Goal: Task Accomplishment & Management: Use online tool/utility

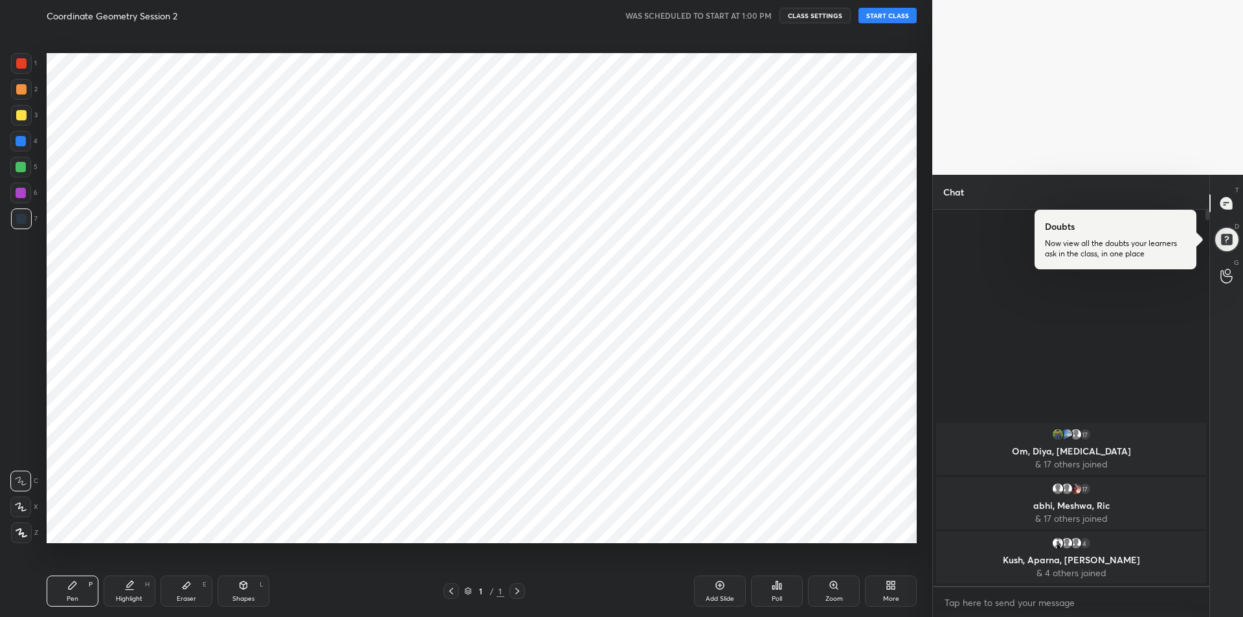
scroll to position [534, 880]
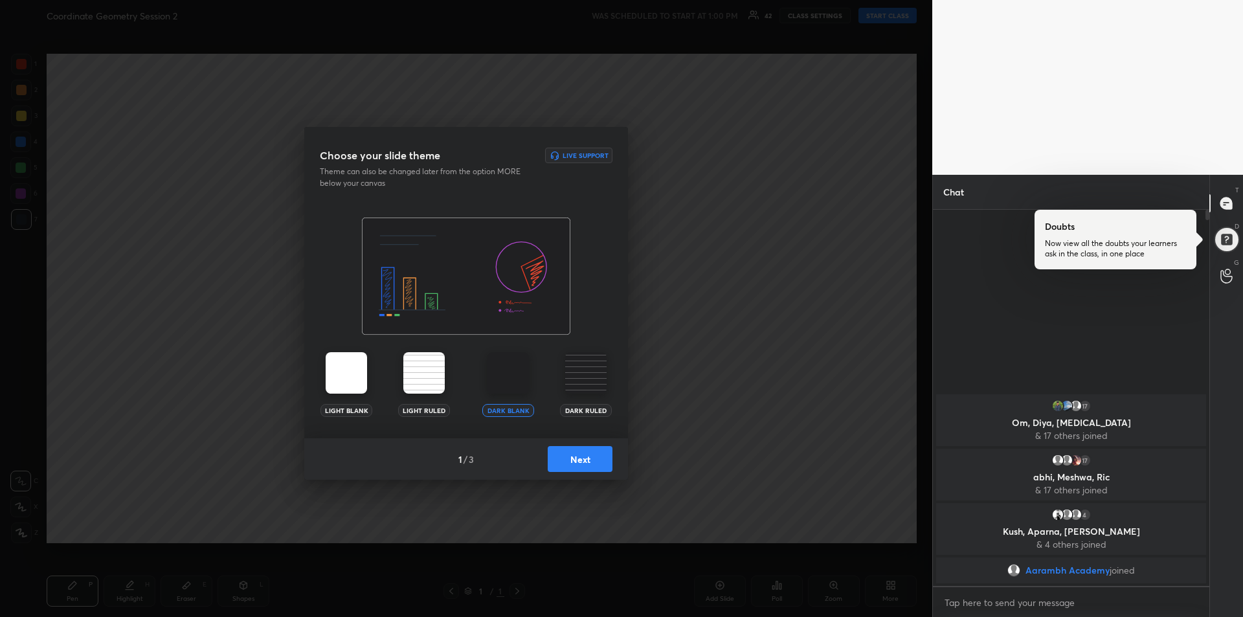
click at [592, 465] on button "Next" at bounding box center [580, 459] width 65 height 26
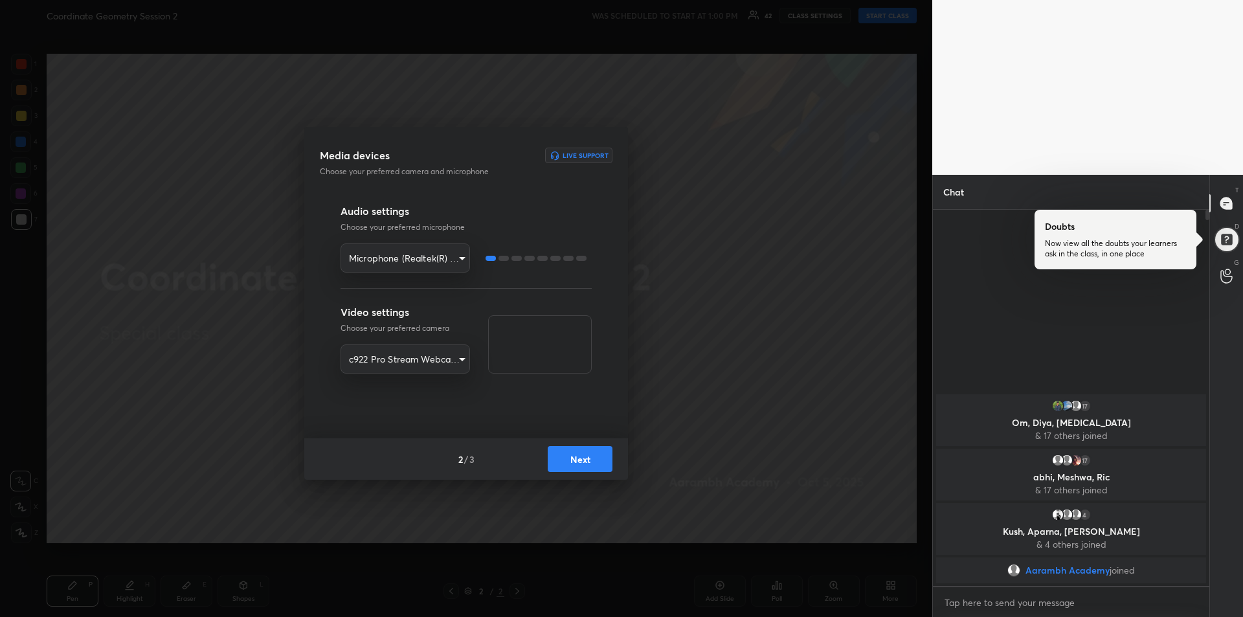
click at [579, 459] on button "Next" at bounding box center [580, 459] width 65 height 26
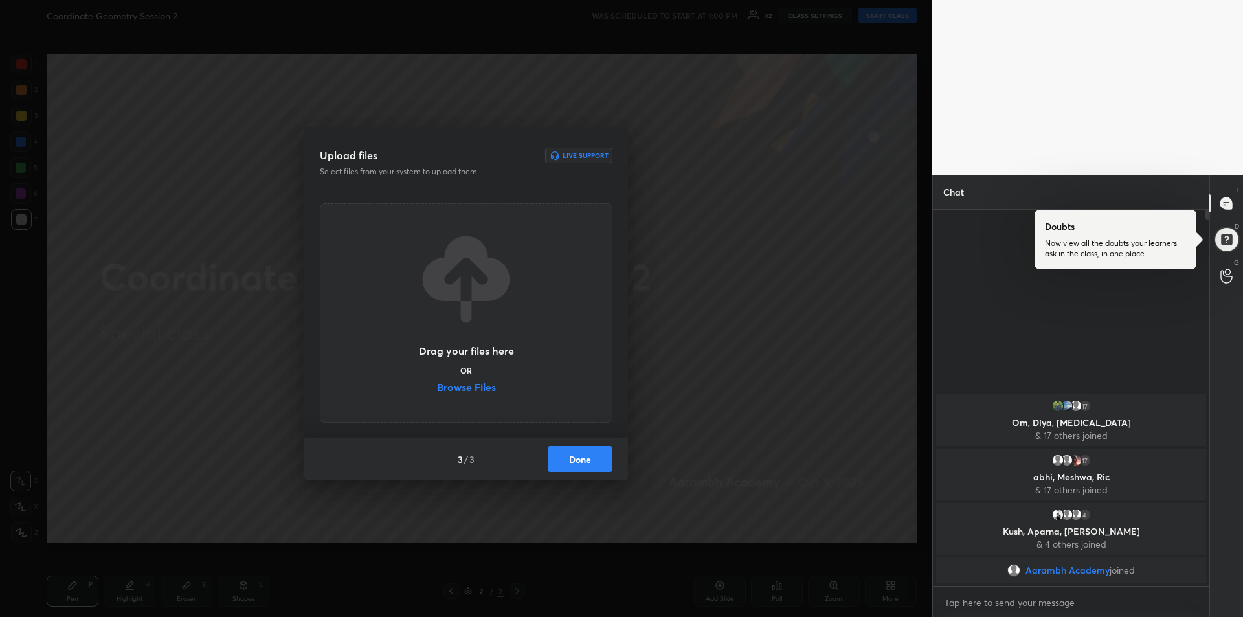
click at [579, 459] on button "Done" at bounding box center [580, 459] width 65 height 26
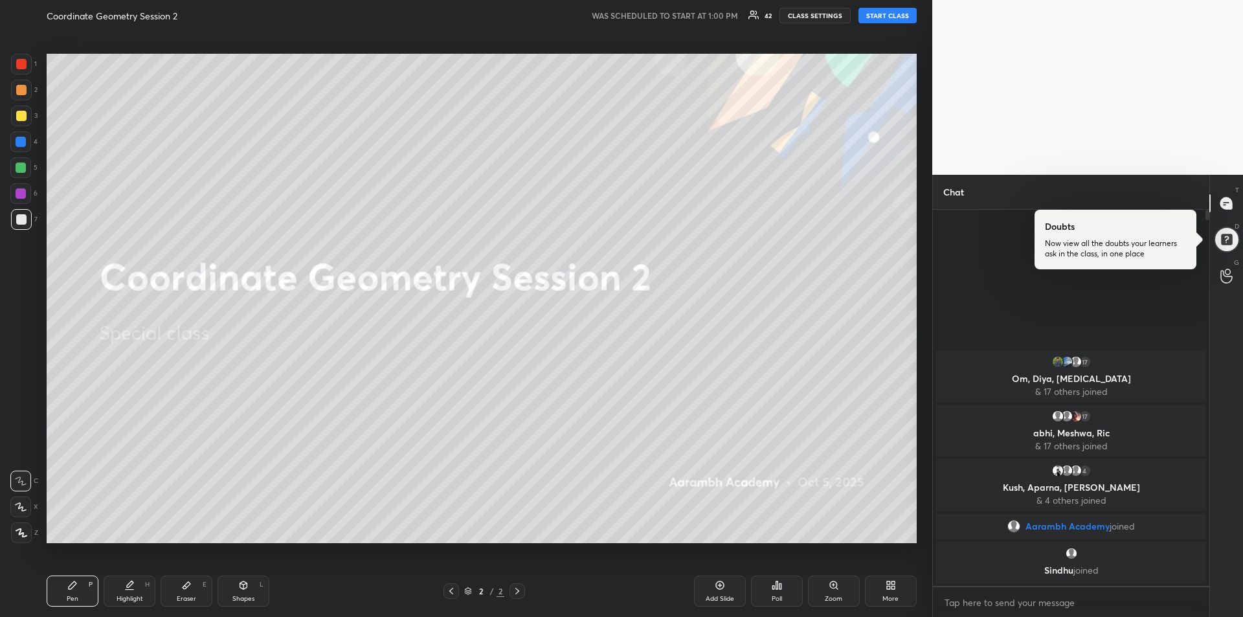
click at [885, 19] on button "START CLASS" at bounding box center [887, 16] width 58 height 16
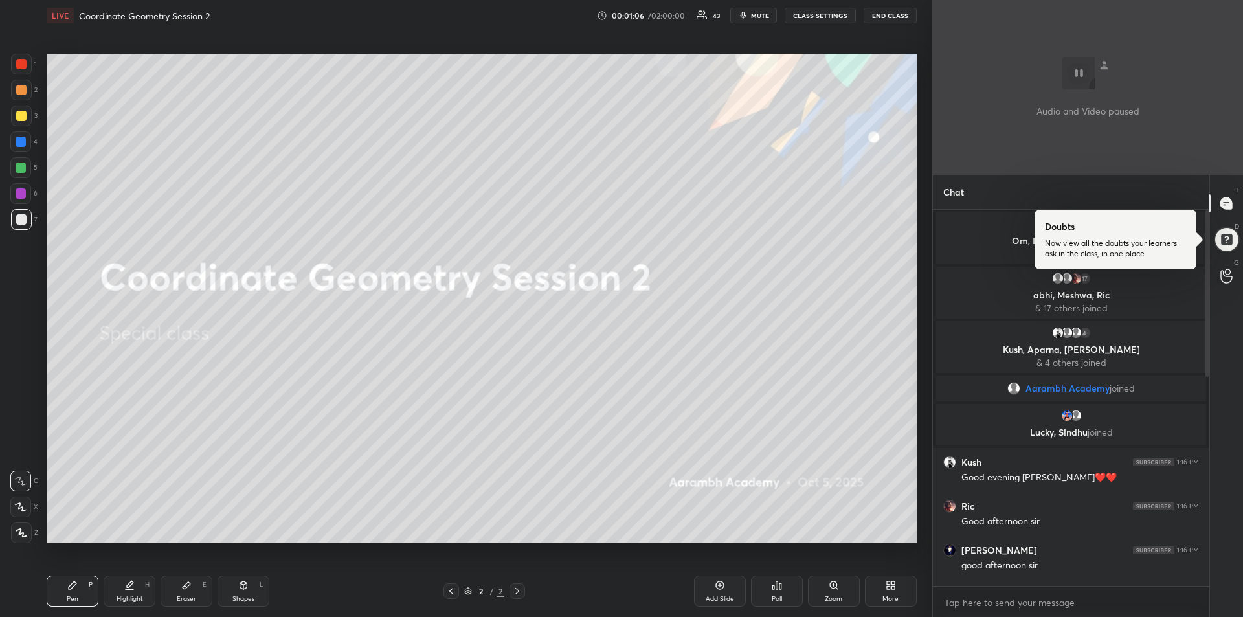
scroll to position [483, 0]
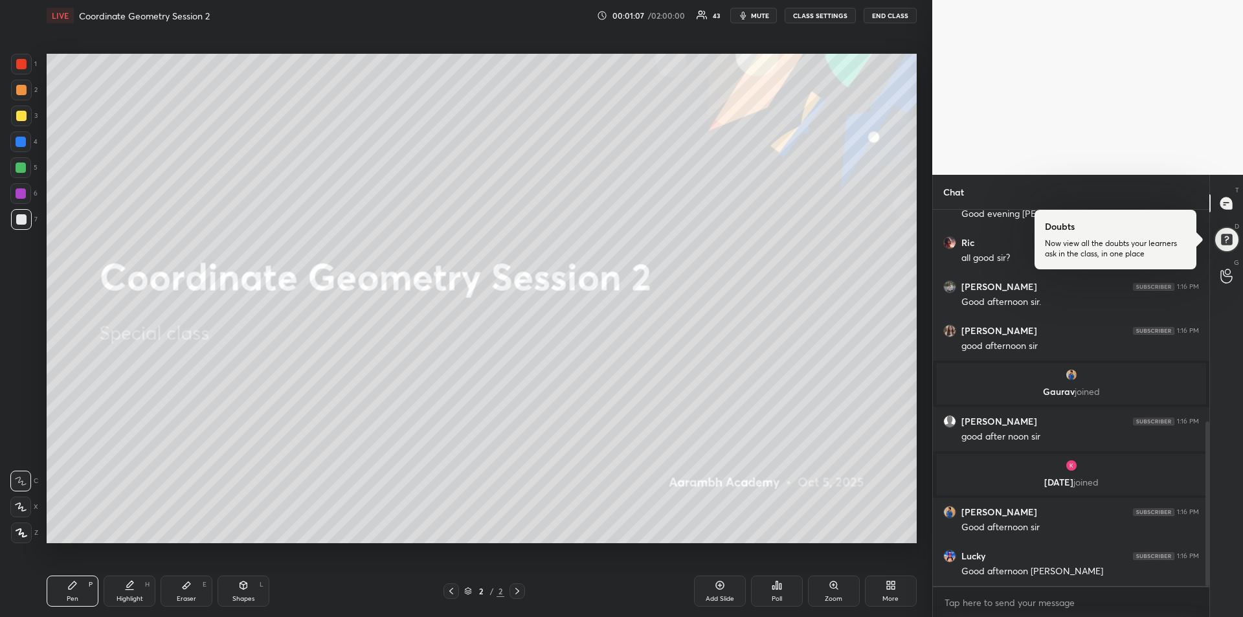
click at [895, 588] on icon at bounding box center [890, 585] width 10 height 10
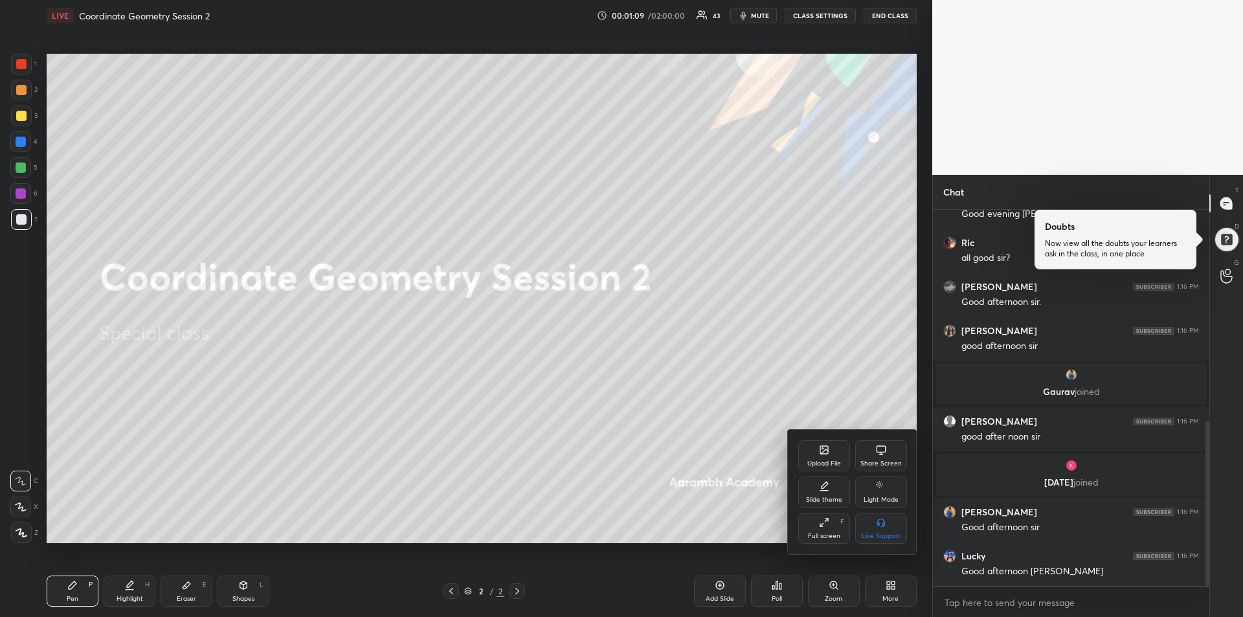
click at [822, 453] on icon at bounding box center [824, 451] width 7 height 5
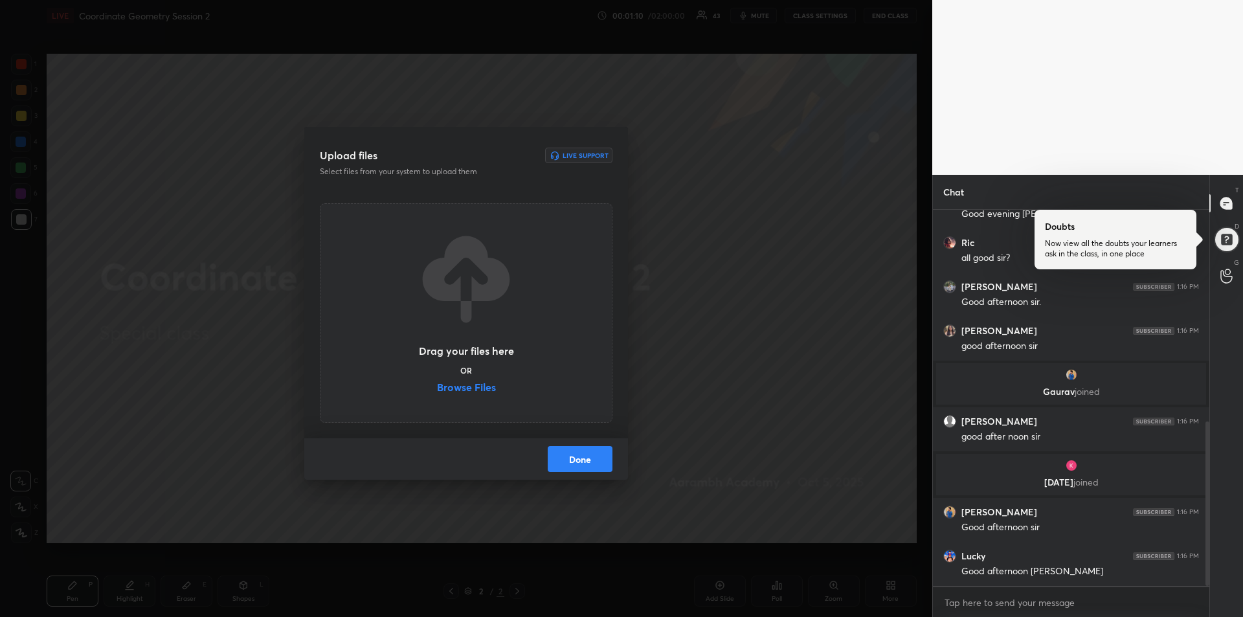
click at [483, 387] on label "Browse Files" at bounding box center [466, 389] width 59 height 14
click at [437, 387] on input "Browse Files" at bounding box center [437, 389] width 0 height 14
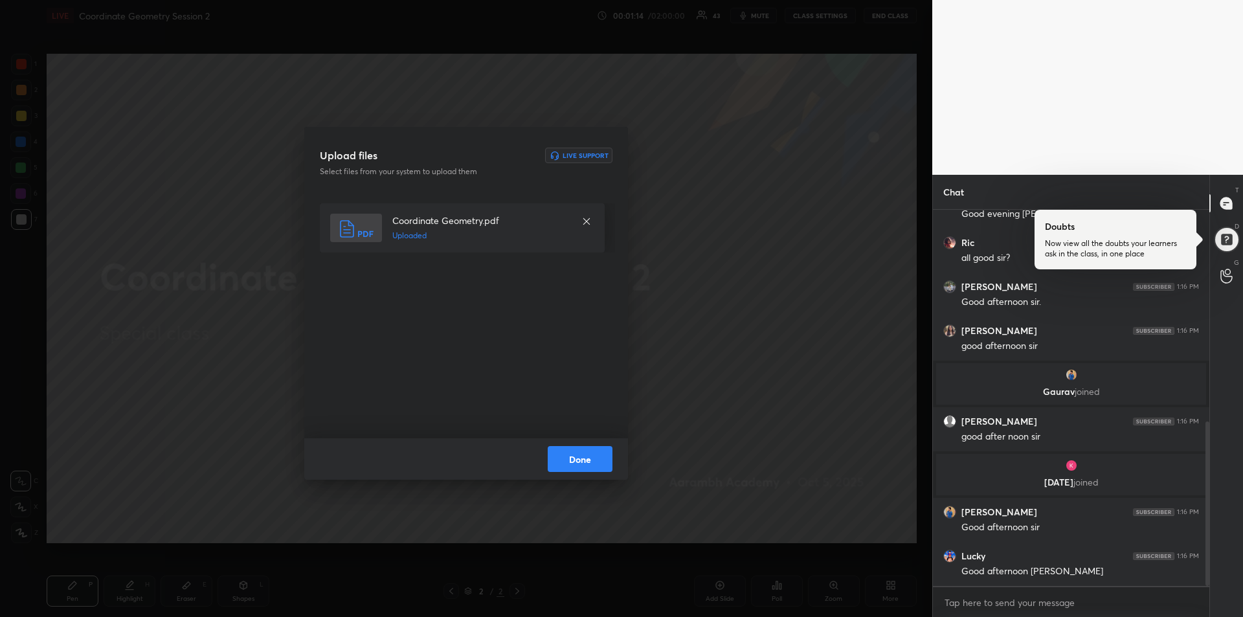
click at [570, 461] on button "Done" at bounding box center [580, 459] width 65 height 26
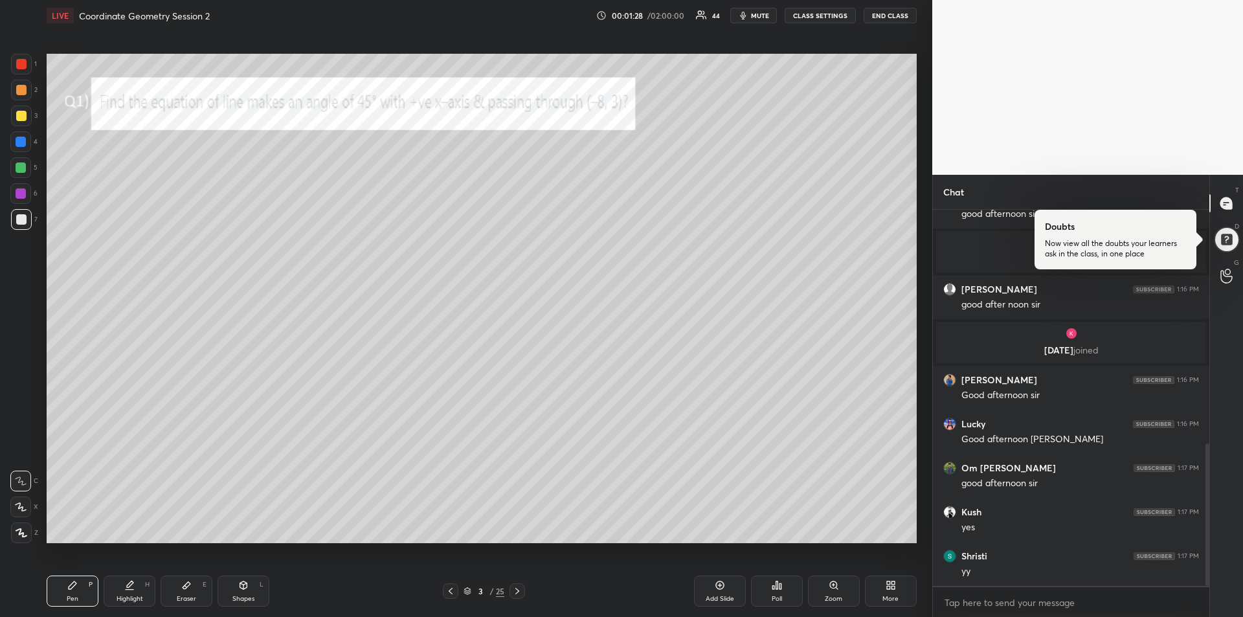
scroll to position [659, 0]
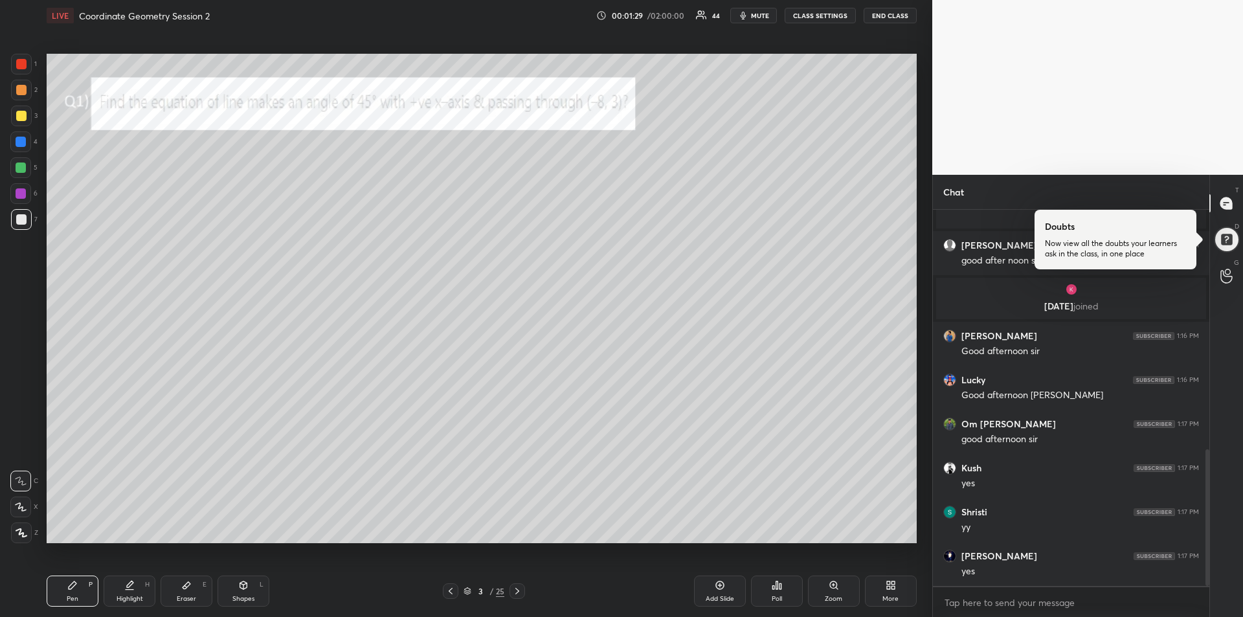
click at [16, 115] on div at bounding box center [21, 116] width 10 height 10
click at [27, 504] on div at bounding box center [20, 506] width 21 height 21
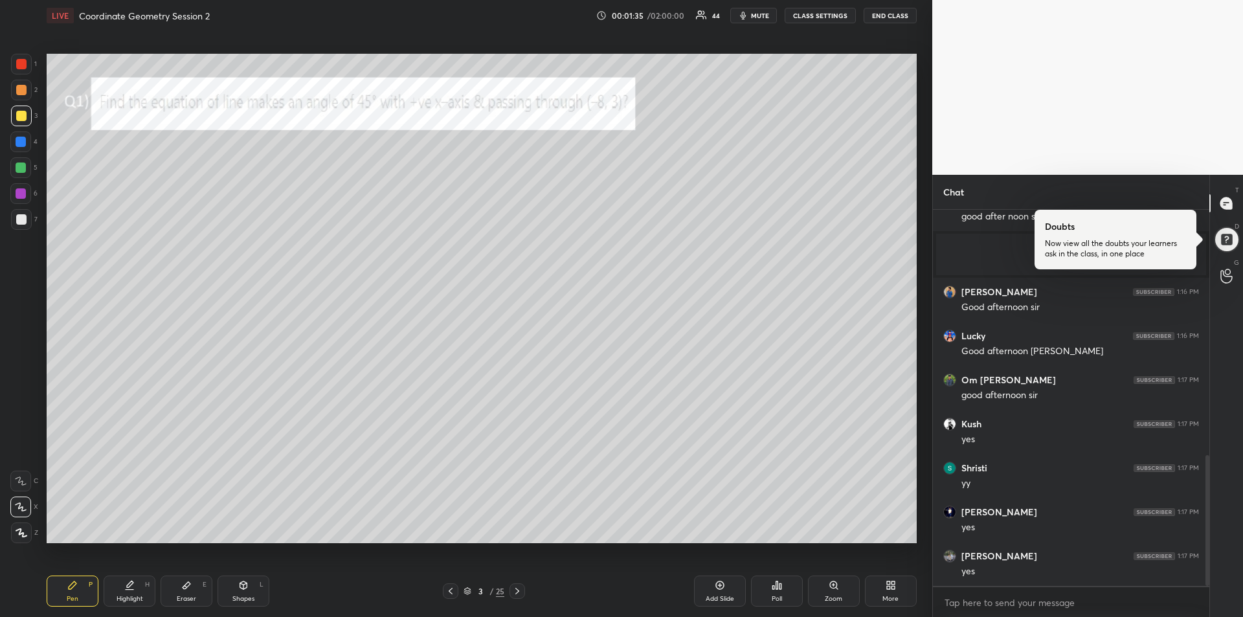
click at [758, 19] on span "mute" at bounding box center [760, 15] width 18 height 9
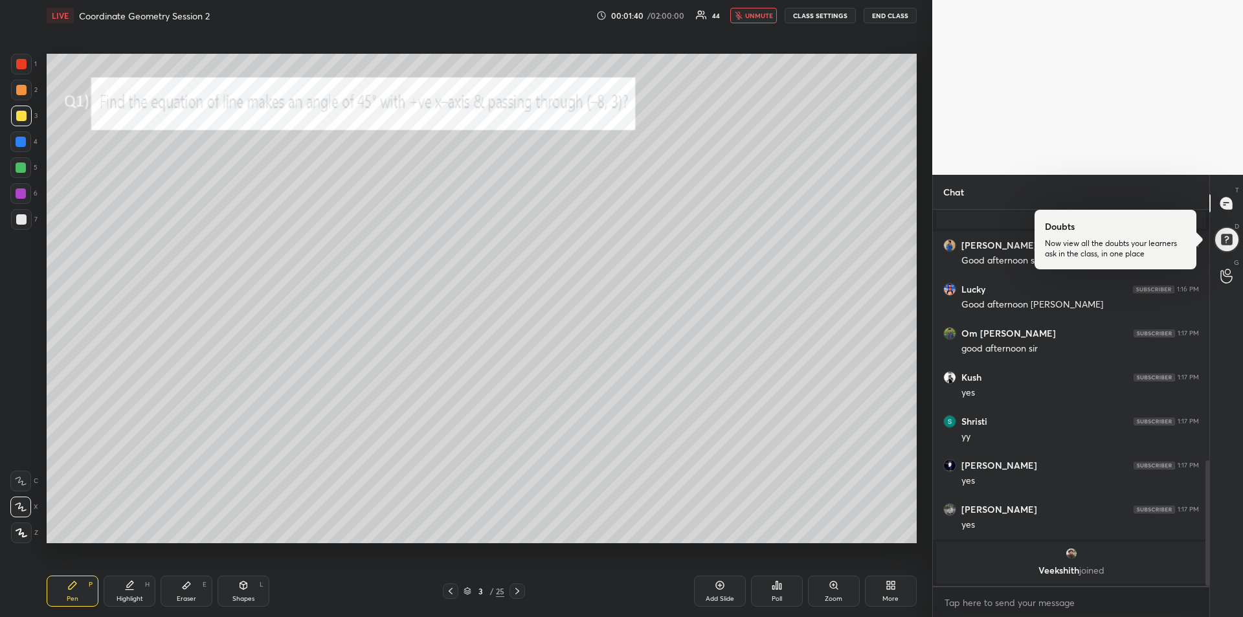
click at [753, 19] on span "unmute" at bounding box center [759, 15] width 28 height 9
click at [26, 69] on div at bounding box center [21, 64] width 21 height 21
click at [25, 480] on icon at bounding box center [21, 480] width 12 height 9
click at [519, 593] on icon at bounding box center [517, 591] width 10 height 10
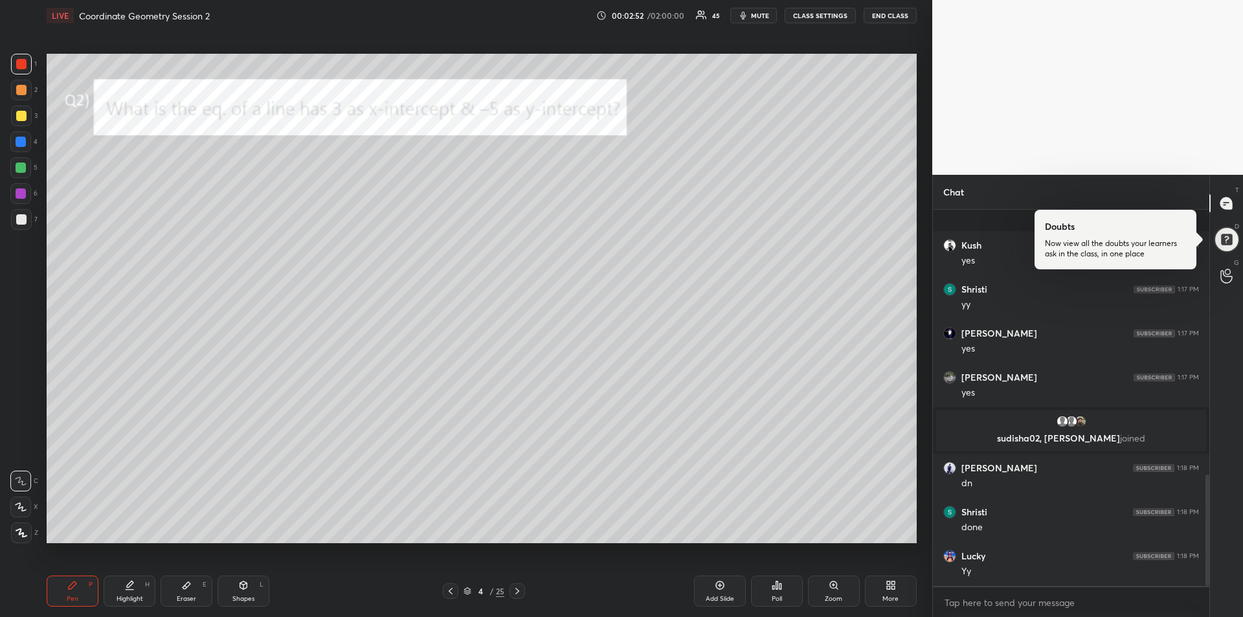
scroll to position [894, 0]
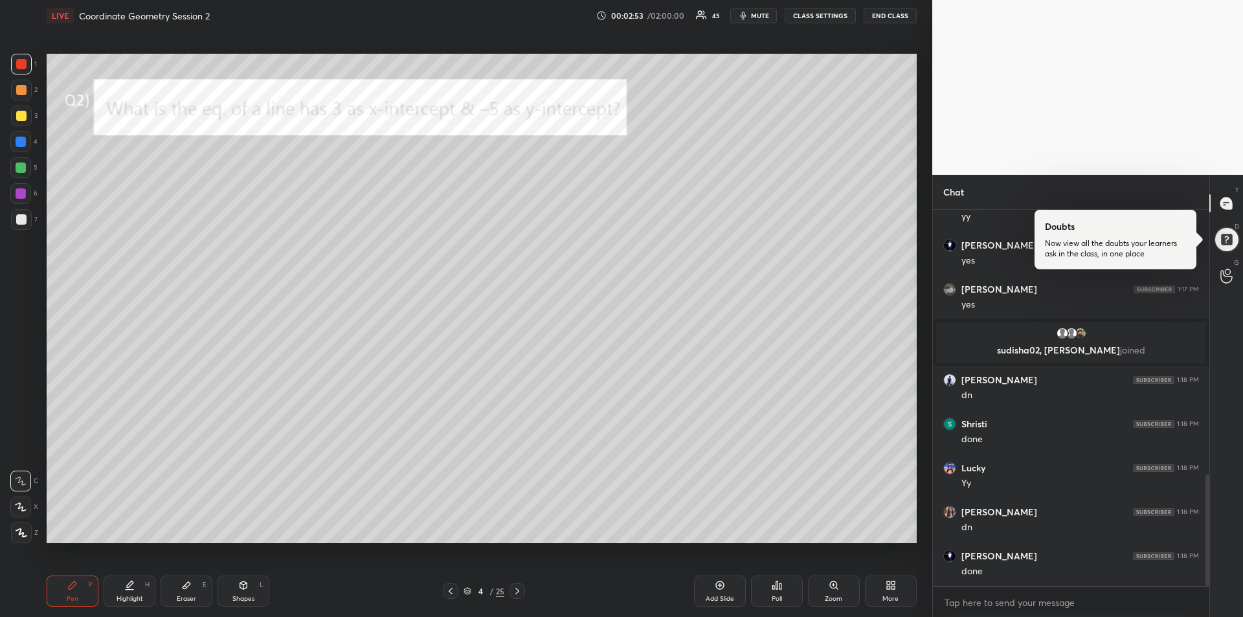
click at [23, 69] on div at bounding box center [21, 64] width 21 height 21
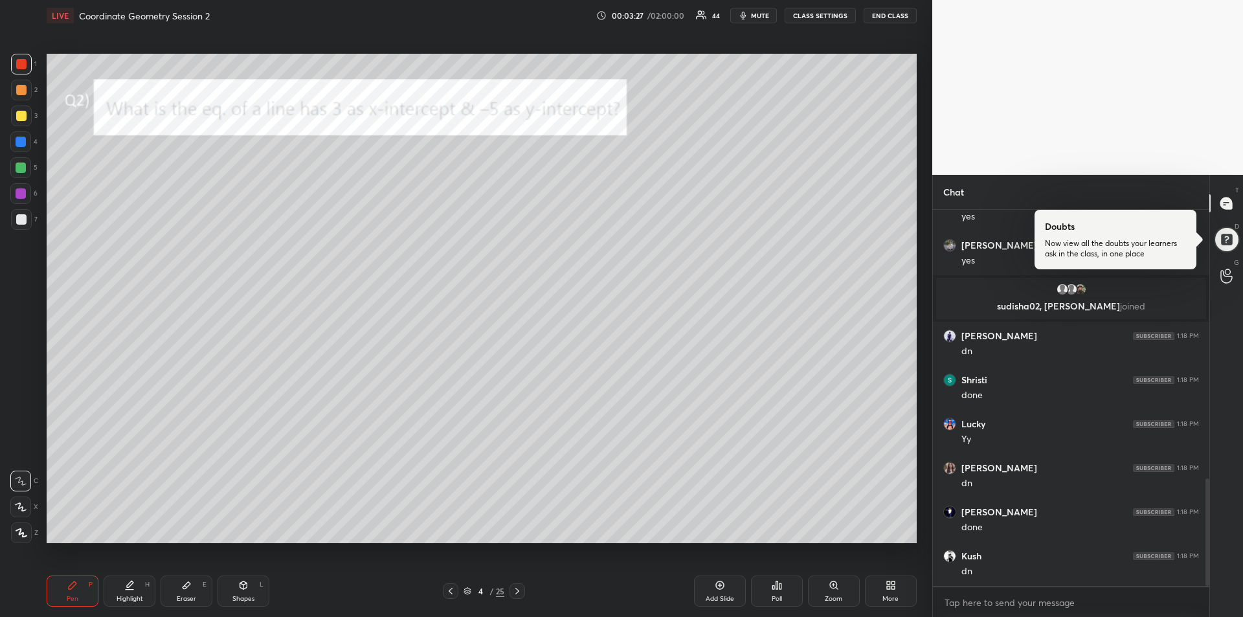
click at [519, 595] on icon at bounding box center [517, 591] width 10 height 10
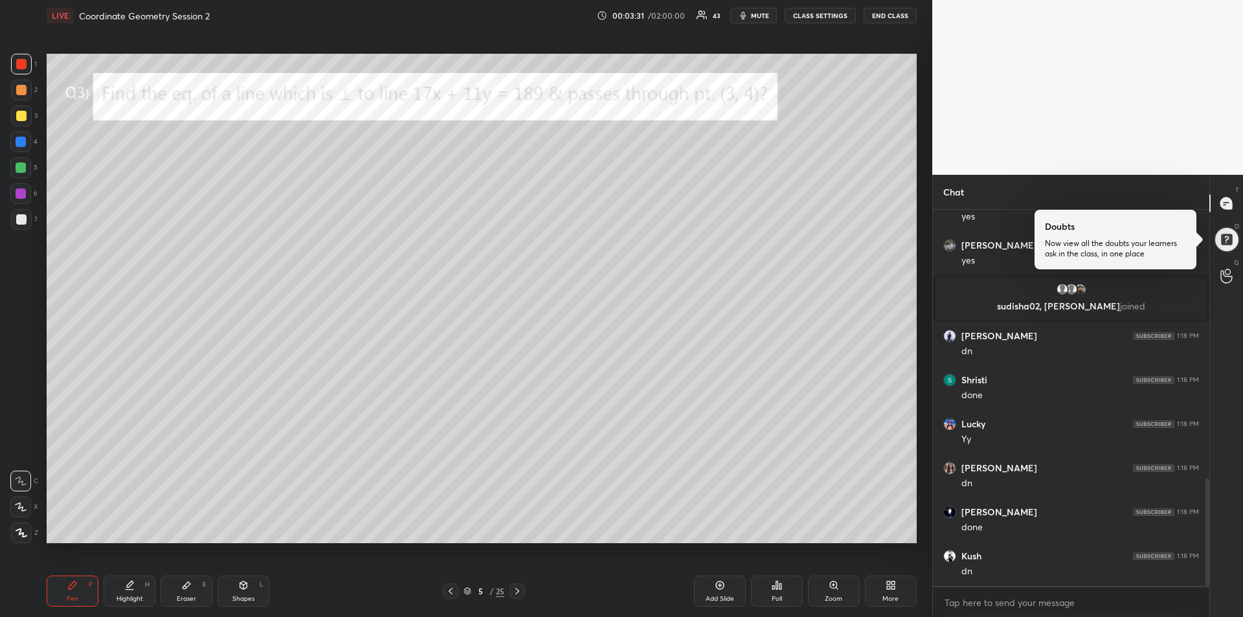
click at [21, 70] on div at bounding box center [21, 64] width 21 height 21
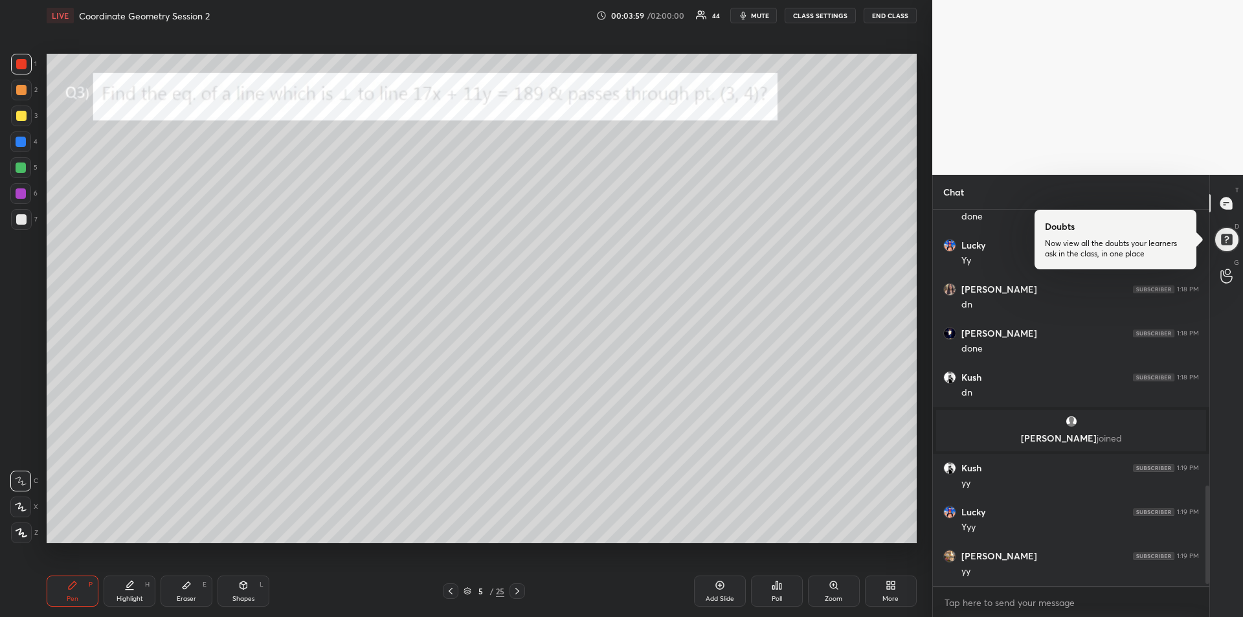
scroll to position [1079, 0]
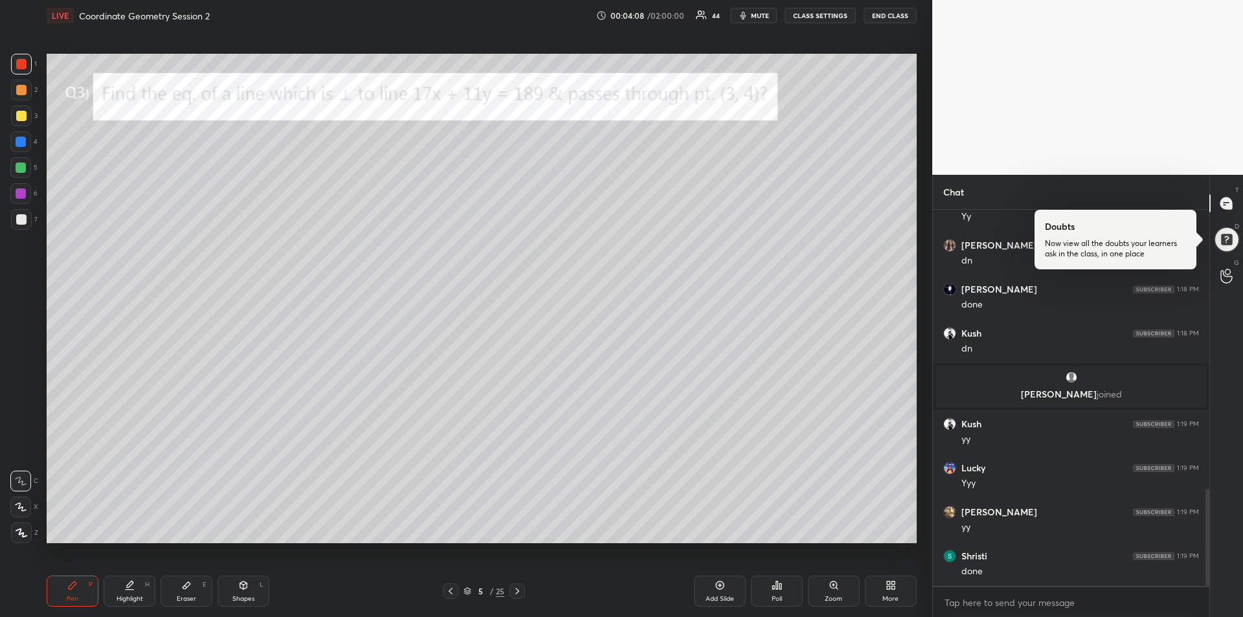
click at [185, 586] on icon at bounding box center [187, 585] width 8 height 7
click at [23, 531] on rect at bounding box center [22, 530] width 1 height 1
click at [67, 587] on div "Pen P" at bounding box center [73, 590] width 52 height 31
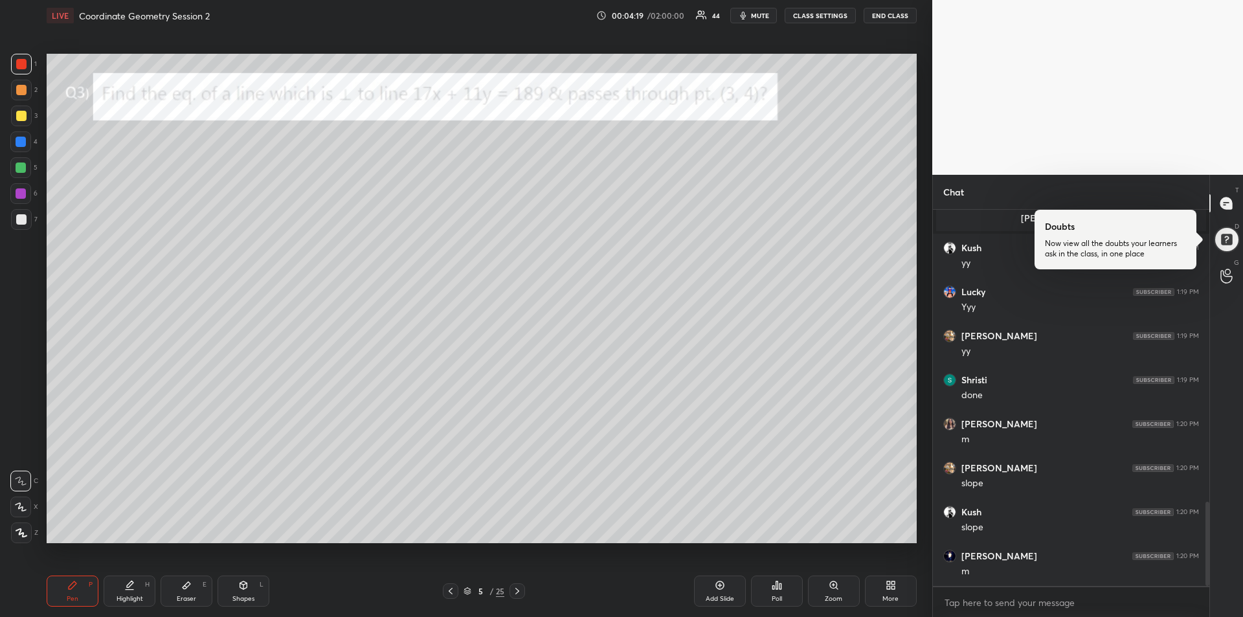
scroll to position [1299, 0]
click at [192, 588] on div "Eraser E" at bounding box center [187, 590] width 52 height 31
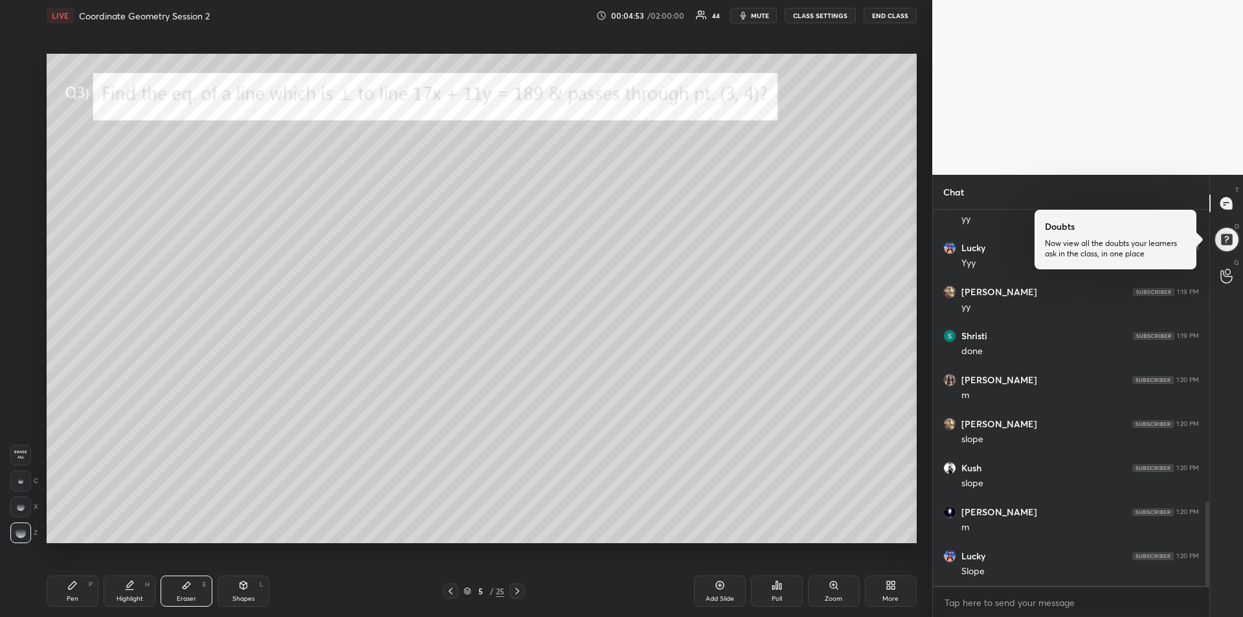
click at [78, 589] on div "Pen P" at bounding box center [73, 590] width 52 height 31
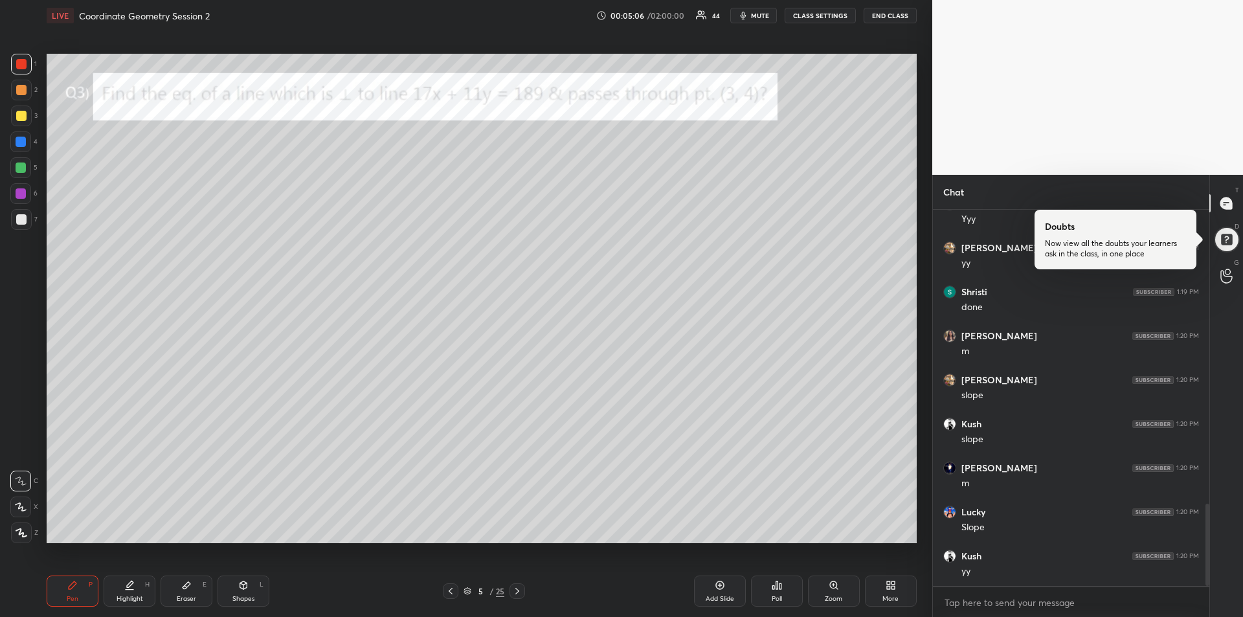
click at [21, 137] on div at bounding box center [21, 142] width 10 height 10
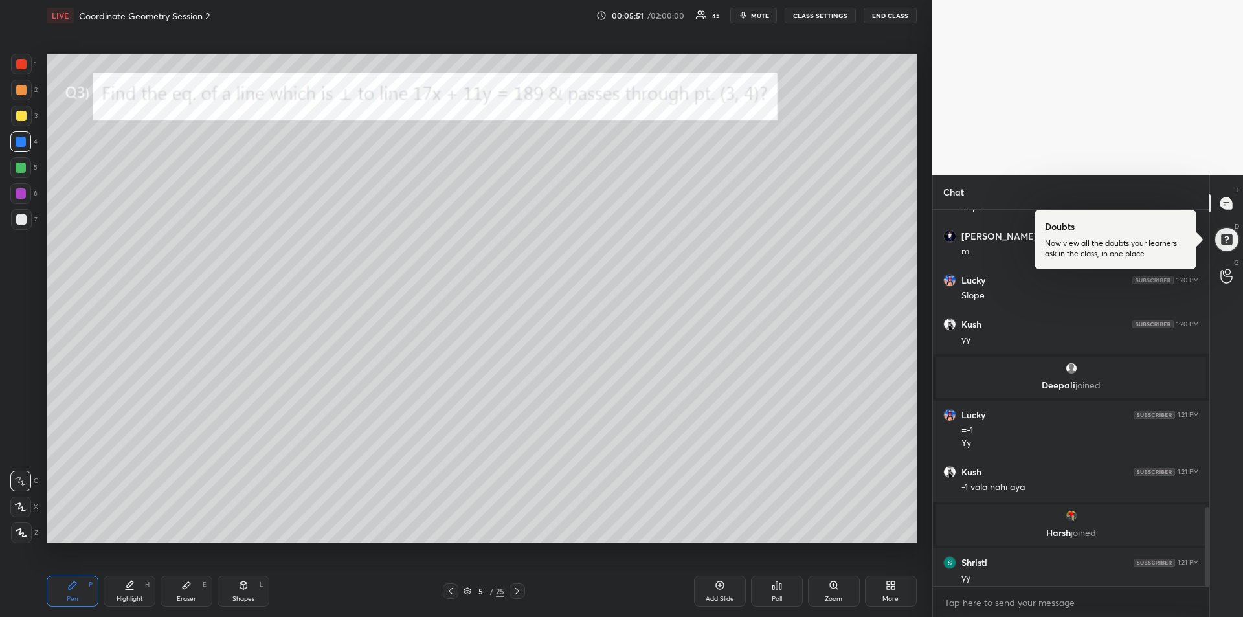
scroll to position [1410, 0]
click at [23, 168] on div at bounding box center [21, 167] width 10 height 10
click at [722, 595] on div "Add Slide" at bounding box center [719, 598] width 28 height 6
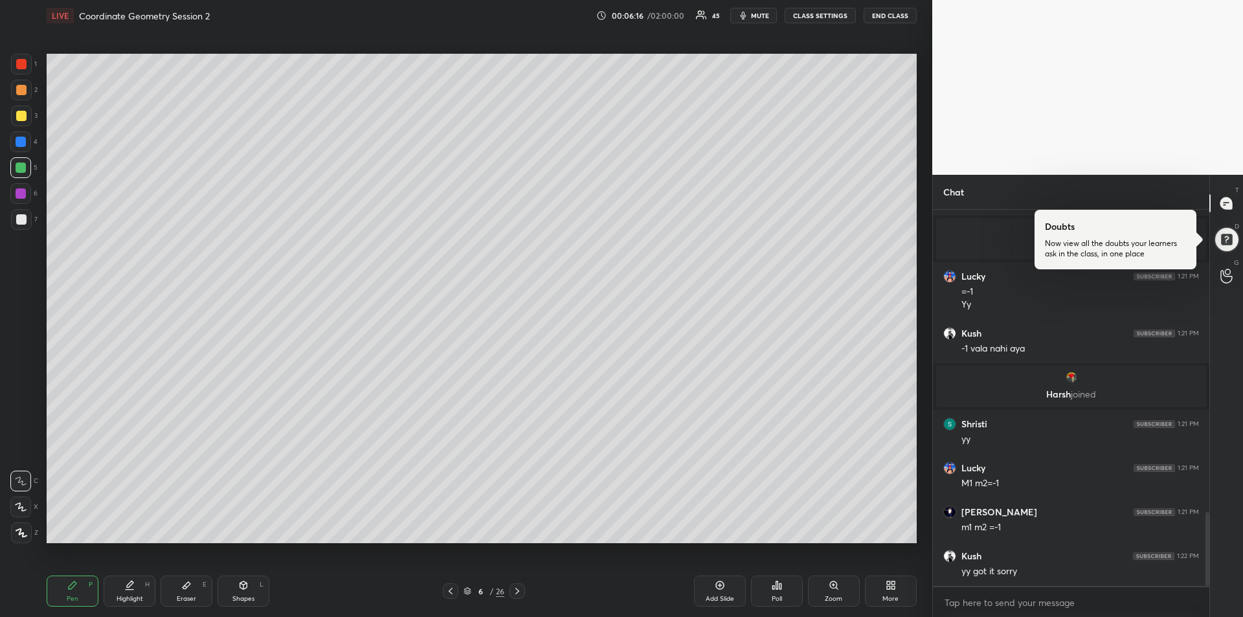
scroll to position [1586, 0]
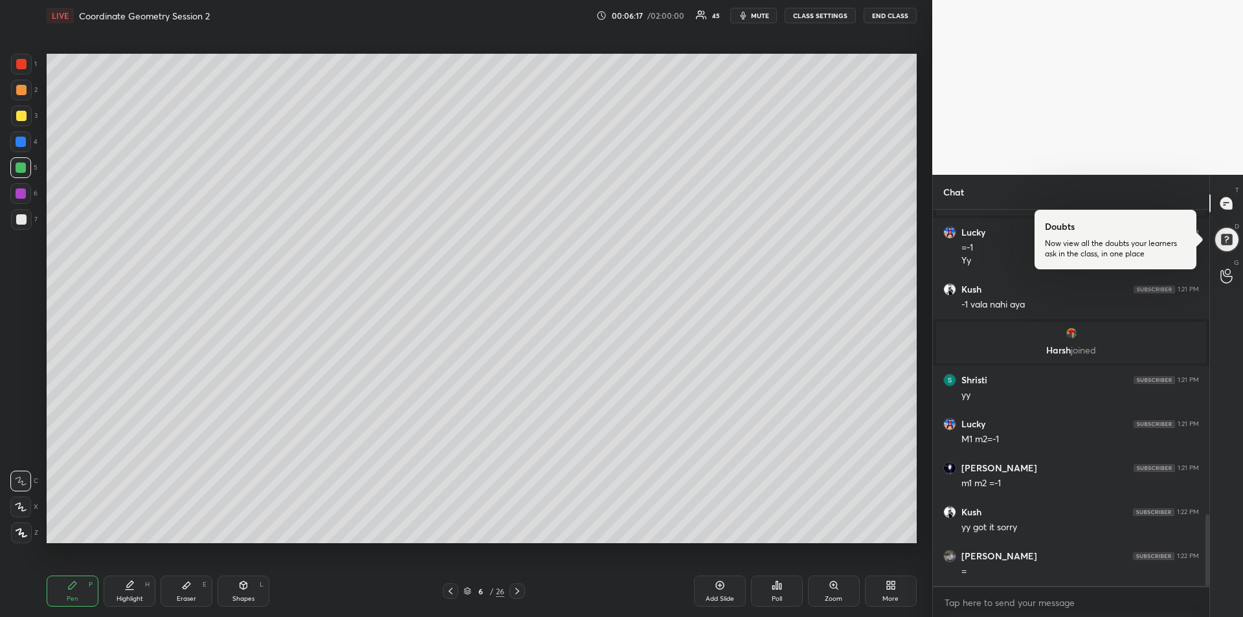
click at [452, 592] on icon at bounding box center [450, 591] width 10 height 10
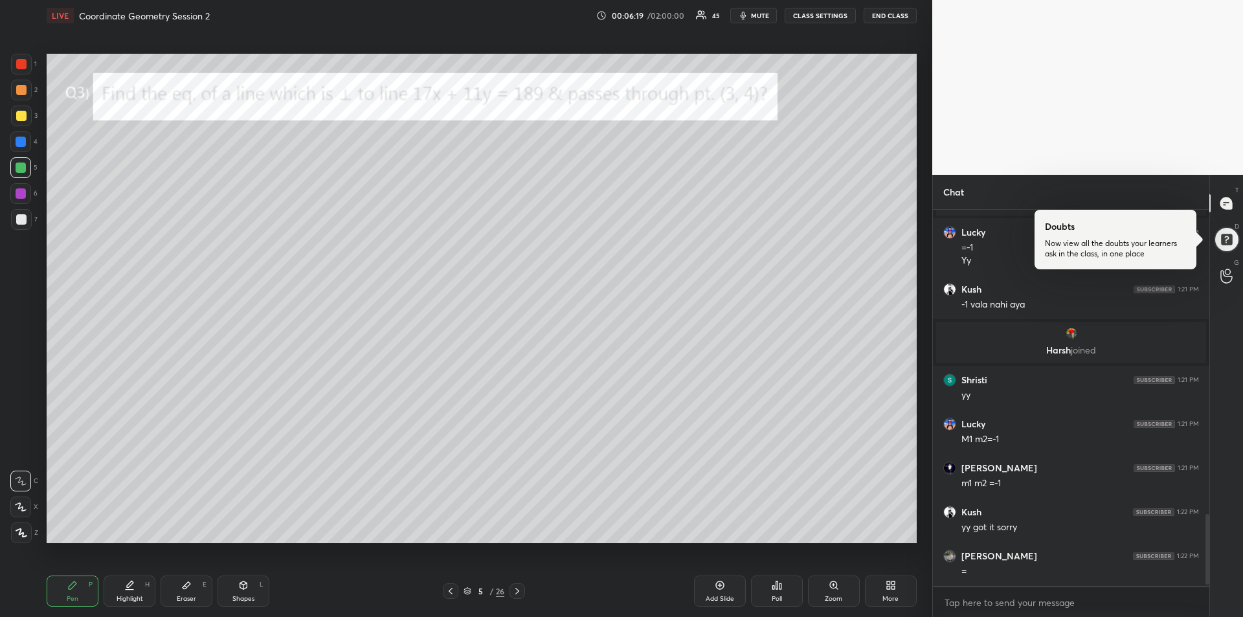
scroll to position [1630, 0]
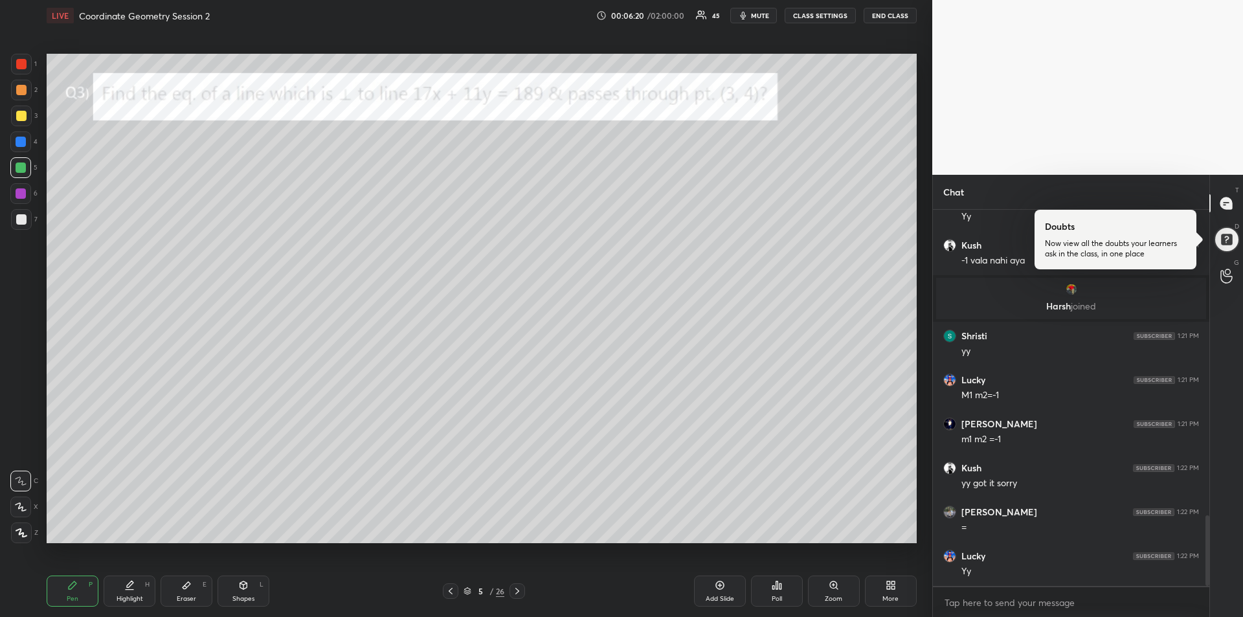
click at [519, 593] on icon at bounding box center [517, 591] width 10 height 10
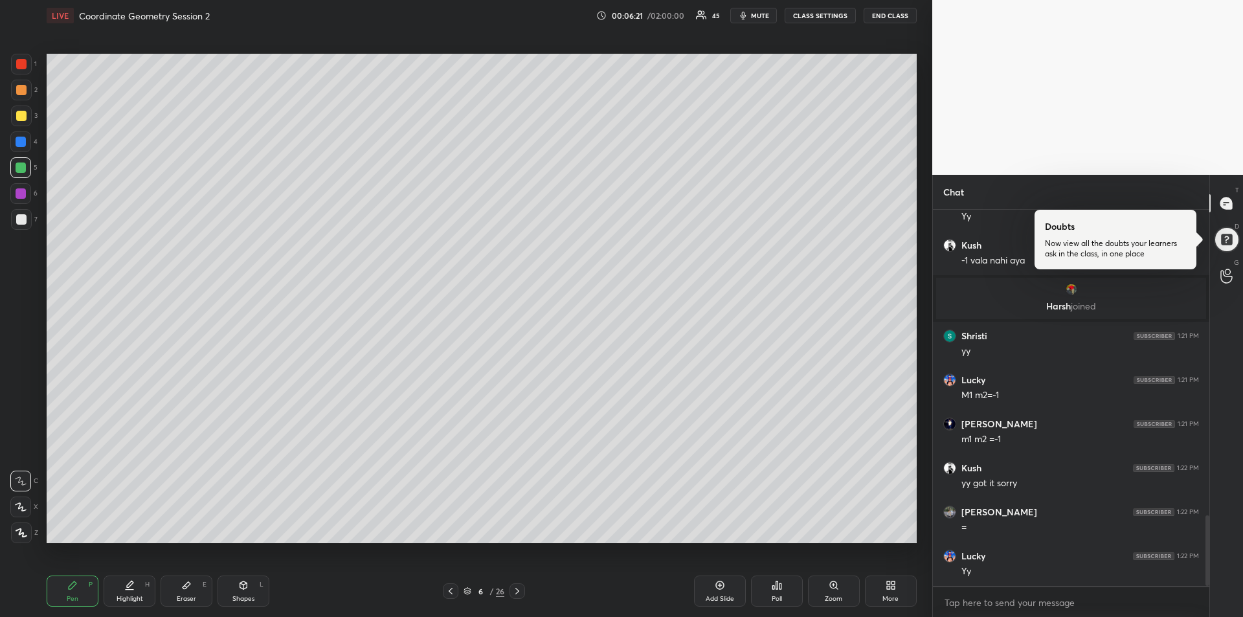
click at [522, 594] on icon at bounding box center [517, 591] width 10 height 10
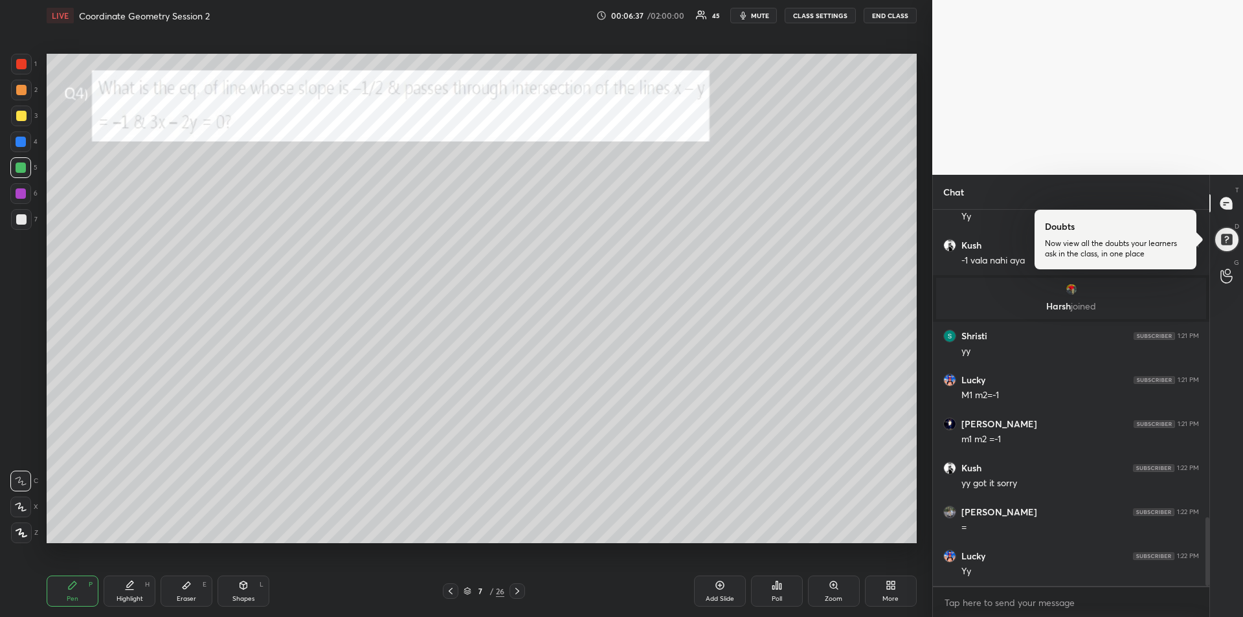
scroll to position [1677, 0]
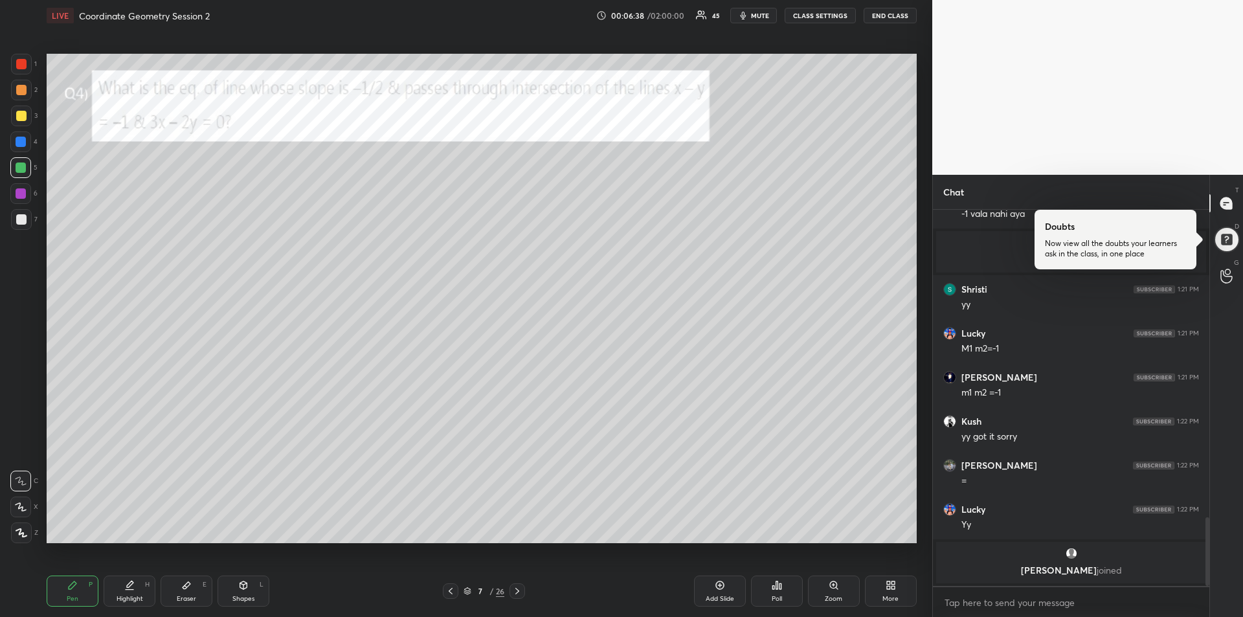
click at [188, 595] on div "Eraser" at bounding box center [186, 598] width 19 height 6
click at [76, 590] on div "Pen P" at bounding box center [73, 590] width 52 height 31
click at [23, 144] on div at bounding box center [21, 142] width 10 height 10
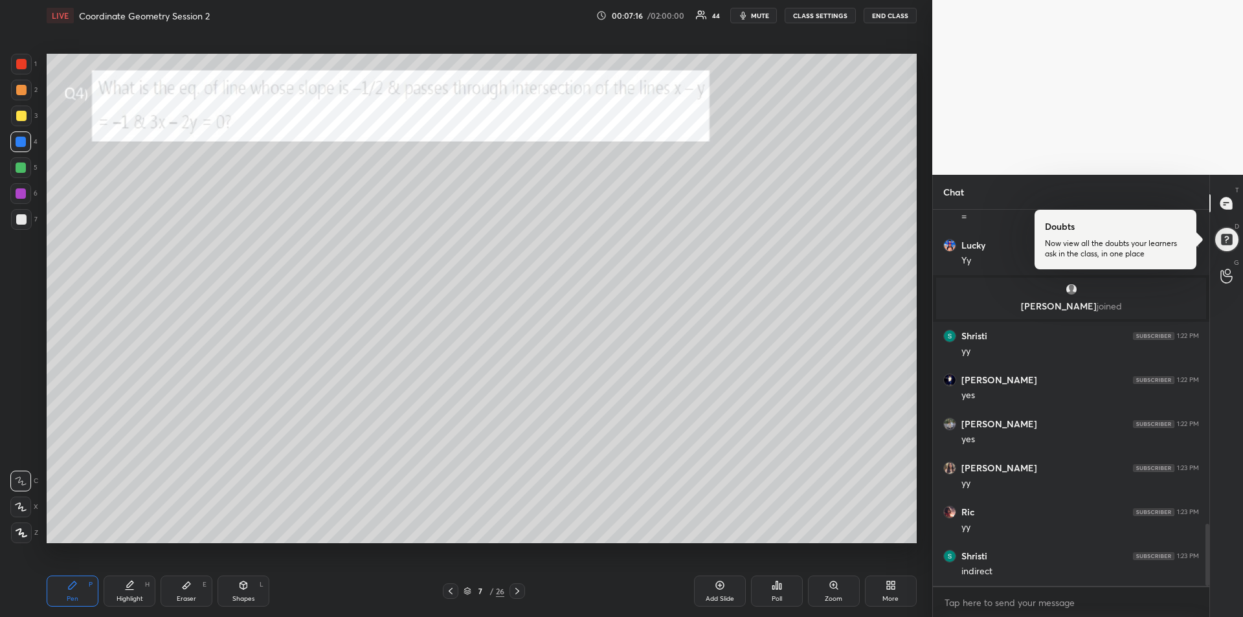
scroll to position [1901, 0]
click at [22, 169] on div at bounding box center [21, 167] width 10 height 10
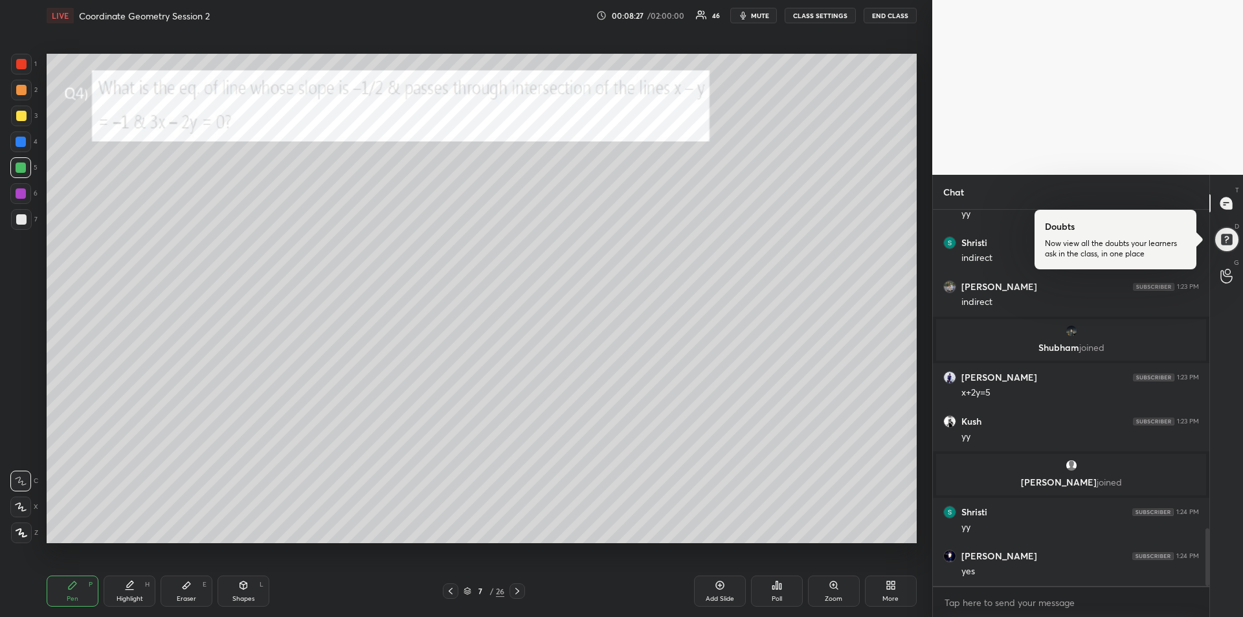
scroll to position [2070, 0]
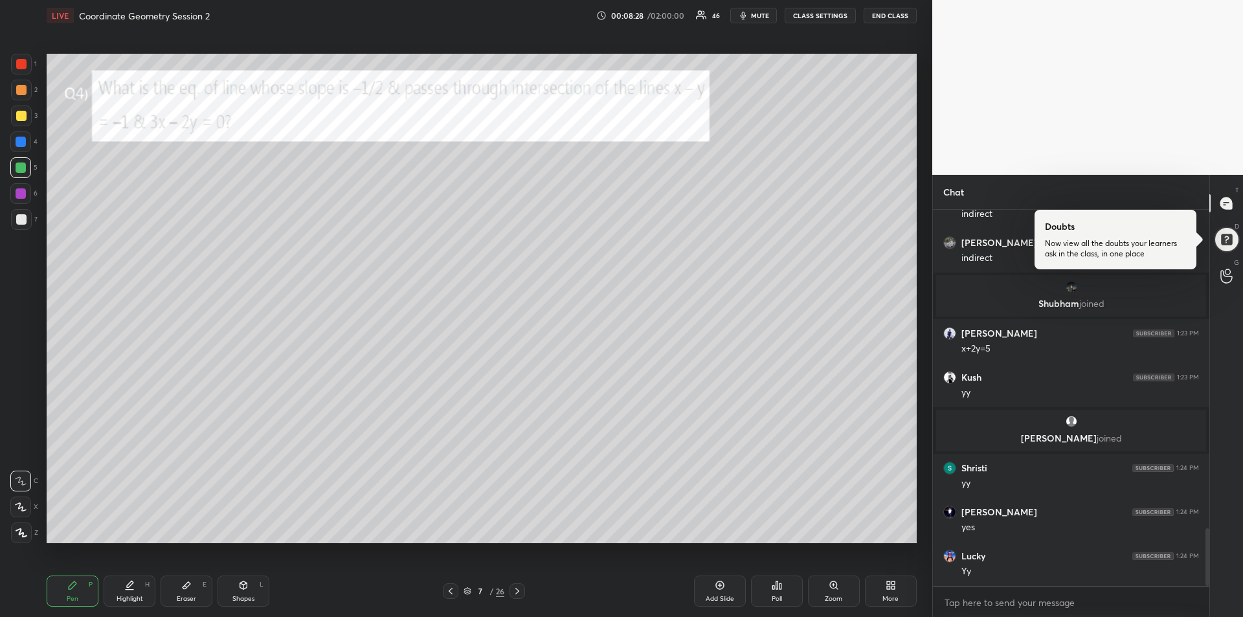
click at [18, 119] on div at bounding box center [21, 116] width 10 height 10
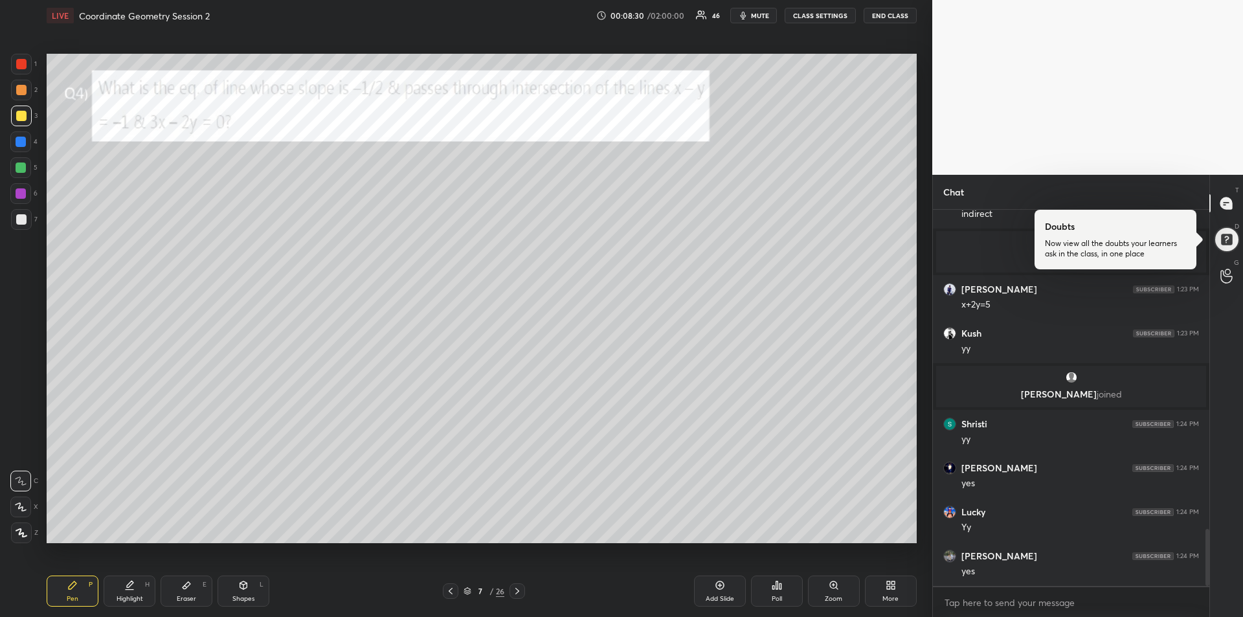
click at [520, 595] on icon at bounding box center [517, 591] width 10 height 10
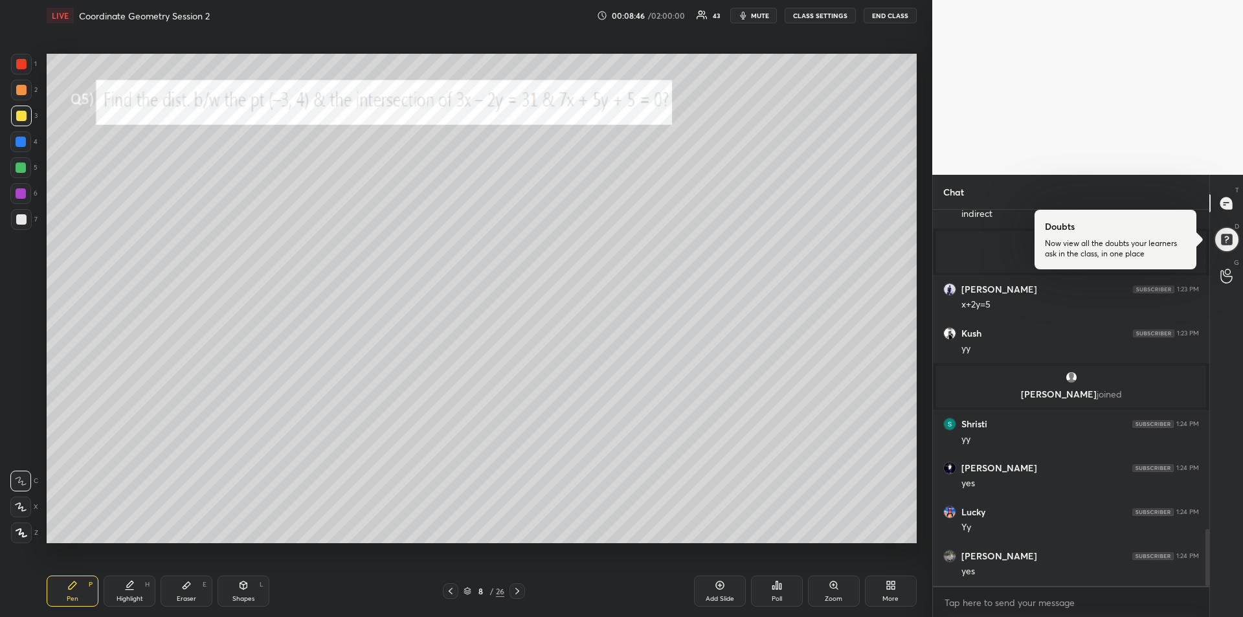
scroll to position [2158, 0]
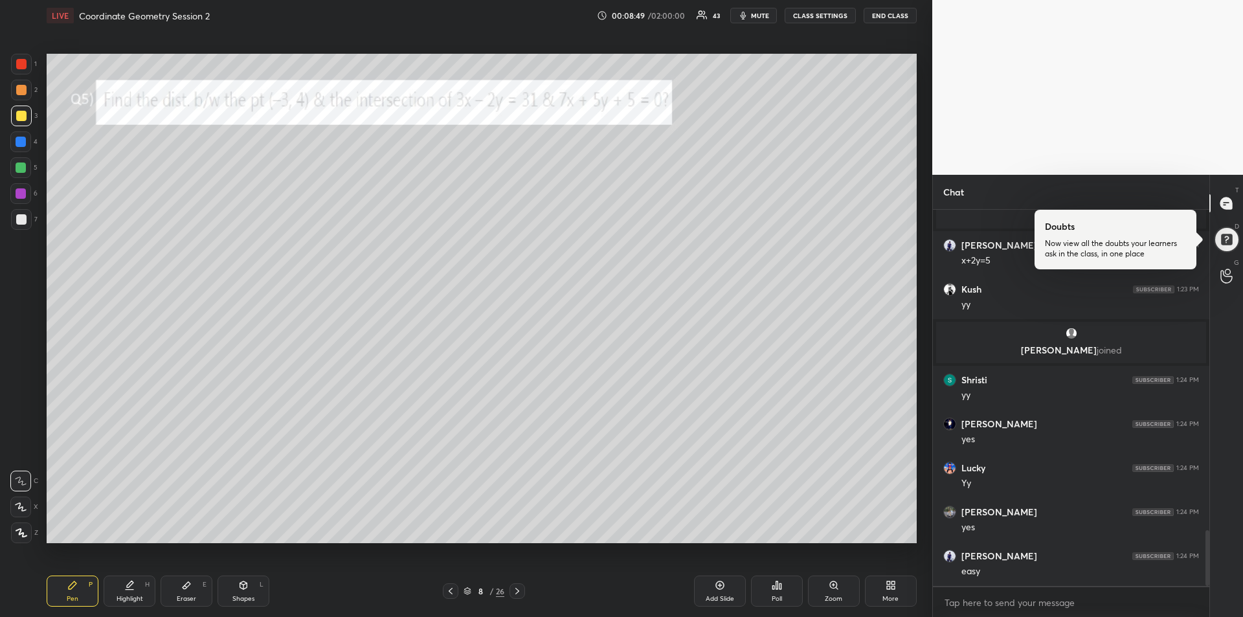
click at [21, 67] on div at bounding box center [21, 64] width 10 height 10
click at [192, 586] on div "Eraser E" at bounding box center [187, 590] width 52 height 31
click at [63, 588] on div "Pen P" at bounding box center [73, 590] width 52 height 31
click at [183, 589] on icon at bounding box center [186, 585] width 10 height 10
click at [64, 590] on div "Pen P" at bounding box center [73, 590] width 52 height 31
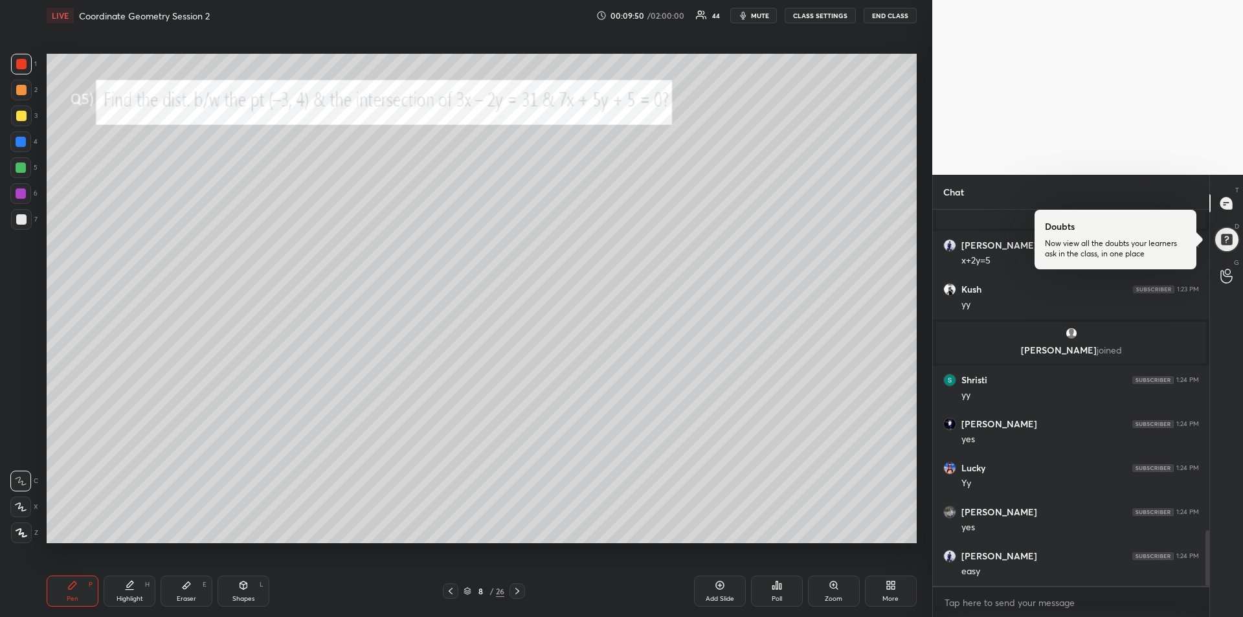
click at [25, 141] on div at bounding box center [21, 142] width 10 height 10
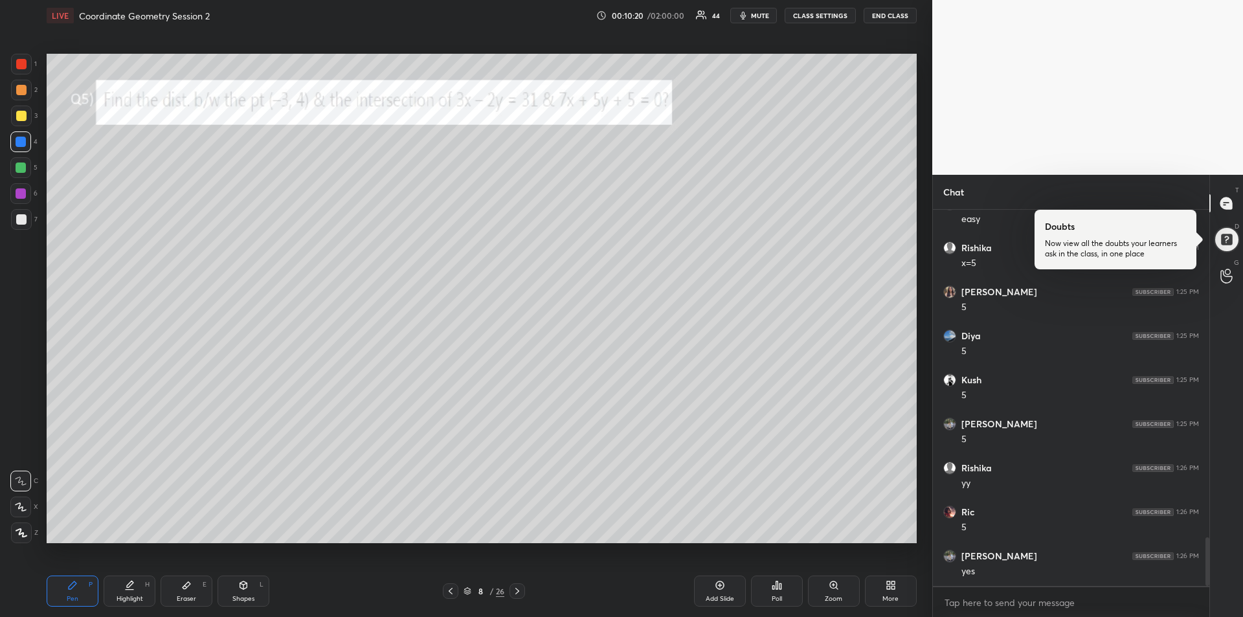
scroll to position [2554, 0]
click at [122, 579] on div "Highlight H" at bounding box center [130, 590] width 52 height 31
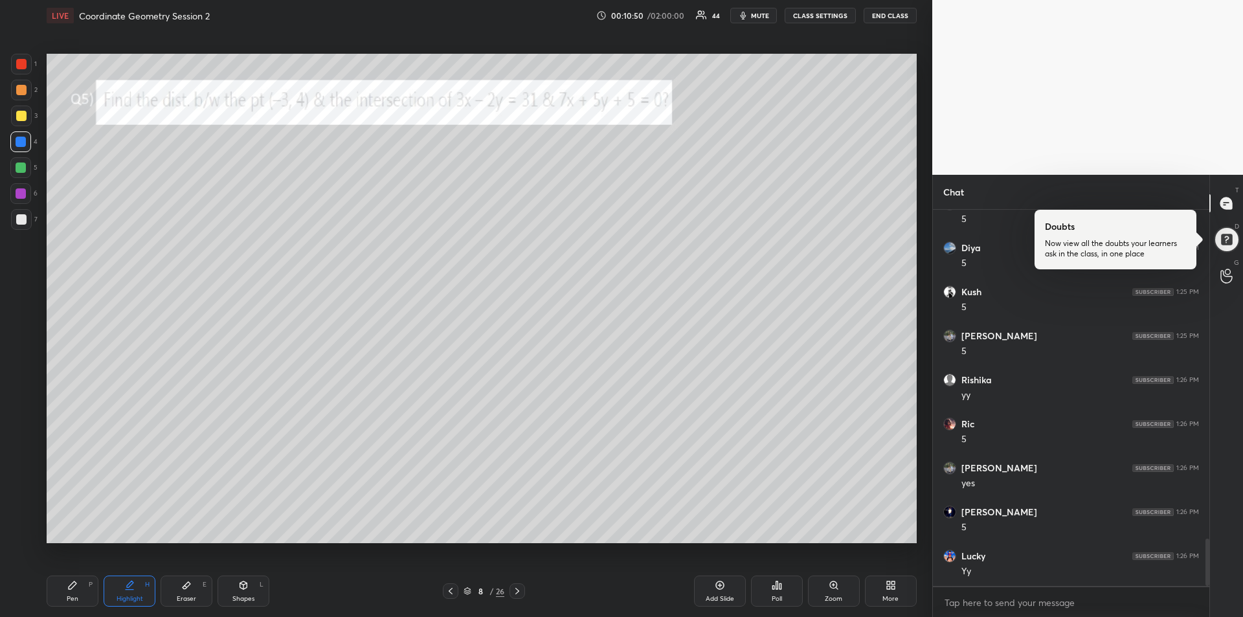
click at [67, 590] on div "Pen P" at bounding box center [73, 590] width 52 height 31
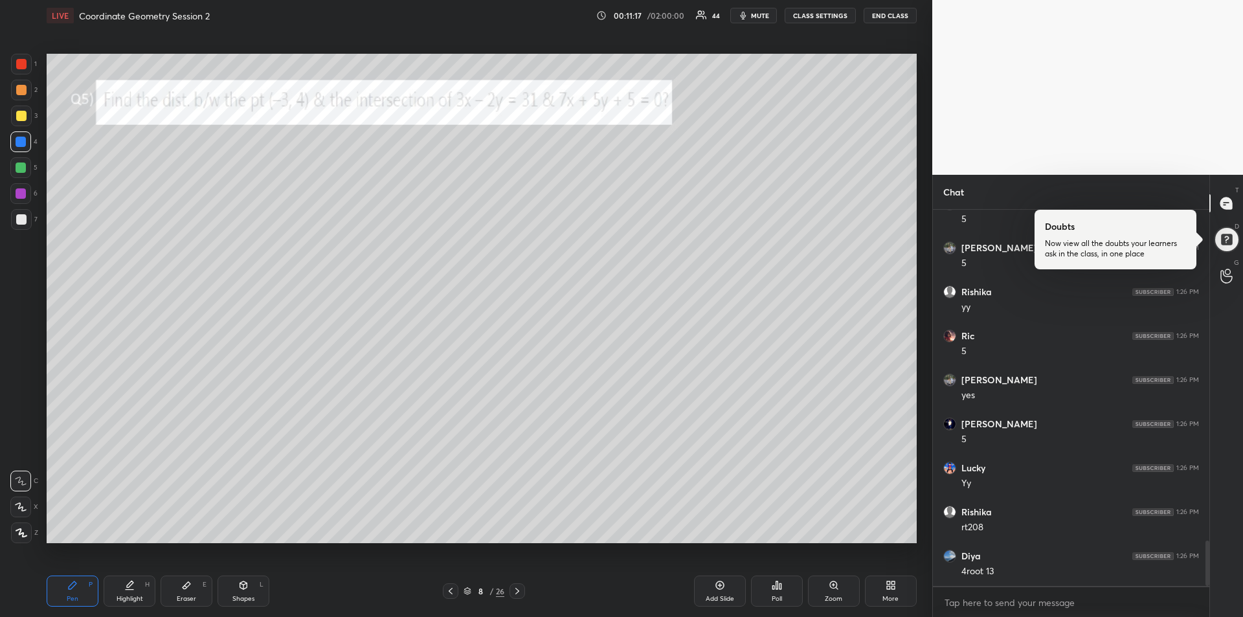
scroll to position [2733, 0]
click at [183, 593] on div "Eraser E" at bounding box center [187, 590] width 52 height 31
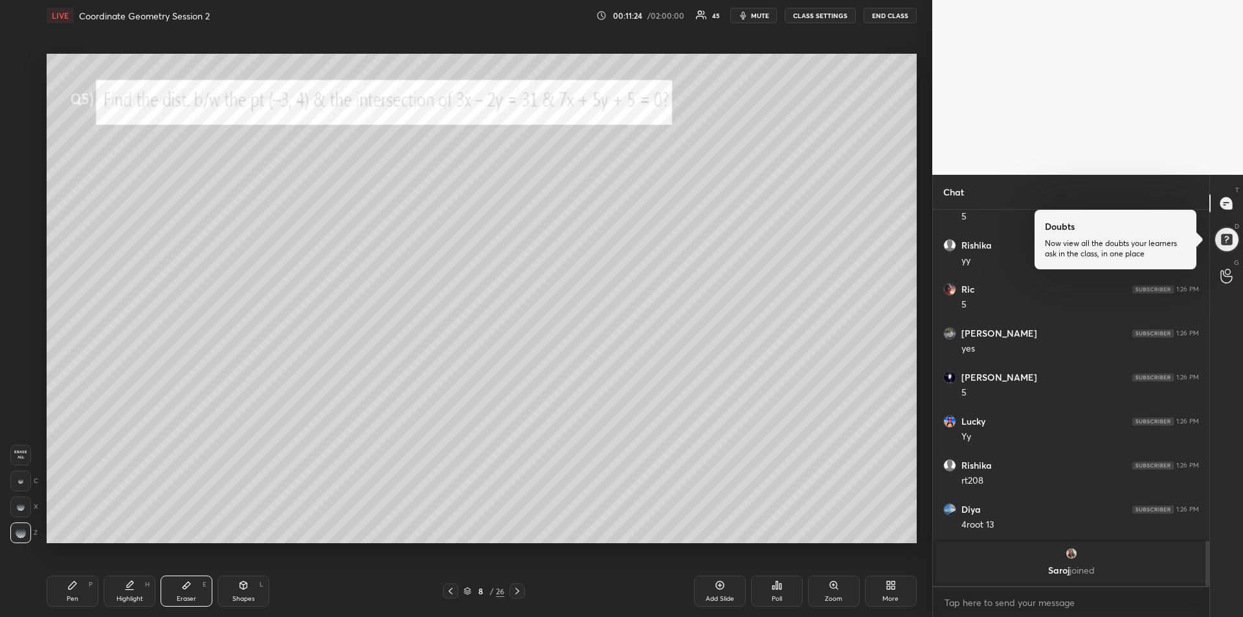
click at [63, 592] on div "Pen P" at bounding box center [73, 590] width 52 height 31
click at [189, 597] on div "Eraser" at bounding box center [186, 598] width 19 height 6
click at [65, 588] on div "Pen P" at bounding box center [73, 590] width 52 height 31
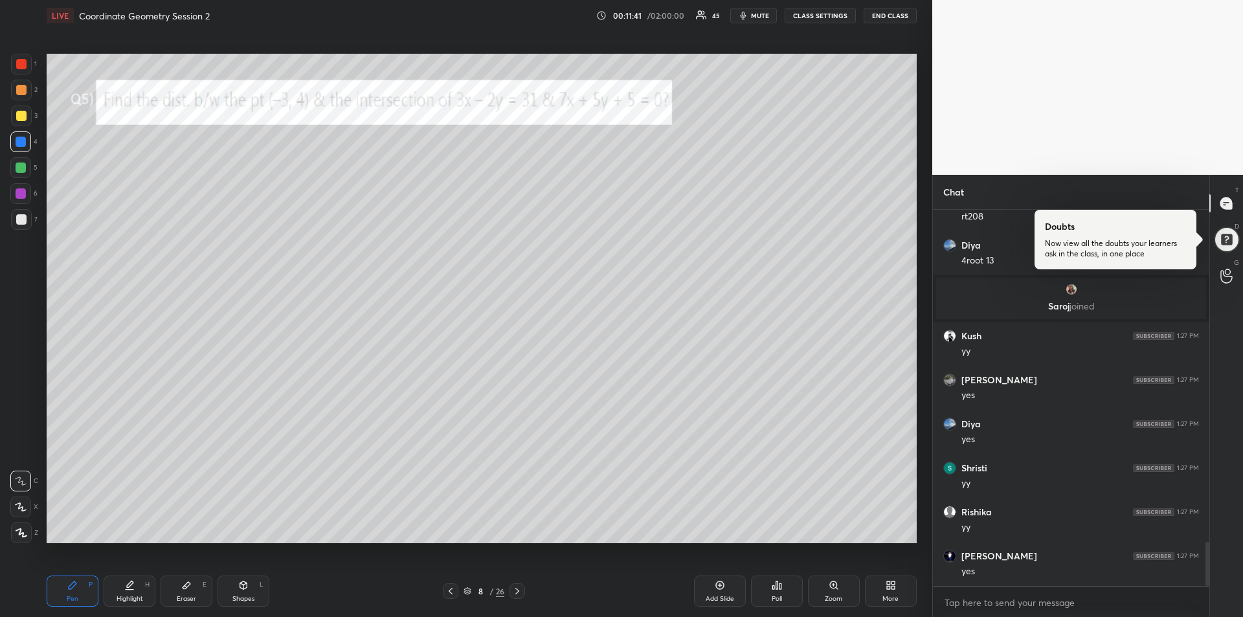
scroll to position [2824, 0]
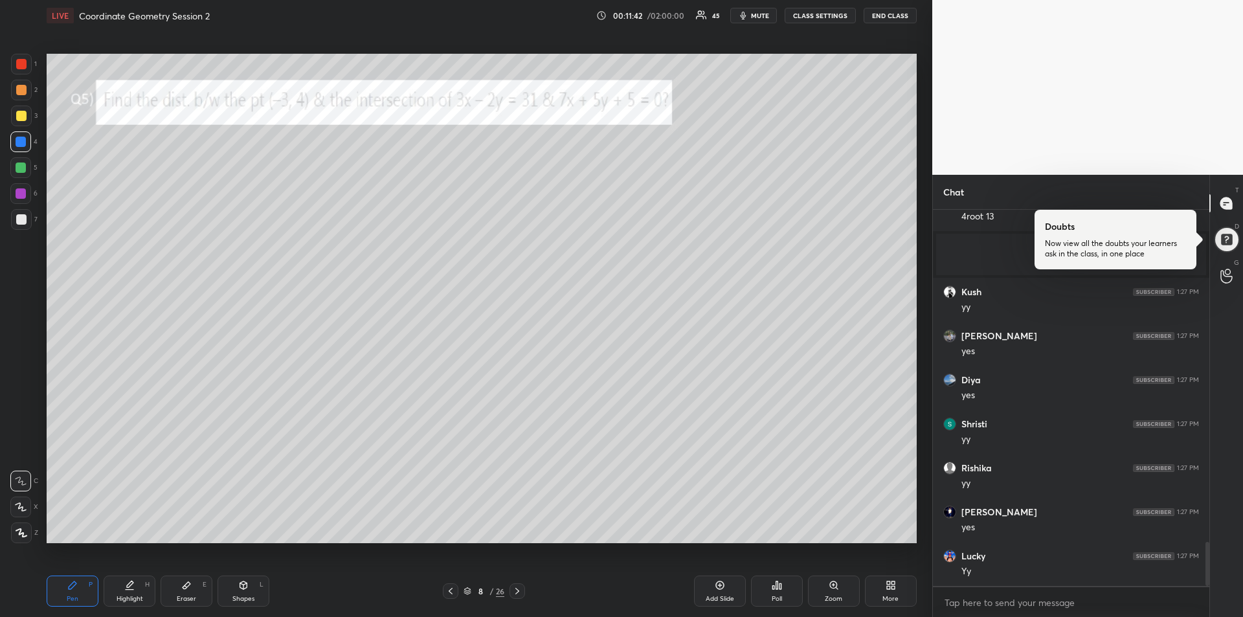
click at [21, 123] on div at bounding box center [21, 115] width 21 height 21
click at [520, 594] on icon at bounding box center [517, 591] width 10 height 10
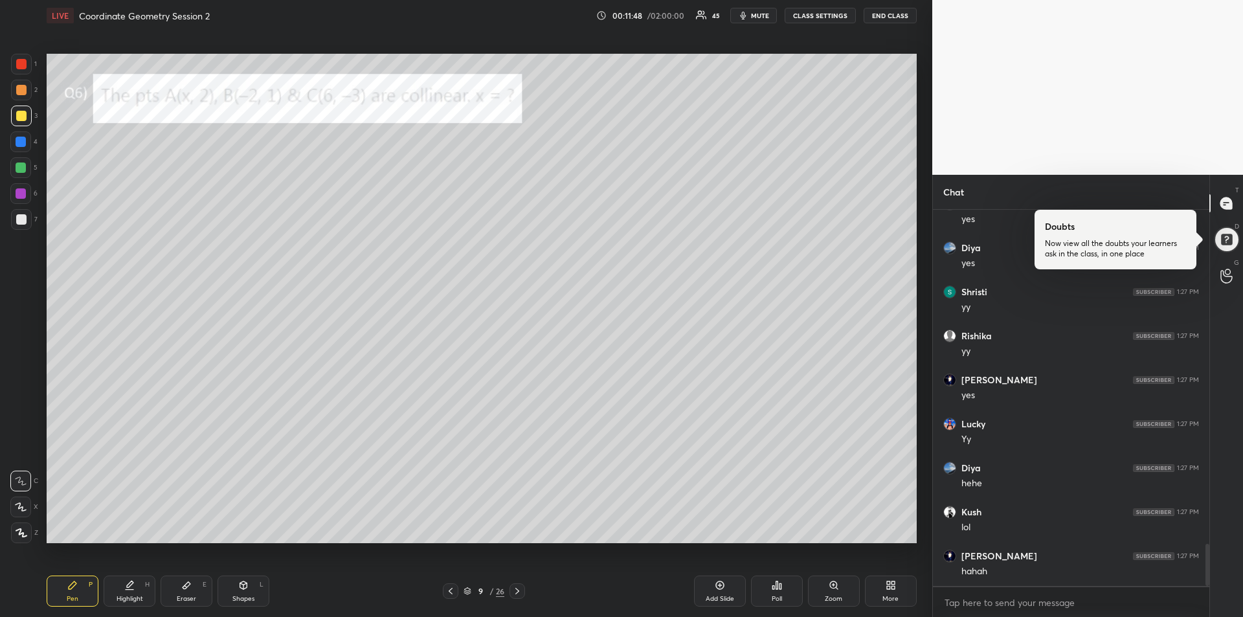
scroll to position [3000, 0]
click at [21, 144] on div at bounding box center [21, 142] width 10 height 10
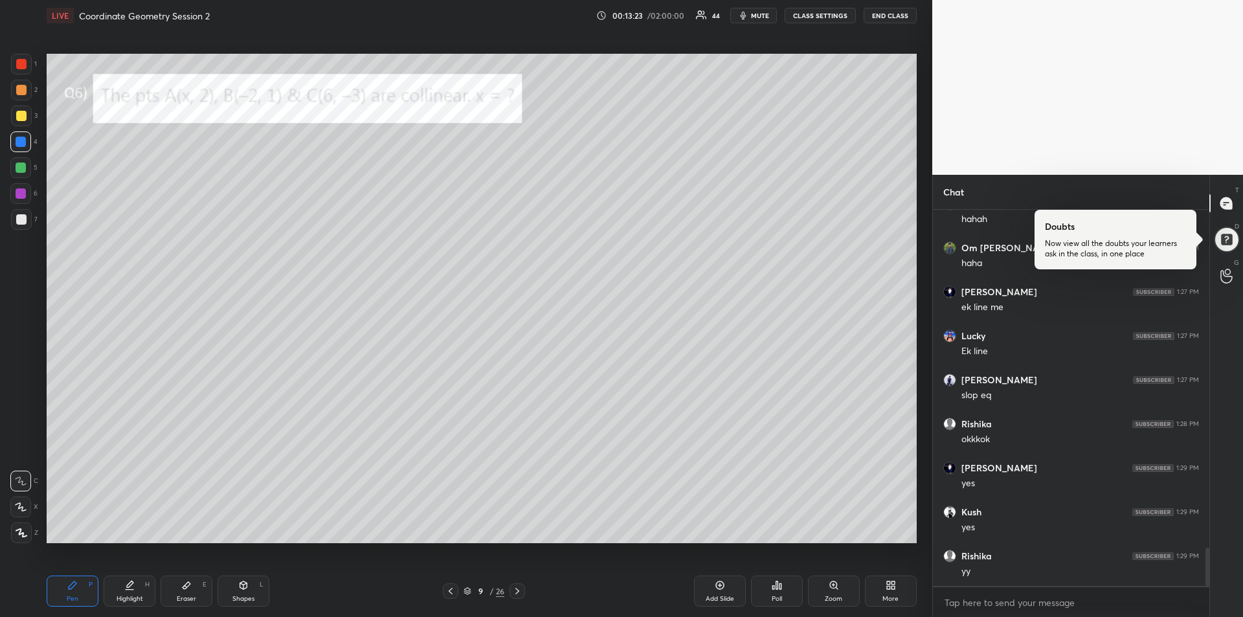
scroll to position [3396, 0]
click at [520, 594] on icon at bounding box center [517, 591] width 10 height 10
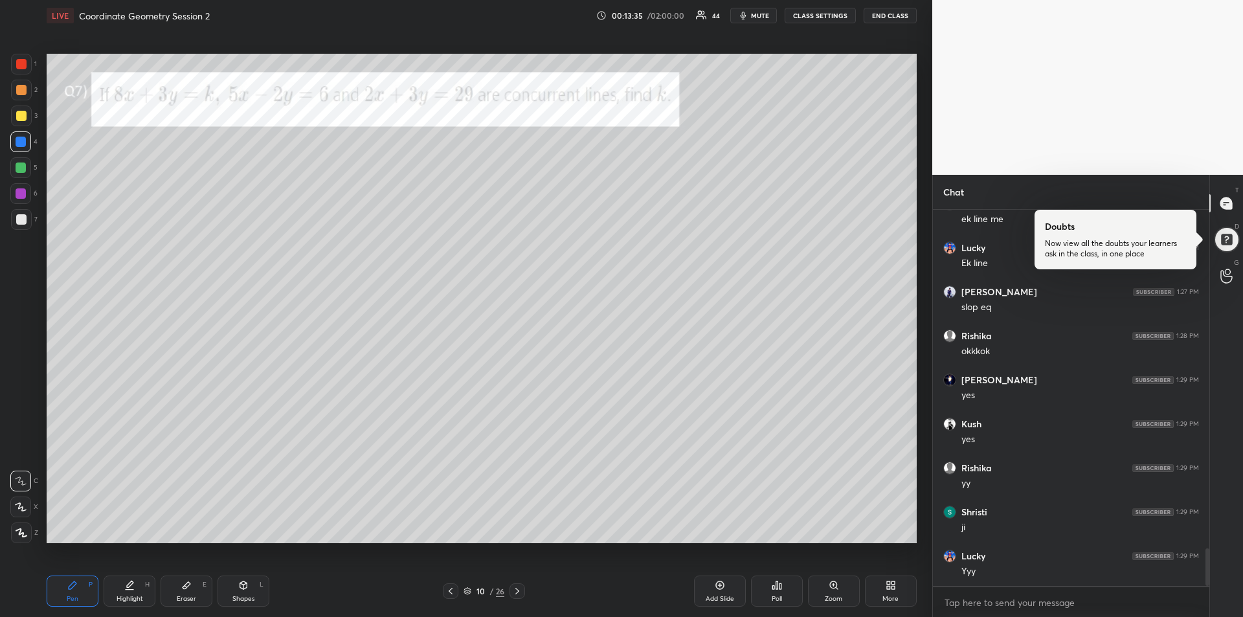
click at [26, 172] on div at bounding box center [20, 167] width 21 height 21
click at [244, 590] on icon at bounding box center [243, 585] width 10 height 10
click at [18, 526] on div at bounding box center [21, 532] width 21 height 21
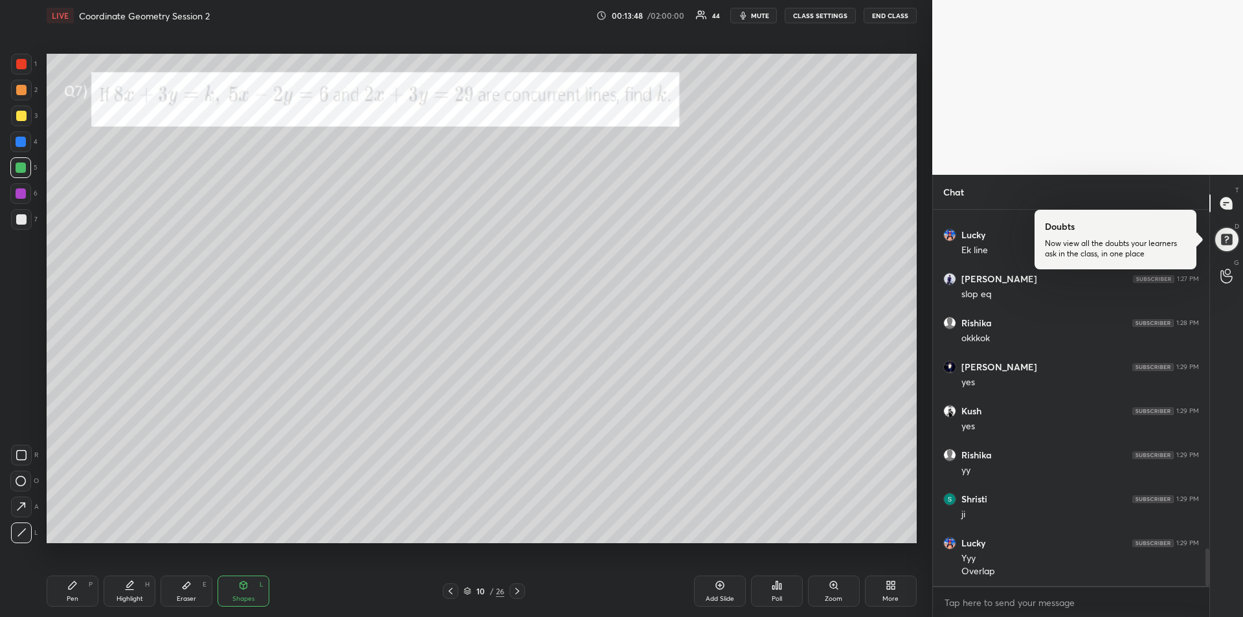
click at [59, 592] on div "Pen P" at bounding box center [73, 590] width 52 height 31
click at [17, 219] on div at bounding box center [21, 219] width 10 height 10
click at [75, 598] on div "Pen" at bounding box center [73, 598] width 12 height 6
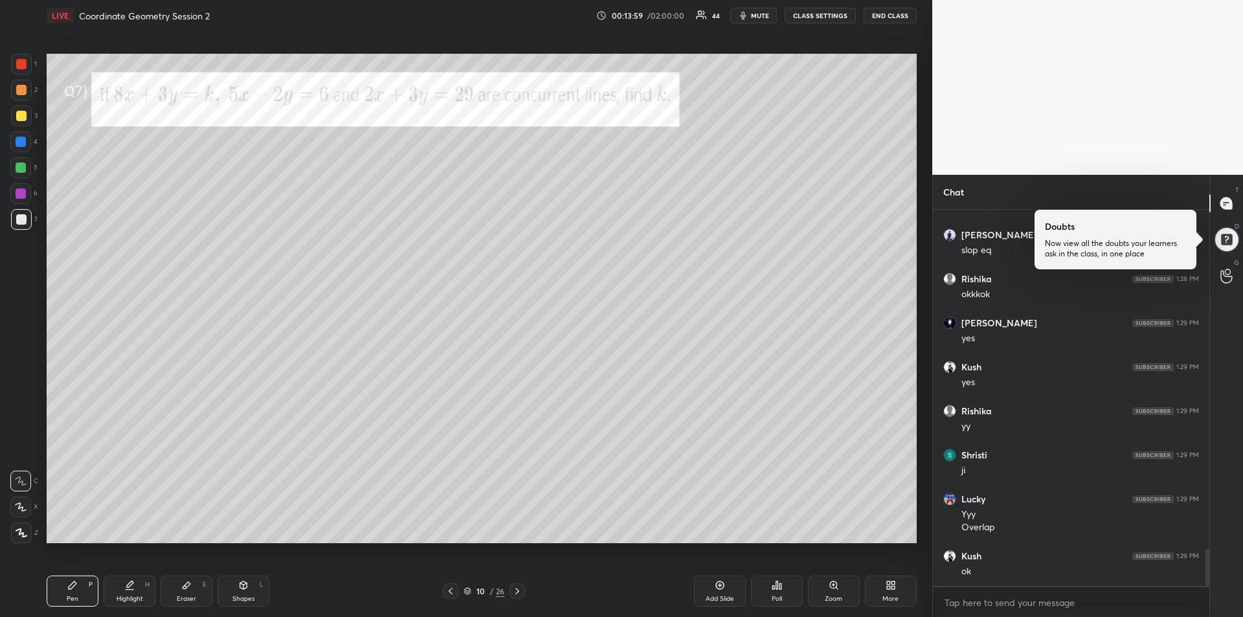
click at [25, 94] on div at bounding box center [21, 90] width 10 height 10
click at [20, 63] on div at bounding box center [21, 64] width 10 height 10
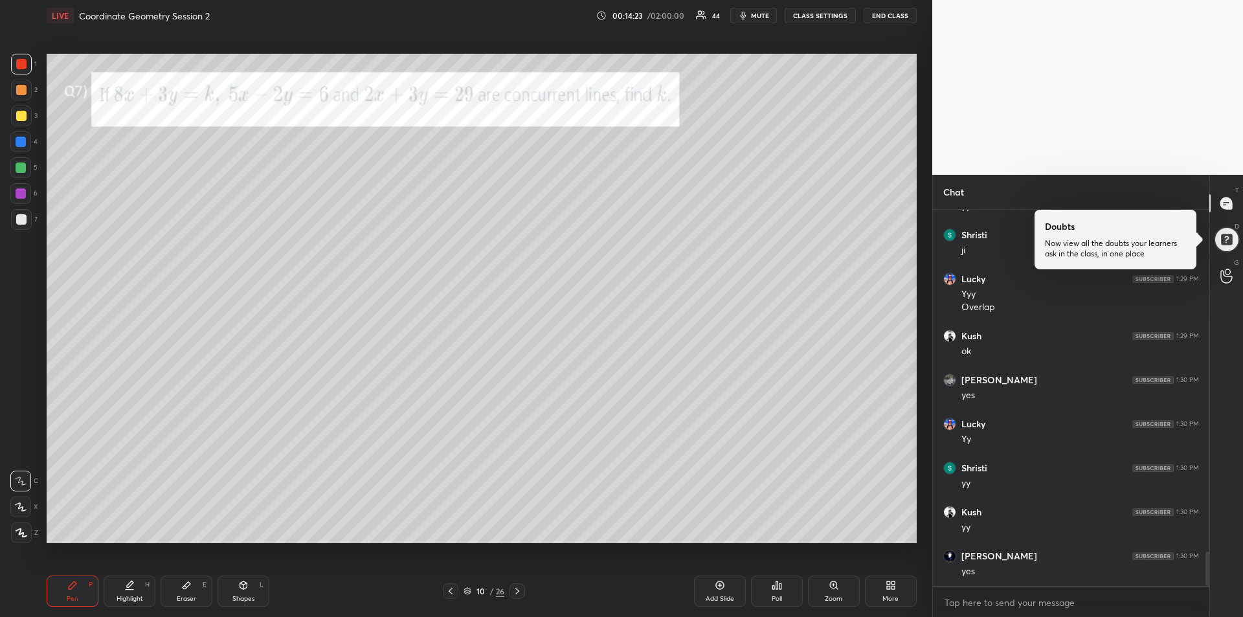
scroll to position [3717, 0]
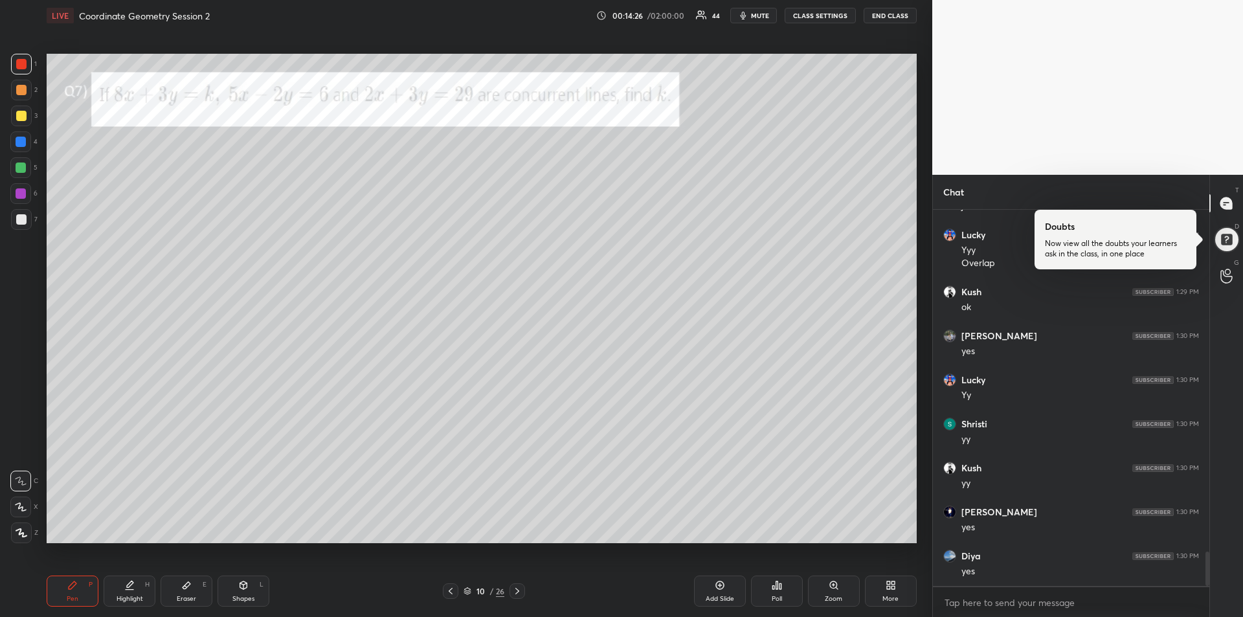
click at [186, 595] on div "Eraser" at bounding box center [186, 598] width 19 height 6
click at [78, 590] on div "Pen P" at bounding box center [73, 590] width 52 height 31
click at [21, 160] on div at bounding box center [20, 167] width 21 height 21
click at [23, 221] on div at bounding box center [21, 219] width 10 height 10
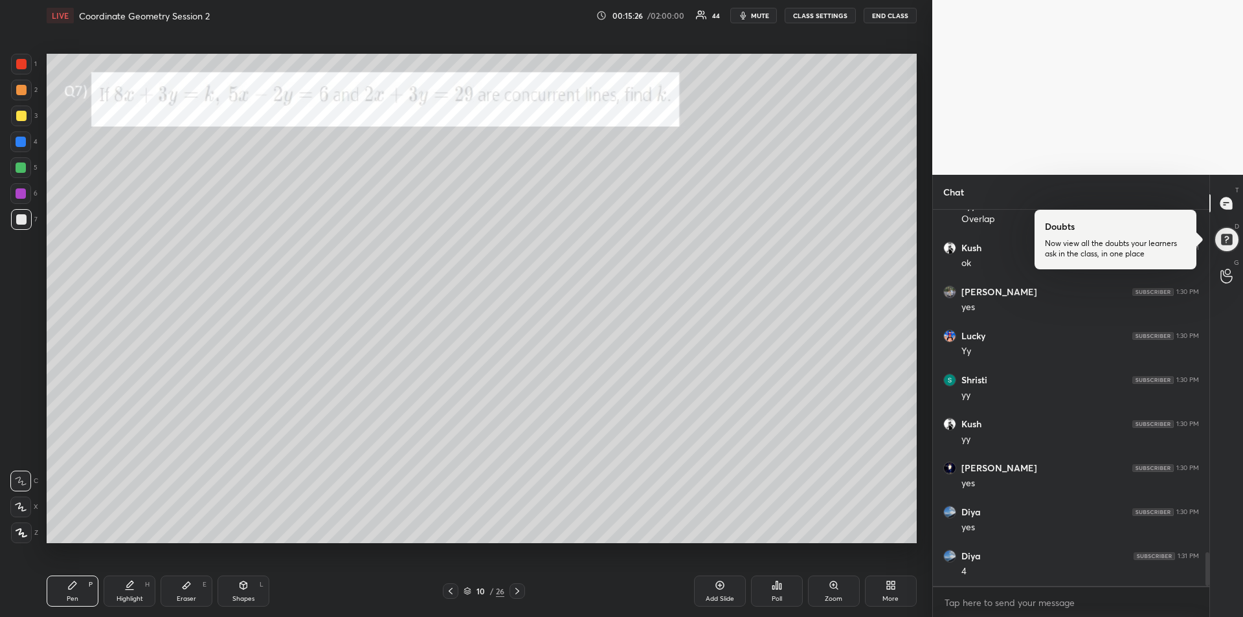
scroll to position [3805, 0]
click at [21, 65] on div at bounding box center [21, 64] width 10 height 10
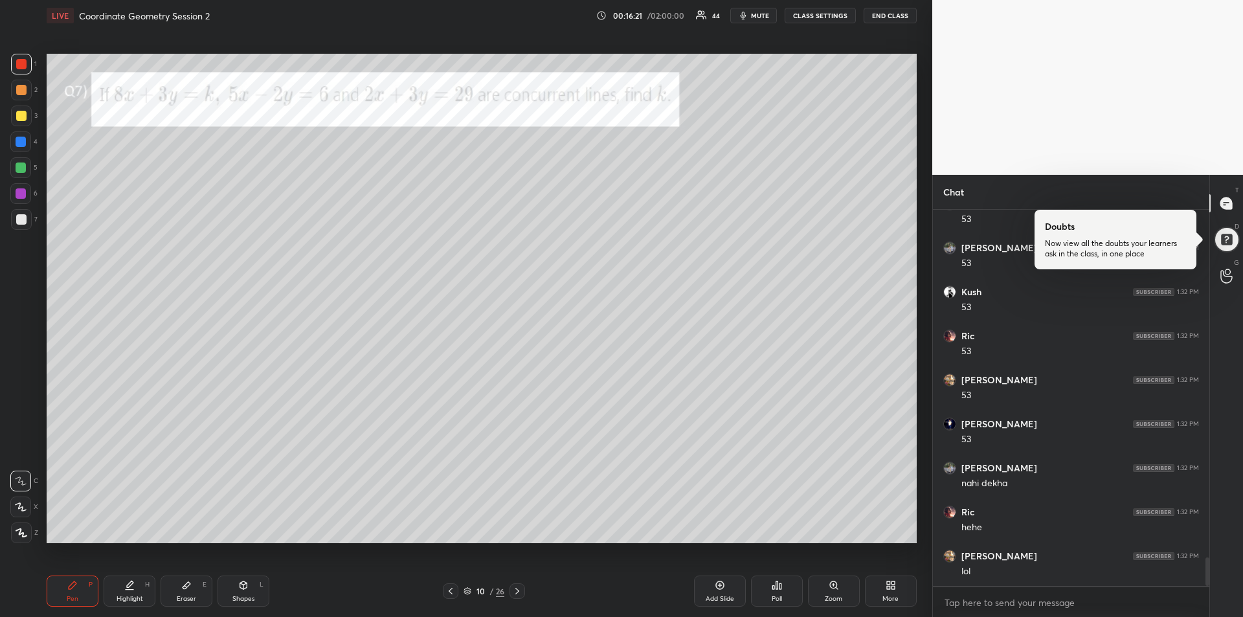
click at [17, 115] on div at bounding box center [21, 116] width 10 height 10
click at [515, 595] on icon at bounding box center [517, 591] width 10 height 10
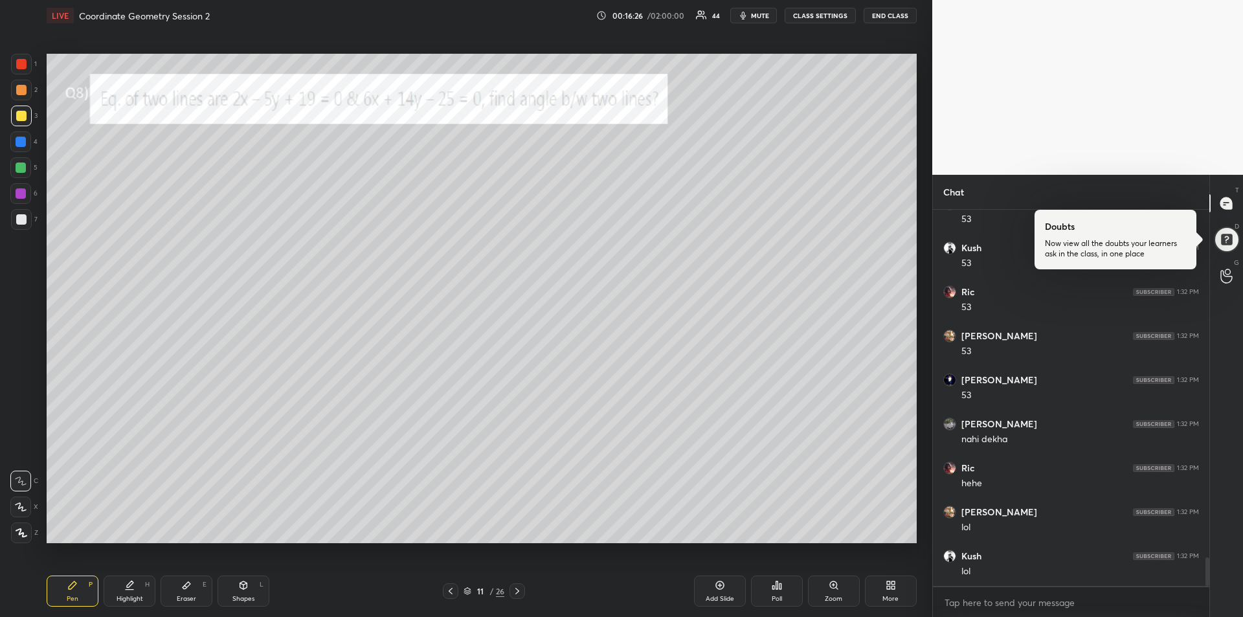
click at [21, 95] on div at bounding box center [21, 90] width 21 height 21
click at [19, 142] on div at bounding box center [21, 142] width 10 height 10
click at [182, 585] on icon at bounding box center [186, 585] width 10 height 10
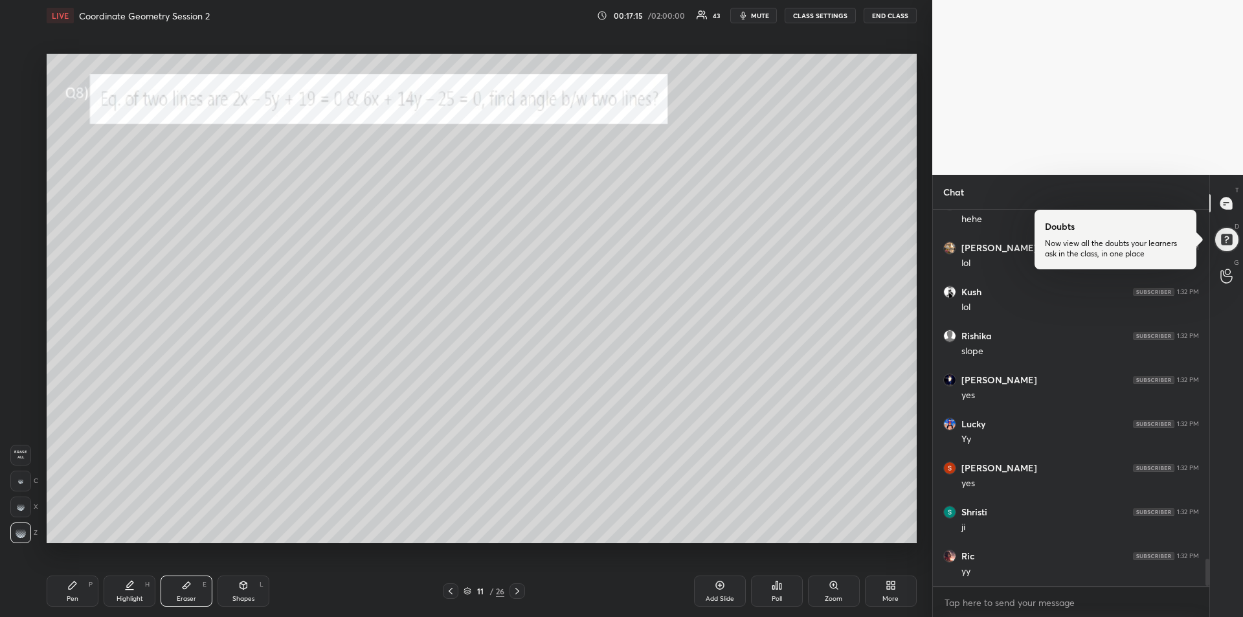
click at [76, 584] on icon at bounding box center [73, 585] width 8 height 8
click at [19, 165] on div at bounding box center [21, 167] width 10 height 10
click at [23, 72] on div at bounding box center [21, 64] width 21 height 21
click at [189, 590] on icon at bounding box center [186, 585] width 10 height 10
click at [71, 595] on div "Pen" at bounding box center [73, 598] width 12 height 6
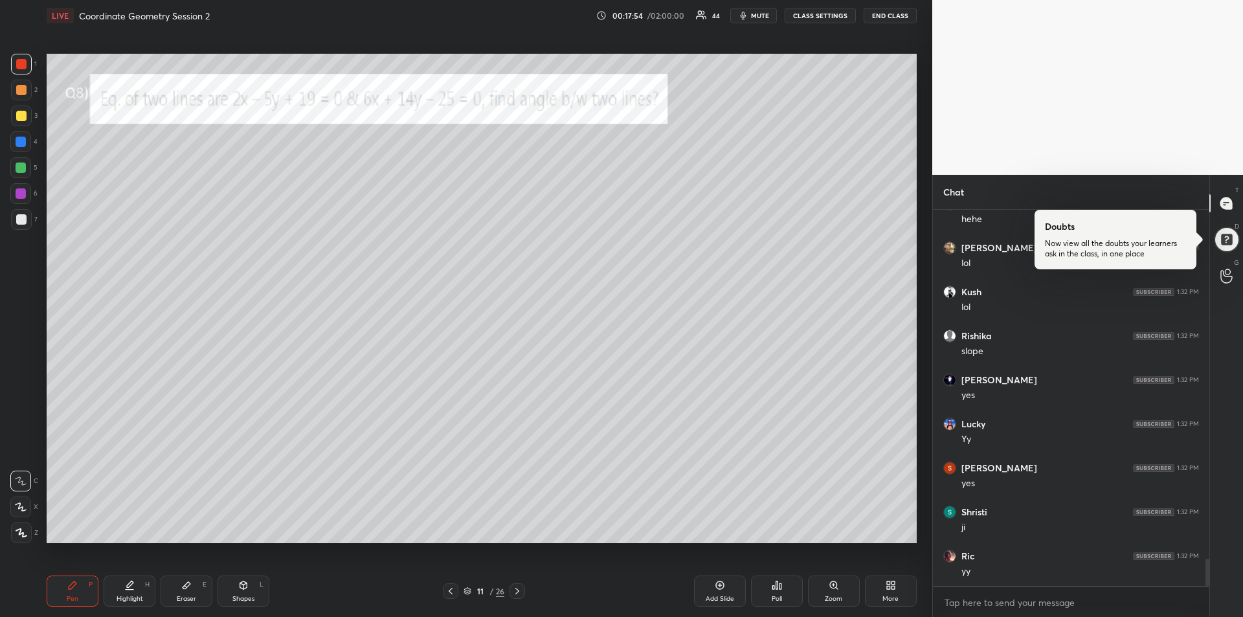
click at [16, 168] on div at bounding box center [21, 167] width 10 height 10
click at [722, 595] on div "Add Slide" at bounding box center [719, 598] width 28 height 6
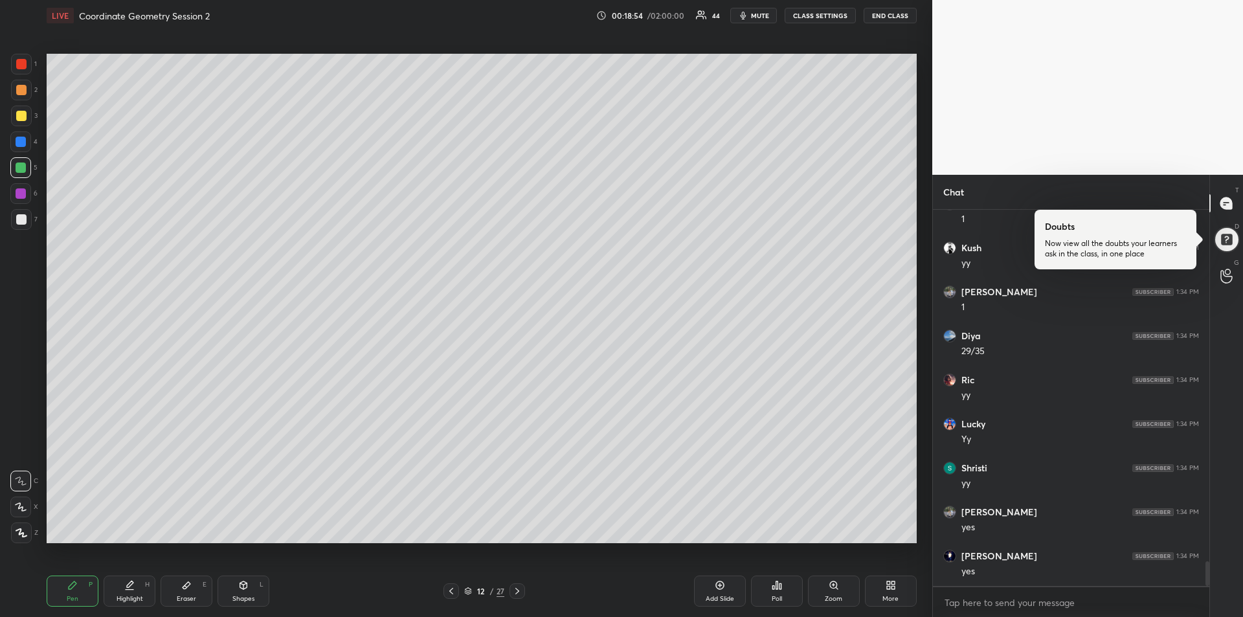
click at [184, 591] on div "Eraser E" at bounding box center [187, 590] width 52 height 31
click at [23, 532] on rect at bounding box center [22, 531] width 1 height 1
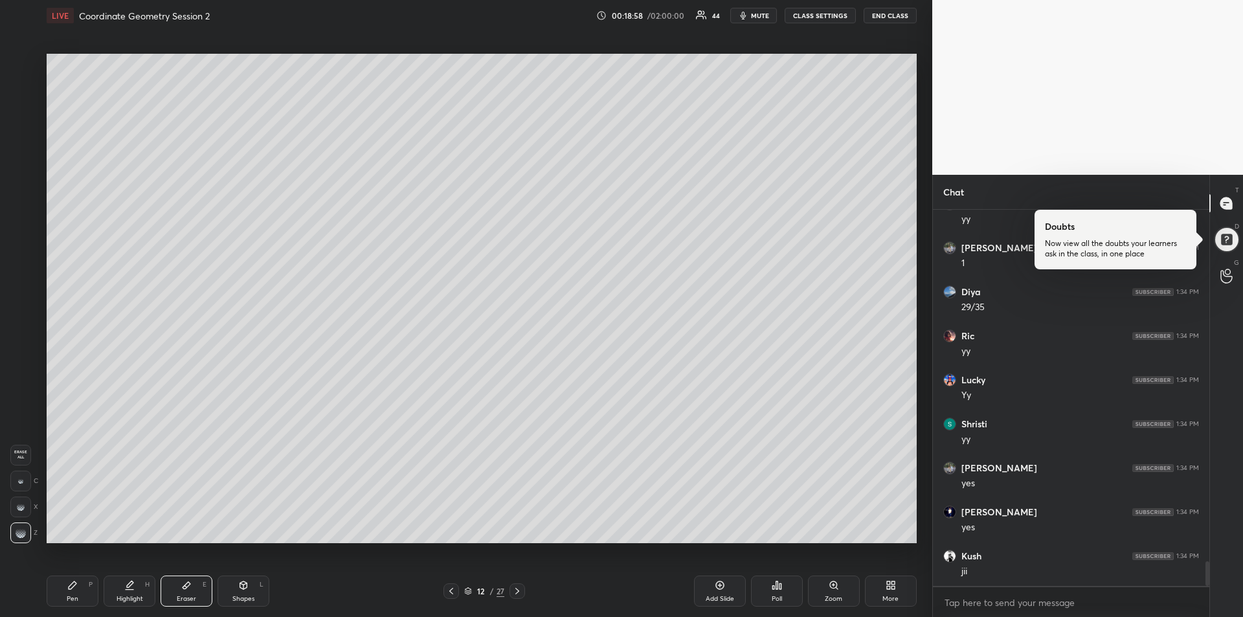
click at [450, 591] on icon at bounding box center [451, 591] width 10 height 10
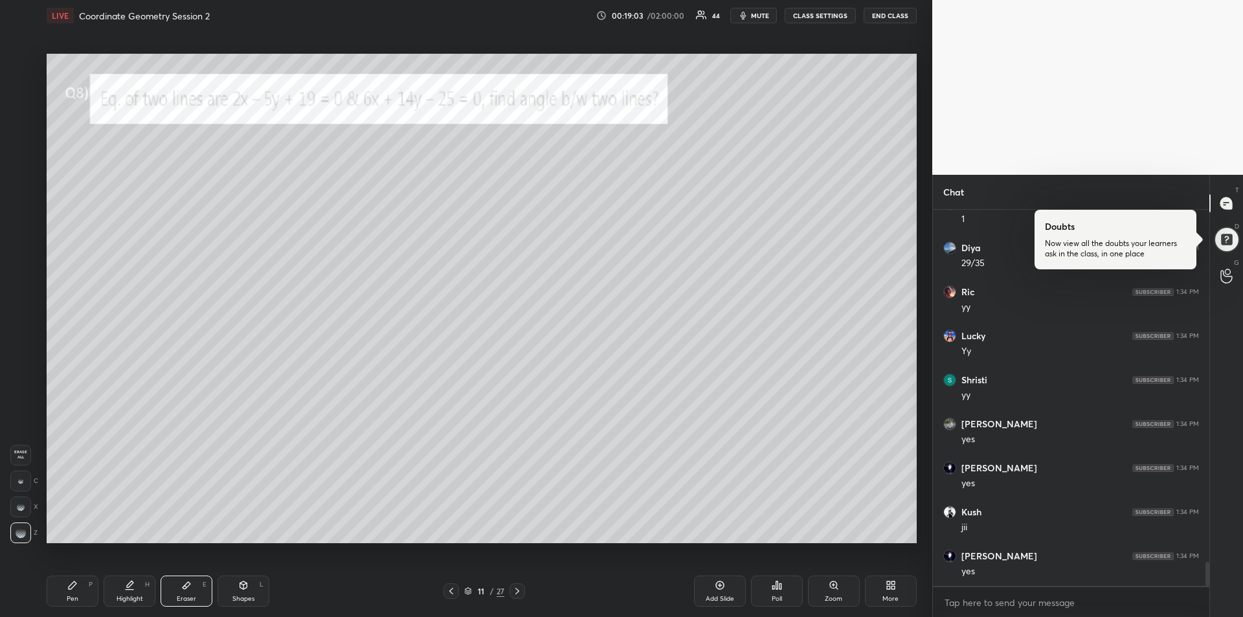
scroll to position [5490, 0]
click at [518, 590] on icon at bounding box center [517, 591] width 4 height 6
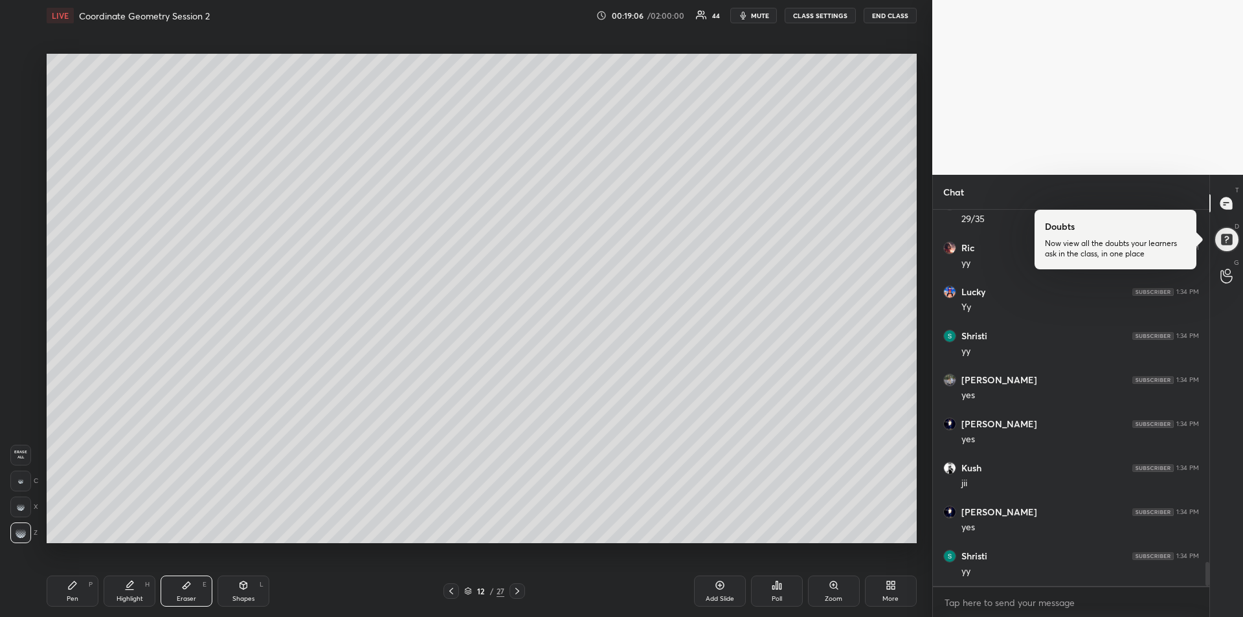
click at [78, 593] on div "Pen P" at bounding box center [73, 590] width 52 height 31
click at [22, 221] on div at bounding box center [21, 219] width 10 height 10
click at [190, 582] on icon at bounding box center [186, 585] width 10 height 10
click at [71, 590] on icon at bounding box center [72, 585] width 10 height 10
click at [449, 588] on icon at bounding box center [451, 591] width 10 height 10
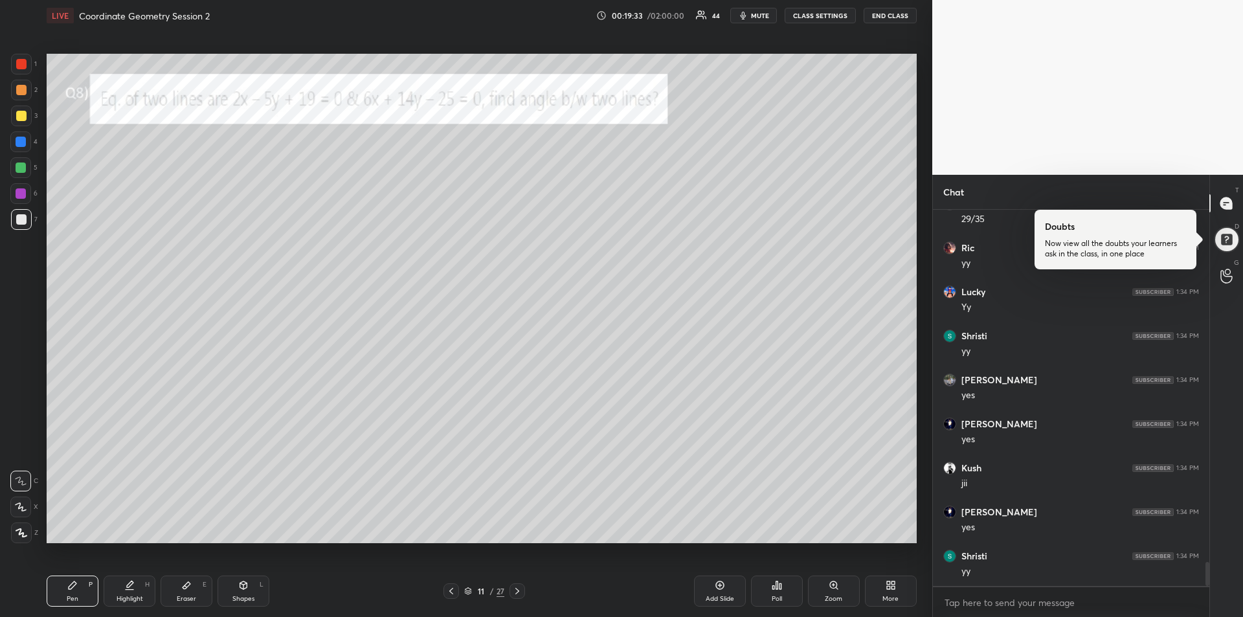
click at [518, 594] on icon at bounding box center [517, 591] width 10 height 10
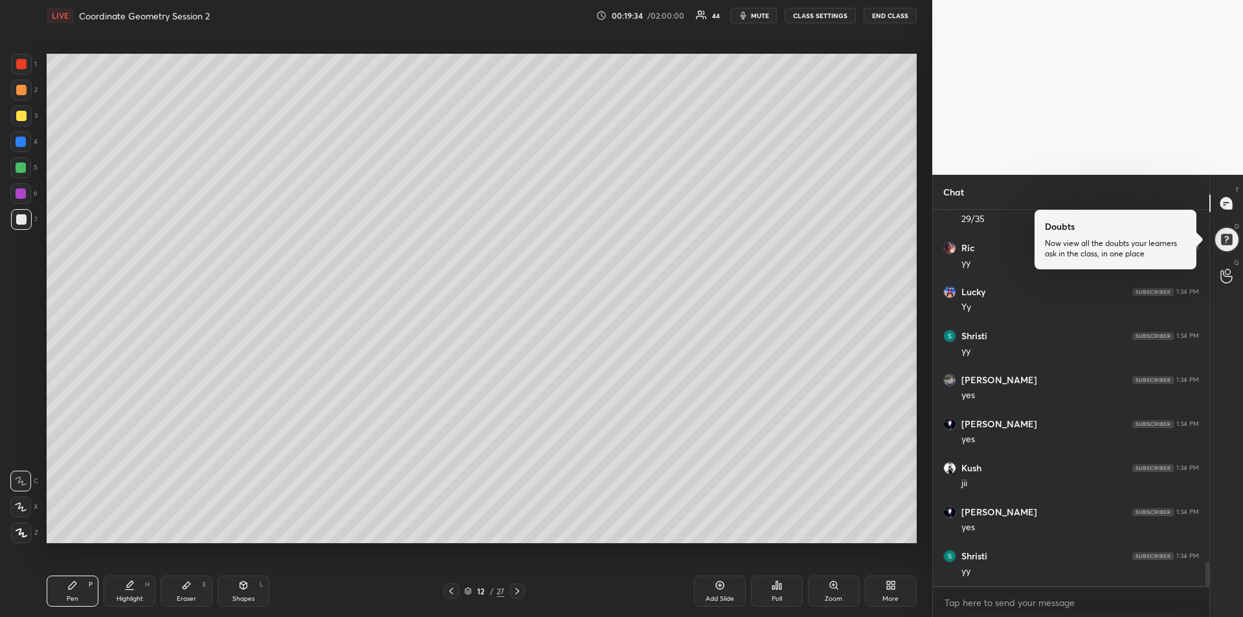
click at [519, 595] on icon at bounding box center [517, 591] width 10 height 10
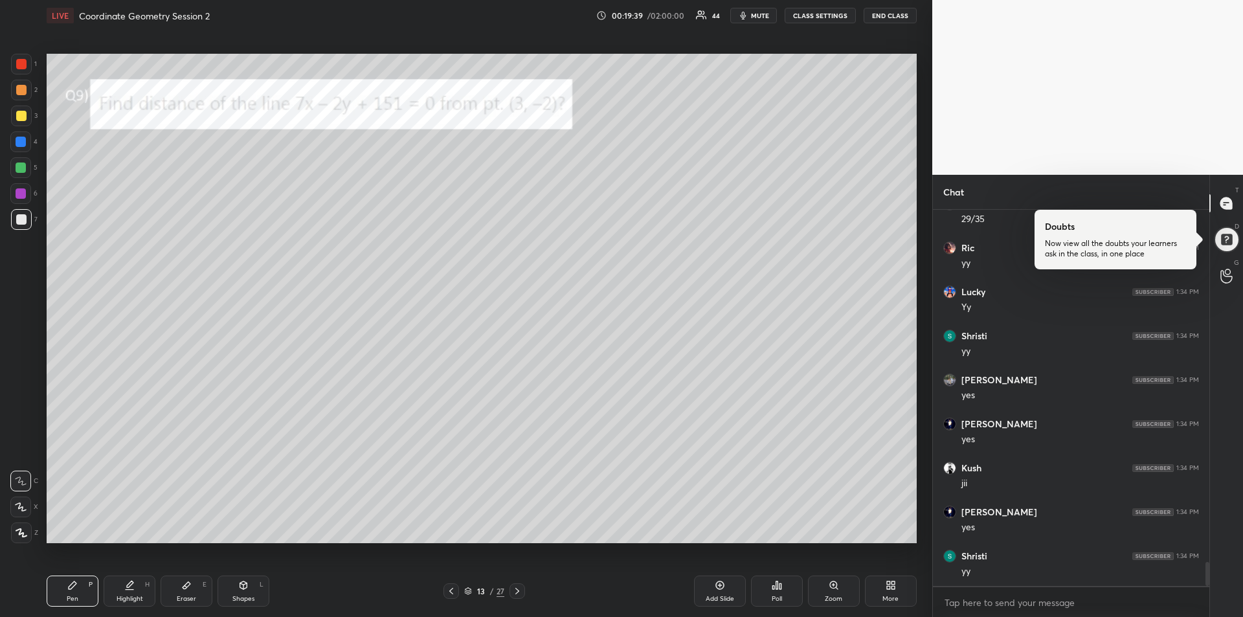
click at [26, 66] on div at bounding box center [21, 64] width 10 height 10
click at [195, 583] on div "Eraser E" at bounding box center [187, 590] width 52 height 31
click at [72, 589] on icon at bounding box center [72, 585] width 10 height 10
click at [23, 118] on div at bounding box center [21, 116] width 10 height 10
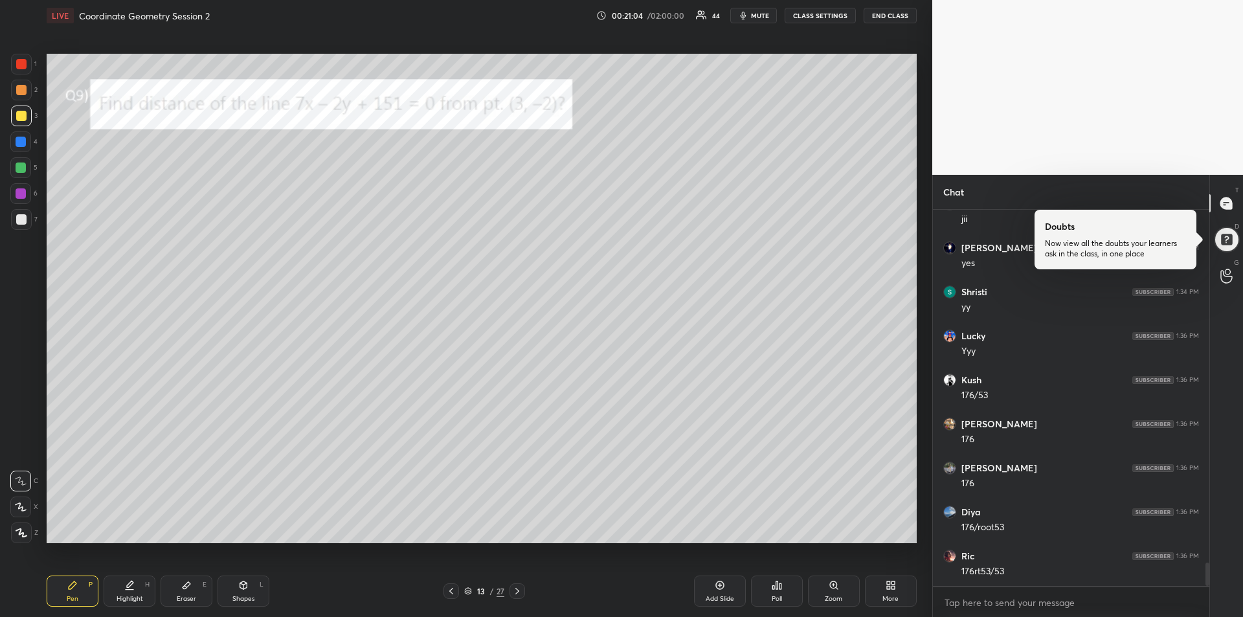
click at [181, 588] on icon at bounding box center [186, 585] width 10 height 10
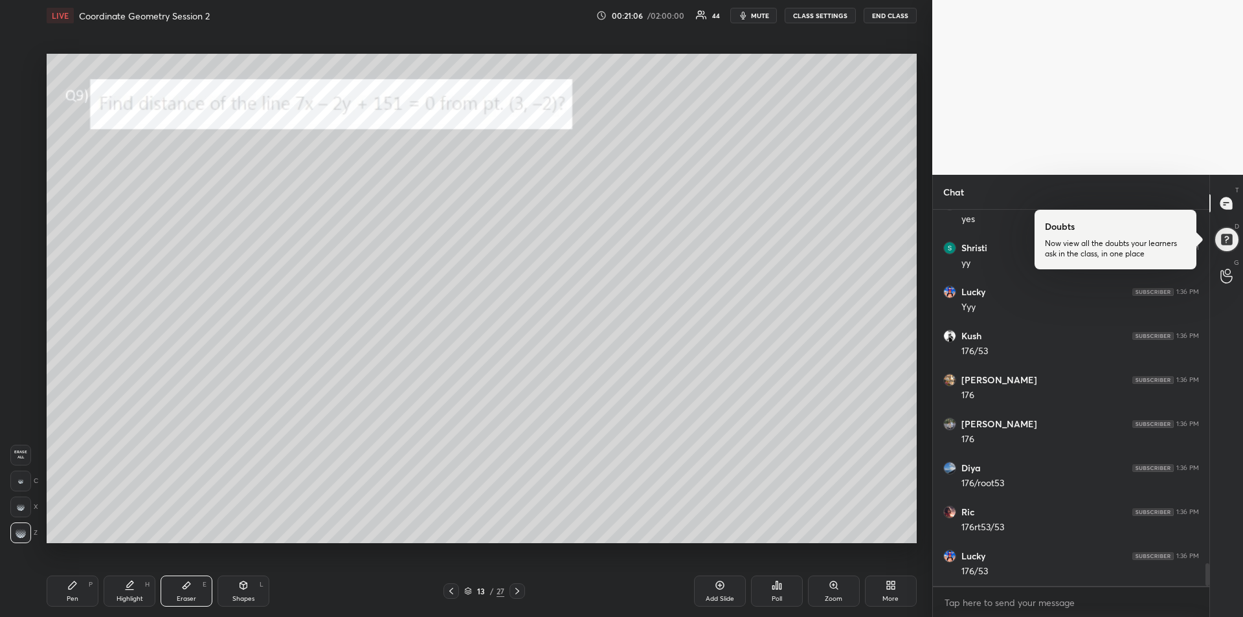
click at [68, 593] on div "Pen P" at bounding box center [73, 590] width 52 height 31
click at [518, 594] on icon at bounding box center [517, 591] width 10 height 10
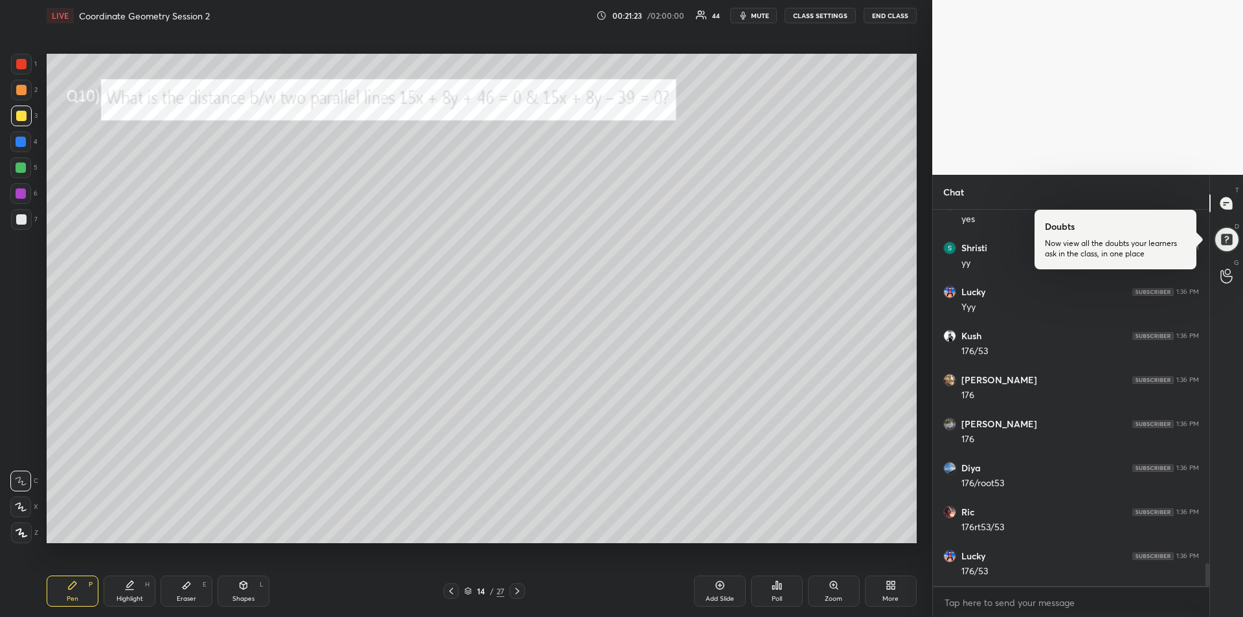
scroll to position [5842, 0]
click at [19, 164] on div at bounding box center [21, 167] width 10 height 10
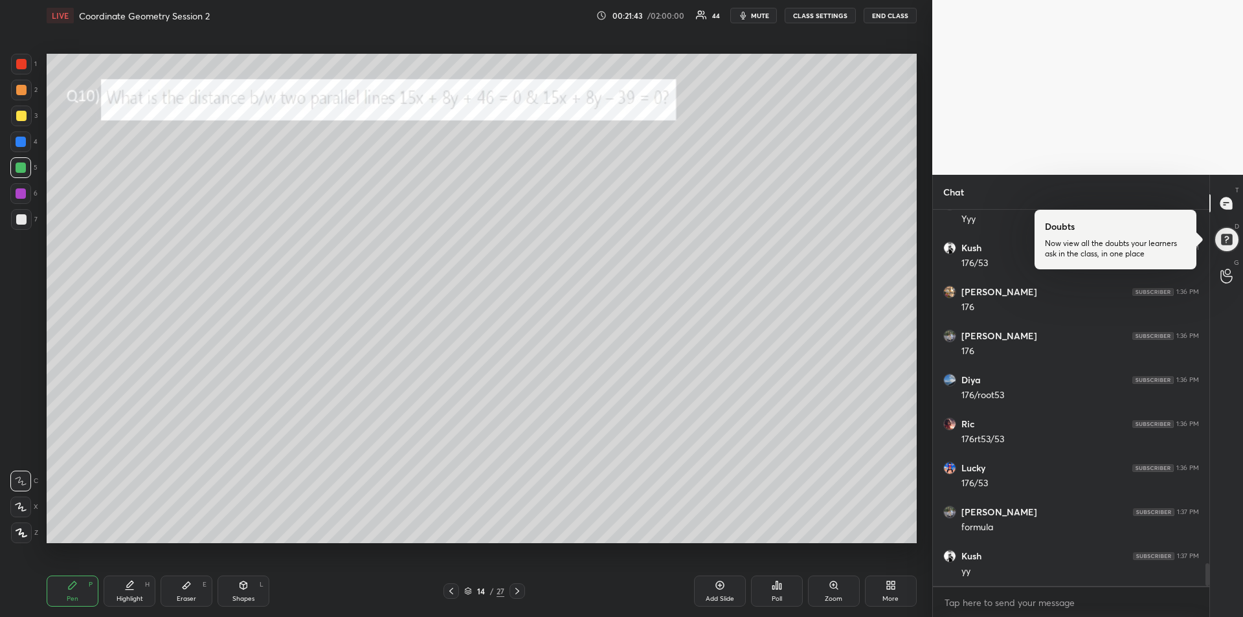
click at [190, 600] on div "Eraser" at bounding box center [186, 598] width 19 height 6
click at [71, 593] on div "Pen P" at bounding box center [73, 590] width 52 height 31
click at [126, 587] on icon at bounding box center [129, 585] width 10 height 10
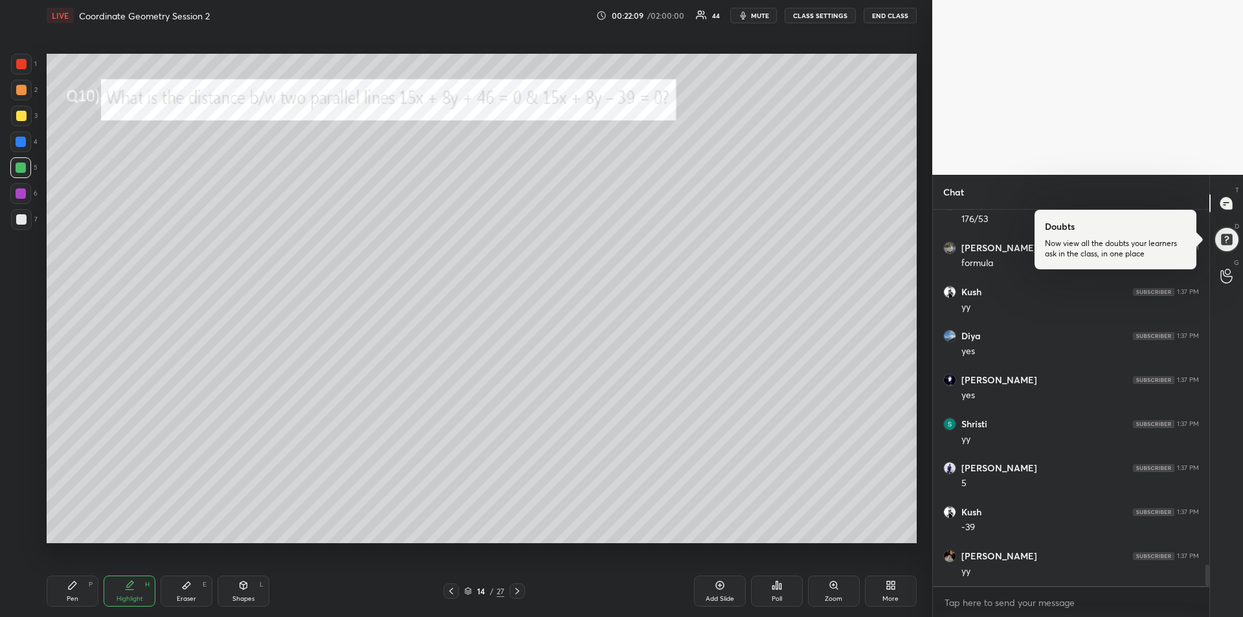
click at [186, 590] on icon at bounding box center [186, 585] width 10 height 10
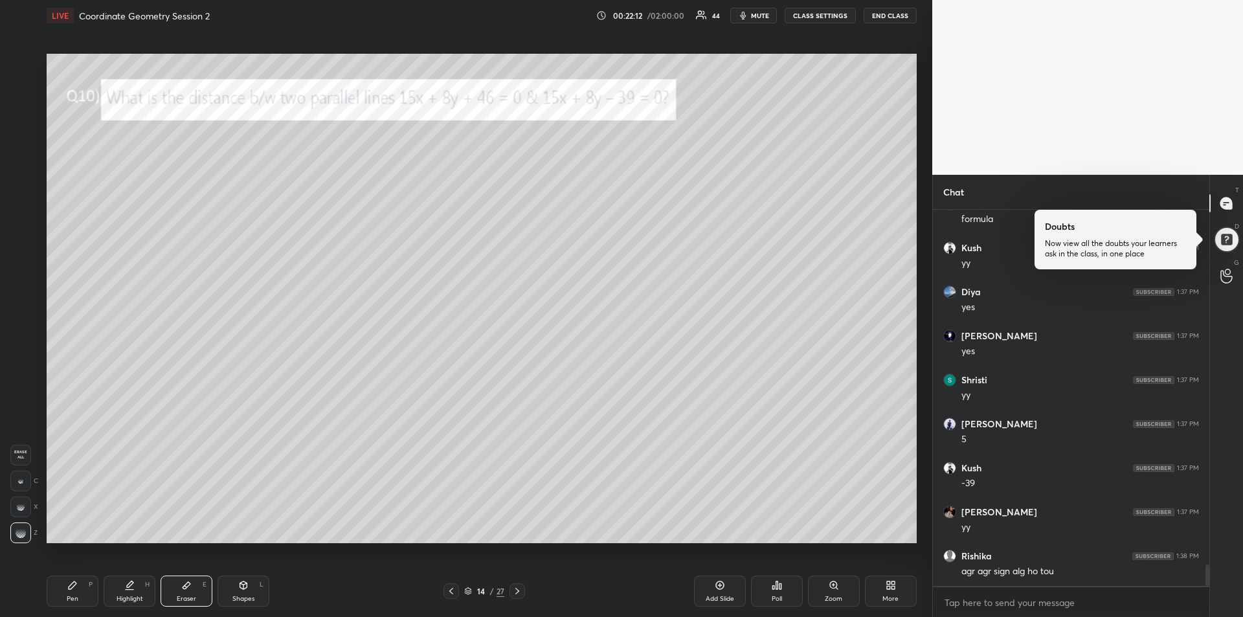
click at [82, 583] on div "Pen P" at bounding box center [73, 590] width 52 height 31
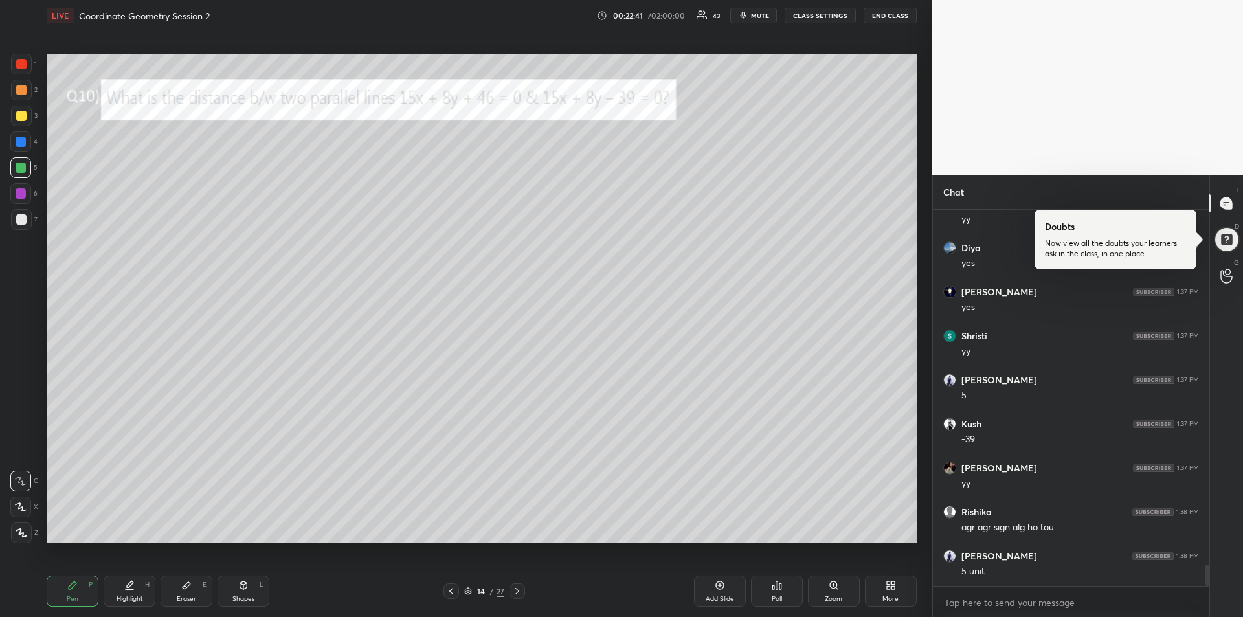
scroll to position [6282, 0]
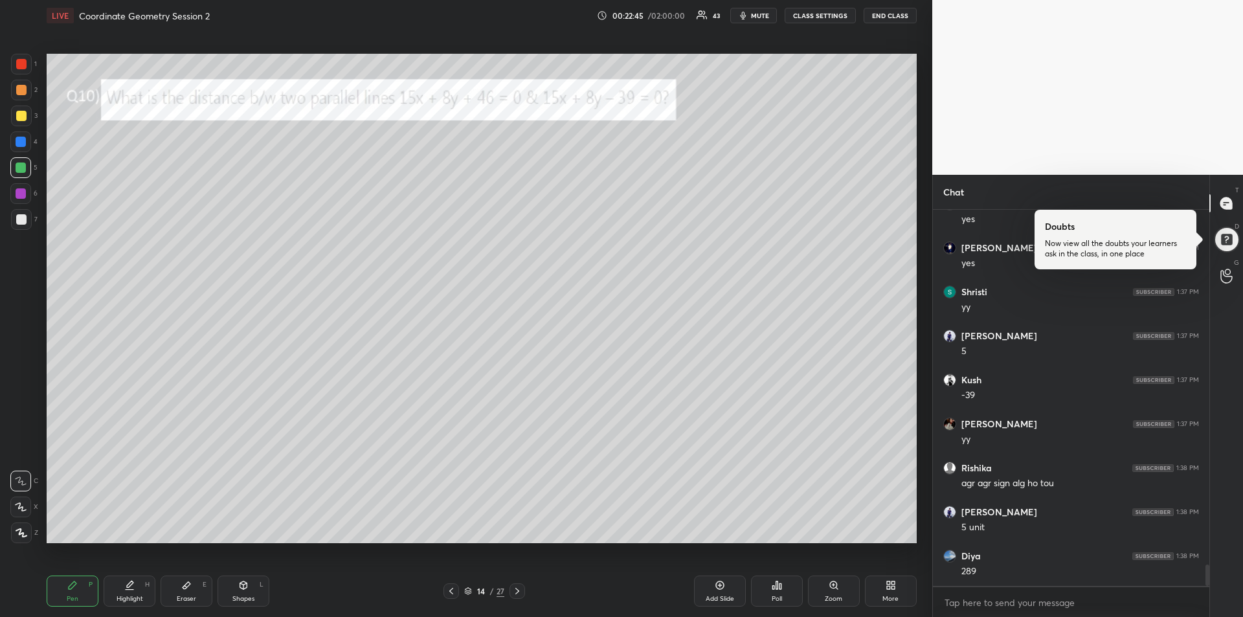
click at [18, 141] on div at bounding box center [21, 142] width 10 height 10
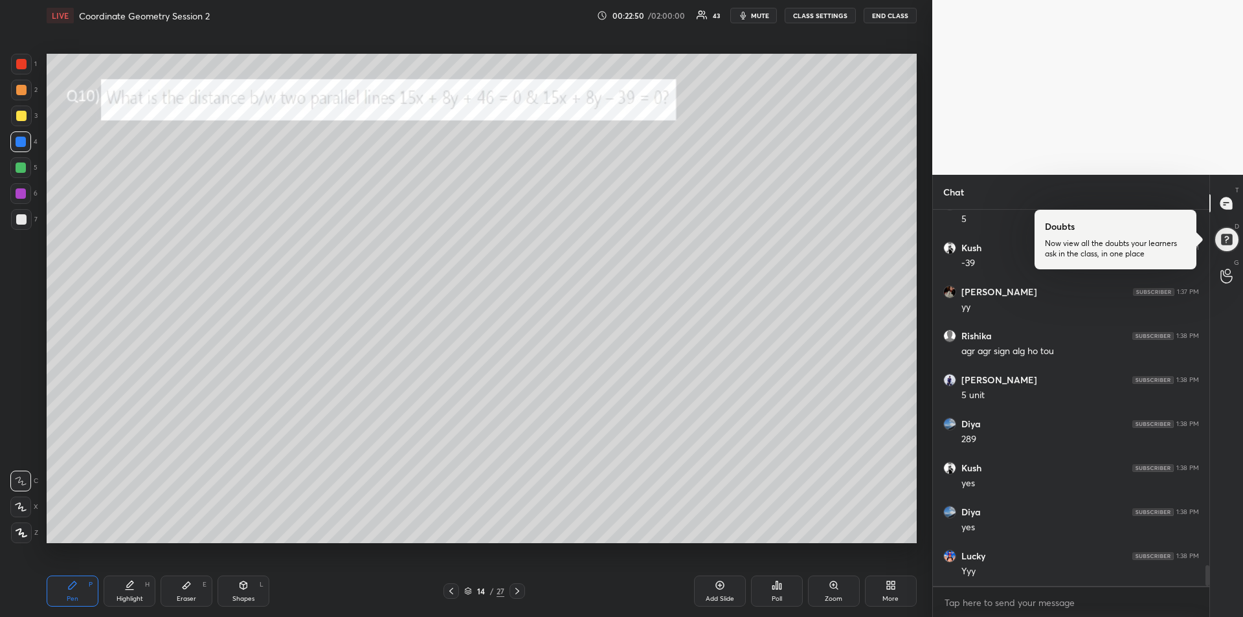
scroll to position [6458, 0]
click at [80, 589] on div "Pen P" at bounding box center [73, 590] width 52 height 31
click at [125, 593] on div "Highlight H" at bounding box center [130, 590] width 52 height 31
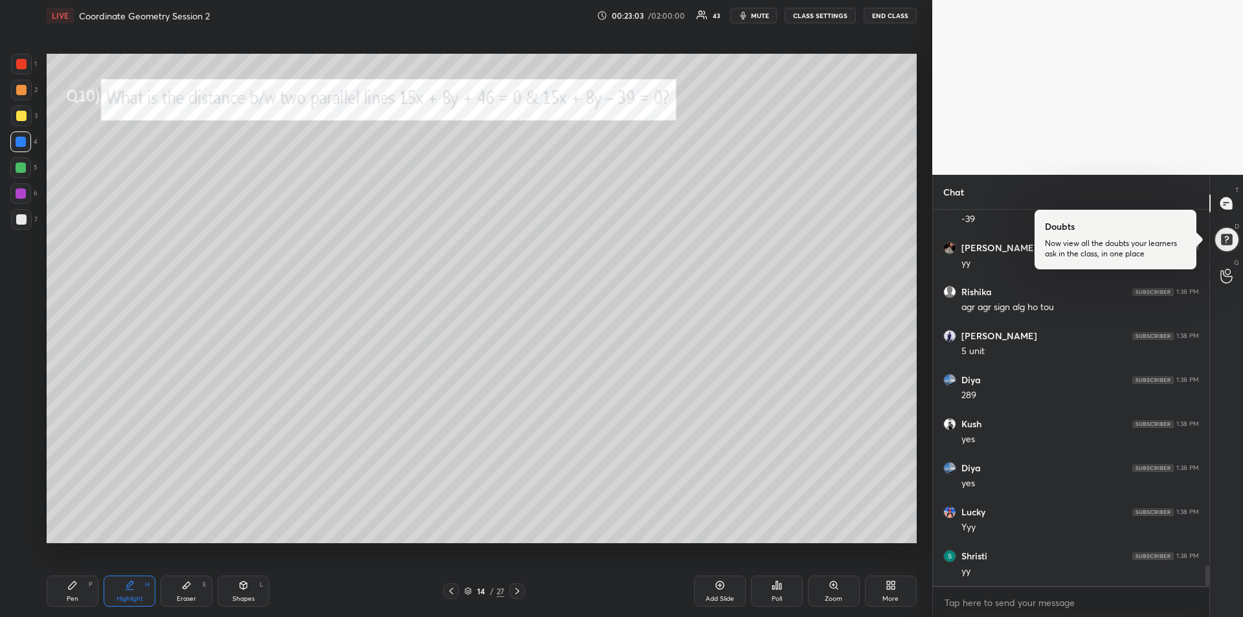
scroll to position [6502, 0]
click at [76, 583] on icon at bounding box center [73, 585] width 8 height 8
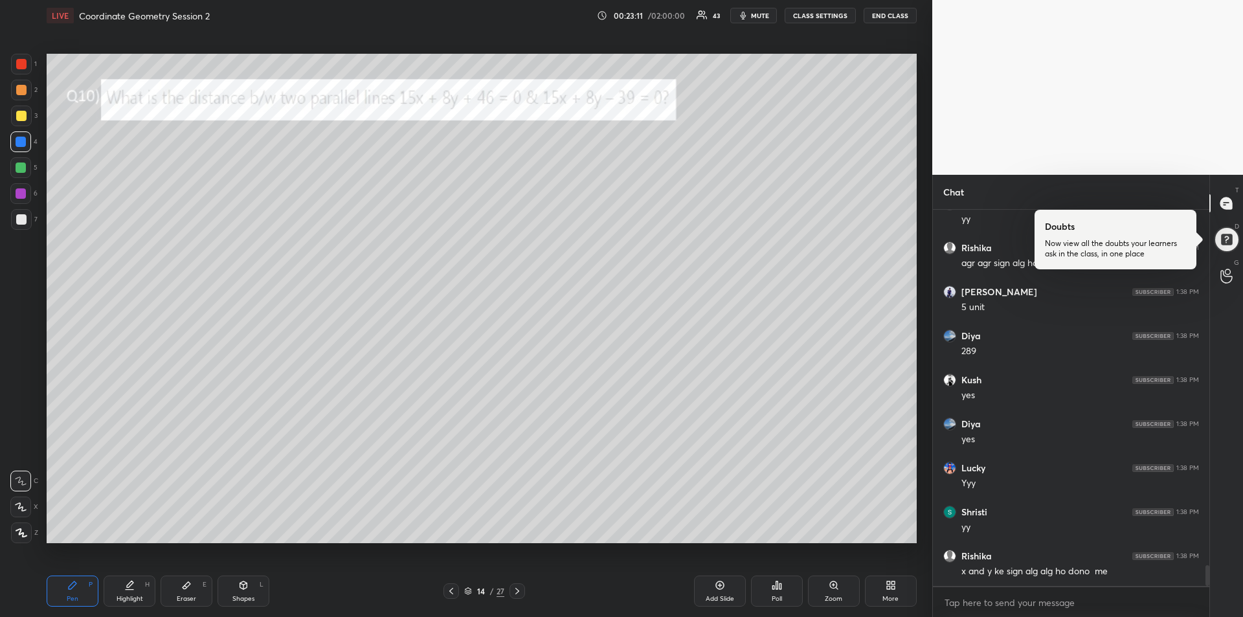
click at [17, 175] on div at bounding box center [20, 167] width 21 height 21
click at [708, 588] on div "Add Slide" at bounding box center [720, 590] width 52 height 31
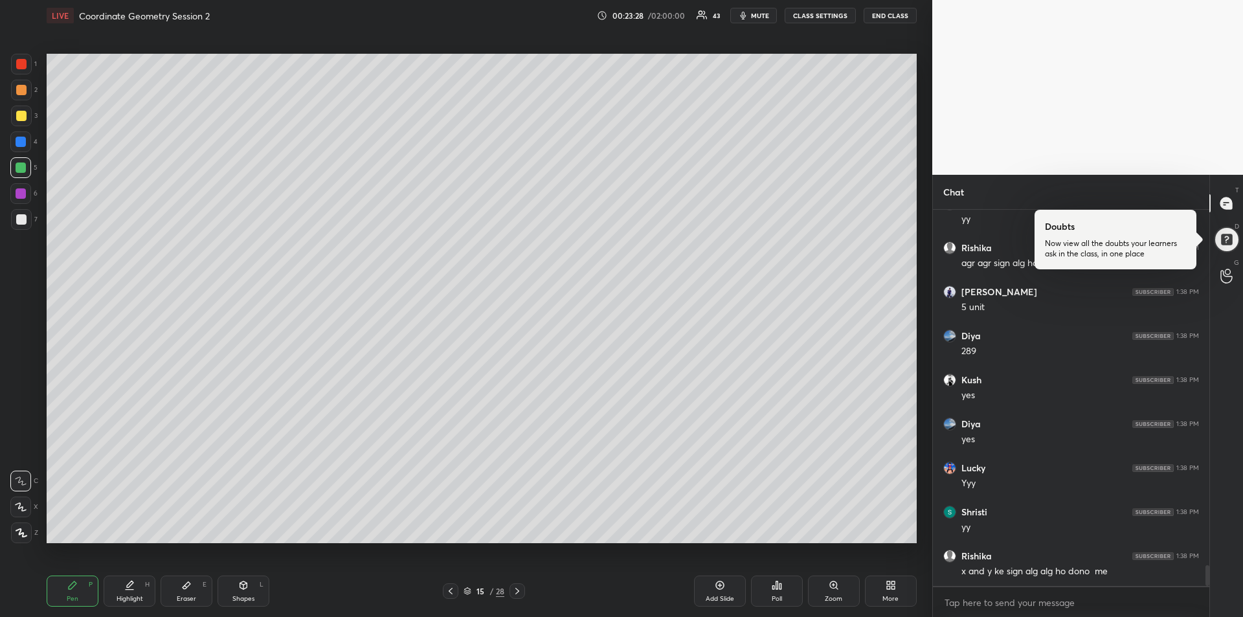
scroll to position [6546, 0]
click at [713, 596] on div "Add Slide" at bounding box center [719, 598] width 28 height 6
click at [22, 115] on div at bounding box center [21, 116] width 10 height 10
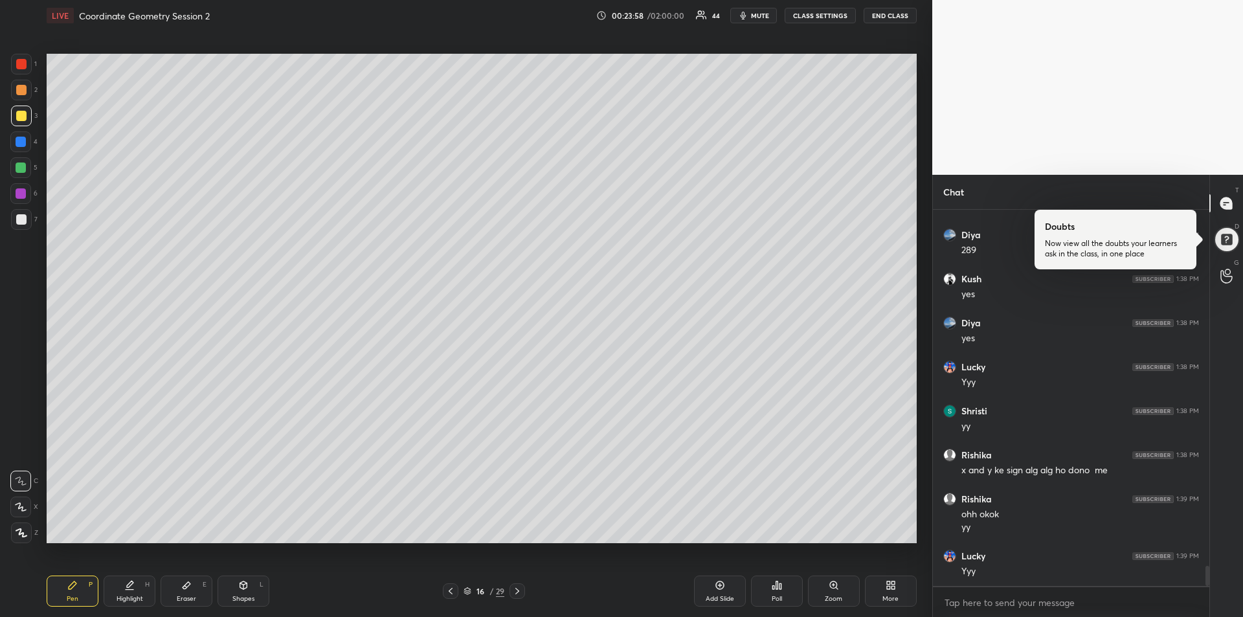
scroll to position [6647, 0]
click at [23, 67] on div at bounding box center [21, 64] width 10 height 10
click at [186, 586] on icon at bounding box center [187, 585] width 8 height 7
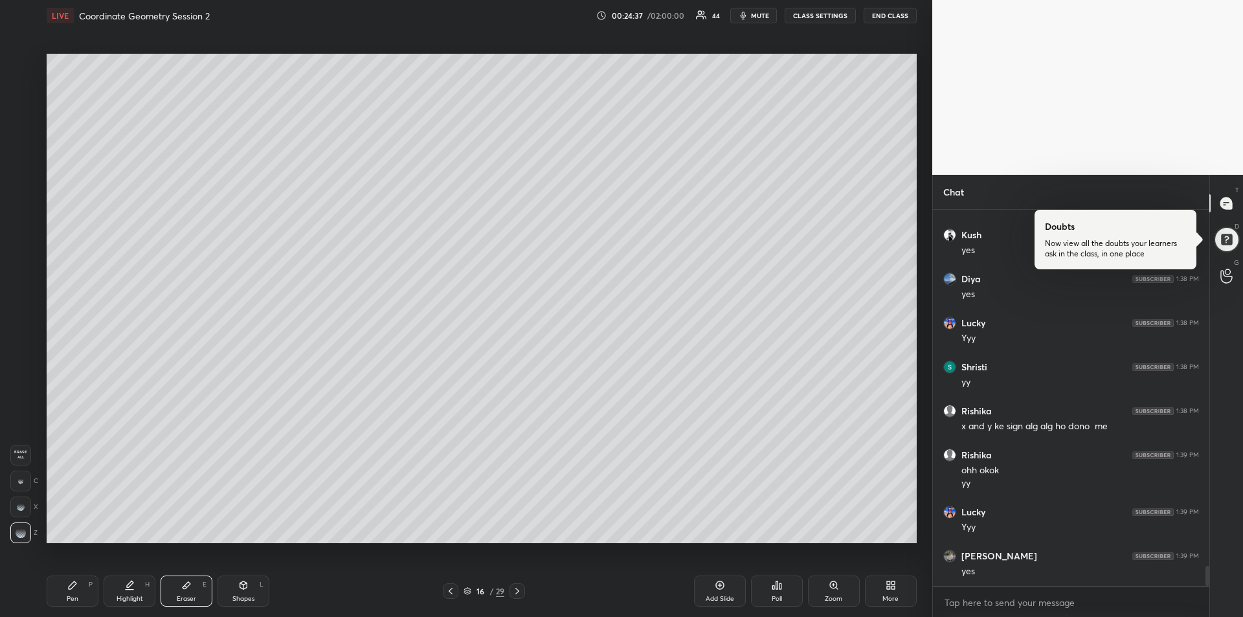
click at [78, 586] on div "Pen P" at bounding box center [73, 590] width 52 height 31
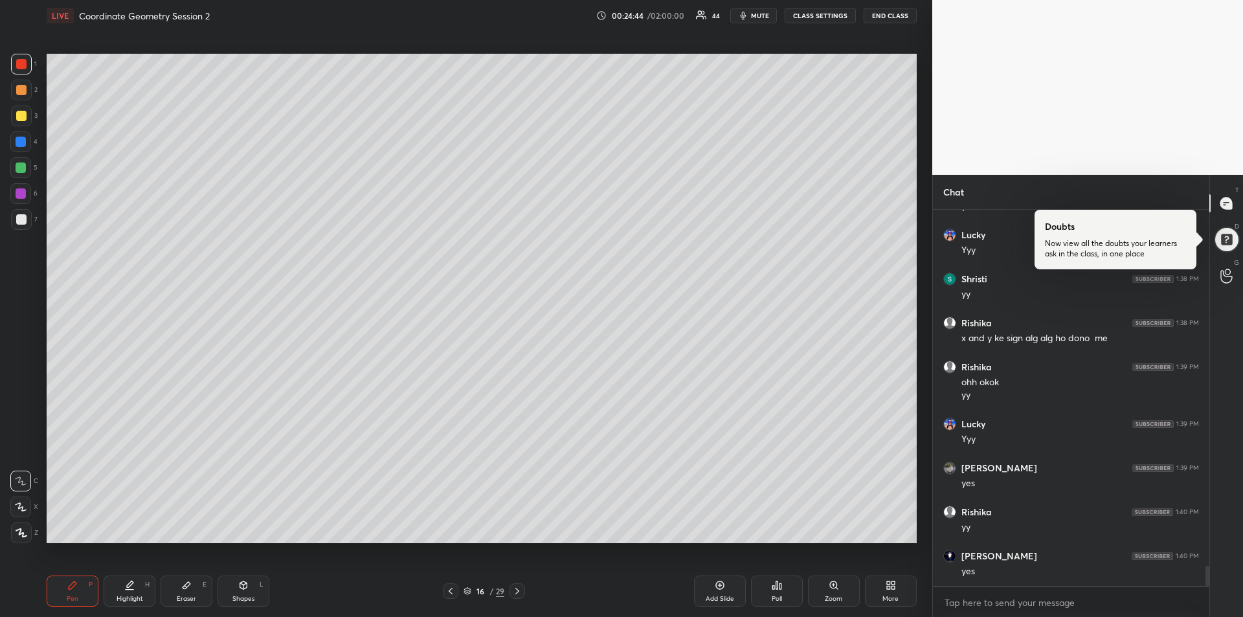
scroll to position [6779, 0]
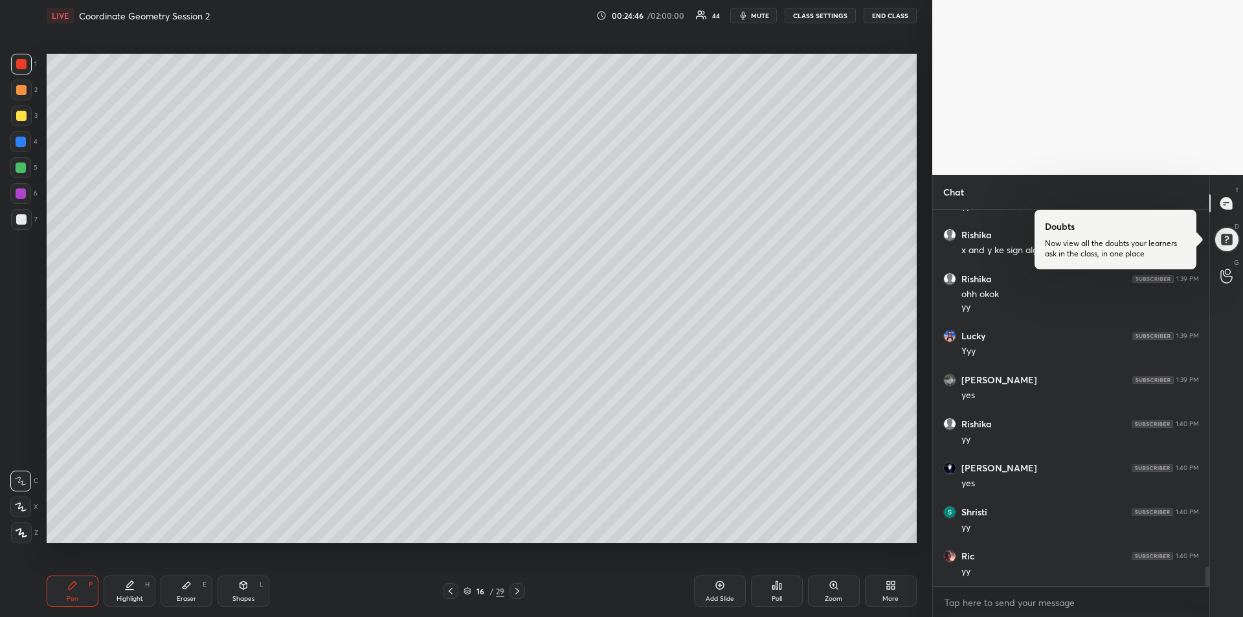
click at [22, 146] on div at bounding box center [21, 142] width 10 height 10
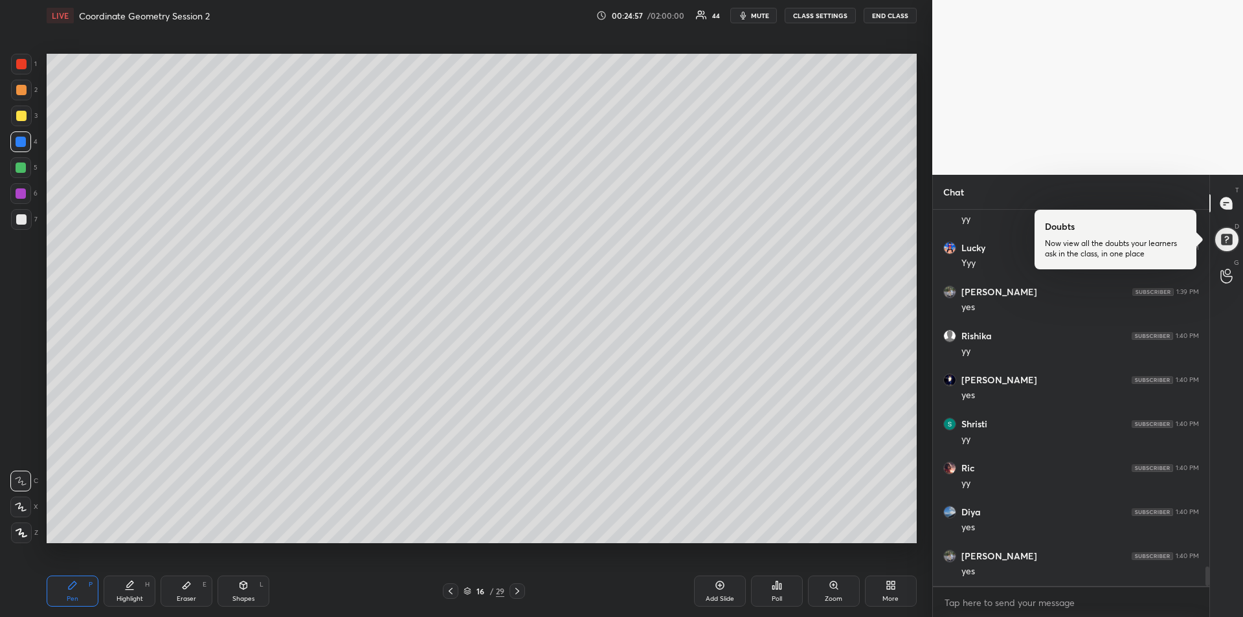
click at [450, 594] on icon at bounding box center [450, 591] width 10 height 10
click at [455, 592] on icon at bounding box center [450, 591] width 10 height 10
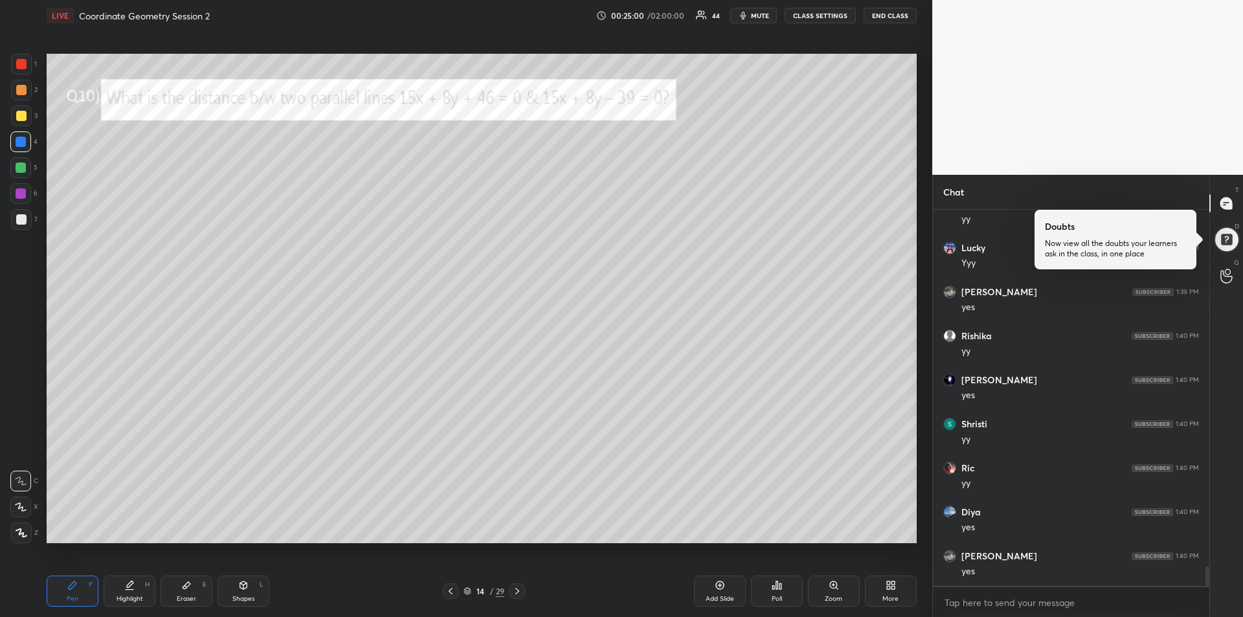
click at [515, 589] on icon at bounding box center [517, 591] width 10 height 10
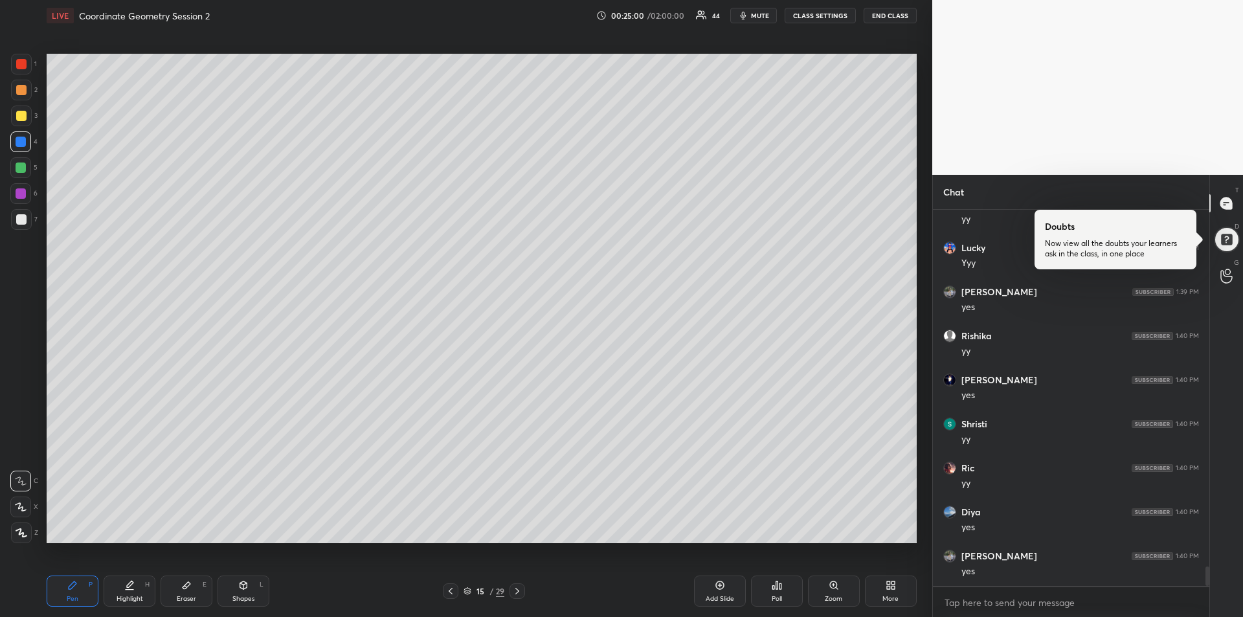
click at [518, 593] on icon at bounding box center [517, 591] width 10 height 10
click at [523, 592] on div at bounding box center [517, 591] width 16 height 16
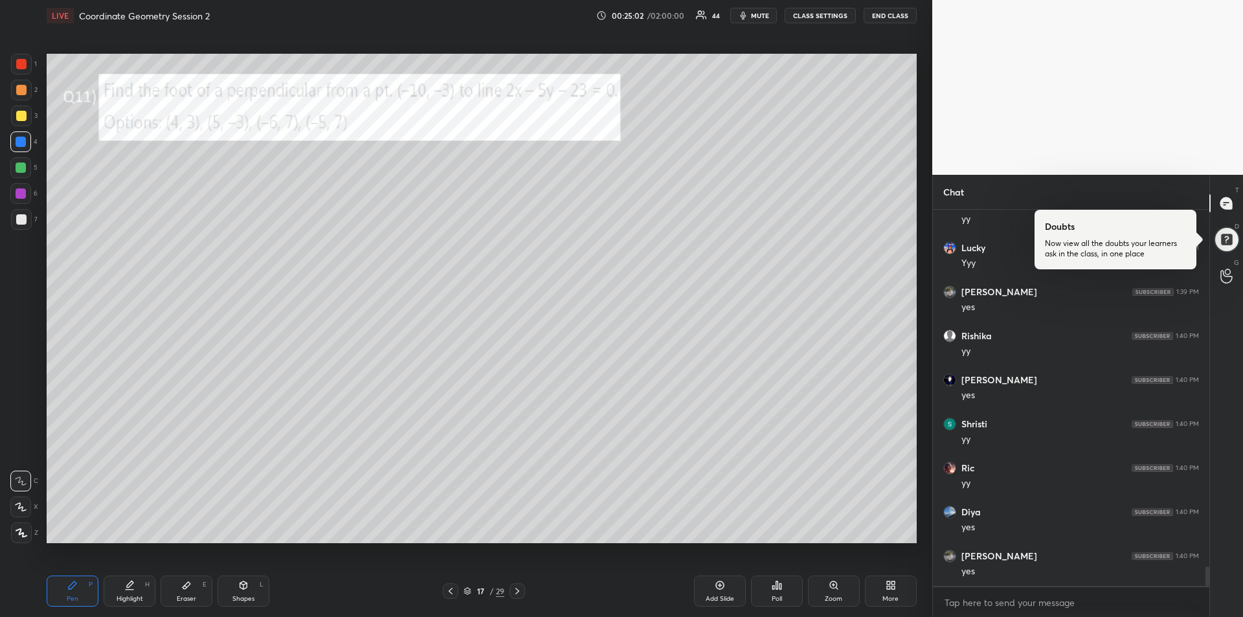
scroll to position [6955, 0]
click at [761, 15] on span "mute" at bounding box center [760, 15] width 18 height 9
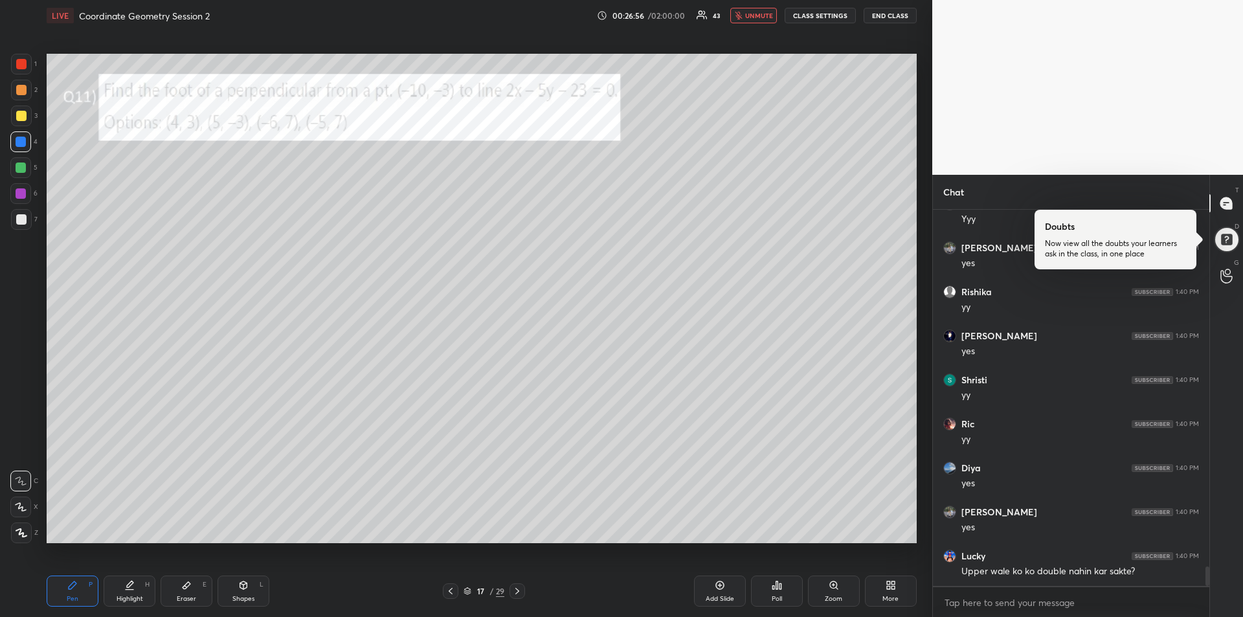
scroll to position [7002, 0]
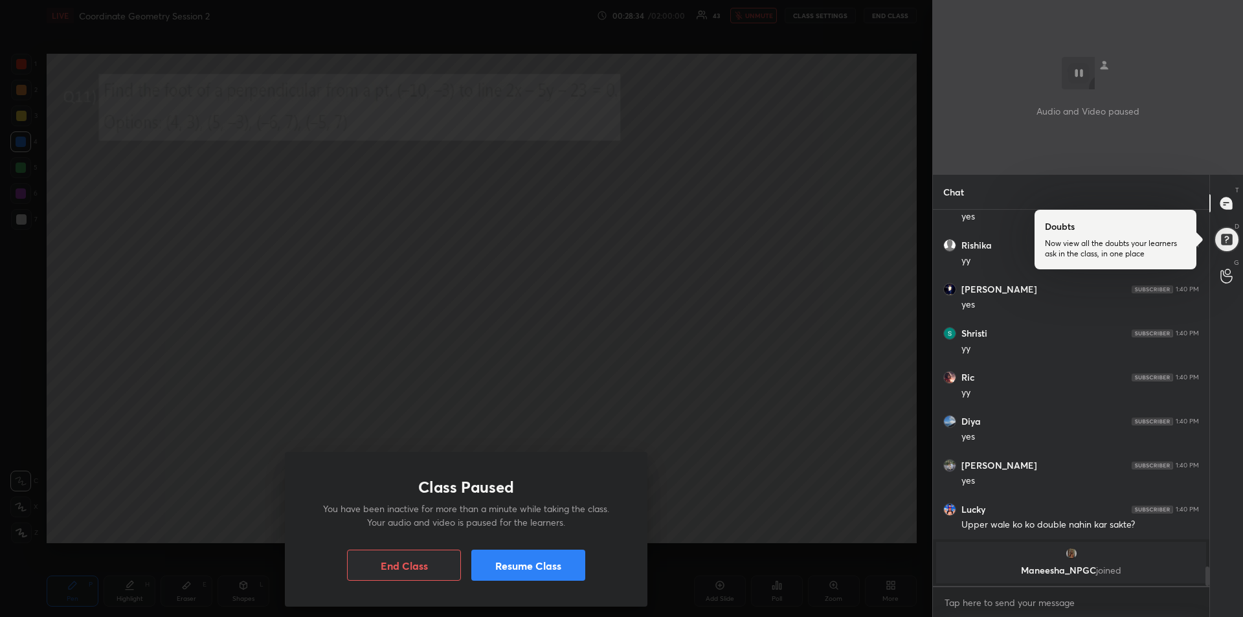
click at [548, 559] on button "Resume Class" at bounding box center [528, 564] width 114 height 31
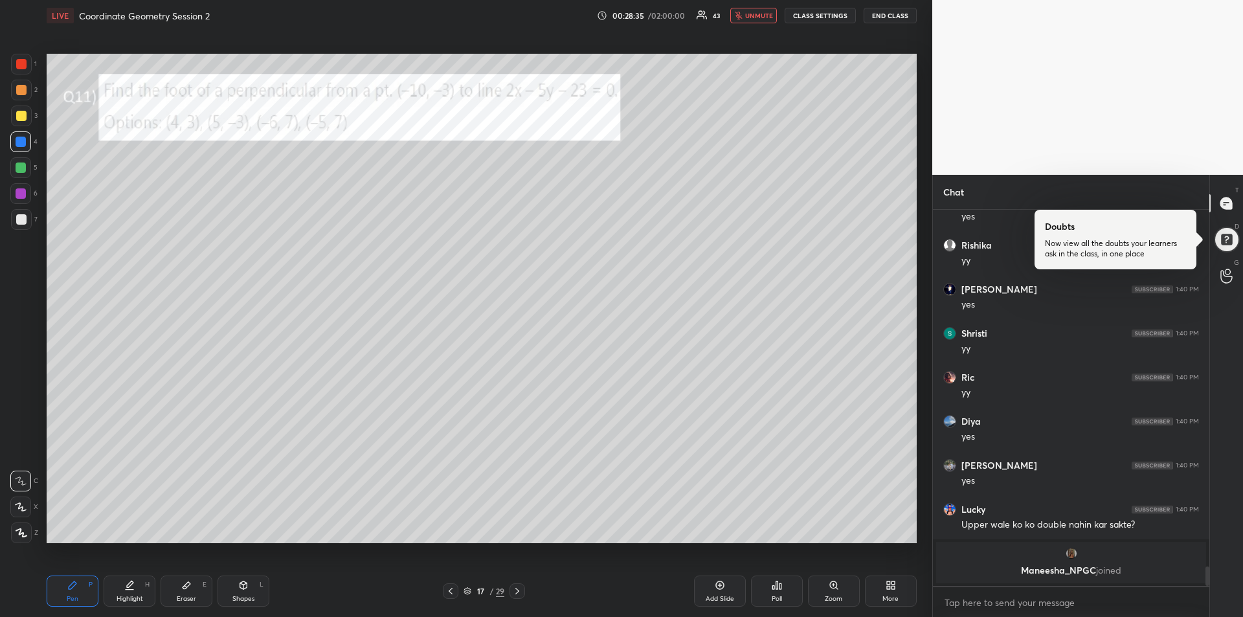
click at [753, 16] on span "unmute" at bounding box center [759, 15] width 28 height 9
click at [192, 586] on div "Eraser E" at bounding box center [187, 590] width 52 height 31
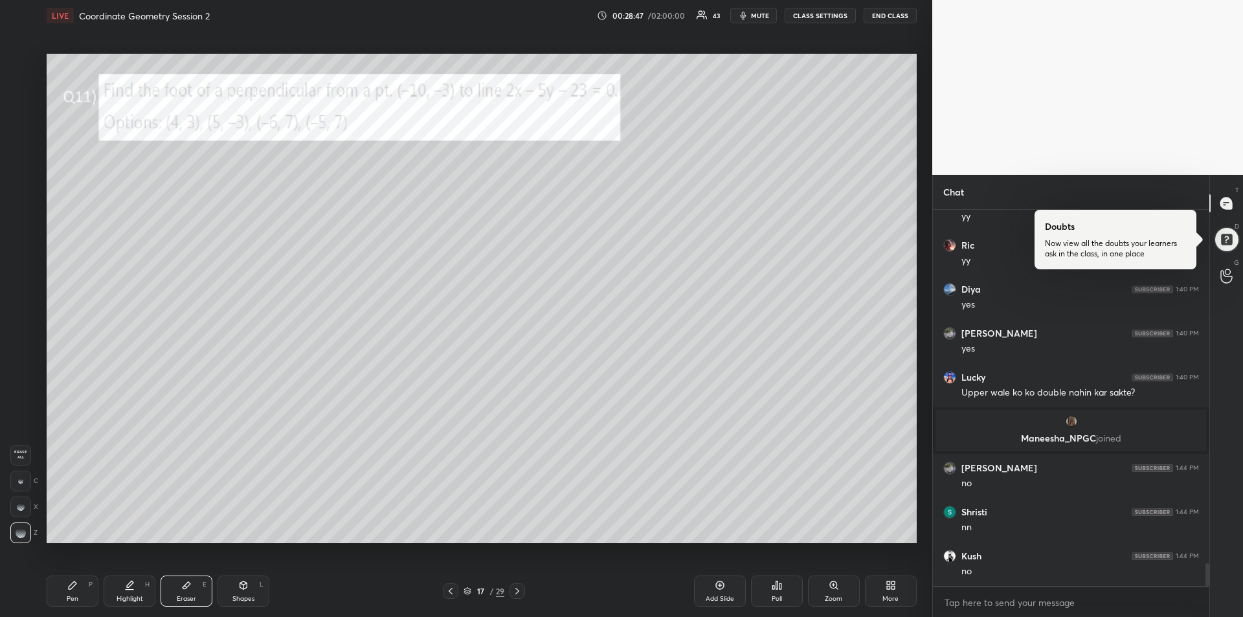
scroll to position [5970, 0]
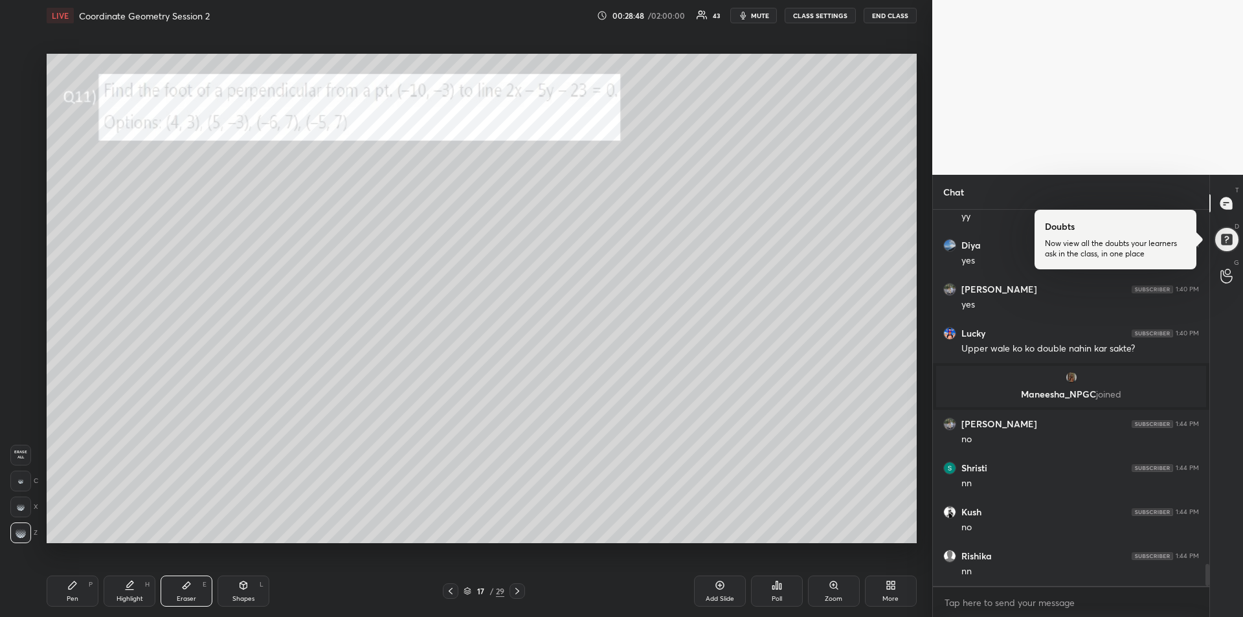
click at [74, 593] on div "Pen P" at bounding box center [73, 590] width 52 height 31
click at [19, 67] on div at bounding box center [21, 64] width 10 height 10
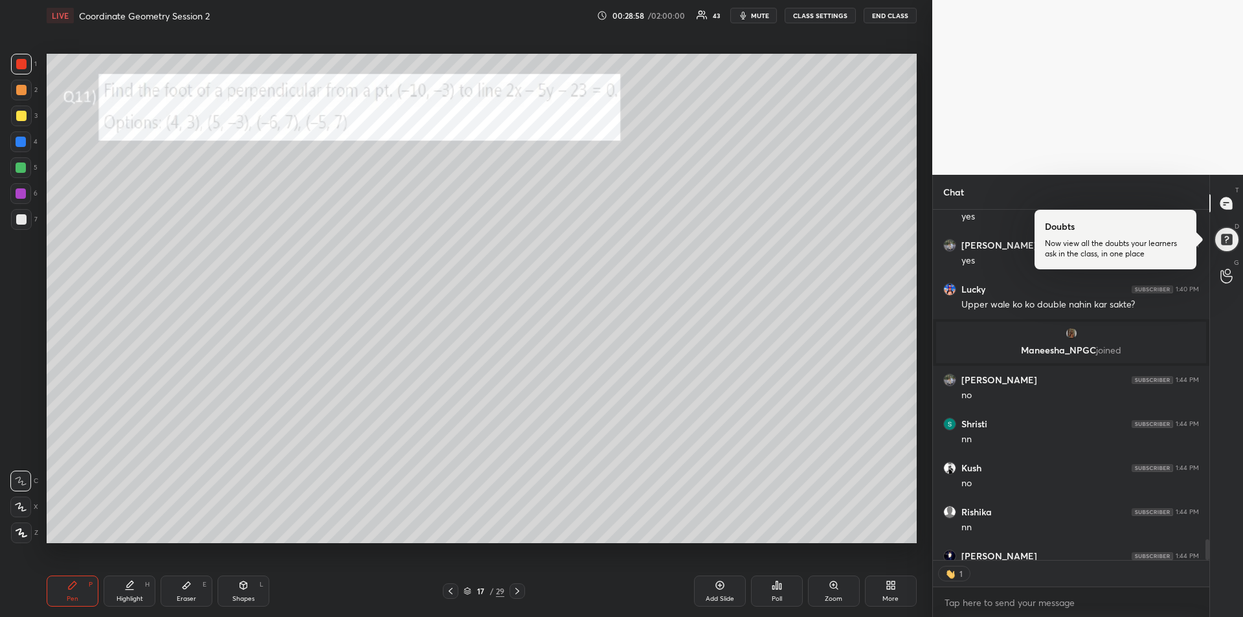
scroll to position [6084, 0]
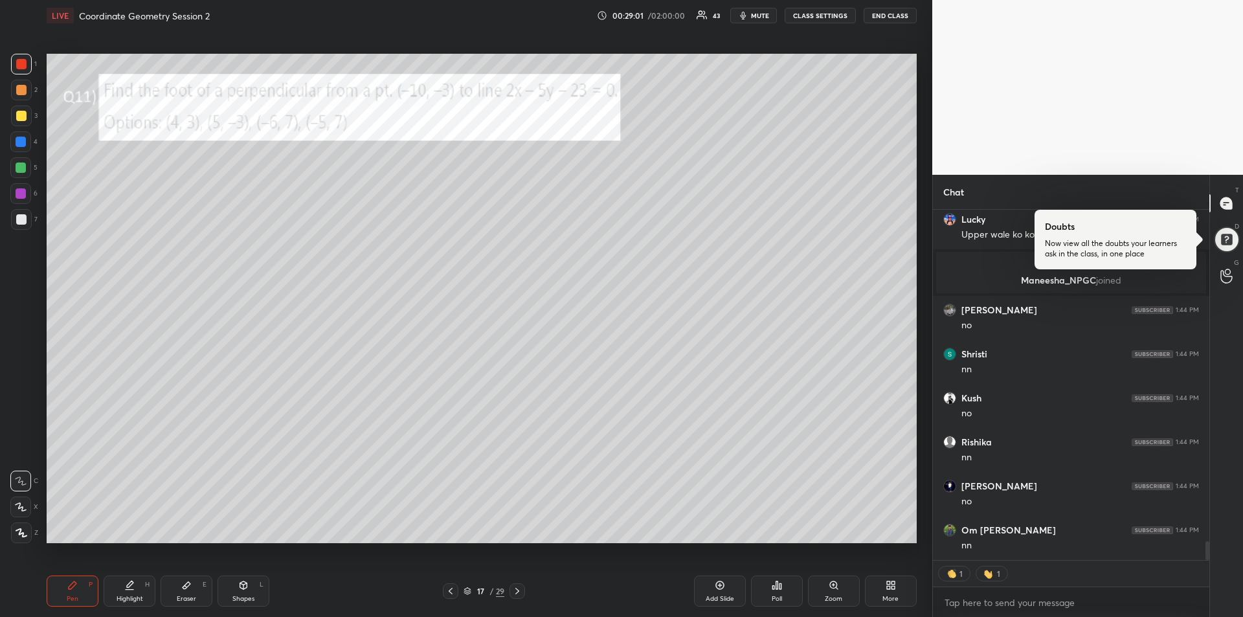
click at [27, 173] on div at bounding box center [20, 167] width 21 height 21
click at [248, 588] on icon at bounding box center [243, 585] width 10 height 10
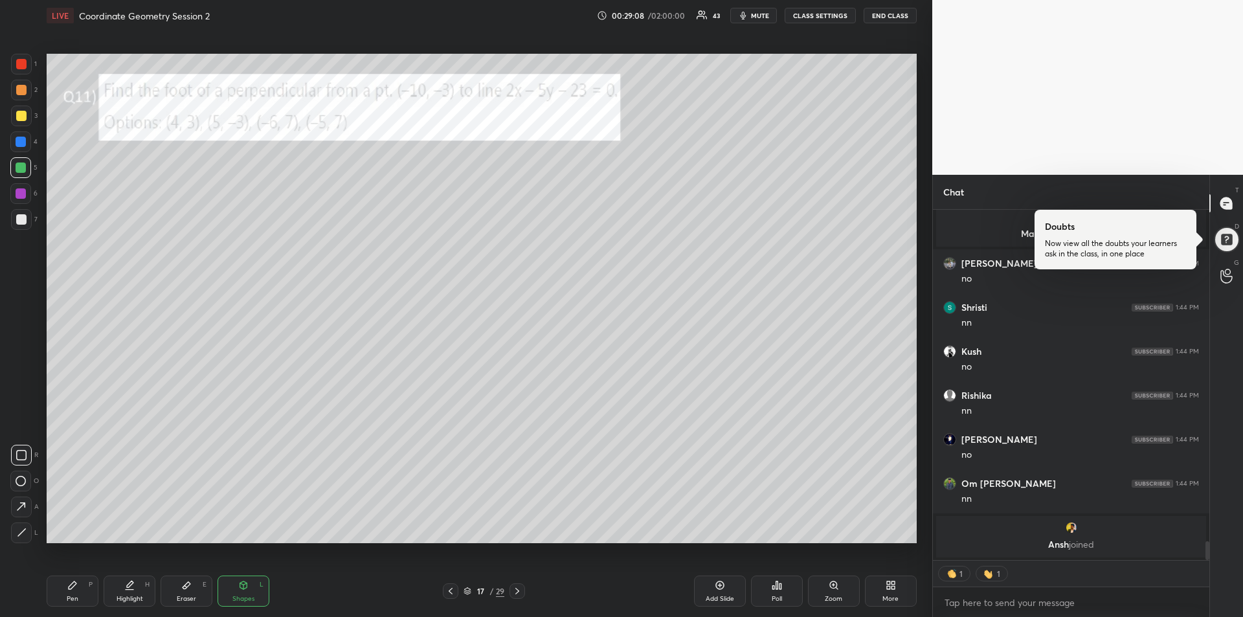
click at [26, 535] on icon at bounding box center [22, 532] width 10 height 10
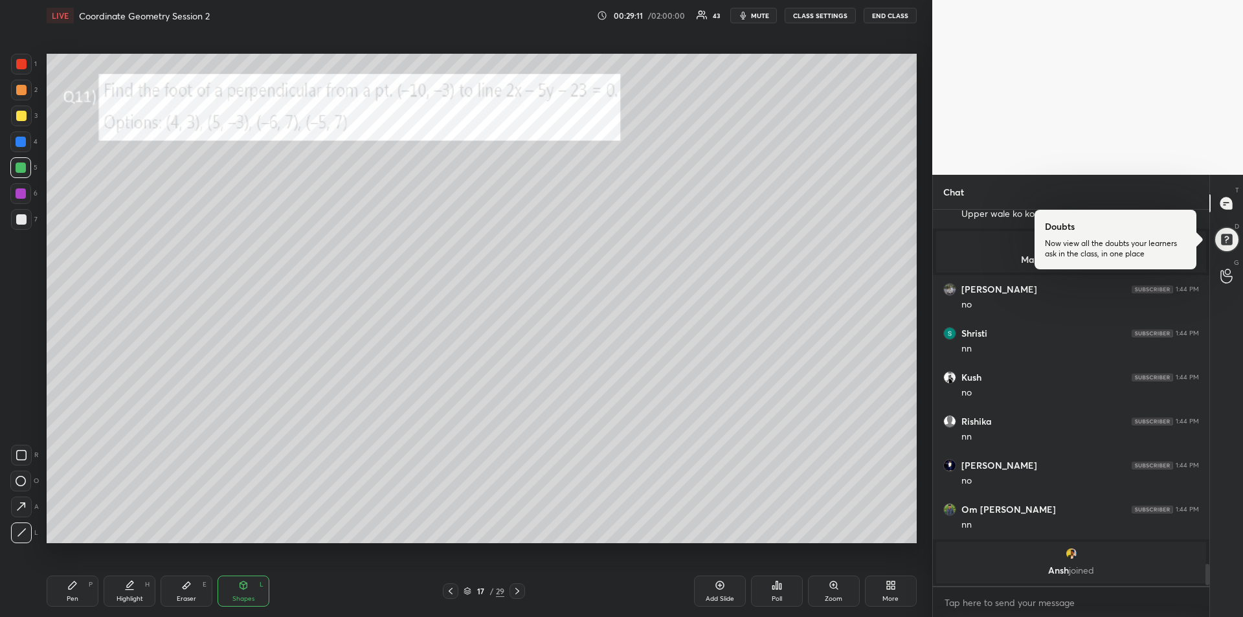
click at [63, 584] on div "Pen P" at bounding box center [73, 590] width 52 height 31
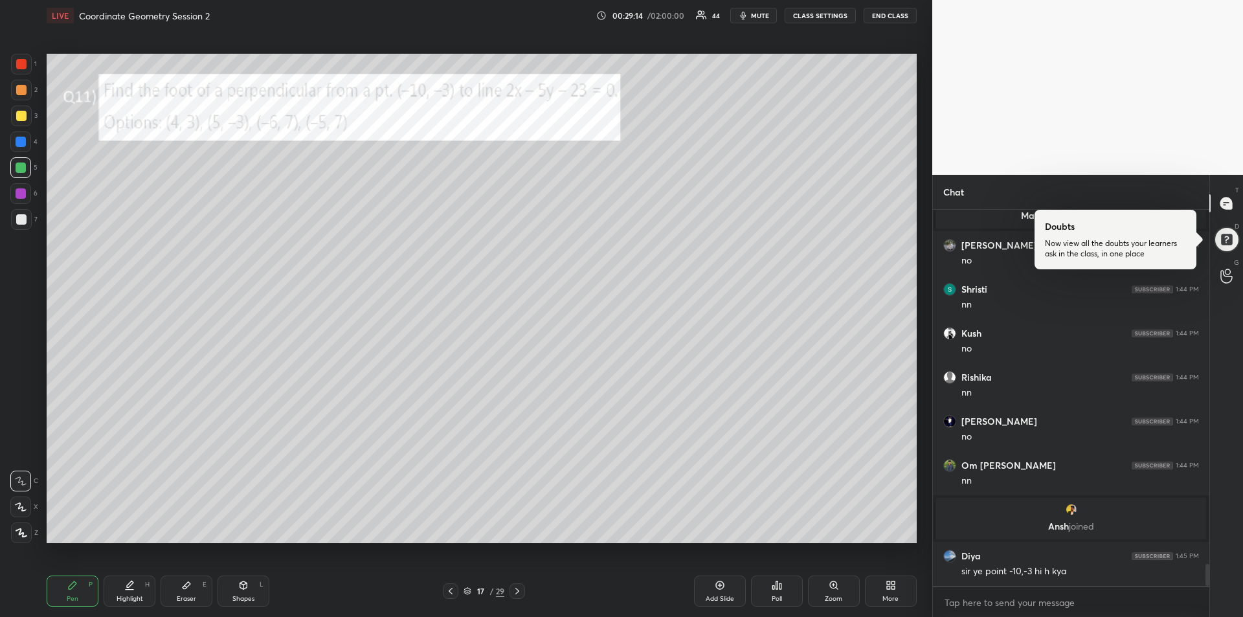
scroll to position [6056, 0]
click at [189, 595] on div "Eraser" at bounding box center [186, 598] width 19 height 6
click at [82, 597] on div "Pen P" at bounding box center [73, 590] width 52 height 31
click at [241, 595] on div "Shapes" at bounding box center [243, 598] width 22 height 6
click at [20, 533] on icon at bounding box center [21, 532] width 7 height 7
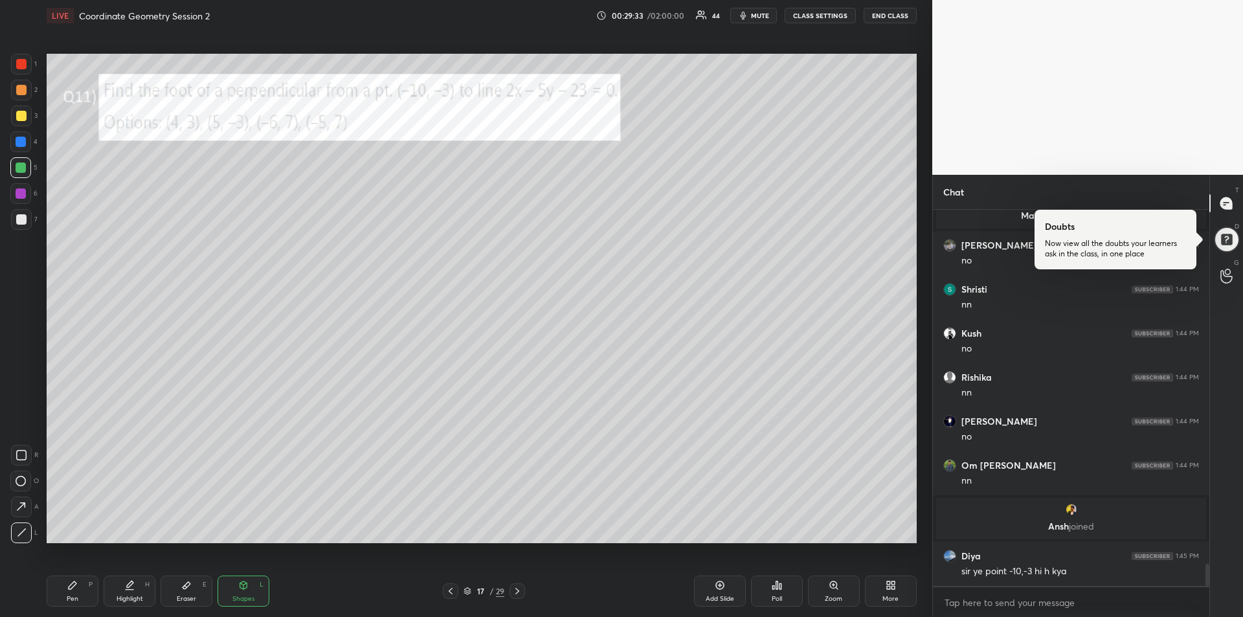
click at [74, 588] on icon at bounding box center [72, 585] width 10 height 10
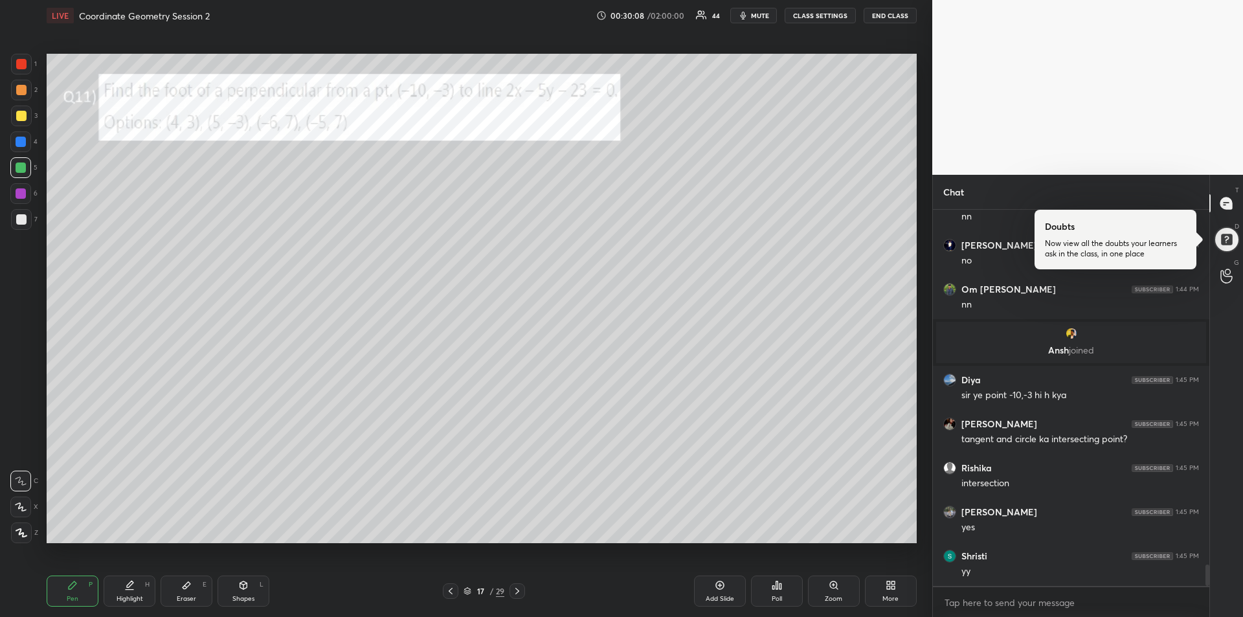
scroll to position [6276, 0]
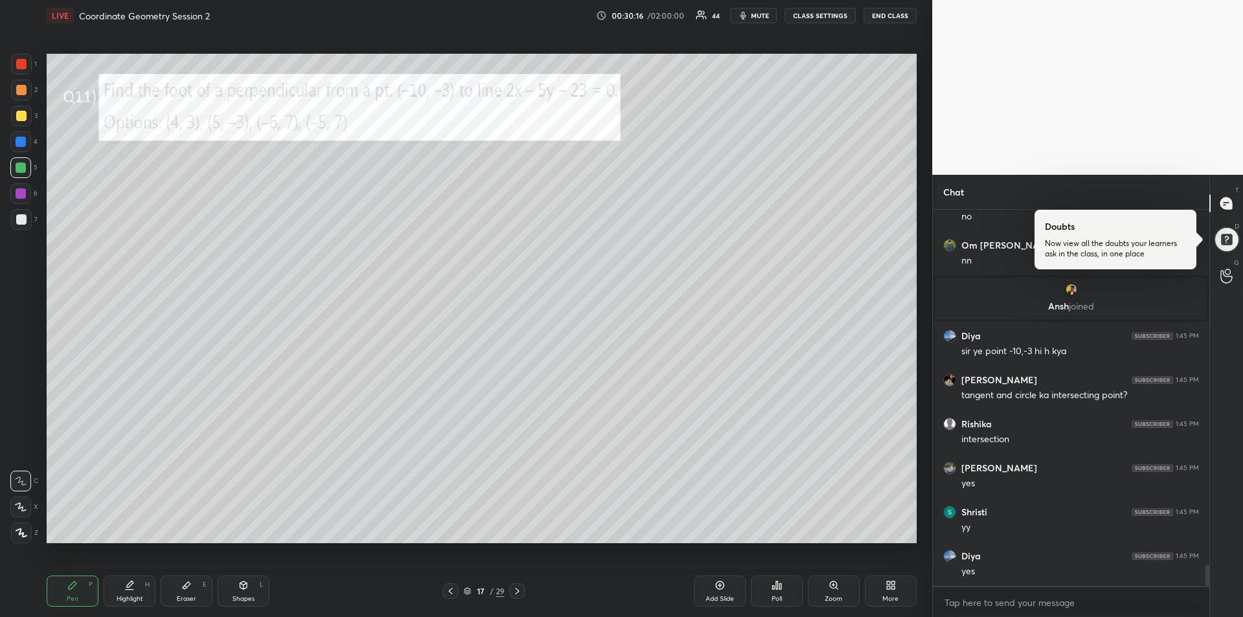
click at [24, 483] on icon at bounding box center [21, 480] width 12 height 9
click at [21, 117] on div at bounding box center [21, 116] width 10 height 10
click at [17, 68] on div at bounding box center [21, 64] width 10 height 10
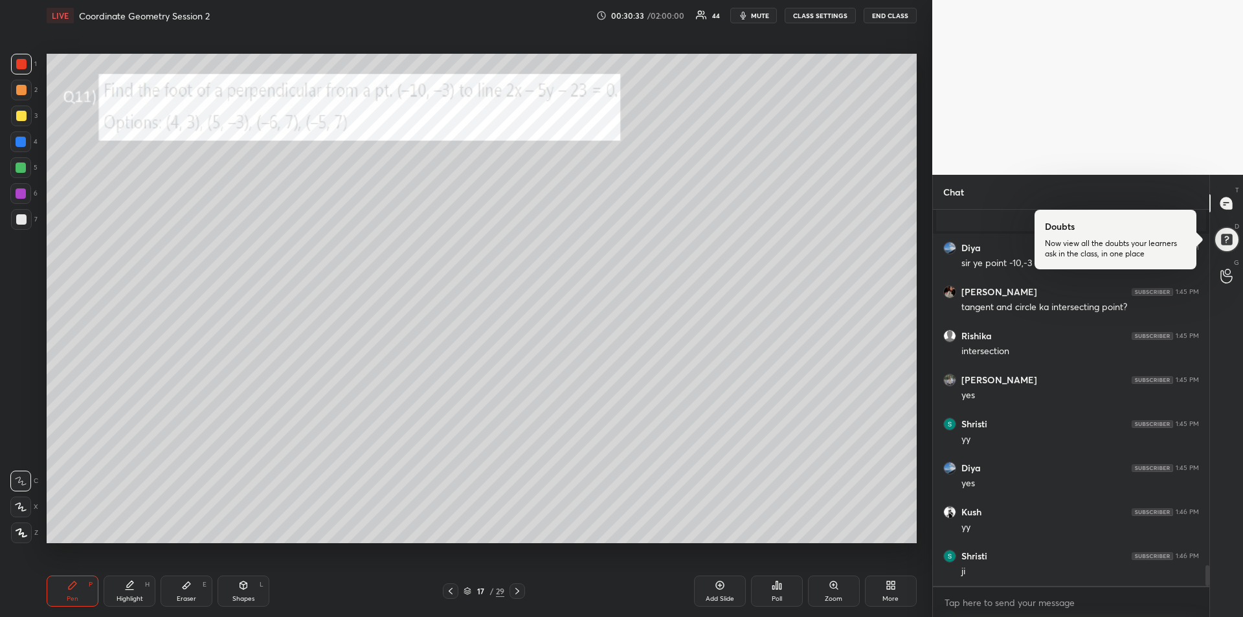
scroll to position [6408, 0]
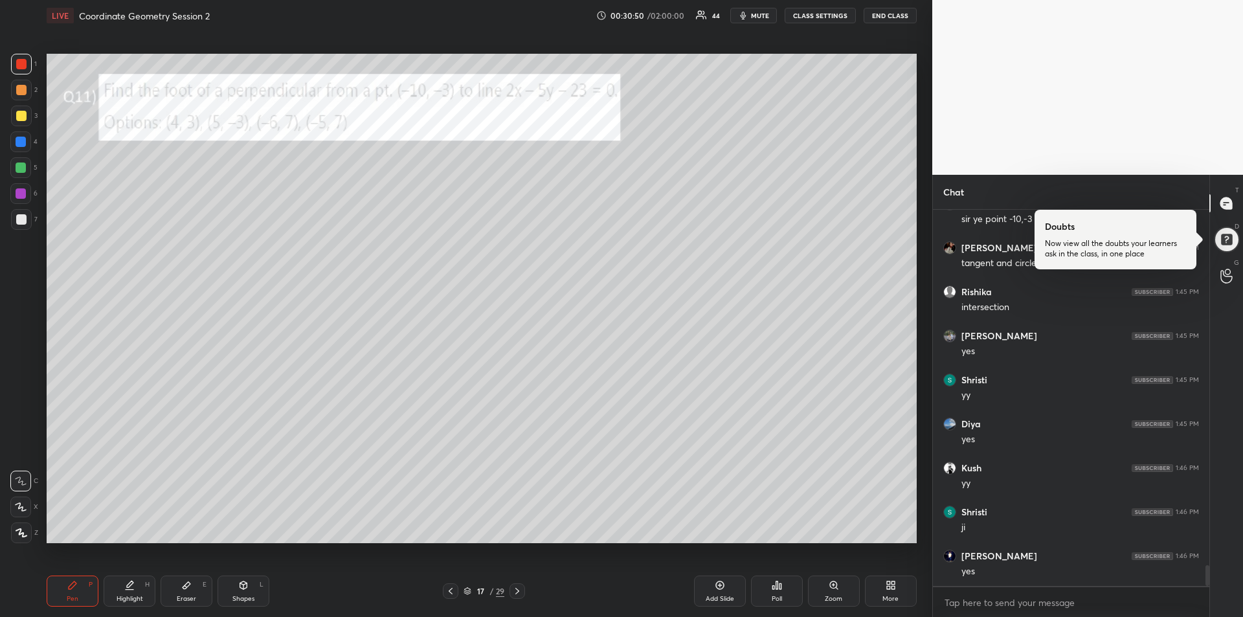
click at [131, 582] on icon at bounding box center [130, 584] width 6 height 6
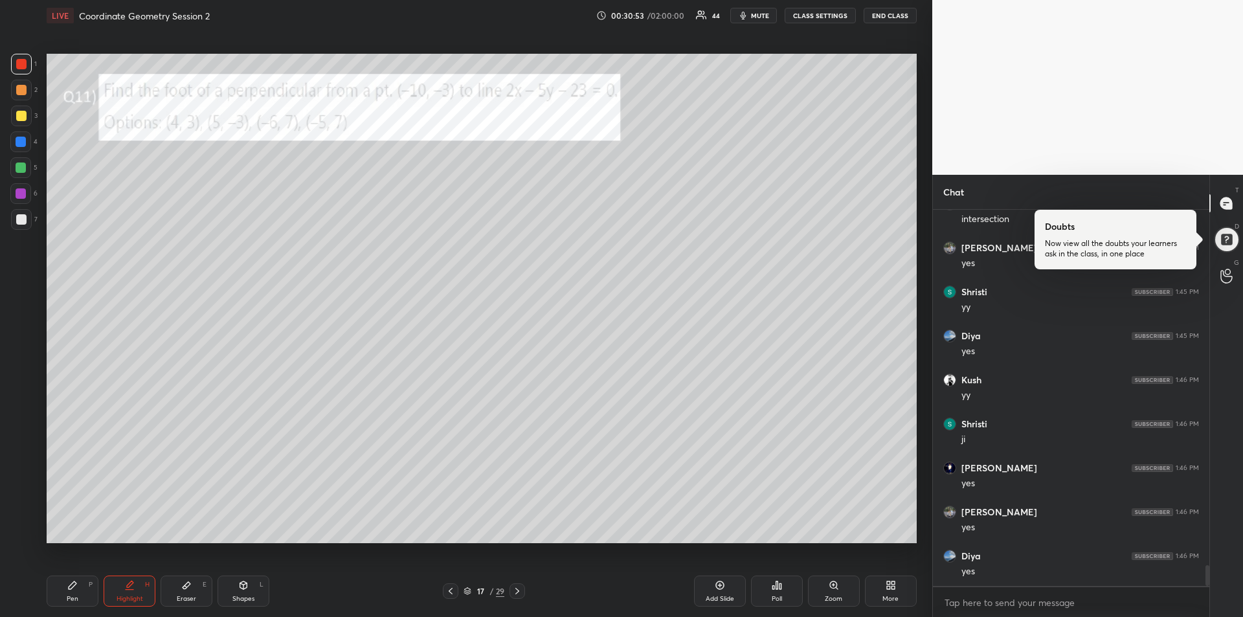
scroll to position [6584, 0]
click at [78, 588] on div "Pen P" at bounding box center [73, 590] width 52 height 31
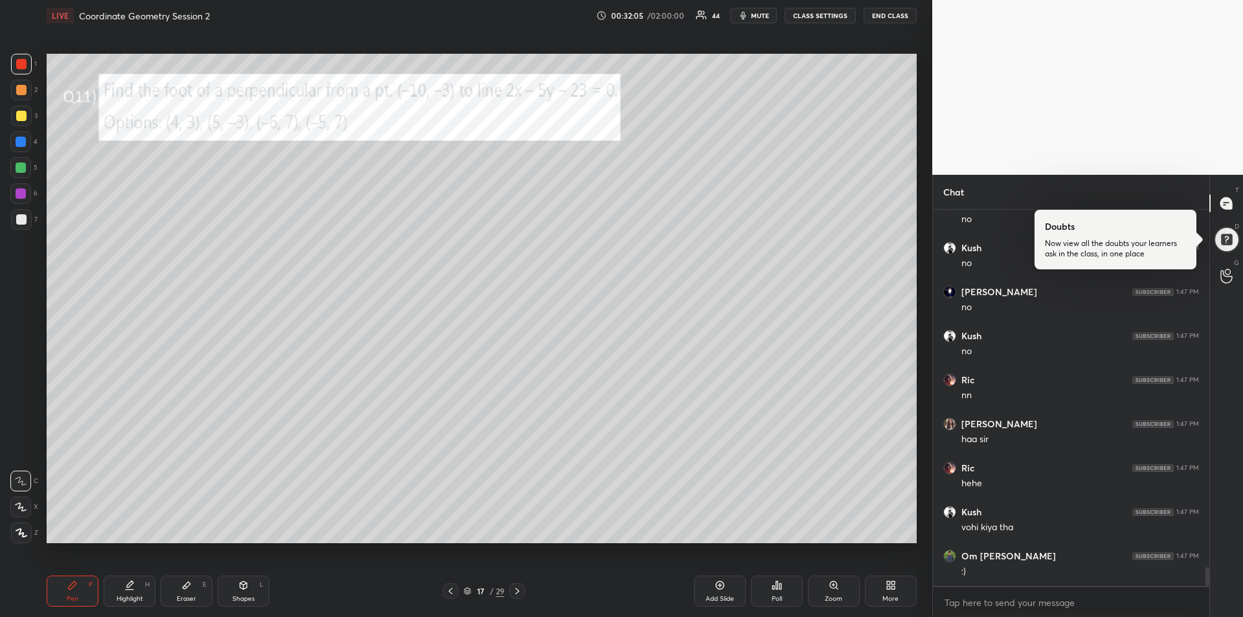
scroll to position [7332, 0]
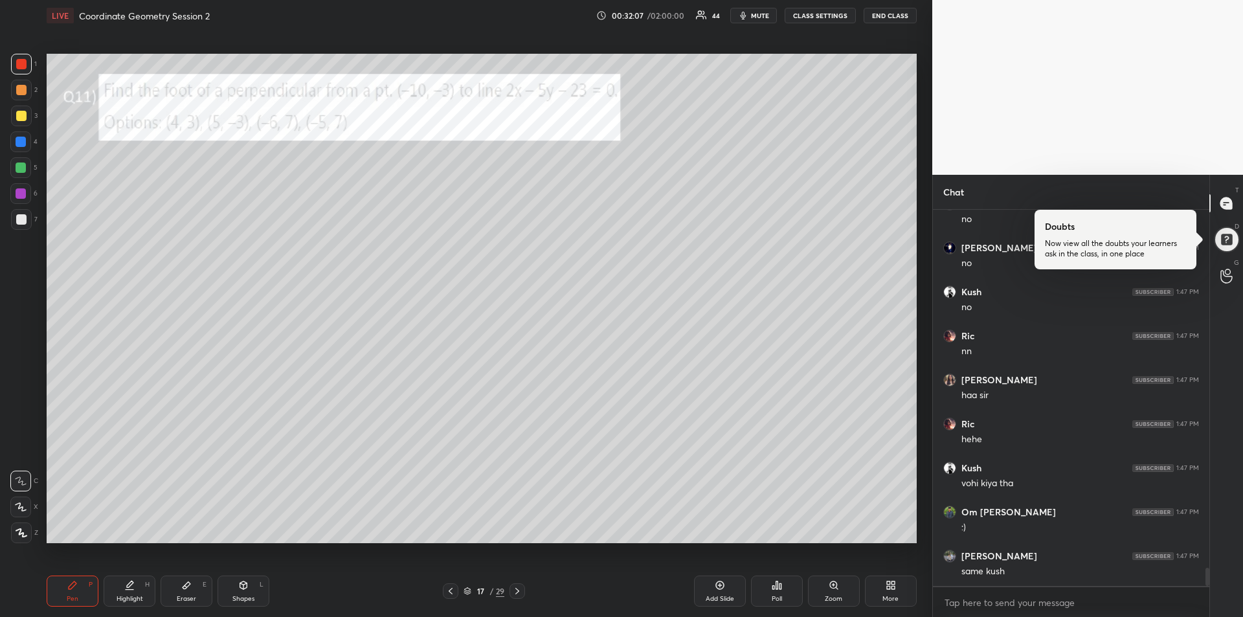
click at [20, 65] on div at bounding box center [21, 64] width 10 height 10
click at [184, 591] on div "Eraser E" at bounding box center [187, 590] width 52 height 31
click at [66, 591] on div "Pen P" at bounding box center [73, 590] width 52 height 31
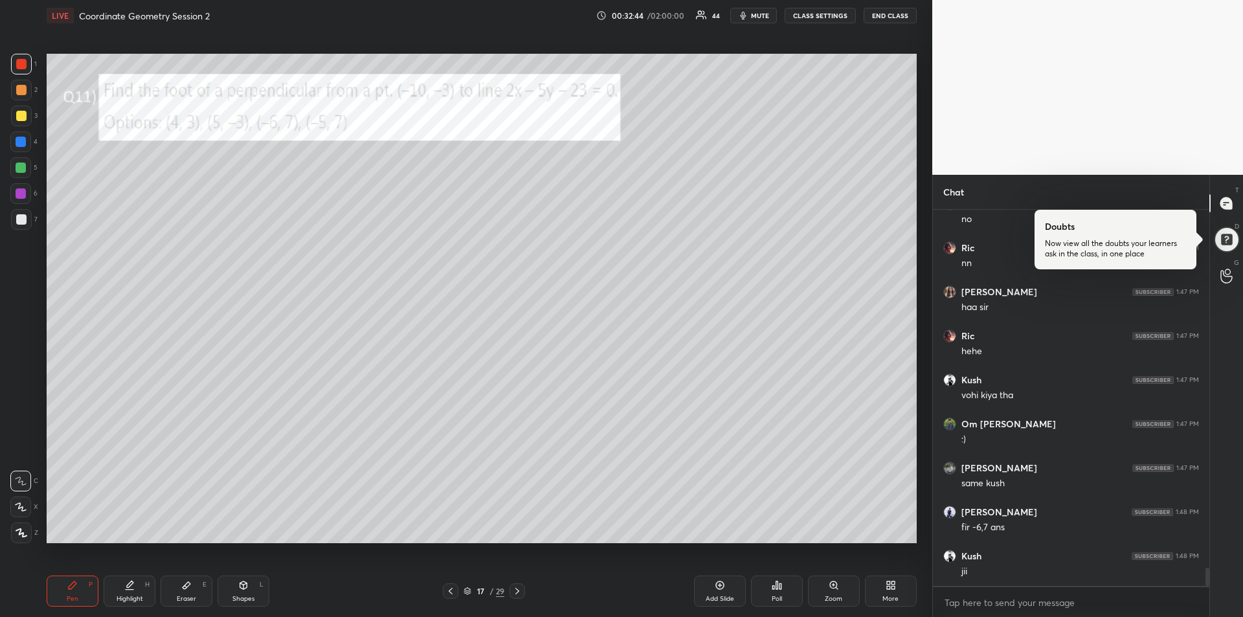
scroll to position [7464, 0]
click at [186, 596] on div "Eraser" at bounding box center [186, 598] width 19 height 6
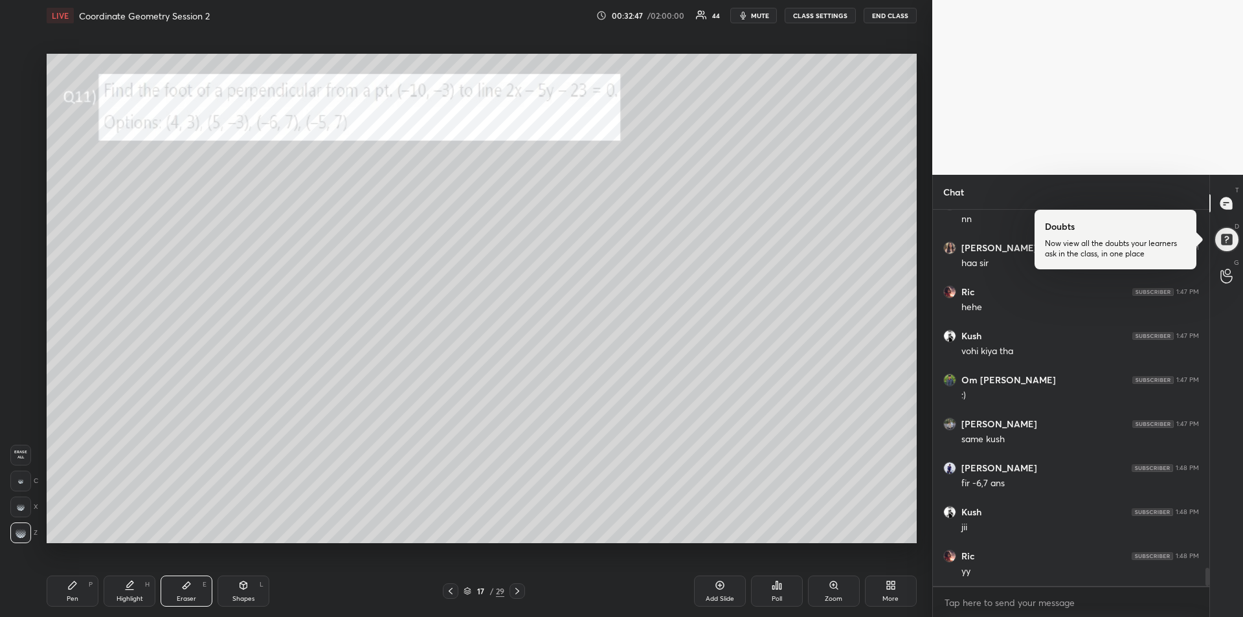
scroll to position [7508, 0]
click at [75, 590] on div "Pen P" at bounding box center [73, 590] width 52 height 31
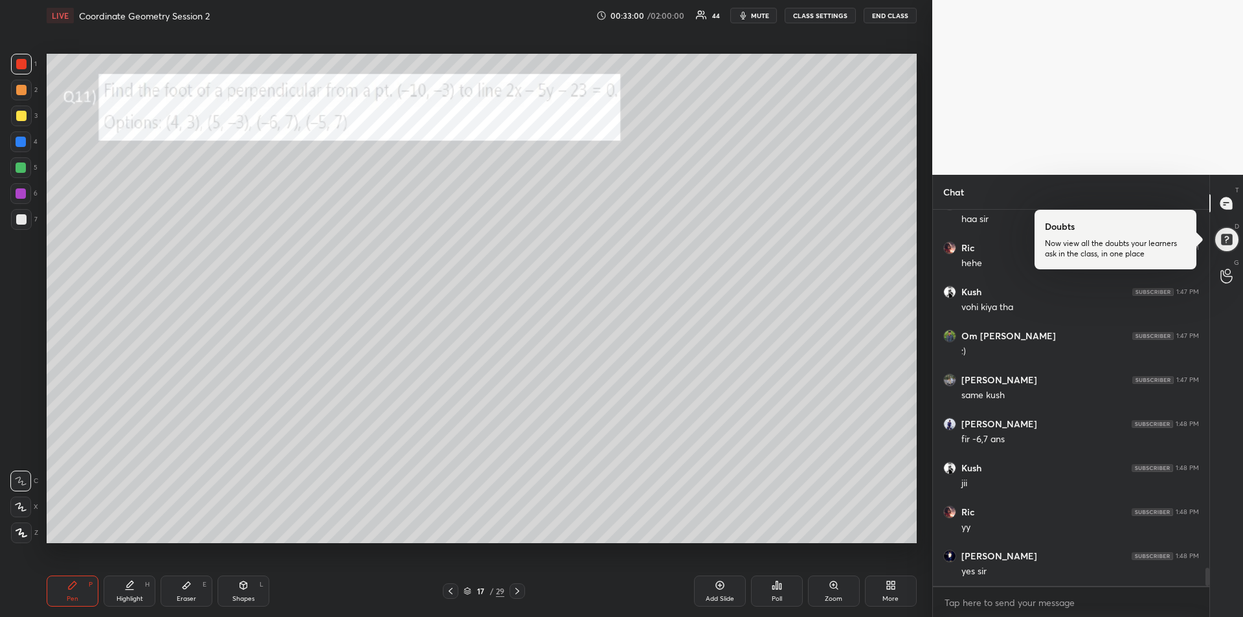
click at [189, 591] on div "Eraser E" at bounding box center [187, 590] width 52 height 31
click at [25, 454] on span "Erase all" at bounding box center [20, 454] width 19 height 9
click at [82, 592] on div "Pen P" at bounding box center [73, 590] width 52 height 31
click at [19, 146] on div at bounding box center [21, 142] width 10 height 10
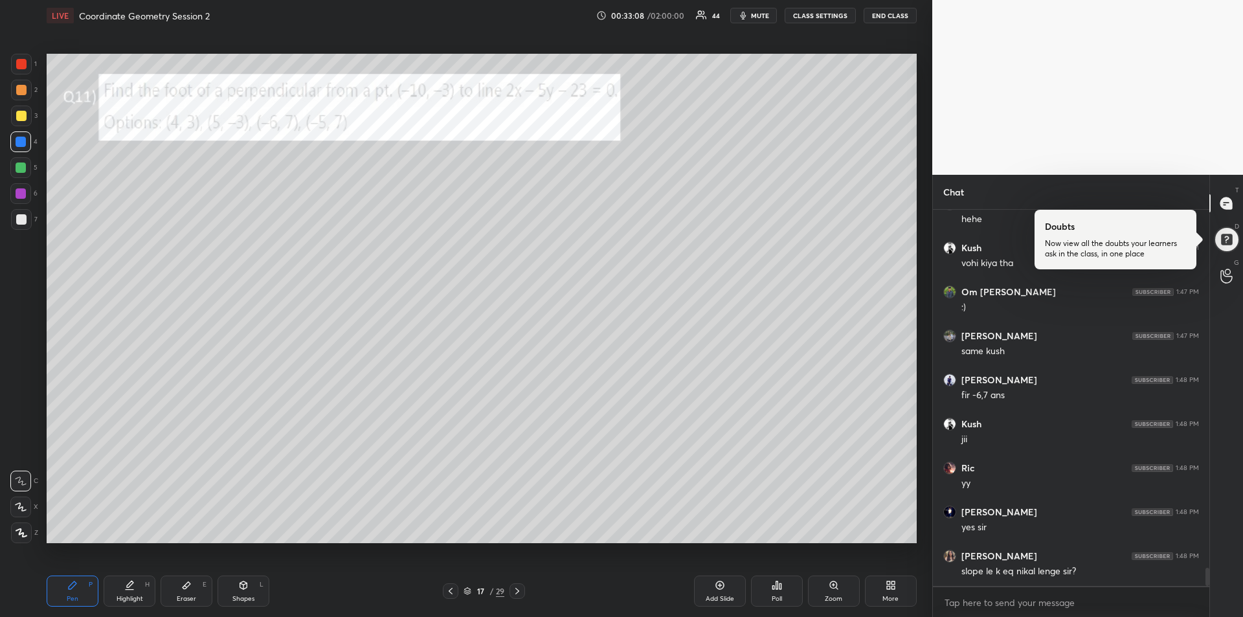
click at [241, 590] on div "Shapes L" at bounding box center [243, 590] width 52 height 31
click at [23, 529] on icon at bounding box center [22, 532] width 10 height 10
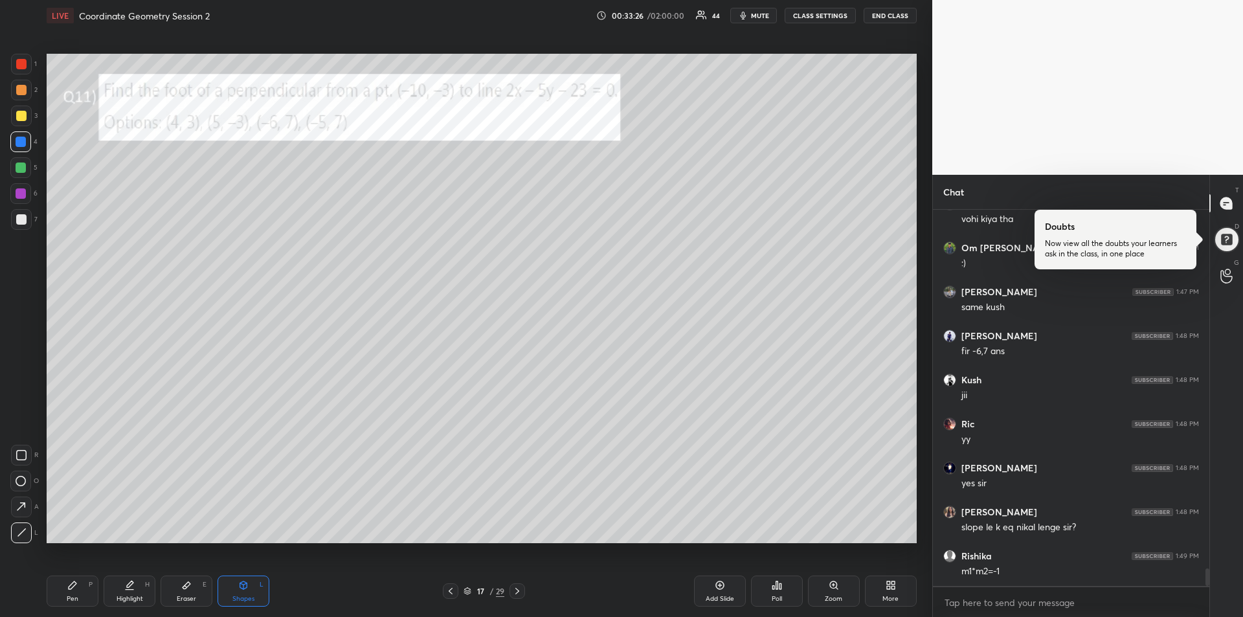
click at [61, 590] on div "Pen P" at bounding box center [73, 590] width 52 height 31
click at [72, 585] on icon at bounding box center [73, 585] width 8 height 8
click at [186, 592] on div "Eraser E" at bounding box center [187, 590] width 52 height 31
click at [59, 590] on div "Pen P" at bounding box center [73, 590] width 52 height 31
click at [120, 589] on div "Highlight H" at bounding box center [130, 590] width 52 height 31
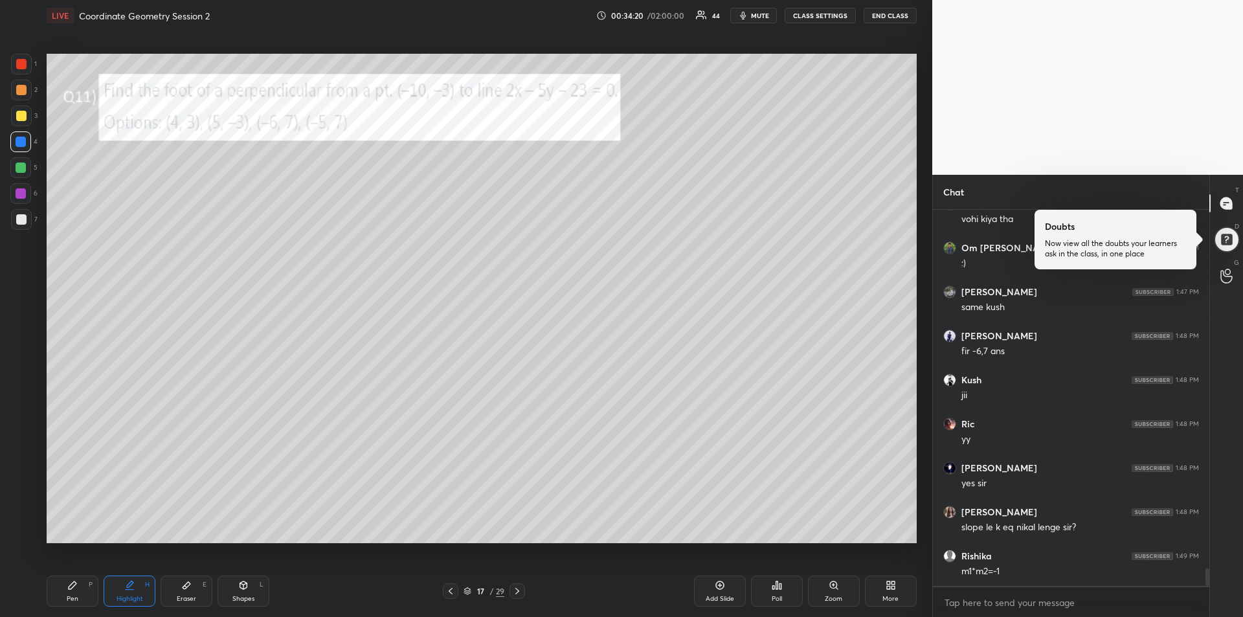
scroll to position [7640, 0]
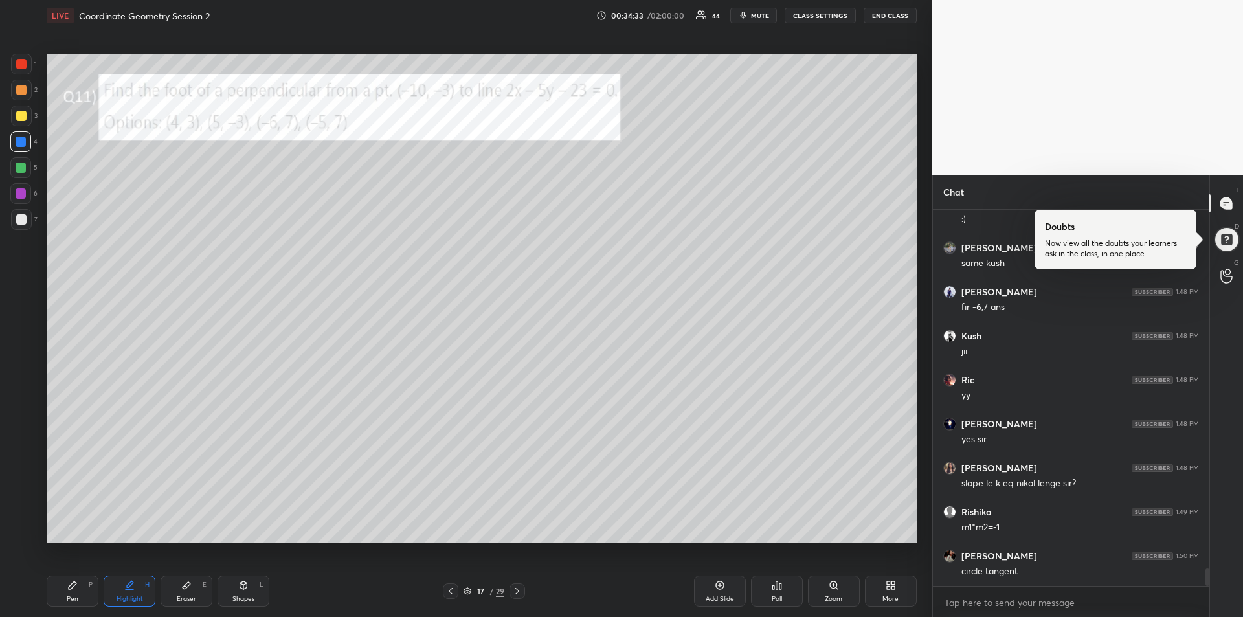
click at [143, 590] on div "Highlight H" at bounding box center [130, 590] width 52 height 31
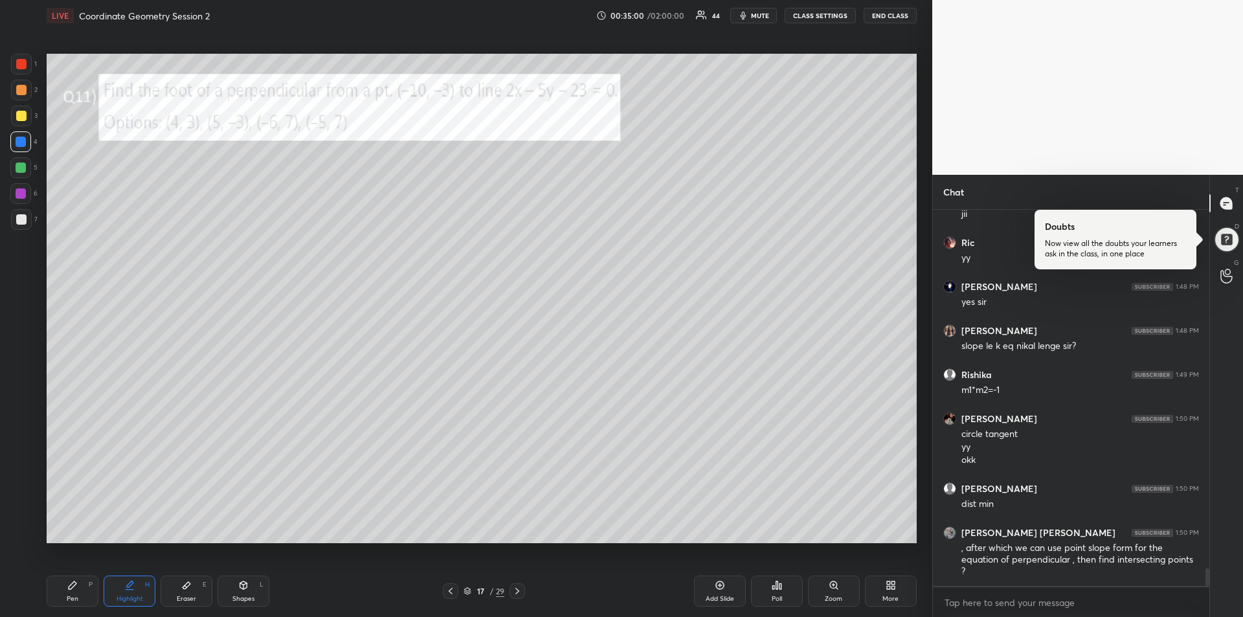
scroll to position [7821, 0]
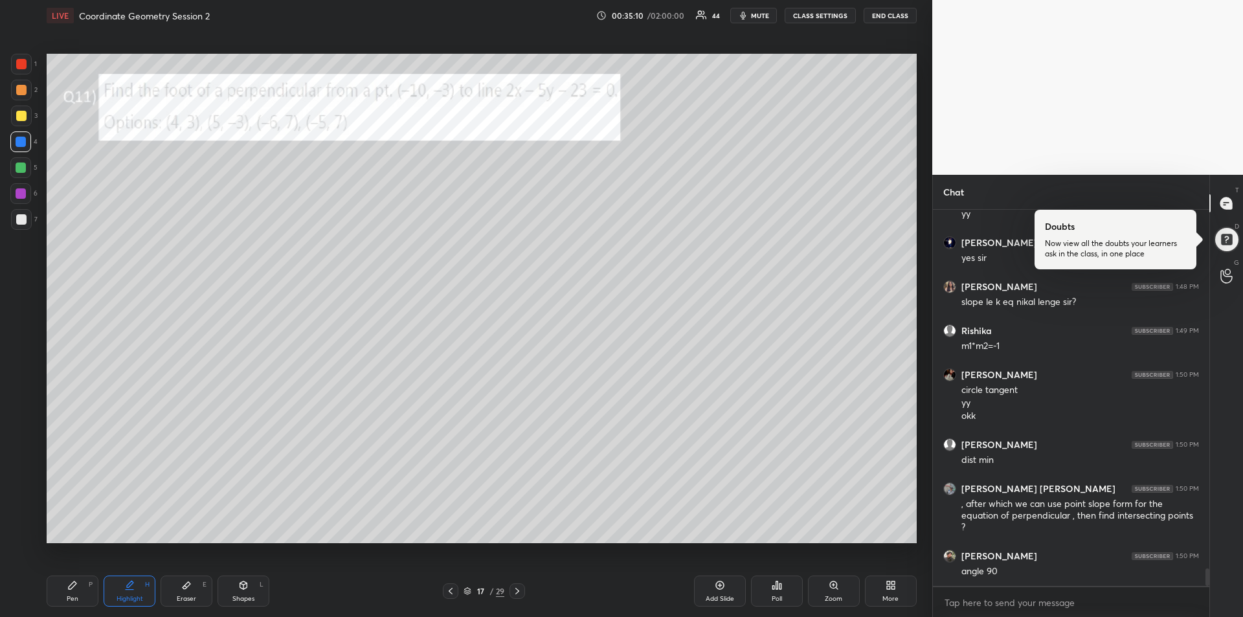
click at [69, 595] on div "Pen" at bounding box center [73, 598] width 12 height 6
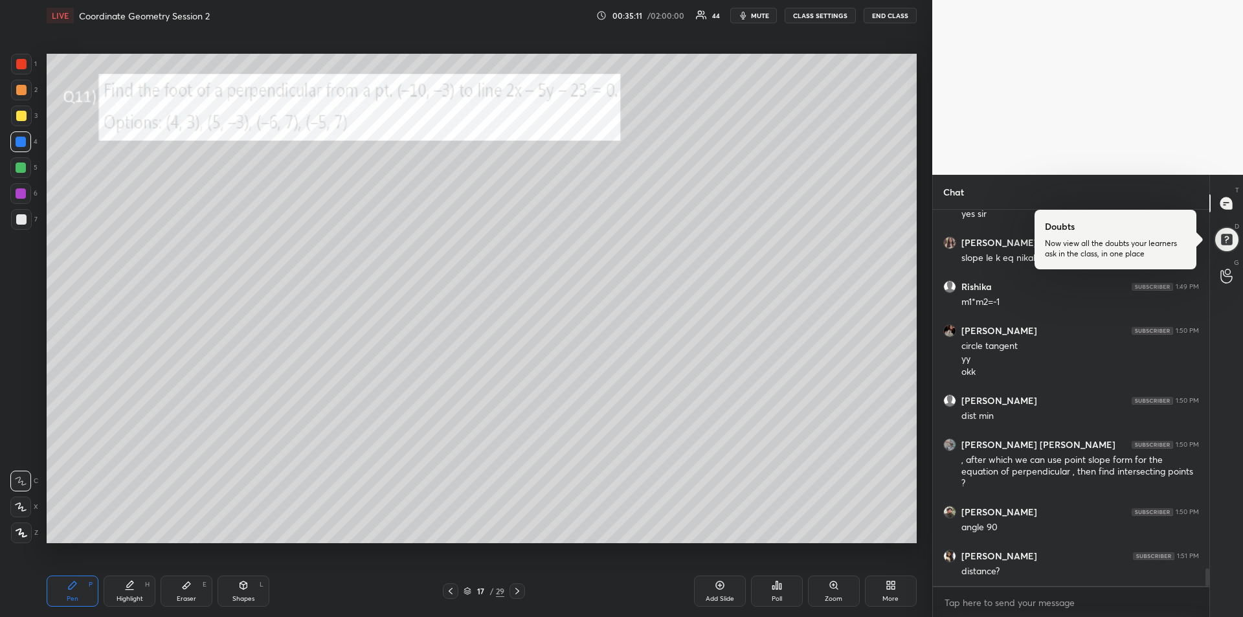
click at [21, 117] on div at bounding box center [21, 116] width 10 height 10
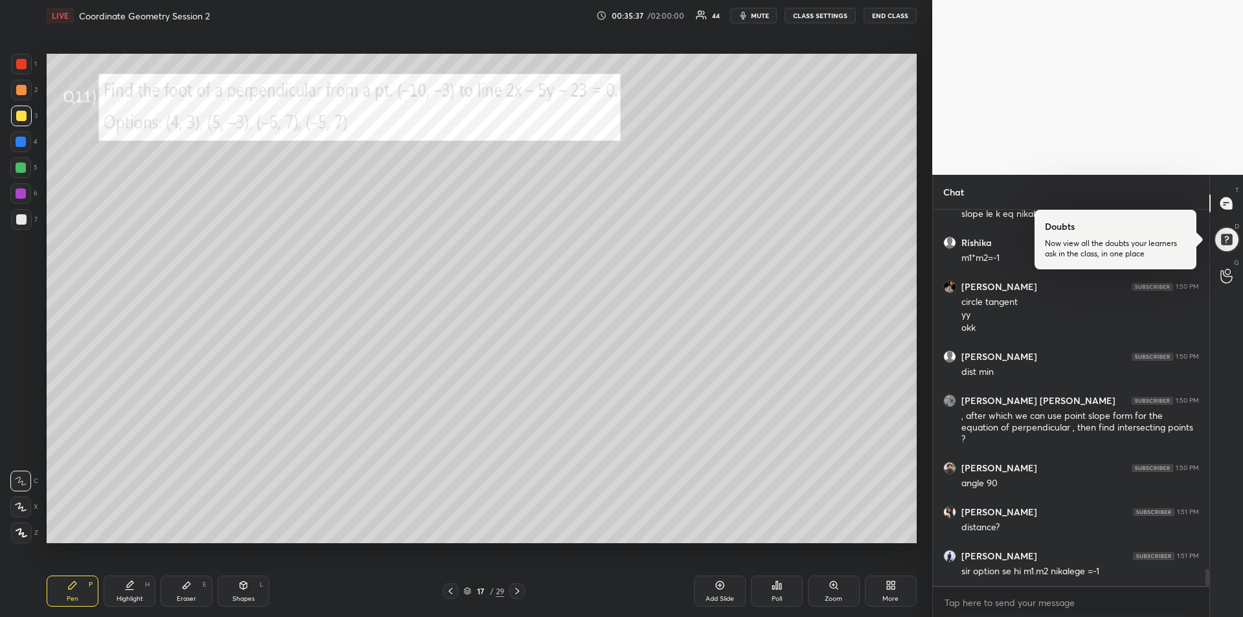
click at [186, 590] on icon at bounding box center [186, 585] width 10 height 10
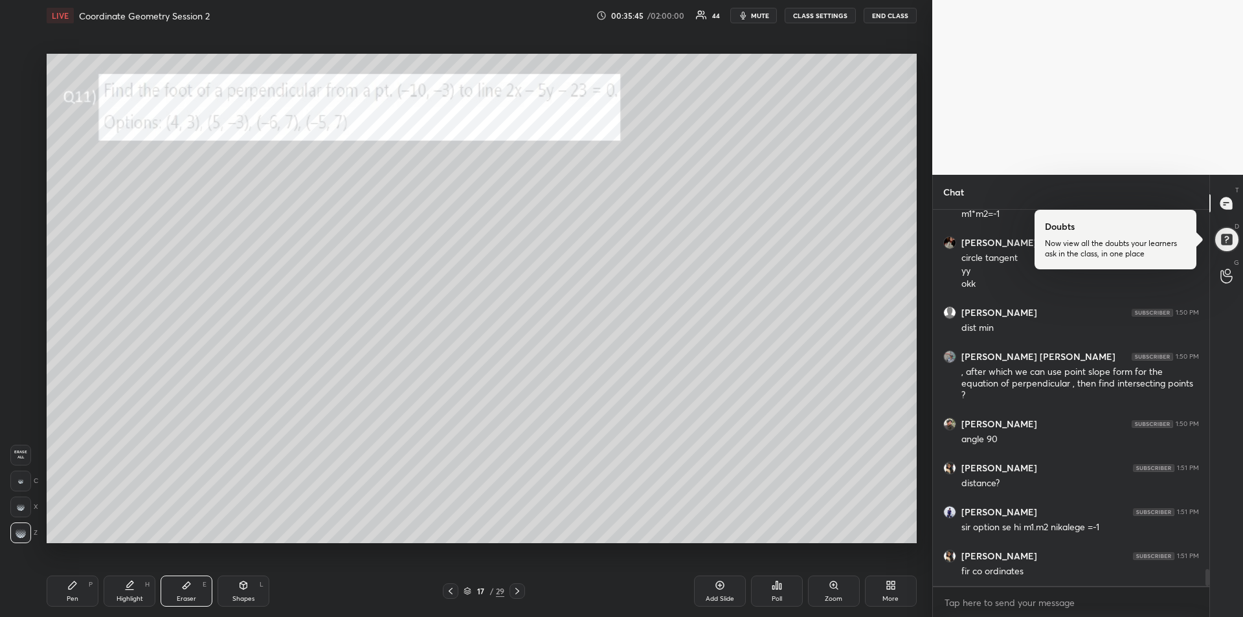
click at [80, 592] on div "Pen P" at bounding box center [73, 590] width 52 height 31
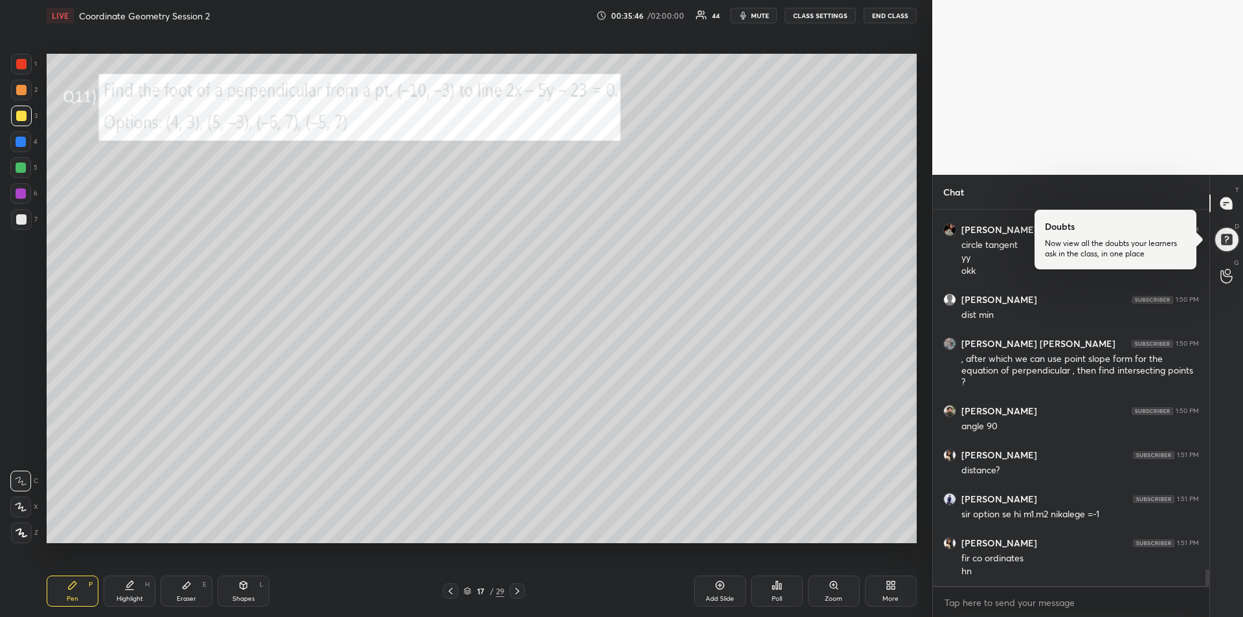
click at [19, 144] on div at bounding box center [21, 142] width 10 height 10
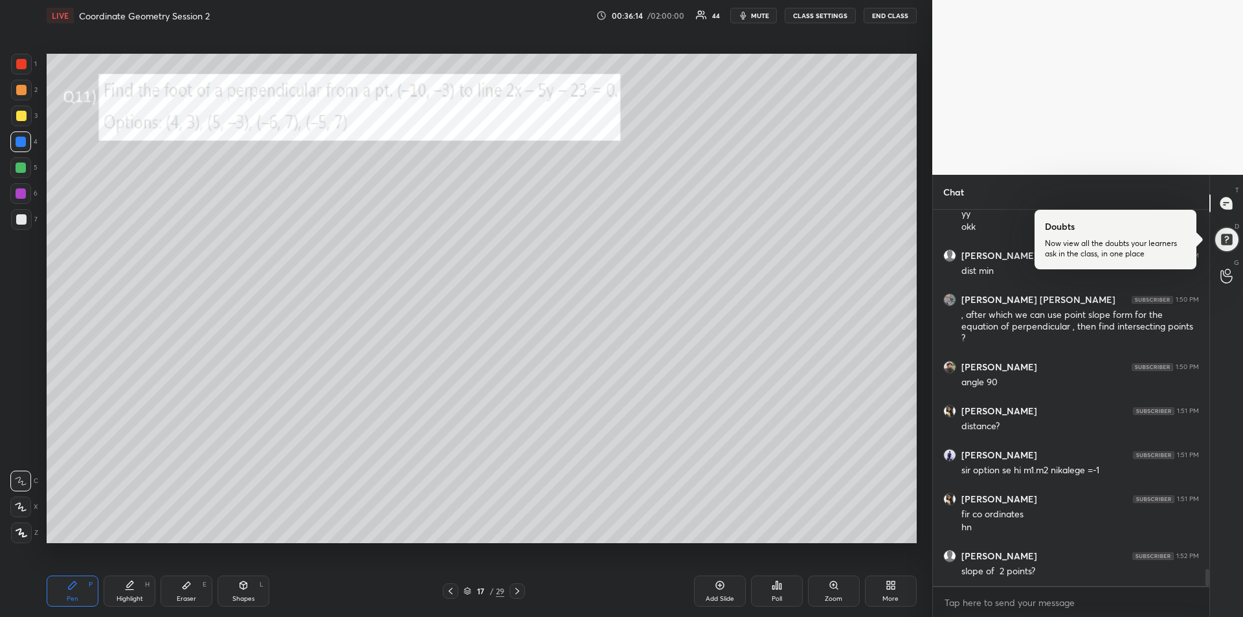
click at [23, 116] on div at bounding box center [21, 116] width 10 height 10
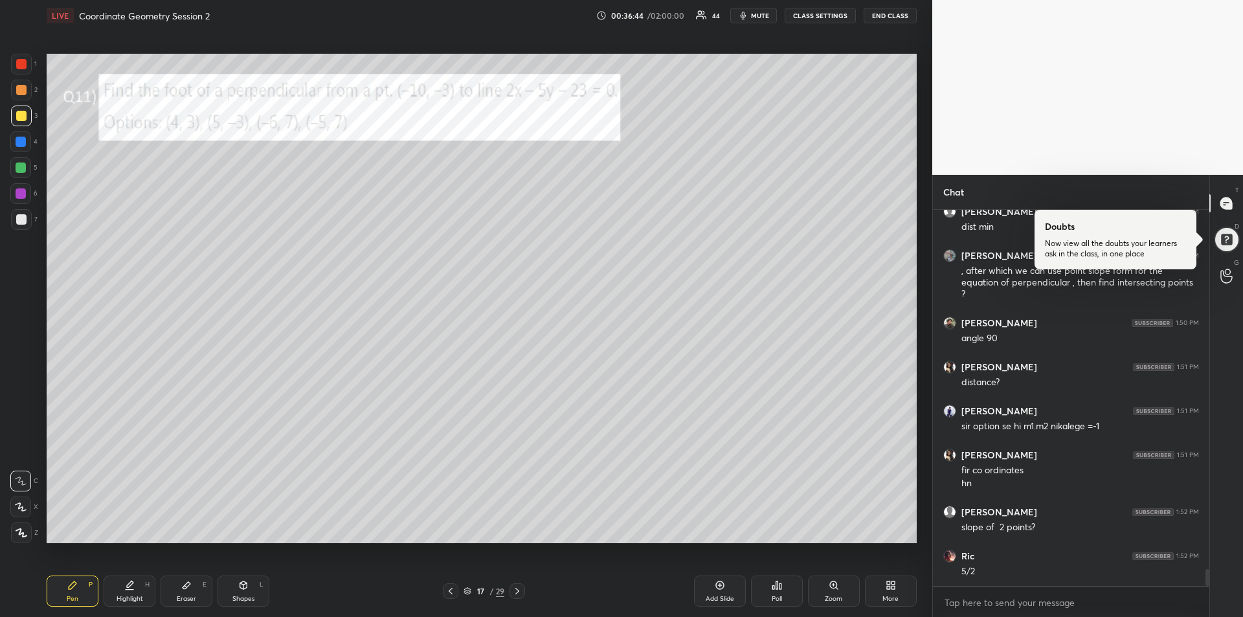
click at [21, 171] on div at bounding box center [21, 167] width 10 height 10
click at [137, 592] on div "Highlight H" at bounding box center [130, 590] width 52 height 31
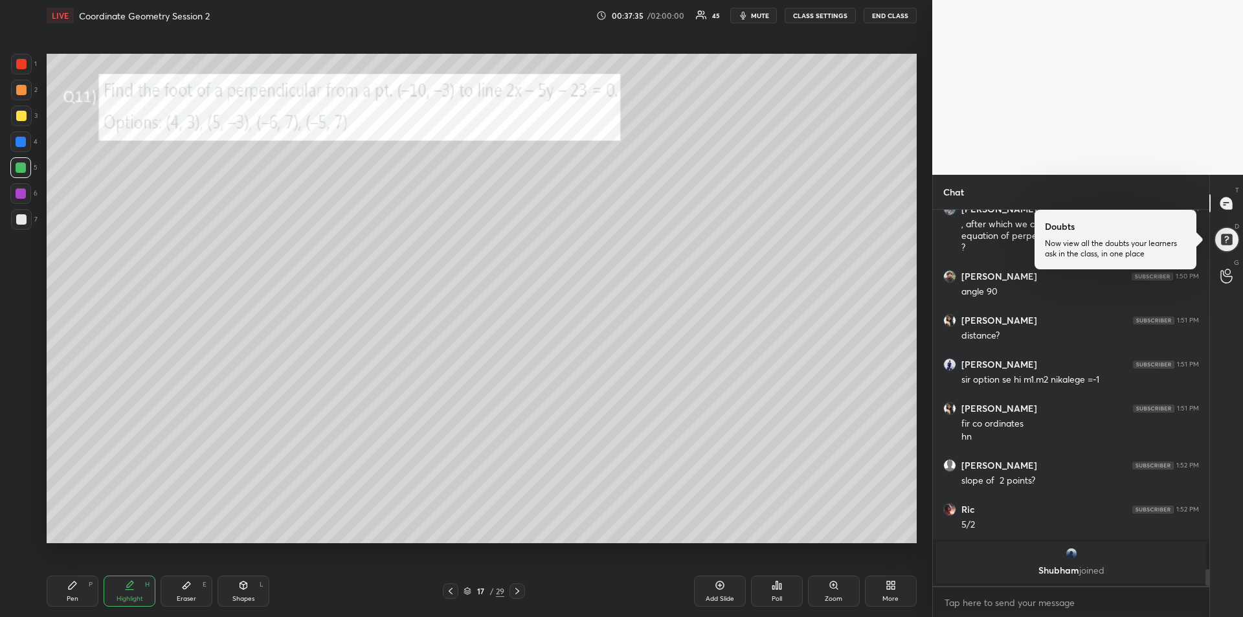
scroll to position [7603, 0]
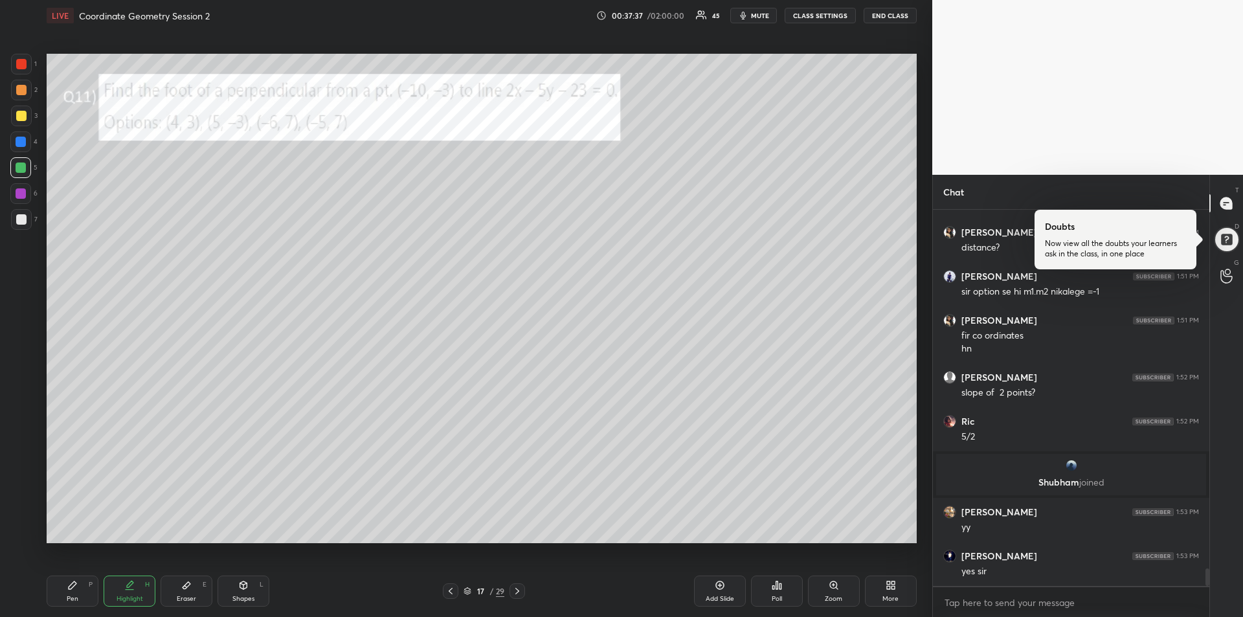
click at [21, 198] on div at bounding box center [21, 193] width 10 height 10
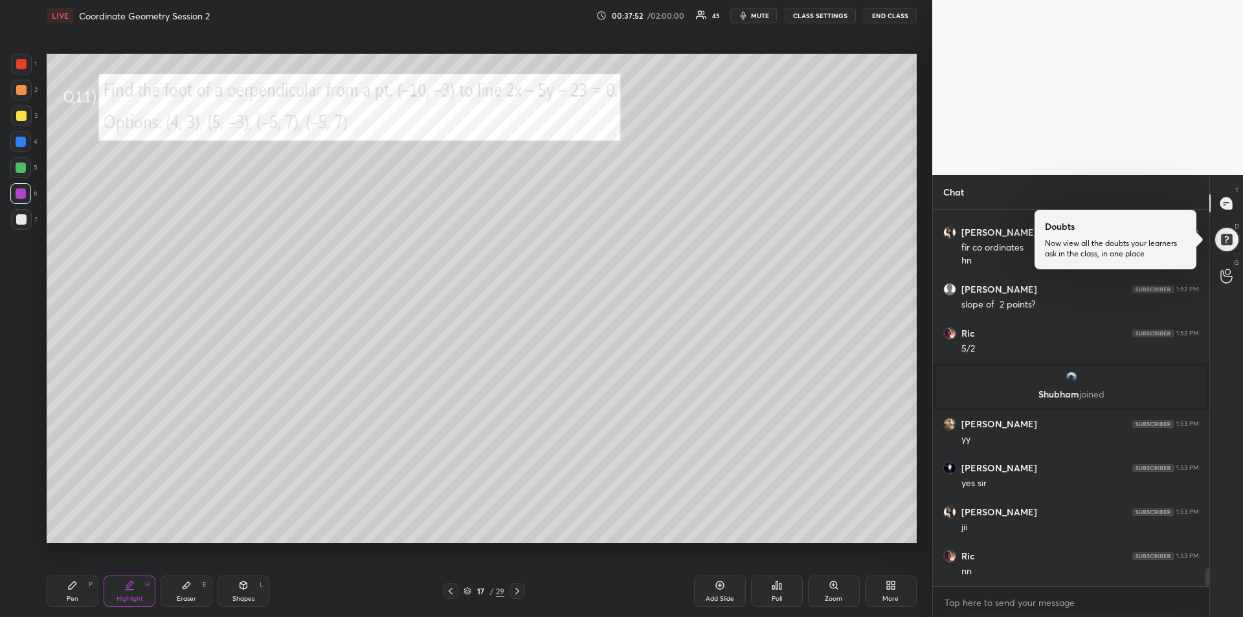
click at [78, 586] on div "Pen P" at bounding box center [73, 590] width 52 height 31
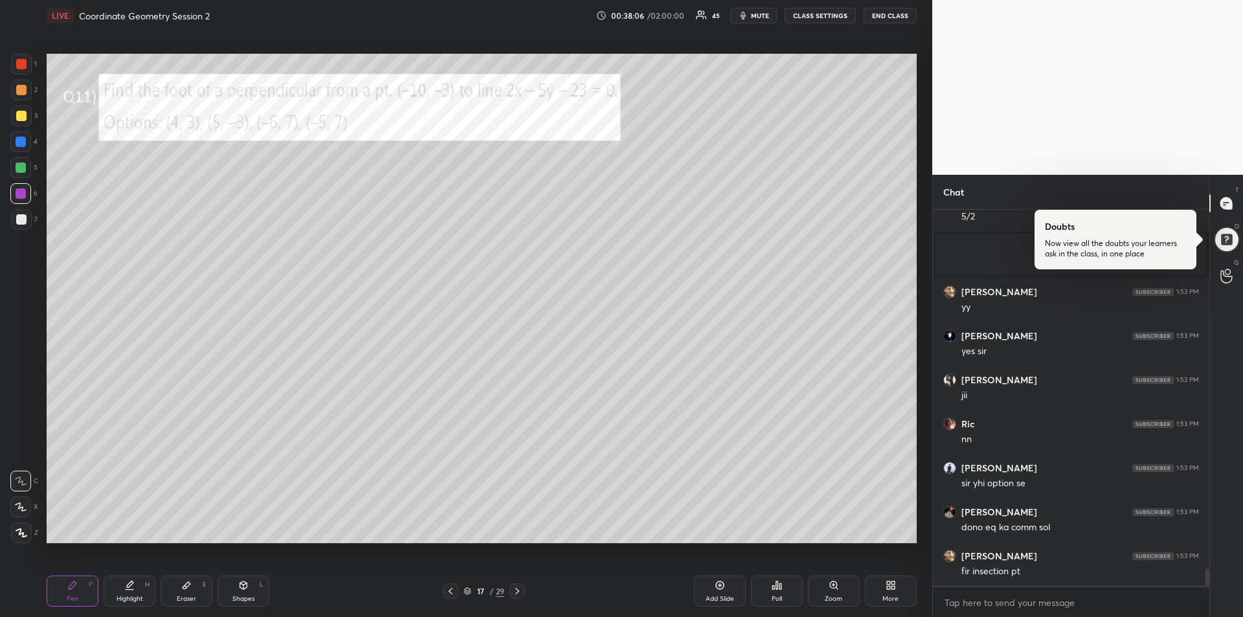
scroll to position [7911, 0]
click at [21, 166] on div at bounding box center [21, 167] width 10 height 10
click at [187, 595] on div "Eraser" at bounding box center [186, 598] width 19 height 6
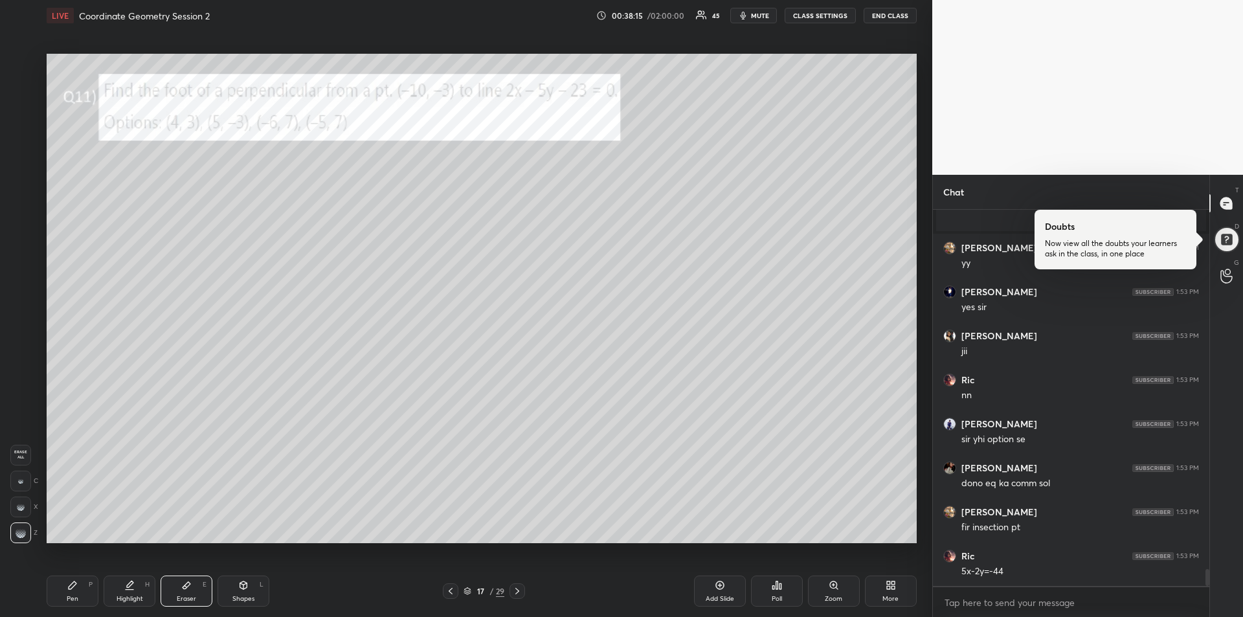
scroll to position [7955, 0]
click at [75, 591] on div "Pen P" at bounding box center [73, 590] width 52 height 31
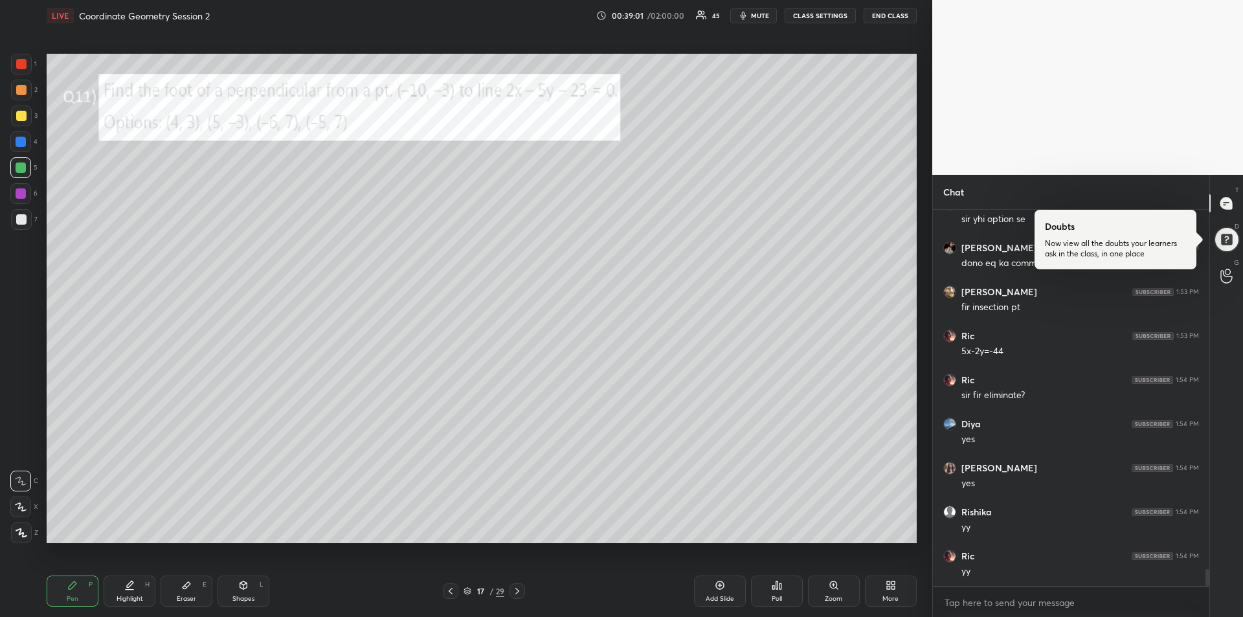
scroll to position [8175, 0]
click at [19, 168] on div at bounding box center [21, 167] width 10 height 10
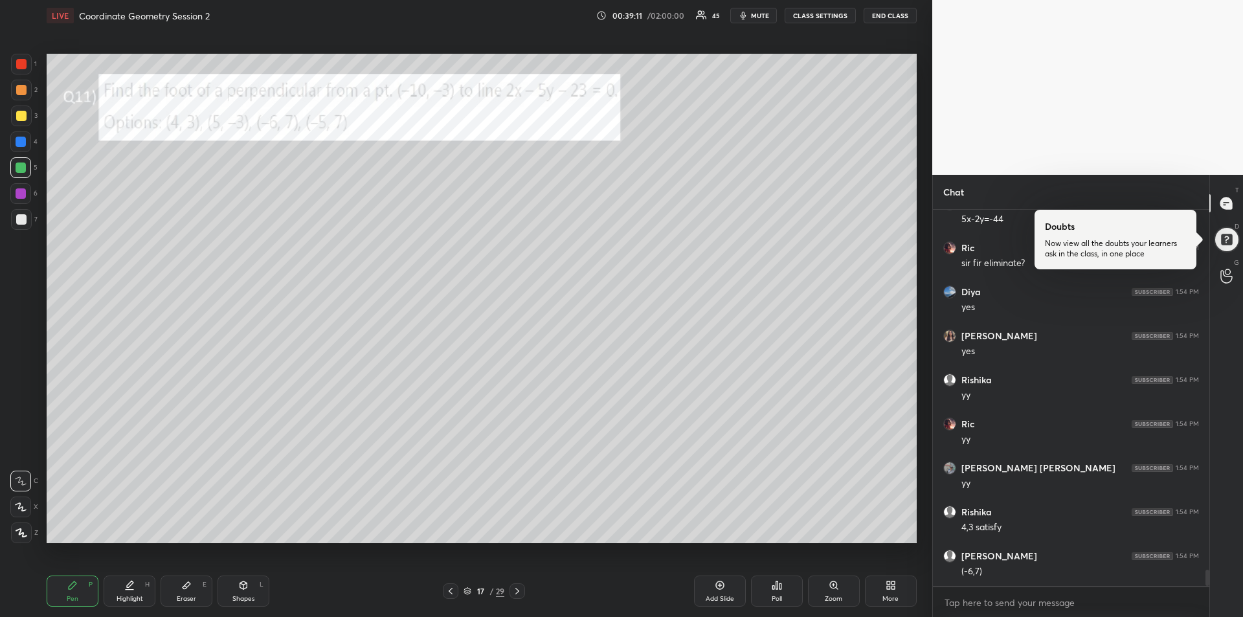
scroll to position [8307, 0]
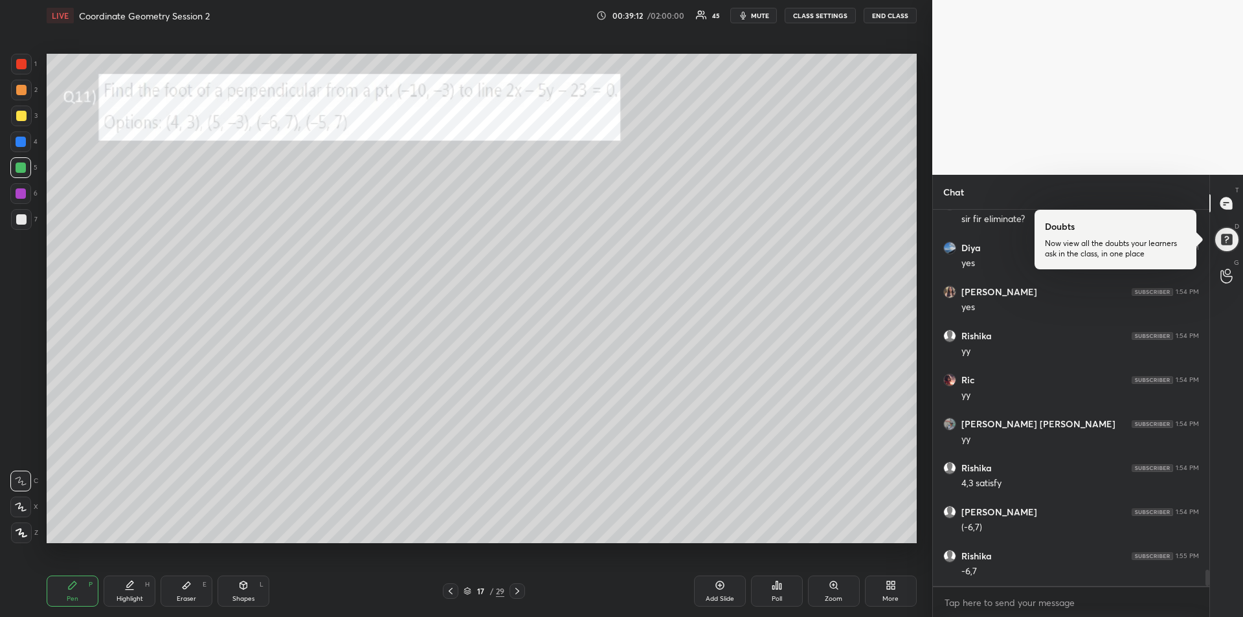
click at [181, 582] on div "Eraser E" at bounding box center [187, 590] width 52 height 31
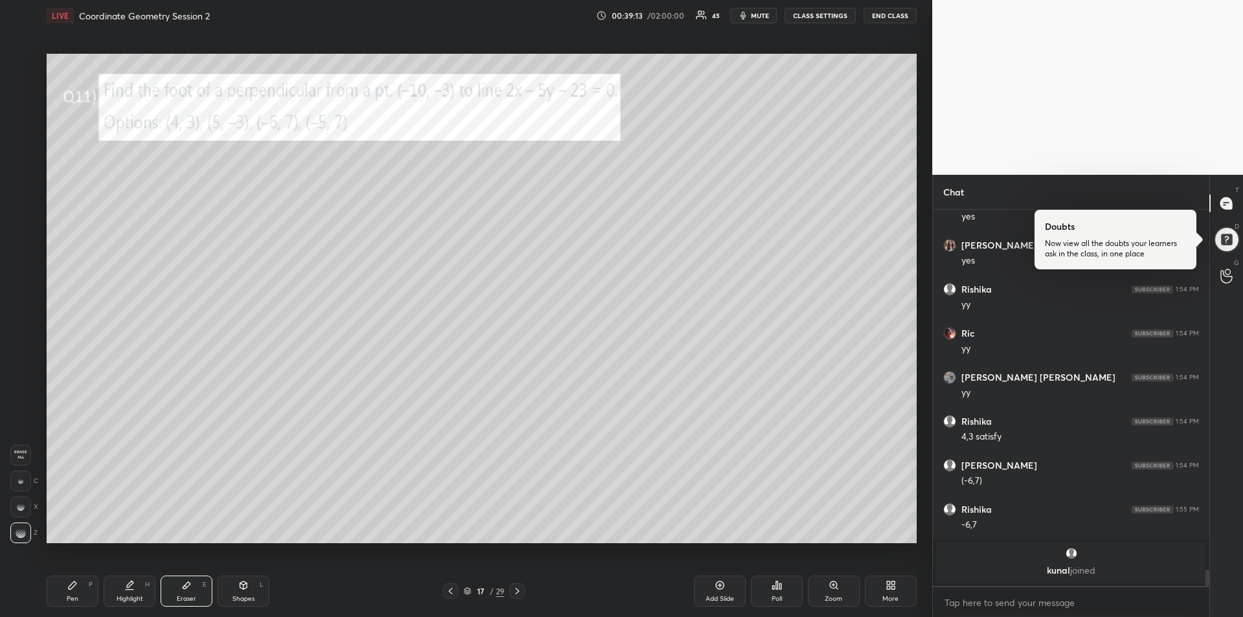
click at [65, 591] on div "Pen P" at bounding box center [73, 590] width 52 height 31
click at [19, 140] on div at bounding box center [21, 142] width 10 height 10
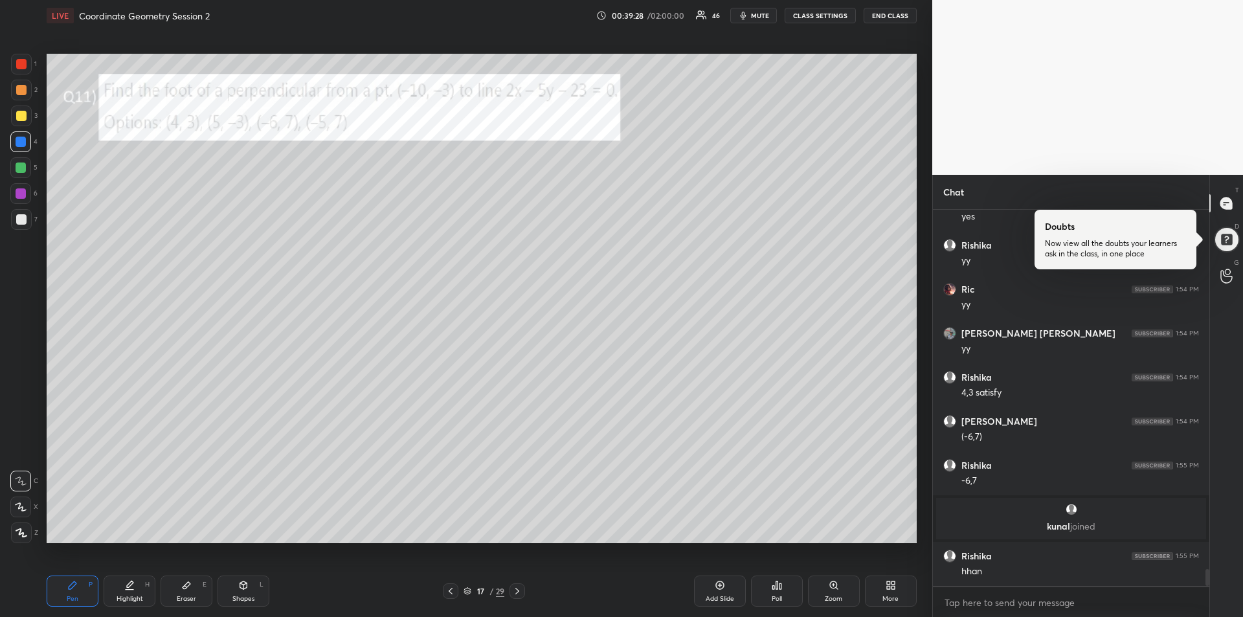
scroll to position [8170, 0]
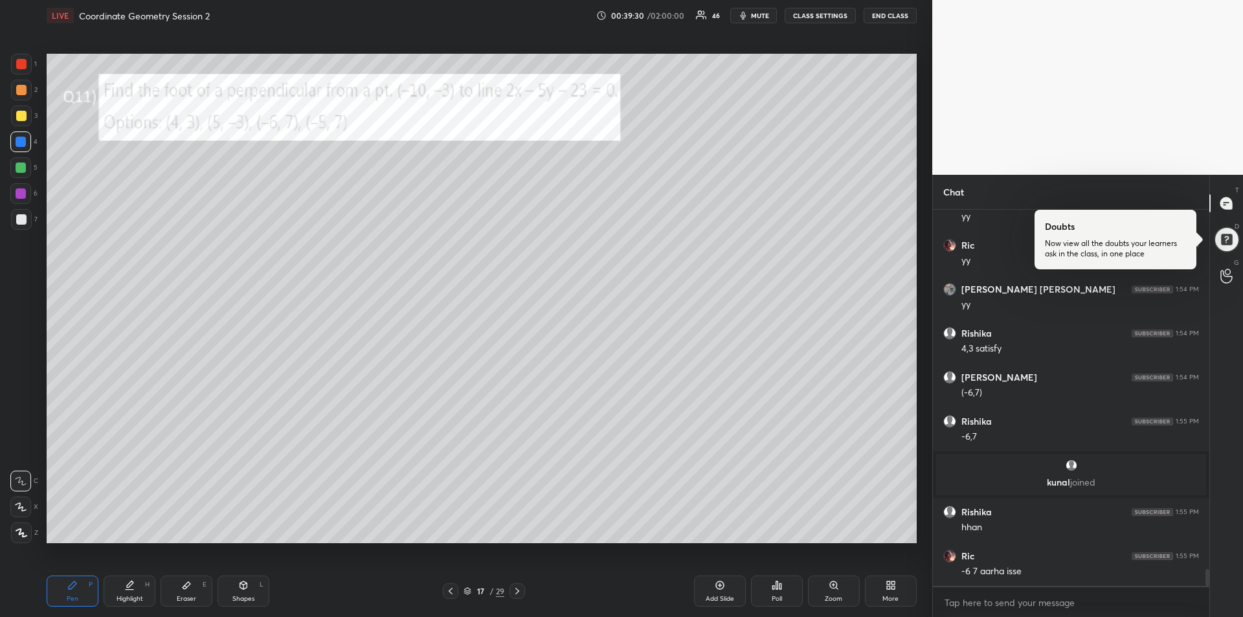
click at [19, 194] on div at bounding box center [21, 193] width 10 height 10
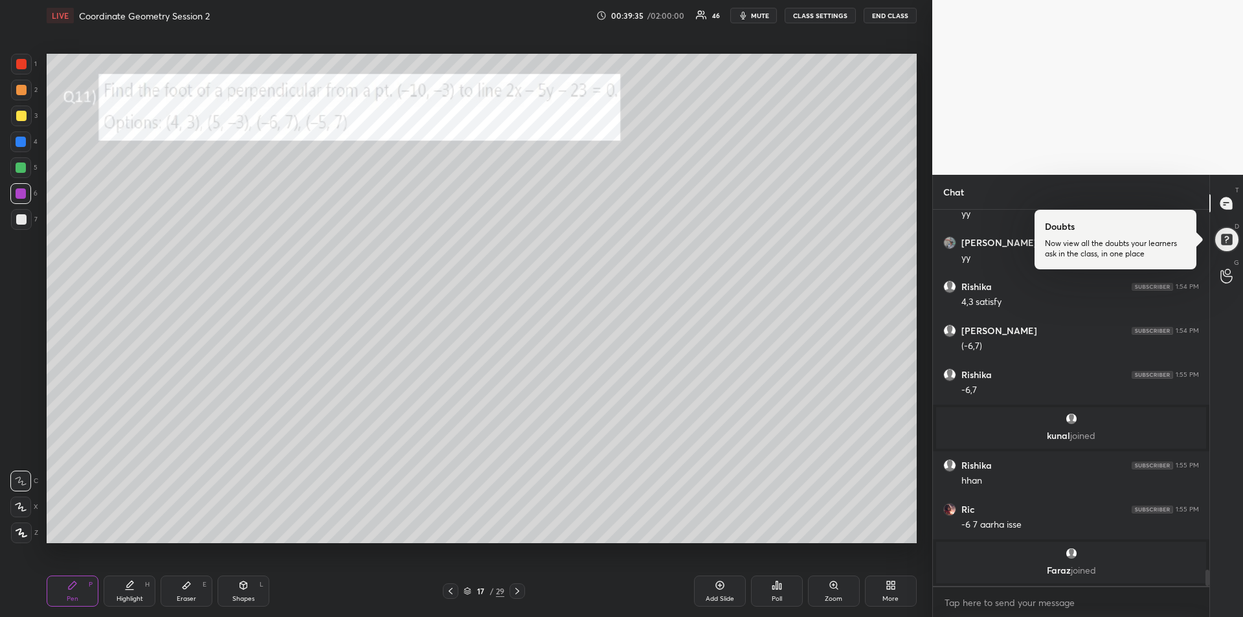
click at [190, 597] on div "Eraser" at bounding box center [186, 598] width 19 height 6
click at [71, 586] on icon at bounding box center [73, 585] width 8 height 8
click at [20, 113] on div at bounding box center [21, 116] width 10 height 10
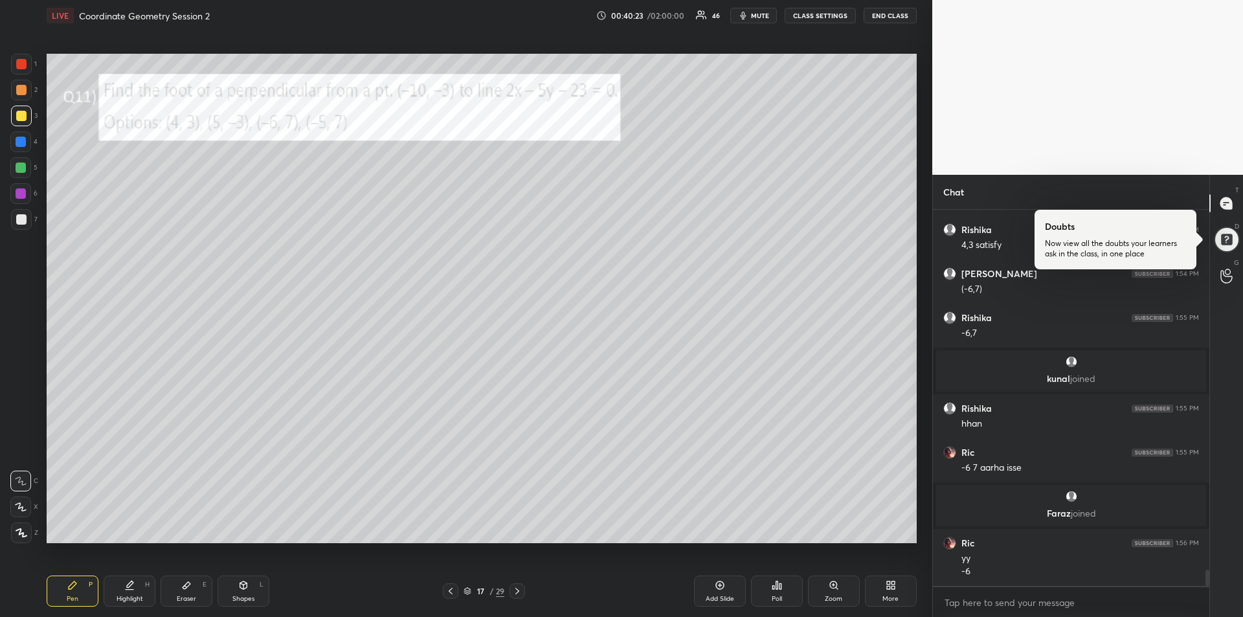
scroll to position [8280, 0]
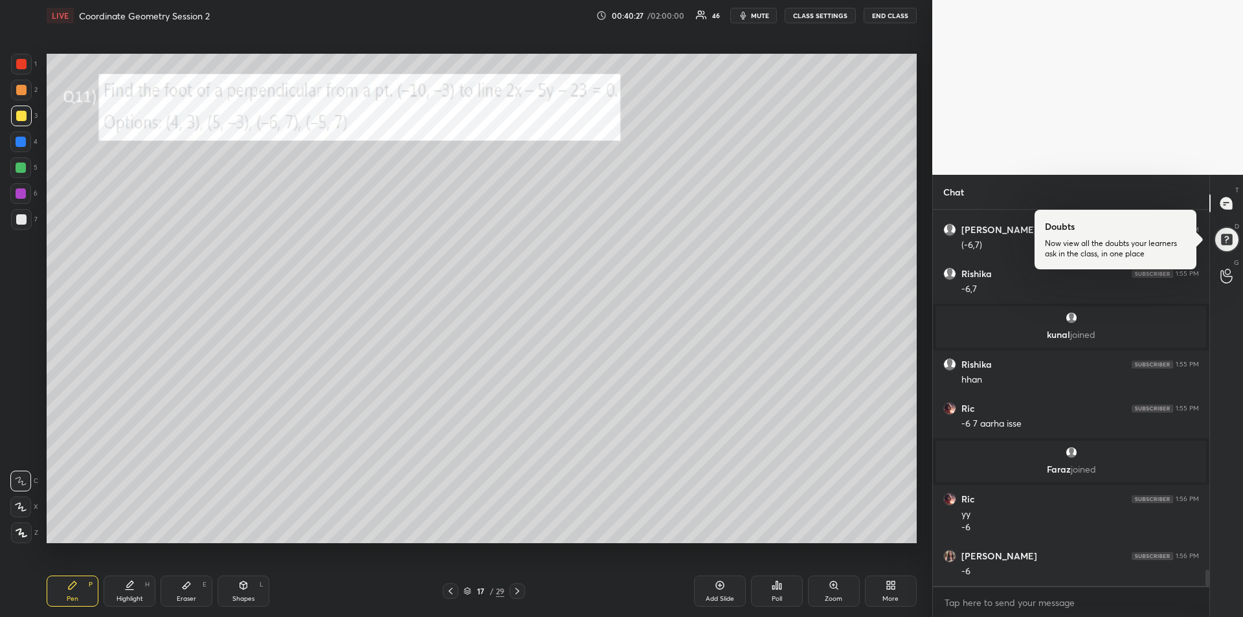
click at [22, 171] on div at bounding box center [21, 167] width 10 height 10
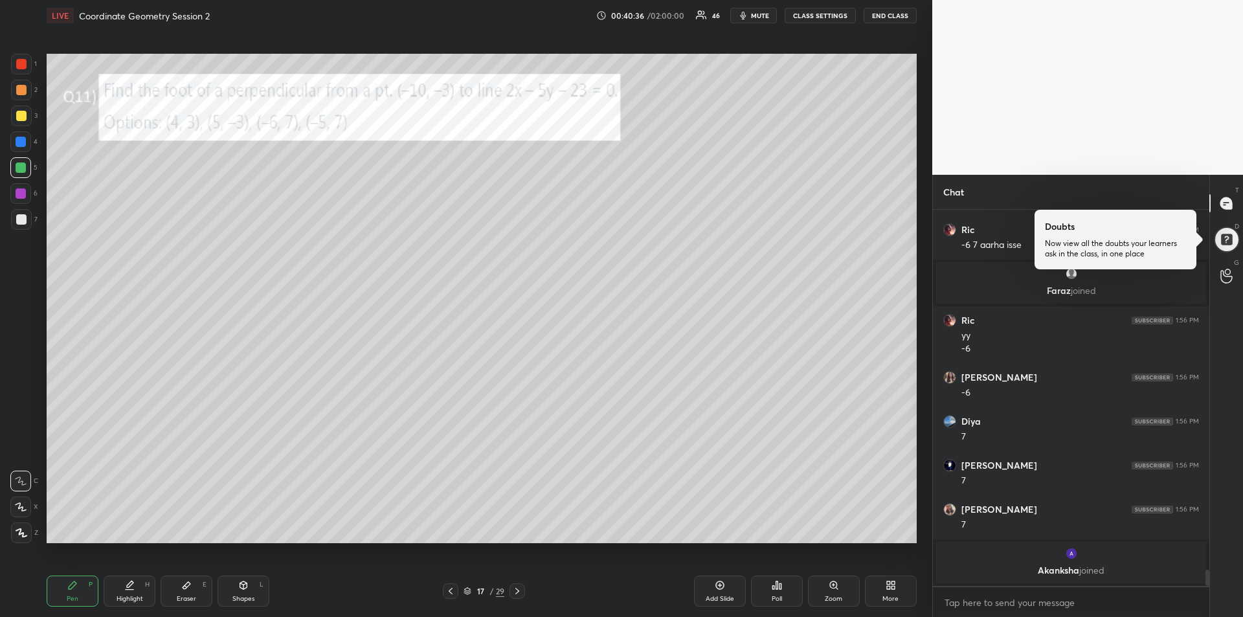
scroll to position [8432, 0]
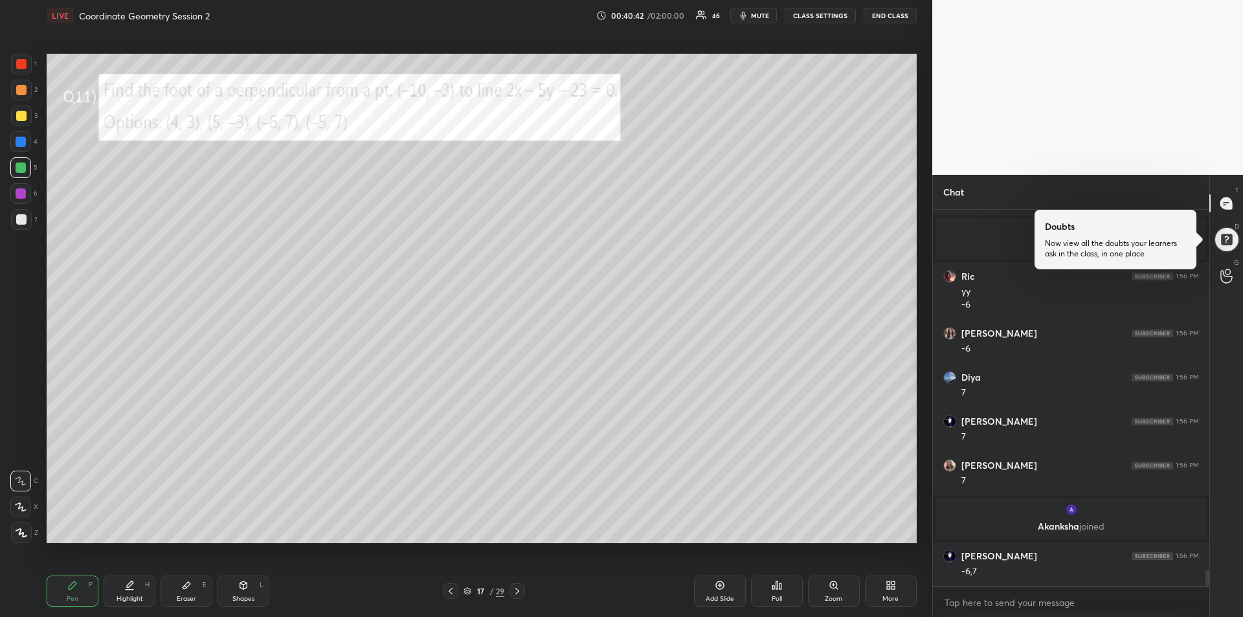
click at [21, 62] on div at bounding box center [21, 64] width 10 height 10
click at [715, 590] on icon at bounding box center [720, 585] width 10 height 10
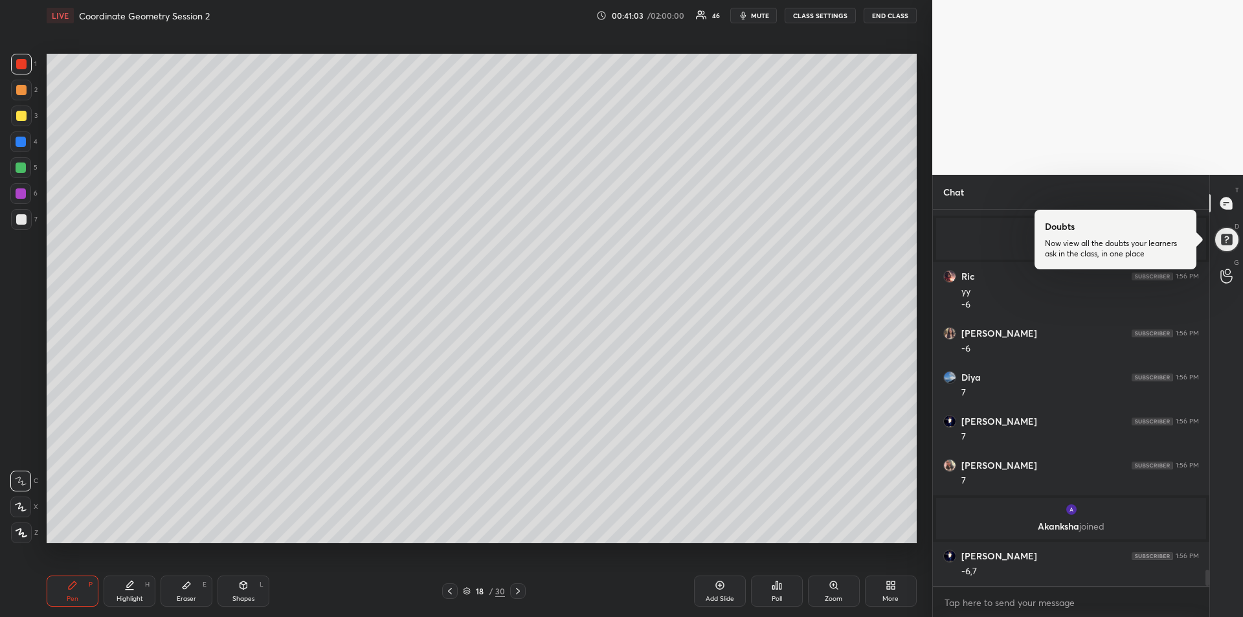
click at [451, 593] on icon at bounding box center [450, 591] width 10 height 10
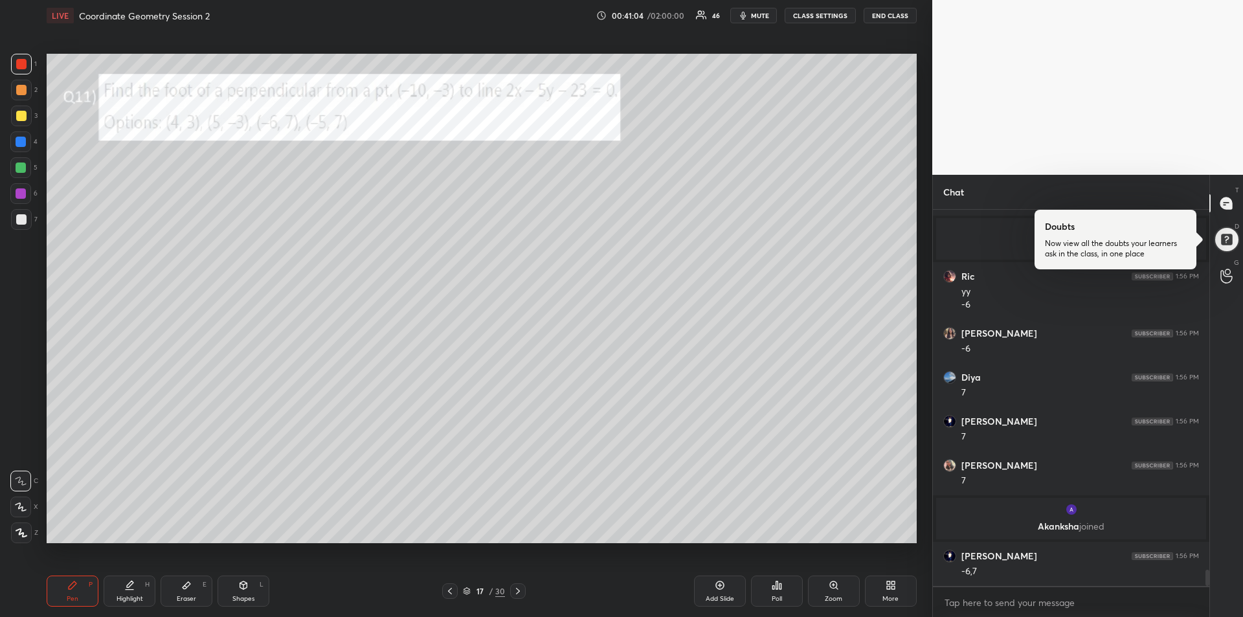
click at [518, 589] on icon at bounding box center [518, 591] width 4 height 6
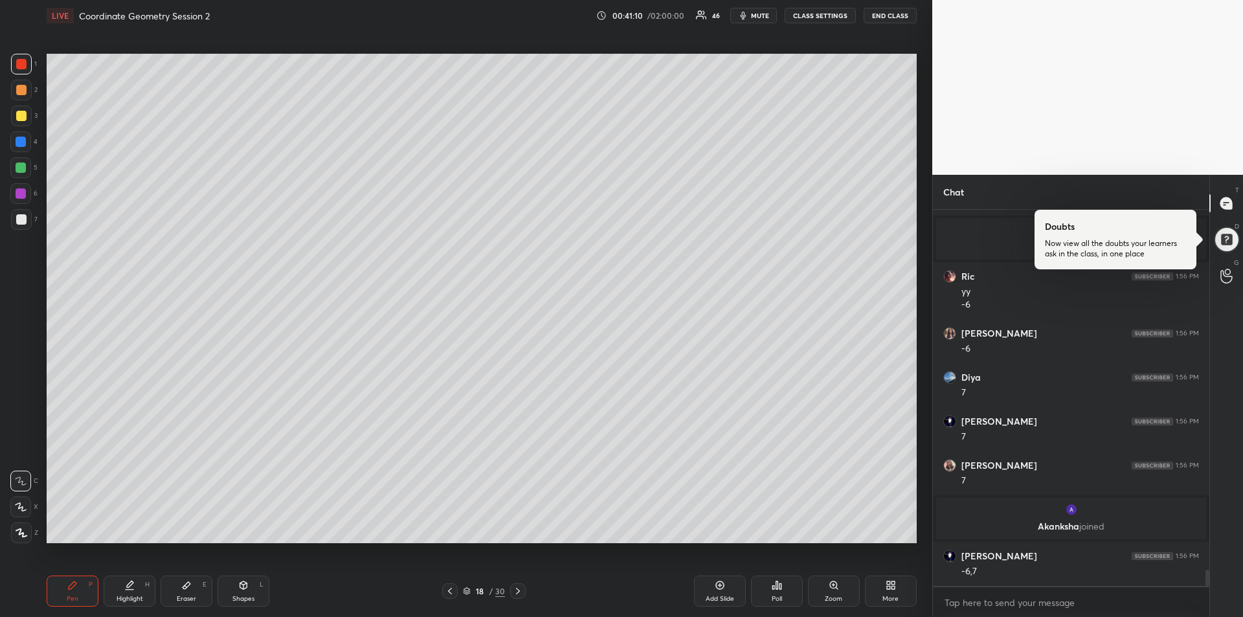
click at [446, 593] on icon at bounding box center [450, 591] width 10 height 10
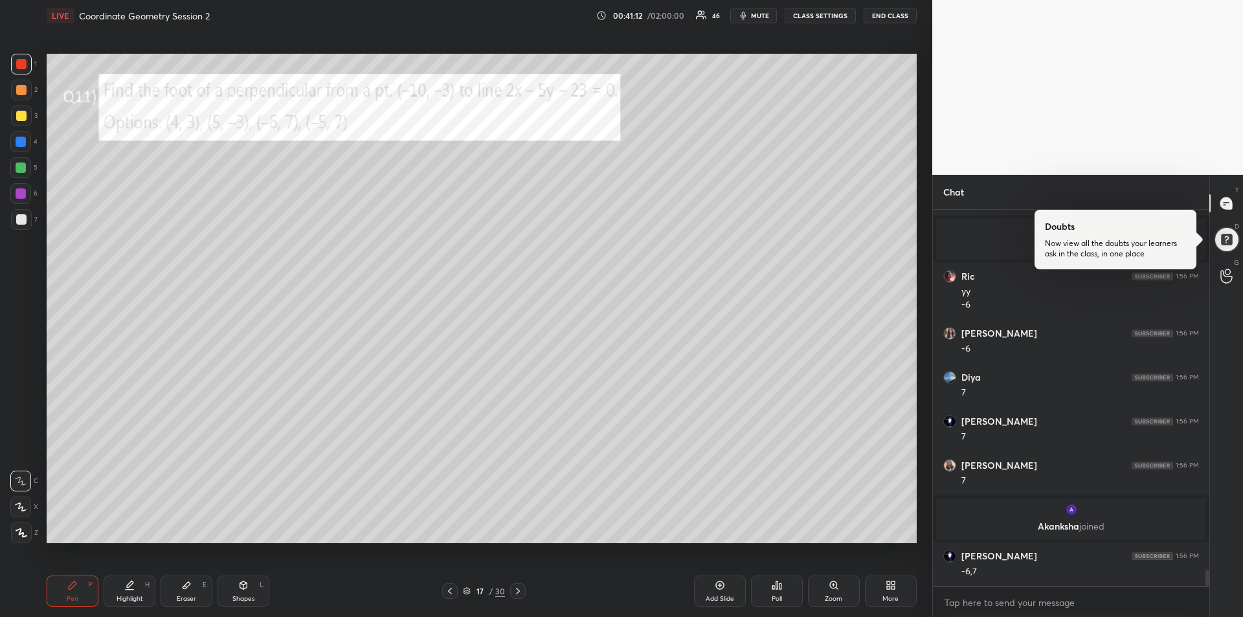
click at [518, 595] on icon at bounding box center [518, 591] width 10 height 10
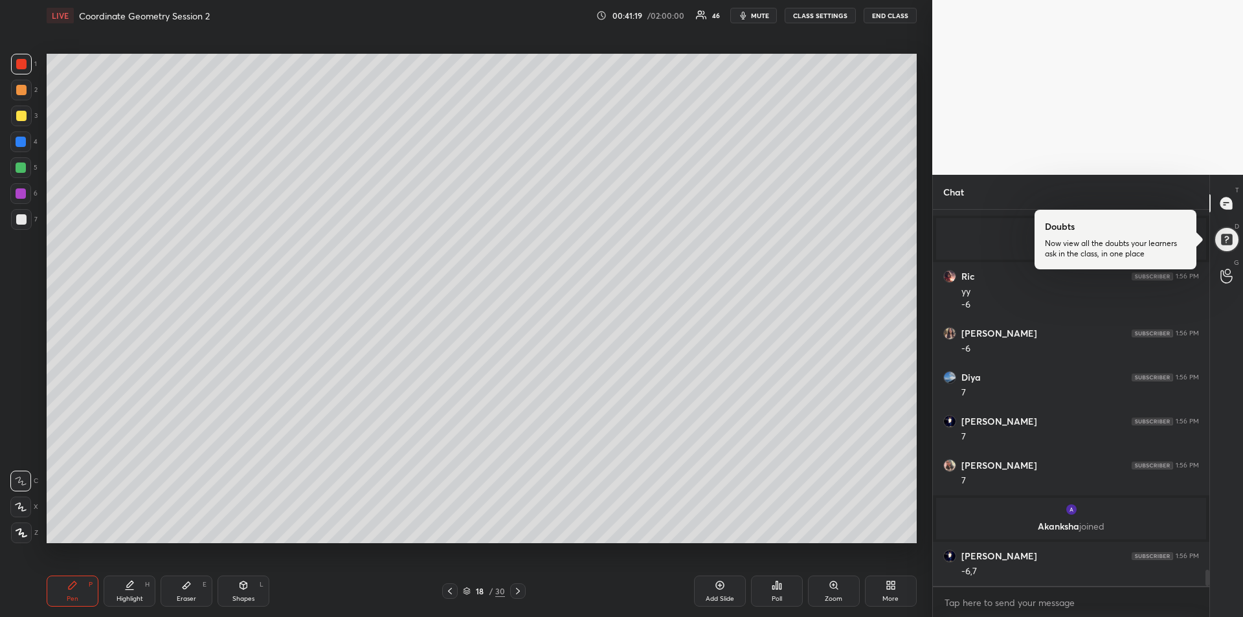
scroll to position [8476, 0]
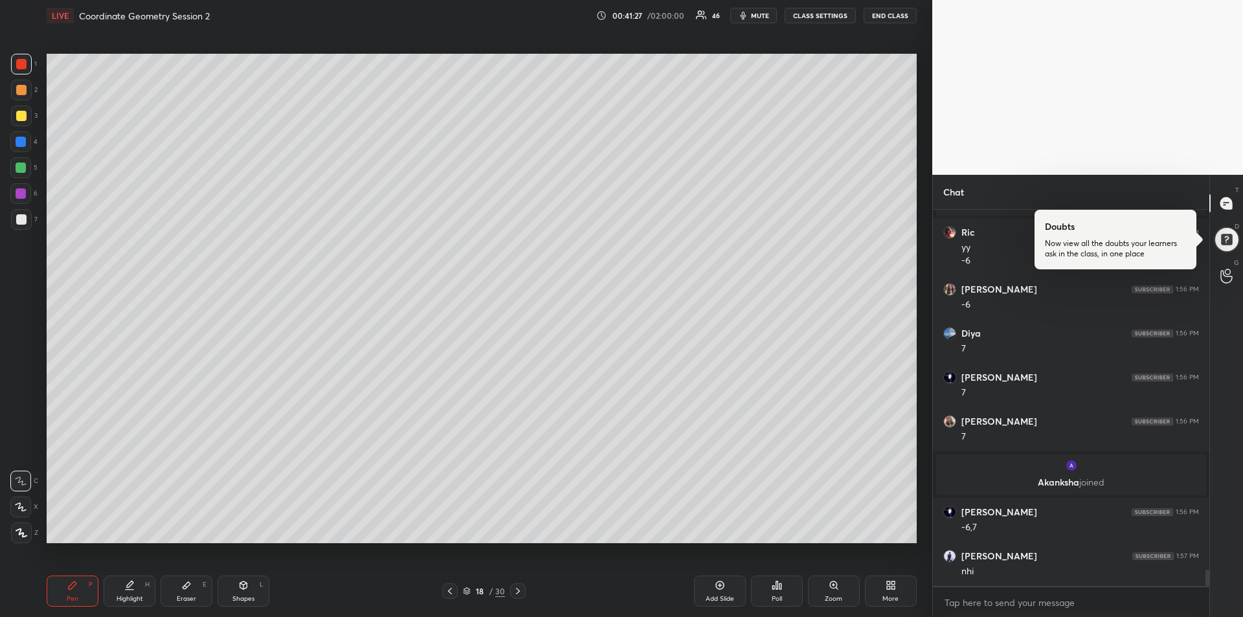
click at [449, 590] on icon at bounding box center [450, 591] width 10 height 10
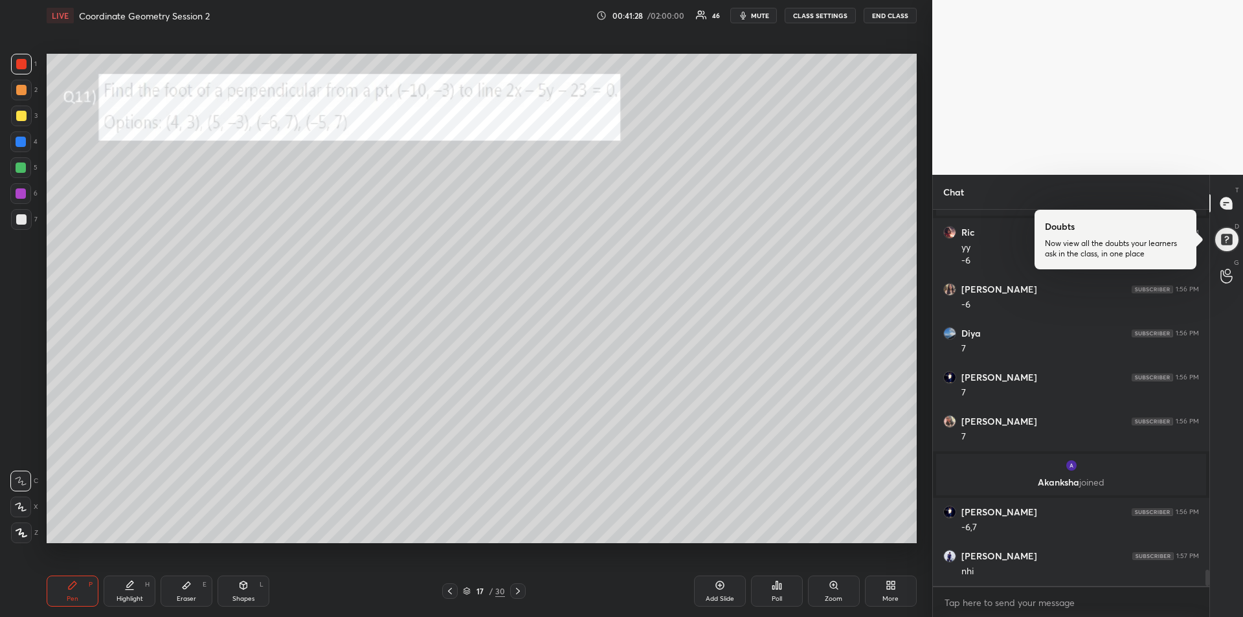
click at [517, 591] on icon at bounding box center [518, 591] width 10 height 10
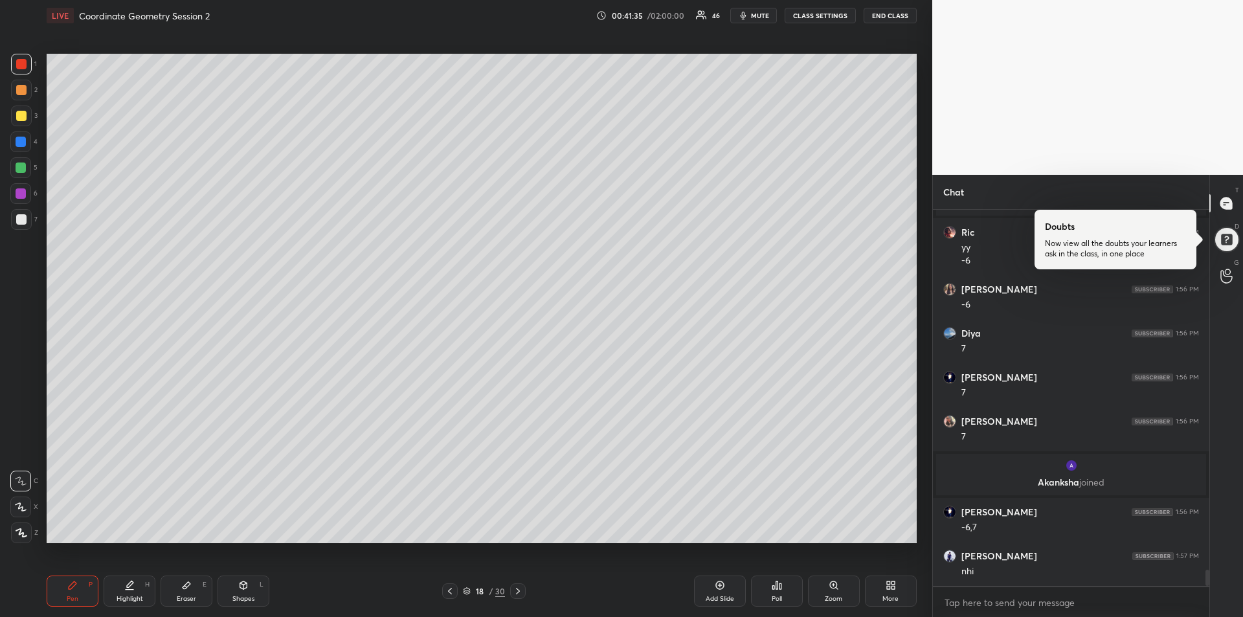
click at [188, 592] on div "Eraser E" at bounding box center [187, 590] width 52 height 31
click at [67, 590] on div "Pen P" at bounding box center [73, 590] width 52 height 31
click at [449, 590] on icon at bounding box center [450, 591] width 10 height 10
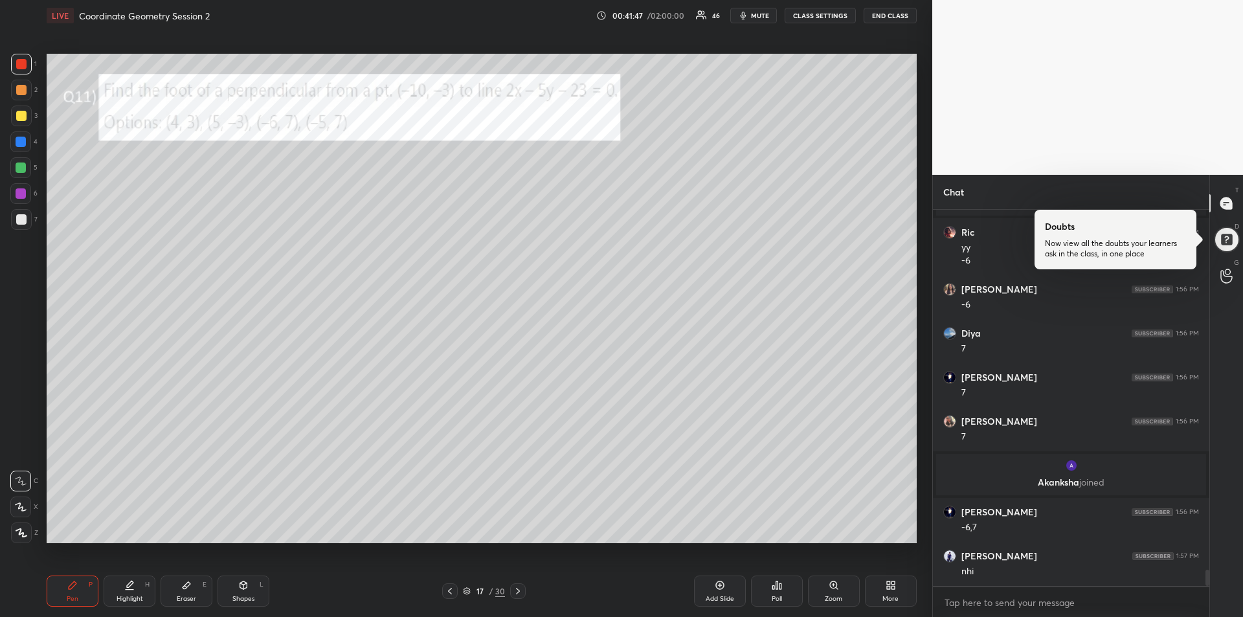
click at [520, 592] on icon at bounding box center [518, 591] width 10 height 10
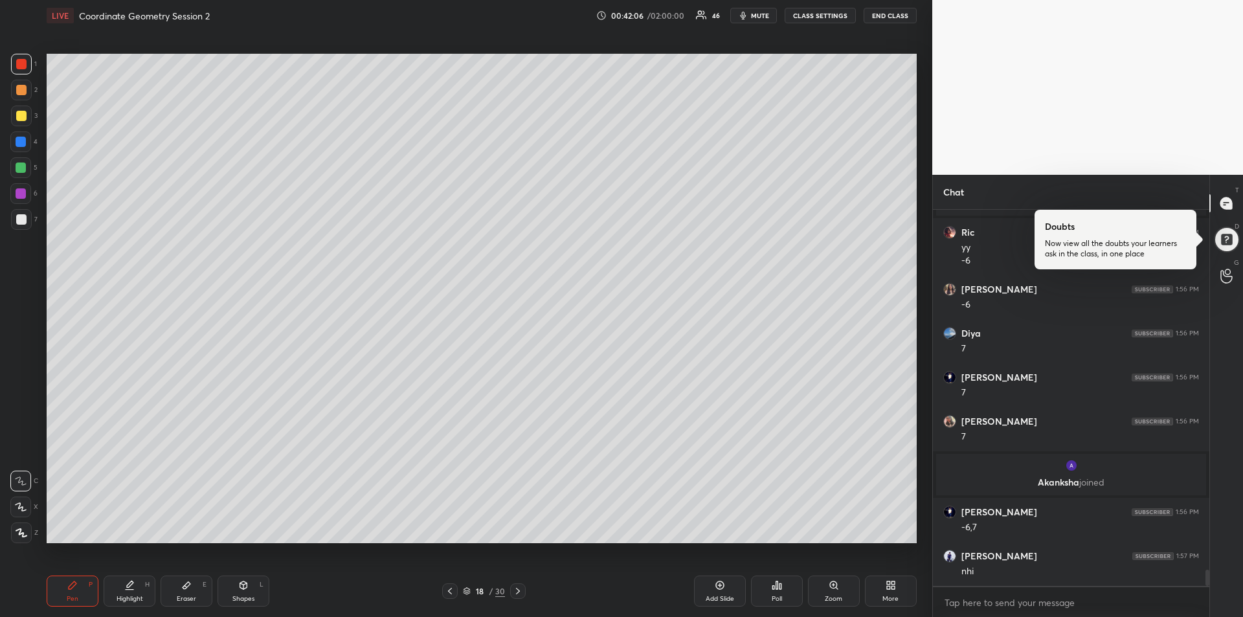
click at [450, 590] on icon at bounding box center [450, 591] width 10 height 10
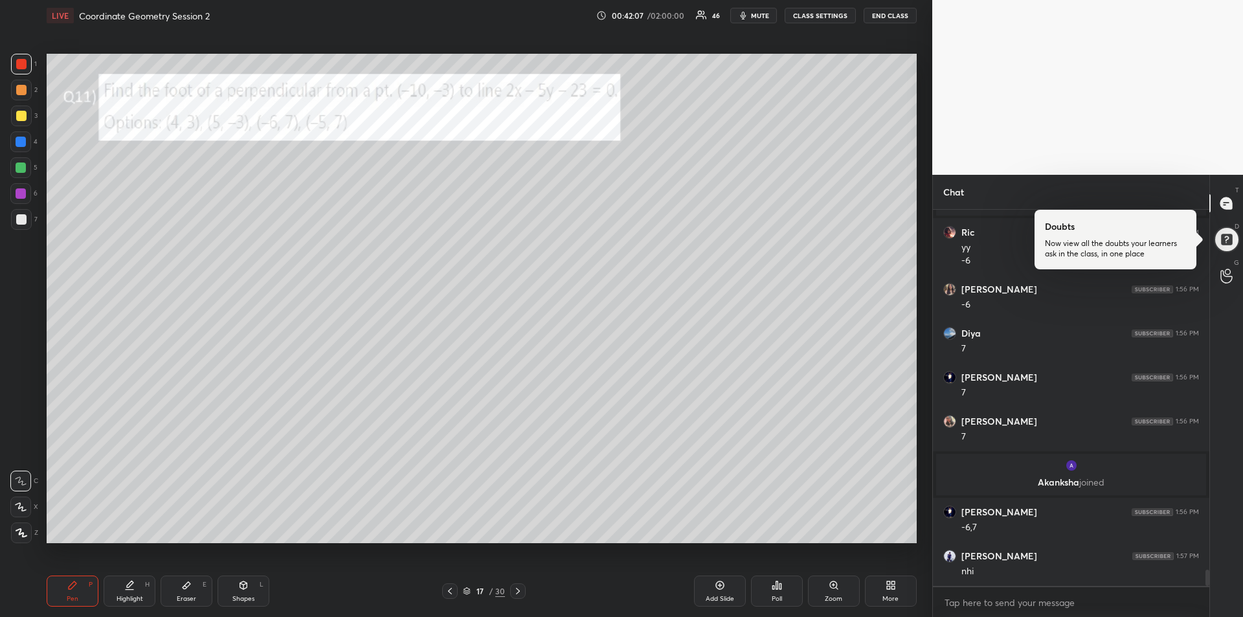
click at [131, 597] on div "Highlight" at bounding box center [129, 598] width 27 height 6
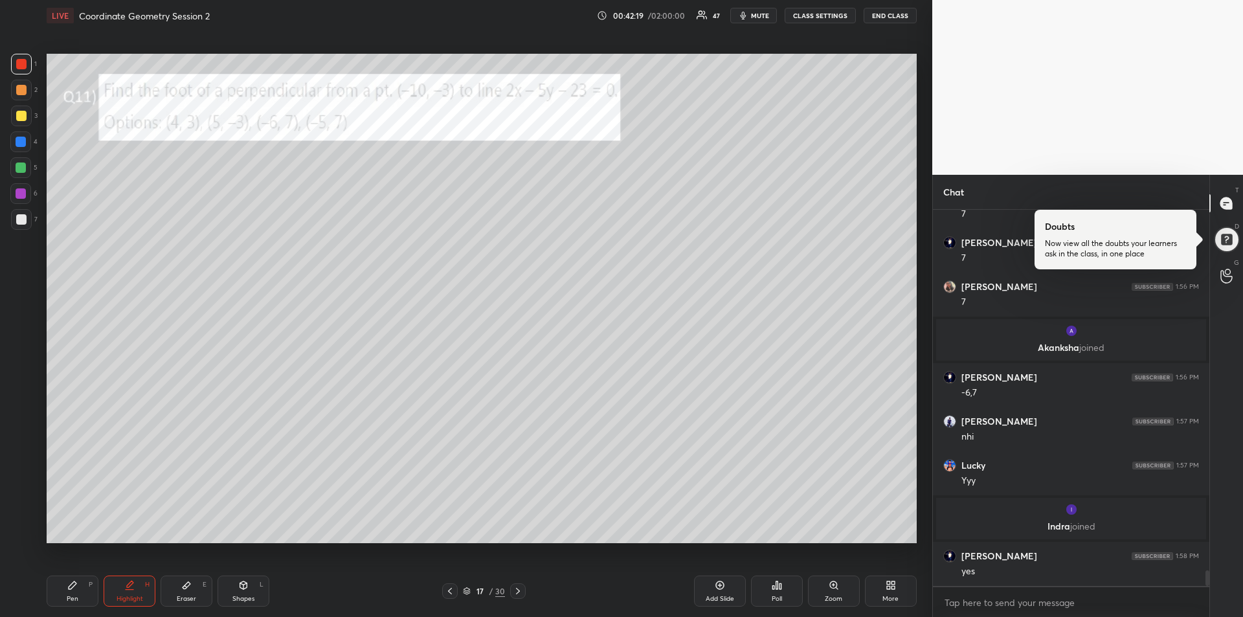
scroll to position [8564, 0]
click at [520, 592] on icon at bounding box center [518, 591] width 10 height 10
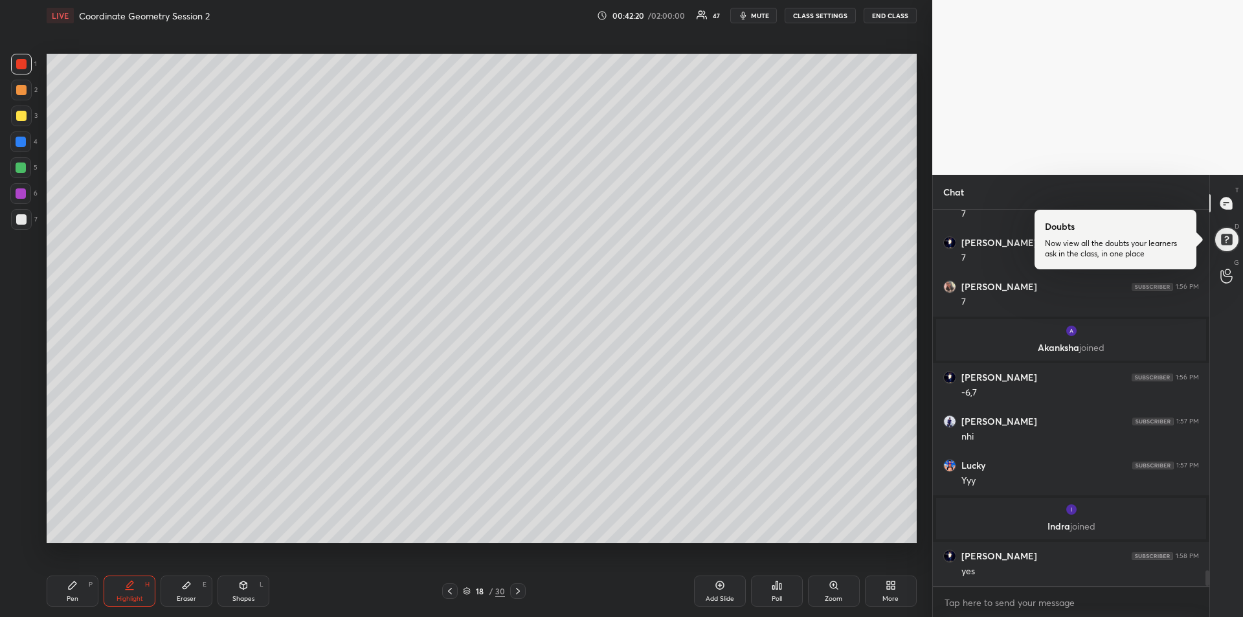
click at [522, 594] on icon at bounding box center [518, 591] width 10 height 10
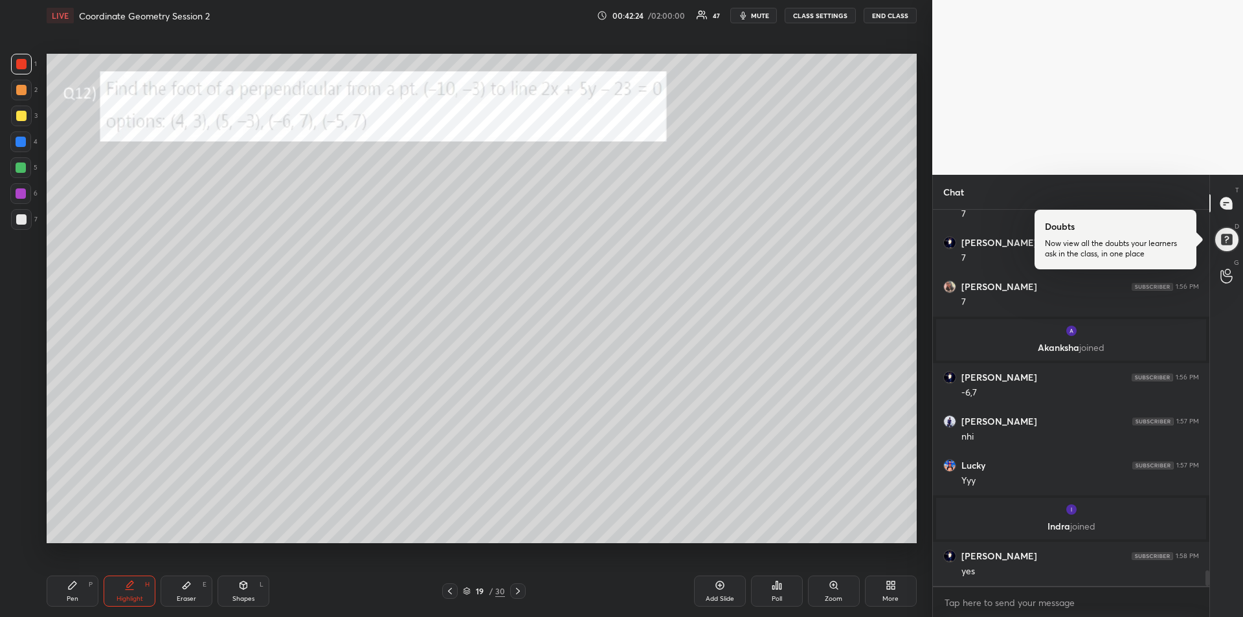
click at [449, 595] on icon at bounding box center [450, 591] width 10 height 10
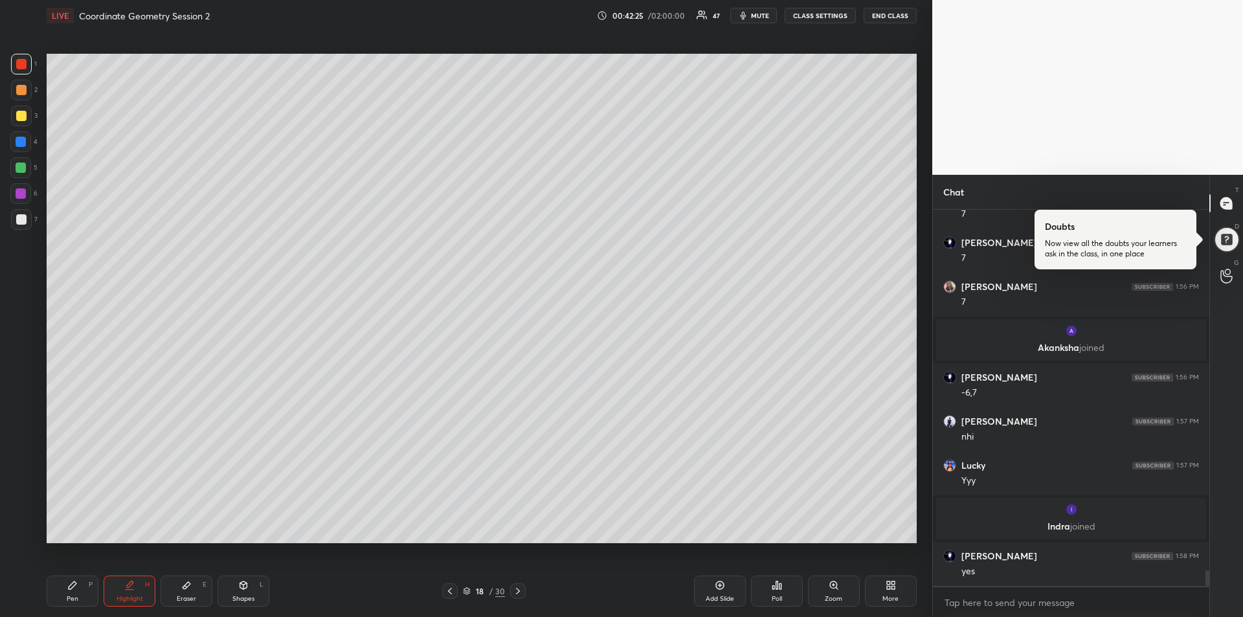
click at [519, 595] on icon at bounding box center [518, 591] width 10 height 10
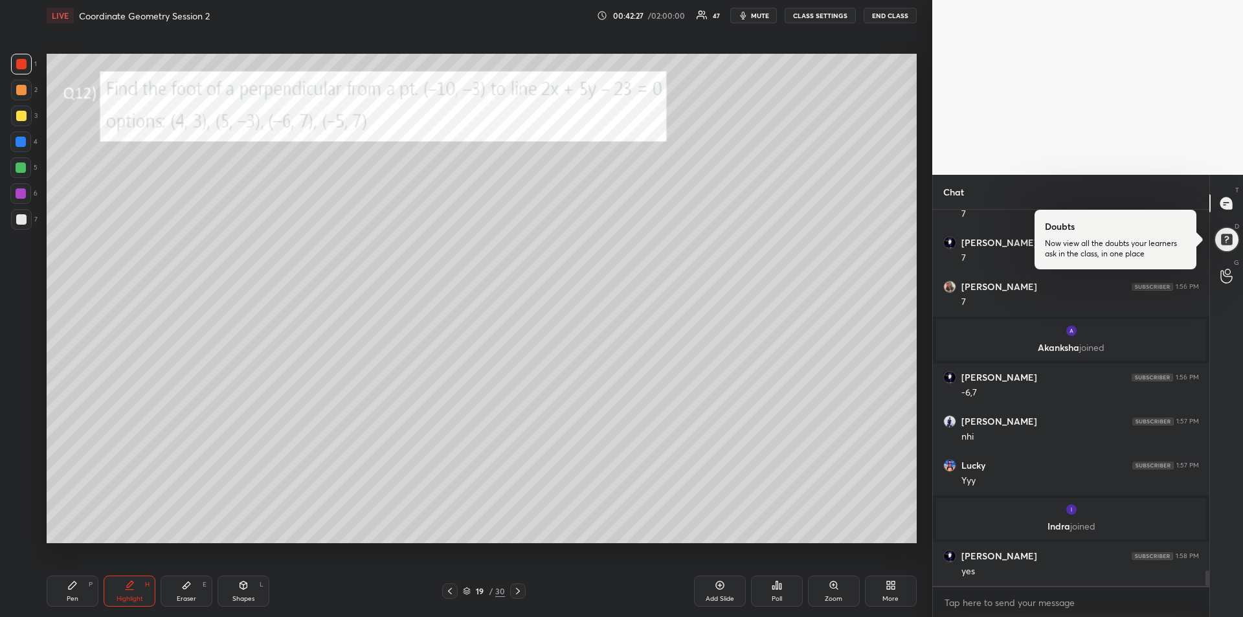
click at [63, 592] on div "Pen P" at bounding box center [73, 590] width 52 height 31
click at [517, 592] on icon at bounding box center [518, 591] width 10 height 10
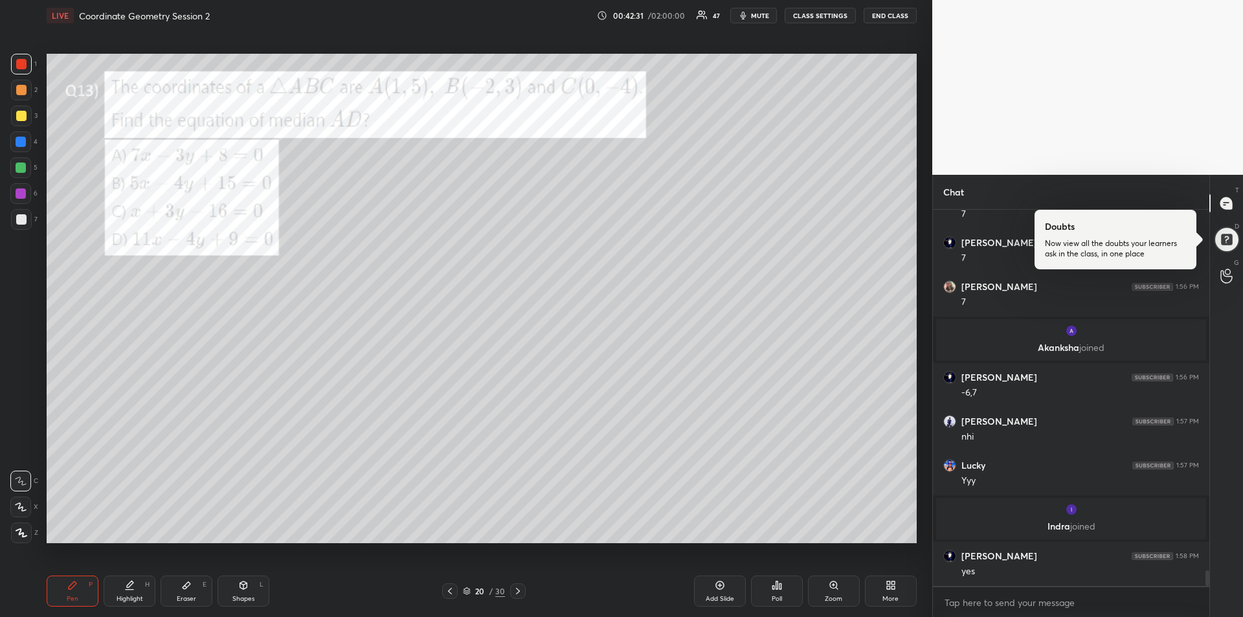
click at [20, 67] on div at bounding box center [21, 64] width 10 height 10
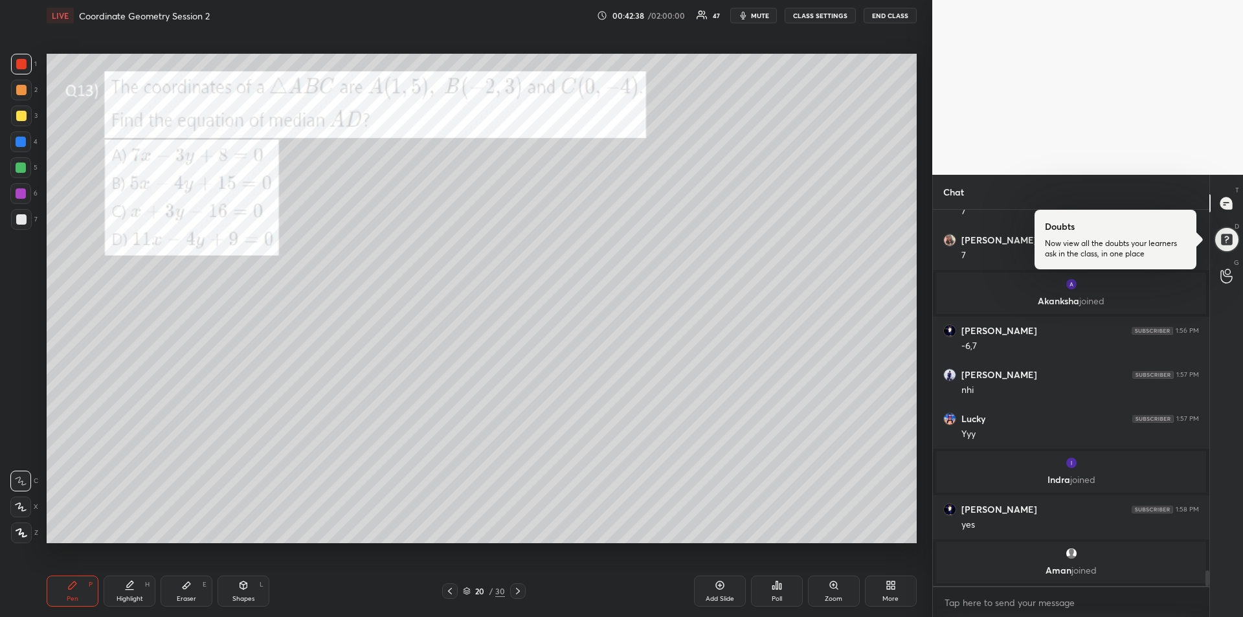
click at [243, 596] on div "Shapes" at bounding box center [243, 598] width 22 height 6
click at [21, 528] on icon at bounding box center [22, 532] width 10 height 10
click at [18, 221] on div at bounding box center [21, 219] width 10 height 10
click at [83, 589] on div "Pen P" at bounding box center [73, 590] width 52 height 31
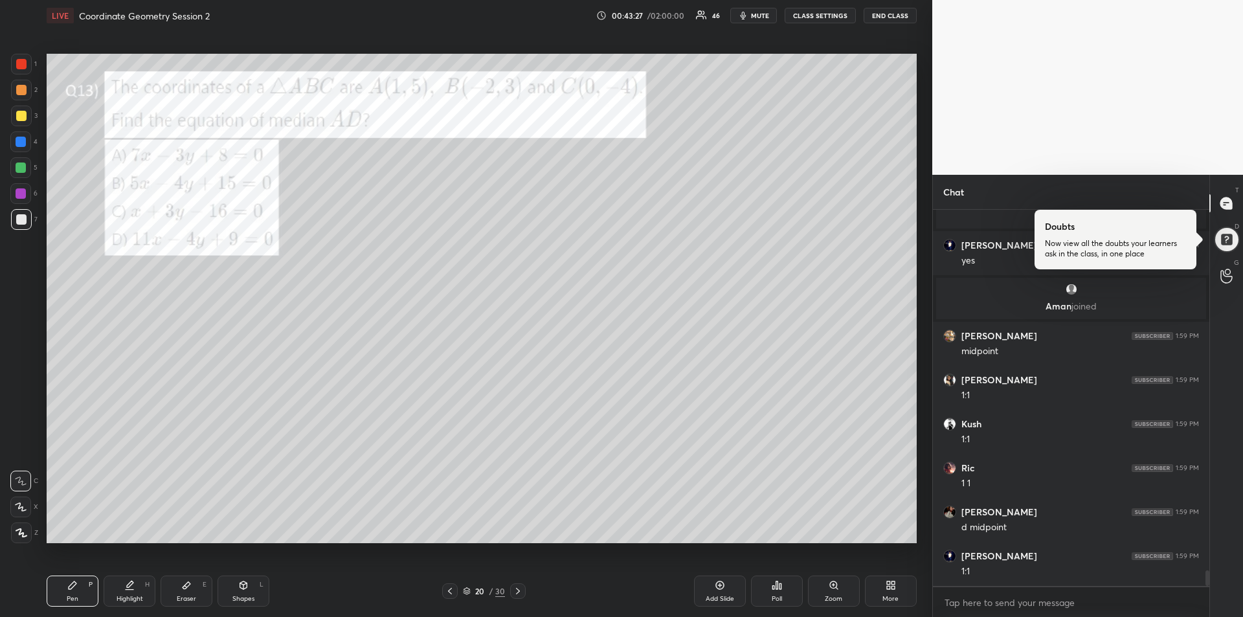
scroll to position [8907, 0]
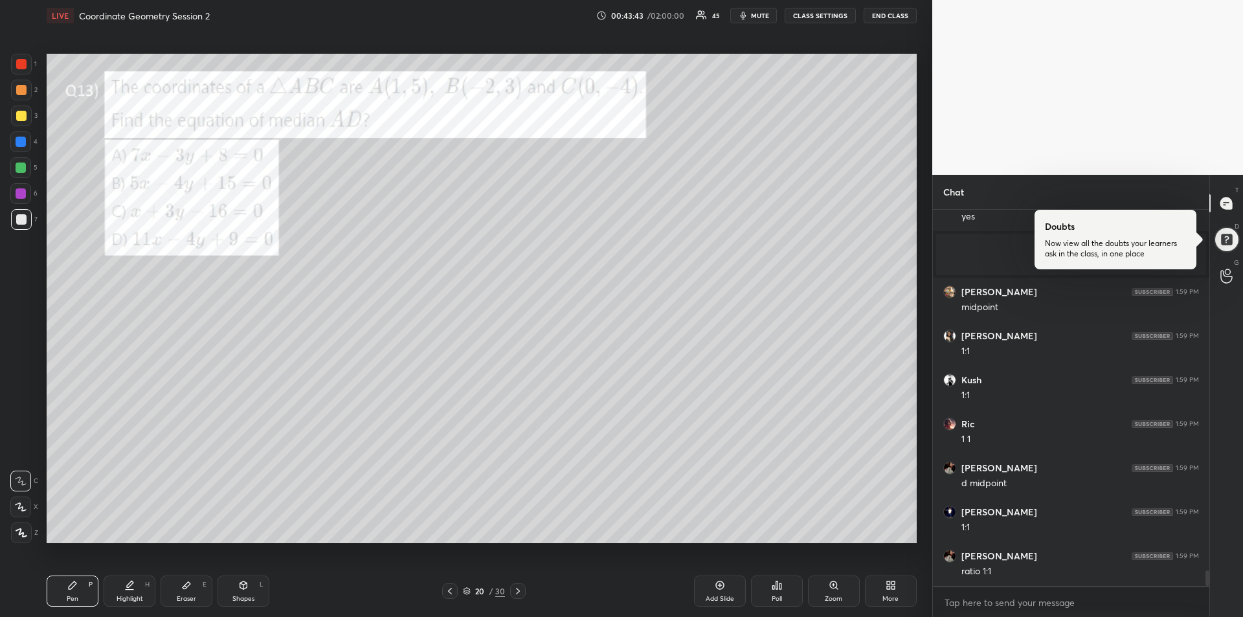
click at [133, 588] on icon at bounding box center [129, 585] width 10 height 10
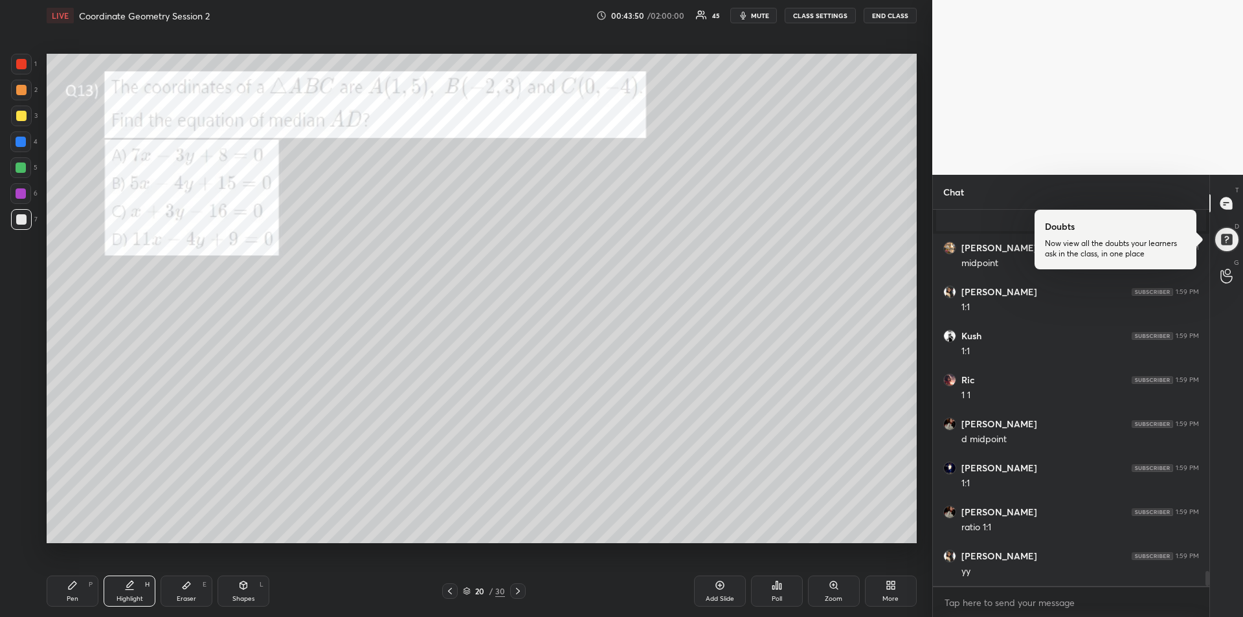
scroll to position [8995, 0]
click at [68, 591] on div "Pen P" at bounding box center [73, 590] width 52 height 31
click at [16, 111] on div at bounding box center [21, 116] width 10 height 10
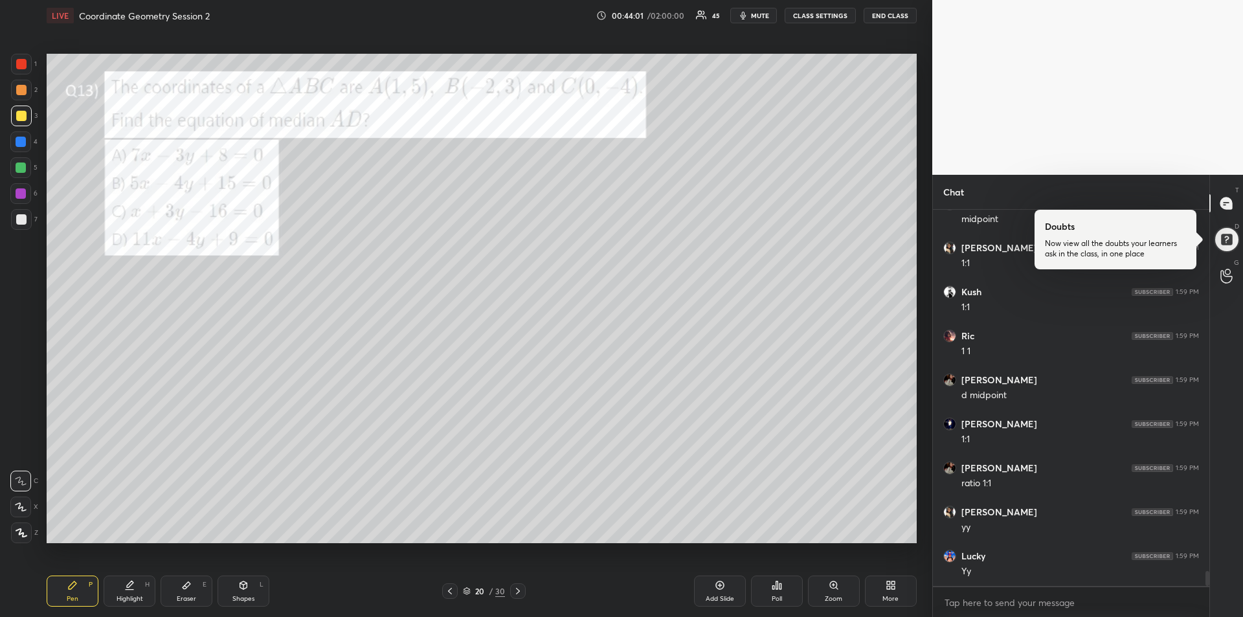
click at [21, 142] on div at bounding box center [21, 142] width 10 height 10
click at [20, 67] on div at bounding box center [21, 64] width 10 height 10
click at [22, 170] on div at bounding box center [21, 167] width 10 height 10
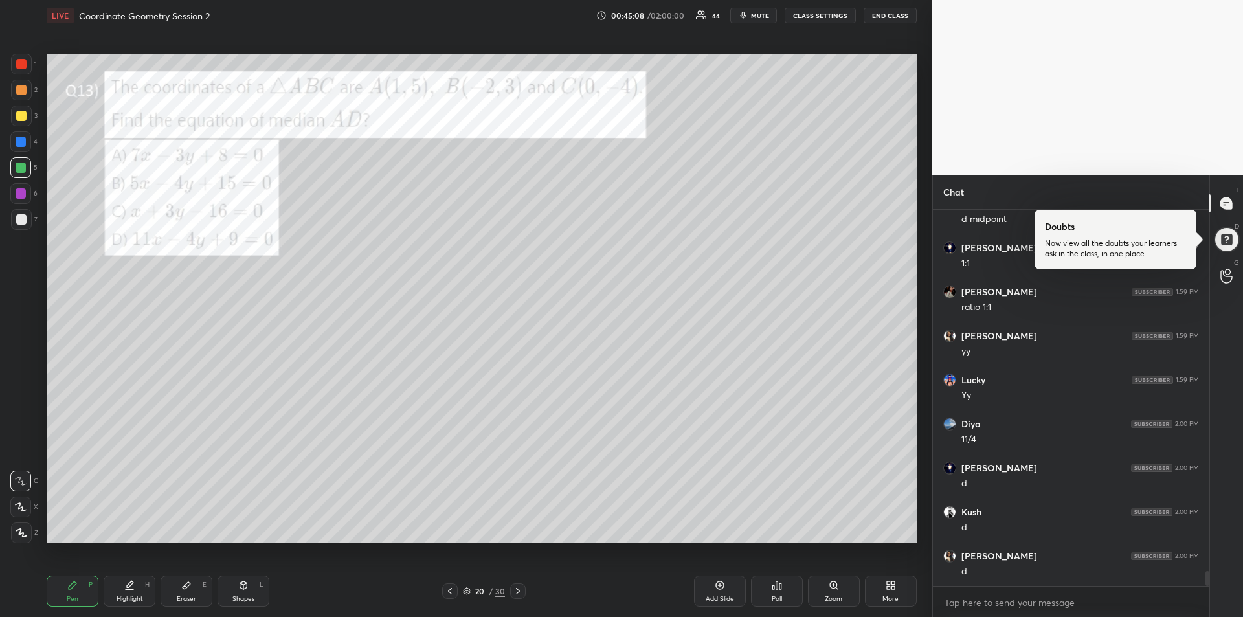
scroll to position [9215, 0]
click at [21, 114] on div at bounding box center [21, 116] width 10 height 10
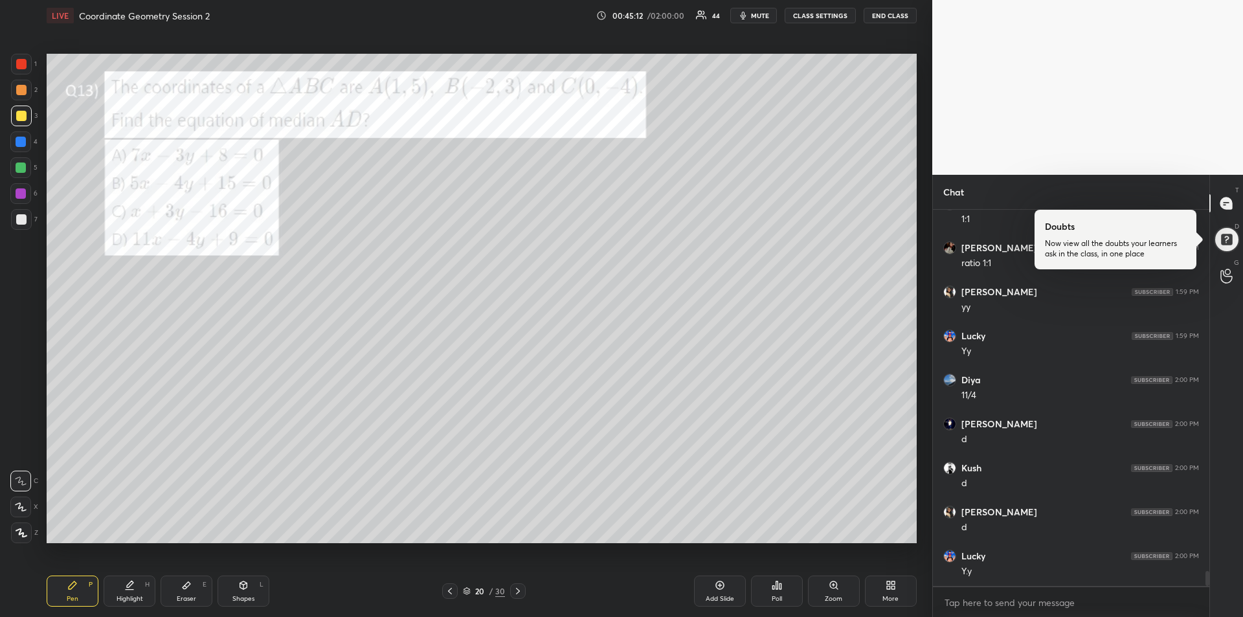
scroll to position [9259, 0]
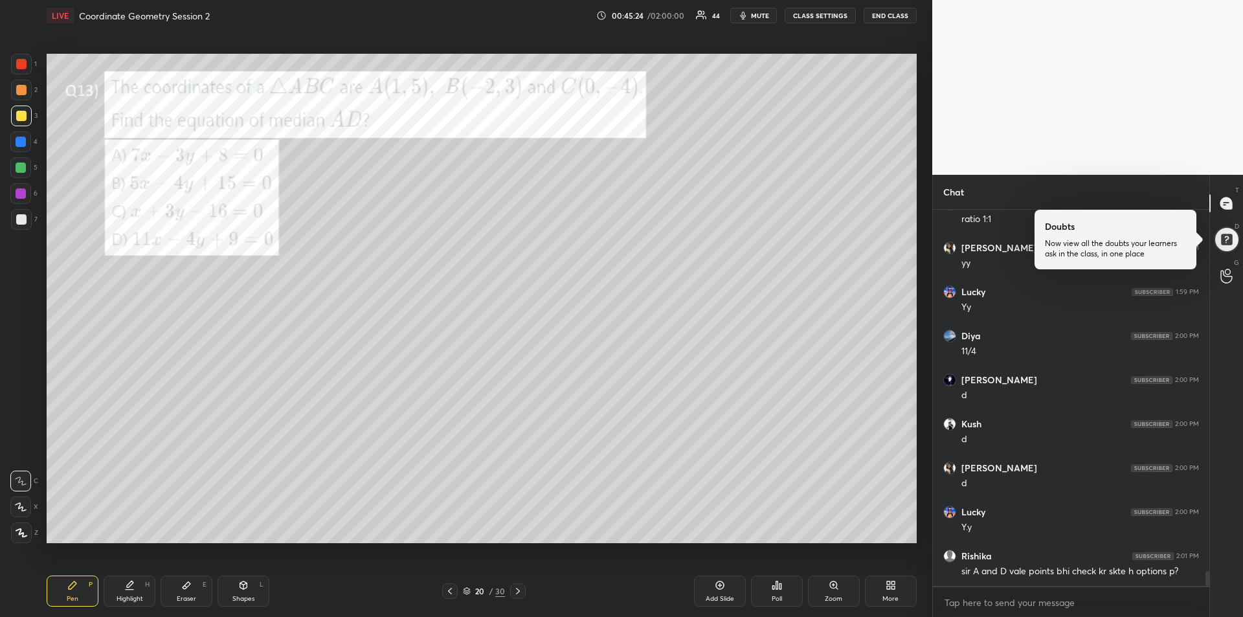
click at [718, 590] on div "Add Slide" at bounding box center [720, 590] width 52 height 31
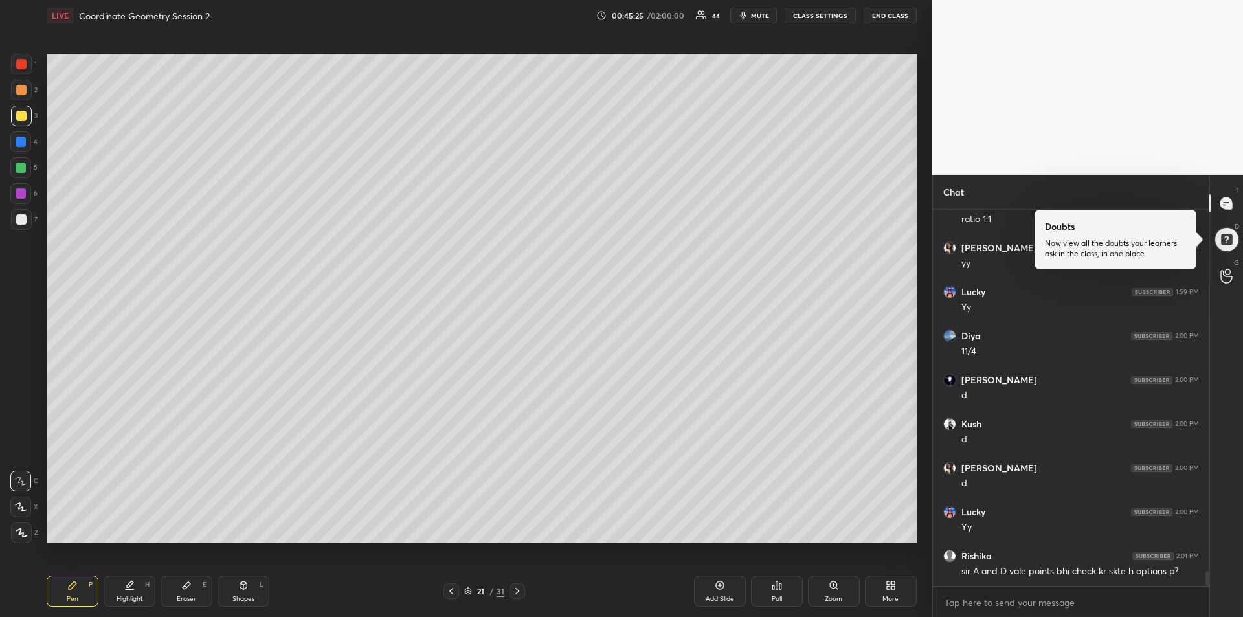
click at [19, 166] on div at bounding box center [21, 167] width 10 height 10
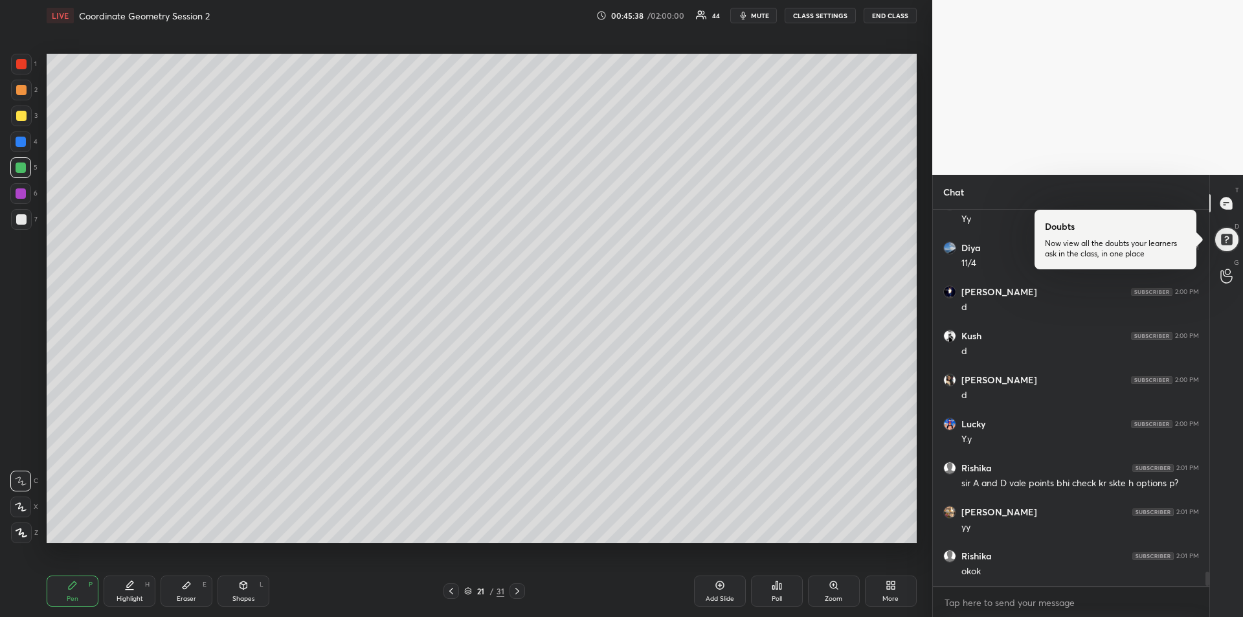
scroll to position [9391, 0]
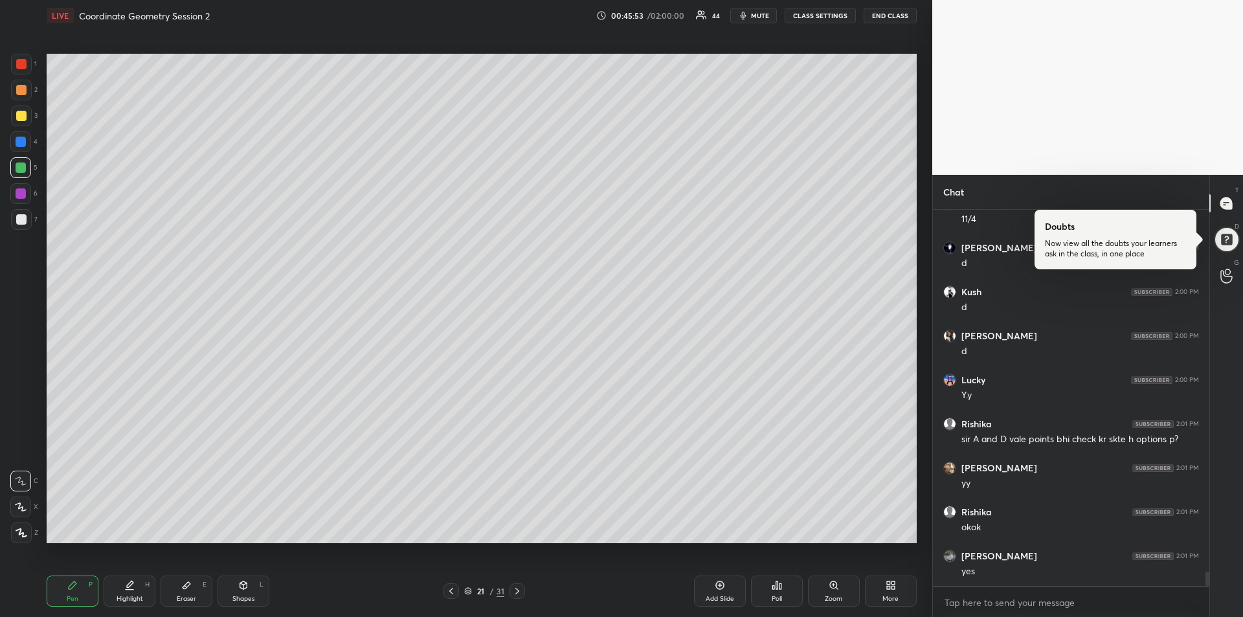
click at [23, 115] on div at bounding box center [21, 116] width 10 height 10
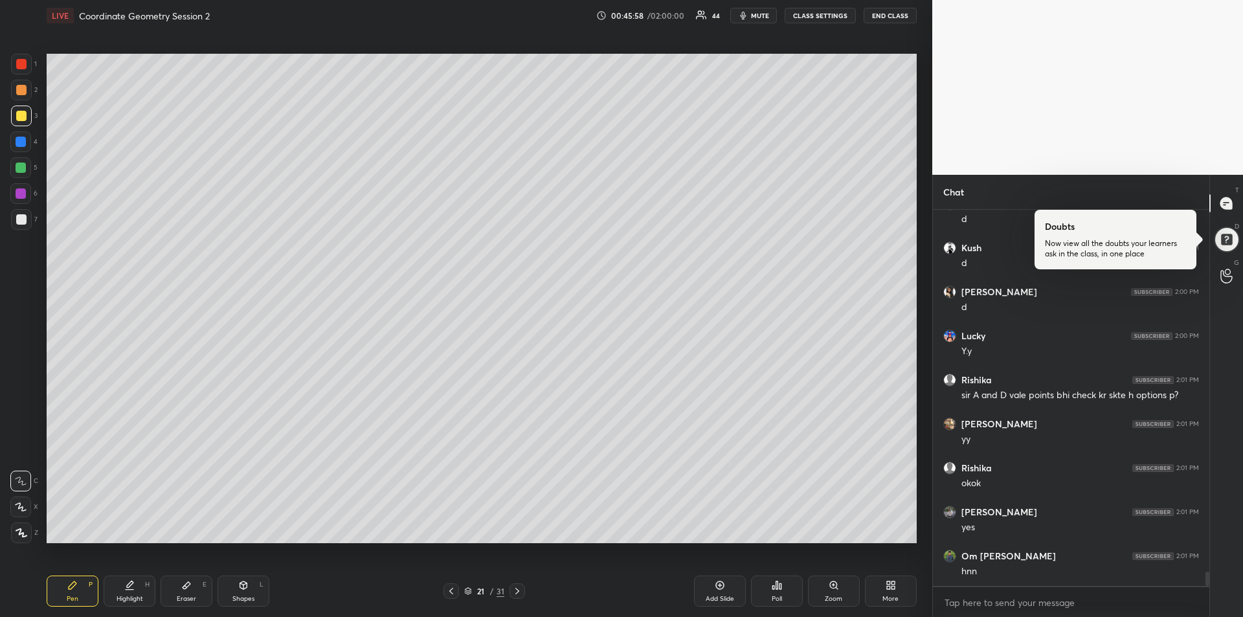
click at [21, 145] on div at bounding box center [21, 142] width 10 height 10
click at [518, 595] on icon at bounding box center [517, 591] width 10 height 10
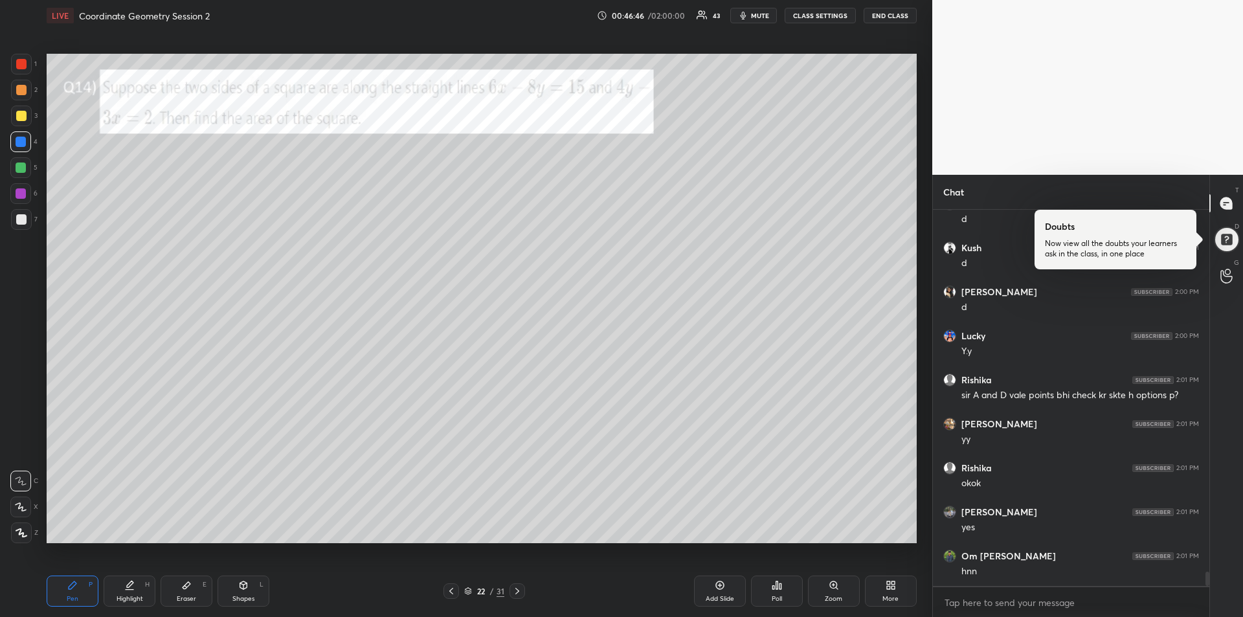
click at [243, 599] on div "Shapes" at bounding box center [243, 598] width 22 height 6
click at [27, 456] on div at bounding box center [21, 455] width 21 height 21
click at [80, 585] on div "Pen P" at bounding box center [73, 590] width 52 height 31
click at [24, 199] on div at bounding box center [20, 193] width 21 height 21
click at [25, 164] on div at bounding box center [21, 167] width 10 height 10
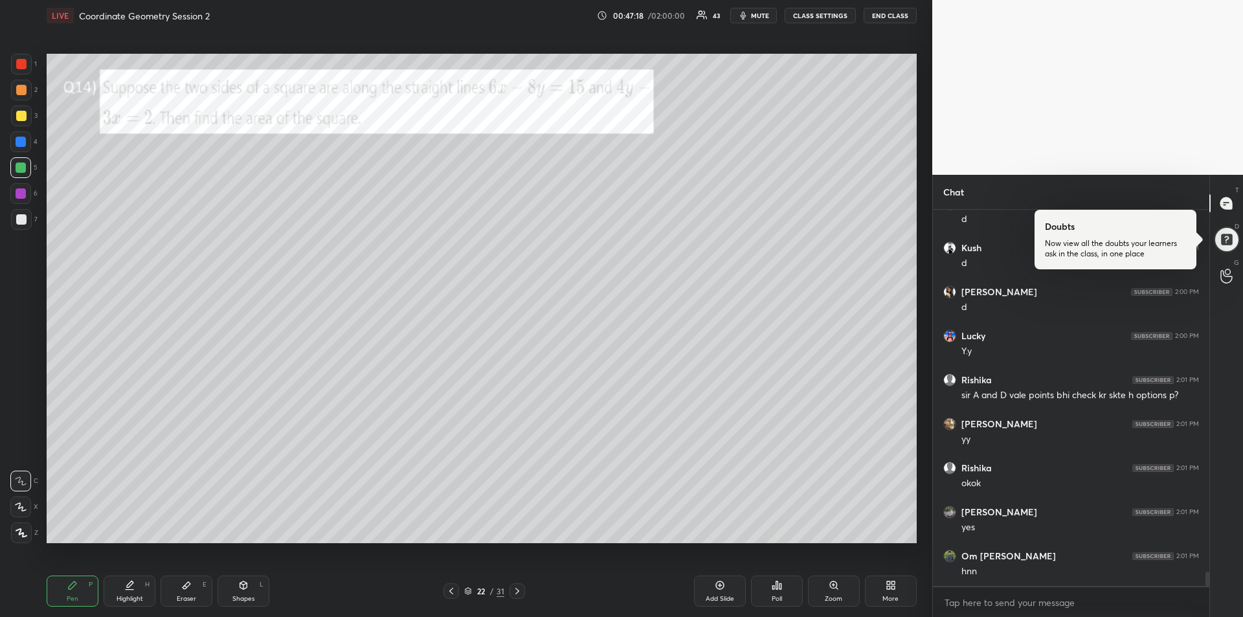
scroll to position [9479, 0]
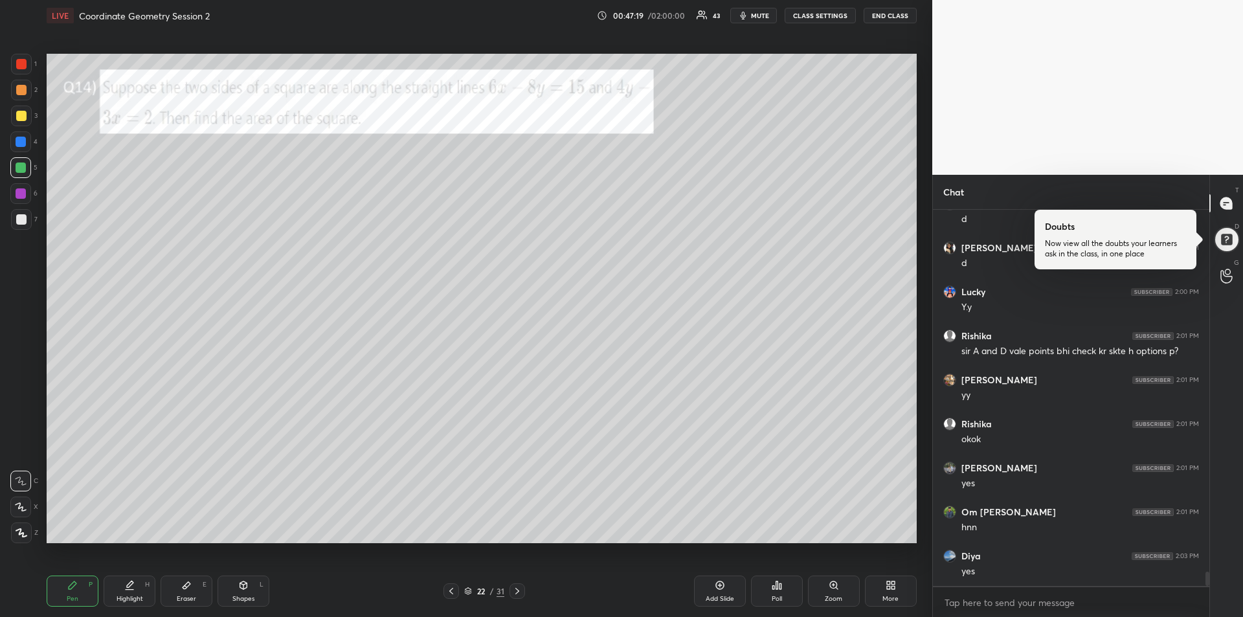
click at [181, 593] on div "Eraser E" at bounding box center [187, 590] width 52 height 31
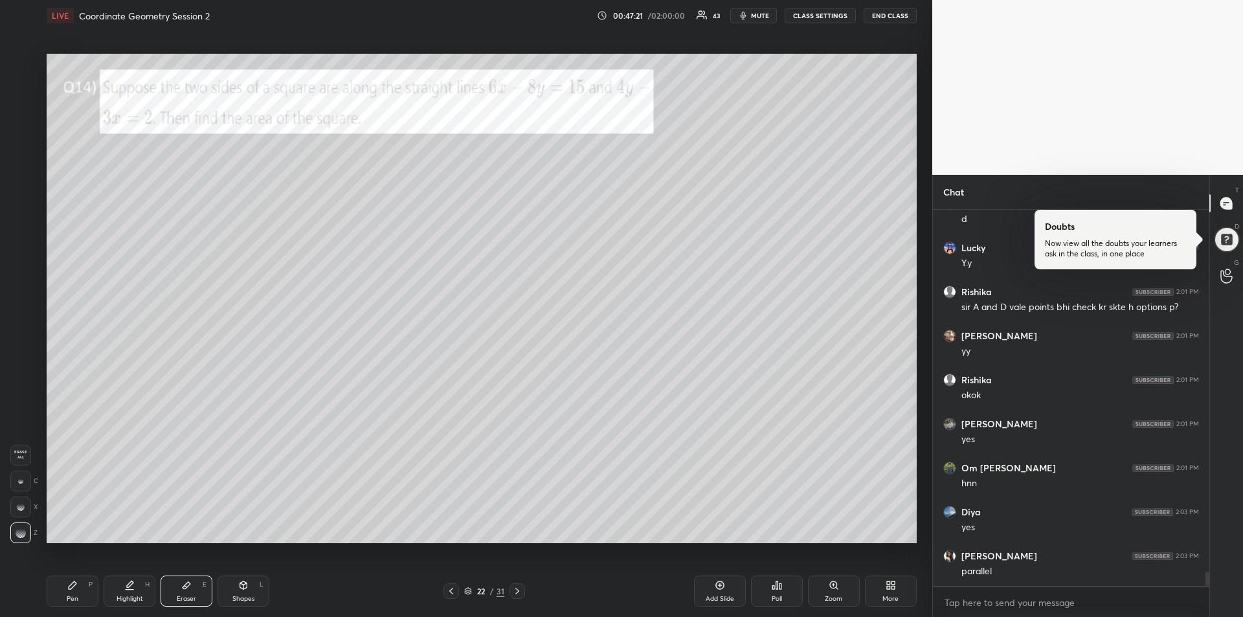
click at [71, 588] on icon at bounding box center [73, 585] width 8 height 8
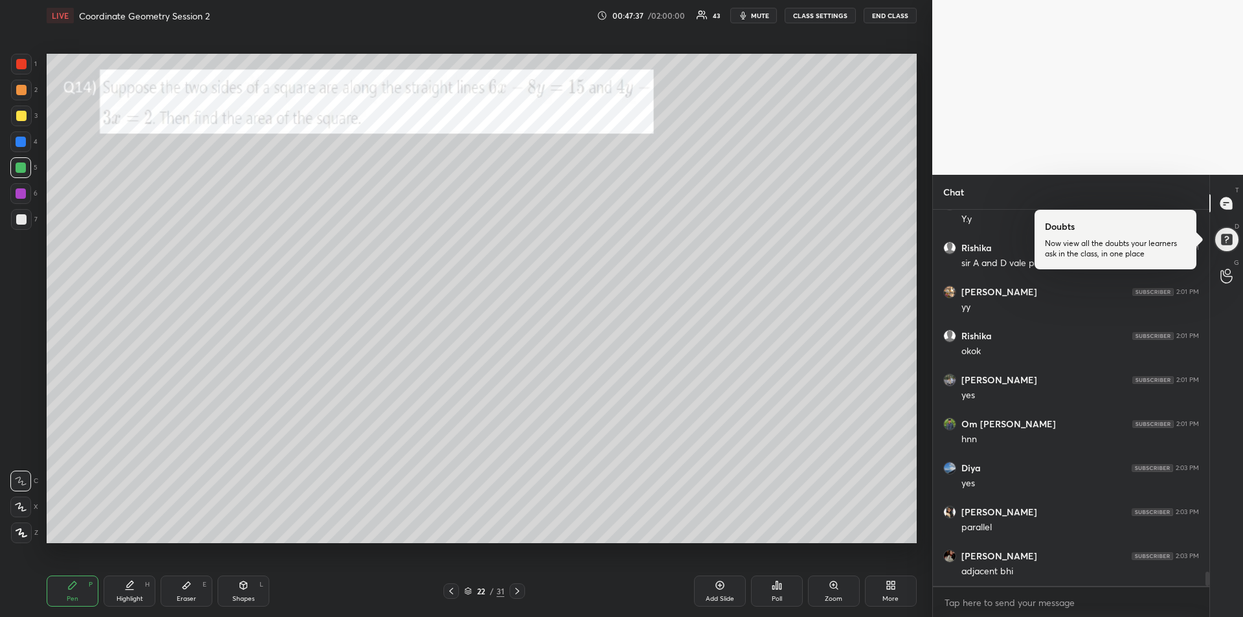
click at [141, 584] on div "Highlight H" at bounding box center [130, 590] width 52 height 31
click at [66, 594] on div "Pen P" at bounding box center [73, 590] width 52 height 31
click at [18, 221] on div at bounding box center [21, 219] width 10 height 10
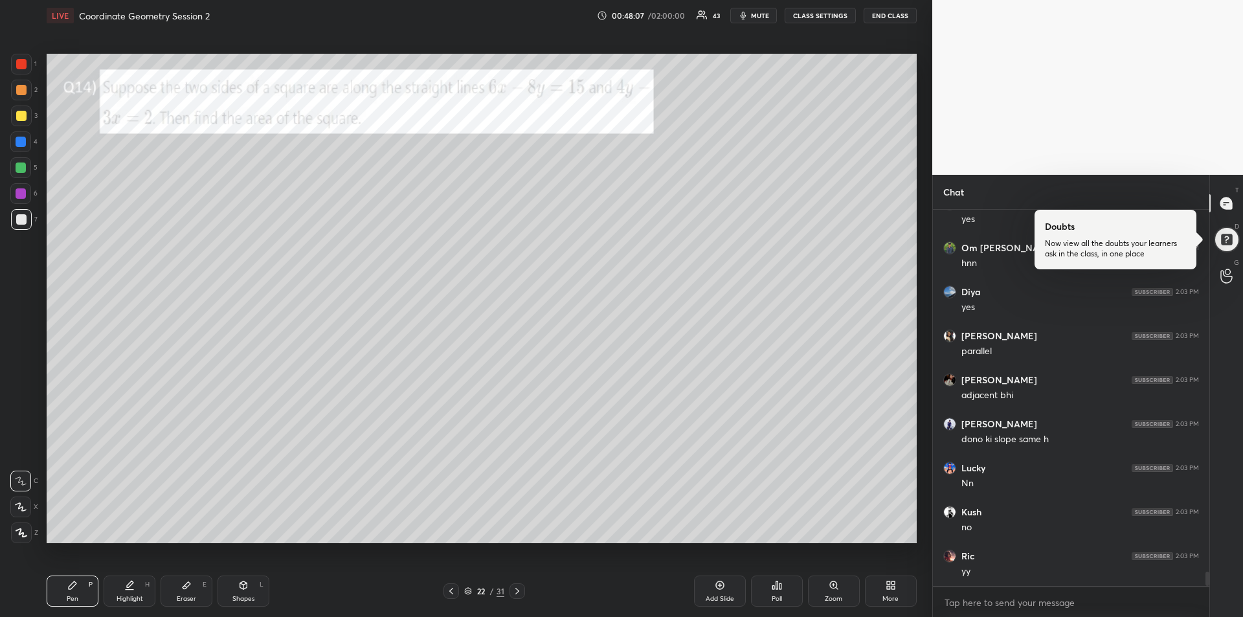
scroll to position [9788, 0]
click at [21, 71] on div at bounding box center [21, 64] width 21 height 21
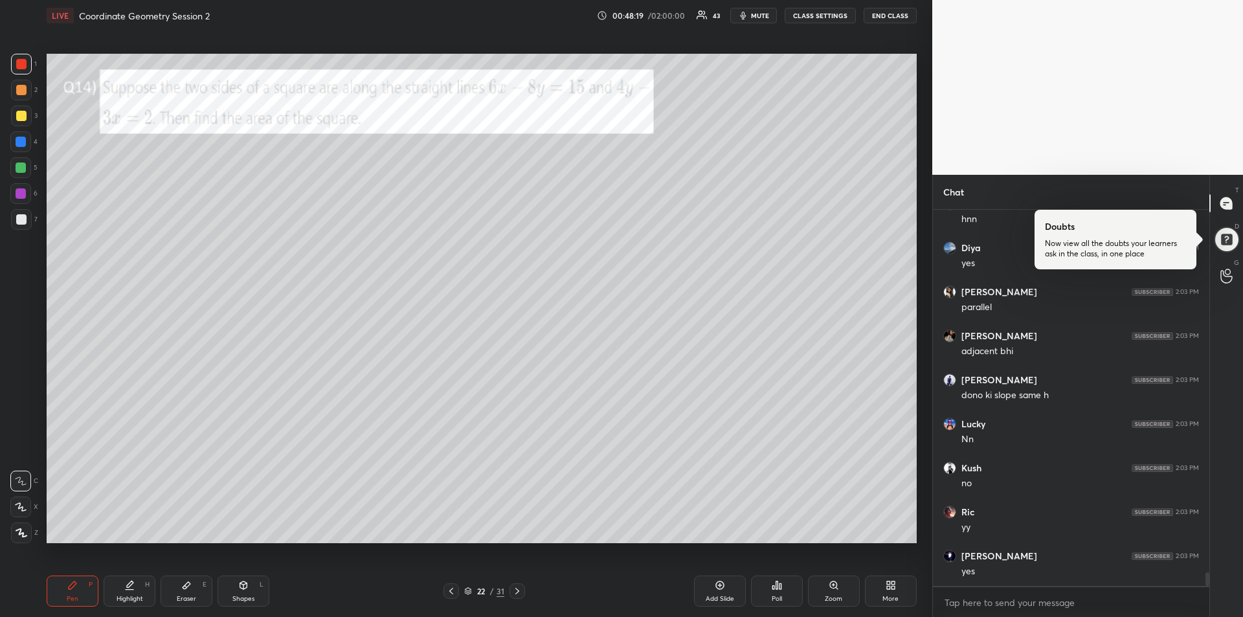
click at [187, 596] on div "Eraser" at bounding box center [186, 598] width 19 height 6
click at [67, 592] on div "Pen P" at bounding box center [73, 590] width 52 height 31
click at [19, 141] on div at bounding box center [21, 142] width 10 height 10
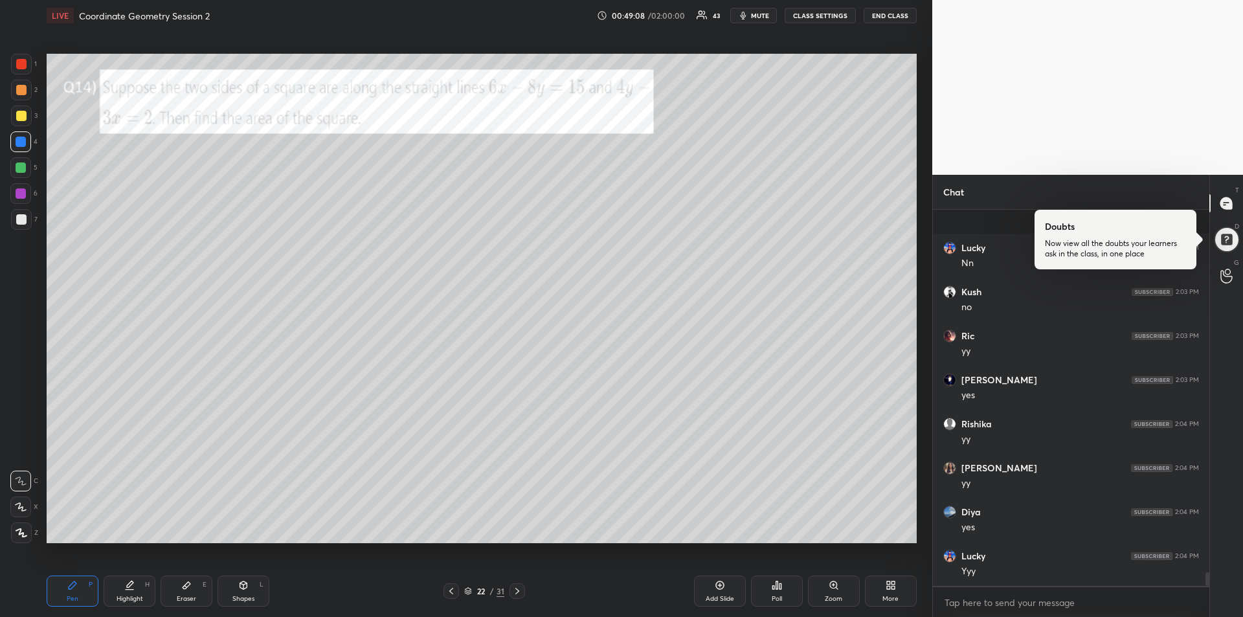
scroll to position [10052, 0]
click at [243, 589] on icon at bounding box center [243, 586] width 0 height 5
click at [20, 454] on icon at bounding box center [21, 455] width 10 height 10
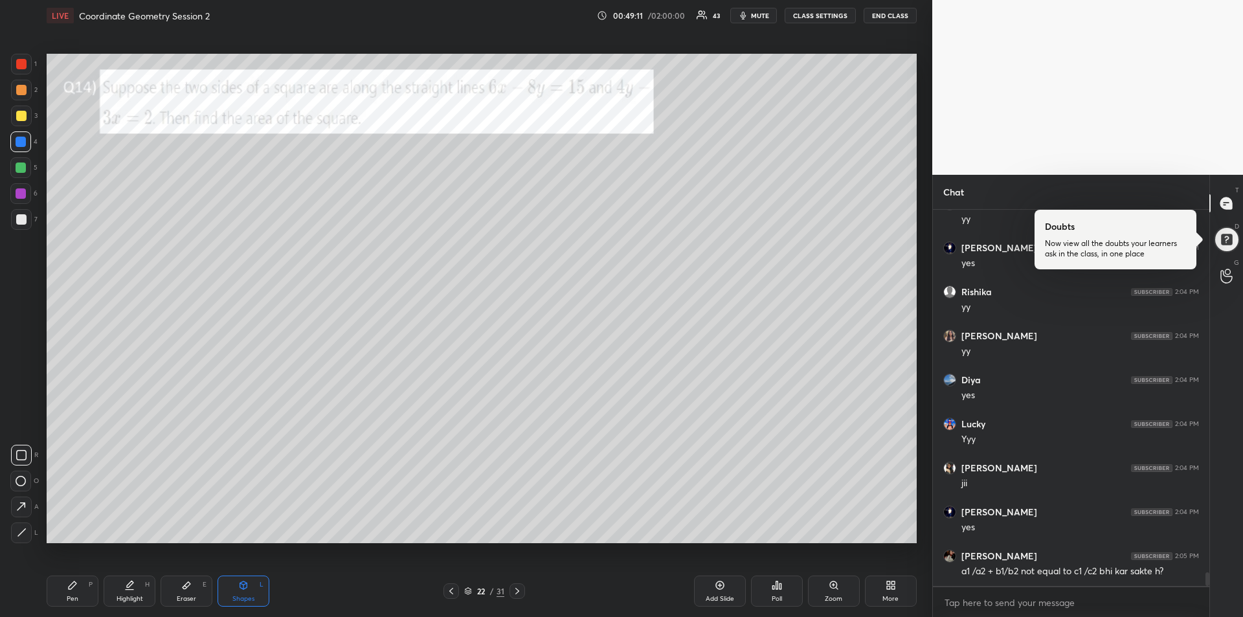
click at [20, 65] on div at bounding box center [21, 64] width 10 height 10
click at [21, 116] on div at bounding box center [21, 116] width 10 height 10
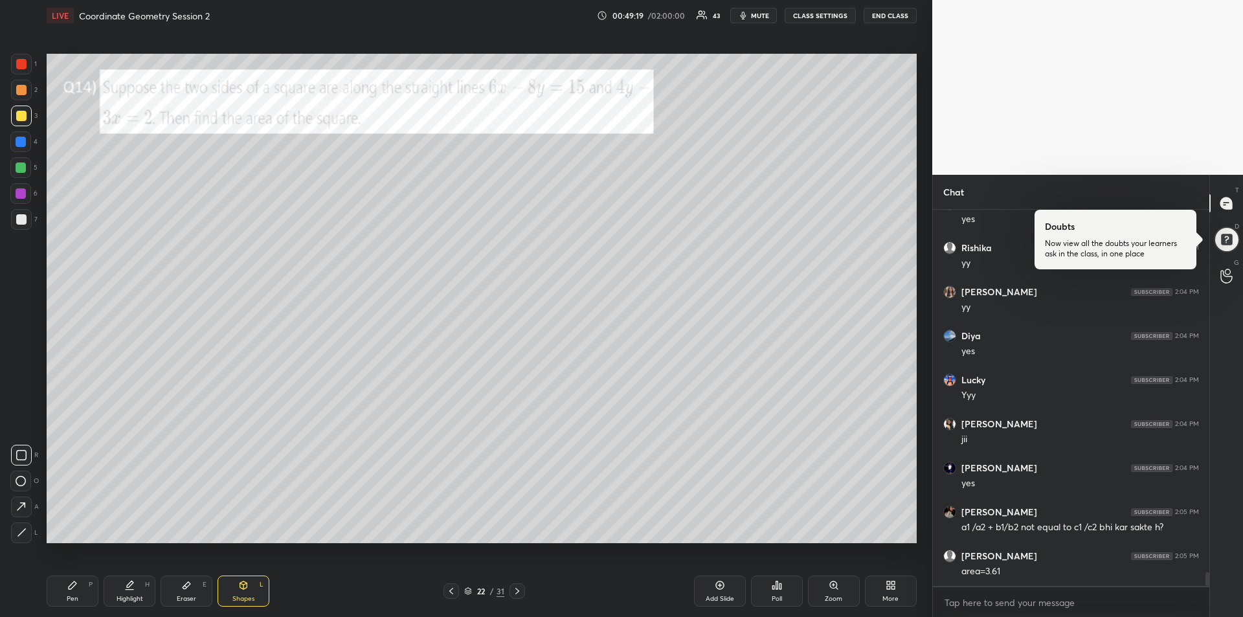
click at [79, 586] on div "Pen P" at bounding box center [73, 590] width 52 height 31
click at [24, 69] on div at bounding box center [21, 64] width 10 height 10
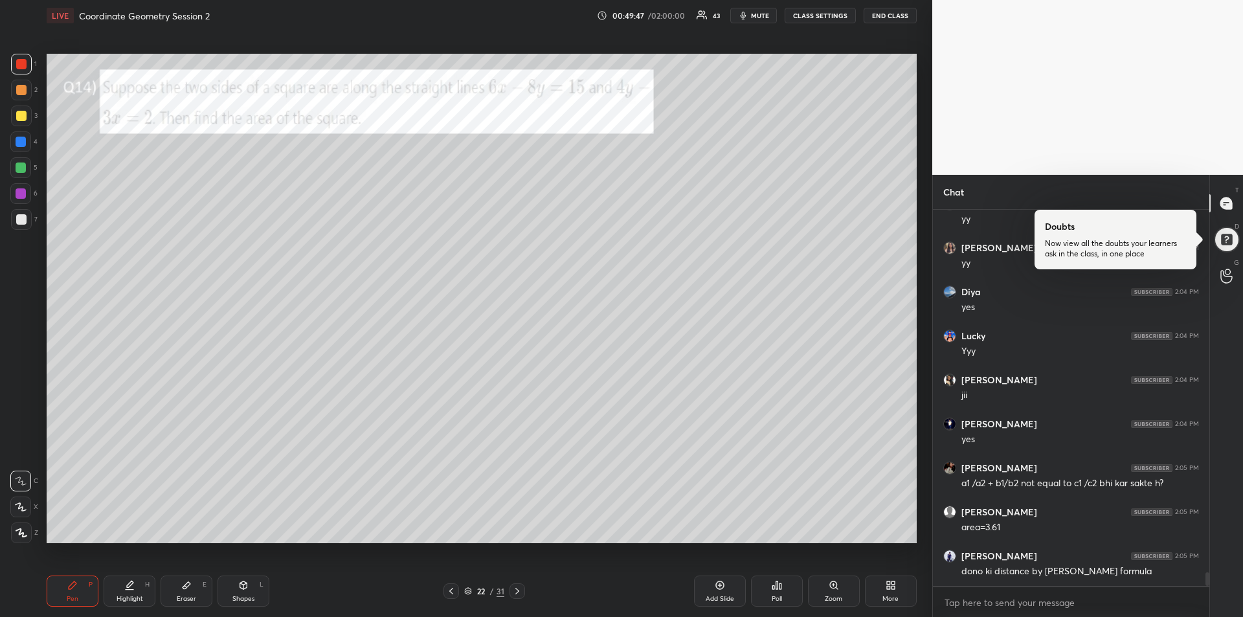
click at [21, 225] on div at bounding box center [21, 219] width 21 height 21
click at [22, 532] on icon at bounding box center [21, 533] width 10 height 8
click at [240, 591] on div "Shapes L" at bounding box center [243, 590] width 52 height 31
click at [25, 505] on icon at bounding box center [21, 506] width 8 height 8
click at [67, 583] on div "Pen P" at bounding box center [73, 590] width 52 height 31
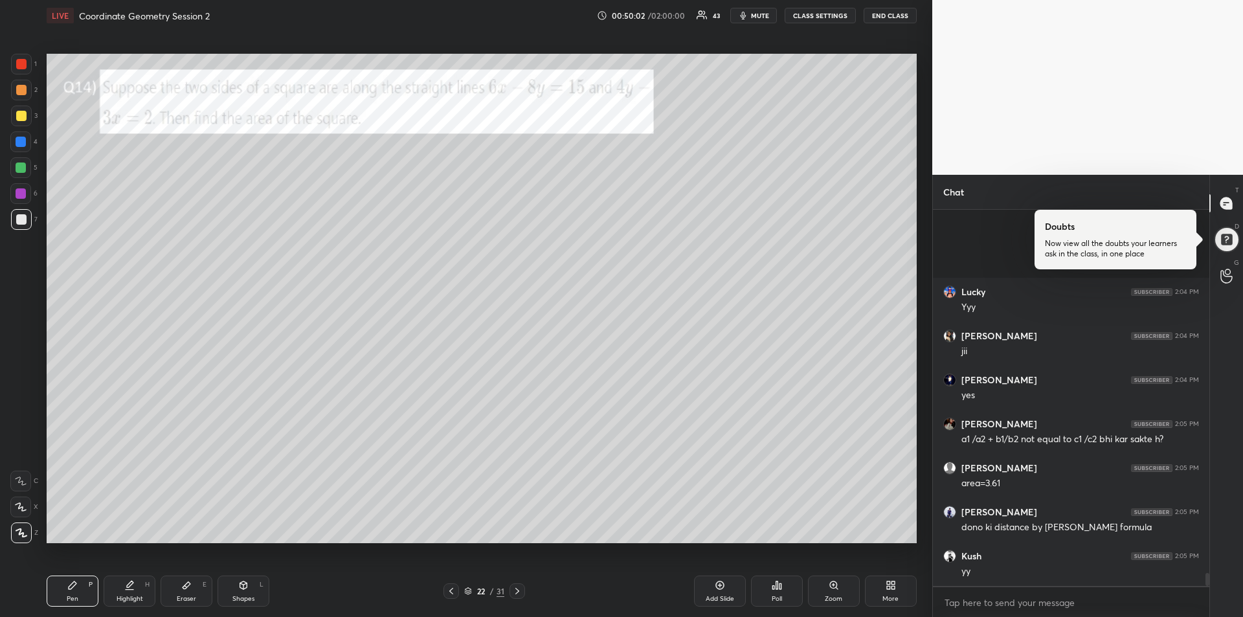
scroll to position [10360, 0]
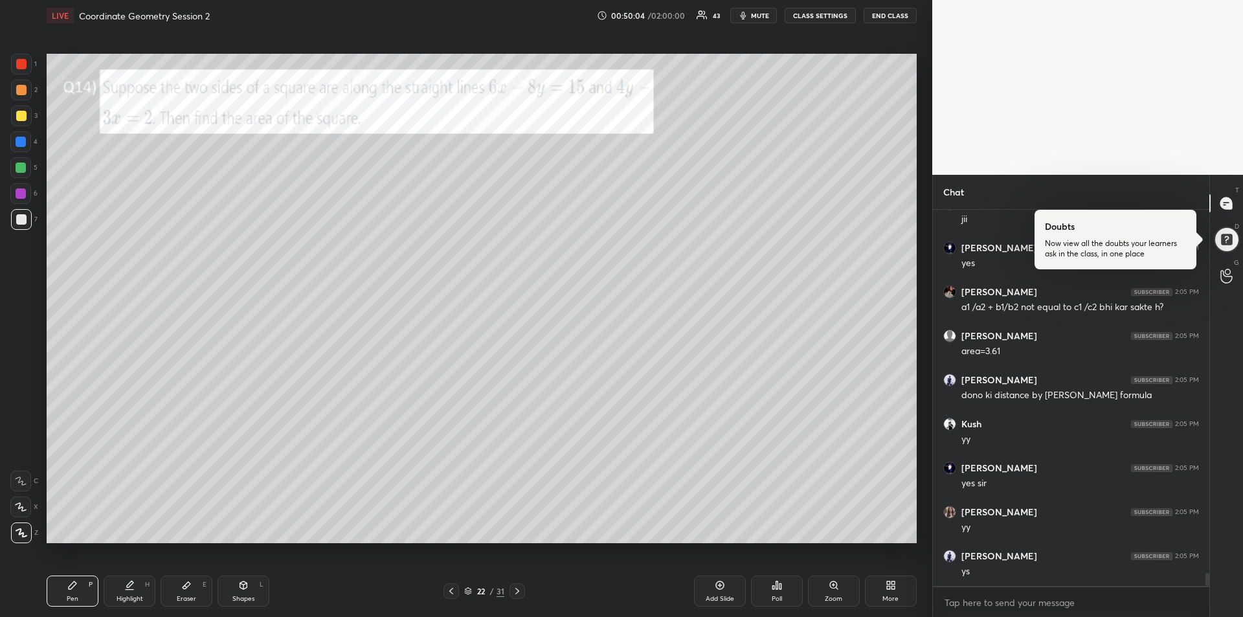
click at [21, 118] on div at bounding box center [21, 116] width 10 height 10
click at [21, 480] on icon at bounding box center [21, 480] width 12 height 9
click at [22, 67] on div at bounding box center [21, 64] width 10 height 10
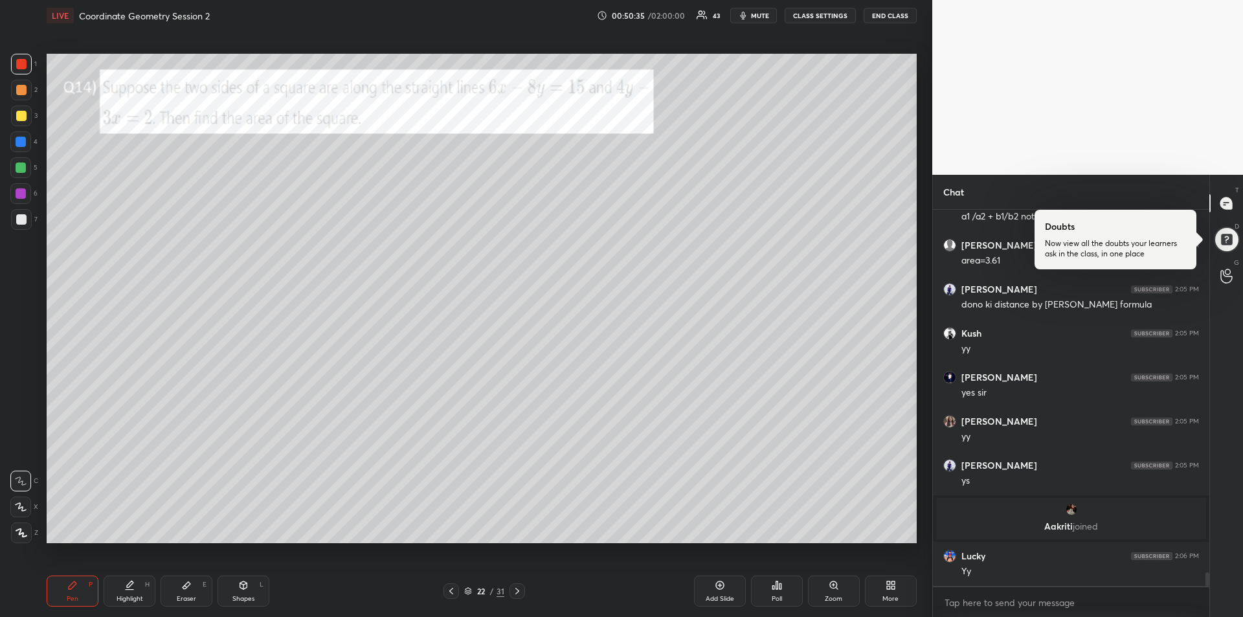
scroll to position [9979, 0]
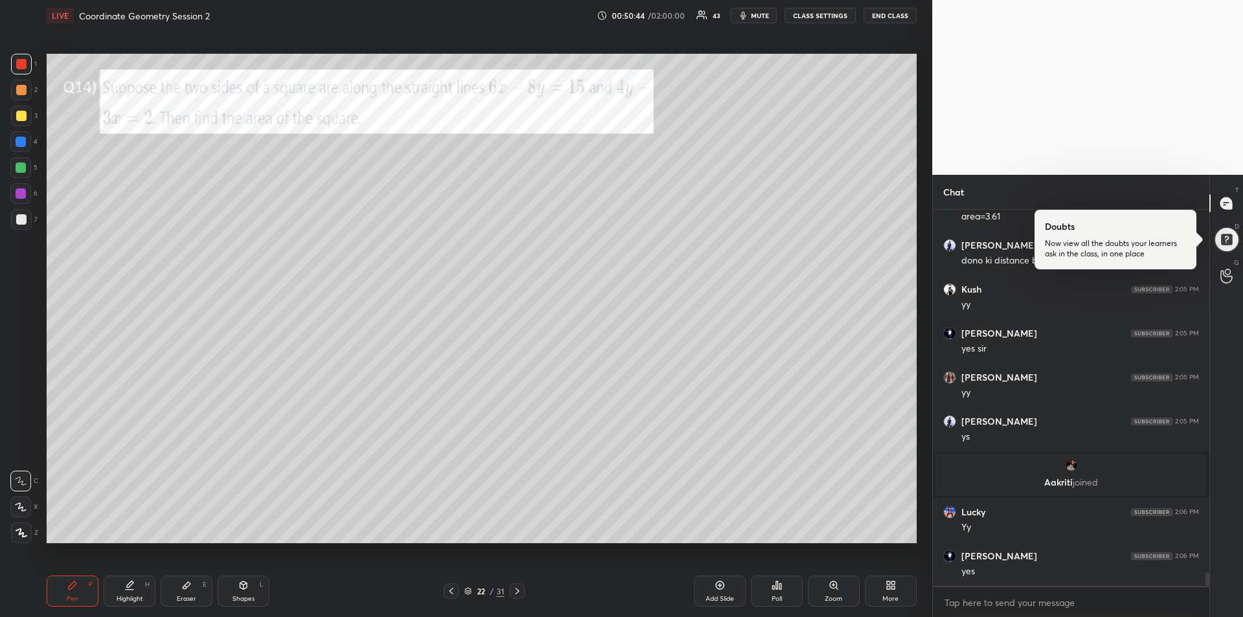
click at [19, 168] on div at bounding box center [21, 167] width 10 height 10
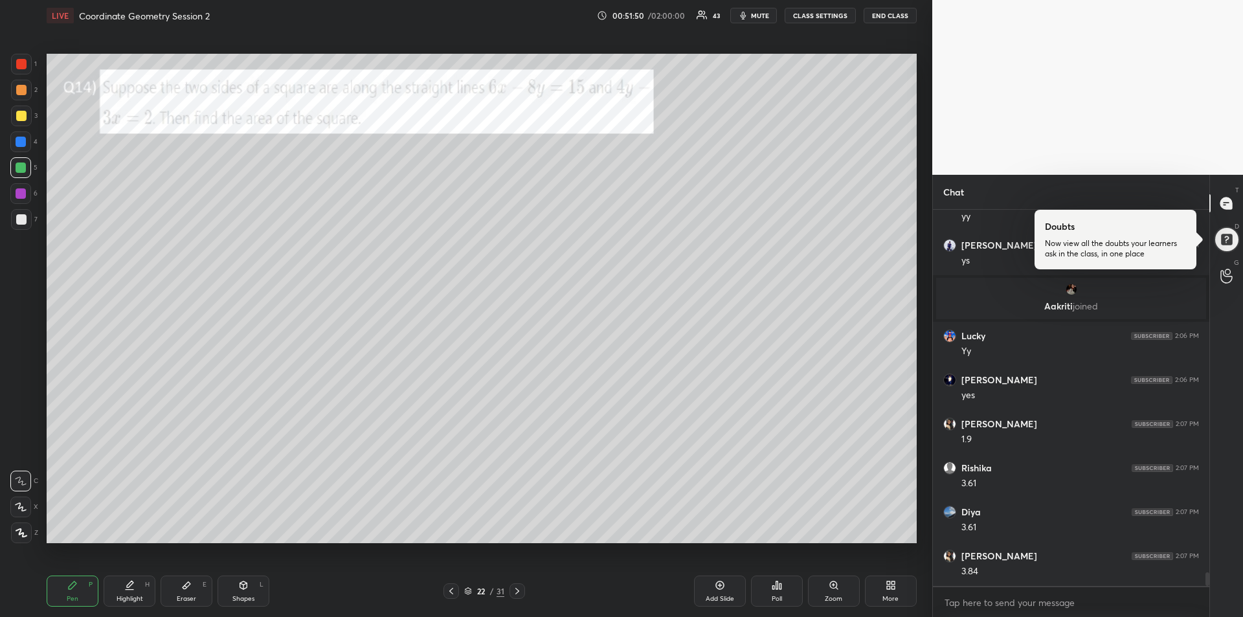
scroll to position [10199, 0]
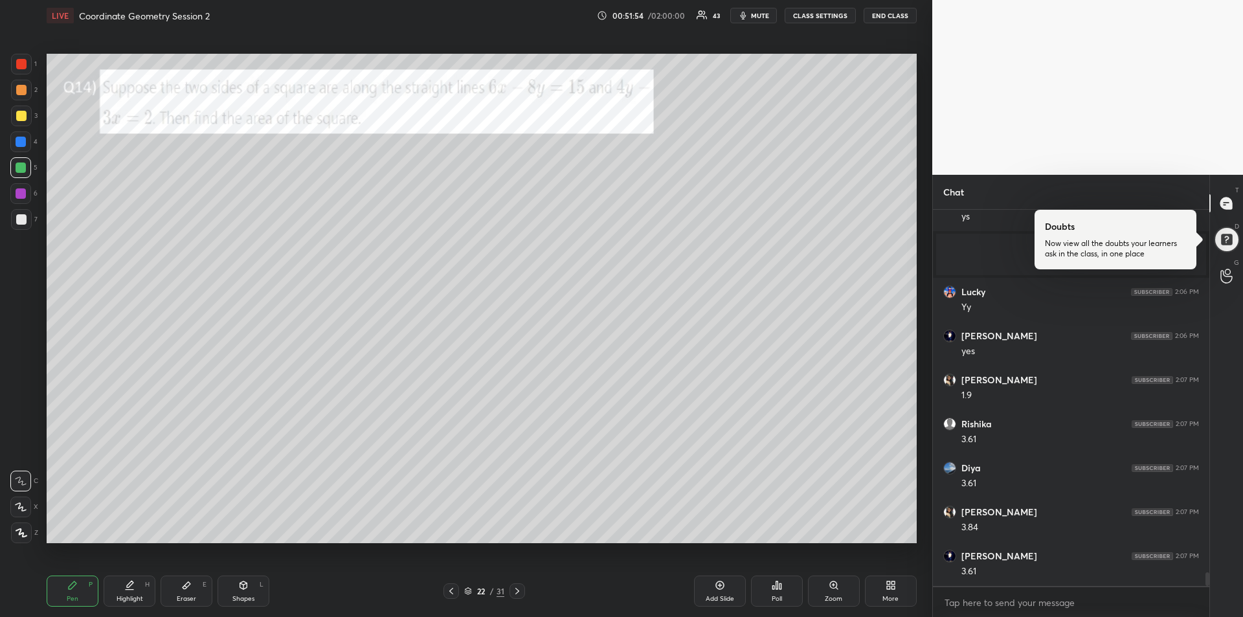
click at [25, 113] on div at bounding box center [21, 116] width 10 height 10
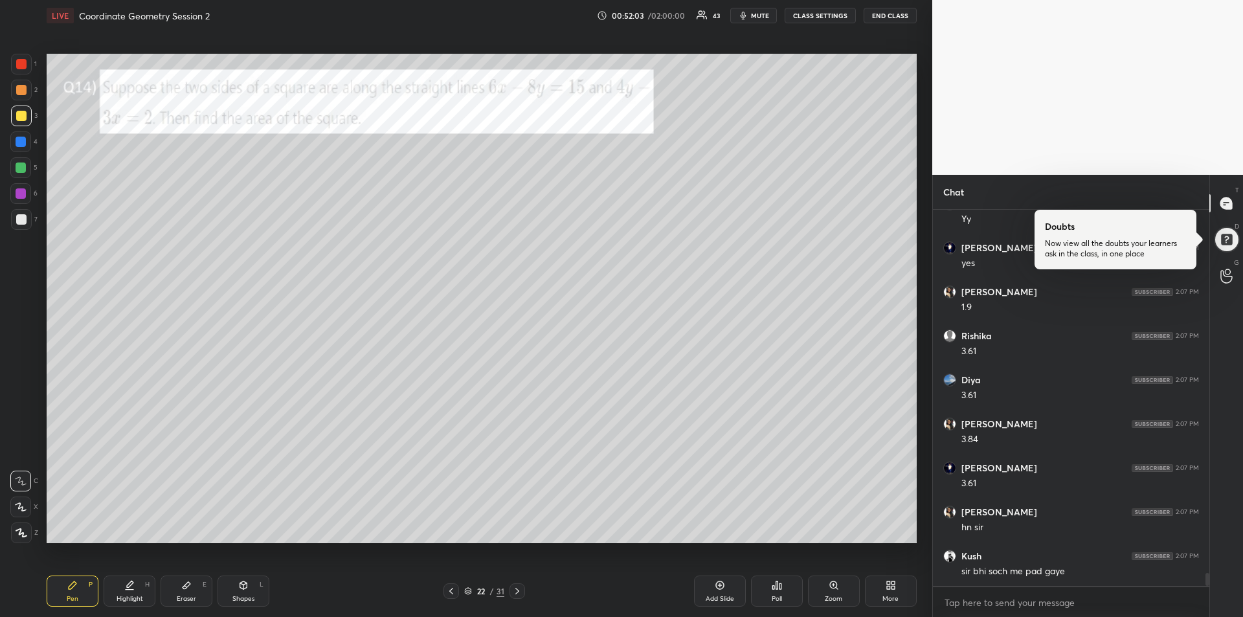
click at [518, 594] on icon at bounding box center [517, 591] width 10 height 10
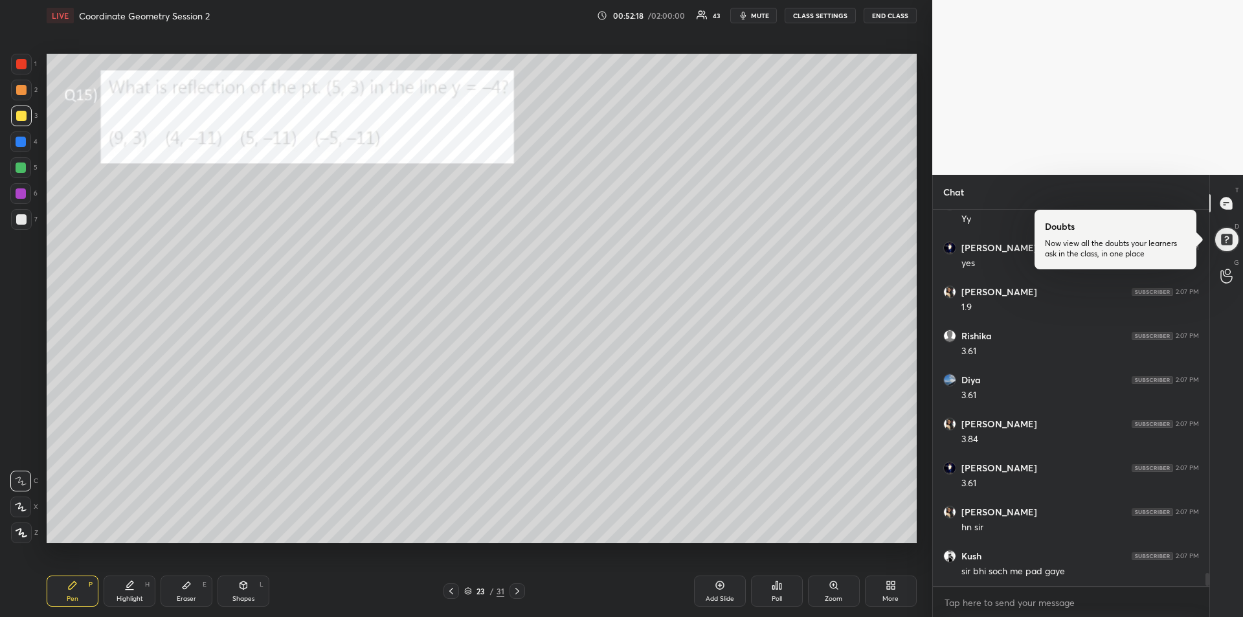
click at [21, 63] on div at bounding box center [21, 64] width 10 height 10
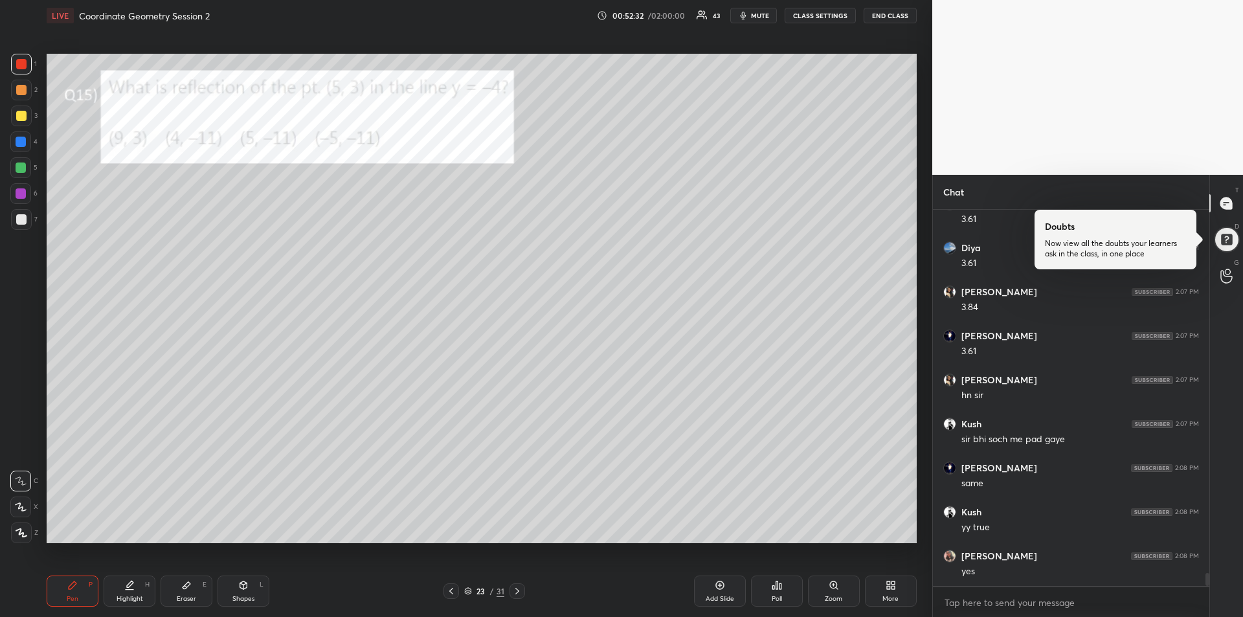
scroll to position [10463, 0]
click at [449, 590] on icon at bounding box center [451, 591] width 10 height 10
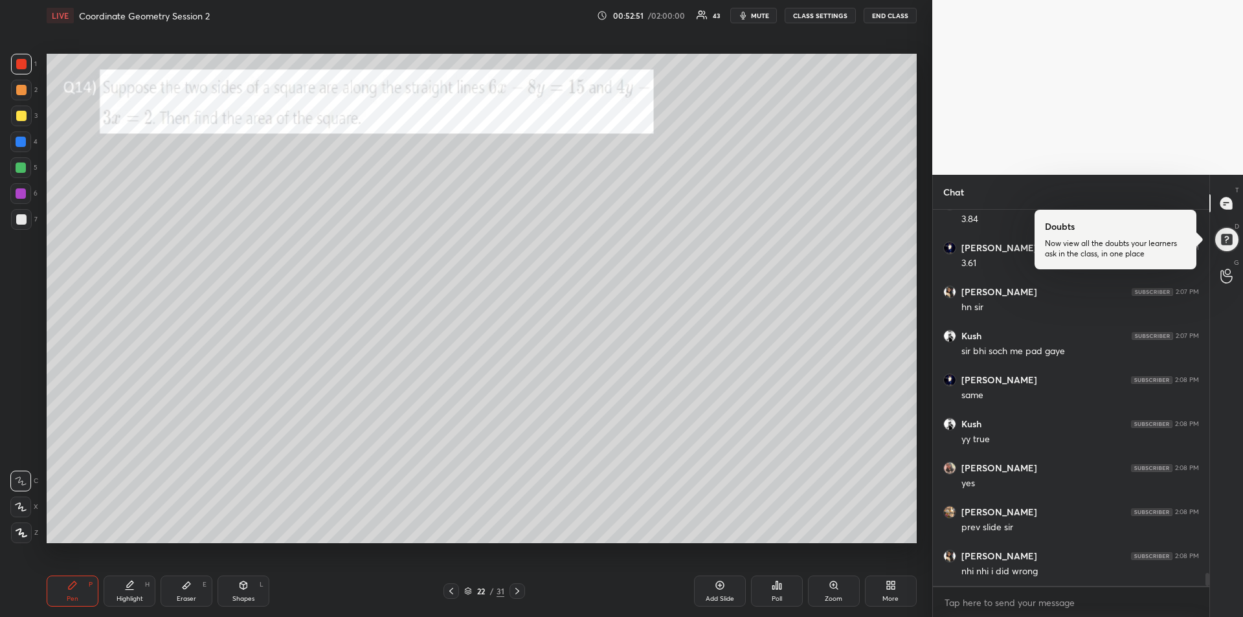
scroll to position [10551, 0]
click at [521, 591] on icon at bounding box center [517, 591] width 10 height 10
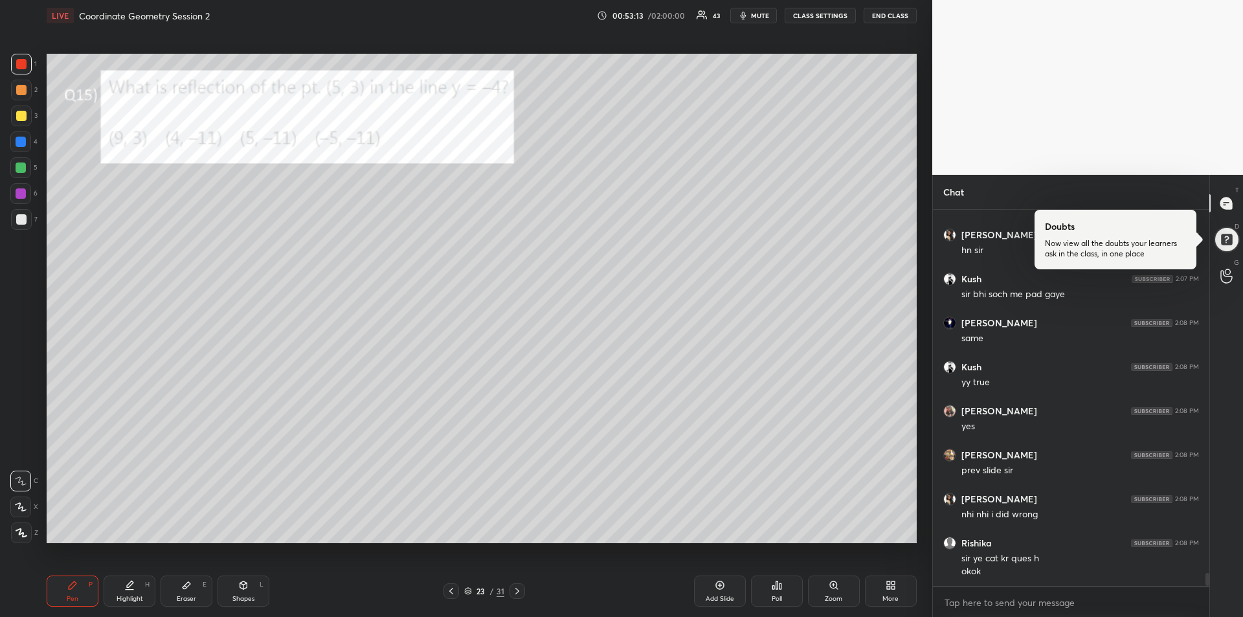
scroll to position [10608, 0]
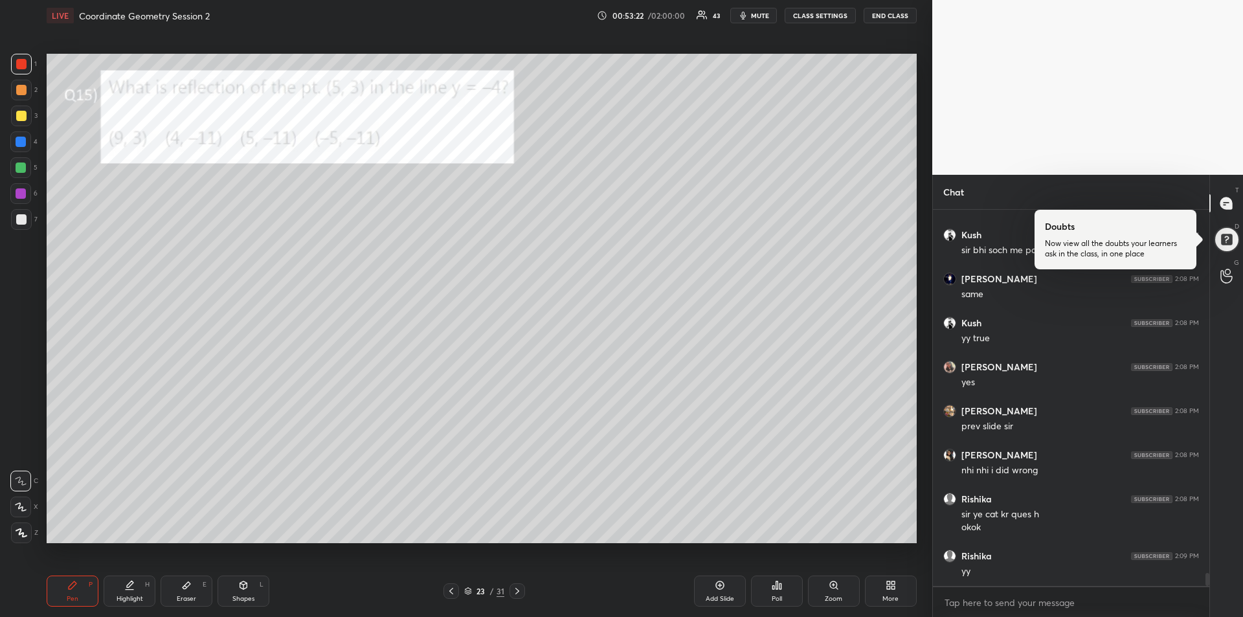
click at [25, 119] on div at bounding box center [21, 116] width 10 height 10
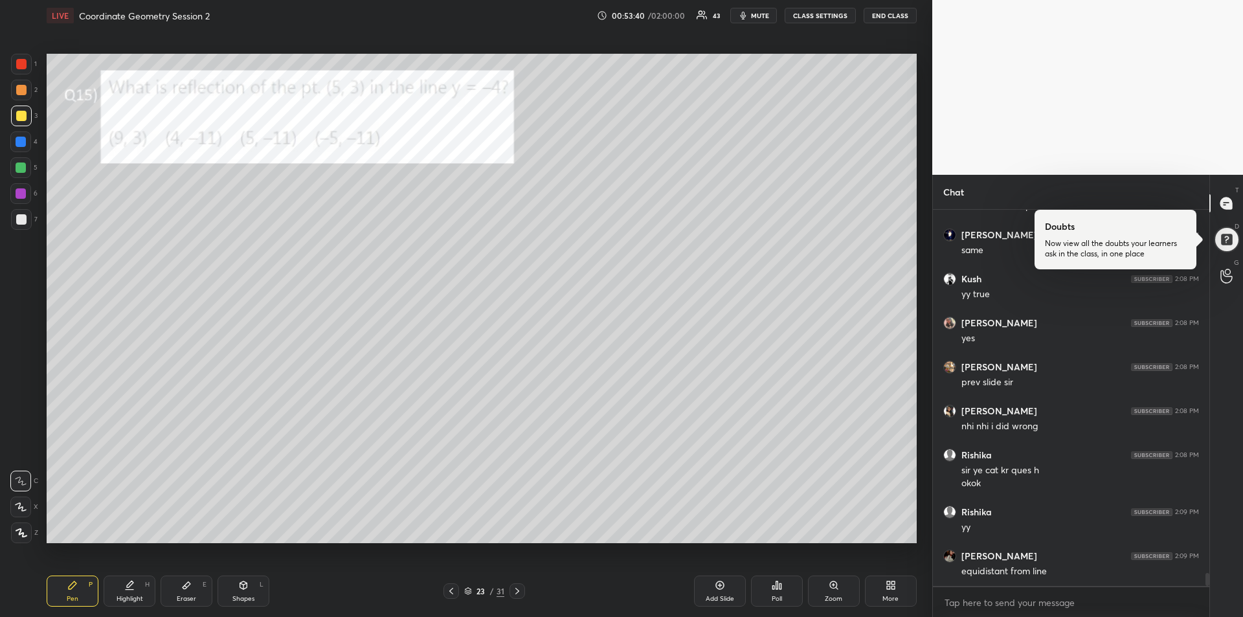
click at [23, 173] on div at bounding box center [20, 167] width 21 height 21
click at [183, 595] on div "Eraser" at bounding box center [186, 598] width 19 height 6
click at [67, 590] on div "Pen P" at bounding box center [73, 590] width 52 height 31
click at [22, 65] on div at bounding box center [21, 64] width 10 height 10
click at [192, 591] on div "Eraser E" at bounding box center [187, 590] width 52 height 31
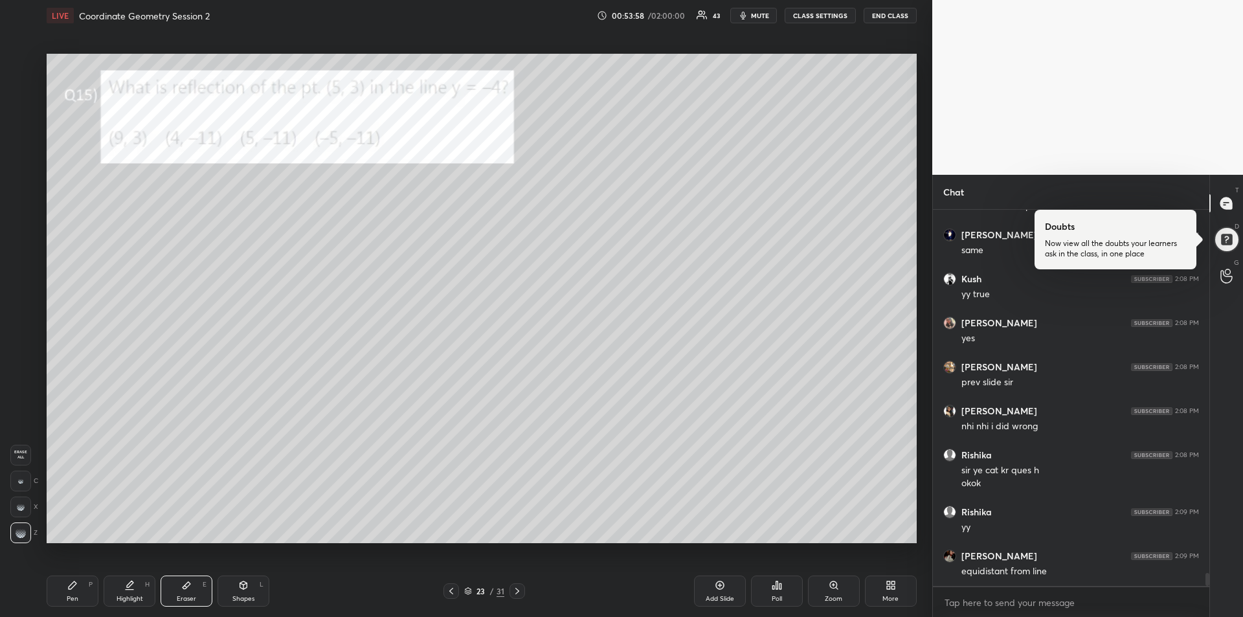
click at [20, 456] on span "Erase all" at bounding box center [20, 454] width 19 height 9
click at [68, 593] on div "Pen P" at bounding box center [73, 590] width 52 height 31
click at [76, 586] on icon at bounding box center [72, 585] width 10 height 10
click at [243, 595] on div "Shapes" at bounding box center [243, 598] width 22 height 6
click at [23, 532] on icon at bounding box center [22, 532] width 10 height 10
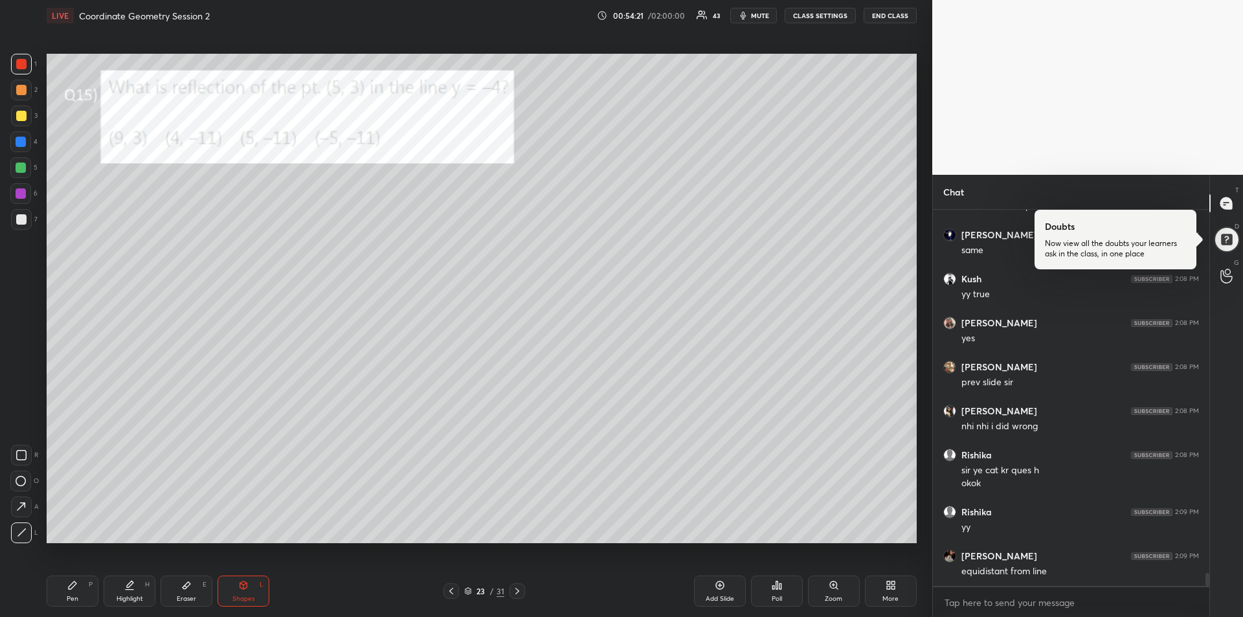
click at [17, 115] on div at bounding box center [21, 116] width 10 height 10
click at [56, 593] on div "Pen P" at bounding box center [73, 590] width 52 height 31
click at [242, 586] on icon at bounding box center [243, 585] width 7 height 8
click at [22, 529] on icon at bounding box center [22, 532] width 10 height 10
click at [68, 582] on icon at bounding box center [72, 585] width 10 height 10
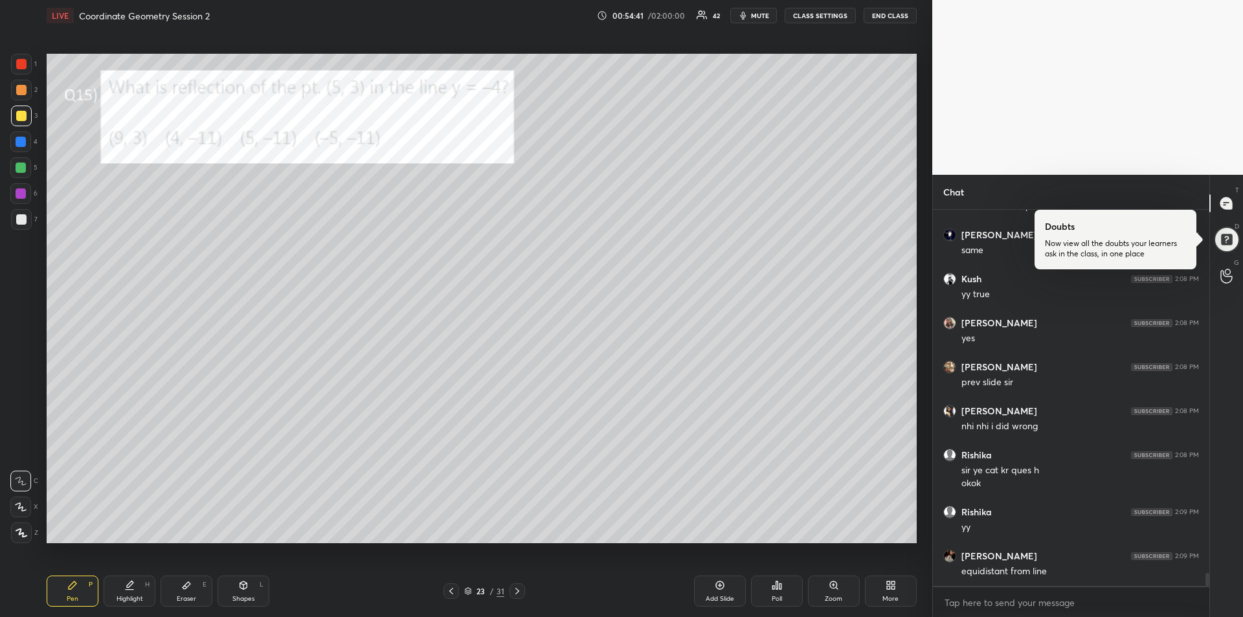
click at [238, 598] on div "Shapes" at bounding box center [243, 598] width 22 height 6
click at [26, 529] on icon at bounding box center [22, 532] width 10 height 10
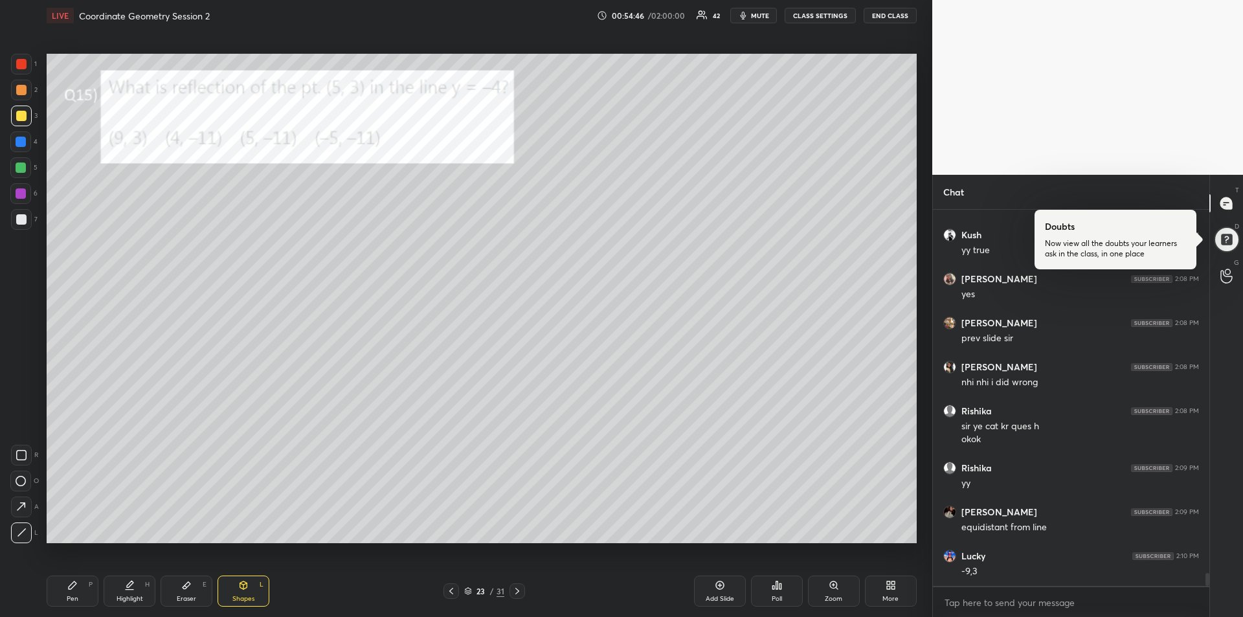
click at [60, 586] on div "Pen P" at bounding box center [73, 590] width 52 height 31
click at [190, 596] on div "Eraser" at bounding box center [186, 598] width 19 height 6
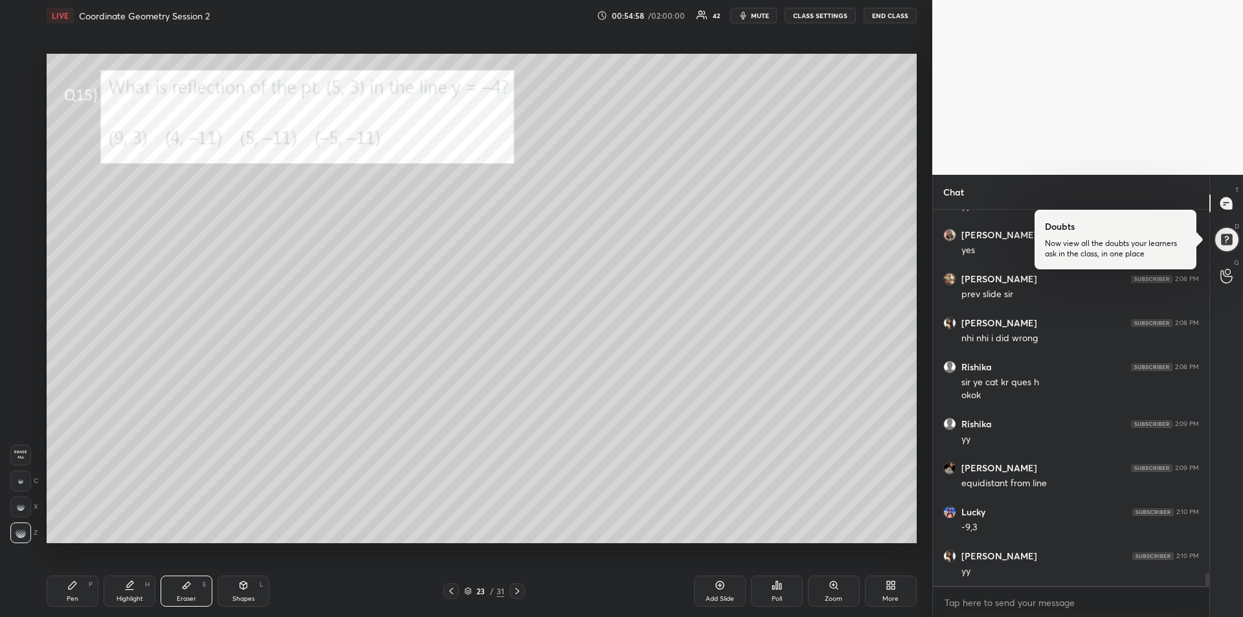
click at [23, 452] on span "Erase all" at bounding box center [20, 454] width 19 height 9
click at [70, 595] on div "Pen" at bounding box center [73, 598] width 12 height 6
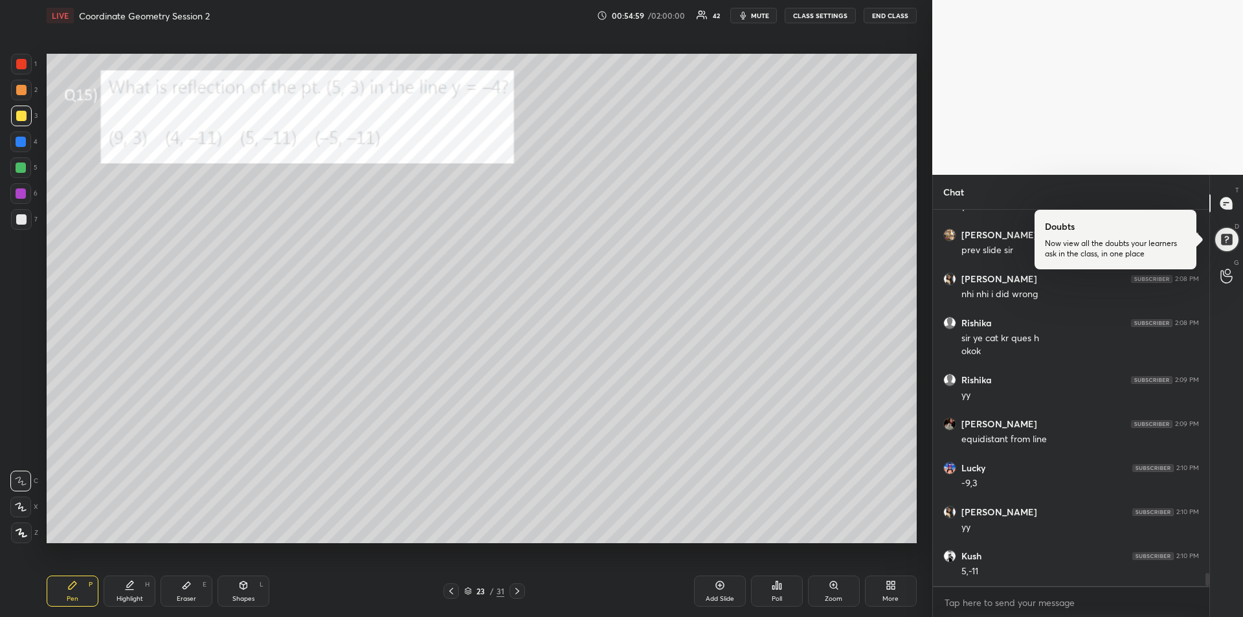
click at [245, 591] on div "Shapes L" at bounding box center [243, 590] width 52 height 31
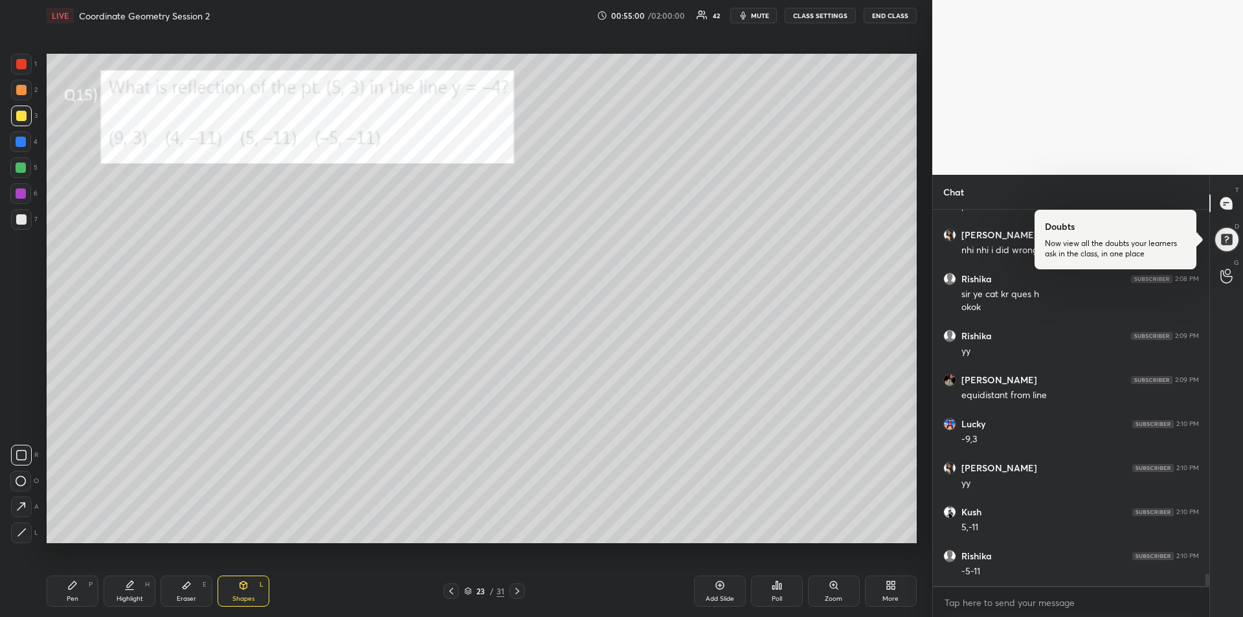
click at [20, 532] on icon at bounding box center [22, 532] width 10 height 10
click at [23, 62] on div at bounding box center [21, 64] width 10 height 10
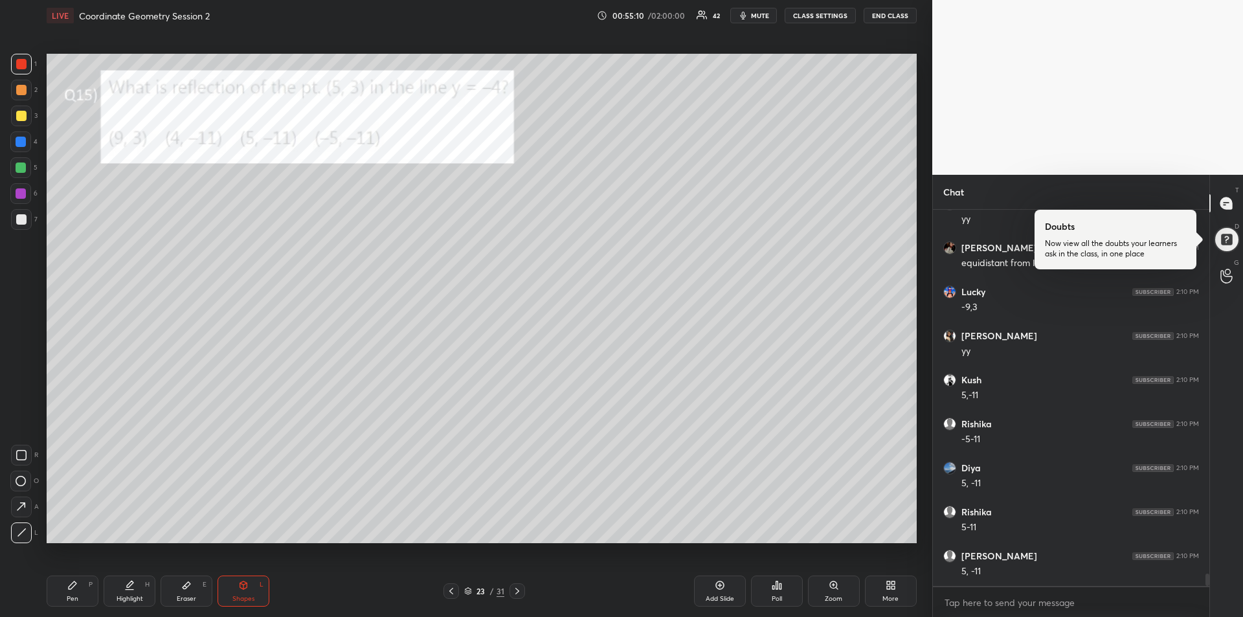
scroll to position [11004, 0]
click at [72, 590] on div "Pen P" at bounding box center [73, 590] width 52 height 31
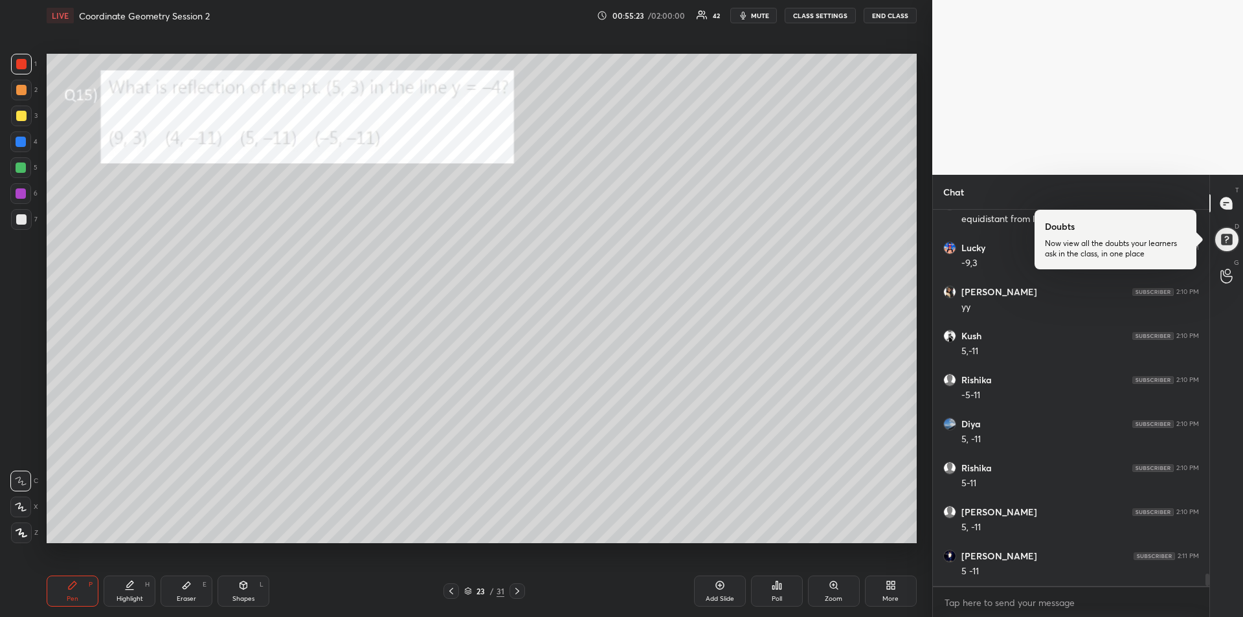
click at [243, 598] on div "Shapes" at bounding box center [243, 598] width 22 height 6
click at [18, 529] on icon at bounding box center [22, 532] width 10 height 10
click at [18, 113] on div at bounding box center [21, 116] width 10 height 10
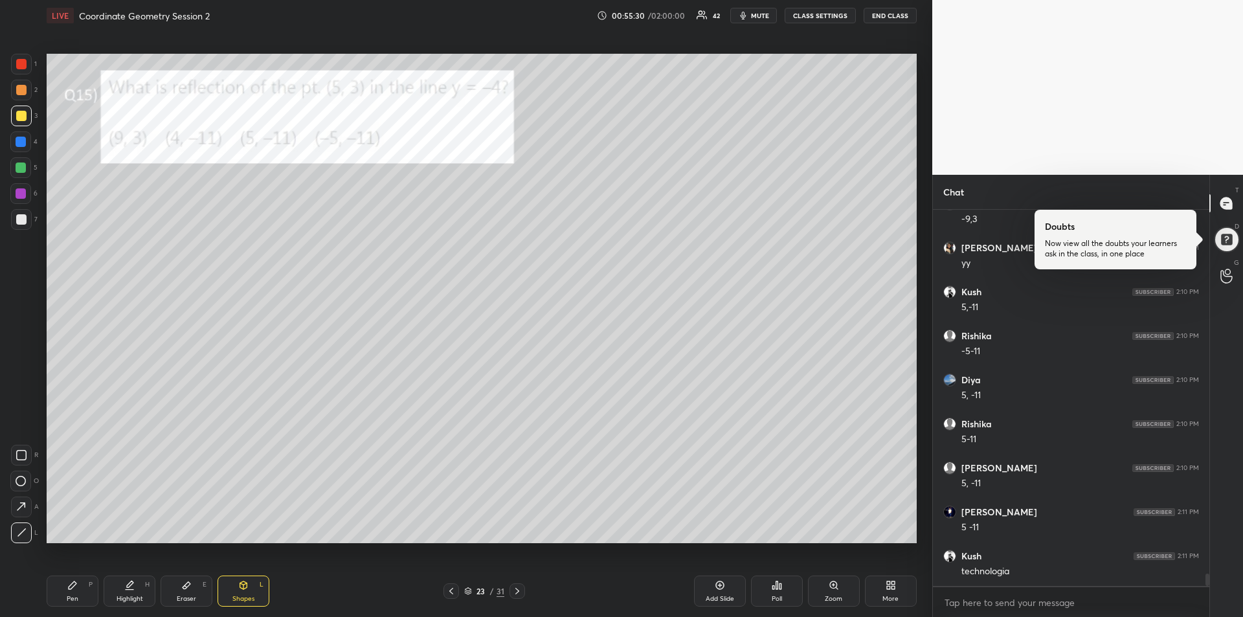
click at [52, 588] on div "Pen P" at bounding box center [73, 590] width 52 height 31
click at [225, 592] on div "Shapes L" at bounding box center [243, 590] width 52 height 31
click at [20, 531] on icon at bounding box center [22, 532] width 10 height 10
click at [17, 505] on icon at bounding box center [21, 507] width 14 height 14
click at [21, 214] on div at bounding box center [21, 219] width 10 height 10
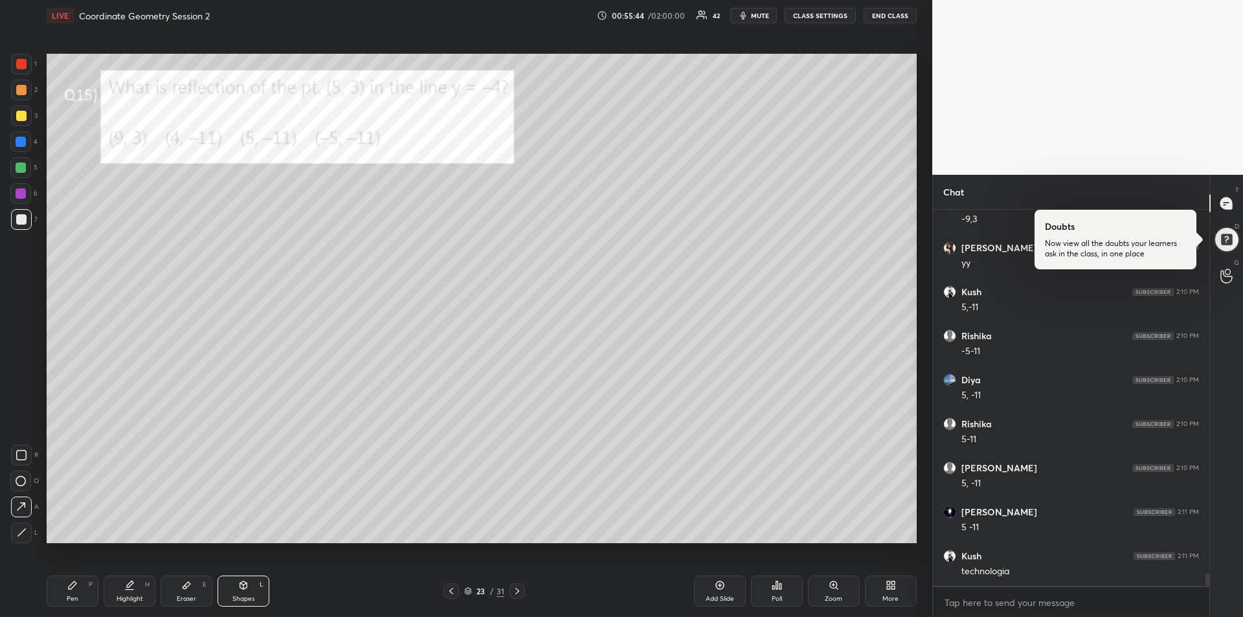
click at [77, 584] on icon at bounding box center [72, 585] width 10 height 10
click at [124, 585] on div "Highlight H" at bounding box center [130, 590] width 52 height 31
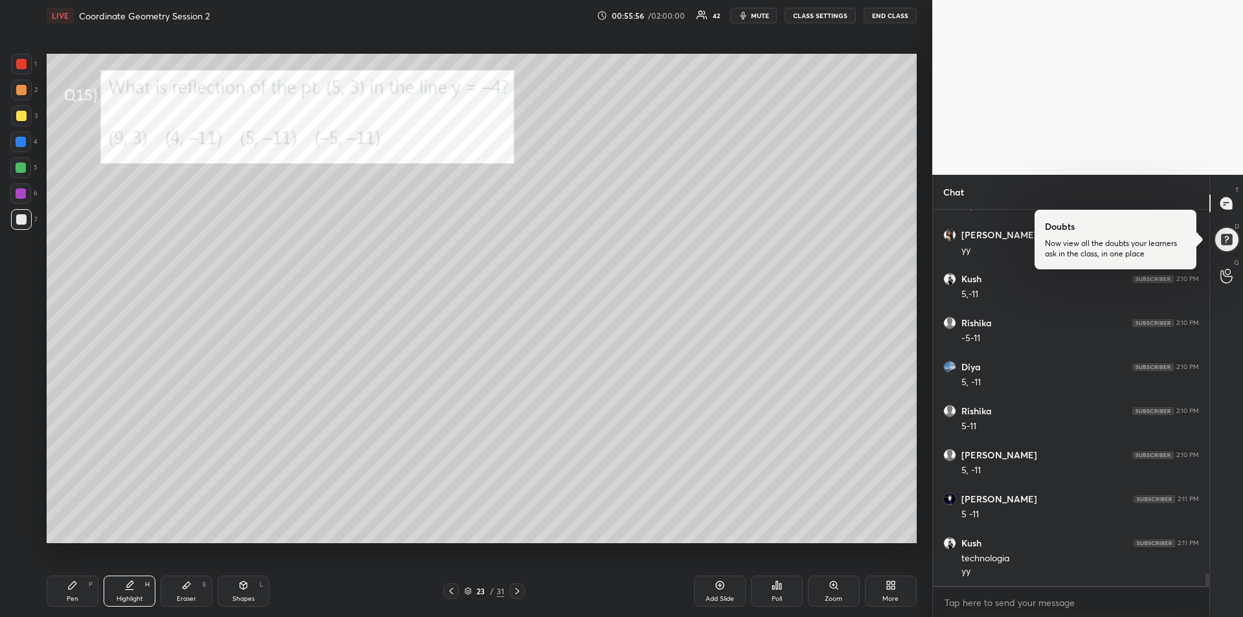
click at [67, 590] on div "Pen P" at bounding box center [73, 590] width 52 height 31
click at [128, 592] on div "Highlight H" at bounding box center [130, 590] width 52 height 31
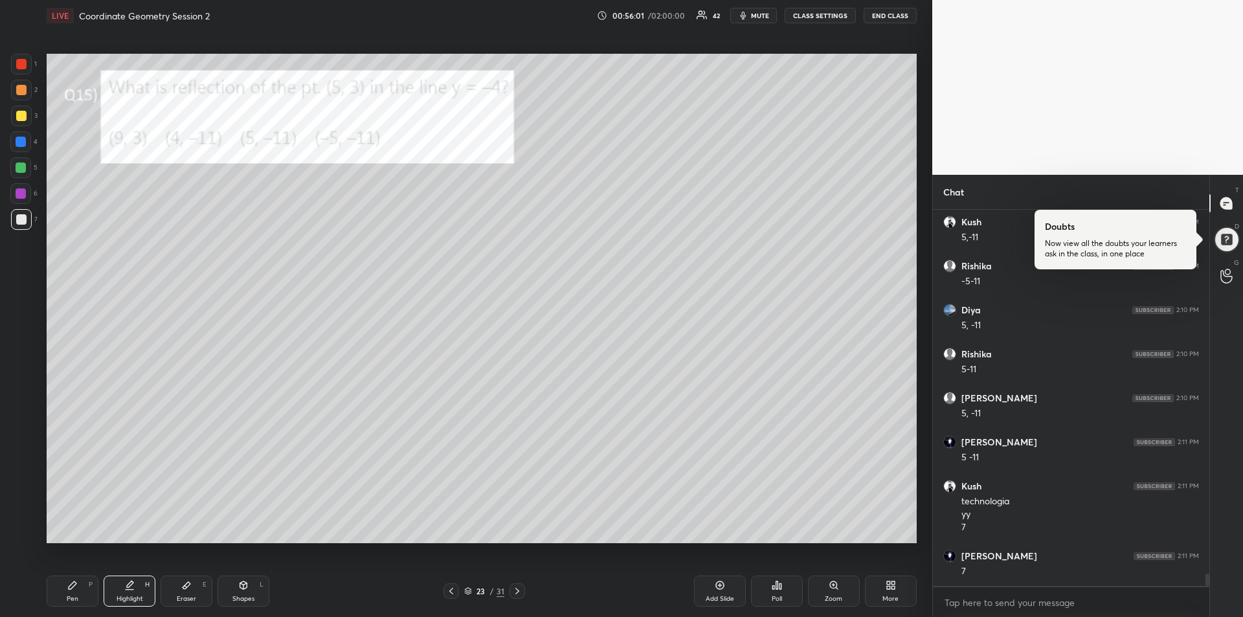
click at [67, 583] on icon at bounding box center [72, 585] width 10 height 10
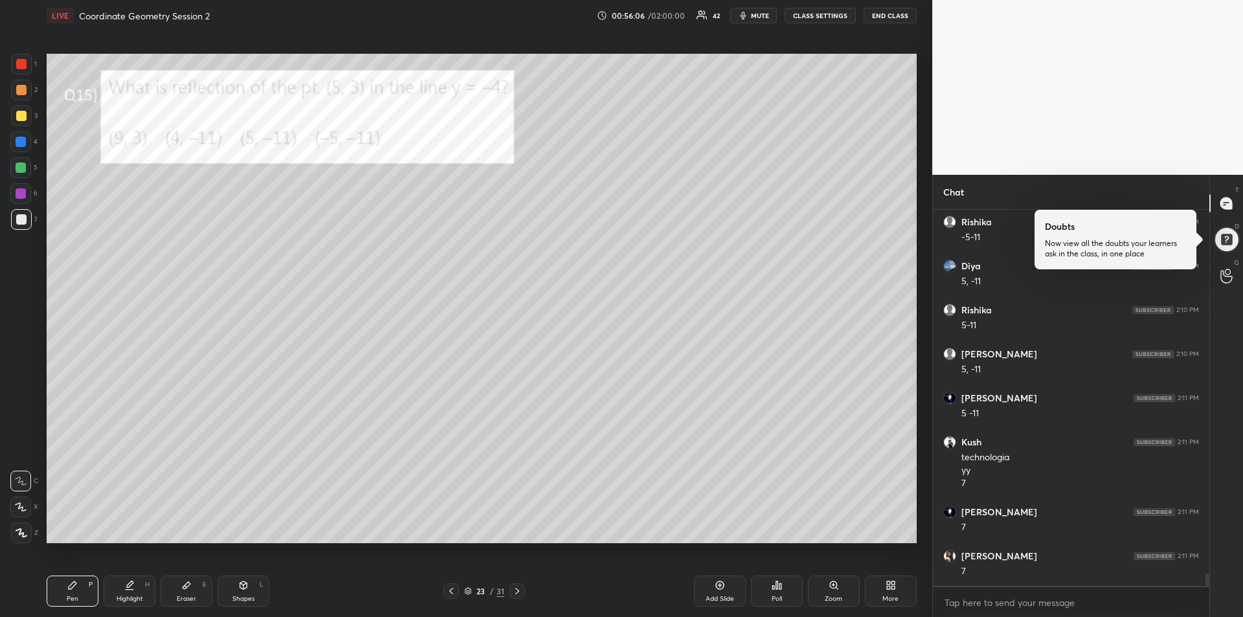
click at [918, 425] on div "Setting up your live class Poll for secs No correct answer Start poll" at bounding box center [481, 298] width 880 height 534
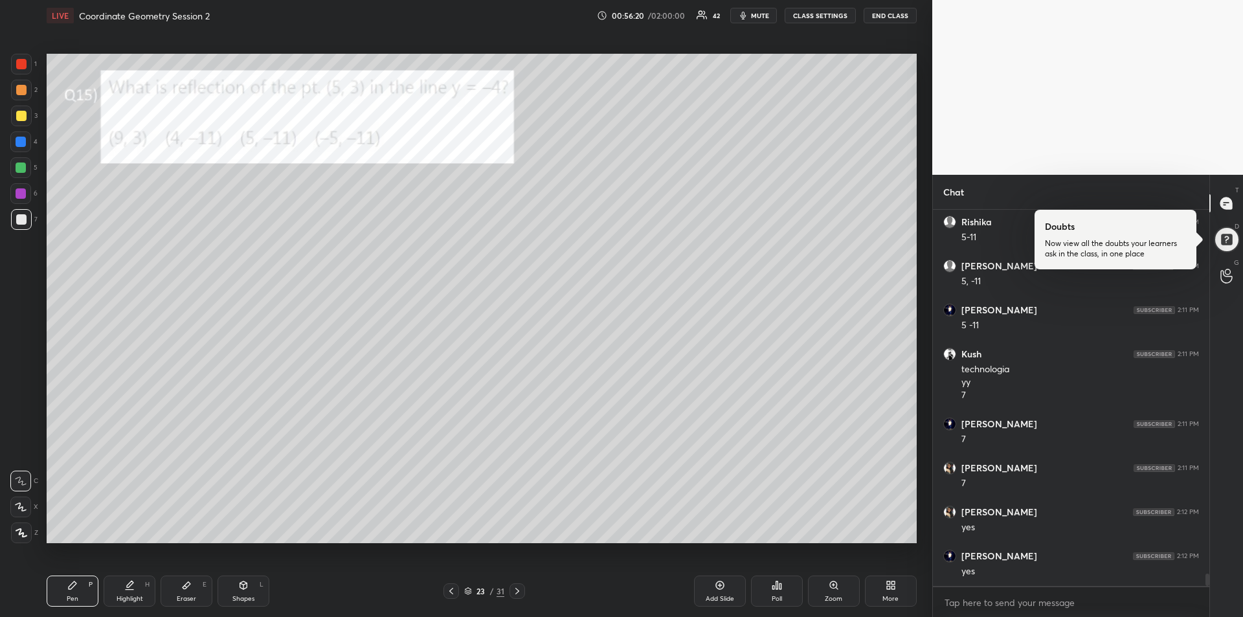
click at [519, 595] on icon at bounding box center [517, 591] width 10 height 10
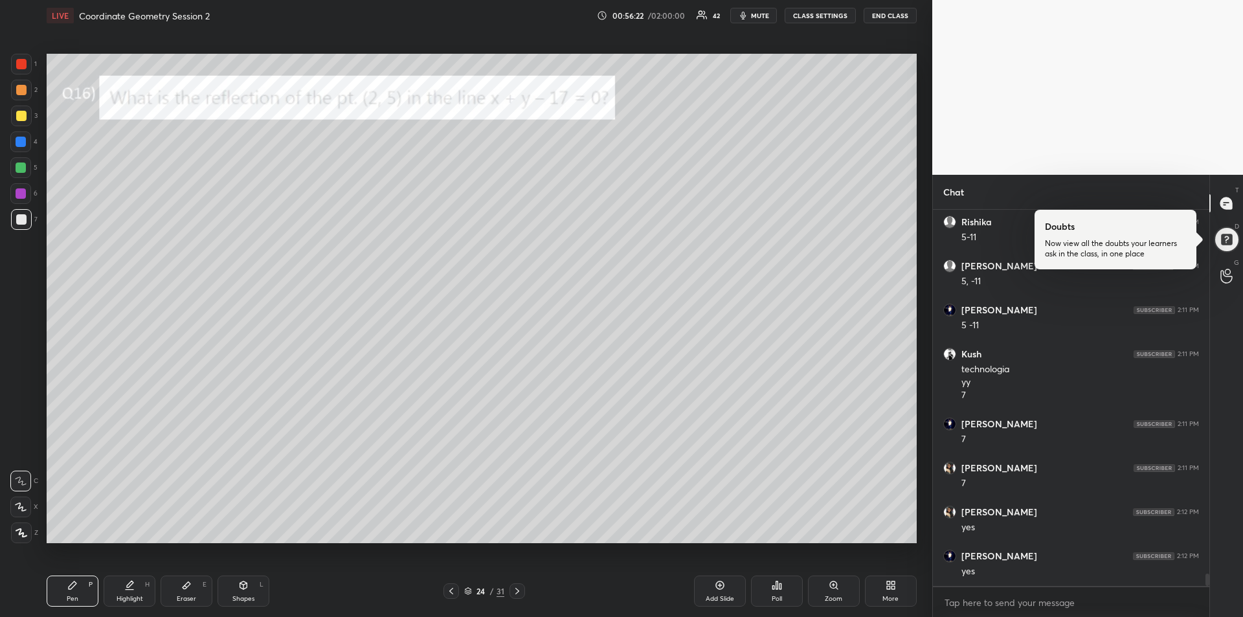
click at [453, 592] on icon at bounding box center [451, 591] width 10 height 10
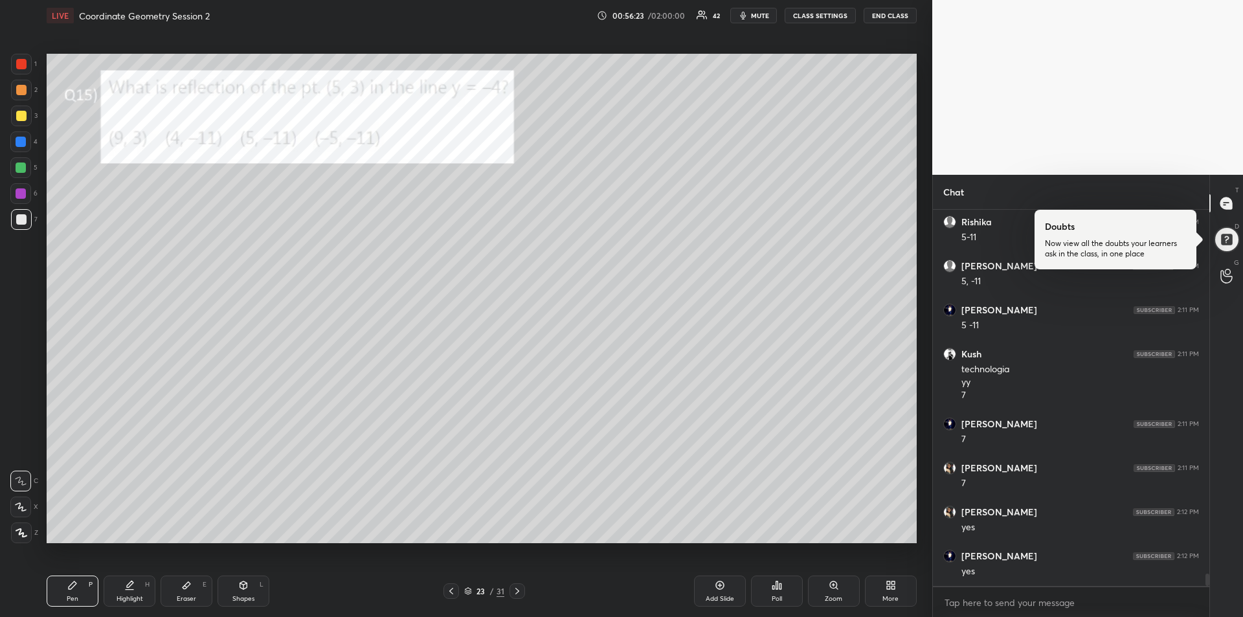
click at [243, 592] on div "Shapes L" at bounding box center [243, 590] width 52 height 31
click at [21, 538] on div at bounding box center [21, 532] width 21 height 21
click at [25, 142] on div at bounding box center [21, 142] width 10 height 10
click at [61, 595] on div "Pen P" at bounding box center [73, 590] width 52 height 31
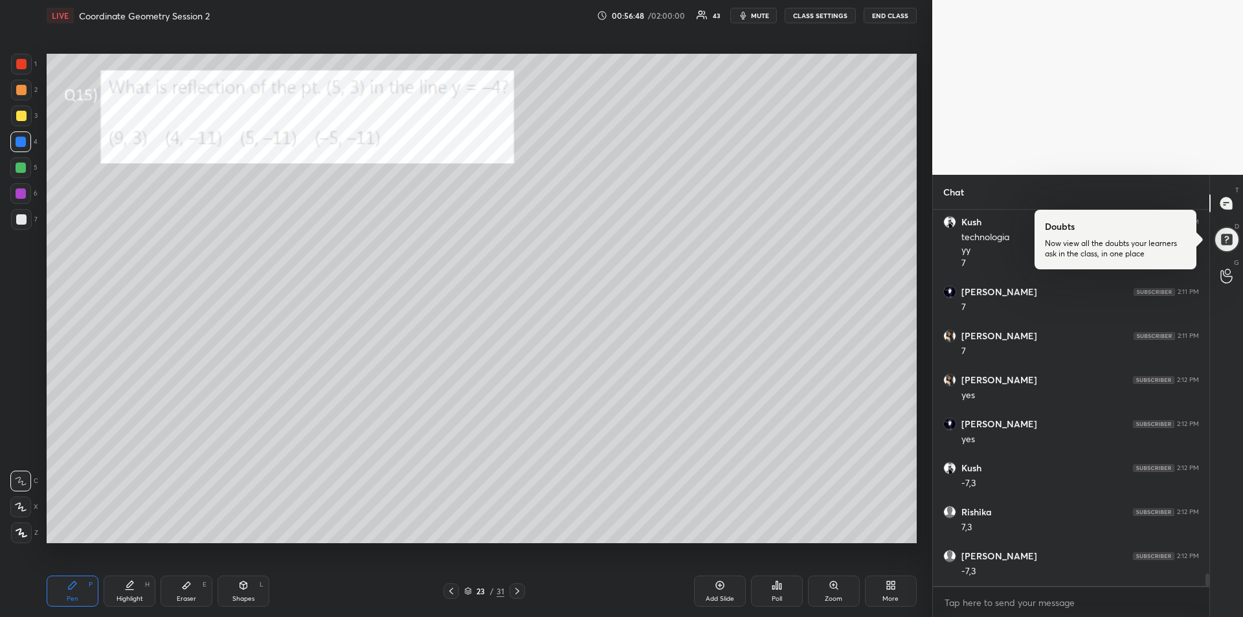
click at [20, 191] on div at bounding box center [21, 193] width 10 height 10
click at [28, 533] on div at bounding box center [21, 532] width 21 height 21
click at [244, 602] on div "Shapes" at bounding box center [243, 598] width 22 height 6
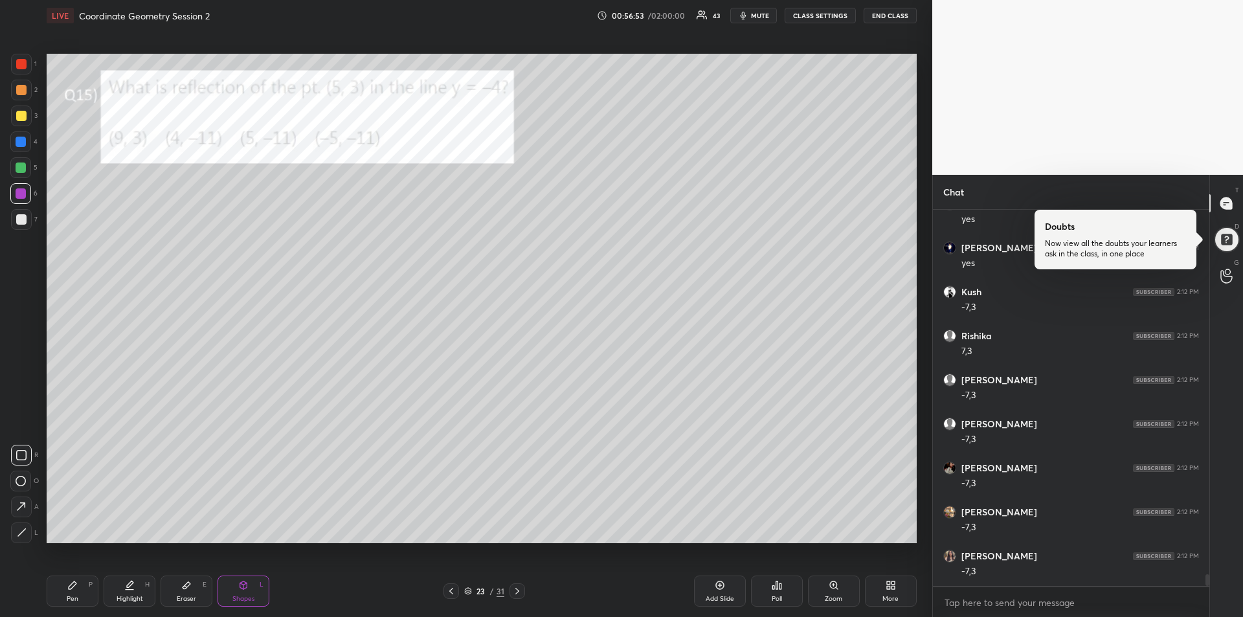
scroll to position [11602, 0]
click at [27, 533] on div at bounding box center [21, 532] width 21 height 21
click at [23, 173] on div at bounding box center [20, 167] width 21 height 21
click at [24, 532] on icon at bounding box center [22, 532] width 10 height 10
click at [70, 591] on div "Pen P" at bounding box center [73, 590] width 52 height 31
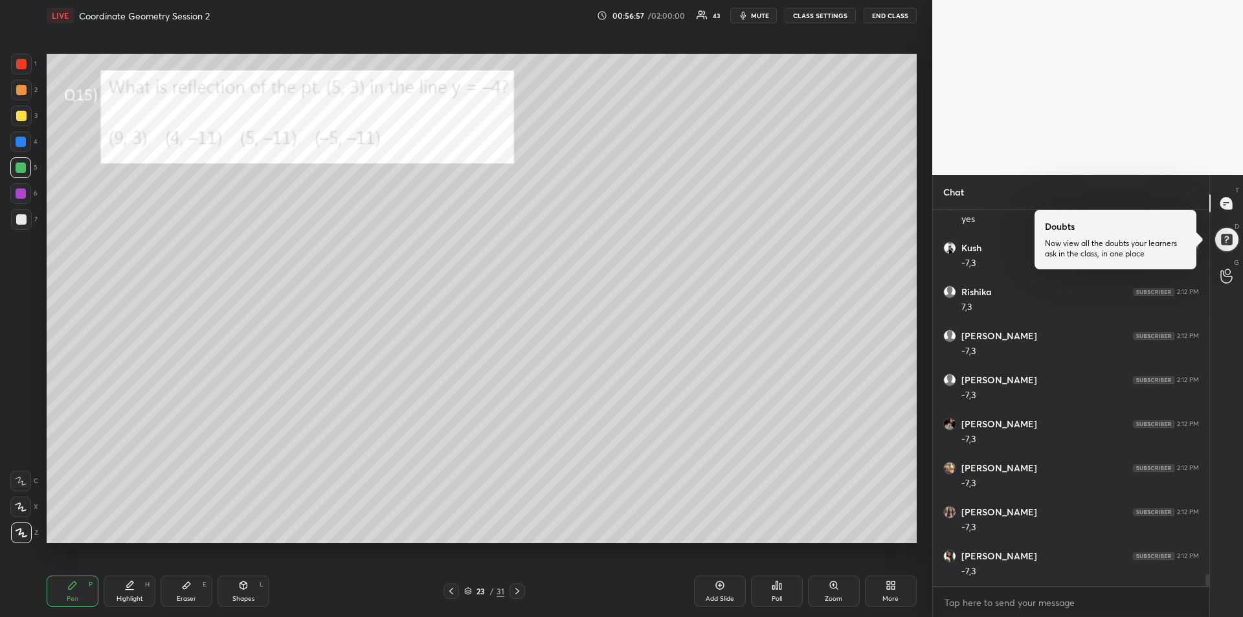
click at [22, 474] on div at bounding box center [20, 481] width 21 height 21
click at [245, 587] on icon at bounding box center [243, 585] width 7 height 8
click at [66, 581] on div "Pen P" at bounding box center [73, 590] width 52 height 31
click at [241, 592] on div "Shapes L" at bounding box center [243, 590] width 52 height 31
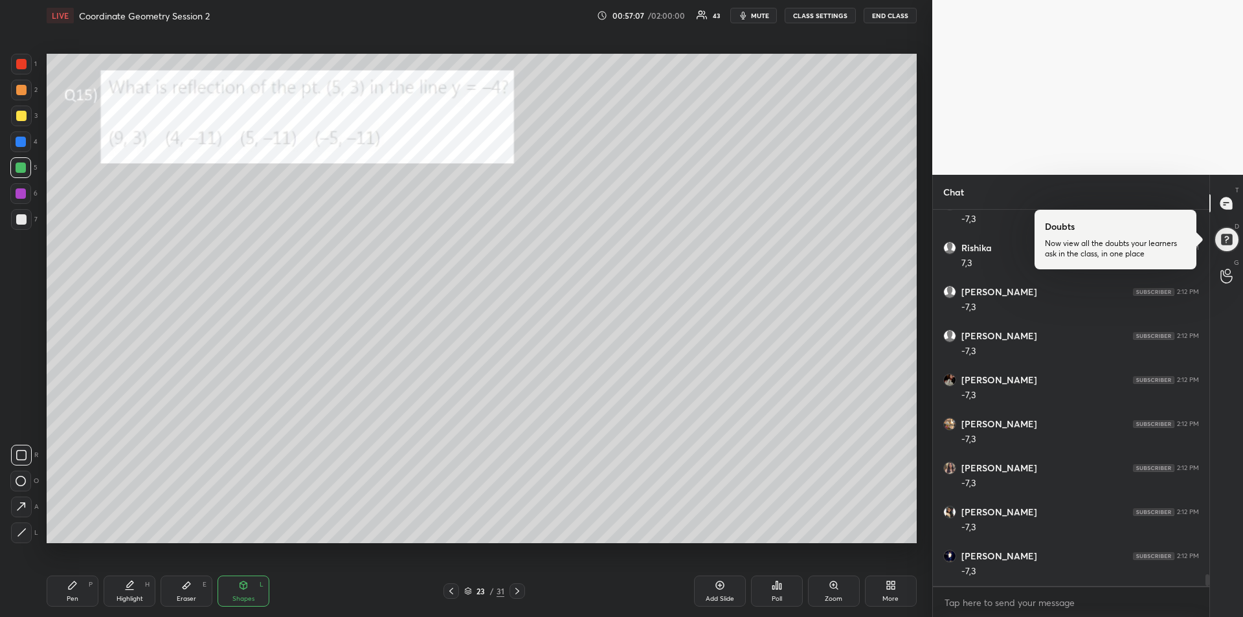
click at [24, 524] on div at bounding box center [21, 532] width 21 height 21
click at [60, 586] on div "Pen P" at bounding box center [73, 590] width 52 height 31
click at [725, 590] on div "Add Slide" at bounding box center [720, 590] width 52 height 31
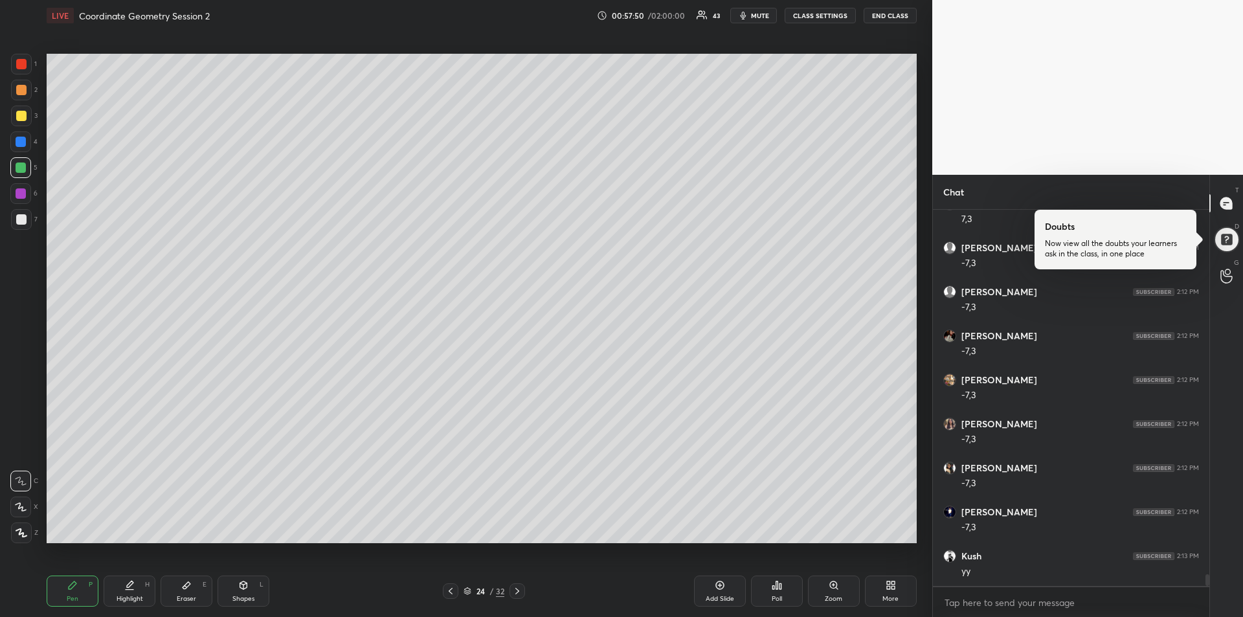
click at [21, 116] on div at bounding box center [21, 116] width 10 height 10
click at [245, 597] on div "Shapes" at bounding box center [243, 598] width 22 height 6
click at [22, 531] on icon at bounding box center [22, 532] width 10 height 10
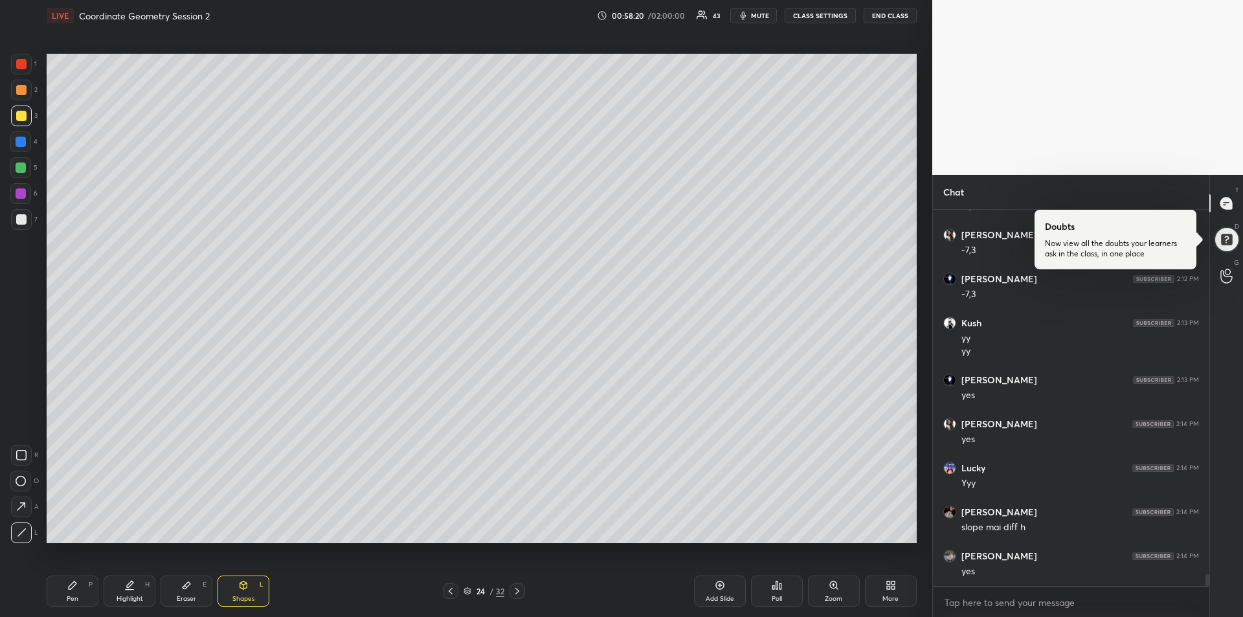
scroll to position [11967, 0]
click at [71, 599] on div "Pen" at bounding box center [73, 598] width 12 height 6
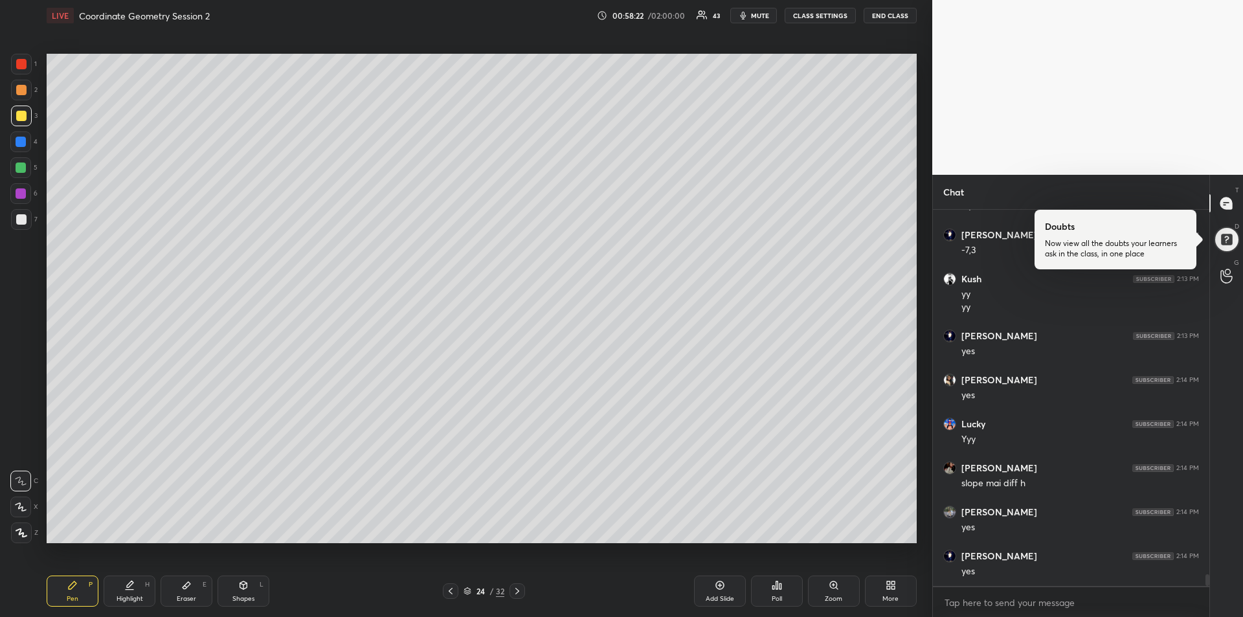
click at [17, 144] on div at bounding box center [21, 142] width 10 height 10
click at [243, 600] on div "Shapes" at bounding box center [243, 598] width 22 height 6
click at [20, 529] on icon at bounding box center [22, 532] width 10 height 10
click at [73, 593] on div "Pen P" at bounding box center [73, 590] width 52 height 31
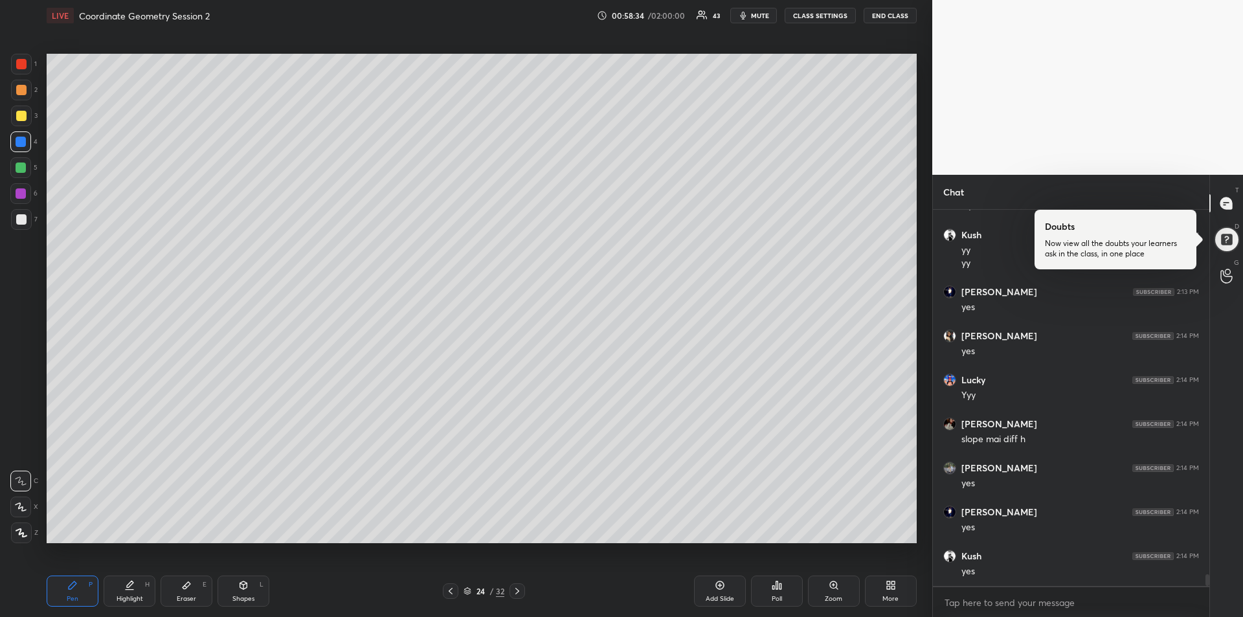
scroll to position [12055, 0]
click at [520, 590] on icon at bounding box center [517, 591] width 10 height 10
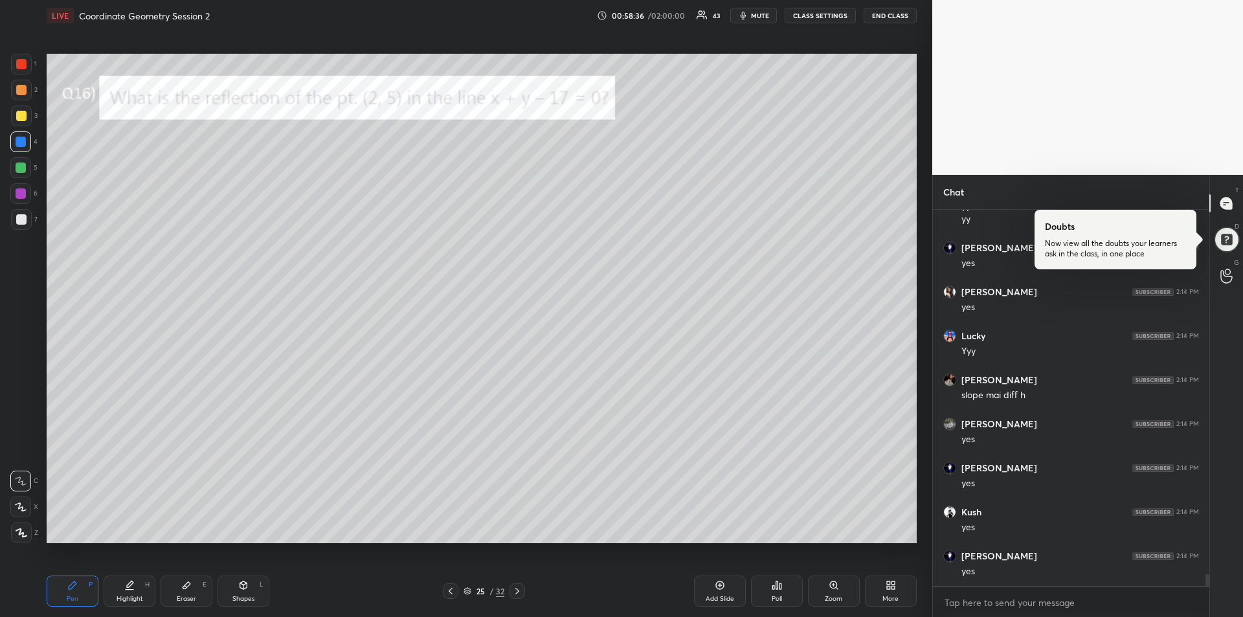
click at [24, 92] on div at bounding box center [21, 90] width 10 height 10
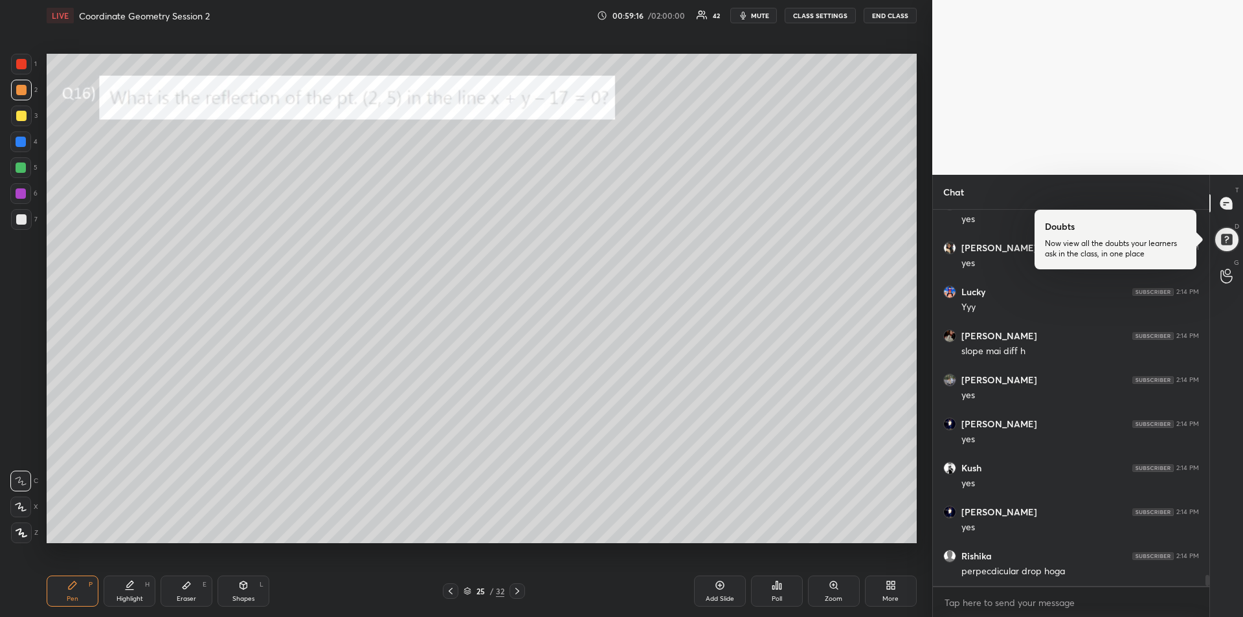
scroll to position [12143, 0]
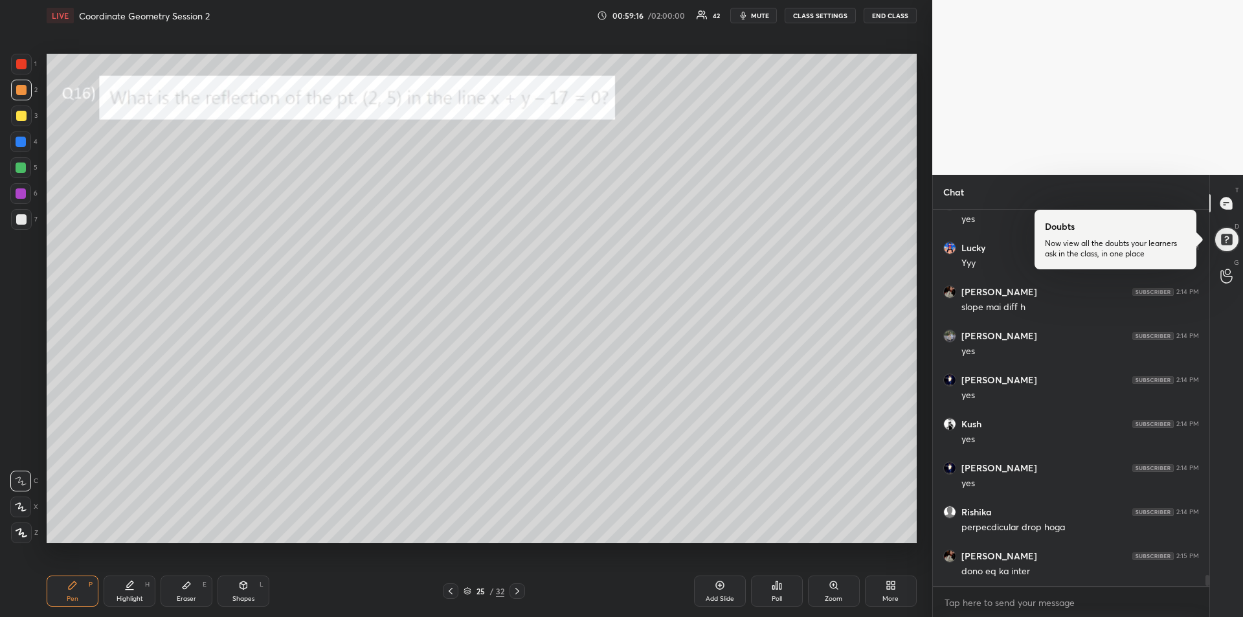
click at [21, 155] on div "1 2 3 4 5 6 7" at bounding box center [23, 144] width 27 height 181
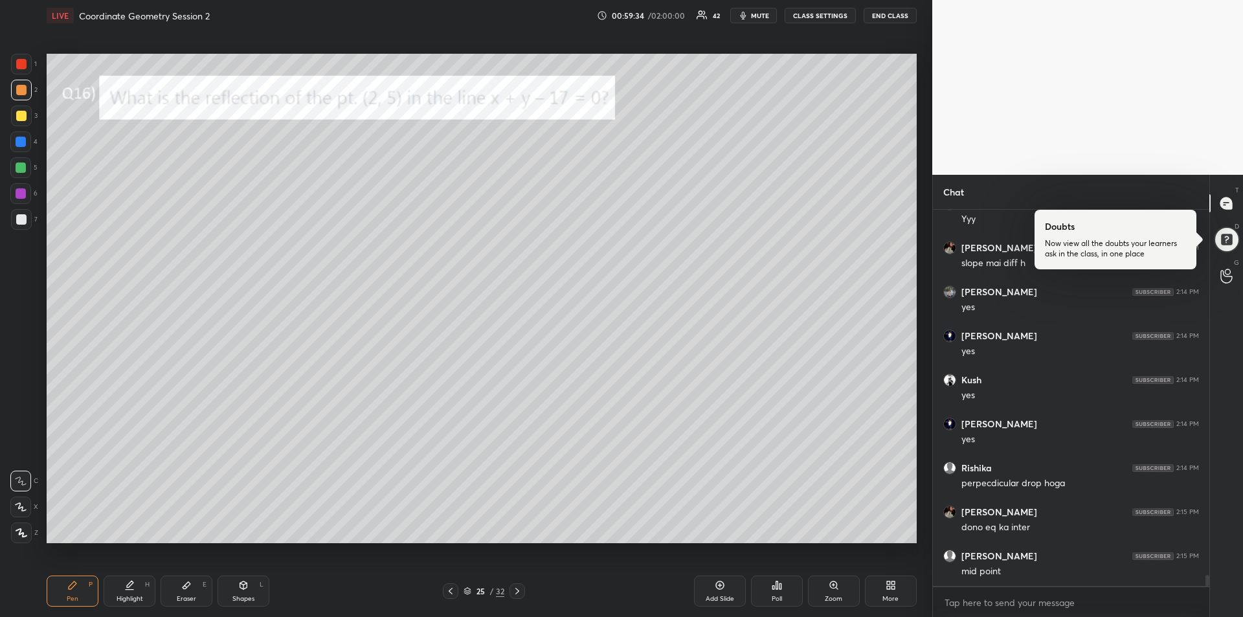
click at [248, 590] on icon at bounding box center [243, 585] width 10 height 10
click at [20, 533] on icon at bounding box center [21, 532] width 7 height 7
click at [80, 592] on div "Pen P" at bounding box center [73, 590] width 52 height 31
click at [240, 589] on icon at bounding box center [243, 585] width 10 height 10
click at [16, 529] on div at bounding box center [21, 532] width 21 height 21
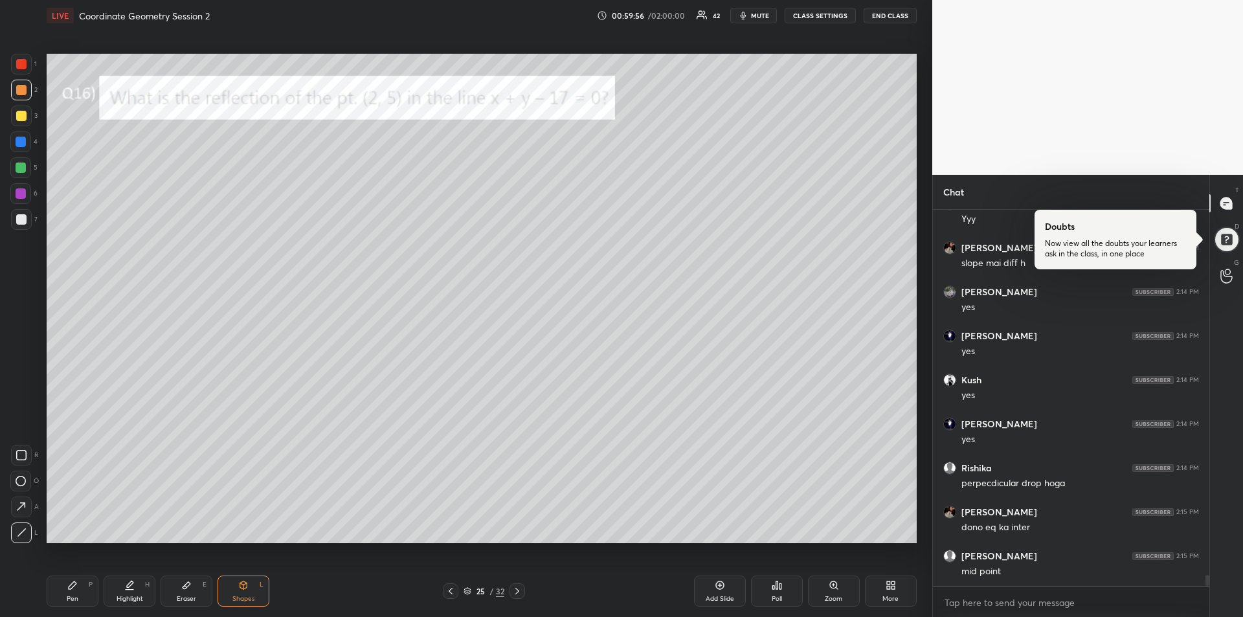
click at [57, 595] on div "Pen P" at bounding box center [73, 590] width 52 height 31
click at [21, 168] on div at bounding box center [21, 167] width 10 height 10
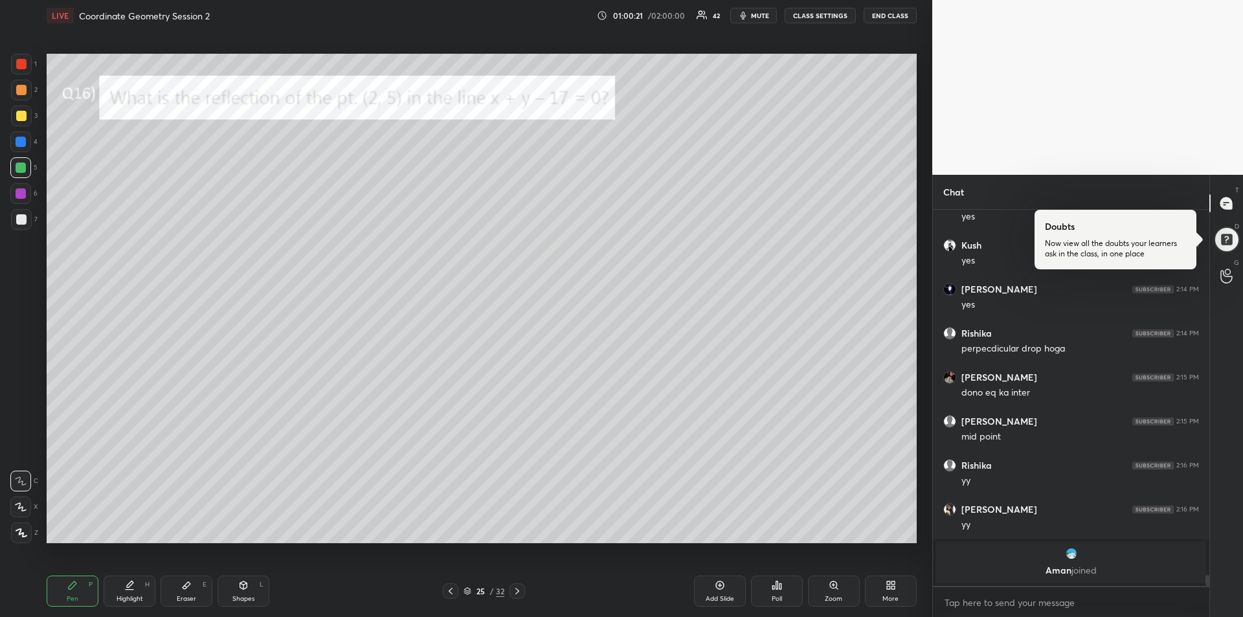
scroll to position [11707, 0]
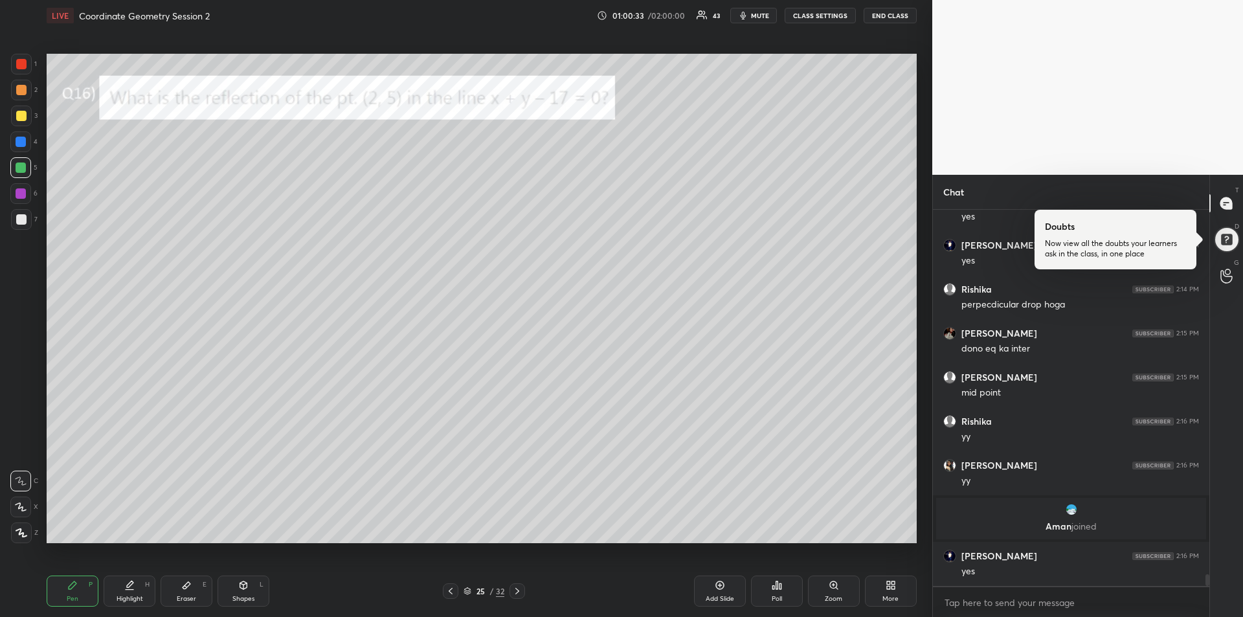
click at [22, 67] on div at bounding box center [21, 64] width 10 height 10
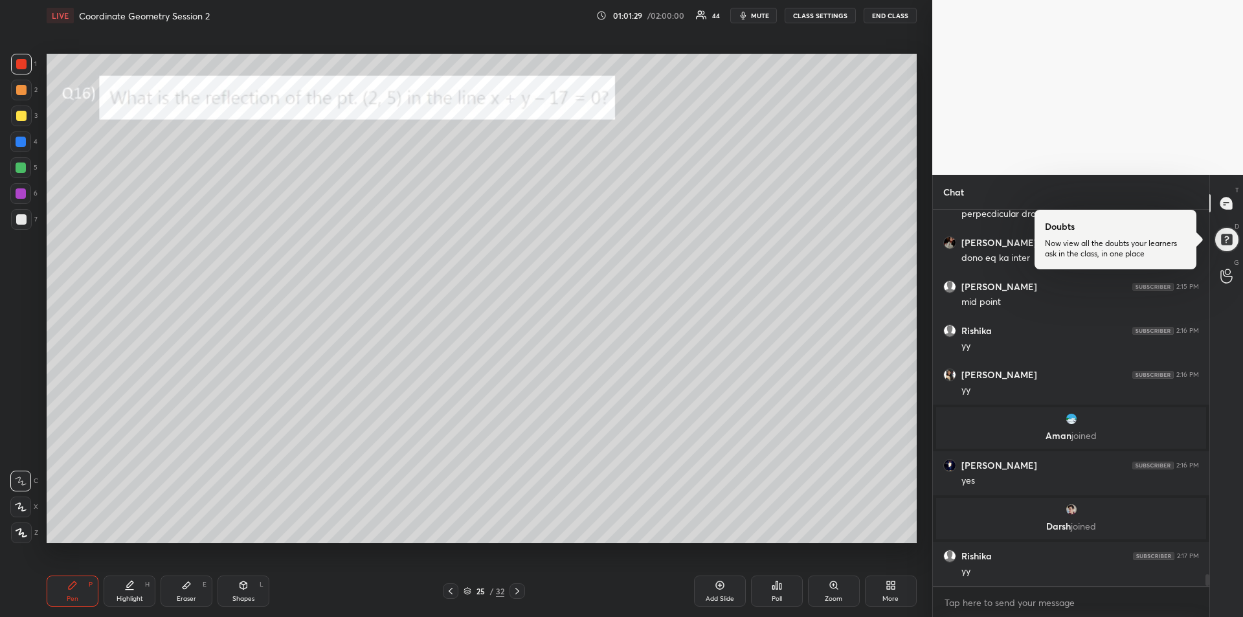
scroll to position [11818, 0]
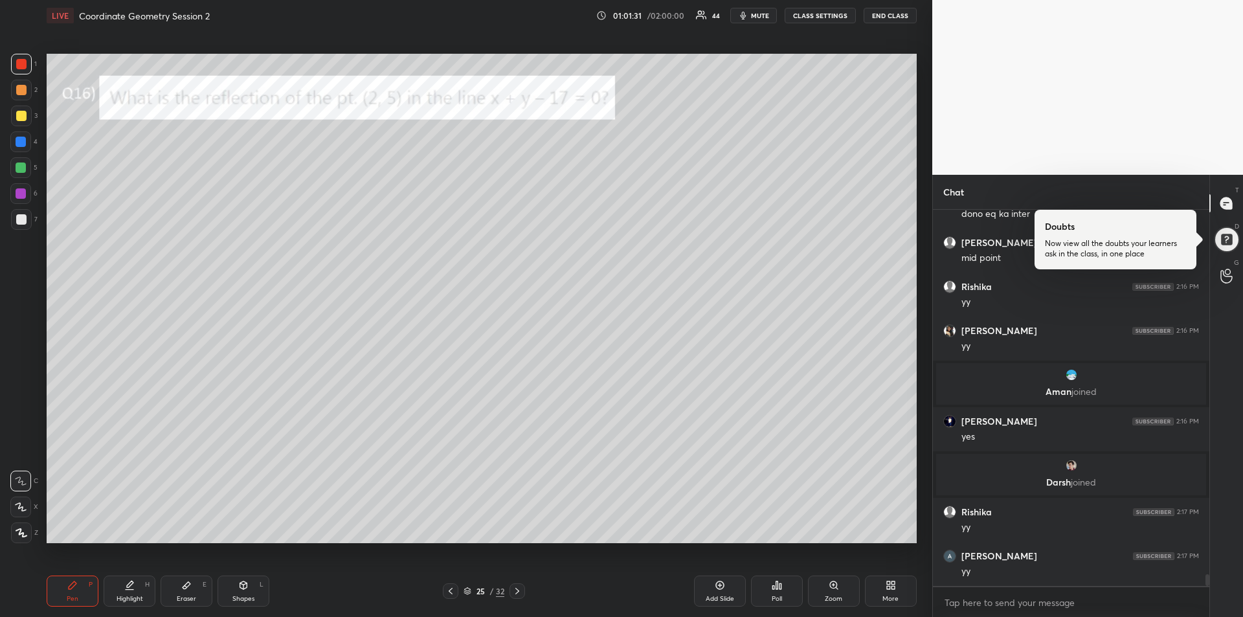
click at [23, 149] on div at bounding box center [20, 141] width 21 height 21
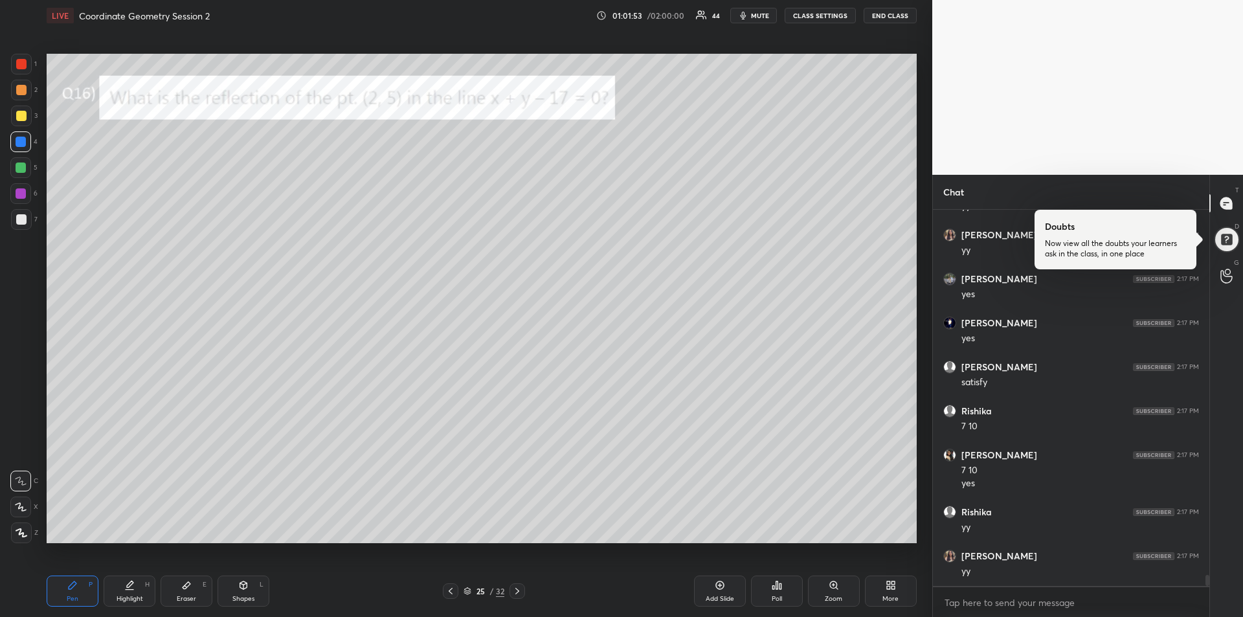
scroll to position [12227, 0]
click at [16, 168] on div at bounding box center [21, 167] width 10 height 10
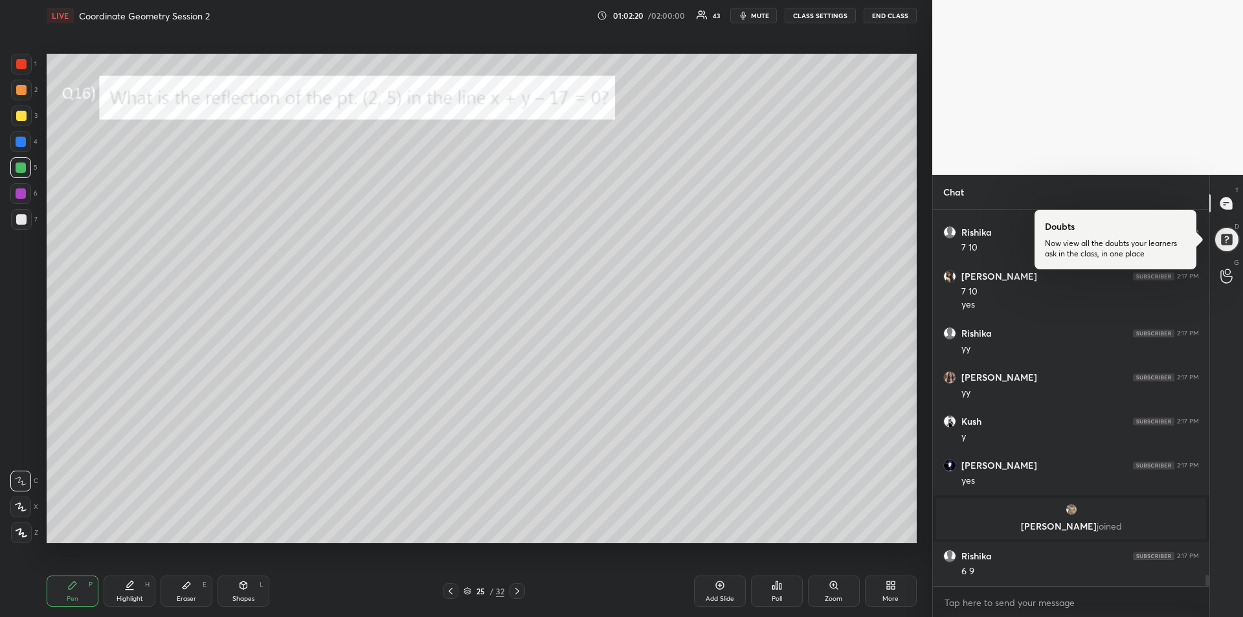
scroll to position [12230, 0]
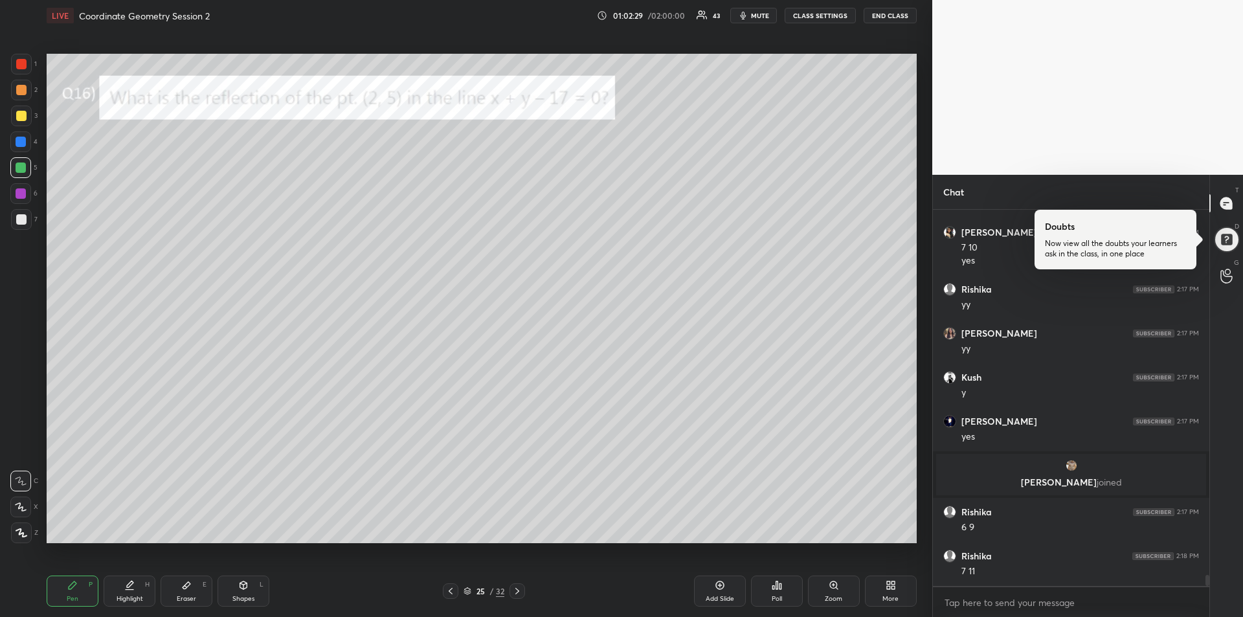
click at [25, 65] on div at bounding box center [21, 64] width 10 height 10
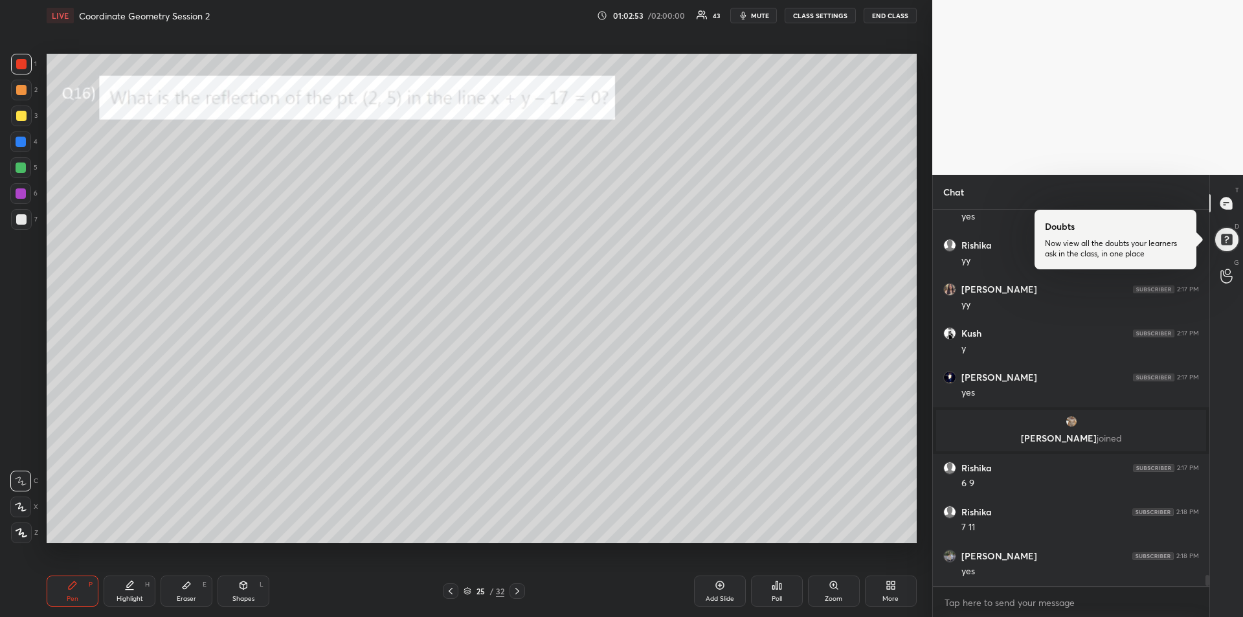
click at [132, 592] on div "Highlight H" at bounding box center [130, 590] width 52 height 31
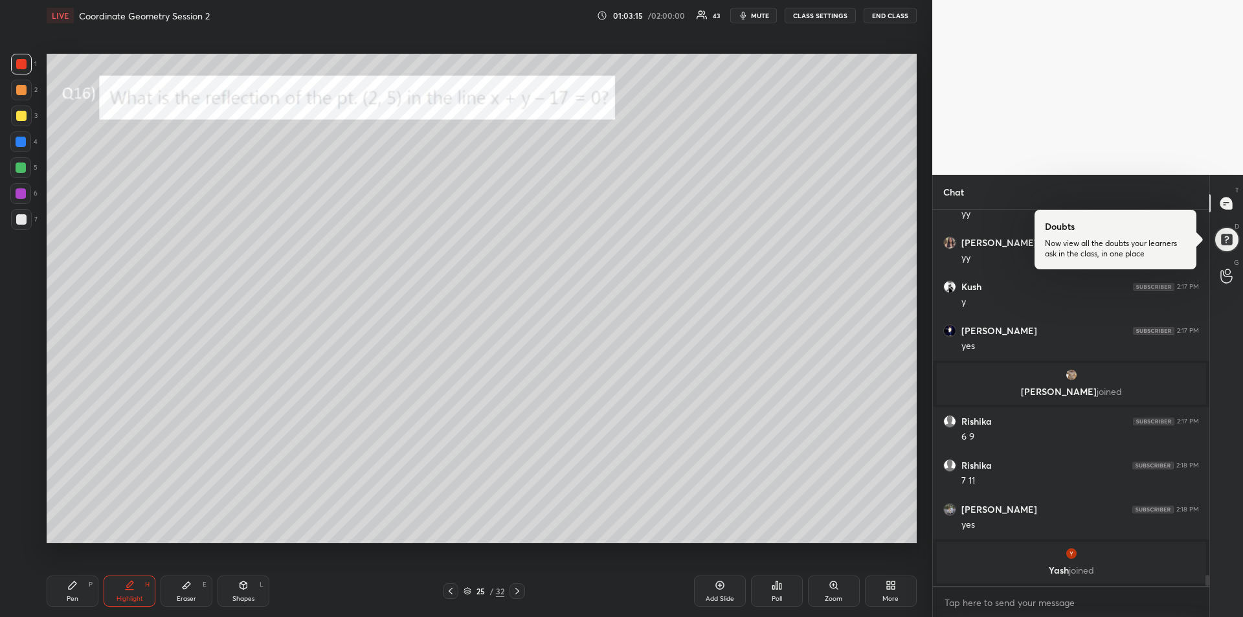
click at [72, 597] on div "Pen" at bounding box center [73, 598] width 12 height 6
click at [16, 144] on div at bounding box center [21, 142] width 10 height 10
click at [718, 593] on div "Add Slide" at bounding box center [720, 590] width 52 height 31
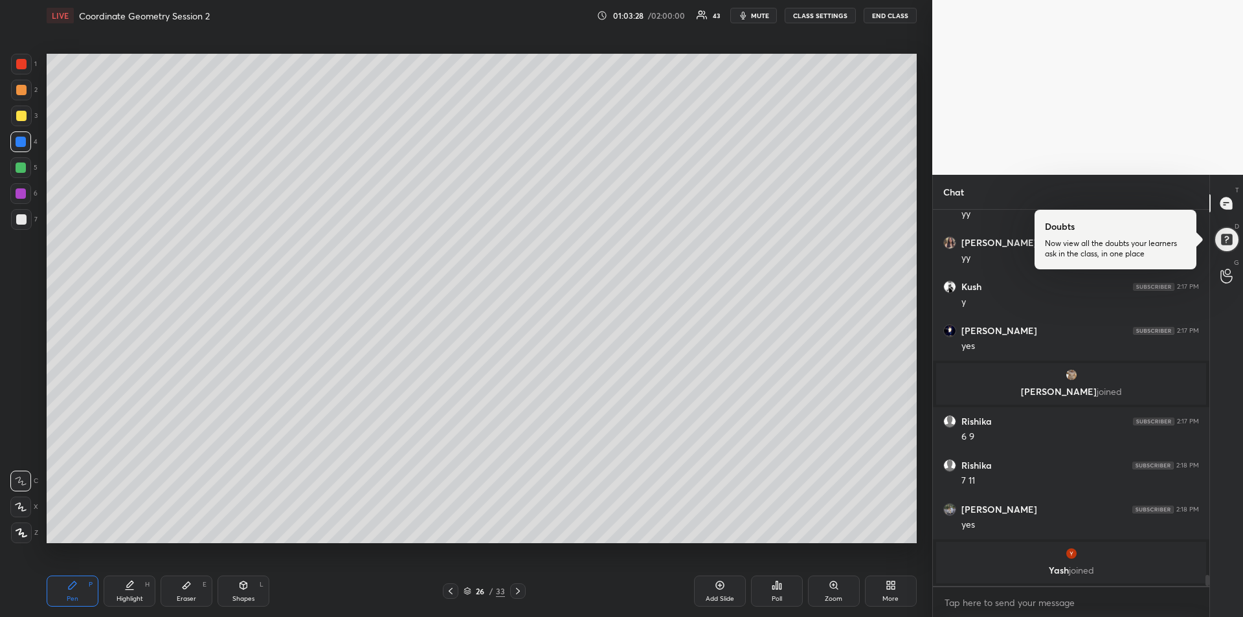
click at [447, 594] on icon at bounding box center [450, 591] width 10 height 10
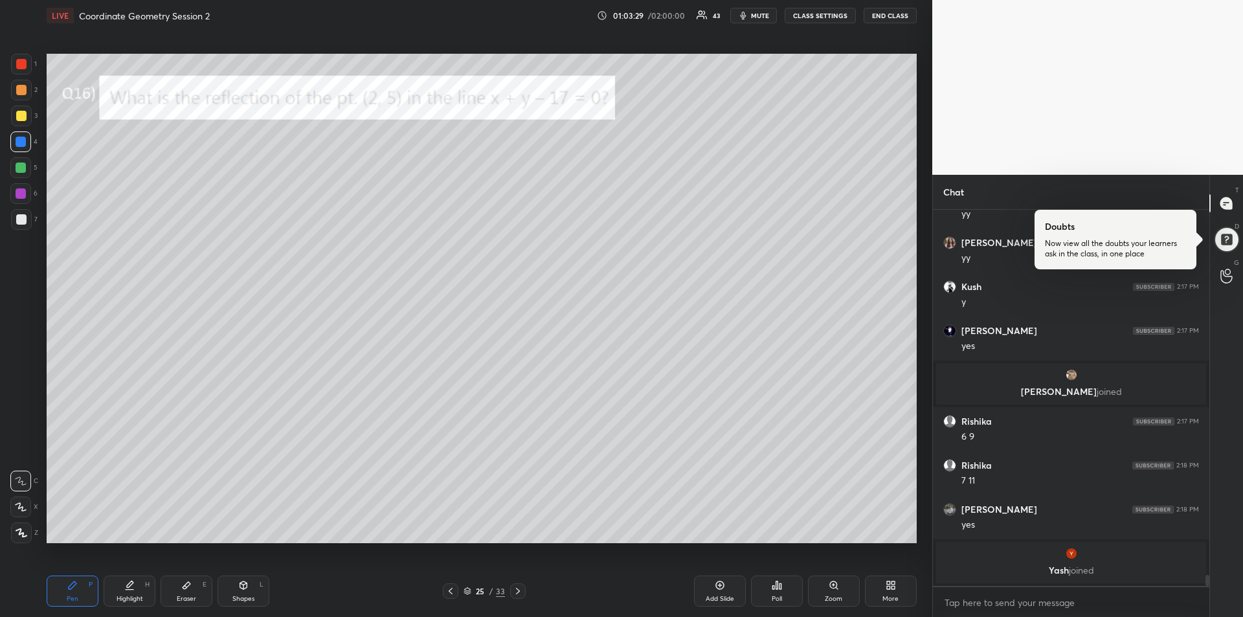
click at [518, 590] on icon at bounding box center [518, 591] width 4 height 6
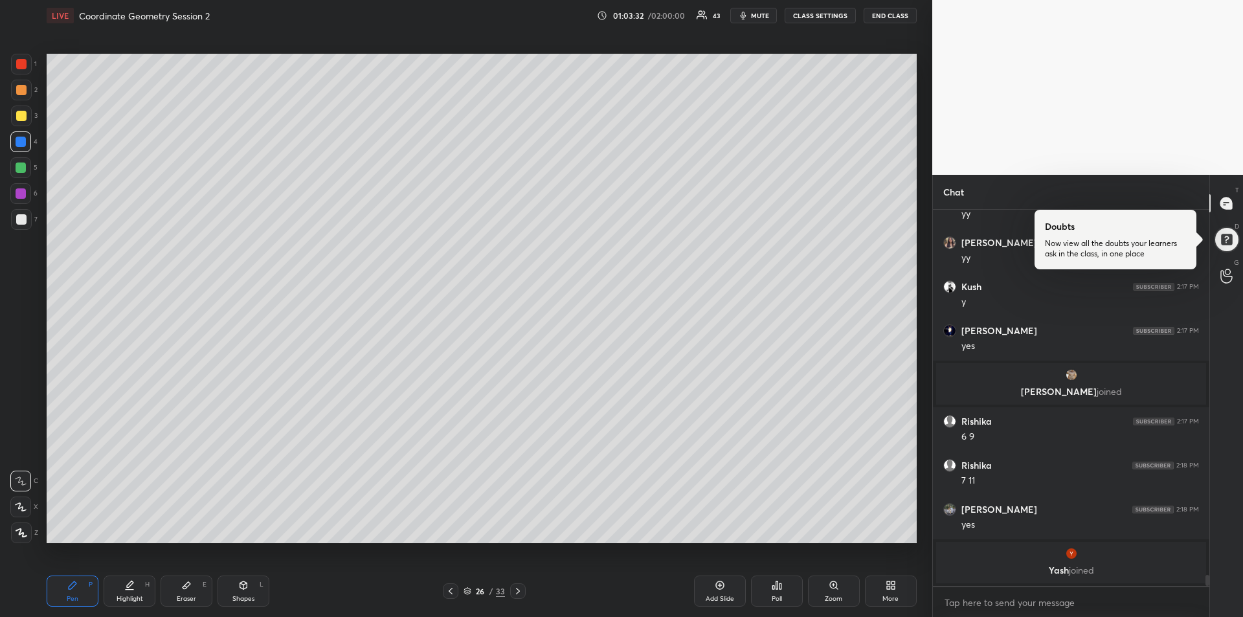
click at [180, 589] on div "Eraser E" at bounding box center [187, 590] width 52 height 31
click at [68, 589] on icon at bounding box center [72, 585] width 10 height 10
click at [181, 593] on div "Eraser E" at bounding box center [187, 590] width 52 height 31
click at [58, 597] on div "Pen P" at bounding box center [73, 590] width 52 height 31
click at [21, 122] on div at bounding box center [21, 115] width 21 height 21
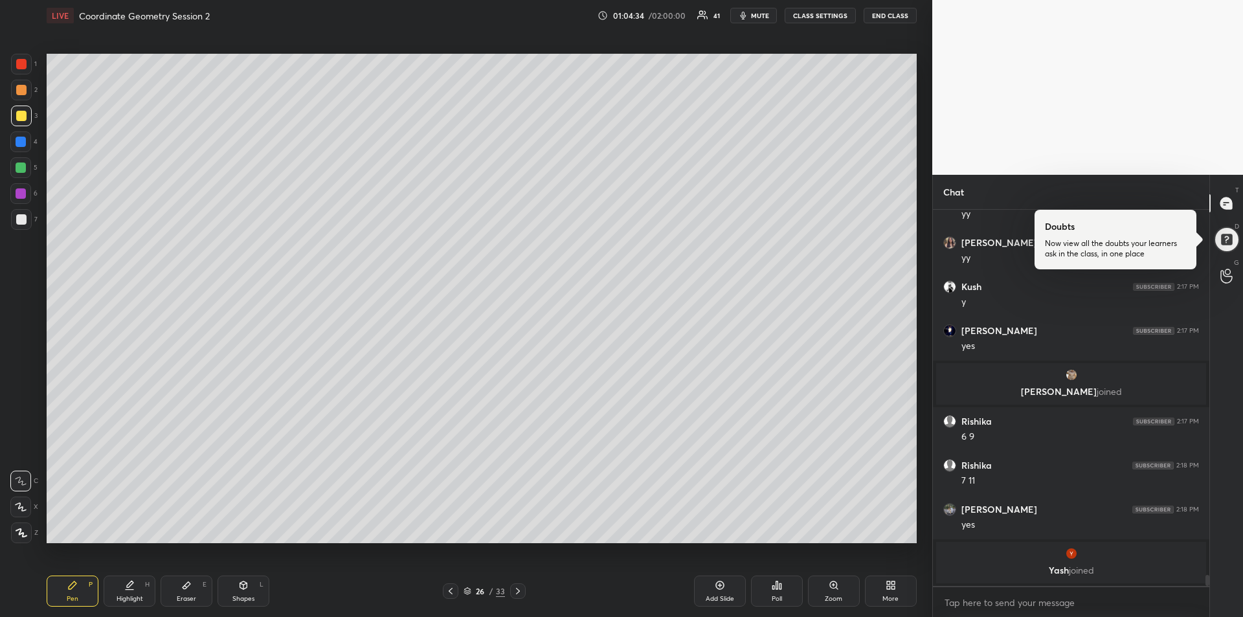
click at [23, 69] on div at bounding box center [21, 64] width 21 height 21
click at [21, 113] on div at bounding box center [21, 116] width 10 height 10
click at [23, 61] on div at bounding box center [21, 64] width 10 height 10
click at [453, 588] on icon at bounding box center [450, 591] width 10 height 10
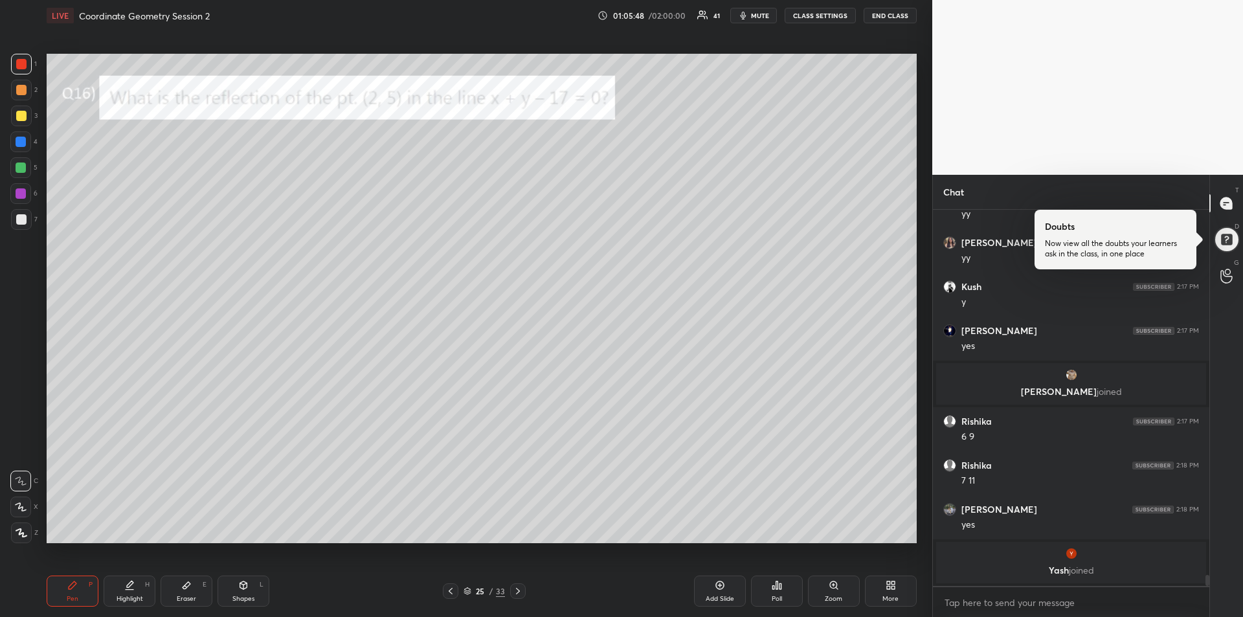
click at [516, 592] on icon at bounding box center [518, 591] width 10 height 10
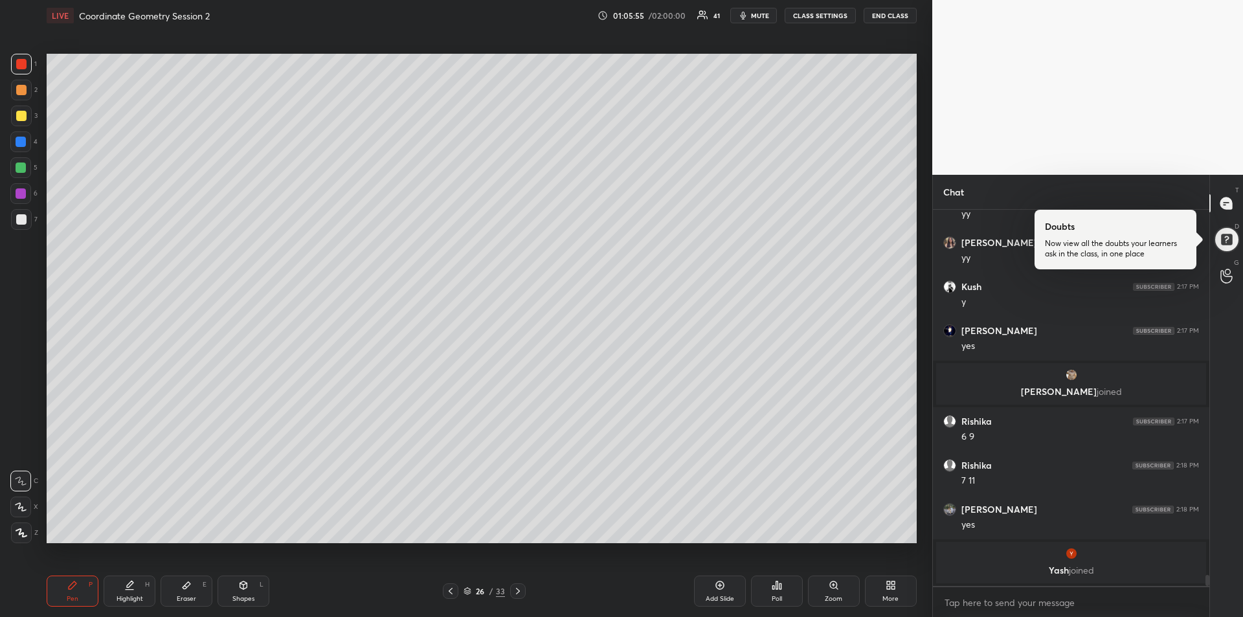
click at [126, 586] on icon at bounding box center [129, 585] width 10 height 10
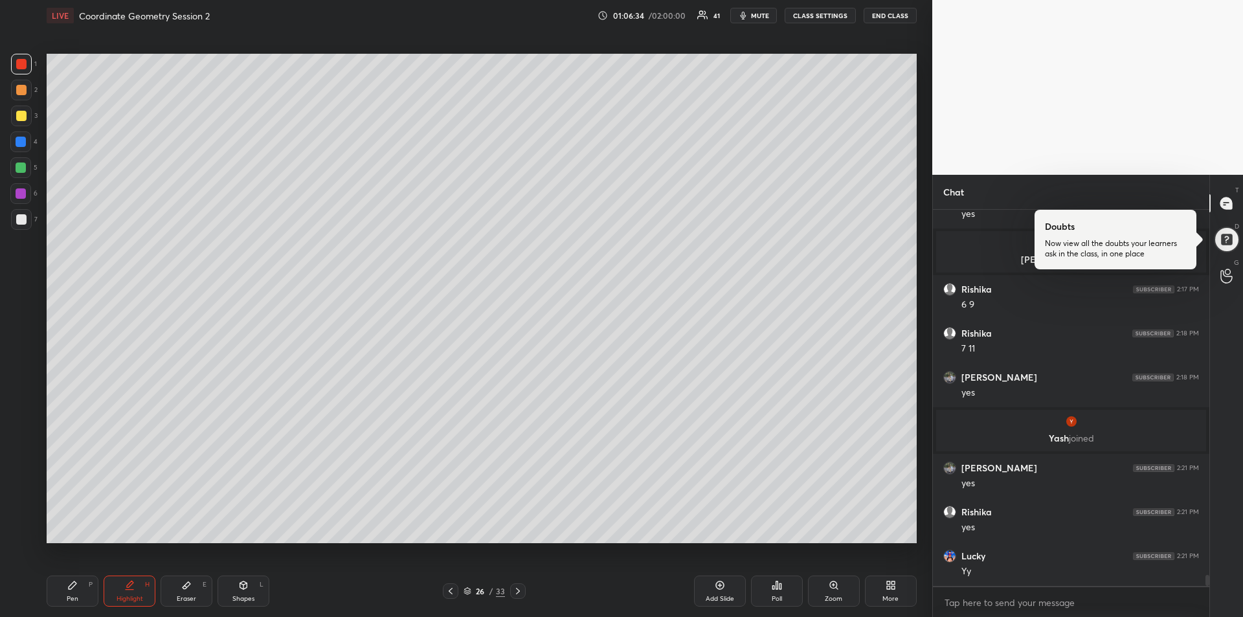
scroll to position [12450, 0]
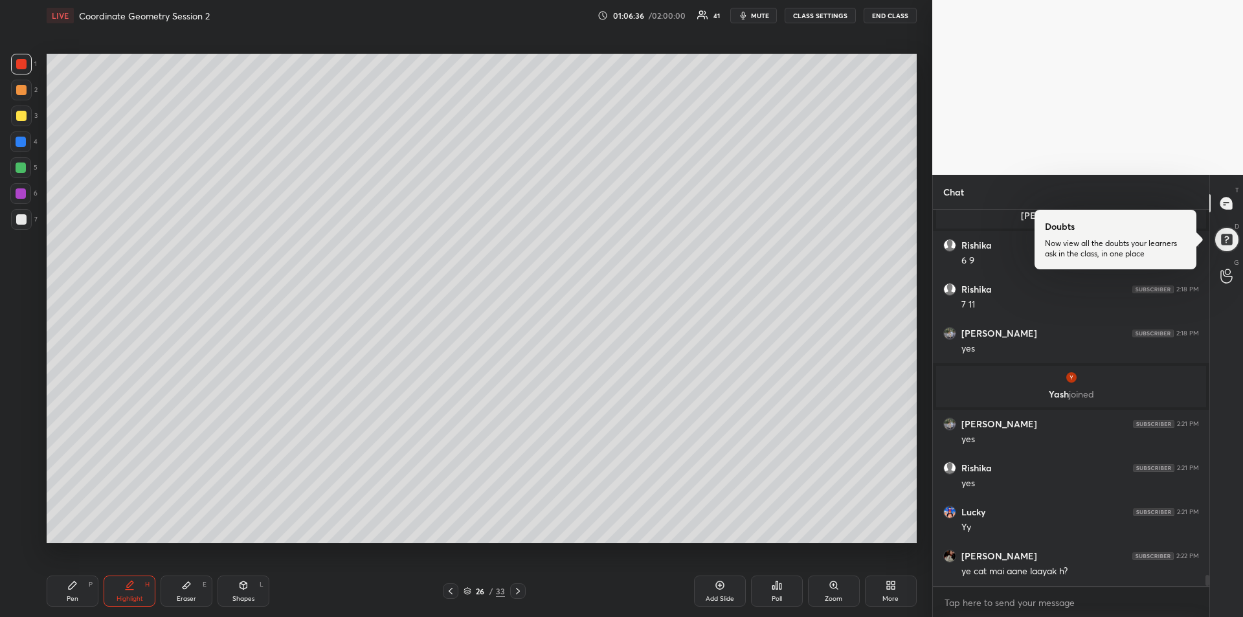
click at [68, 588] on icon at bounding box center [72, 585] width 10 height 10
click at [520, 594] on icon at bounding box center [518, 591] width 10 height 10
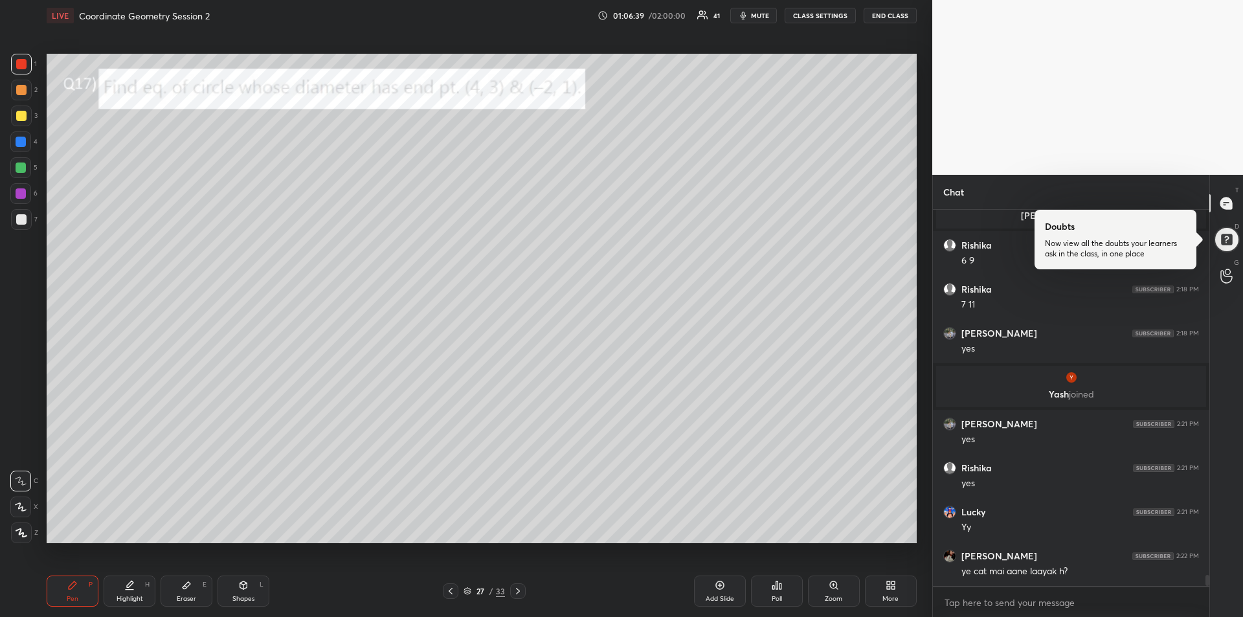
click at [28, 93] on div at bounding box center [21, 90] width 21 height 21
click at [245, 588] on icon at bounding box center [243, 585] width 7 height 8
click at [21, 480] on icon at bounding box center [21, 481] width 10 height 10
click at [245, 590] on icon at bounding box center [243, 585] width 10 height 10
click at [21, 533] on icon at bounding box center [21, 532] width 7 height 7
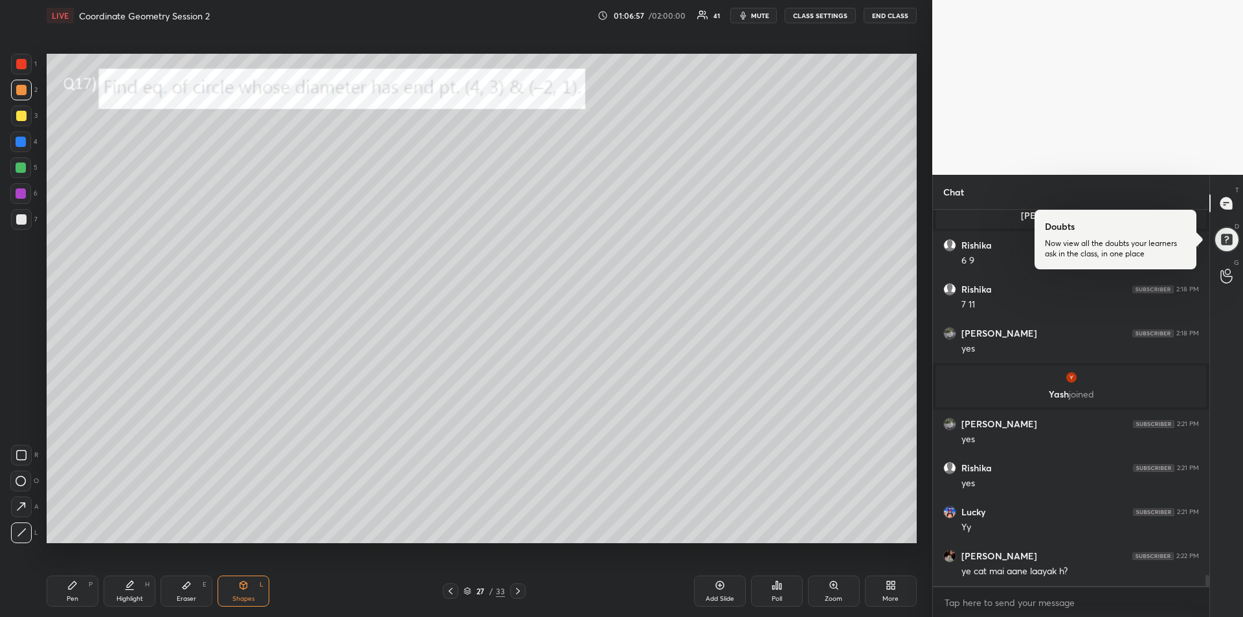
click at [81, 589] on div "Pen P" at bounding box center [73, 590] width 52 height 31
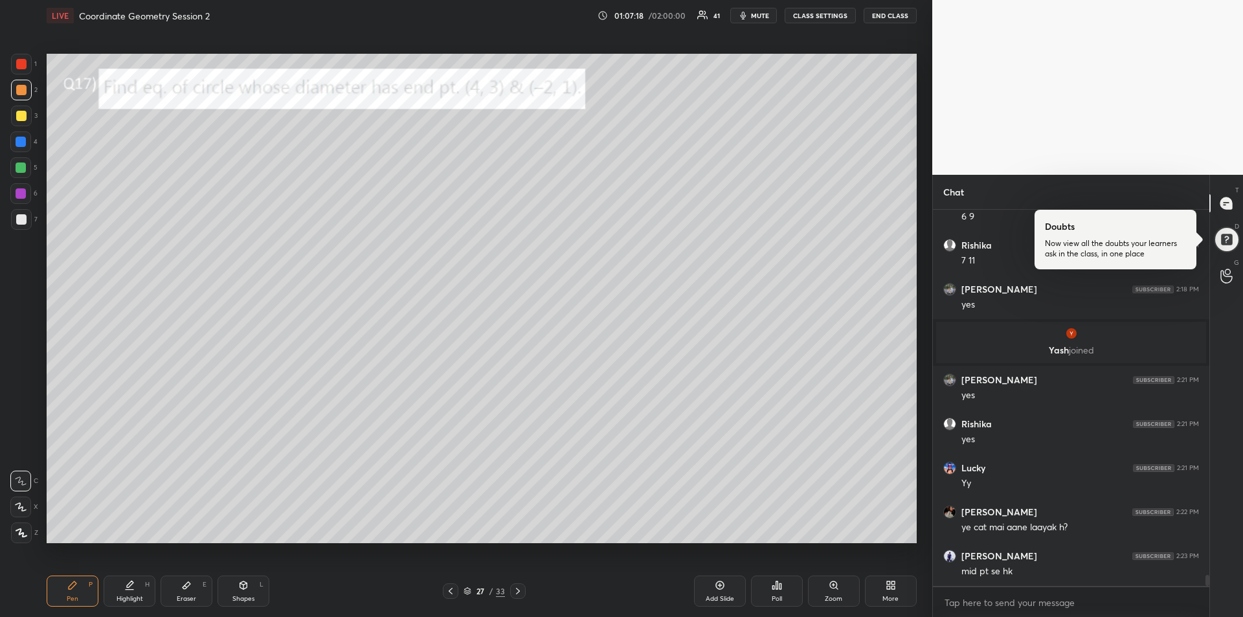
scroll to position [12538, 0]
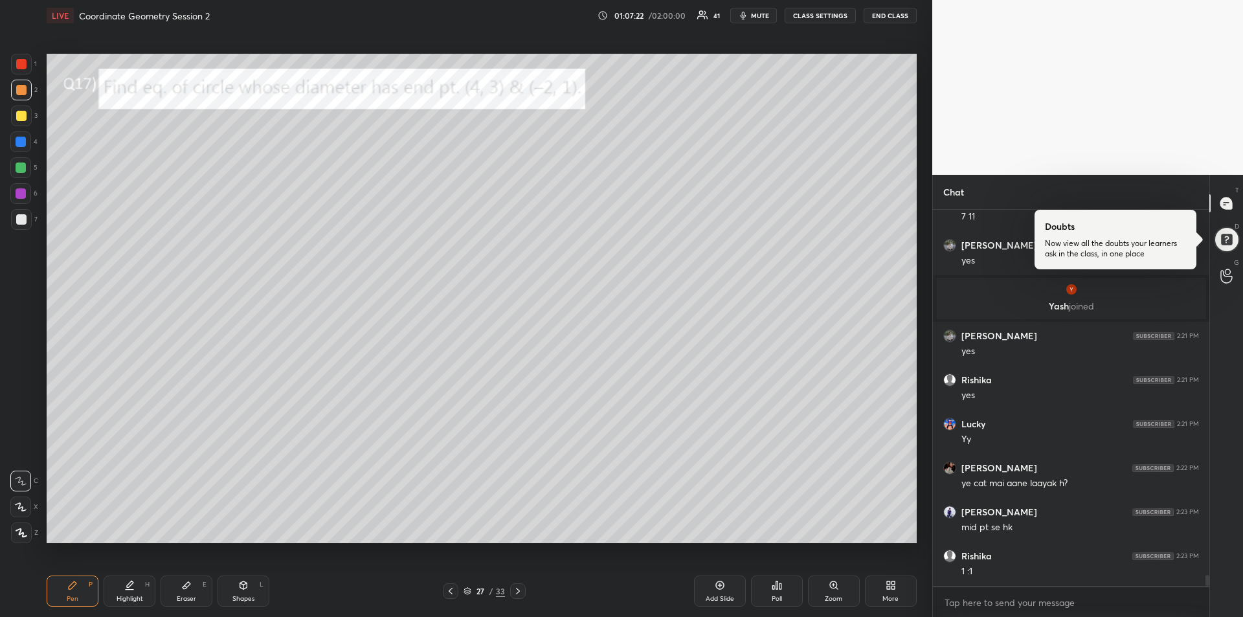
click at [21, 142] on div at bounding box center [21, 142] width 10 height 10
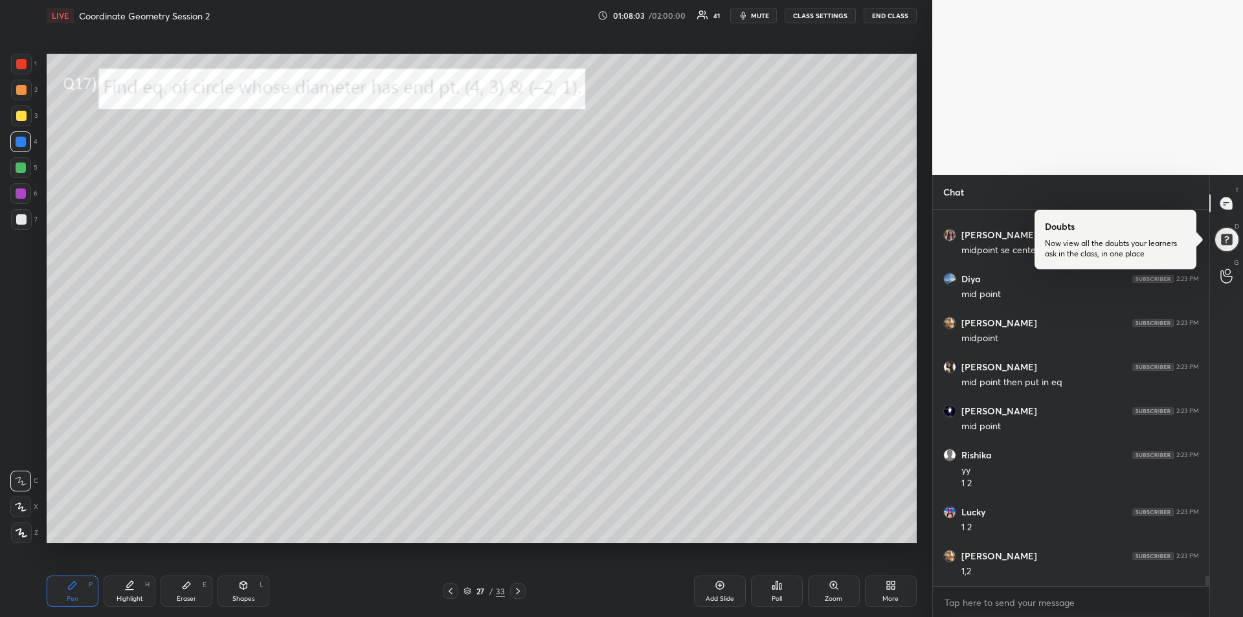
scroll to position [12947, 0]
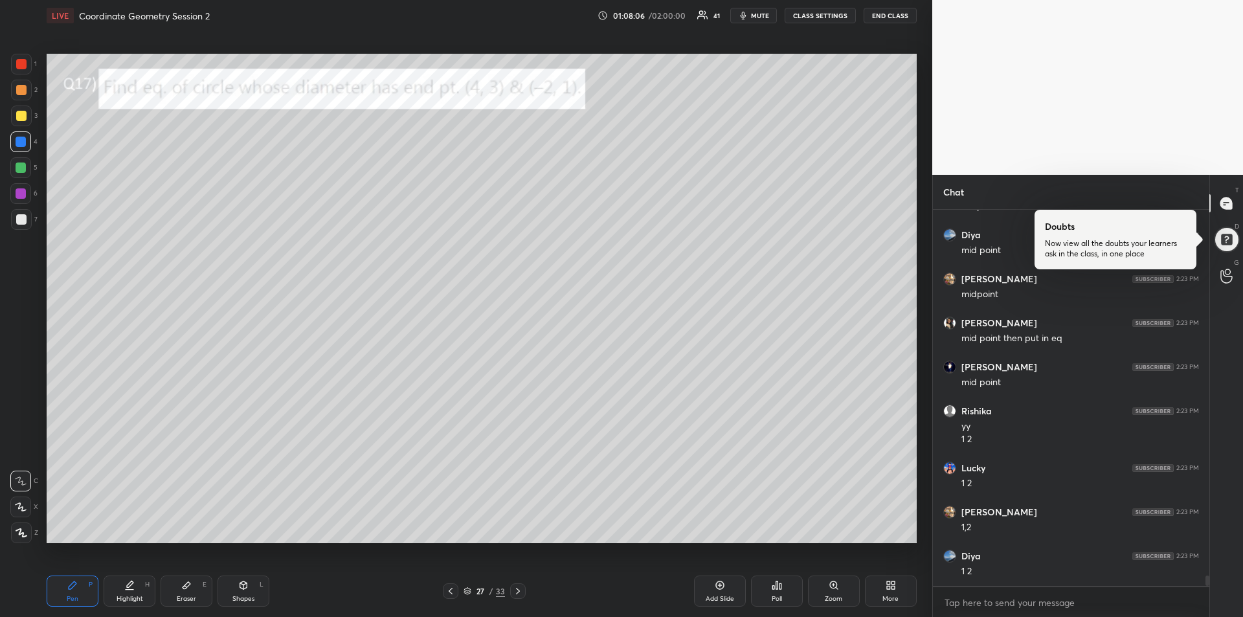
click at [188, 588] on icon at bounding box center [186, 585] width 10 height 10
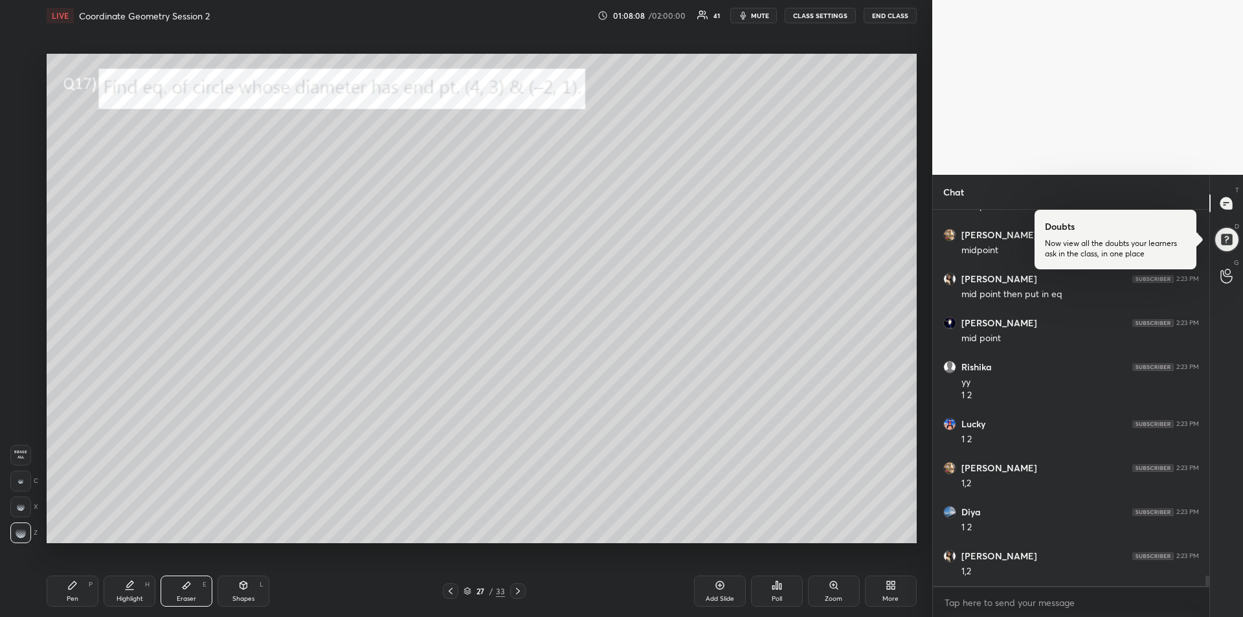
click at [71, 591] on div "Pen P" at bounding box center [73, 590] width 52 height 31
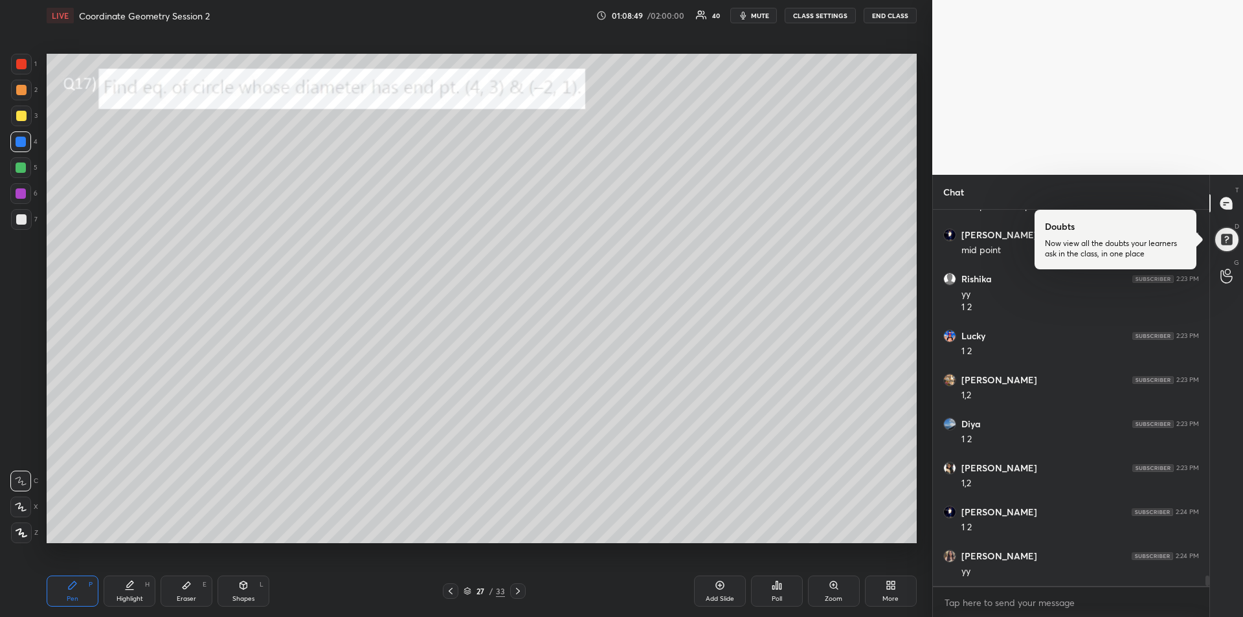
scroll to position [13123, 0]
click at [17, 116] on div at bounding box center [21, 116] width 10 height 10
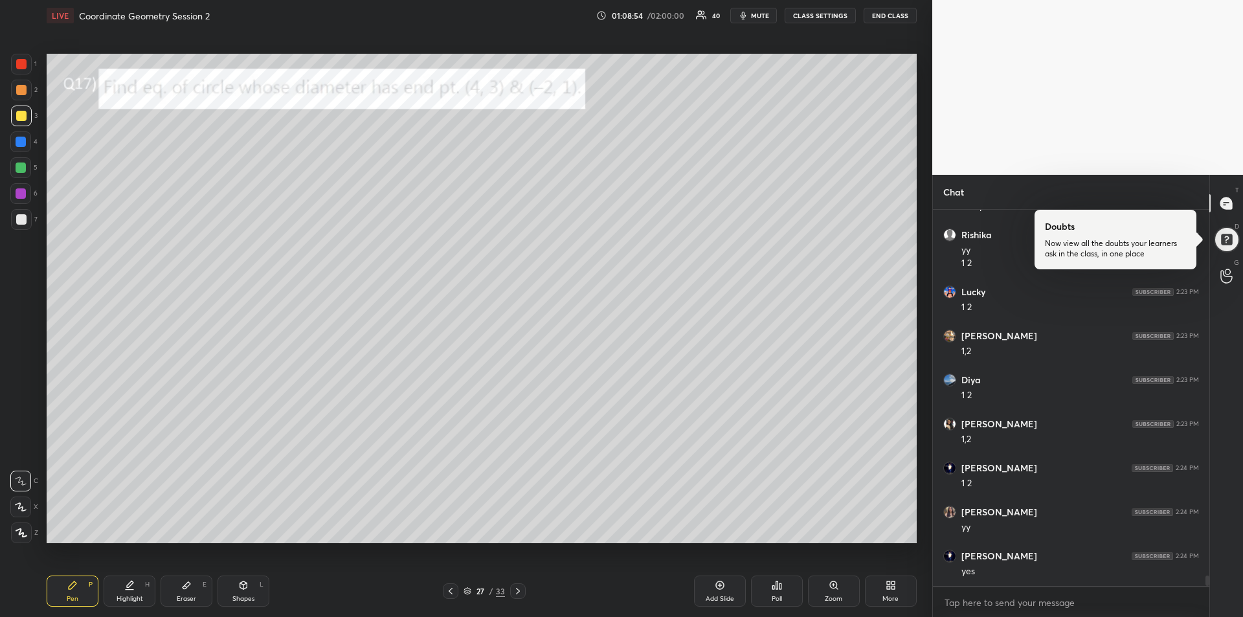
scroll to position [13170, 0]
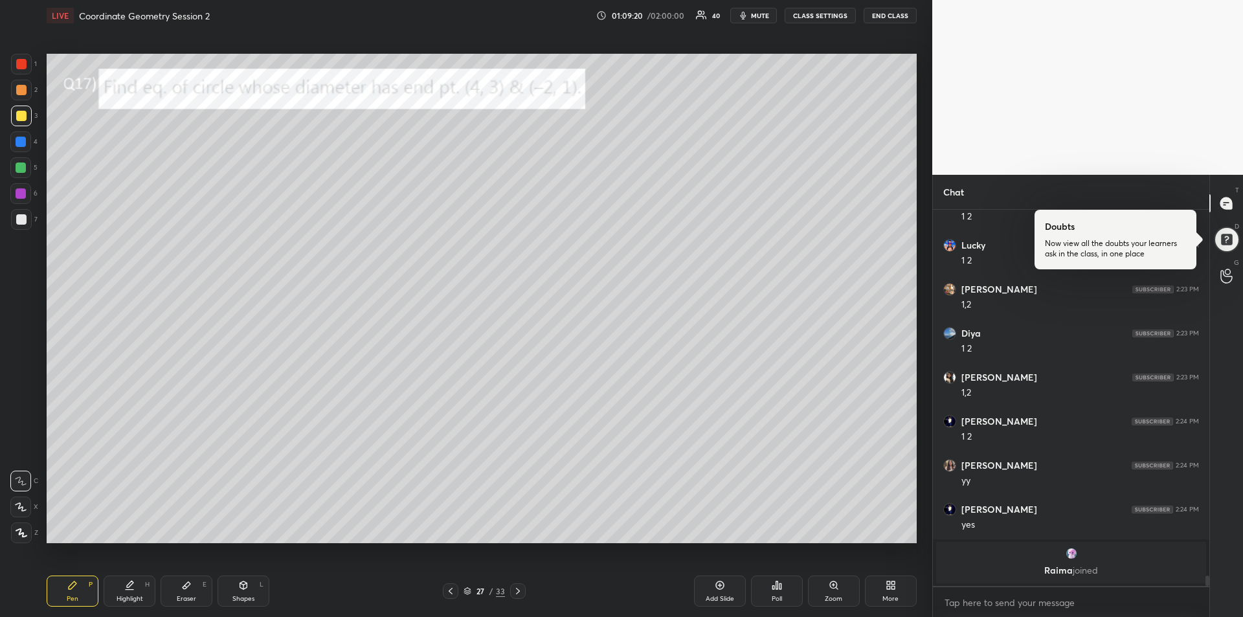
click at [24, 169] on div at bounding box center [21, 167] width 10 height 10
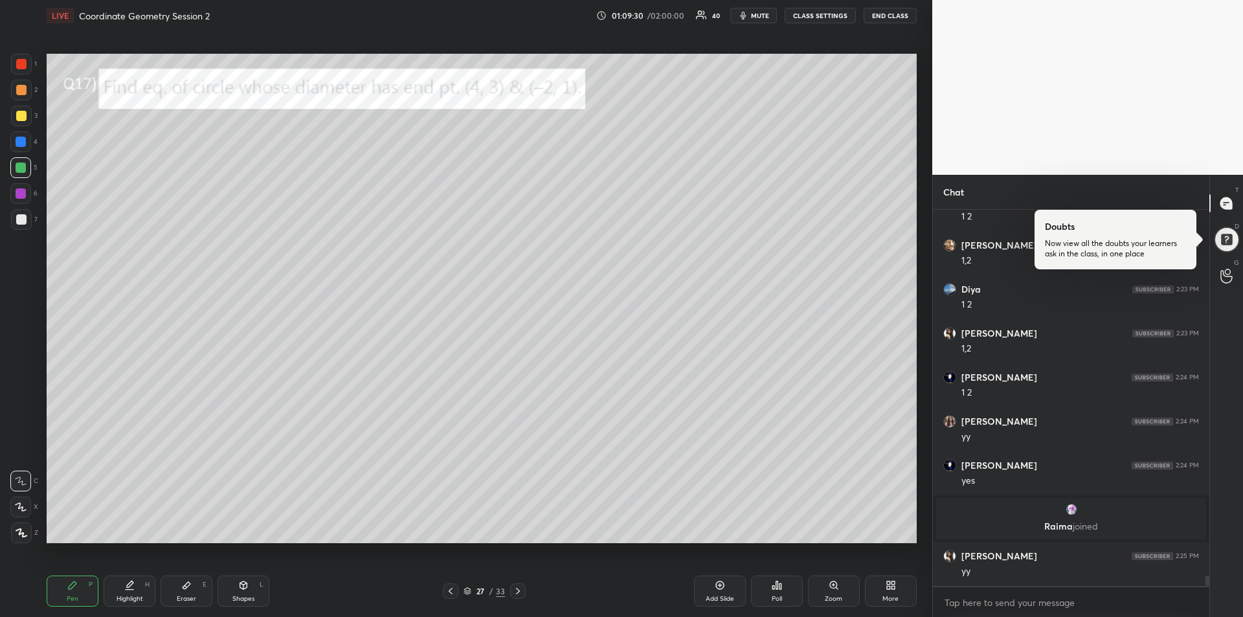
scroll to position [13001, 0]
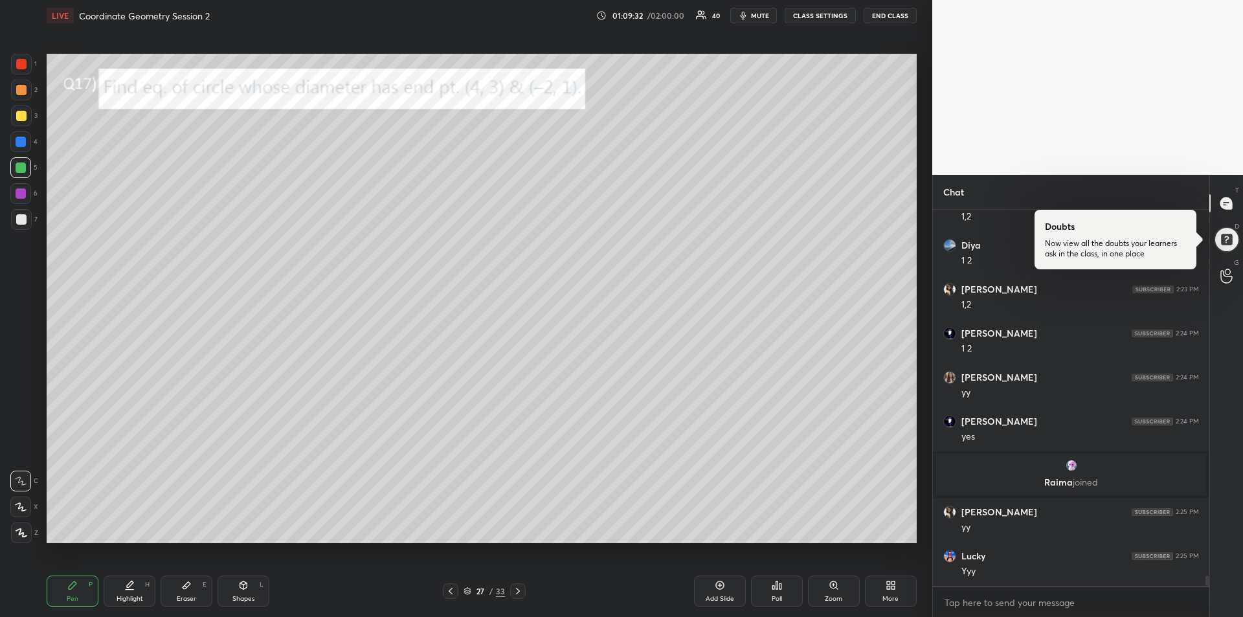
click at [518, 589] on icon at bounding box center [518, 591] width 10 height 10
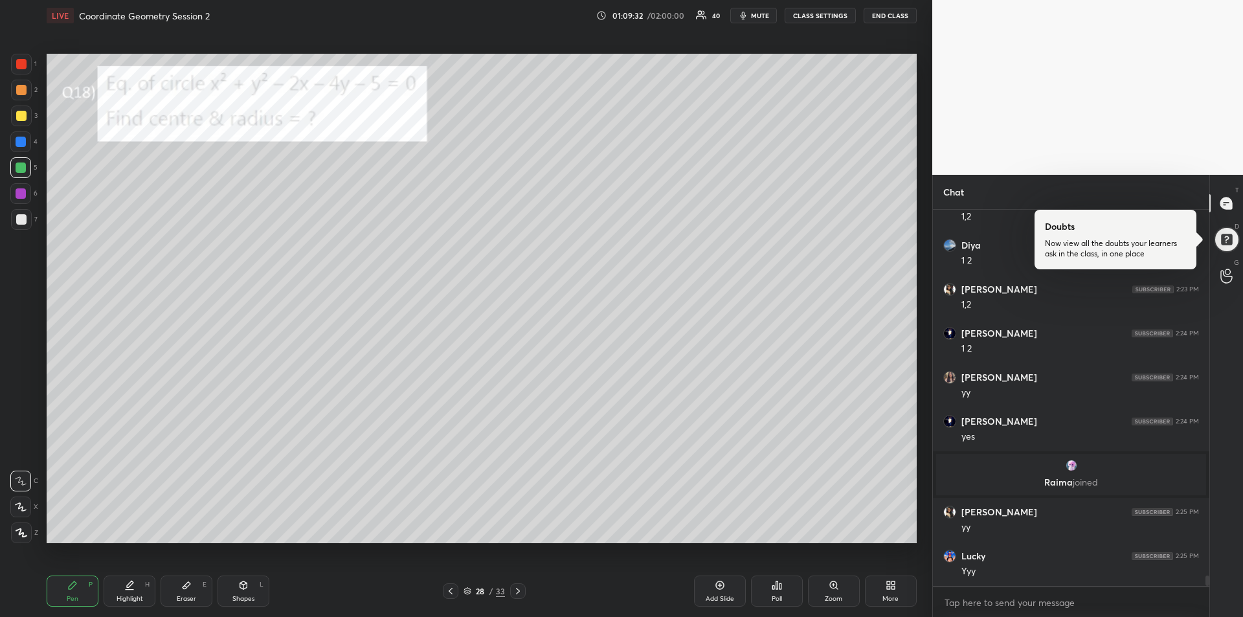
scroll to position [13045, 0]
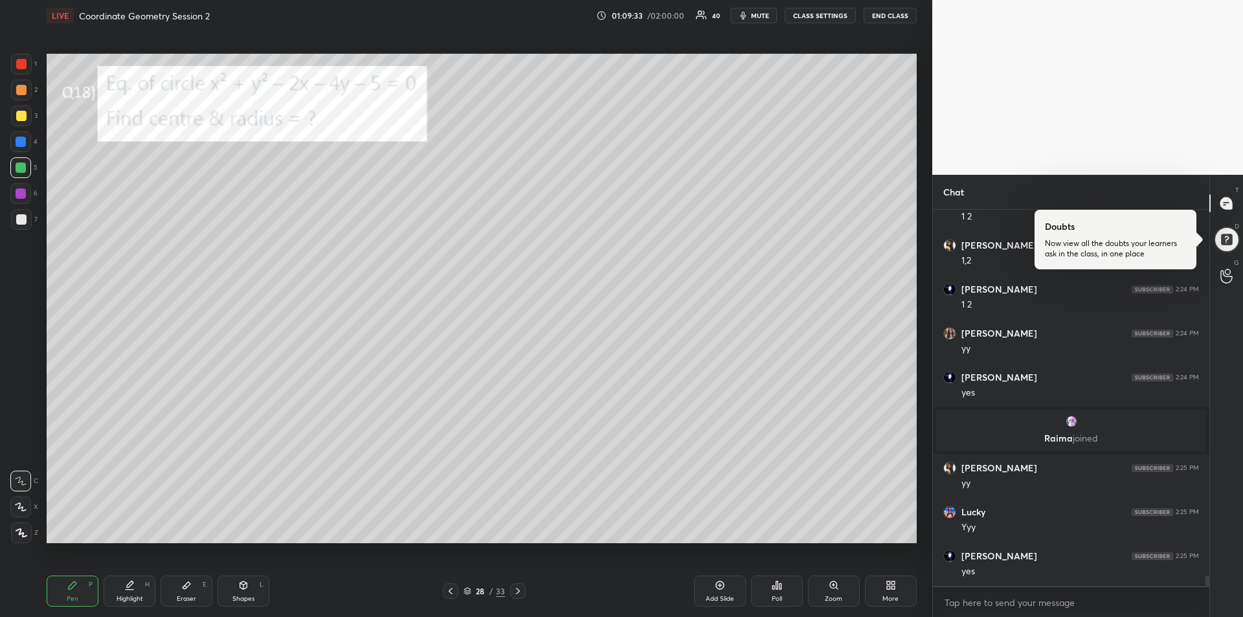
click at [20, 64] on div at bounding box center [21, 64] width 10 height 10
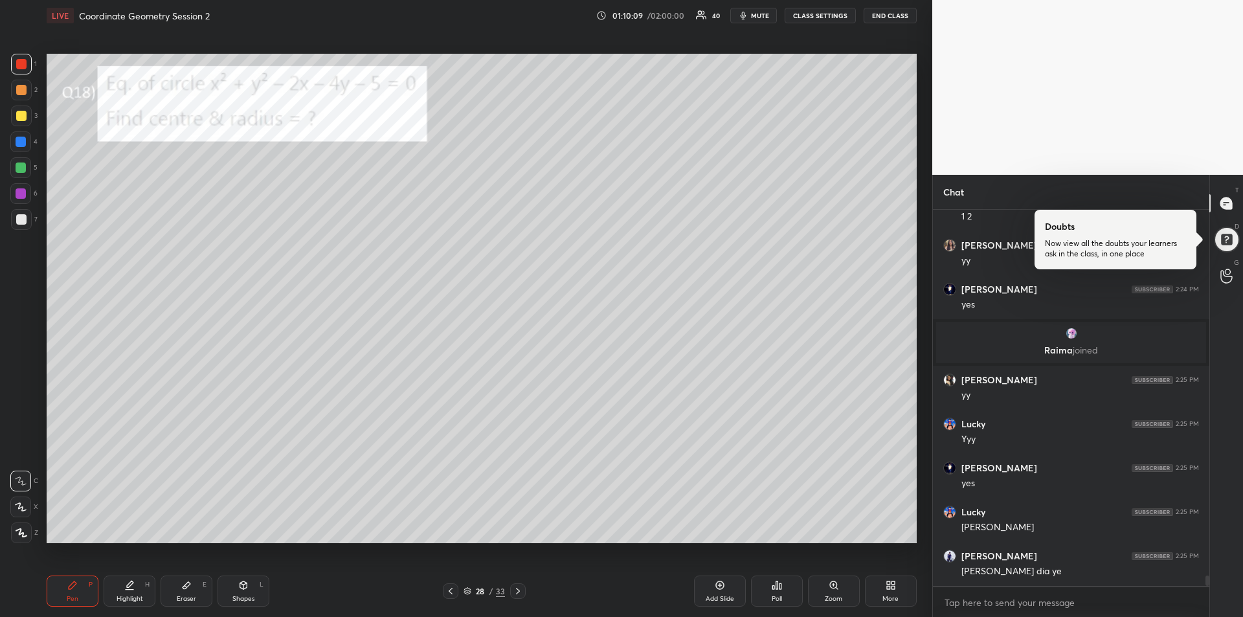
scroll to position [13178, 0]
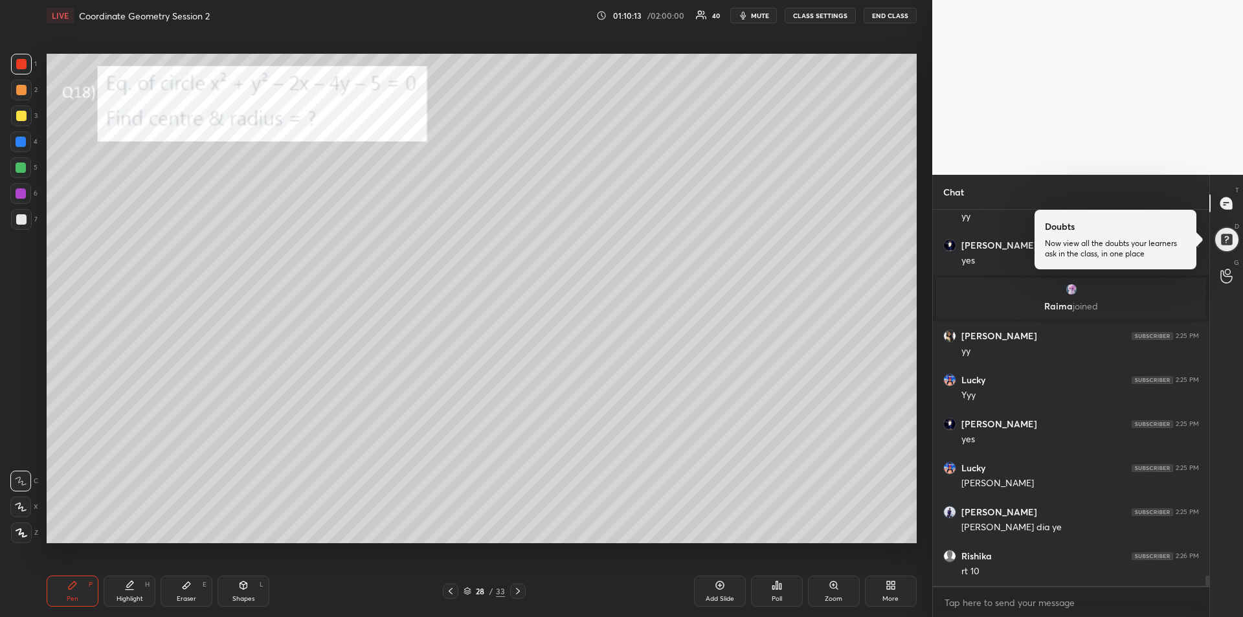
click at [19, 119] on div at bounding box center [21, 116] width 10 height 10
click at [520, 591] on icon at bounding box center [518, 591] width 10 height 10
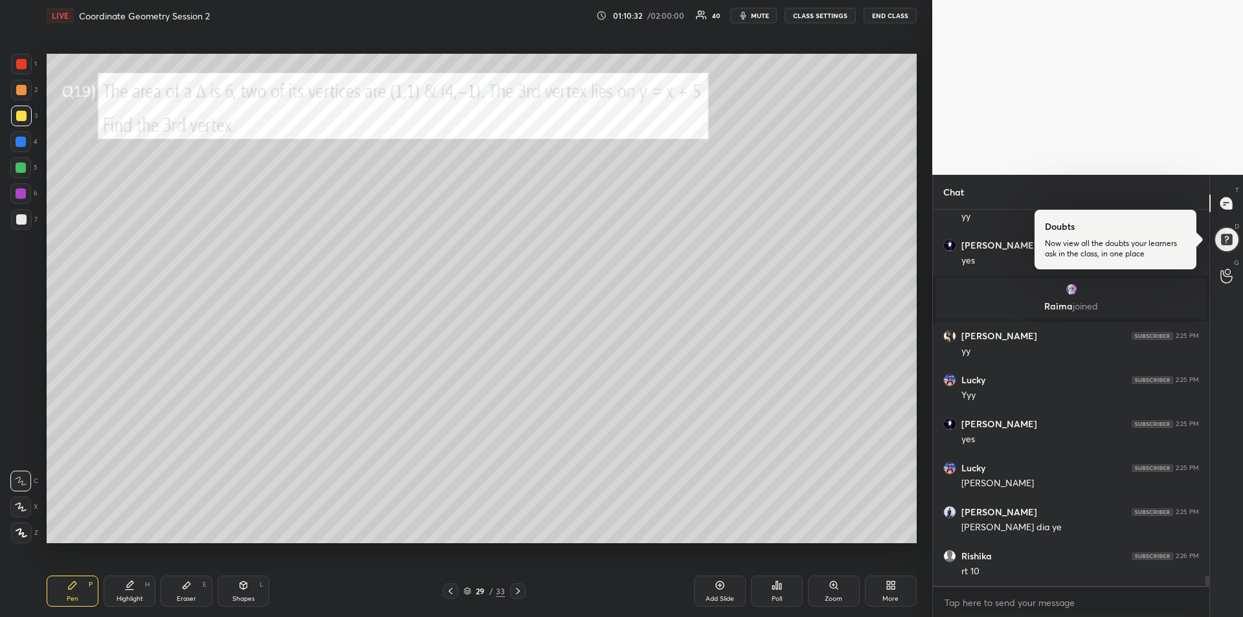
click at [21, 142] on div at bounding box center [21, 142] width 10 height 10
click at [241, 590] on icon at bounding box center [243, 585] width 10 height 10
click at [19, 535] on icon at bounding box center [21, 532] width 7 height 7
click at [74, 590] on icon at bounding box center [72, 585] width 10 height 10
click at [185, 595] on div "Eraser" at bounding box center [186, 598] width 19 height 6
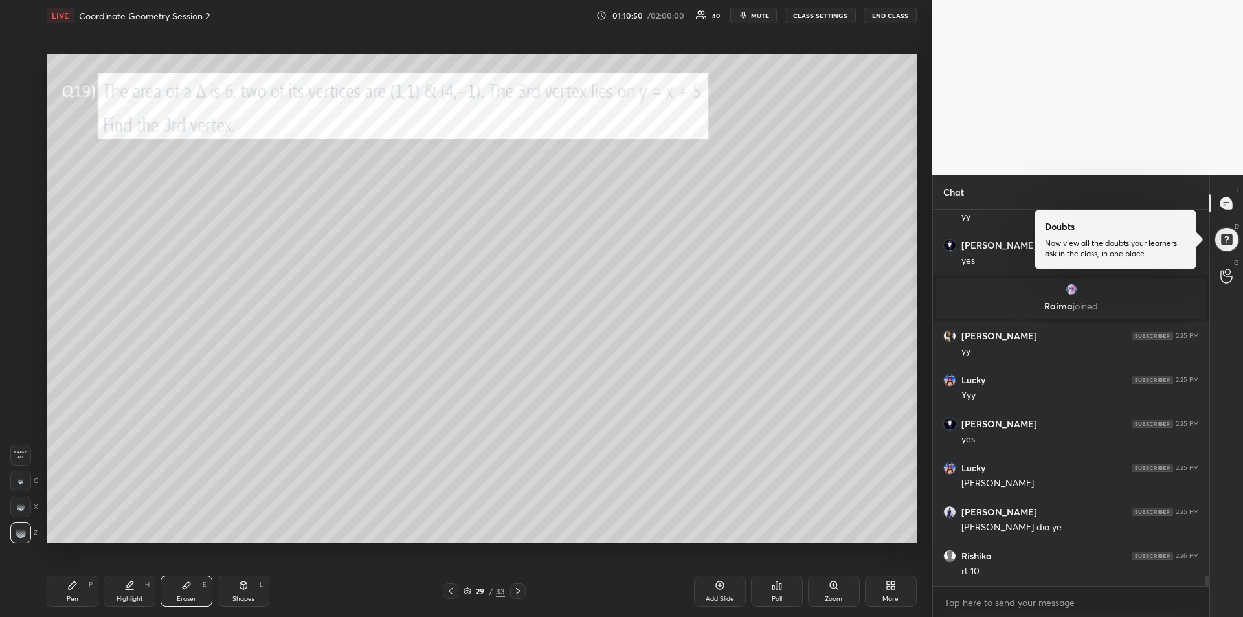
click at [23, 452] on span "Erase all" at bounding box center [20, 454] width 19 height 9
click at [63, 584] on div "Pen P" at bounding box center [73, 590] width 52 height 31
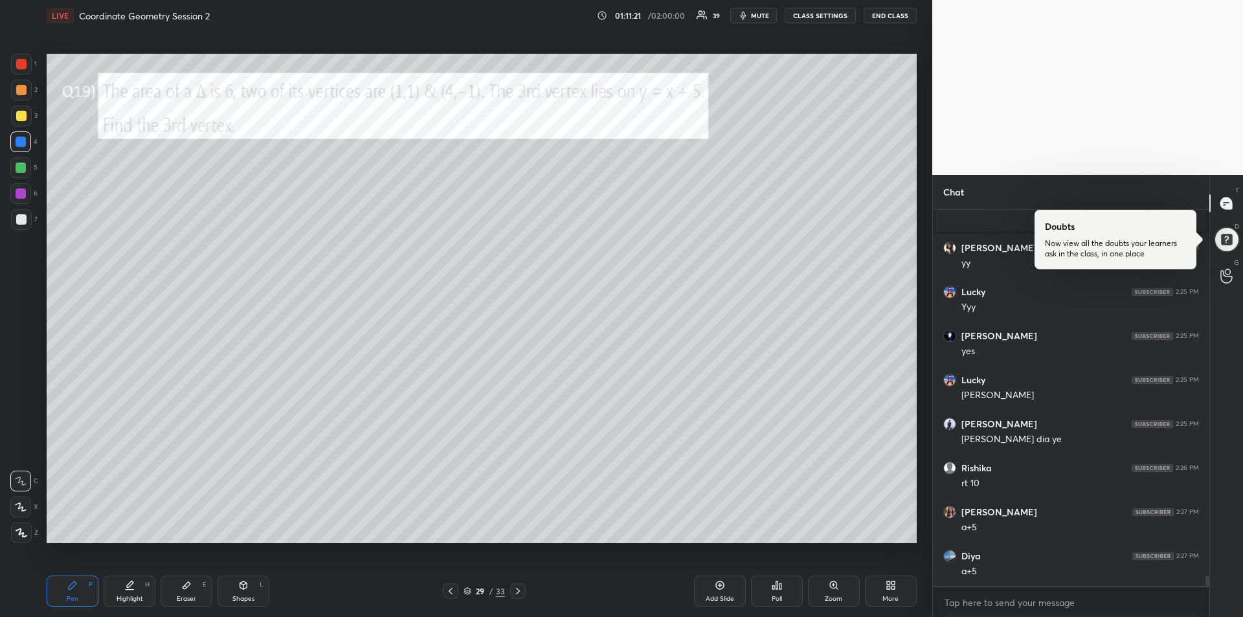
scroll to position [13310, 0]
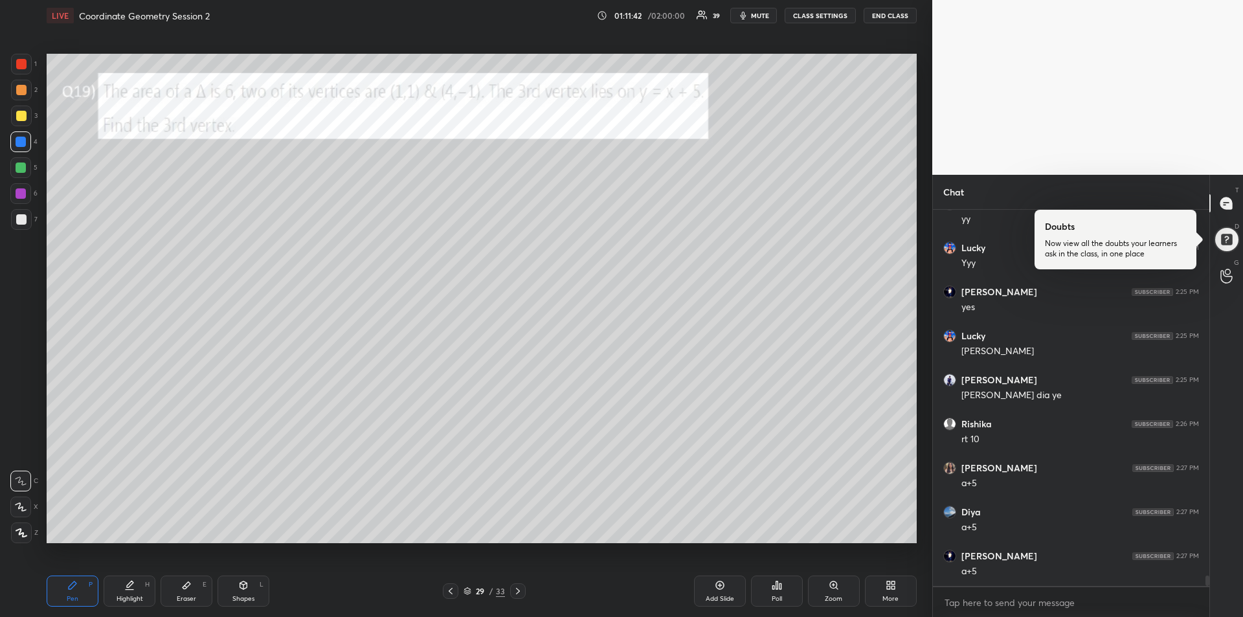
click at [17, 118] on div at bounding box center [21, 116] width 10 height 10
click at [19, 219] on div at bounding box center [21, 219] width 10 height 10
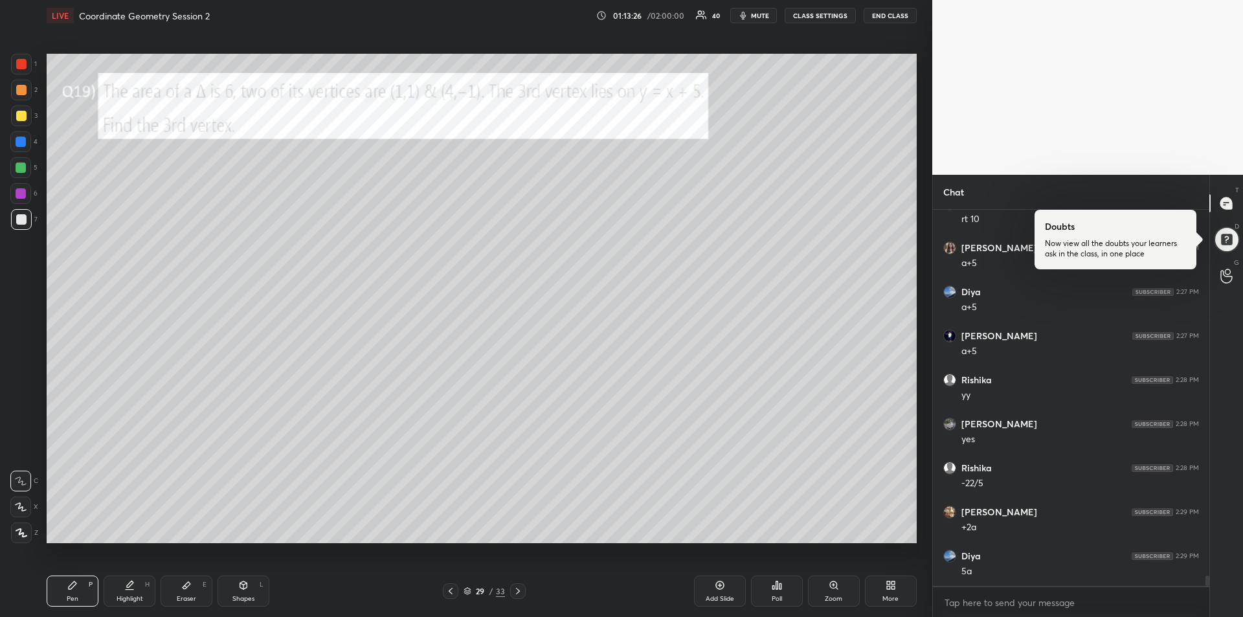
scroll to position [13574, 0]
click at [188, 592] on div "Eraser E" at bounding box center [187, 590] width 52 height 31
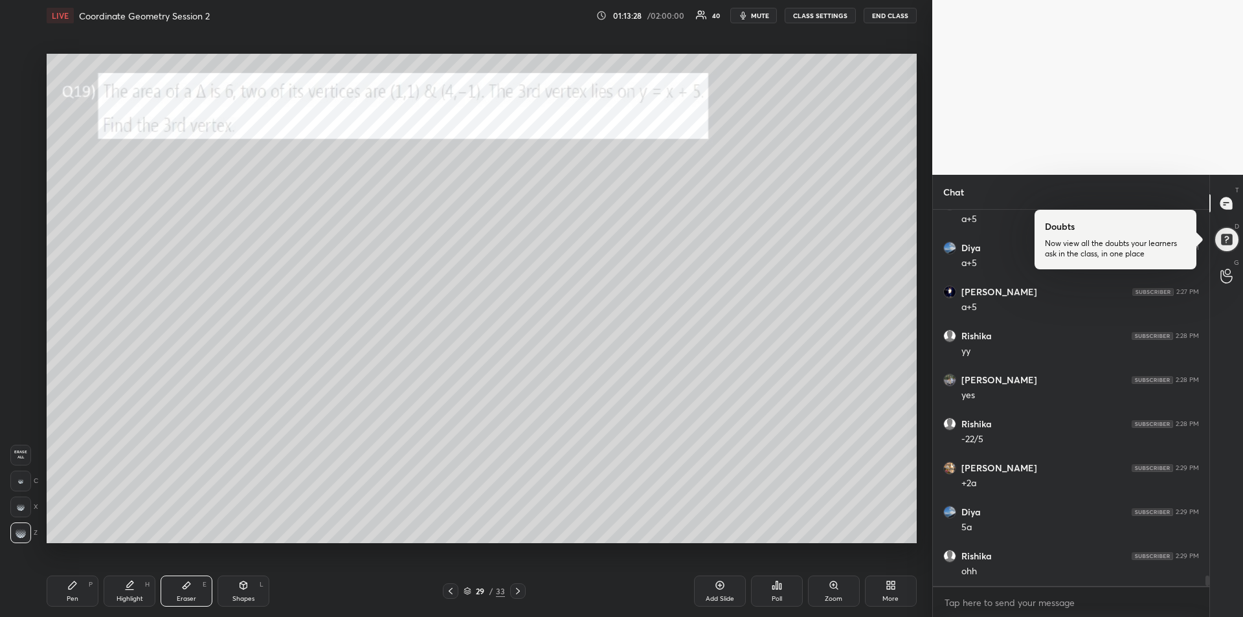
click at [19, 480] on rect at bounding box center [19, 480] width 1 height 1
click at [76, 589] on icon at bounding box center [72, 585] width 10 height 10
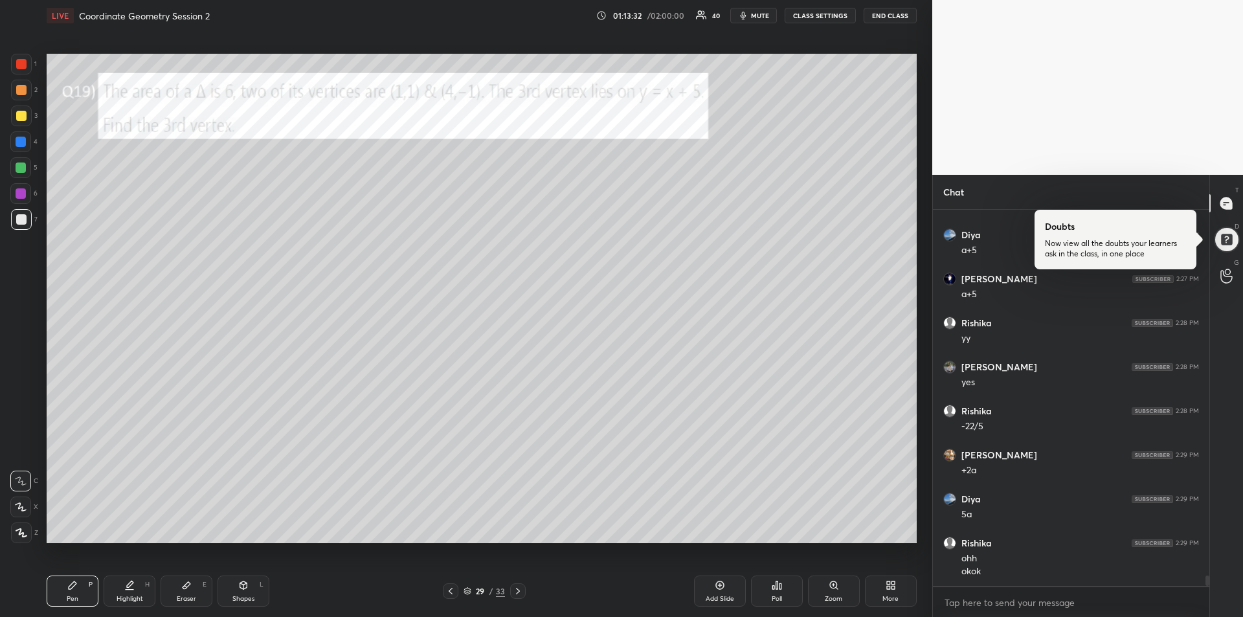
click at [183, 589] on icon at bounding box center [186, 585] width 10 height 10
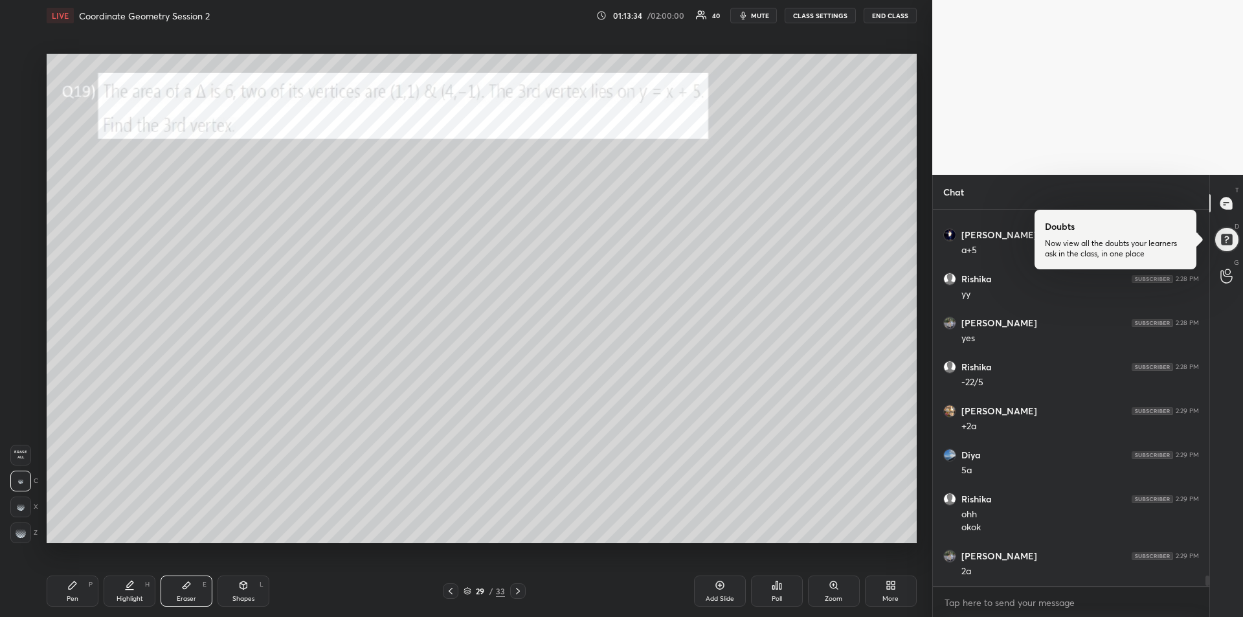
click at [76, 585] on icon at bounding box center [72, 585] width 10 height 10
click at [180, 595] on div "Eraser" at bounding box center [186, 598] width 19 height 6
click at [68, 591] on div "Pen P" at bounding box center [73, 590] width 52 height 31
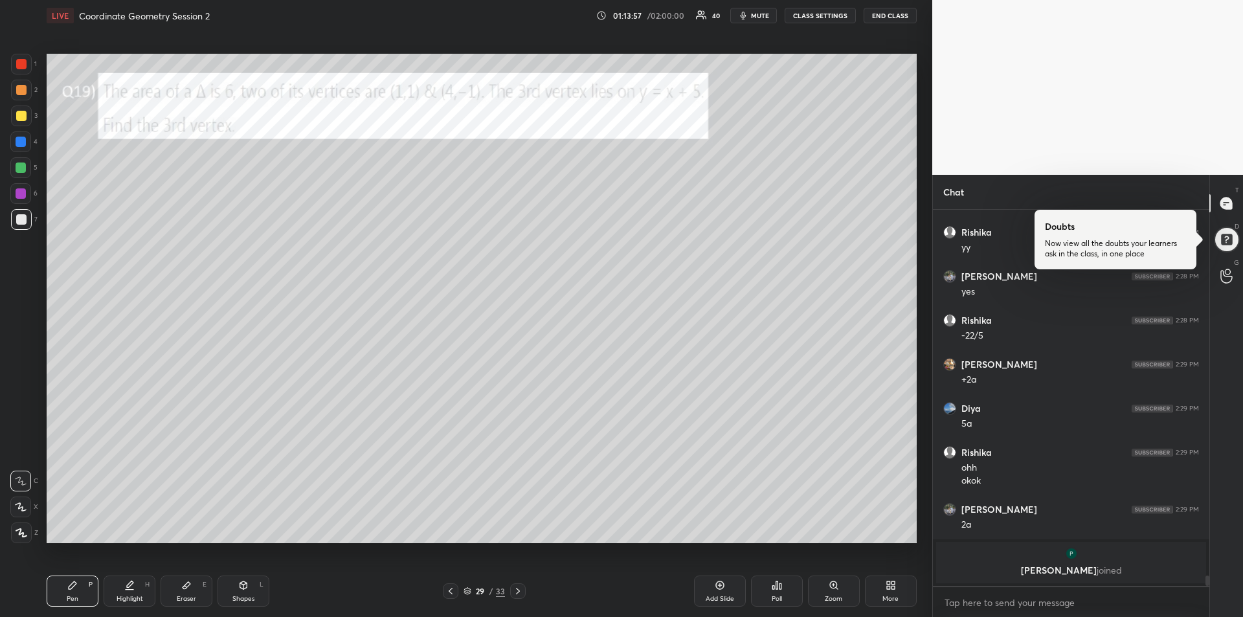
click at [186, 595] on div "Eraser" at bounding box center [186, 598] width 19 height 6
click at [60, 586] on div "Pen P" at bounding box center [73, 590] width 52 height 31
click at [24, 70] on div at bounding box center [21, 64] width 21 height 21
click at [192, 595] on div "Eraser" at bounding box center [186, 598] width 19 height 6
click at [67, 588] on icon at bounding box center [72, 585] width 10 height 10
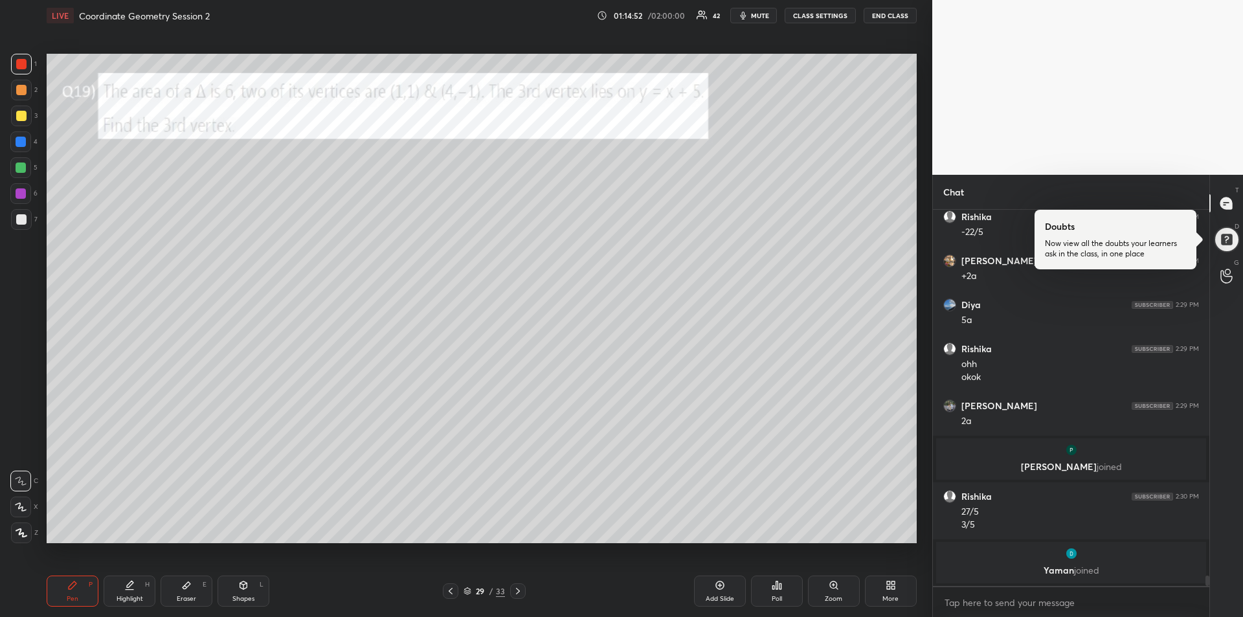
scroll to position [13590, 0]
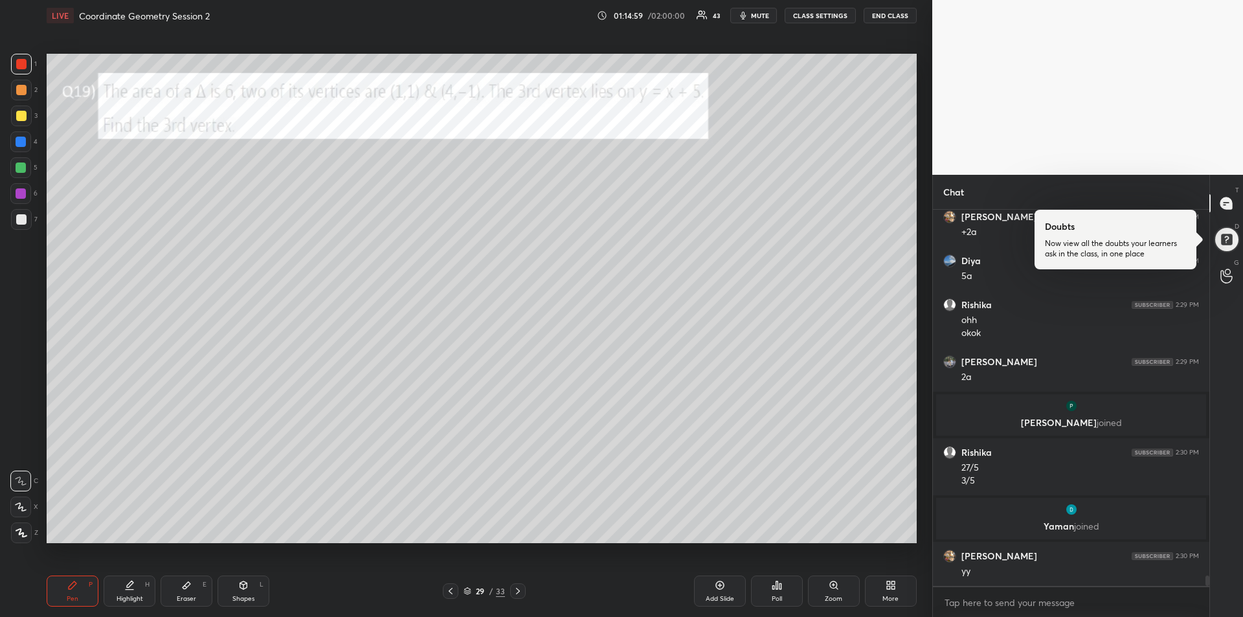
click at [518, 588] on icon at bounding box center [518, 591] width 10 height 10
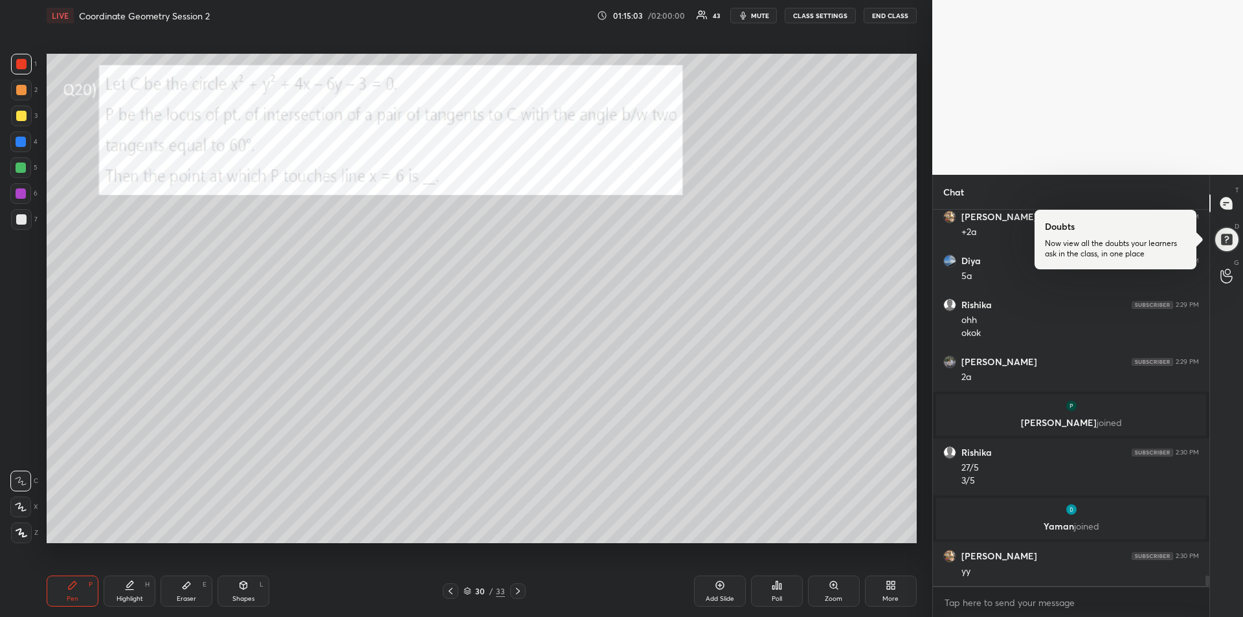
click at [753, 14] on span "mute" at bounding box center [760, 15] width 18 height 9
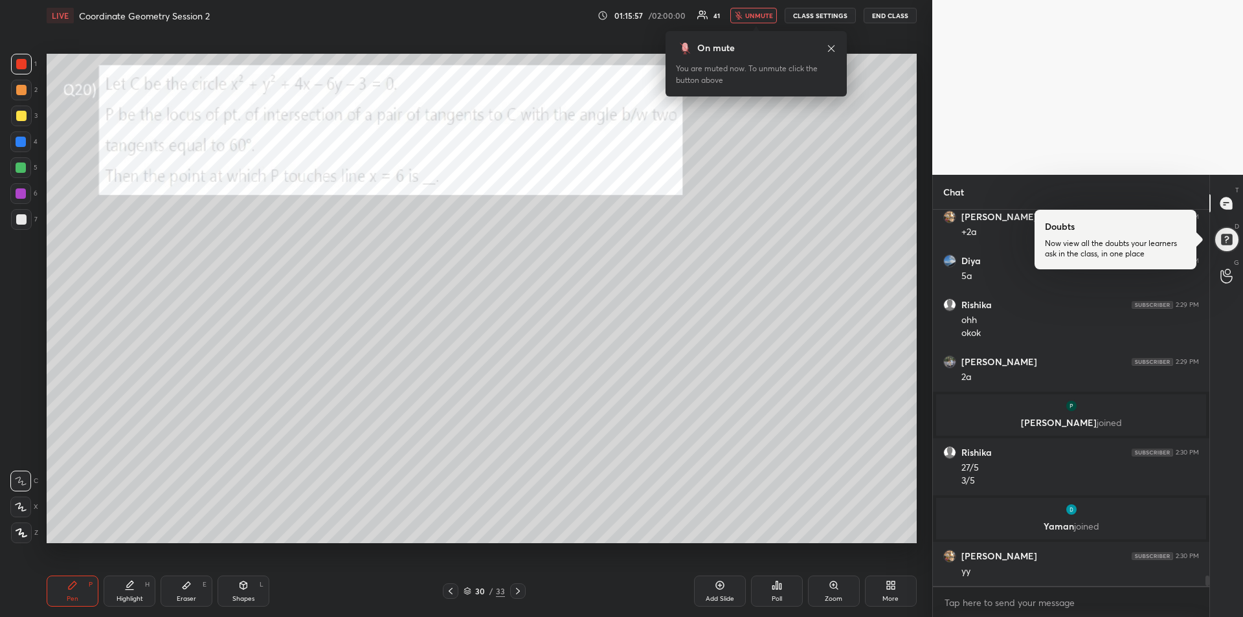
scroll to position [13637, 0]
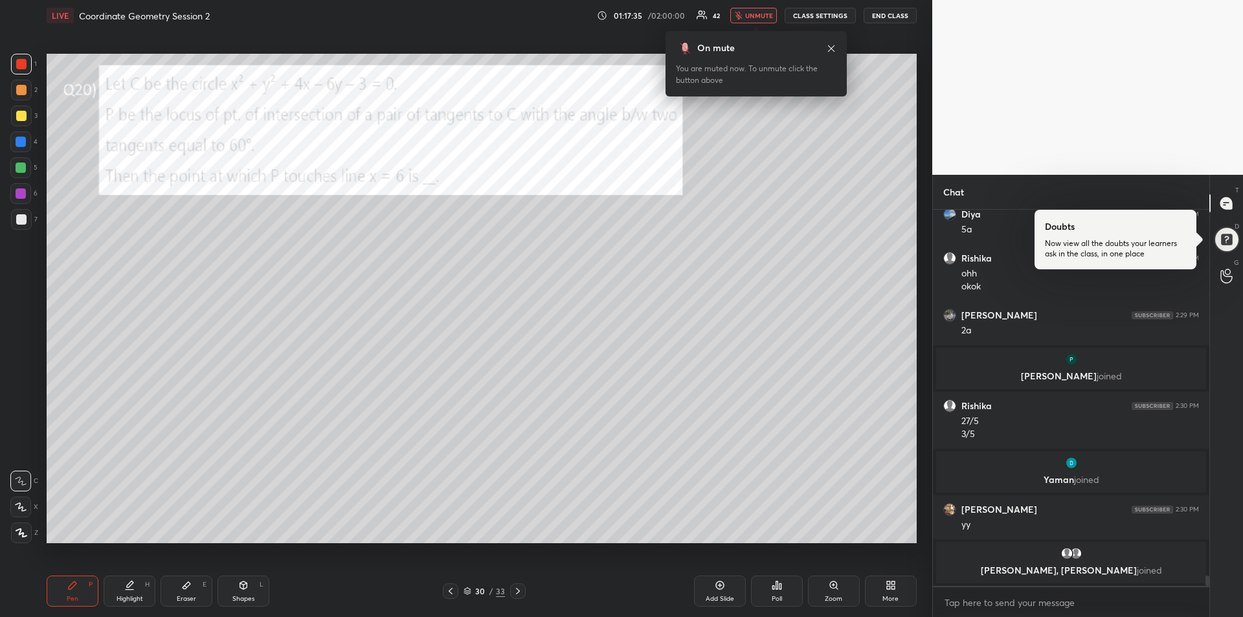
click at [756, 17] on span "unmute" at bounding box center [759, 15] width 28 height 9
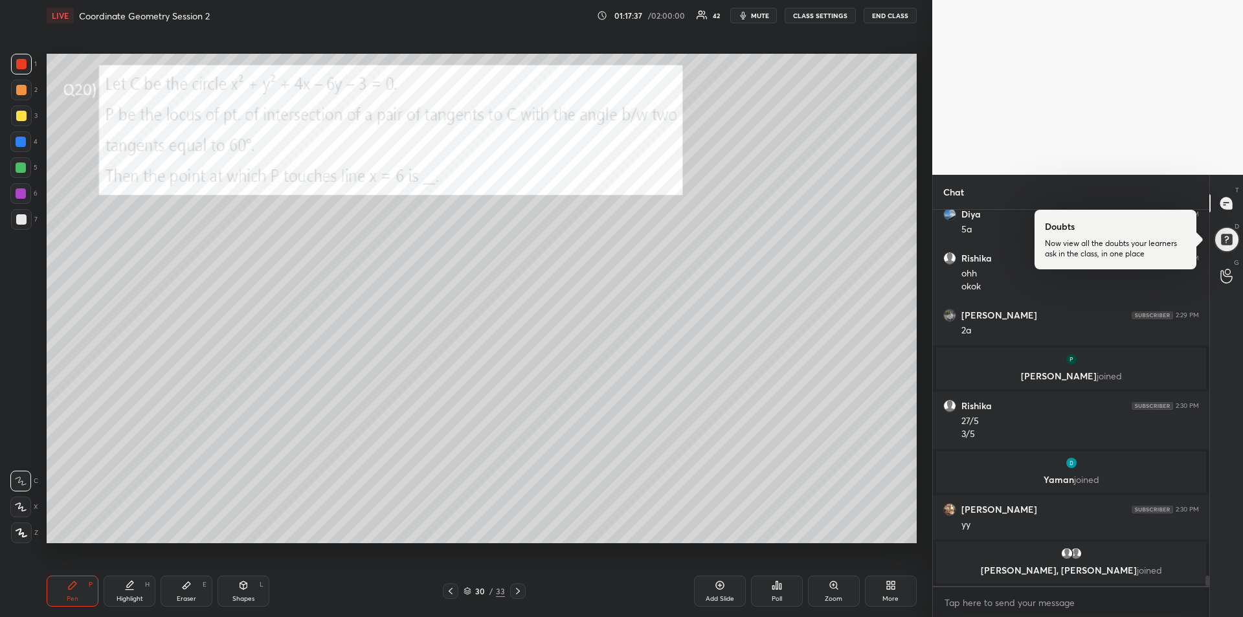
click at [22, 119] on div at bounding box center [21, 116] width 10 height 10
click at [16, 66] on div at bounding box center [21, 64] width 10 height 10
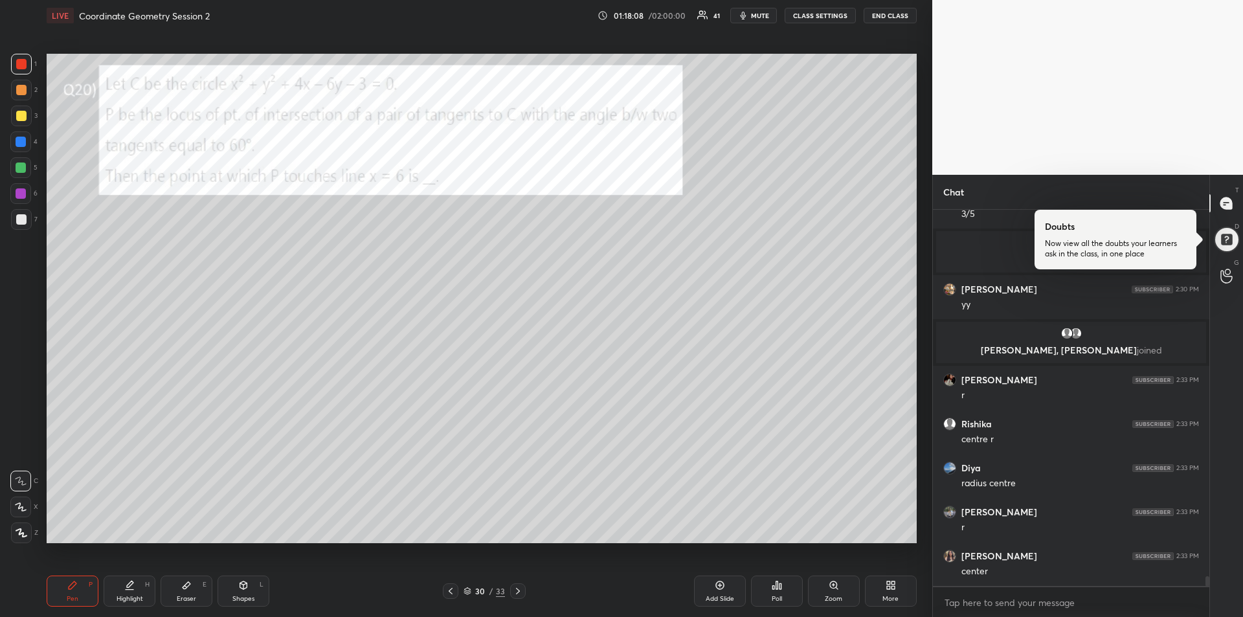
scroll to position [13875, 0]
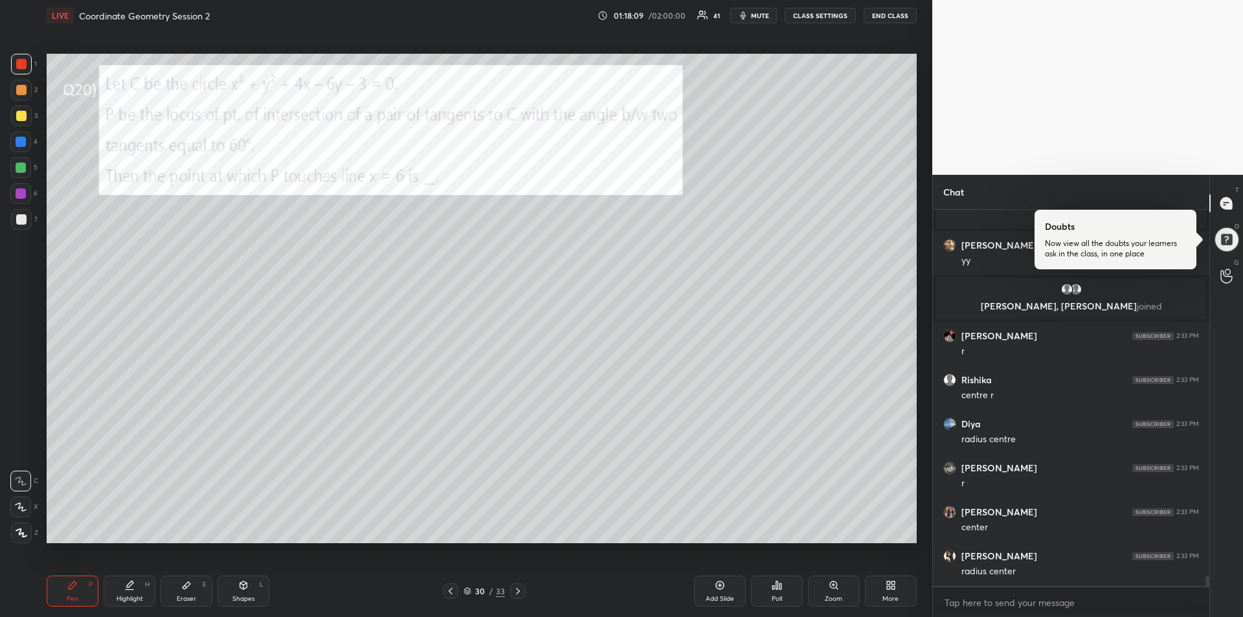
click at [19, 126] on div "1 2 3 4 5 6 7" at bounding box center [23, 144] width 27 height 181
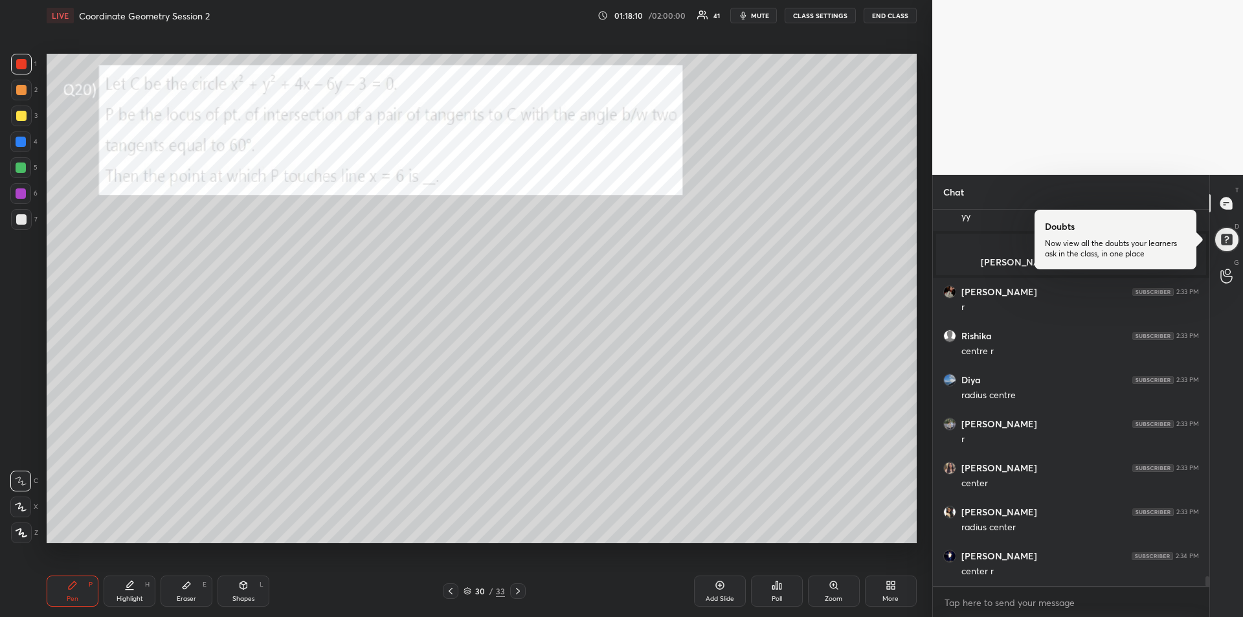
scroll to position [13963, 0]
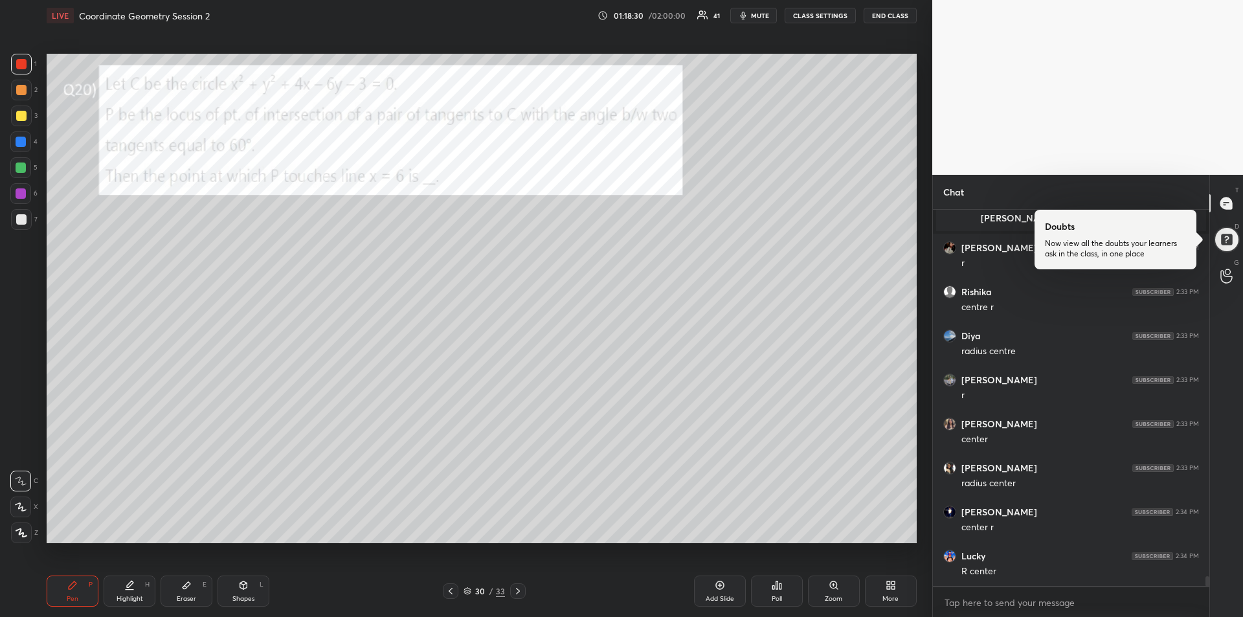
click at [755, 16] on span "mute" at bounding box center [760, 15] width 18 height 9
click at [746, 18] on button "unmute" at bounding box center [753, 16] width 47 height 16
click at [19, 195] on div at bounding box center [21, 193] width 10 height 10
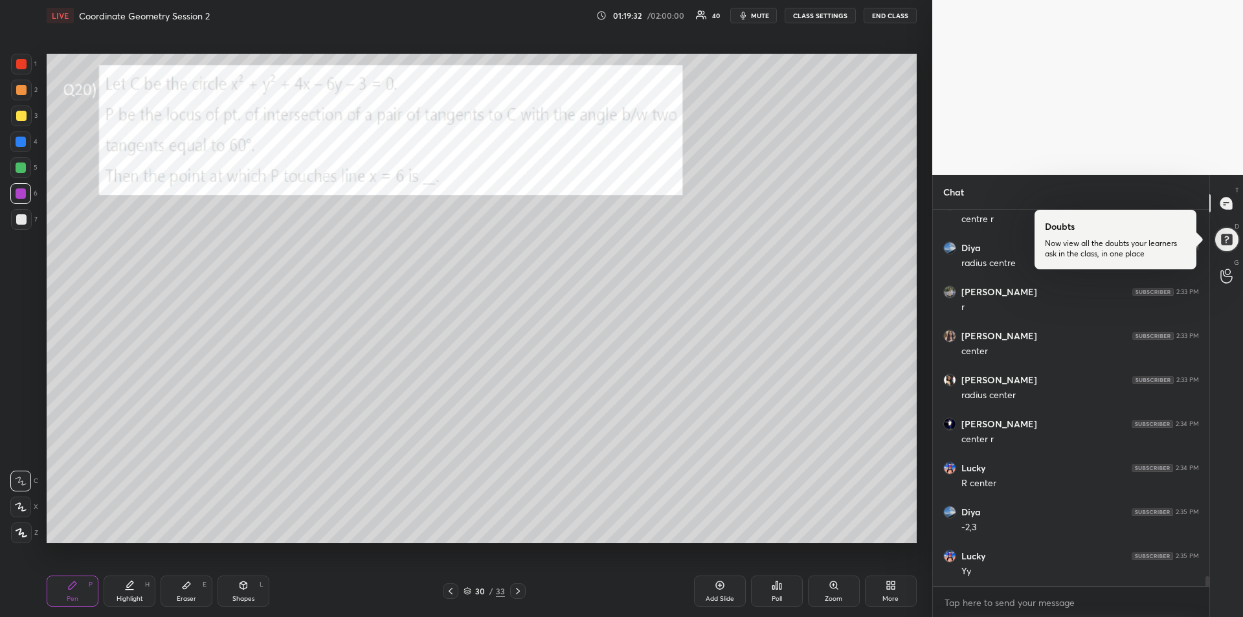
click at [25, 65] on div at bounding box center [21, 64] width 10 height 10
click at [25, 223] on div at bounding box center [21, 219] width 10 height 10
click at [248, 593] on div "Shapes L" at bounding box center [243, 590] width 52 height 31
click at [22, 478] on icon at bounding box center [21, 481] width 10 height 10
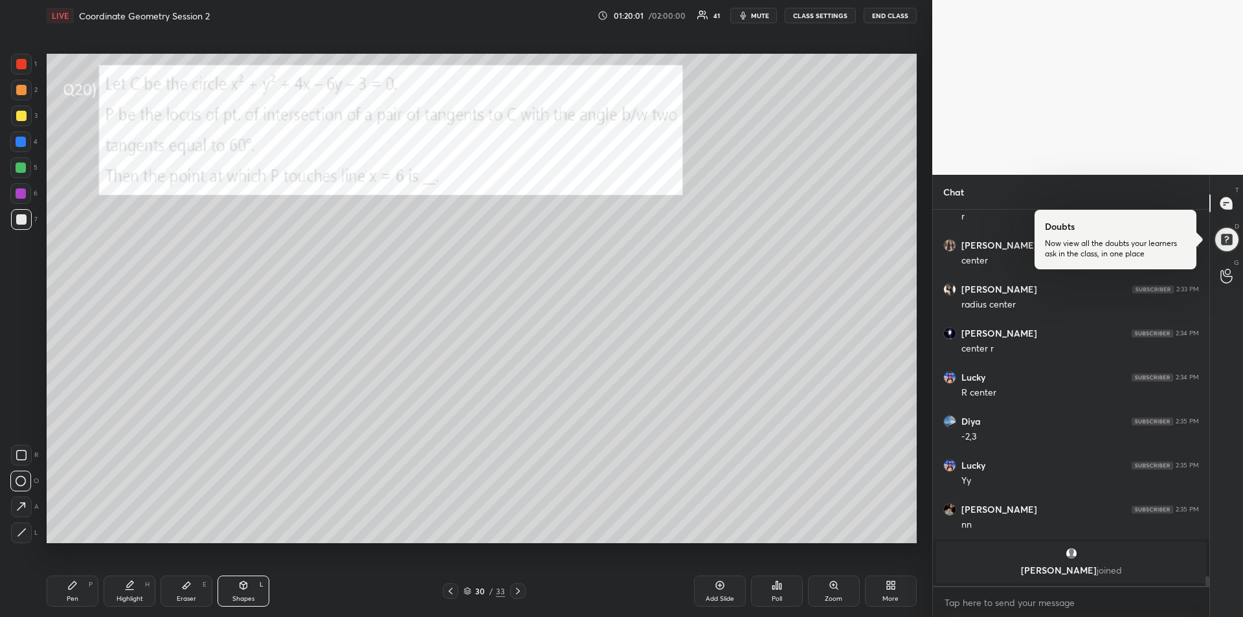
click at [69, 592] on div "Pen P" at bounding box center [73, 590] width 52 height 31
click at [195, 592] on div "Eraser E" at bounding box center [187, 590] width 52 height 31
click at [19, 531] on rect at bounding box center [18, 531] width 1 height 1
click at [243, 587] on icon at bounding box center [243, 585] width 7 height 8
click at [18, 529] on icon at bounding box center [22, 532] width 10 height 10
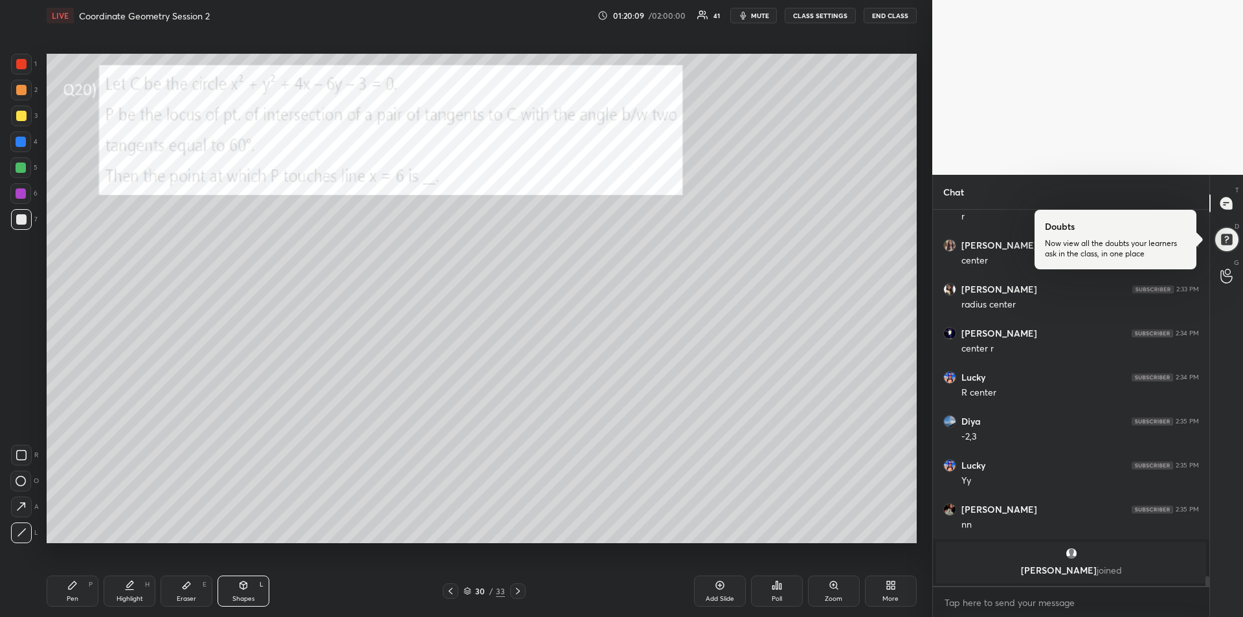
click at [17, 478] on icon at bounding box center [21, 481] width 10 height 10
click at [72, 591] on div "Pen P" at bounding box center [73, 590] width 52 height 31
click at [17, 166] on div at bounding box center [21, 167] width 10 height 10
click at [133, 590] on icon at bounding box center [130, 590] width 8 height 0
click at [718, 595] on div "Add Slide" at bounding box center [719, 598] width 28 height 6
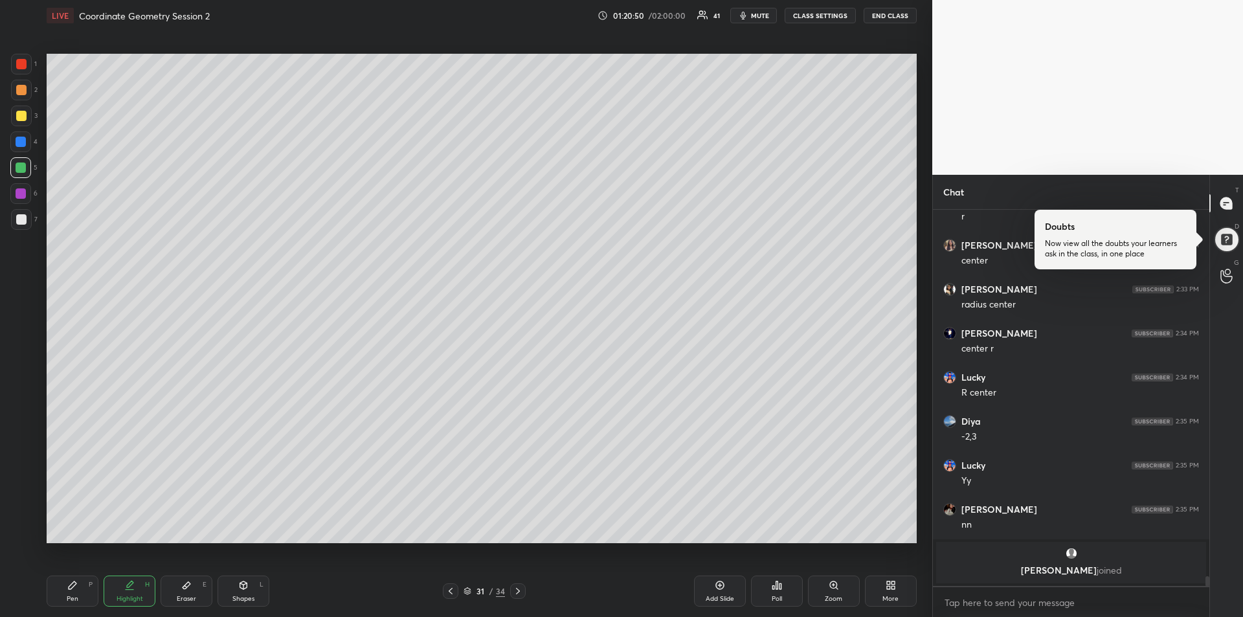
click at [71, 590] on icon at bounding box center [72, 585] width 10 height 10
click at [20, 192] on div at bounding box center [21, 193] width 10 height 10
click at [21, 111] on div at bounding box center [21, 116] width 10 height 10
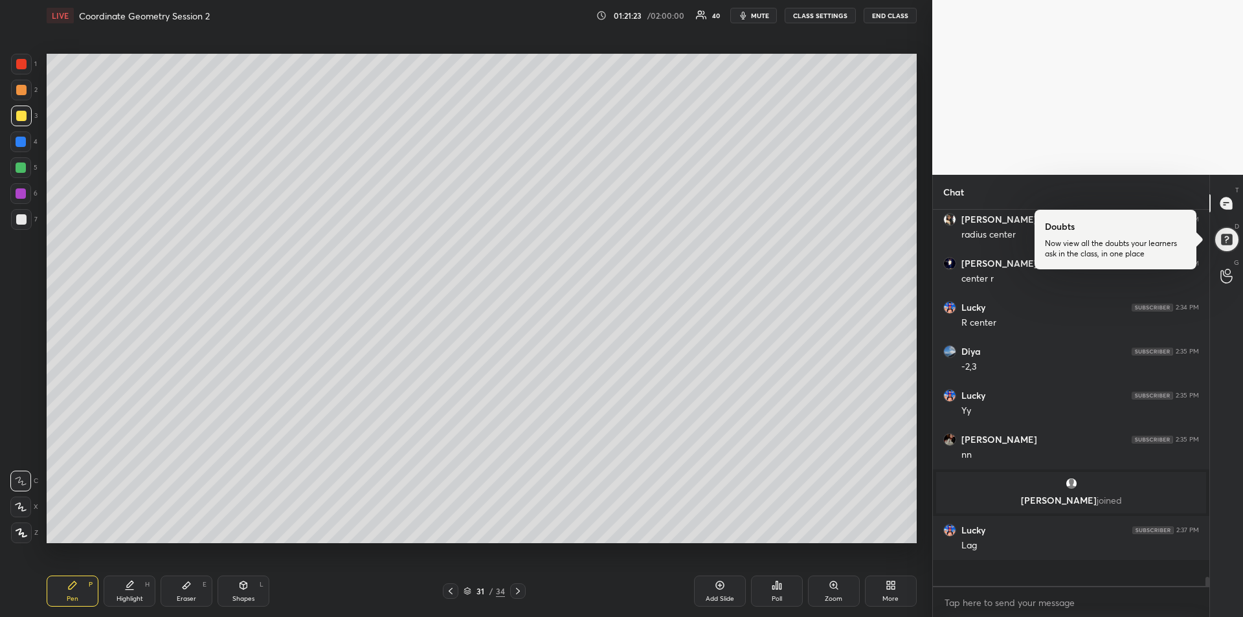
scroll to position [14058, 0]
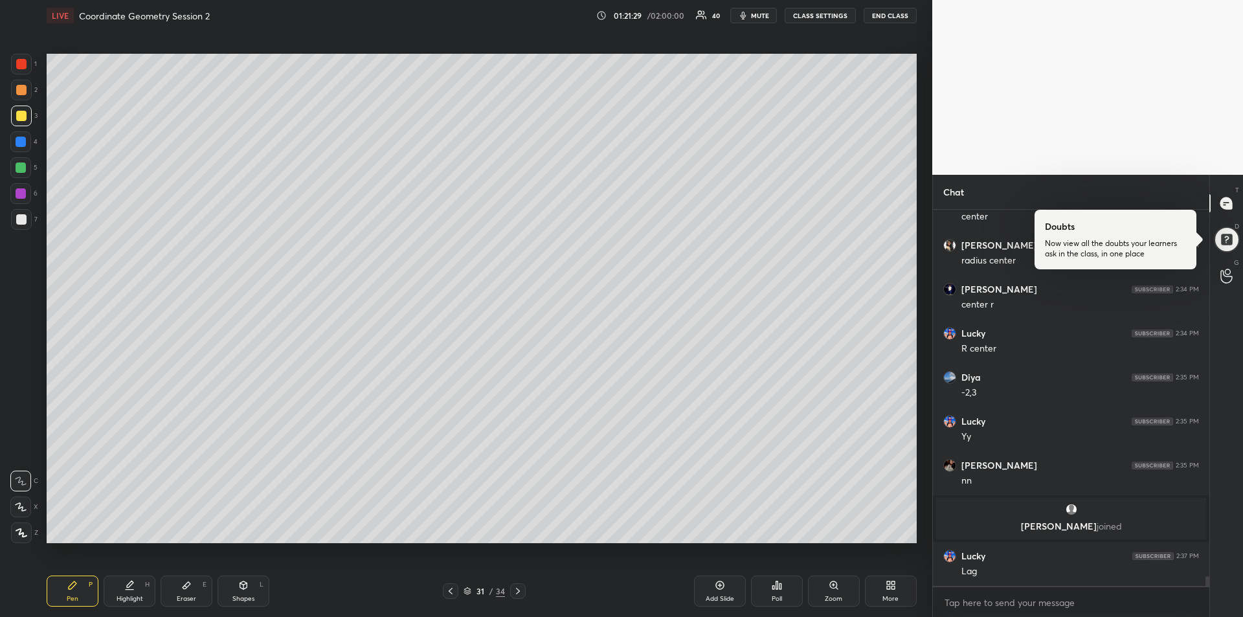
click at [453, 592] on icon at bounding box center [450, 591] width 10 height 10
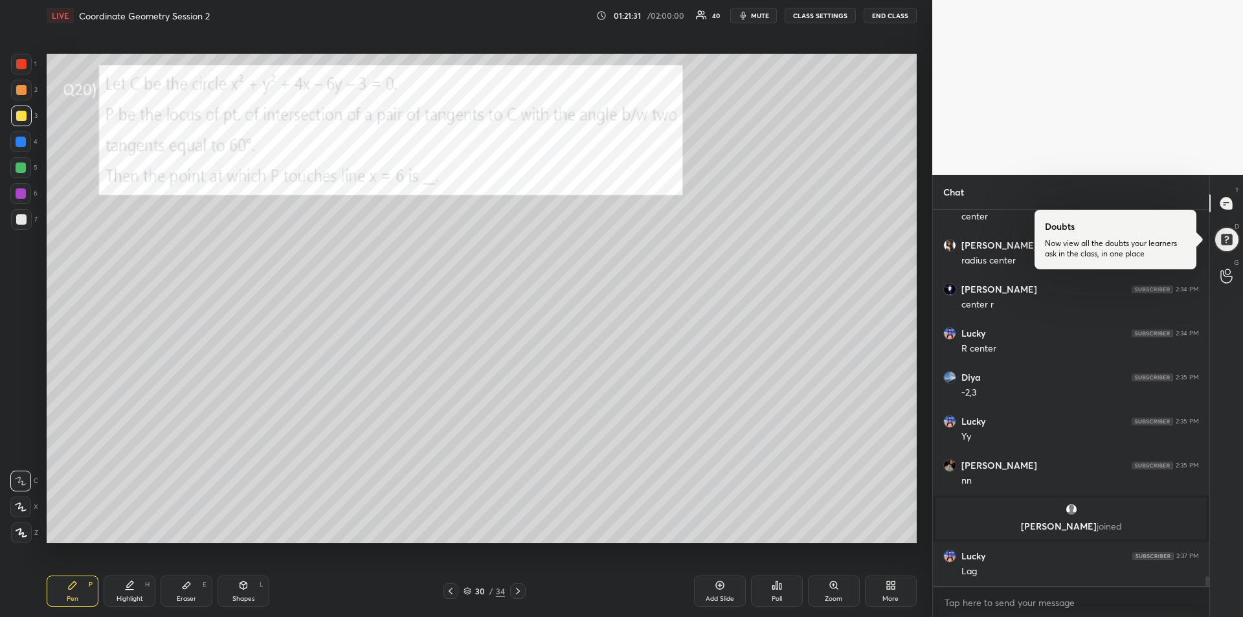
click at [23, 65] on div at bounding box center [21, 64] width 10 height 10
click at [129, 593] on div "Highlight H" at bounding box center [130, 590] width 52 height 31
click at [240, 593] on div "Shapes L" at bounding box center [243, 590] width 52 height 31
click at [243, 589] on icon at bounding box center [243, 586] width 0 height 5
click at [19, 138] on div at bounding box center [21, 142] width 10 height 10
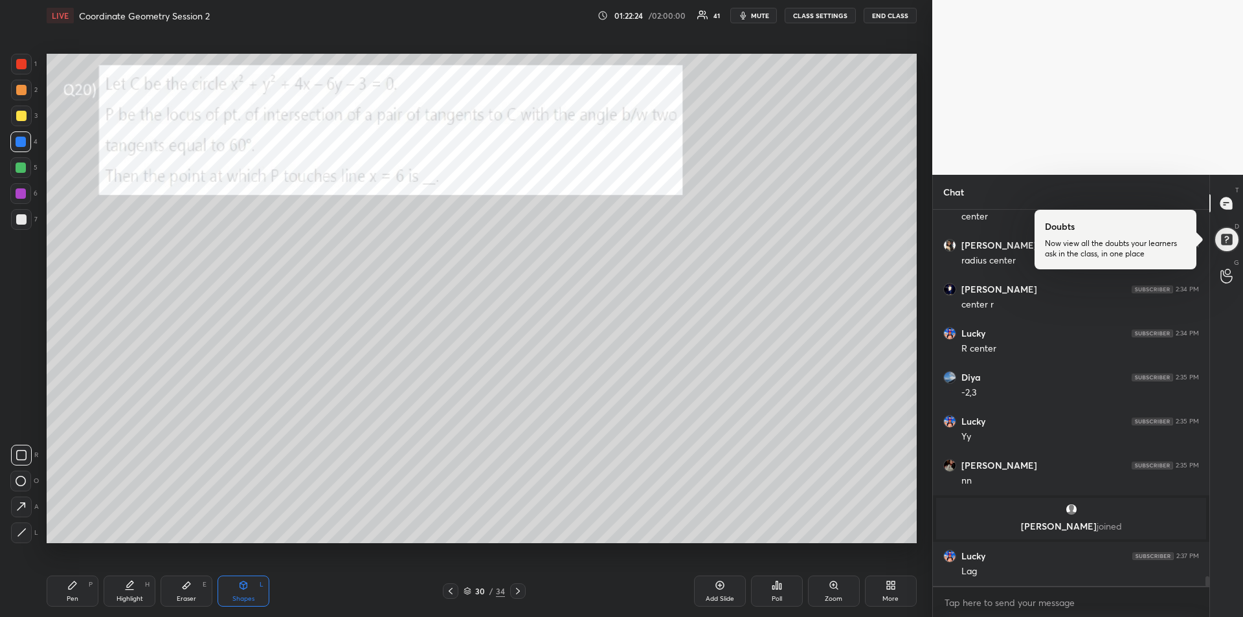
click at [25, 535] on icon at bounding box center [22, 532] width 10 height 10
click at [69, 583] on icon at bounding box center [72, 585] width 10 height 10
click at [61, 579] on div "Pen P" at bounding box center [73, 590] width 52 height 31
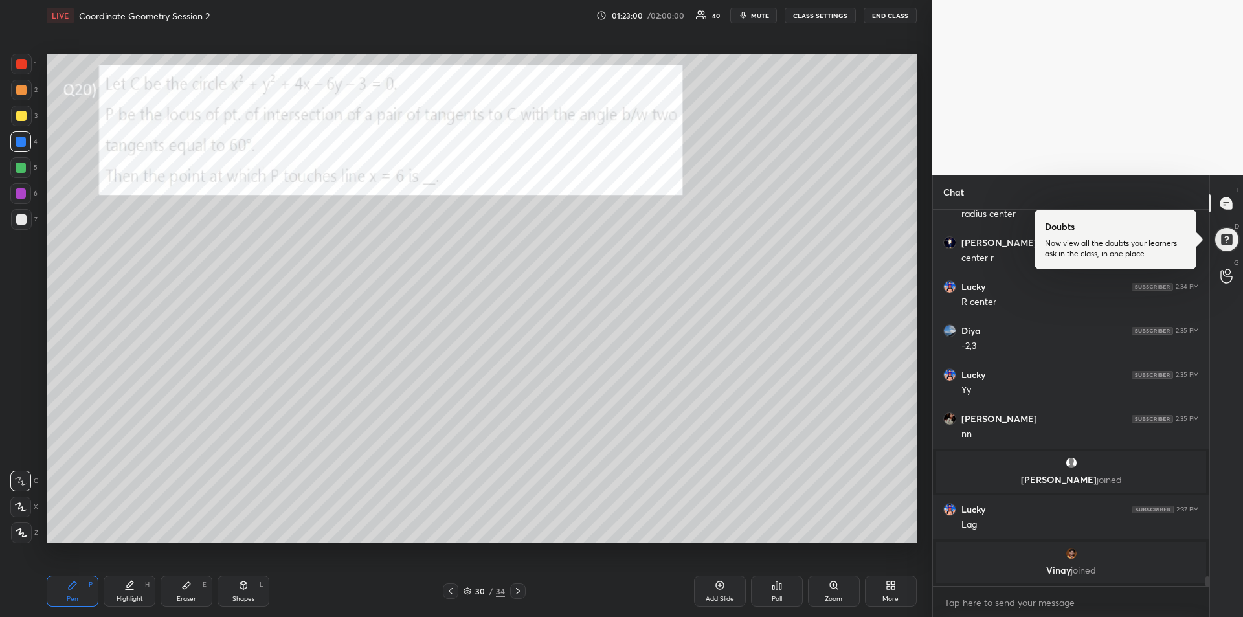
click at [243, 588] on icon at bounding box center [243, 586] width 0 height 5
click at [16, 527] on div at bounding box center [21, 532] width 21 height 21
click at [21, 533] on icon at bounding box center [22, 532] width 10 height 10
click at [24, 215] on div at bounding box center [21, 219] width 10 height 10
click at [78, 583] on div "Pen P" at bounding box center [73, 590] width 52 height 31
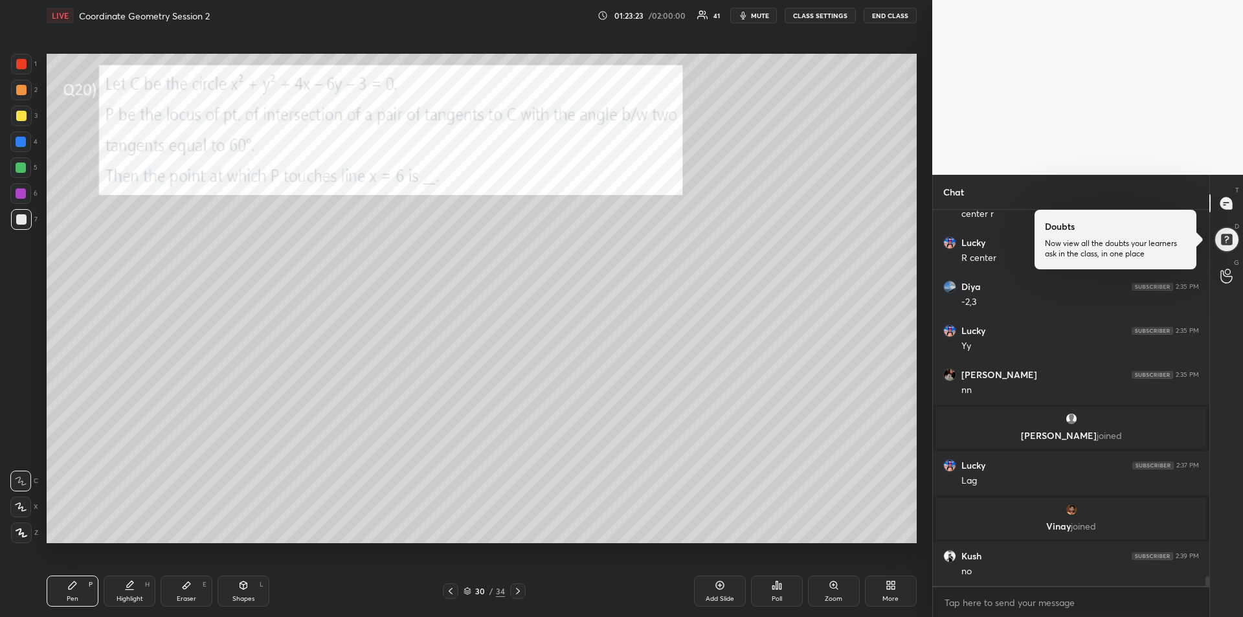
scroll to position [14144, 0]
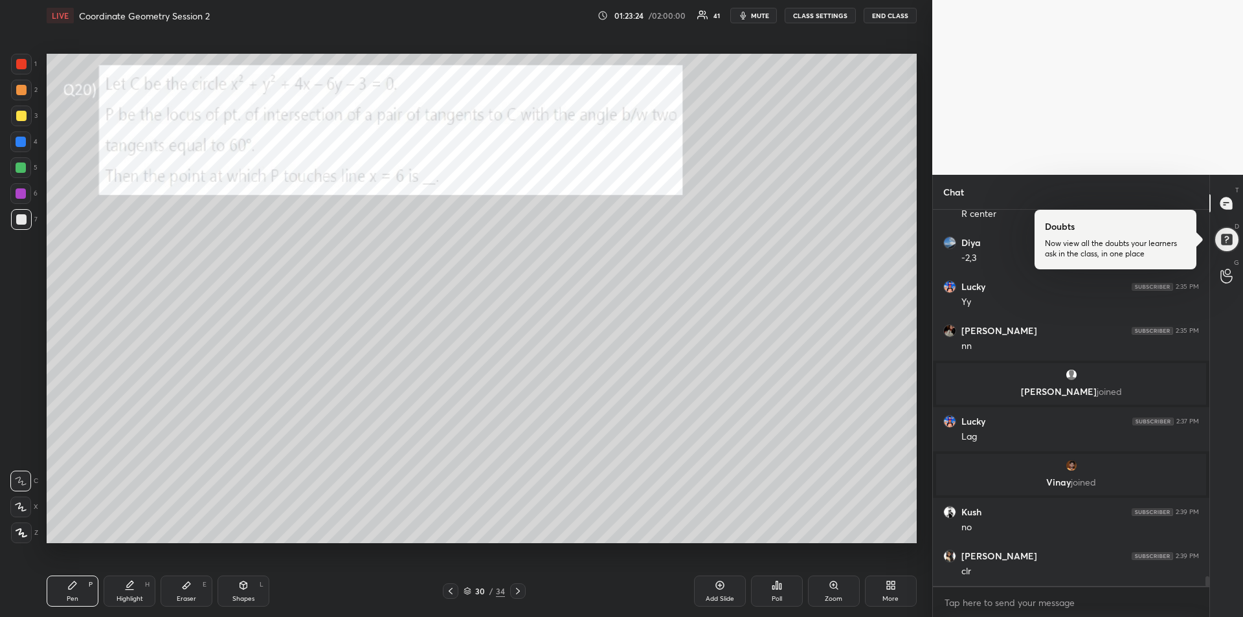
click at [56, 596] on div "Pen P" at bounding box center [73, 590] width 52 height 31
click at [18, 121] on div at bounding box center [21, 115] width 21 height 21
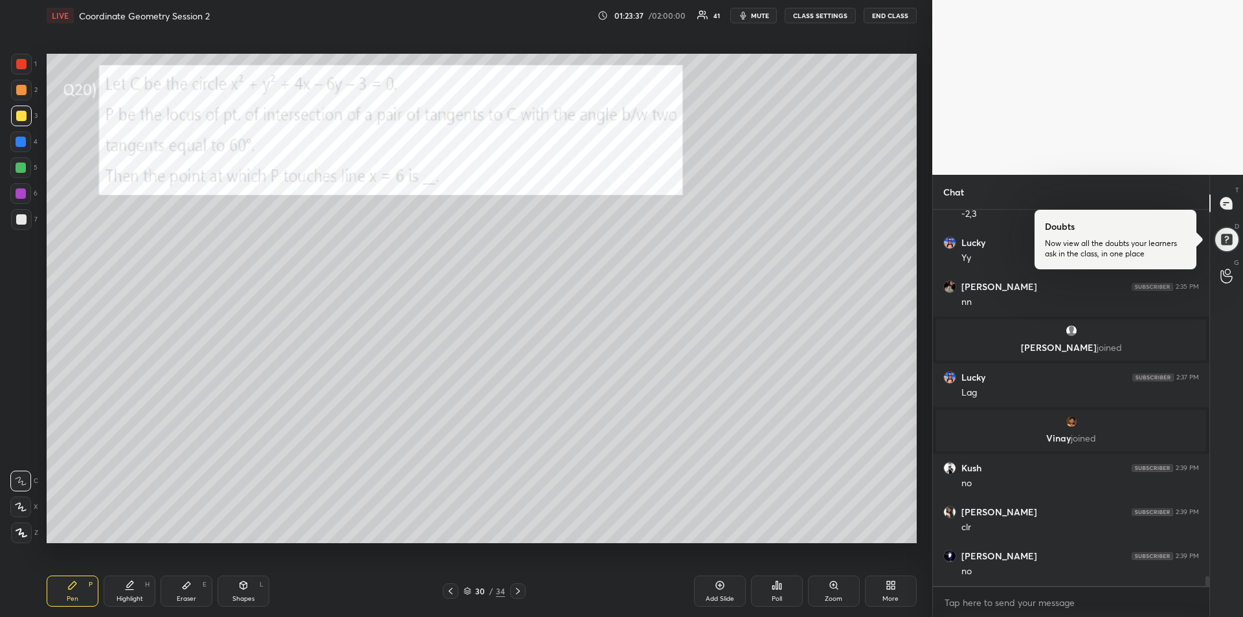
click at [16, 172] on div at bounding box center [21, 167] width 10 height 10
click at [182, 593] on div "Eraser E" at bounding box center [187, 590] width 52 height 31
click at [65, 591] on div "Pen P" at bounding box center [73, 590] width 52 height 31
click at [234, 592] on div "Shapes L" at bounding box center [243, 590] width 52 height 31
click at [21, 477] on icon at bounding box center [21, 481] width 10 height 10
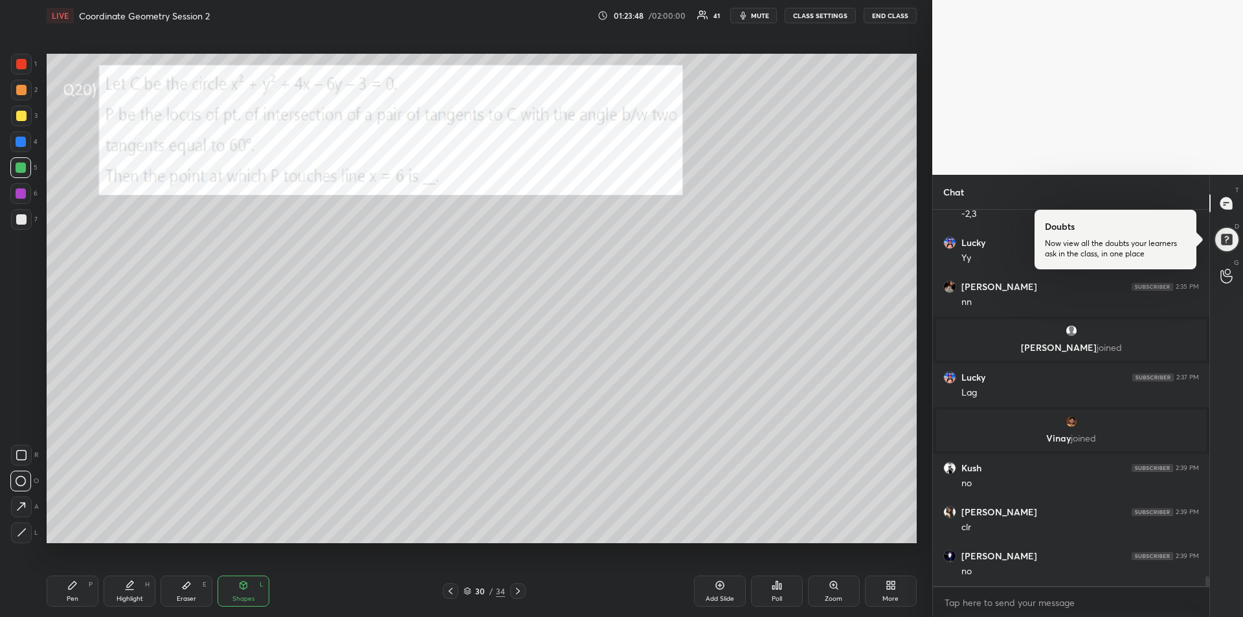
click at [21, 527] on div at bounding box center [21, 532] width 21 height 21
click at [24, 220] on div at bounding box center [21, 219] width 10 height 10
click at [752, 17] on button "mute" at bounding box center [753, 16] width 47 height 16
click at [760, 19] on span "unmute" at bounding box center [759, 15] width 28 height 9
click at [760, 14] on span "mute" at bounding box center [760, 15] width 18 height 9
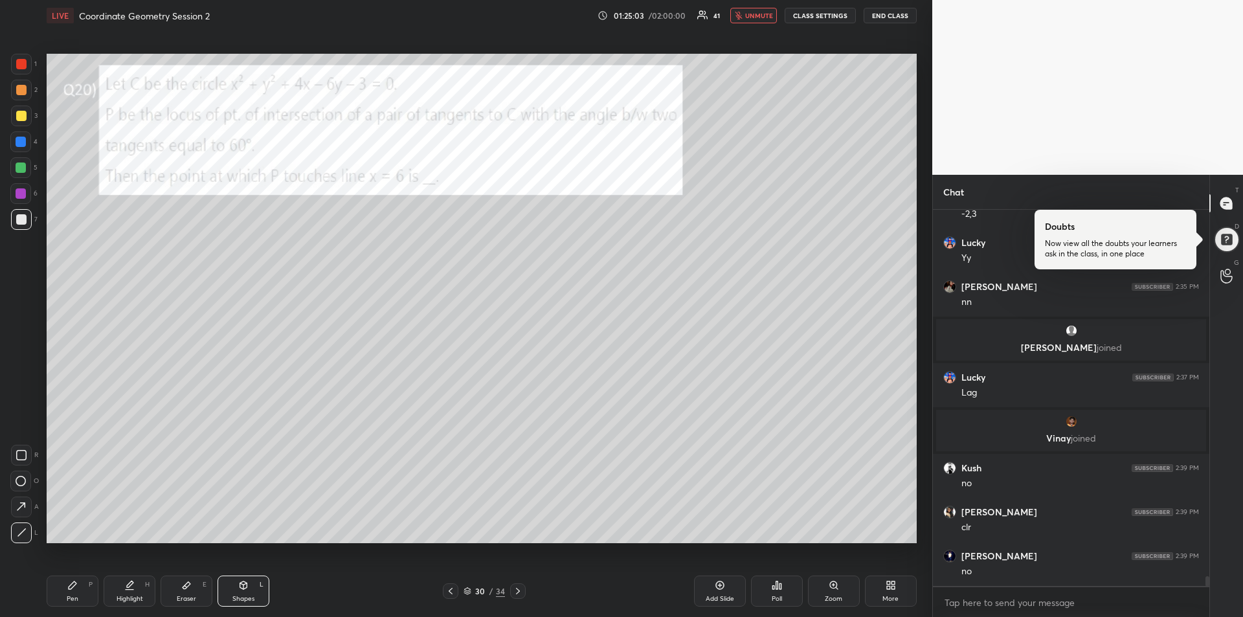
scroll to position [14232, 0]
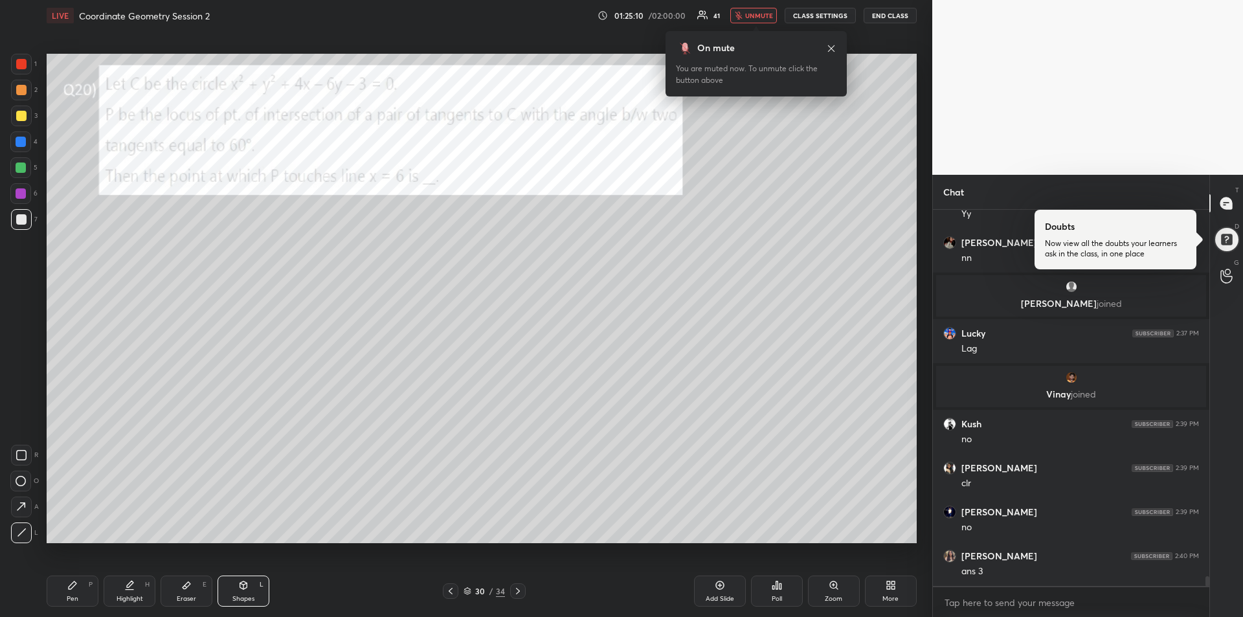
click at [754, 19] on span "unmute" at bounding box center [759, 15] width 28 height 9
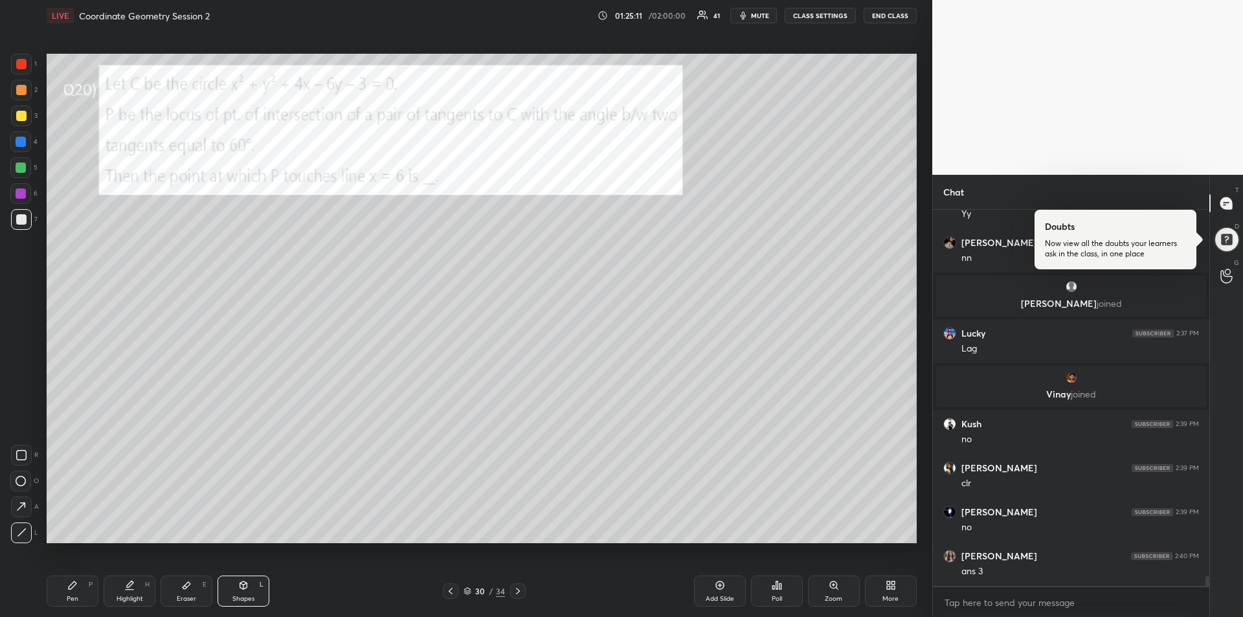
click at [74, 590] on div "Pen P" at bounding box center [73, 590] width 52 height 31
click at [21, 142] on div at bounding box center [21, 142] width 10 height 10
click at [237, 592] on div "Shapes L" at bounding box center [243, 590] width 52 height 31
click at [22, 526] on div at bounding box center [21, 532] width 21 height 21
click at [68, 585] on icon at bounding box center [72, 585] width 10 height 10
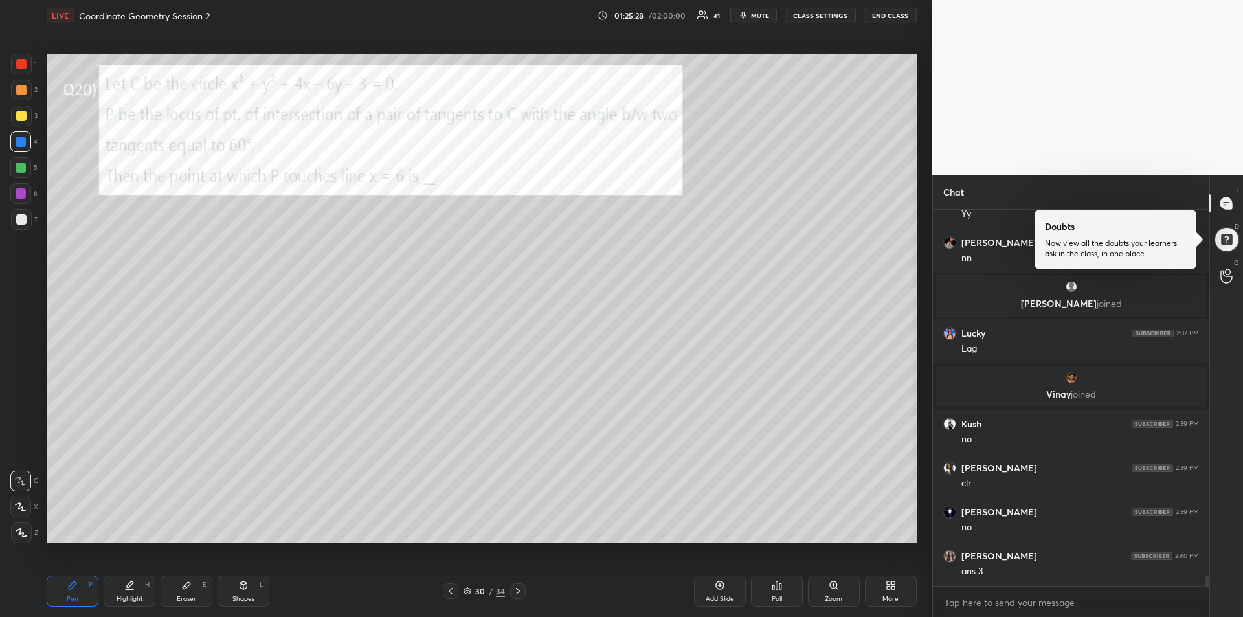
click at [22, 70] on div at bounding box center [21, 64] width 21 height 21
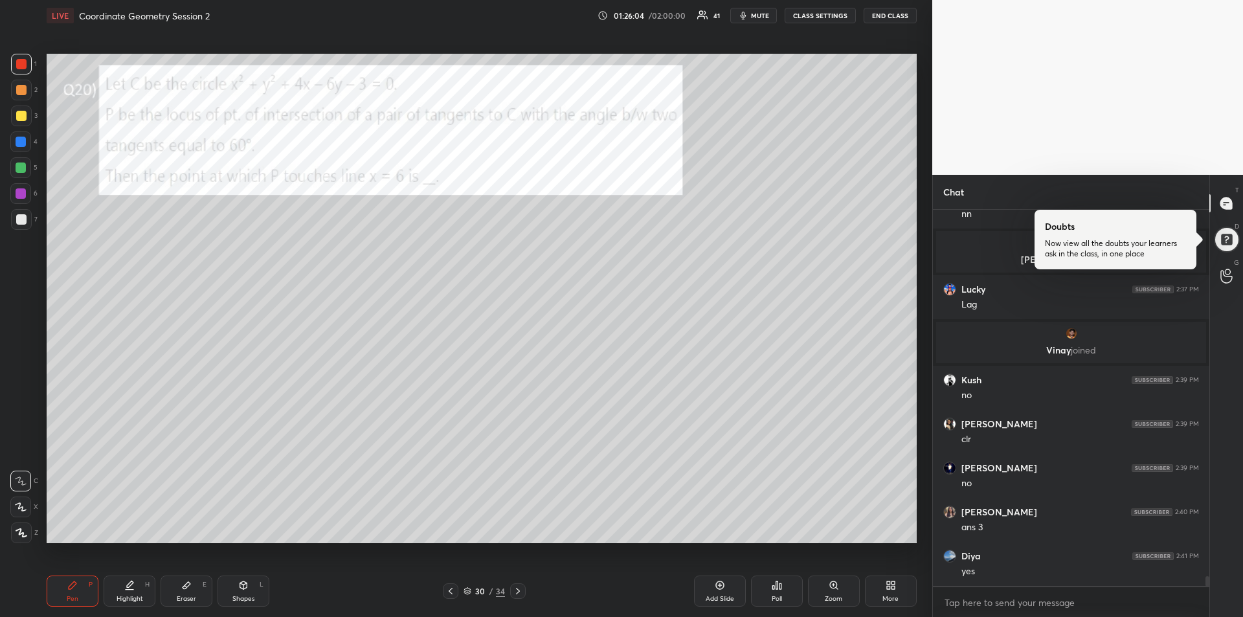
click at [136, 588] on div "Highlight H" at bounding box center [130, 590] width 52 height 31
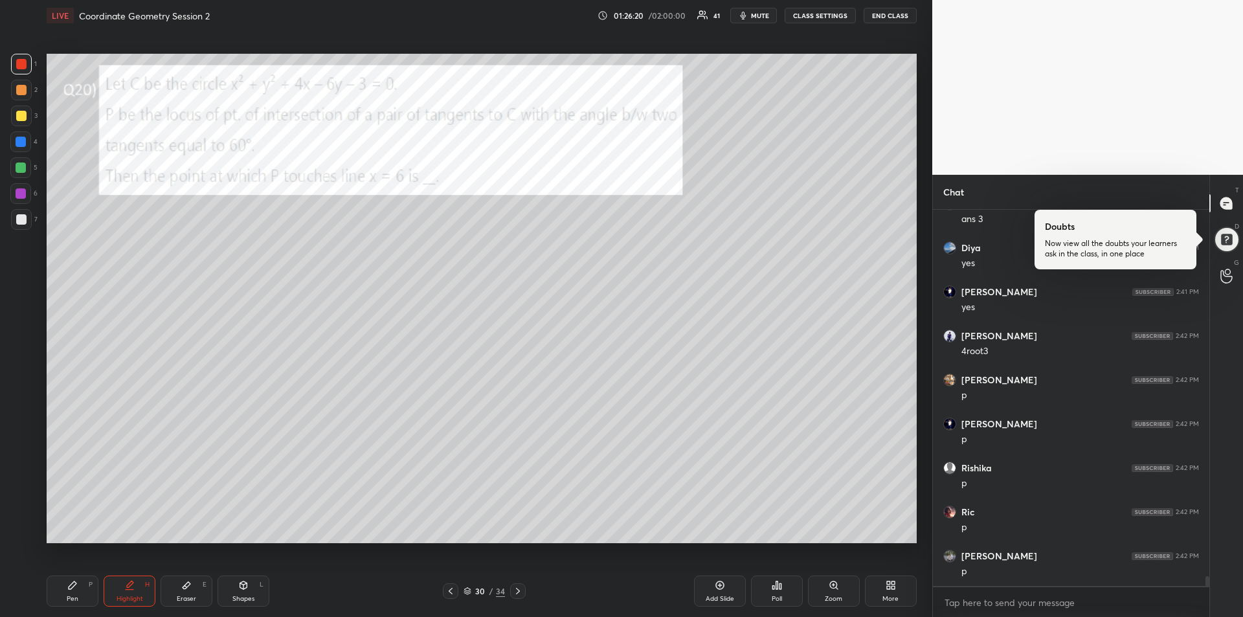
scroll to position [14629, 0]
click at [74, 592] on div "Pen P" at bounding box center [73, 590] width 52 height 31
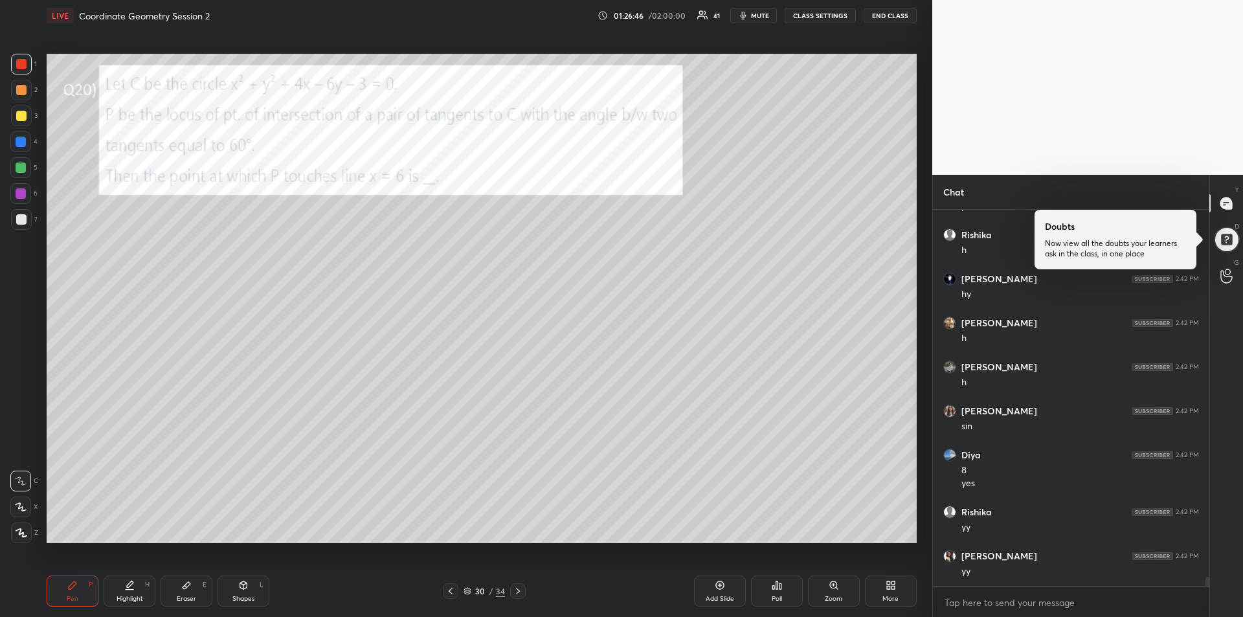
scroll to position [15082, 0]
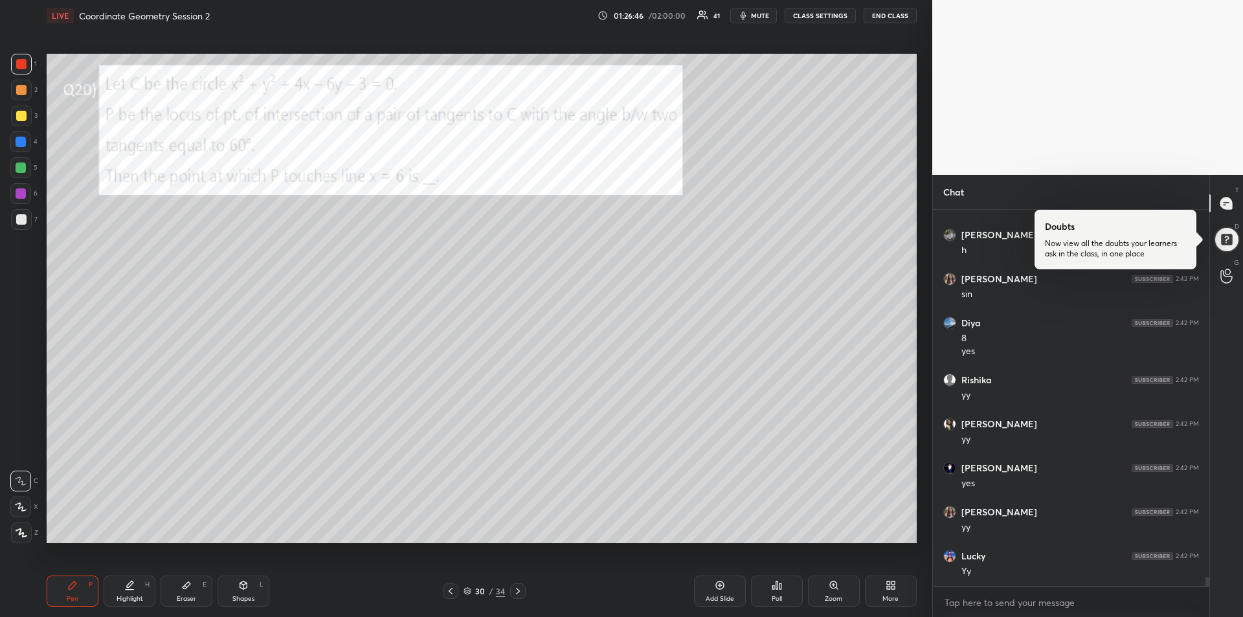
click at [21, 116] on div at bounding box center [21, 116] width 10 height 10
click at [24, 142] on div at bounding box center [21, 142] width 10 height 10
click at [19, 61] on div at bounding box center [21, 64] width 10 height 10
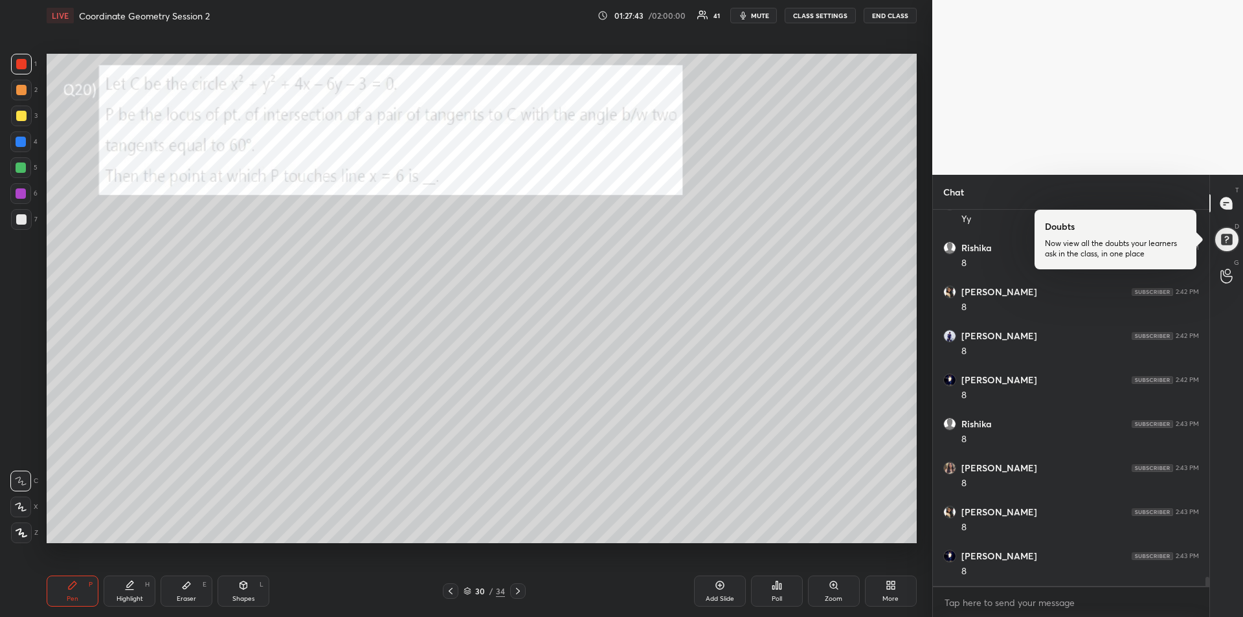
scroll to position [15478, 0]
click at [707, 592] on div "Add Slide" at bounding box center [720, 590] width 52 height 31
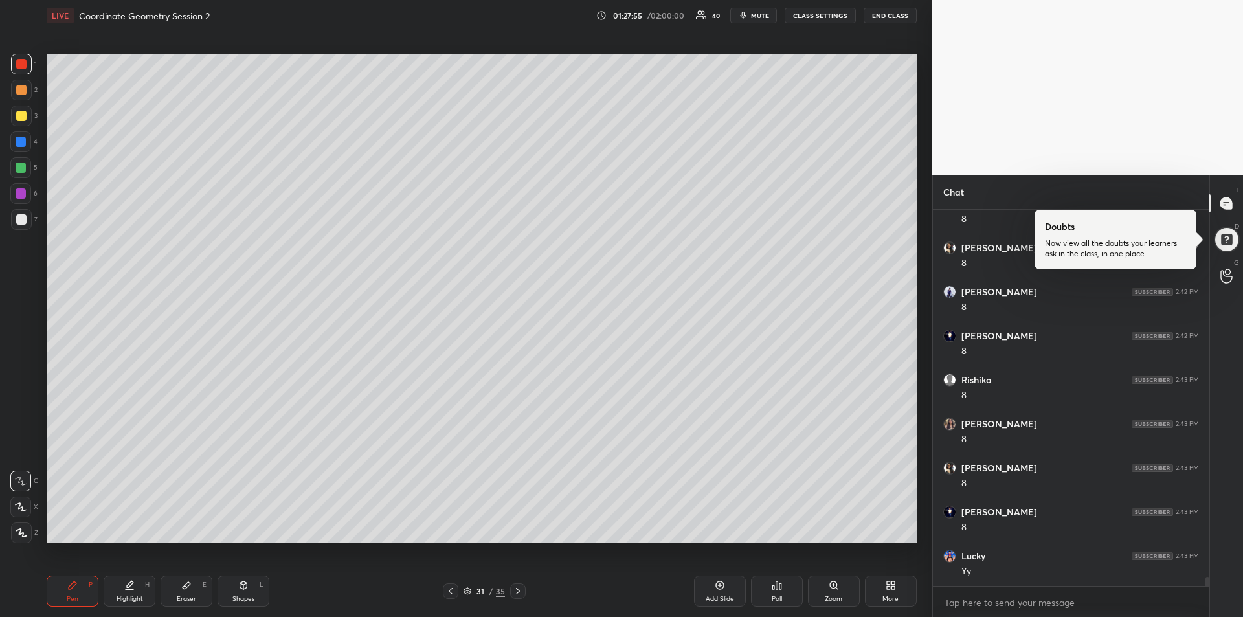
scroll to position [15524, 0]
click at [17, 168] on div at bounding box center [21, 167] width 10 height 10
click at [456, 587] on div at bounding box center [451, 591] width 16 height 16
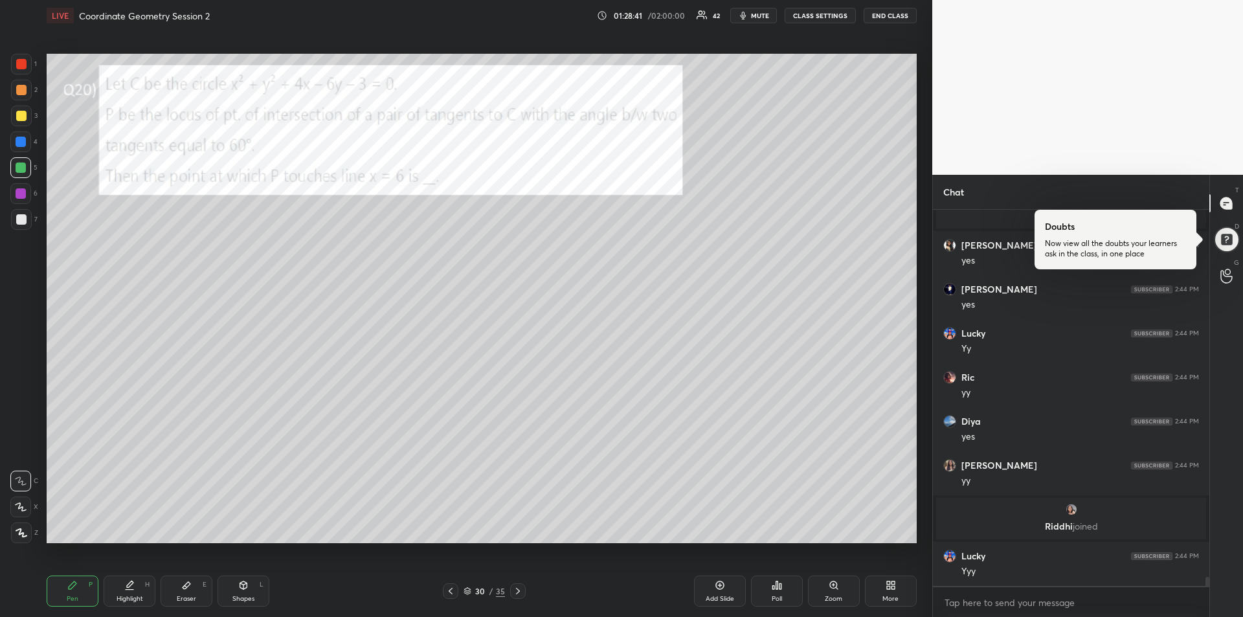
click at [123, 595] on div "Highlight" at bounding box center [129, 598] width 27 height 6
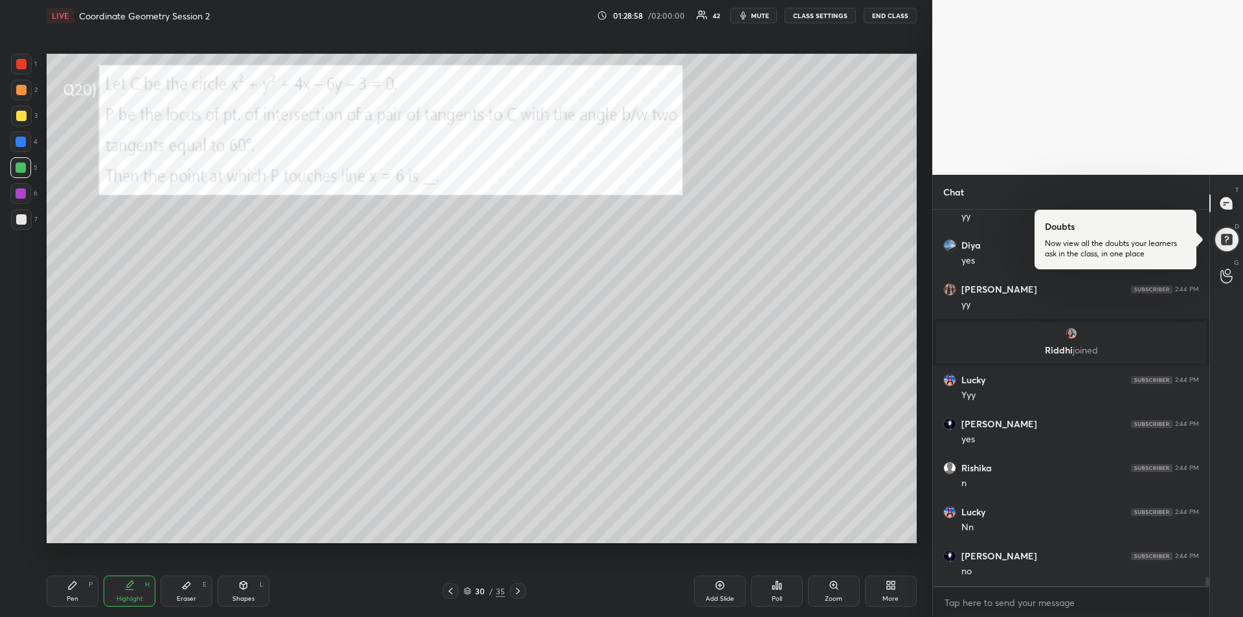
scroll to position [15638, 0]
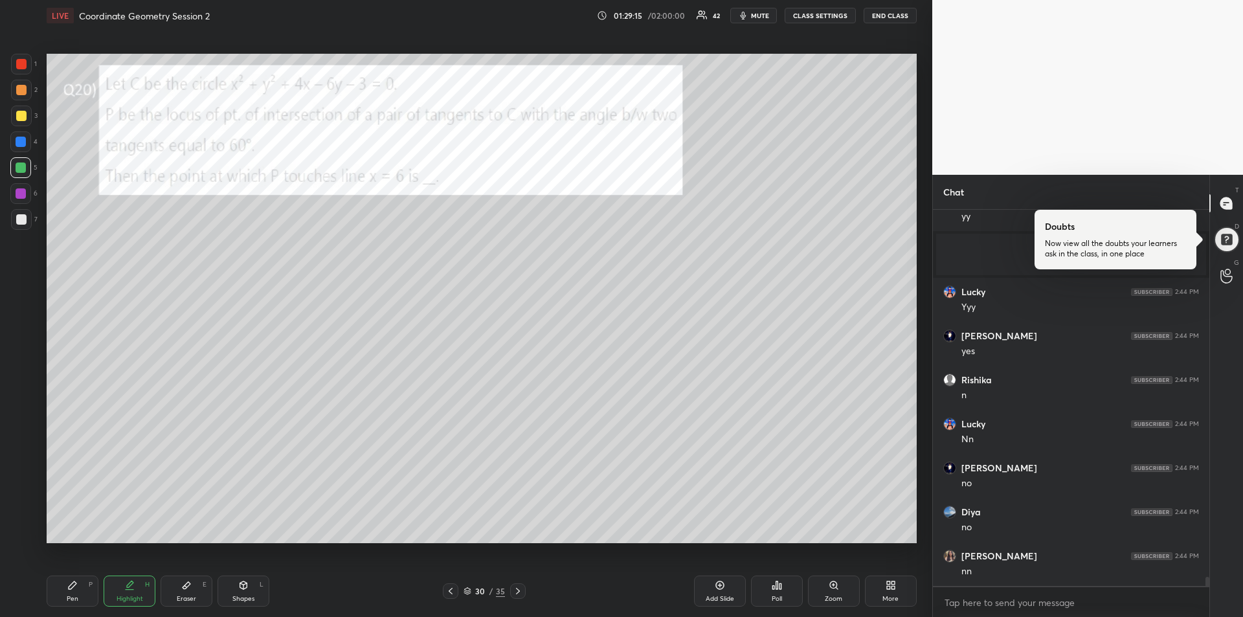
click at [72, 592] on div "Pen P" at bounding box center [73, 590] width 52 height 31
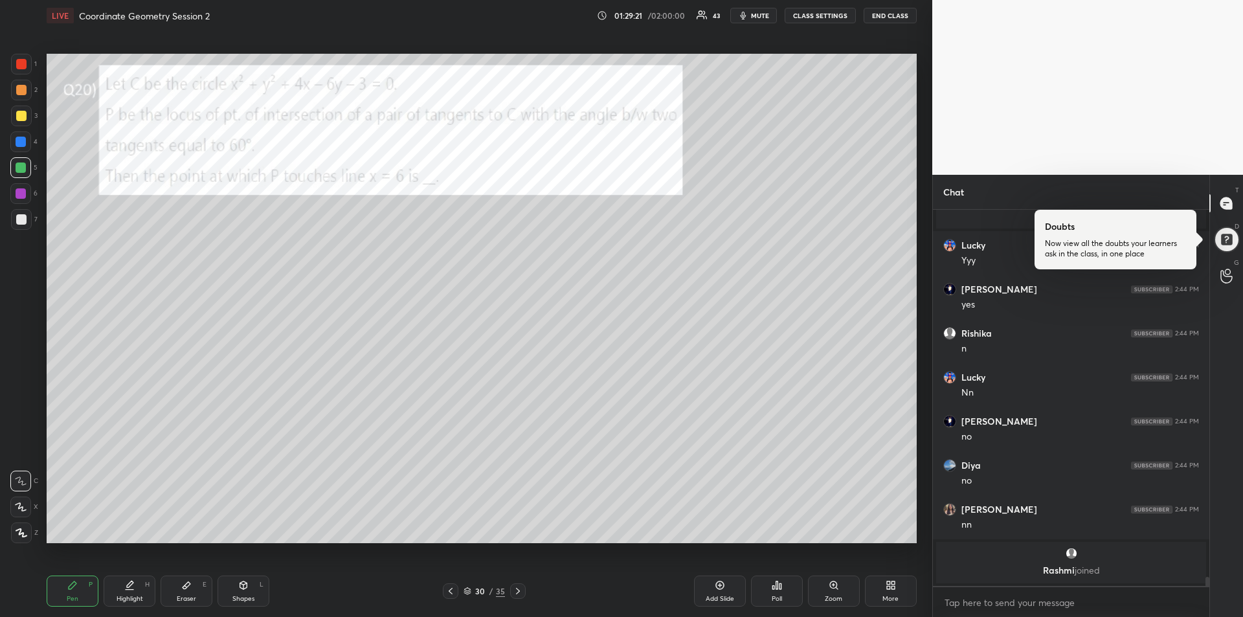
click at [132, 598] on div "Highlight" at bounding box center [129, 598] width 27 height 6
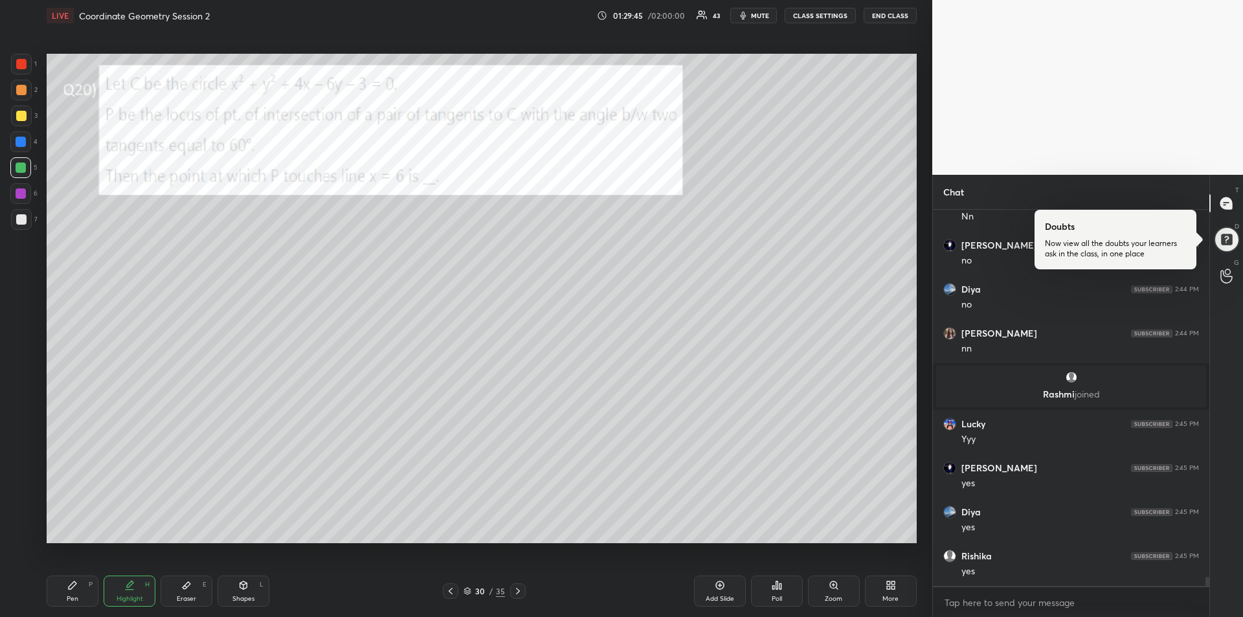
scroll to position [15812, 0]
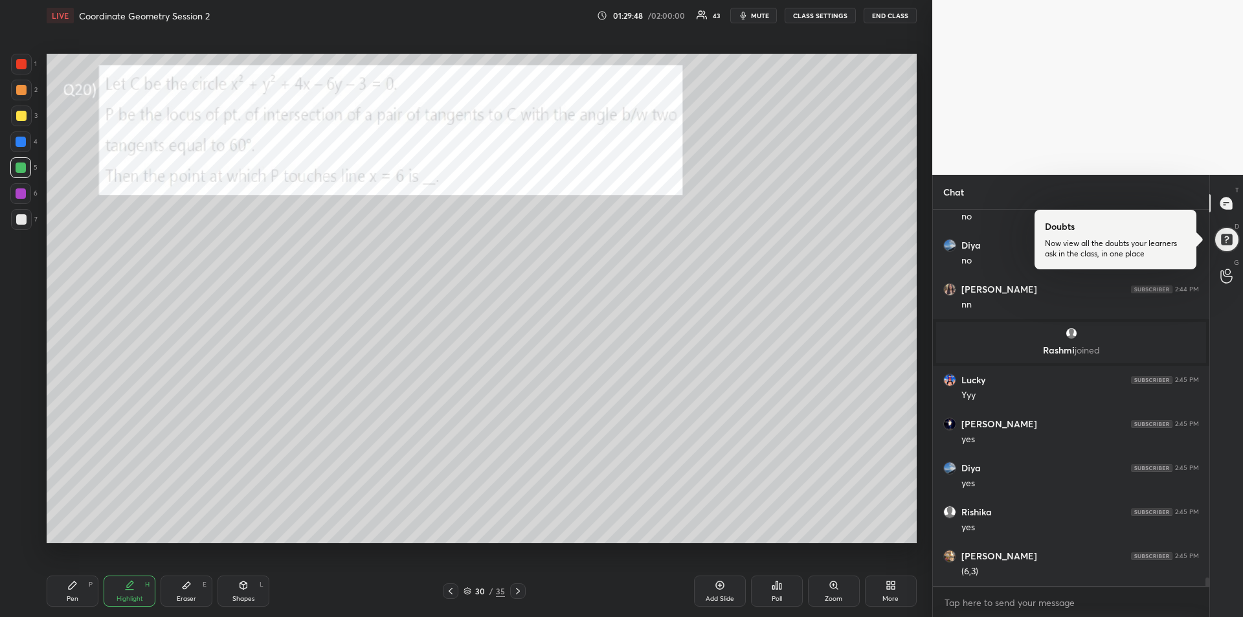
click at [72, 591] on div "Pen P" at bounding box center [73, 590] width 52 height 31
click at [18, 113] on div at bounding box center [21, 116] width 10 height 10
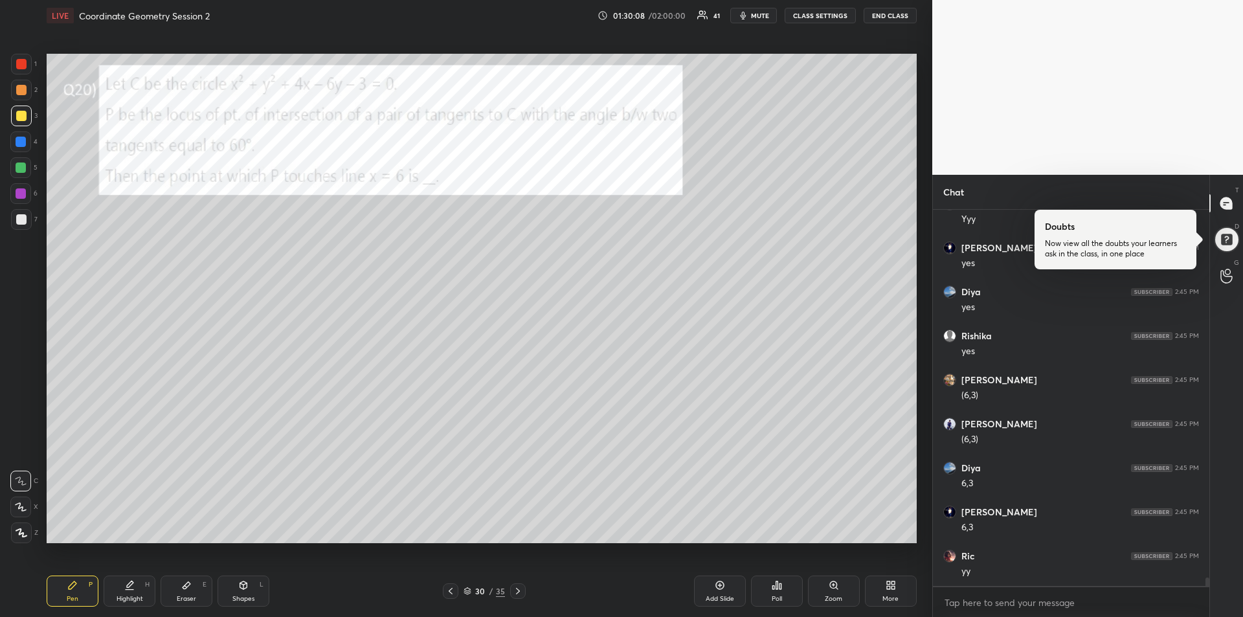
scroll to position [16032, 0]
click at [517, 593] on icon at bounding box center [518, 591] width 10 height 10
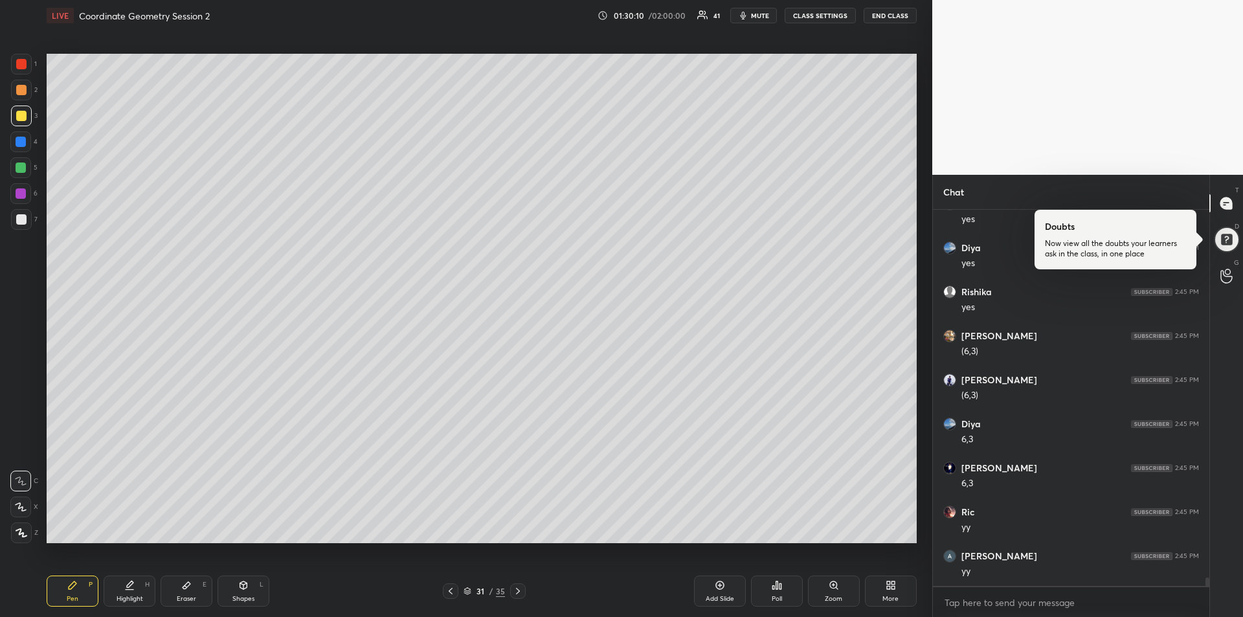
click at [440, 595] on div "31 / 35" at bounding box center [484, 591] width 174 height 16
click at [446, 584] on div at bounding box center [451, 591] width 16 height 16
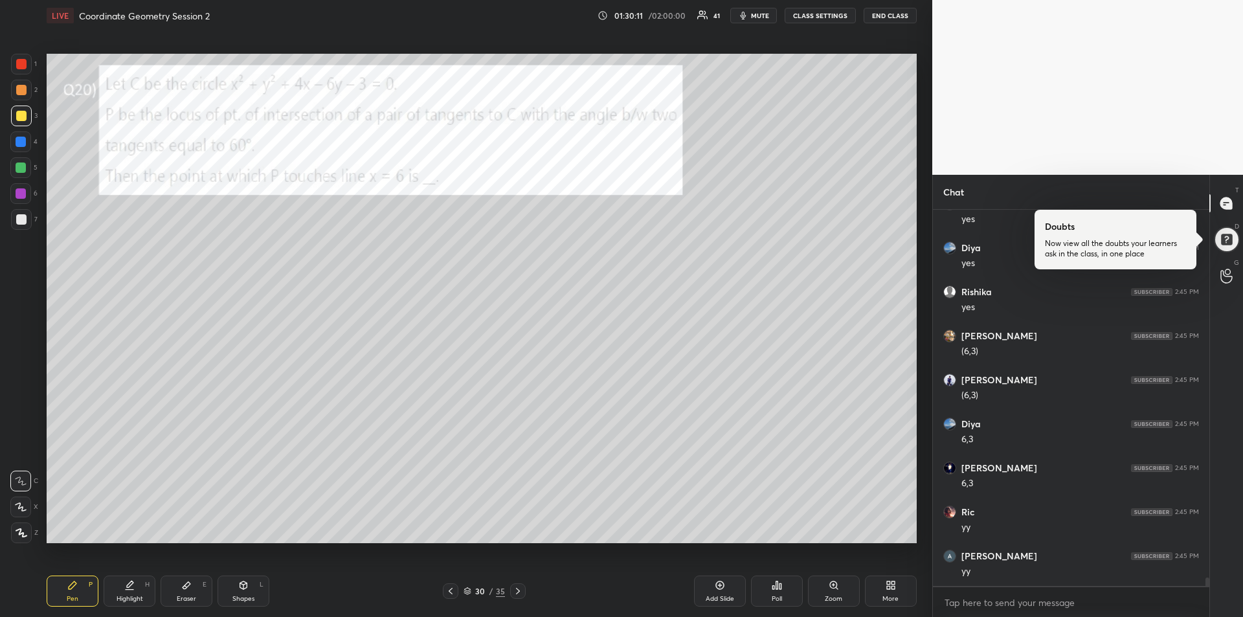
click at [126, 584] on icon at bounding box center [129, 585] width 10 height 10
click at [17, 141] on div at bounding box center [21, 142] width 10 height 10
click at [131, 588] on icon at bounding box center [129, 585] width 10 height 10
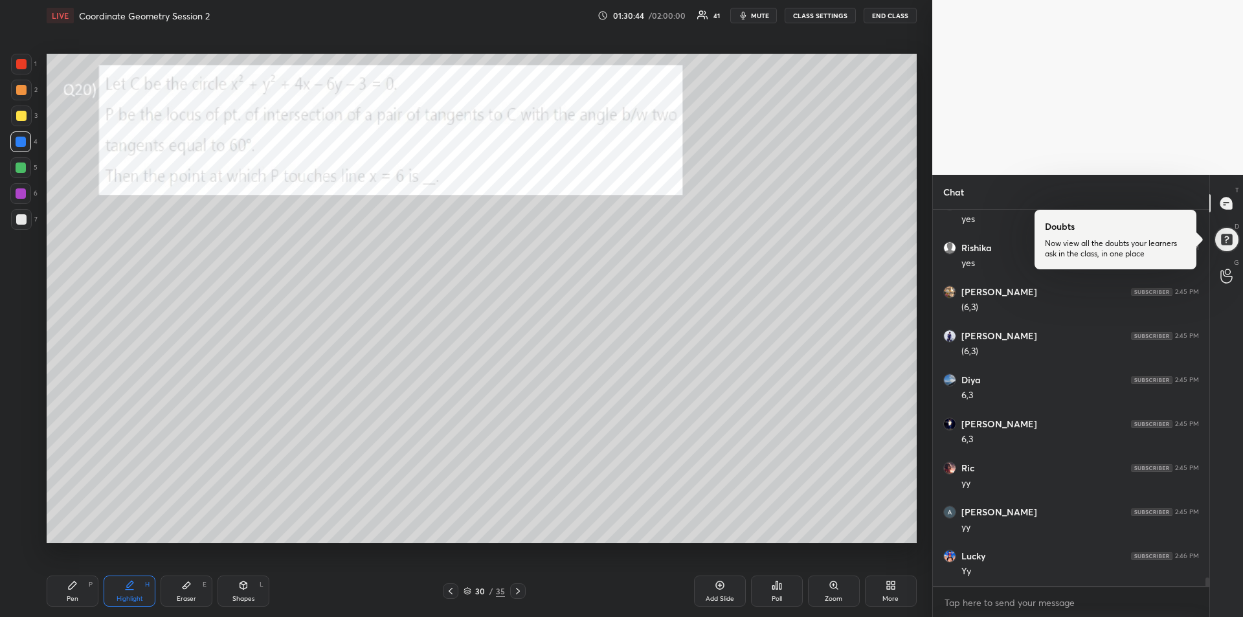
click at [516, 588] on icon at bounding box center [518, 591] width 10 height 10
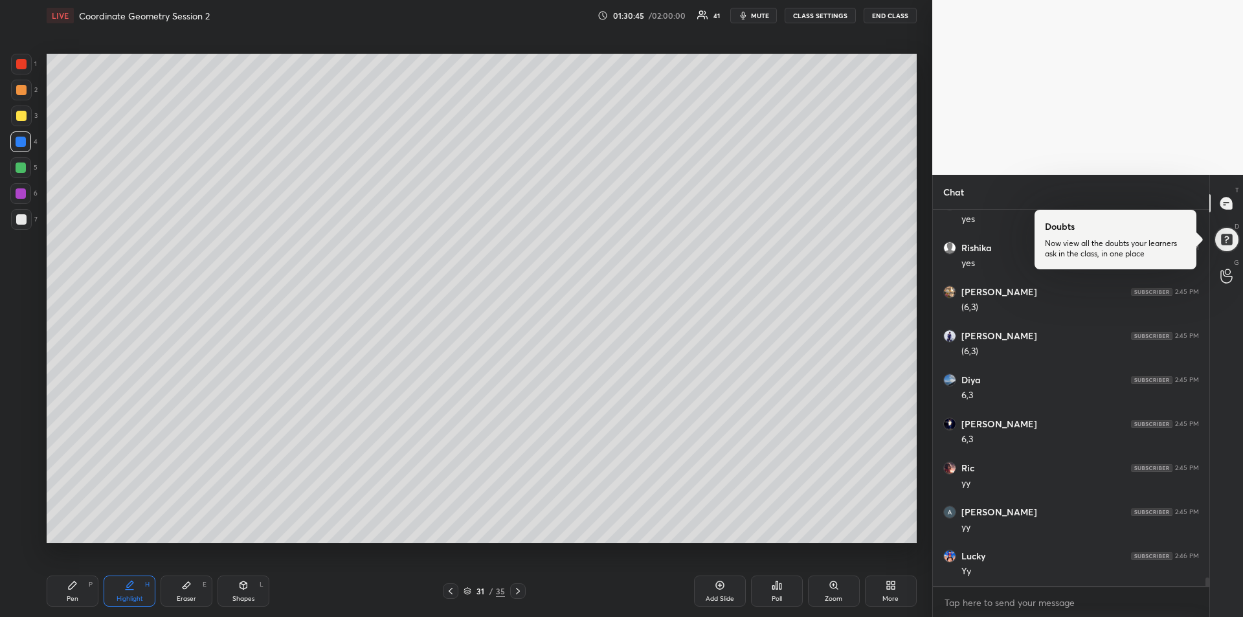
click at [513, 592] on icon at bounding box center [518, 591] width 10 height 10
click at [524, 591] on div at bounding box center [518, 591] width 16 height 16
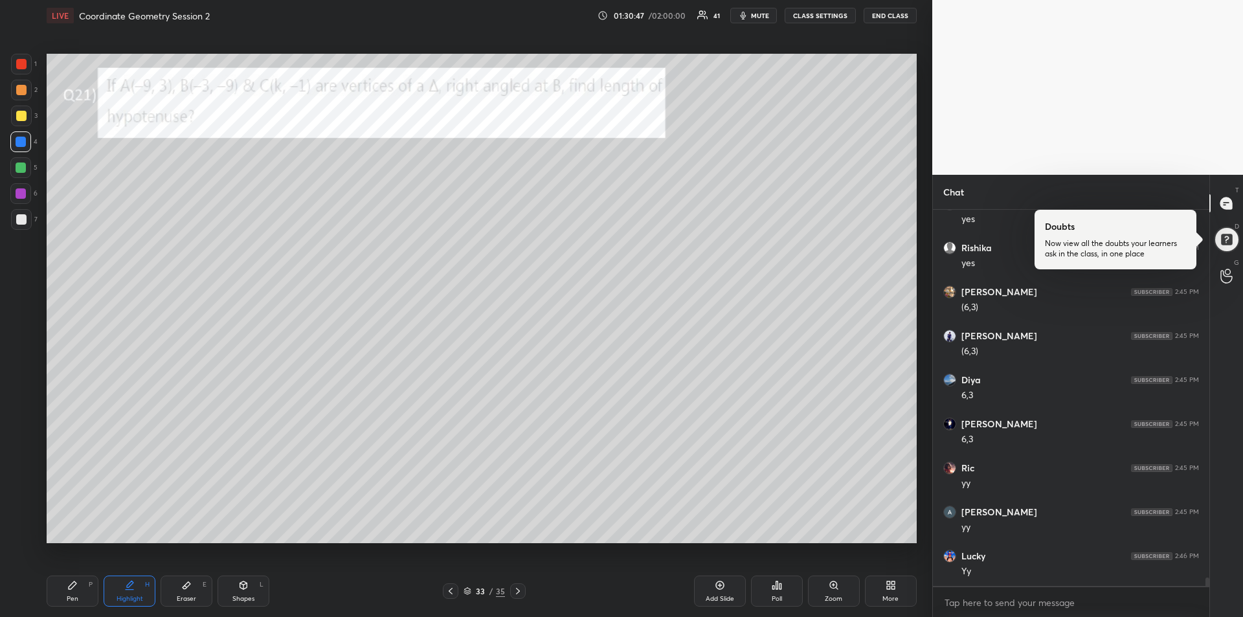
click at [21, 72] on div at bounding box center [21, 64] width 21 height 21
click at [17, 167] on div at bounding box center [21, 167] width 10 height 10
click at [74, 592] on div "Pen P" at bounding box center [73, 590] width 52 height 31
click at [243, 586] on icon at bounding box center [243, 586] width 0 height 5
click at [22, 531] on icon at bounding box center [21, 532] width 7 height 7
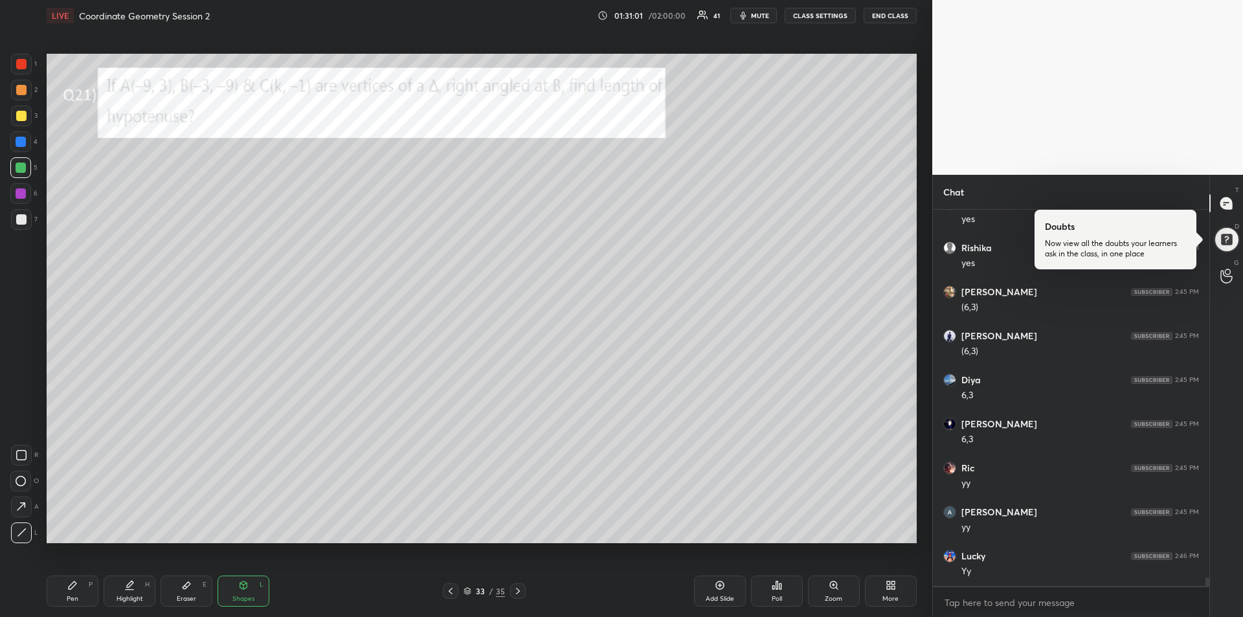
click at [72, 592] on div "Pen P" at bounding box center [73, 590] width 52 height 31
click at [19, 146] on div at bounding box center [21, 142] width 10 height 10
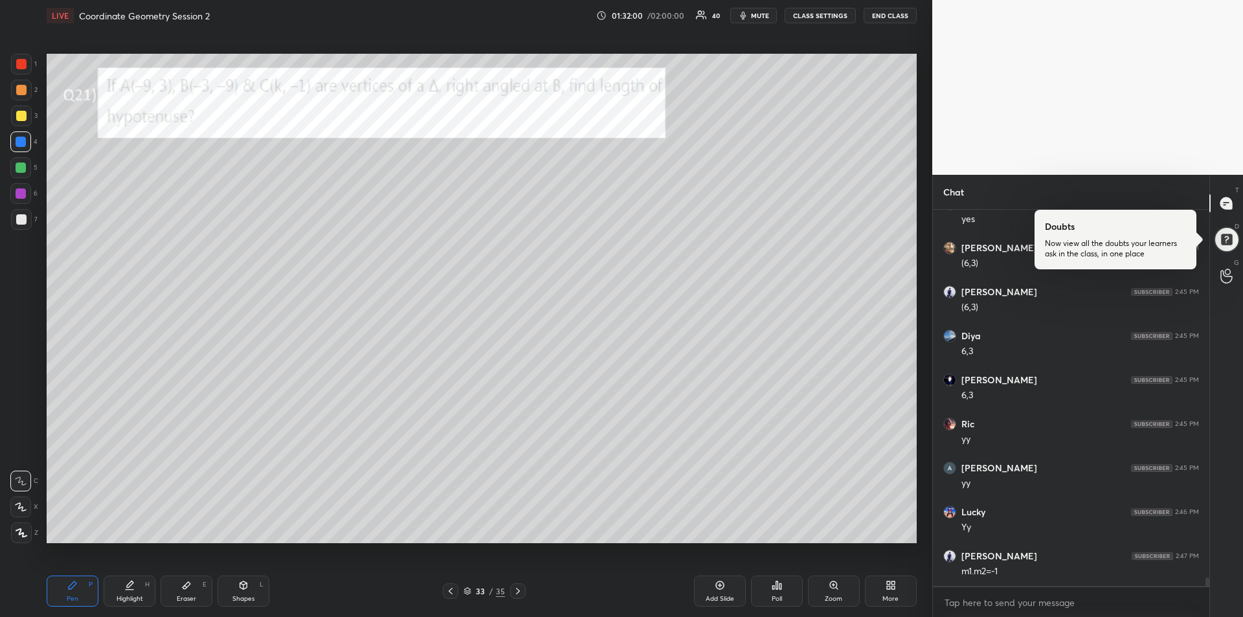
click at [17, 171] on div at bounding box center [21, 167] width 10 height 10
click at [134, 590] on div "Highlight H" at bounding box center [130, 590] width 52 height 31
click at [64, 593] on div "Pen P" at bounding box center [73, 590] width 52 height 31
click at [22, 195] on div at bounding box center [21, 193] width 10 height 10
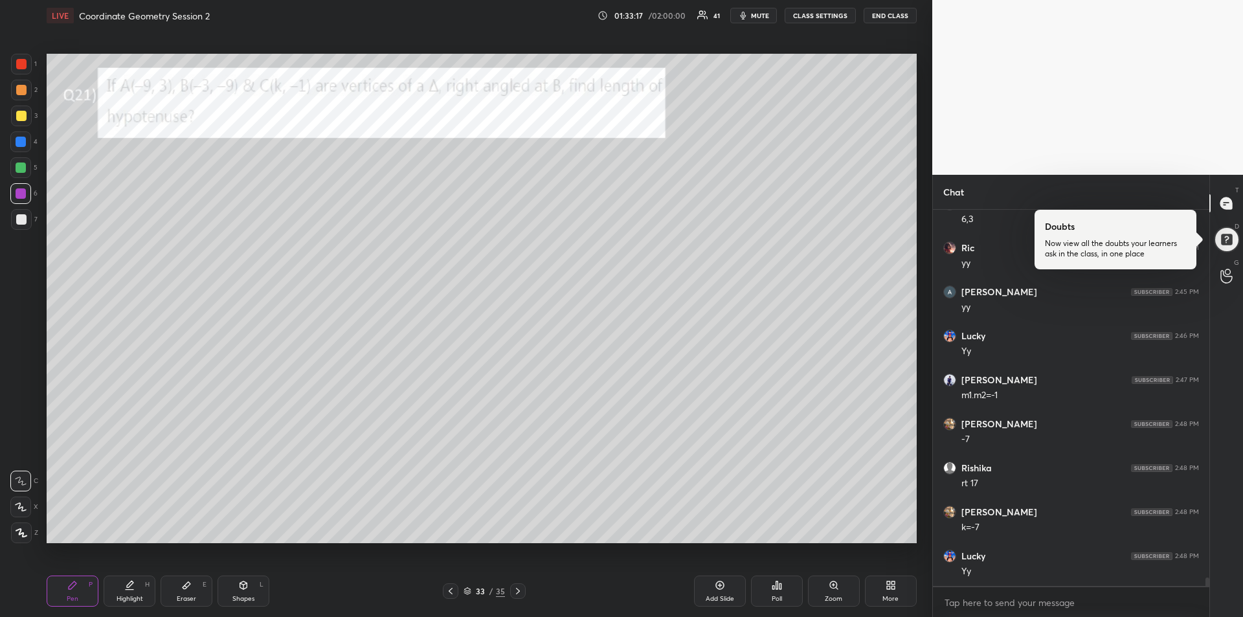
click at [21, 169] on div at bounding box center [21, 167] width 10 height 10
click at [182, 595] on div "Eraser" at bounding box center [186, 598] width 19 height 6
click at [517, 595] on icon at bounding box center [518, 591] width 10 height 10
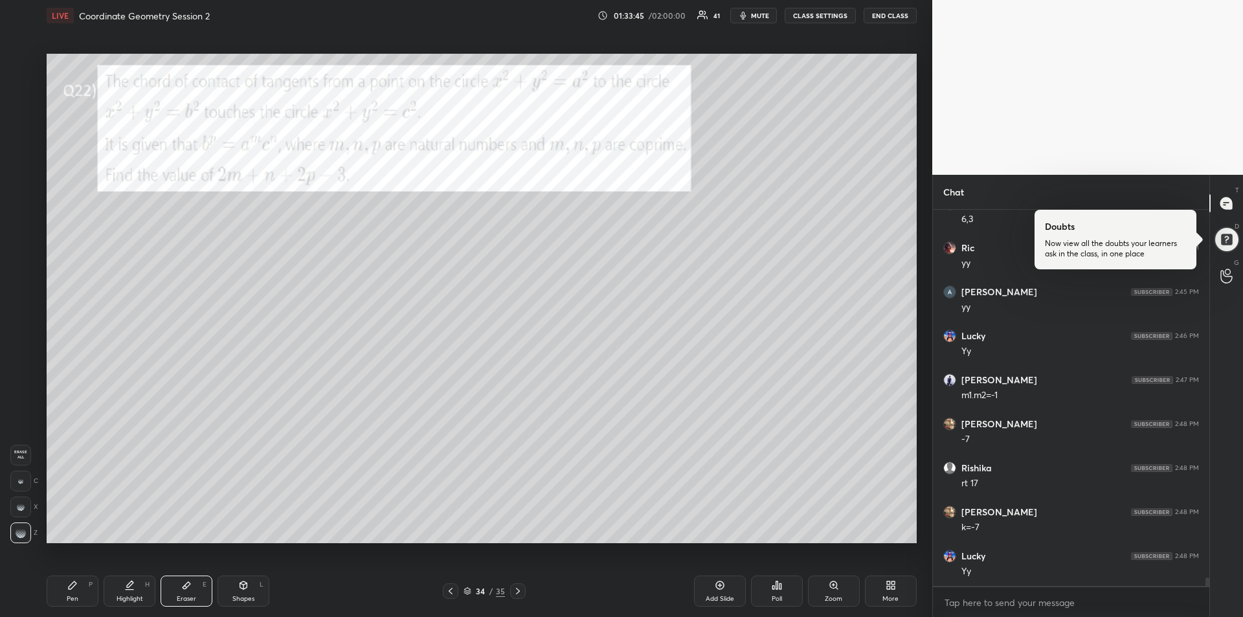
click at [64, 601] on div "Pen P" at bounding box center [73, 590] width 52 height 31
click at [456, 597] on div at bounding box center [451, 591] width 16 height 16
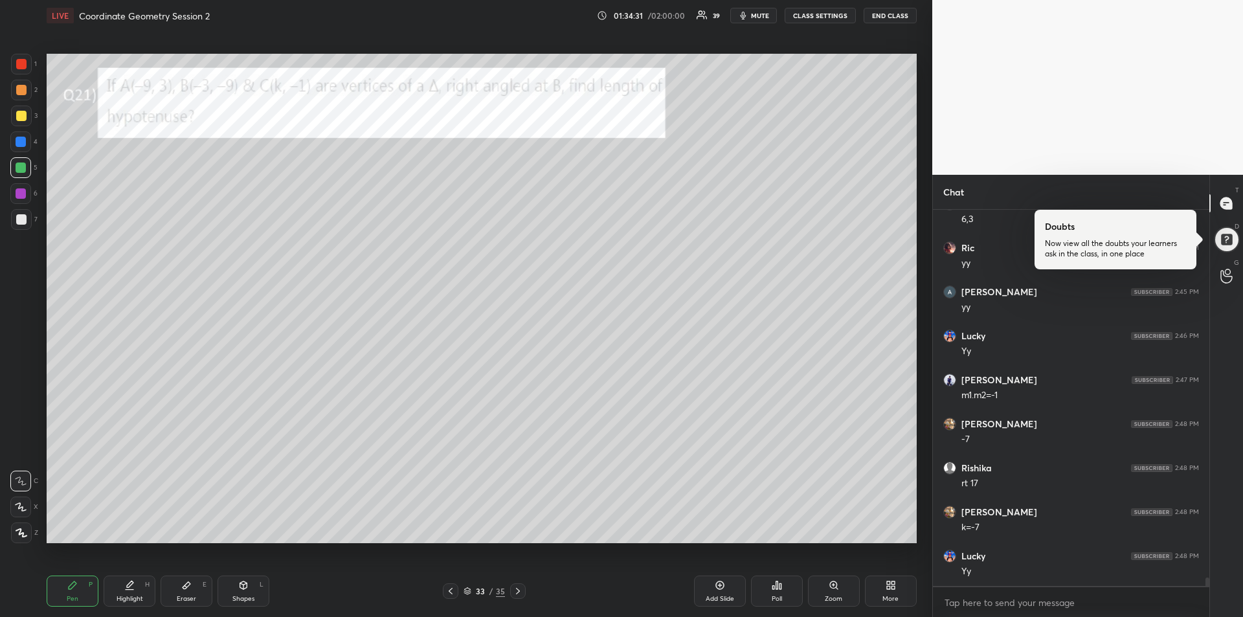
click at [191, 595] on div "Eraser" at bounding box center [186, 598] width 19 height 6
click at [60, 589] on div "Pen P" at bounding box center [73, 590] width 52 height 31
click at [23, 142] on div at bounding box center [21, 142] width 10 height 10
click at [135, 591] on div "Highlight H" at bounding box center [130, 590] width 52 height 31
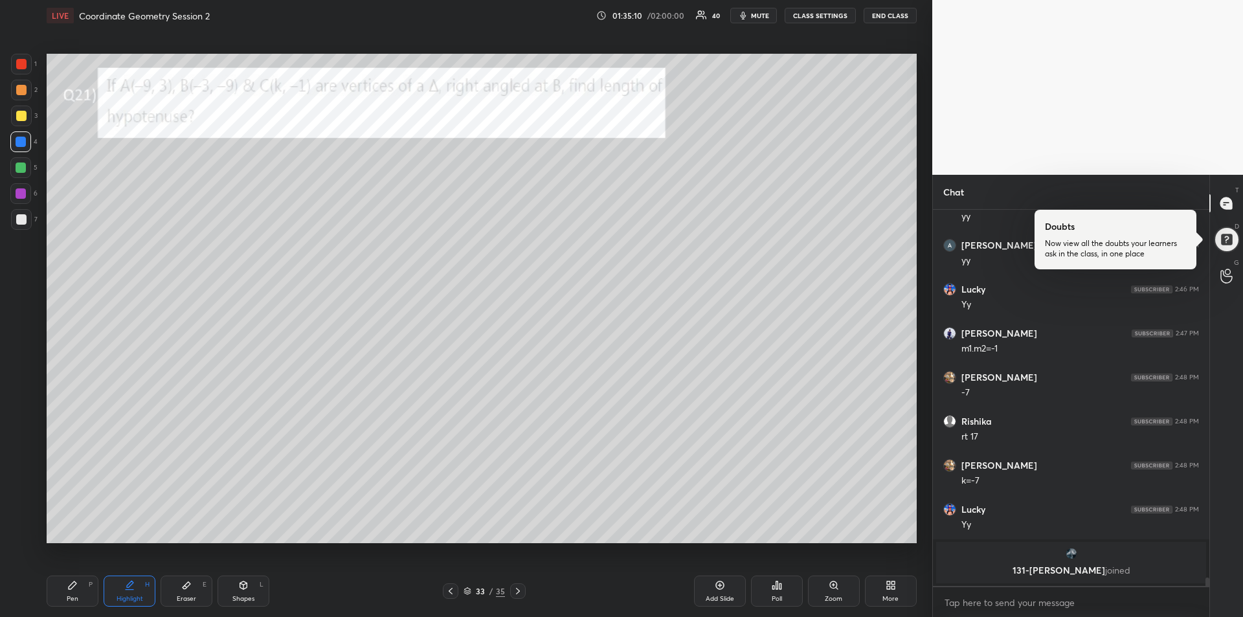
click at [73, 583] on icon at bounding box center [73, 585] width 8 height 8
click at [129, 591] on div "Highlight H" at bounding box center [130, 590] width 52 height 31
click at [78, 592] on div "Pen P" at bounding box center [73, 590] width 52 height 31
click at [122, 592] on div "Highlight H" at bounding box center [130, 590] width 52 height 31
click at [69, 592] on div "Pen P" at bounding box center [73, 590] width 52 height 31
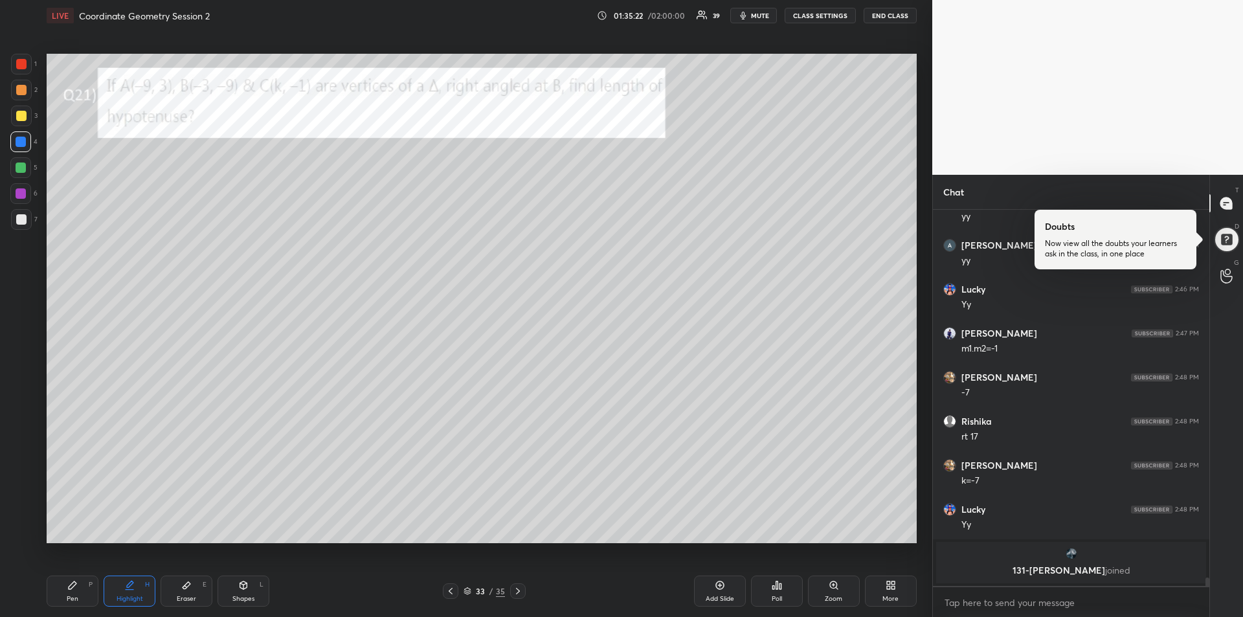
scroll to position [16183, 0]
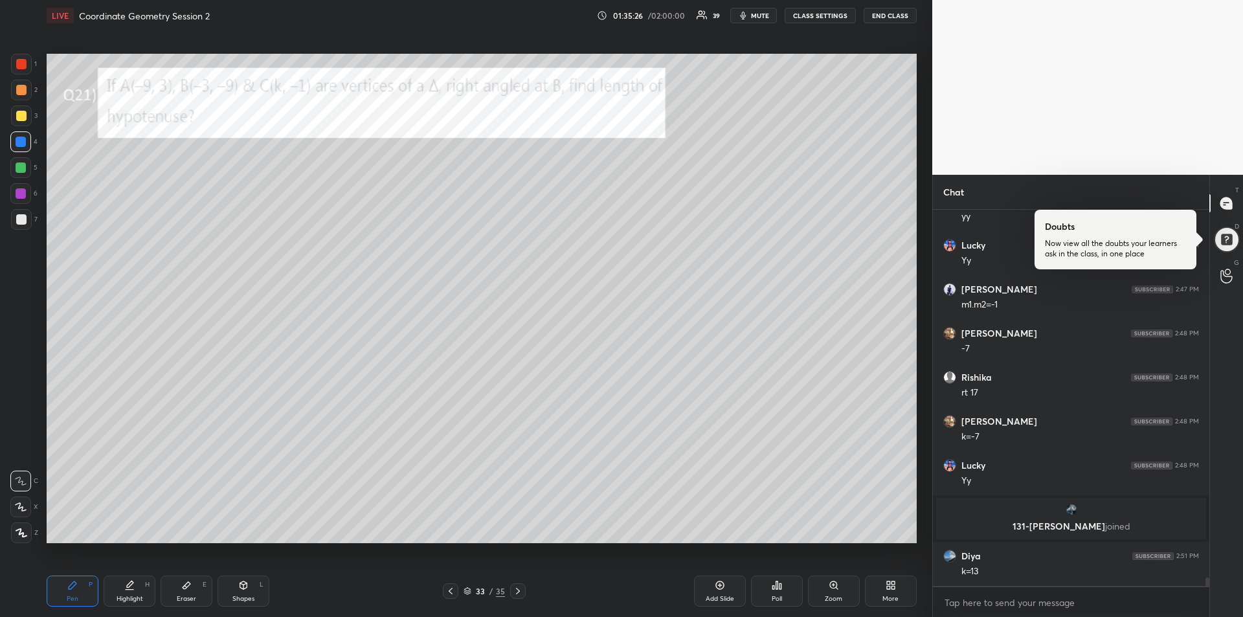
click at [22, 199] on div at bounding box center [20, 193] width 21 height 21
click at [16, 214] on div at bounding box center [21, 219] width 21 height 21
click at [186, 587] on icon at bounding box center [187, 585] width 8 height 7
click at [70, 586] on icon at bounding box center [73, 585] width 8 height 8
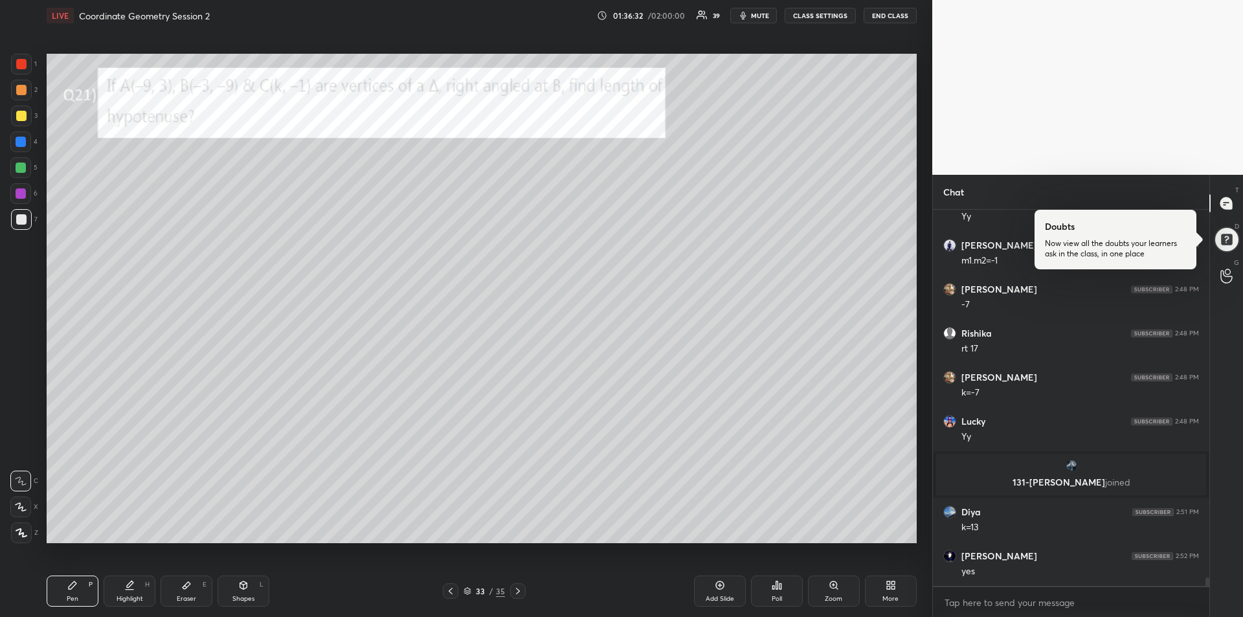
click at [517, 595] on icon at bounding box center [518, 591] width 10 height 10
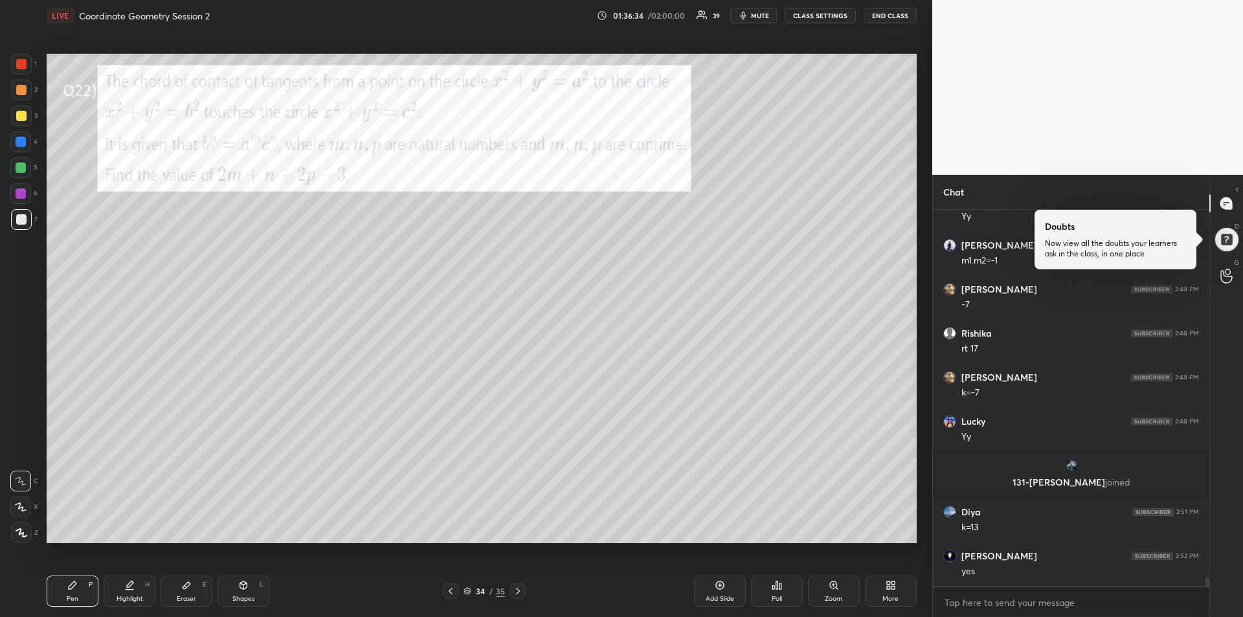
click at [21, 117] on div at bounding box center [21, 116] width 10 height 10
click at [518, 592] on icon at bounding box center [518, 591] width 10 height 10
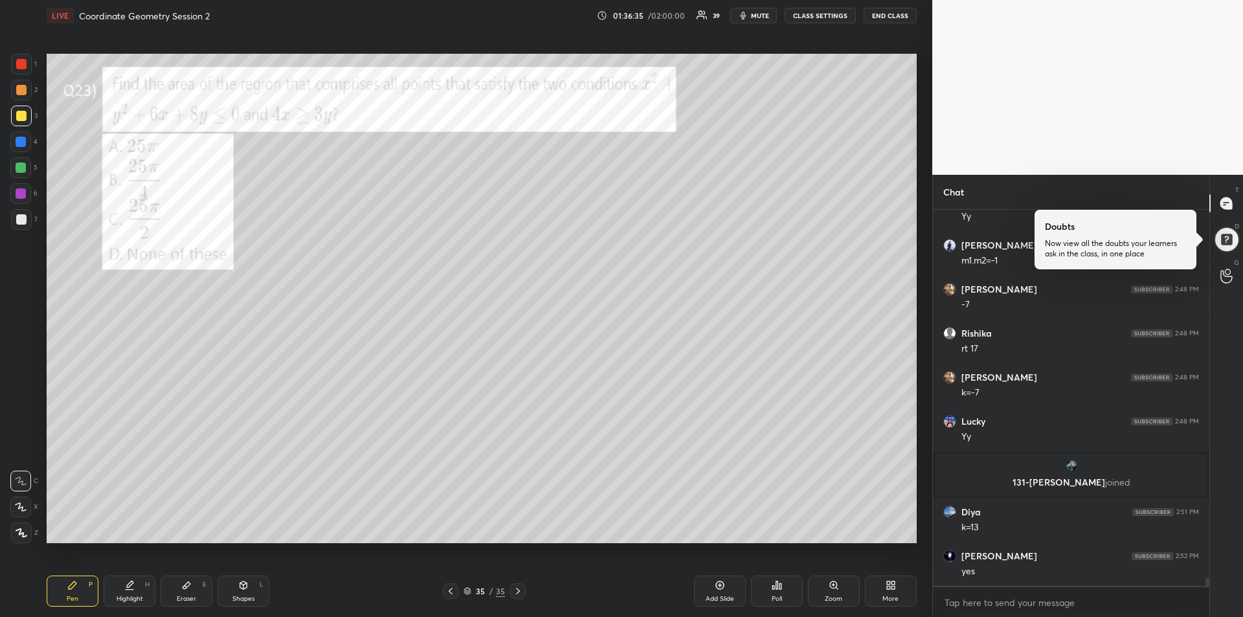
click at [520, 592] on icon at bounding box center [518, 591] width 10 height 10
click at [441, 592] on div "35 / 35" at bounding box center [484, 591] width 174 height 16
click at [452, 590] on icon at bounding box center [450, 591] width 10 height 10
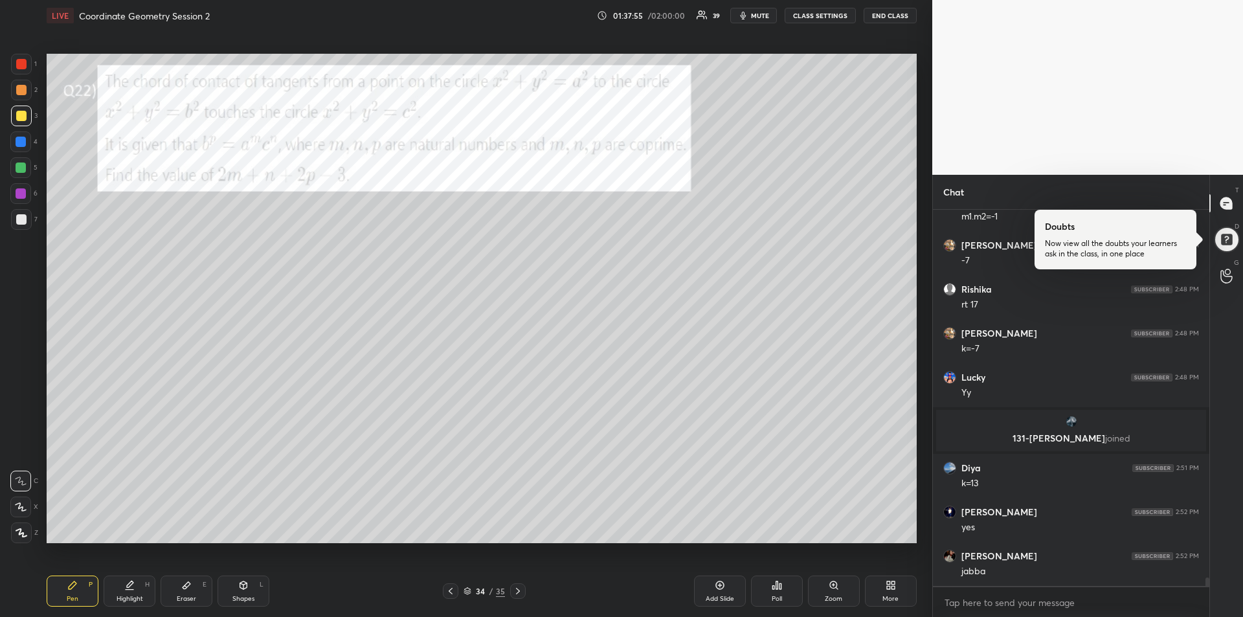
scroll to position [16315, 0]
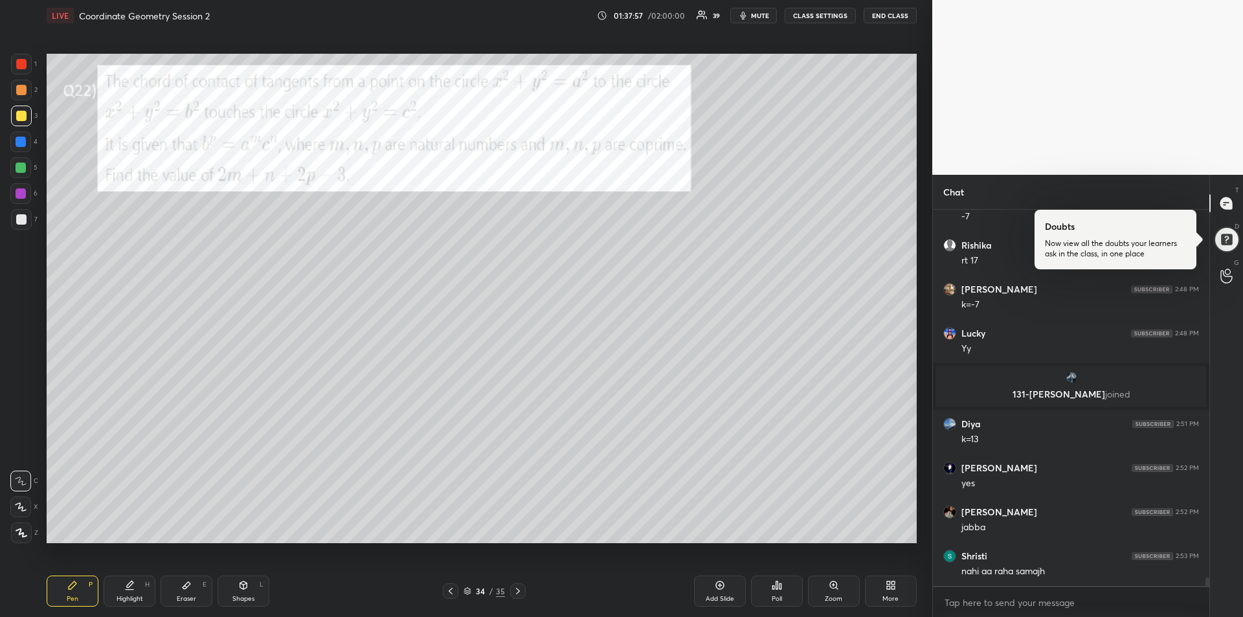
click at [245, 588] on icon at bounding box center [243, 585] width 7 height 8
click at [19, 480] on icon at bounding box center [21, 481] width 10 height 10
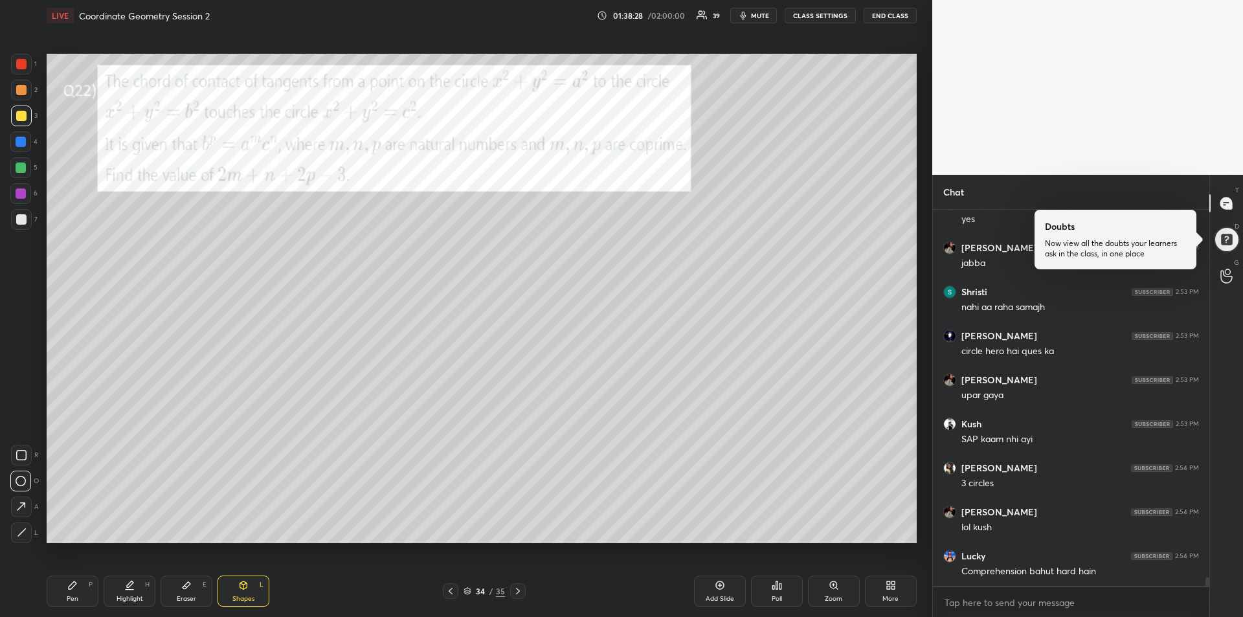
scroll to position [16579, 0]
click at [186, 597] on div "Eraser" at bounding box center [186, 598] width 19 height 6
click at [21, 480] on rect at bounding box center [21, 480] width 1 height 1
click at [71, 580] on icon at bounding box center [72, 585] width 10 height 10
click at [23, 70] on div at bounding box center [21, 64] width 21 height 21
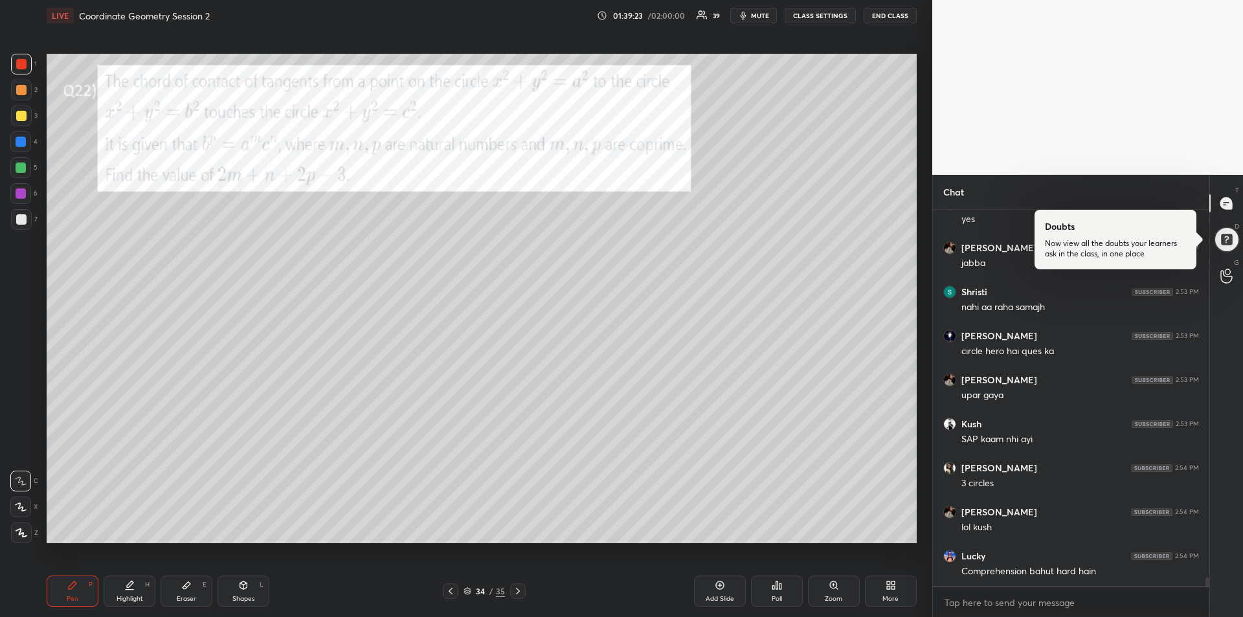
scroll to position [16623, 0]
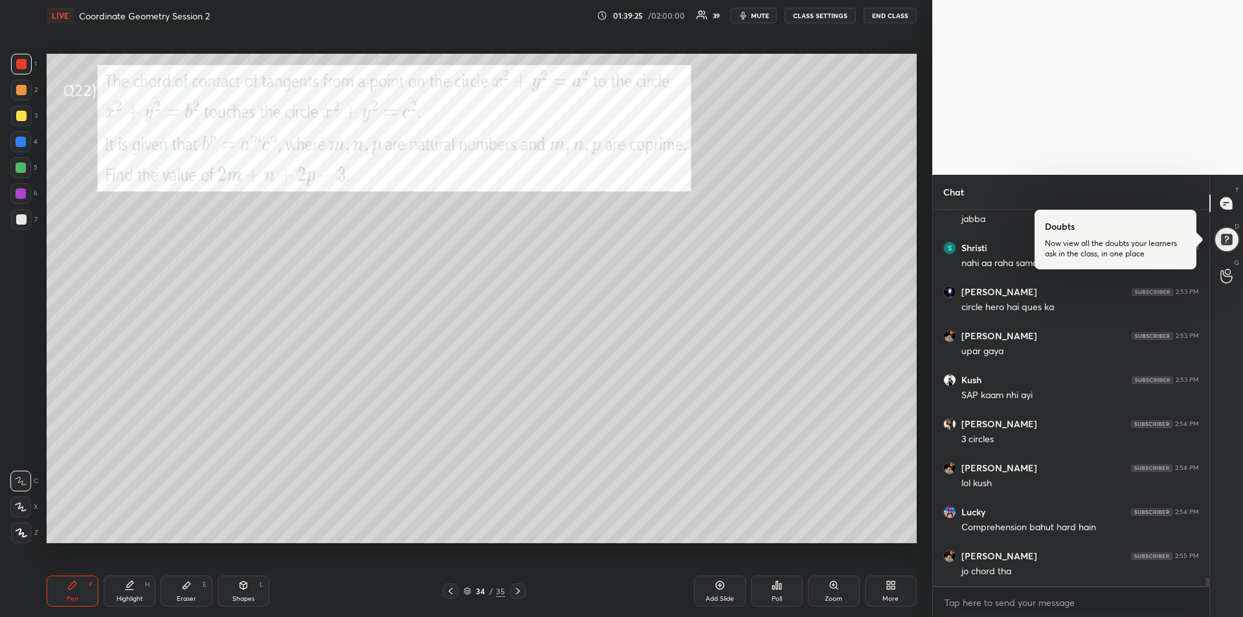
click at [21, 140] on div at bounding box center [21, 142] width 10 height 10
click at [247, 592] on div "Shapes L" at bounding box center [243, 590] width 52 height 31
click at [16, 482] on icon at bounding box center [21, 481] width 10 height 10
click at [190, 590] on div "Eraser E" at bounding box center [187, 590] width 52 height 31
click at [21, 527] on rect at bounding box center [21, 527] width 1 height 1
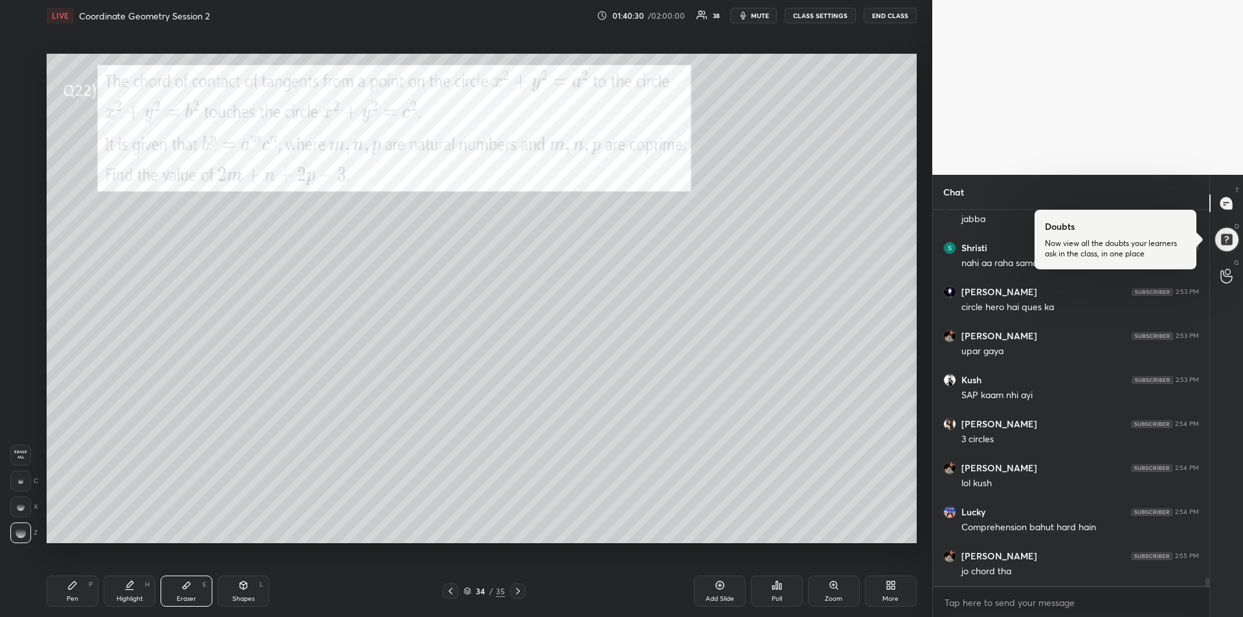
click at [66, 591] on div "Pen P" at bounding box center [73, 590] width 52 height 31
click at [239, 593] on div "Shapes L" at bounding box center [243, 590] width 52 height 31
click at [17, 481] on icon at bounding box center [21, 481] width 10 height 10
click at [69, 597] on div "Pen" at bounding box center [73, 598] width 12 height 6
click at [19, 482] on icon at bounding box center [21, 481] width 10 height 8
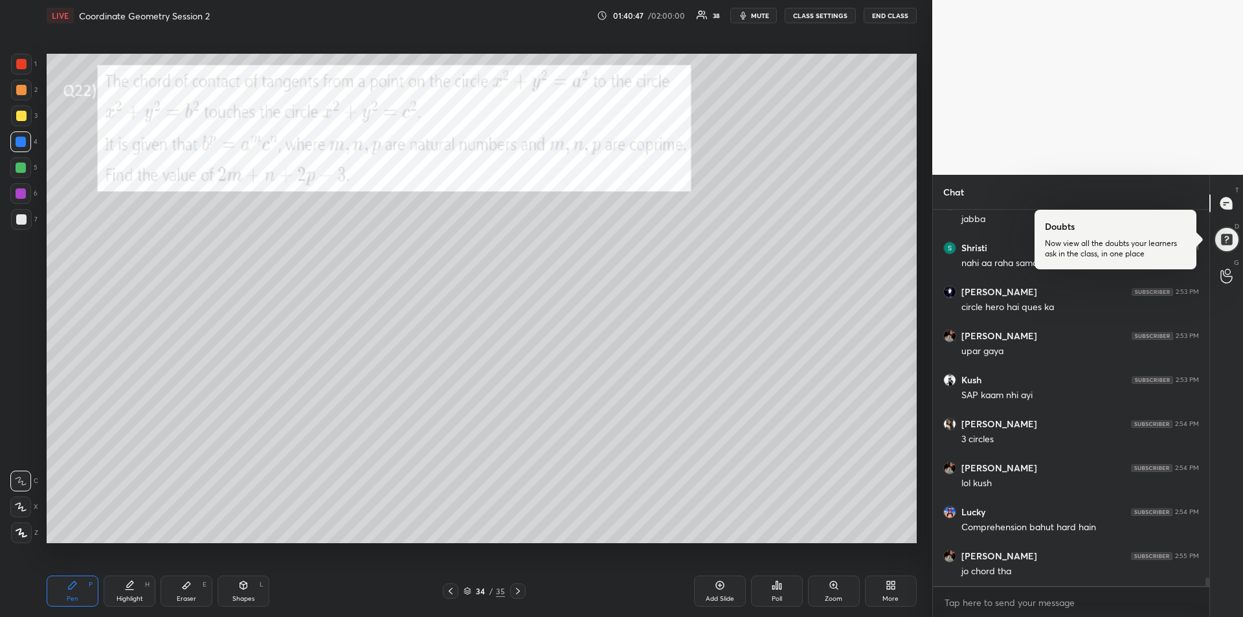
click at [22, 113] on div at bounding box center [21, 116] width 10 height 10
click at [243, 592] on div "Shapes L" at bounding box center [243, 590] width 52 height 31
click at [19, 531] on icon at bounding box center [22, 532] width 10 height 10
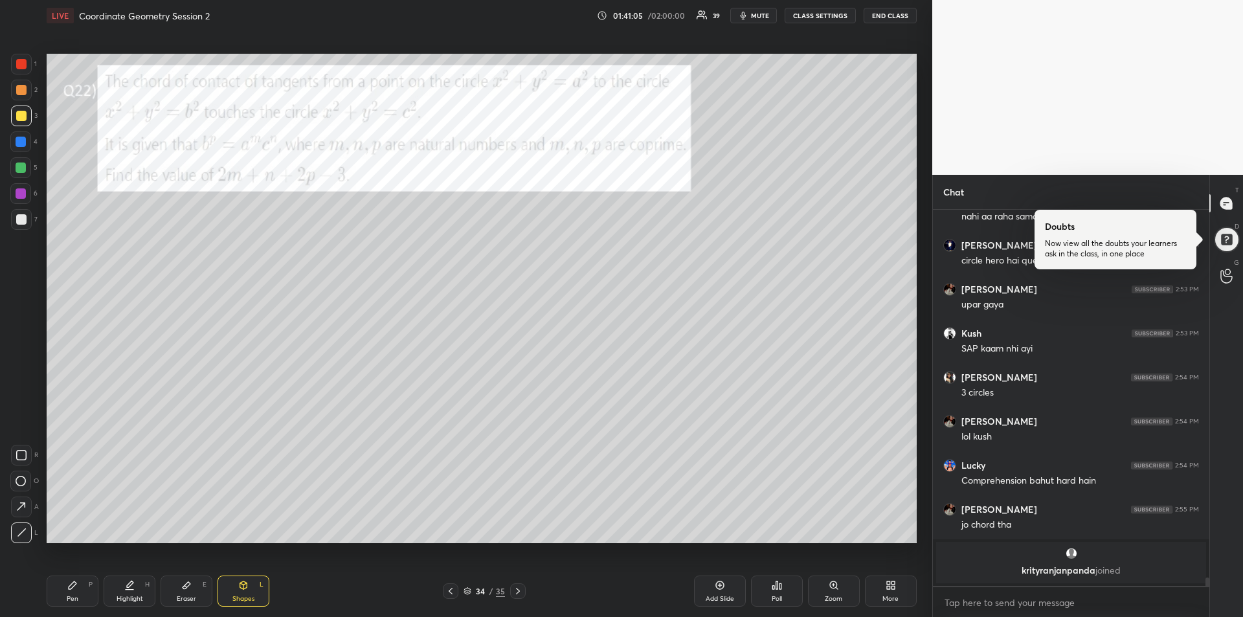
click at [79, 588] on div "Pen P" at bounding box center [73, 590] width 52 height 31
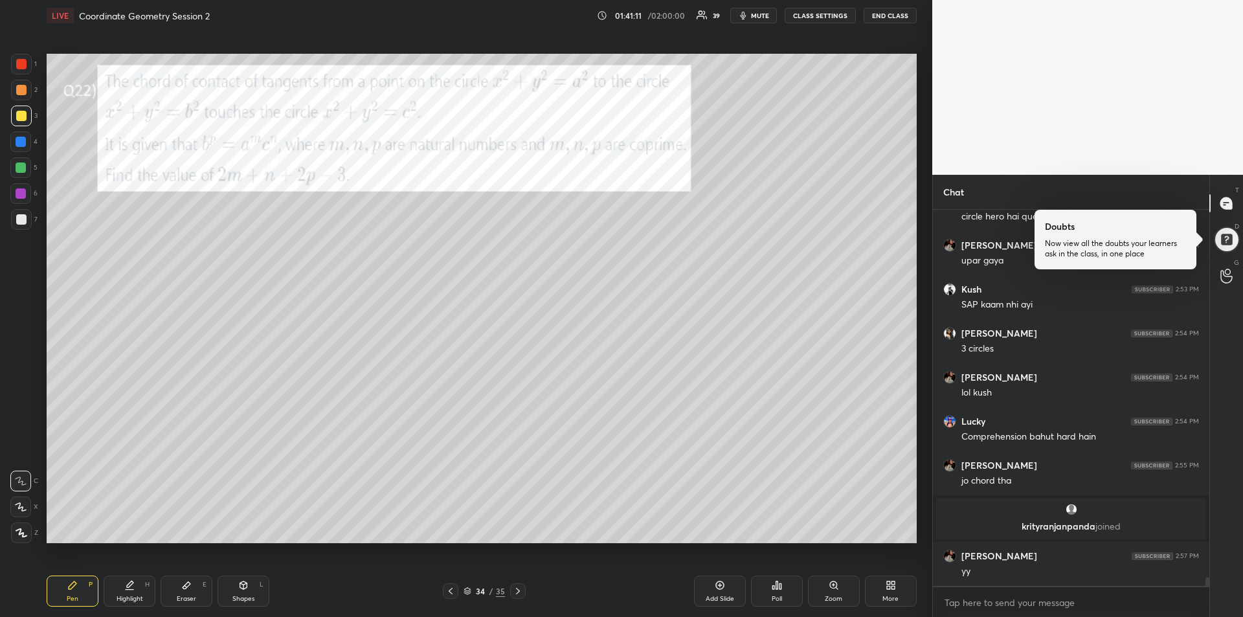
scroll to position [16615, 0]
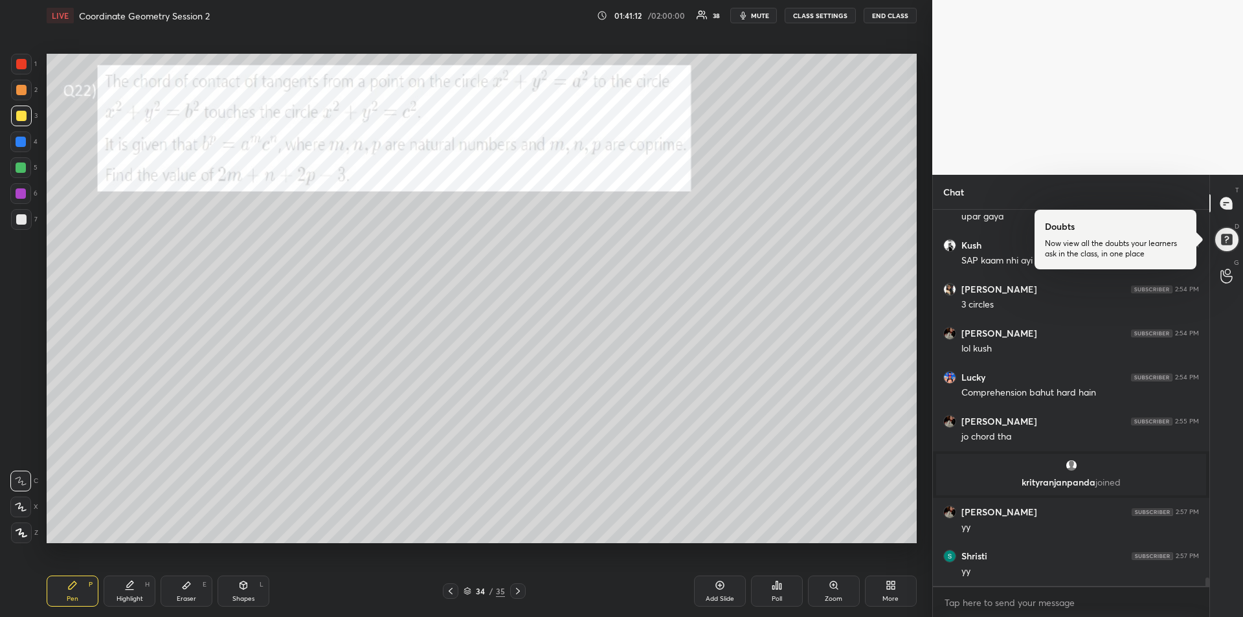
click at [21, 93] on div at bounding box center [21, 90] width 10 height 10
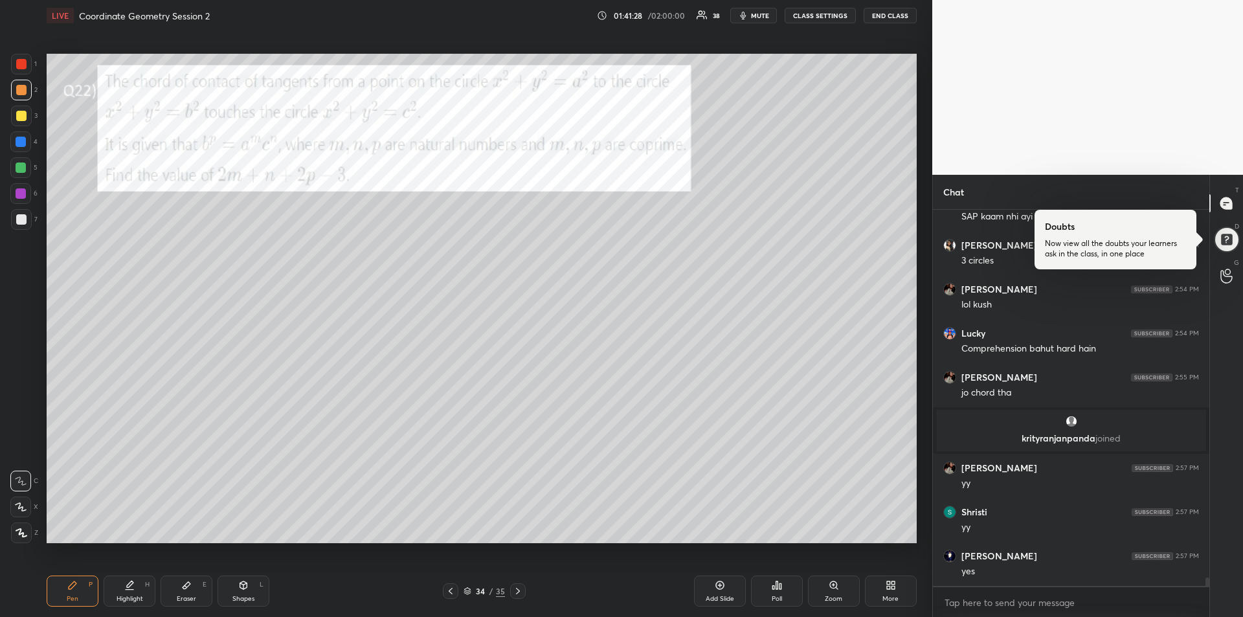
click at [19, 214] on div at bounding box center [21, 219] width 10 height 10
click at [23, 168] on div at bounding box center [21, 167] width 10 height 10
click at [175, 602] on div "Eraser E" at bounding box center [187, 590] width 52 height 31
click at [72, 590] on icon at bounding box center [72, 585] width 10 height 10
click at [19, 69] on div at bounding box center [21, 64] width 10 height 10
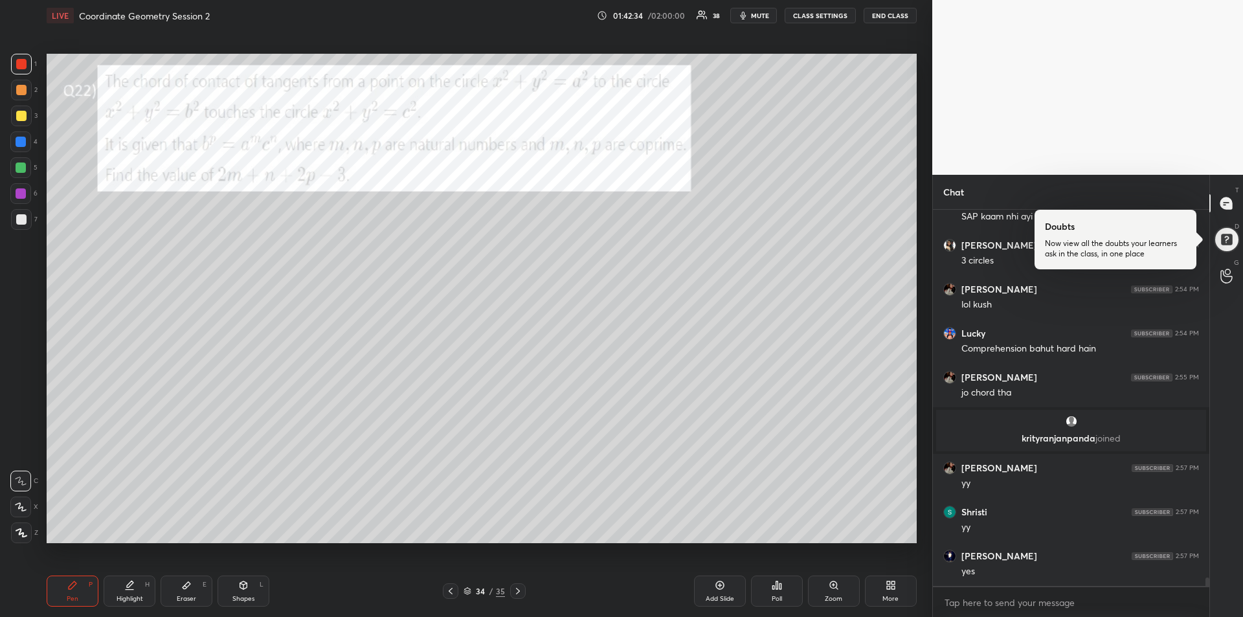
click at [243, 590] on div "Shapes L" at bounding box center [243, 590] width 52 height 31
click at [25, 529] on icon at bounding box center [22, 532] width 10 height 10
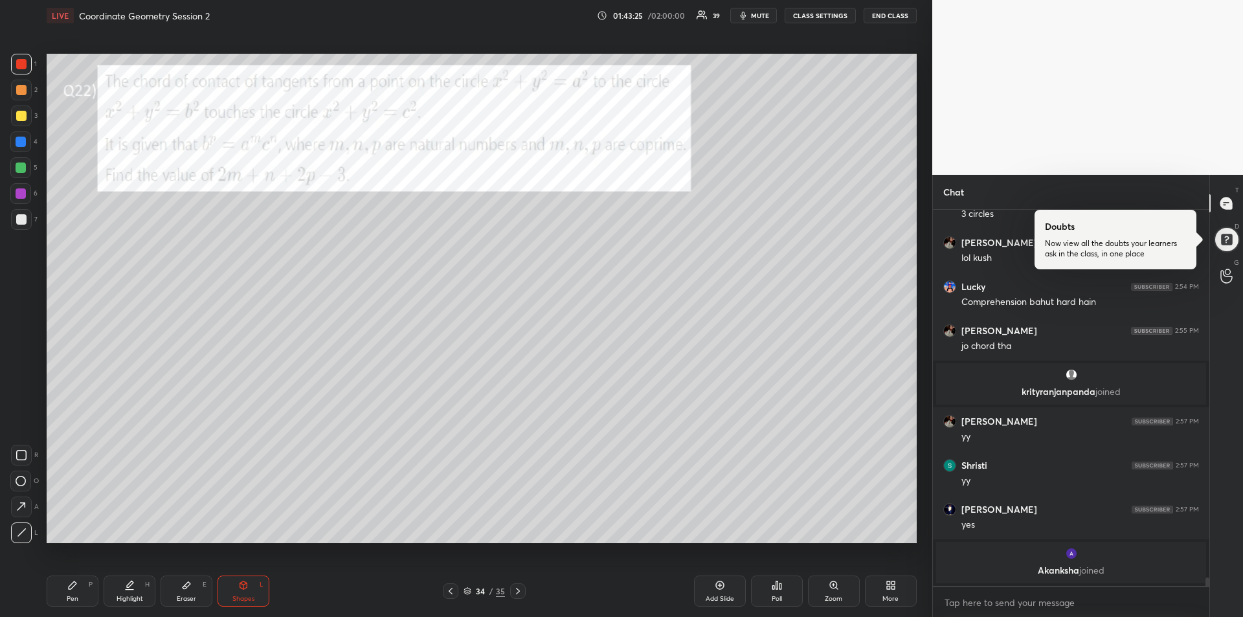
click at [20, 144] on div at bounding box center [21, 142] width 10 height 10
click at [66, 576] on div "Pen P" at bounding box center [73, 590] width 52 height 31
click at [18, 187] on div at bounding box center [20, 193] width 21 height 21
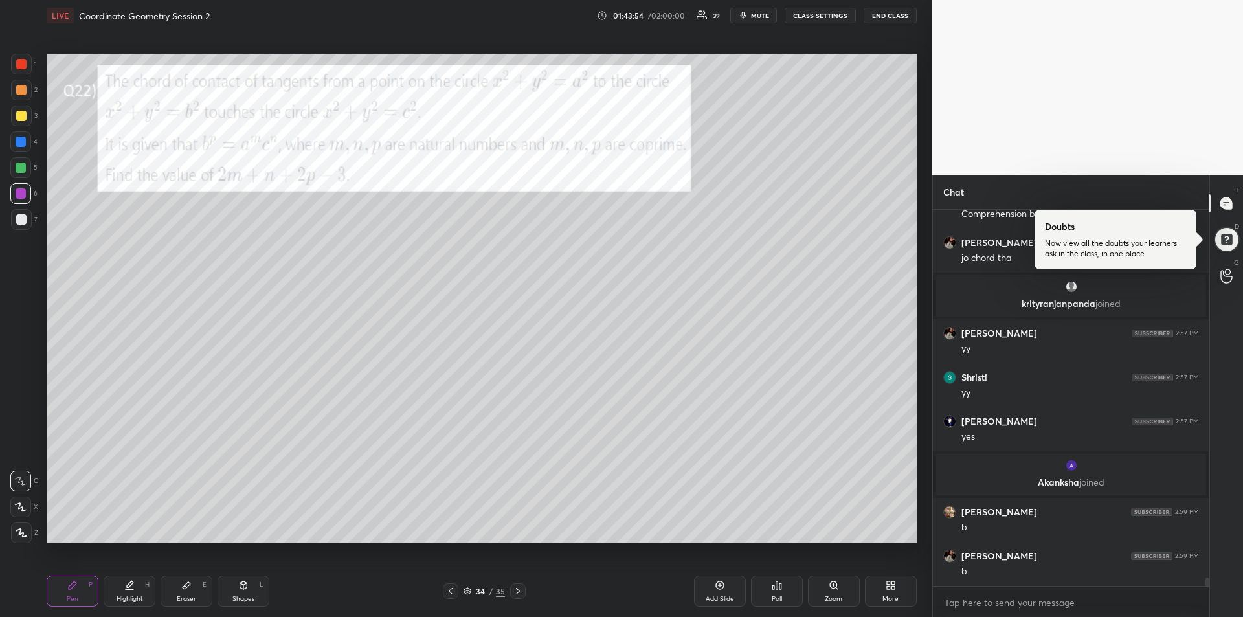
scroll to position [16791, 0]
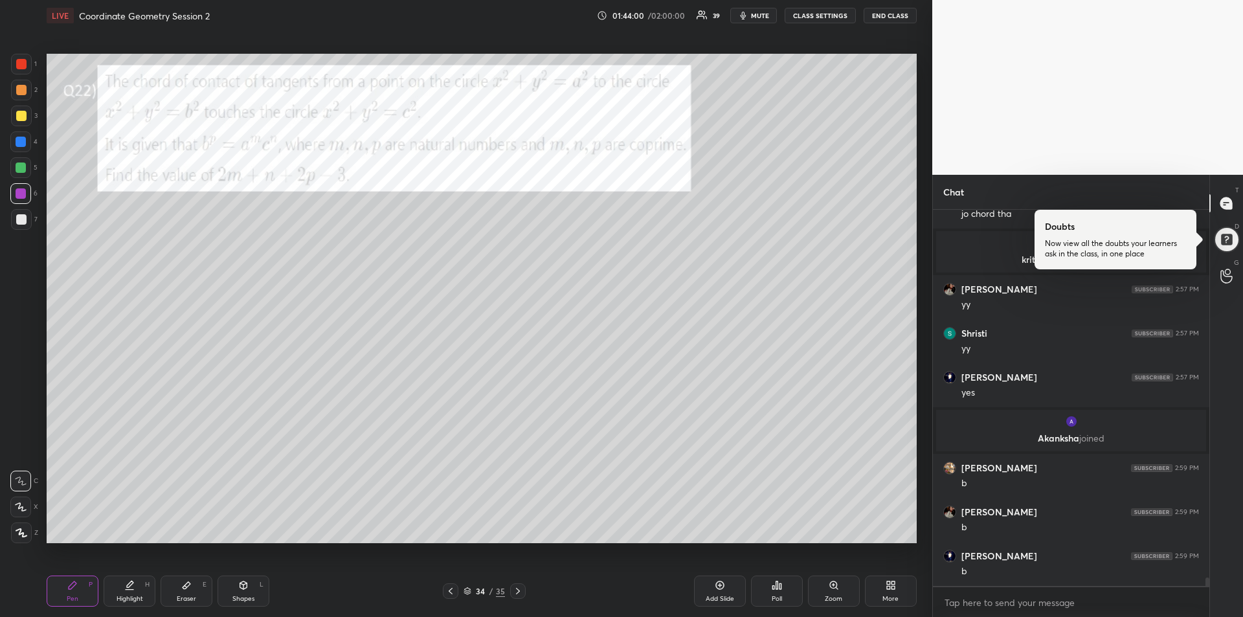
click at [239, 590] on icon at bounding box center [243, 585] width 10 height 10
click at [23, 531] on icon at bounding box center [22, 532] width 10 height 10
click at [65, 593] on div "Pen P" at bounding box center [73, 590] width 52 height 31
click at [19, 223] on div at bounding box center [21, 219] width 10 height 10
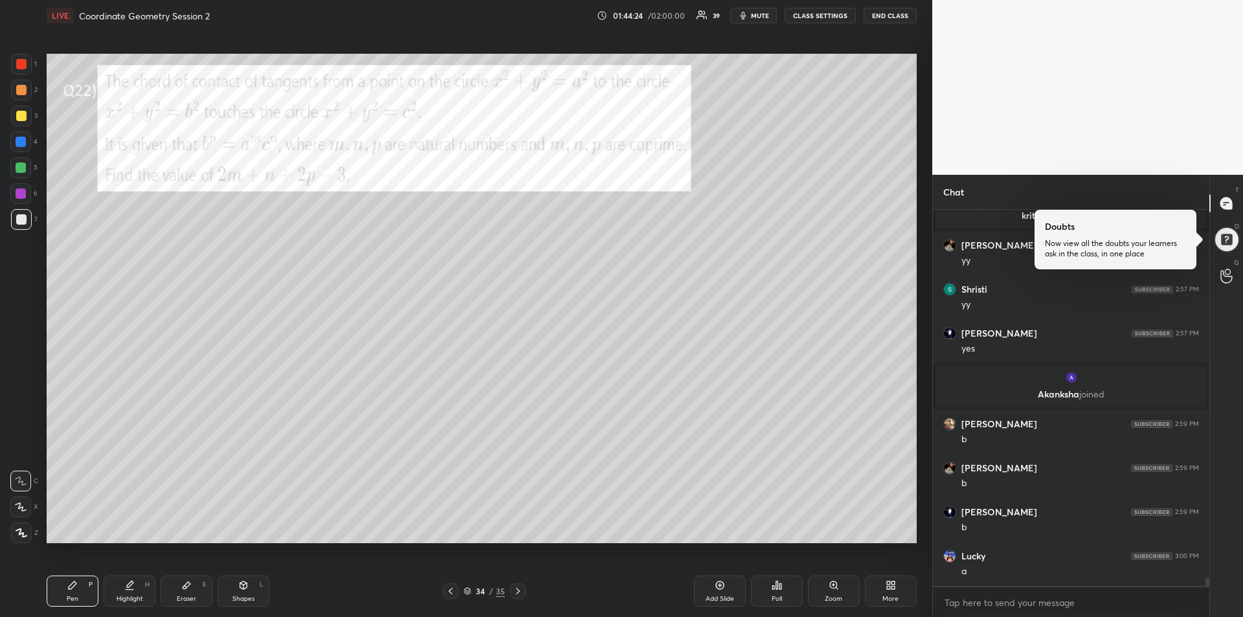
scroll to position [16879, 0]
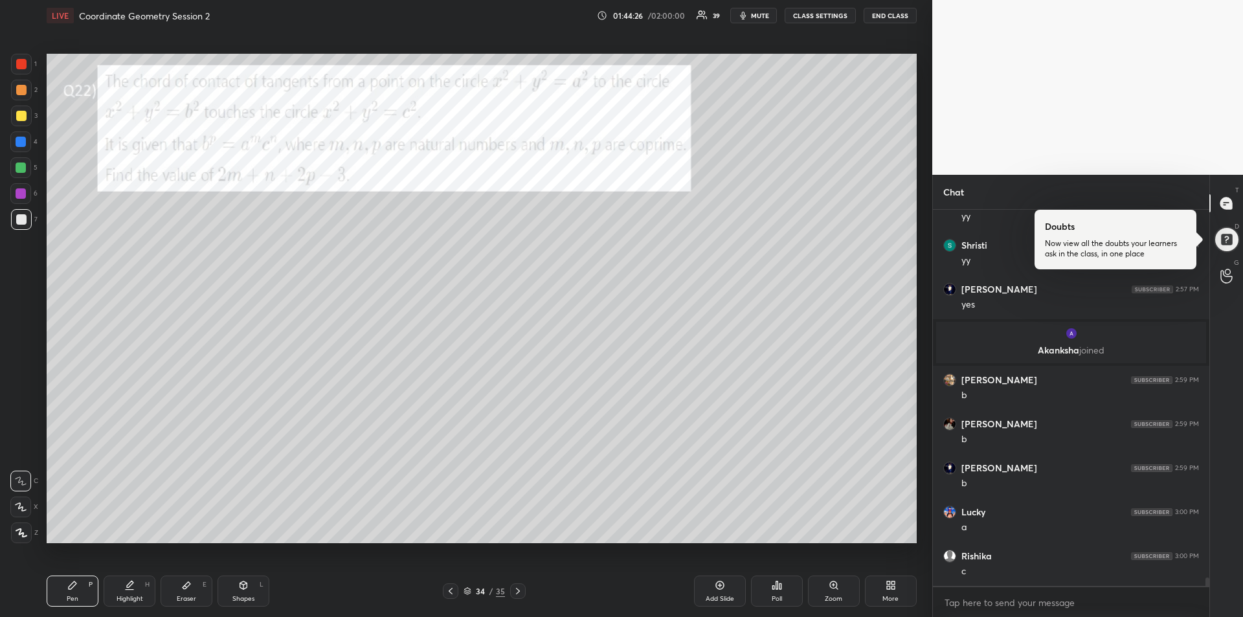
click at [22, 168] on div at bounding box center [21, 167] width 10 height 10
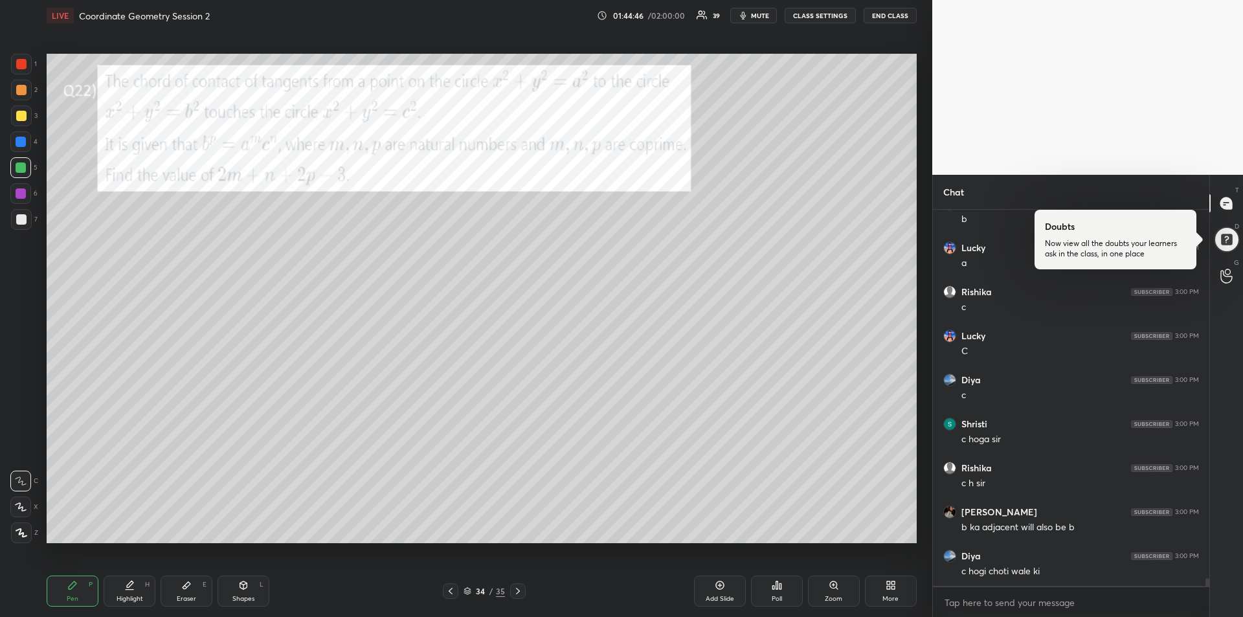
scroll to position [17188, 0]
click at [181, 590] on icon at bounding box center [186, 585] width 10 height 10
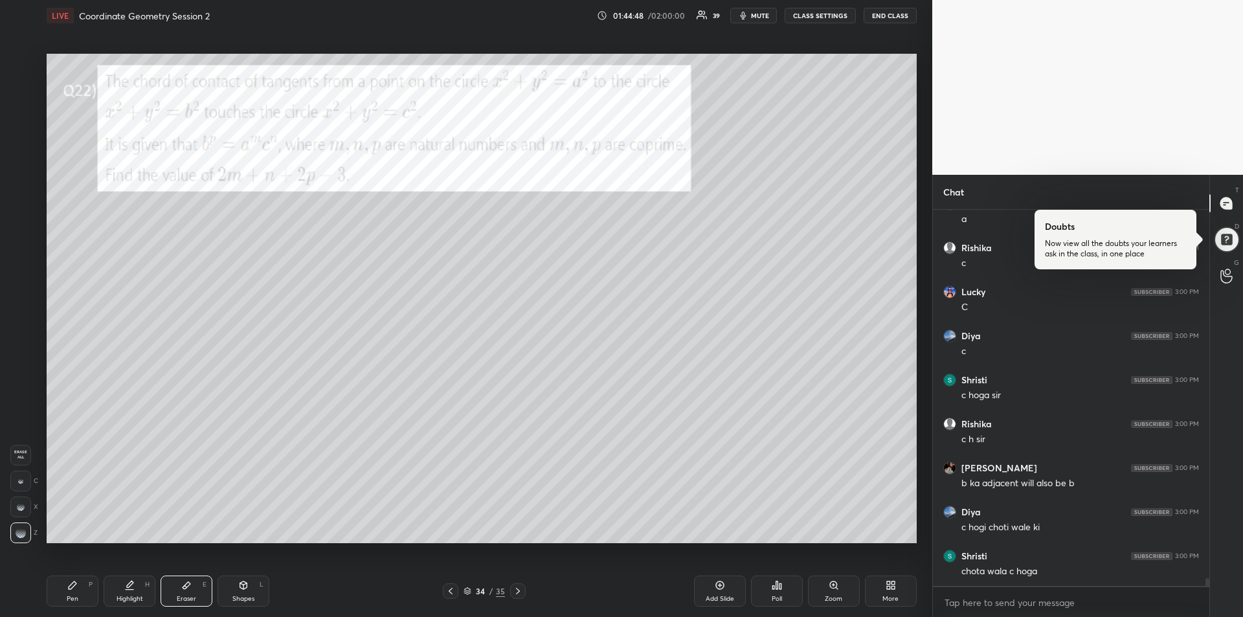
click at [19, 482] on rect at bounding box center [19, 482] width 1 height 1
click at [65, 589] on div "Pen P" at bounding box center [73, 590] width 52 height 31
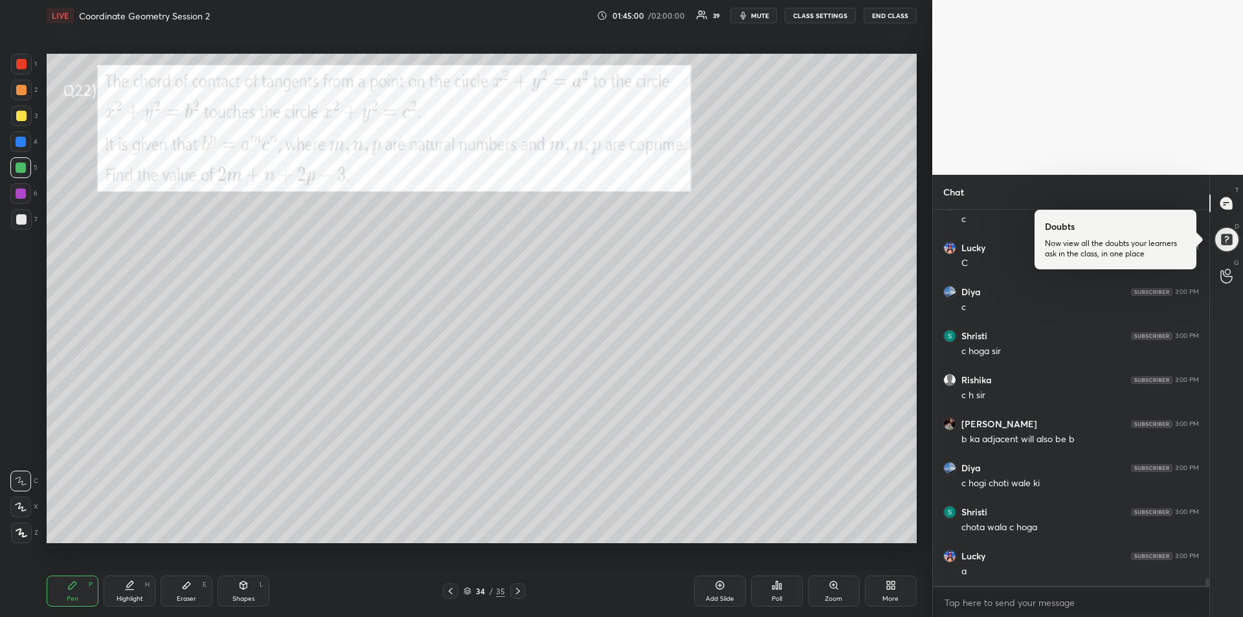
click at [119, 586] on div "Highlight H" at bounding box center [130, 590] width 52 height 31
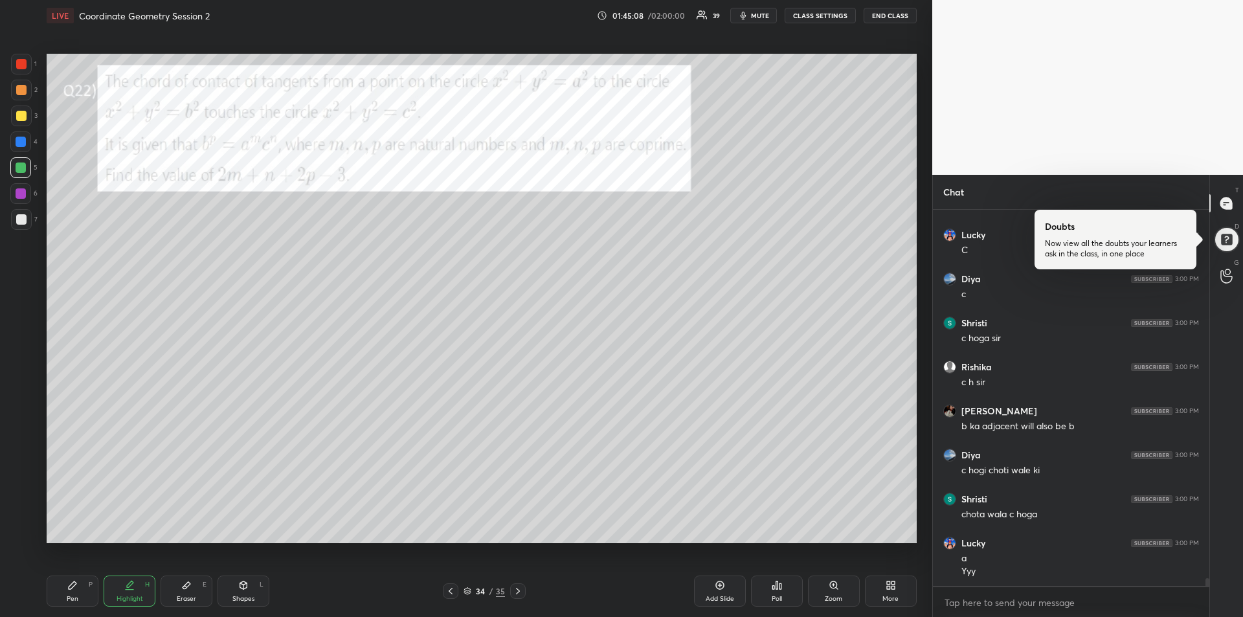
click at [62, 597] on div "Pen P" at bounding box center [73, 590] width 52 height 31
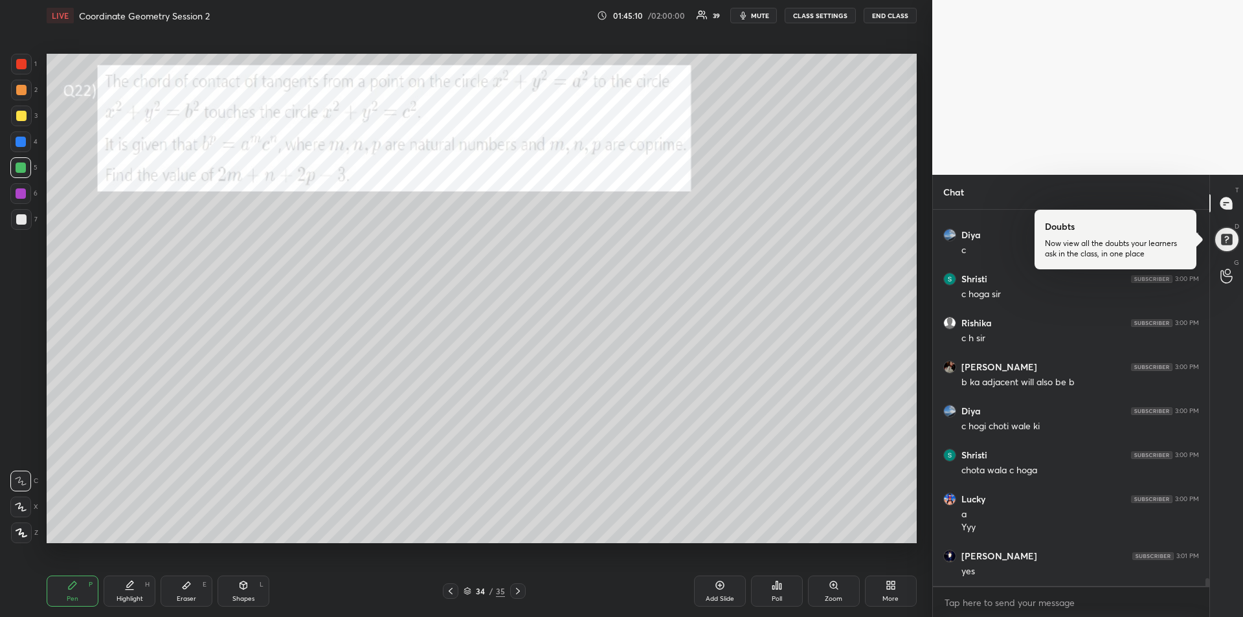
click at [20, 138] on div at bounding box center [21, 142] width 10 height 10
click at [184, 591] on div "Eraser E" at bounding box center [187, 590] width 52 height 31
click at [71, 588] on icon at bounding box center [73, 585] width 8 height 8
click at [20, 221] on div at bounding box center [21, 219] width 10 height 10
click at [124, 592] on div "Highlight H" at bounding box center [130, 590] width 52 height 31
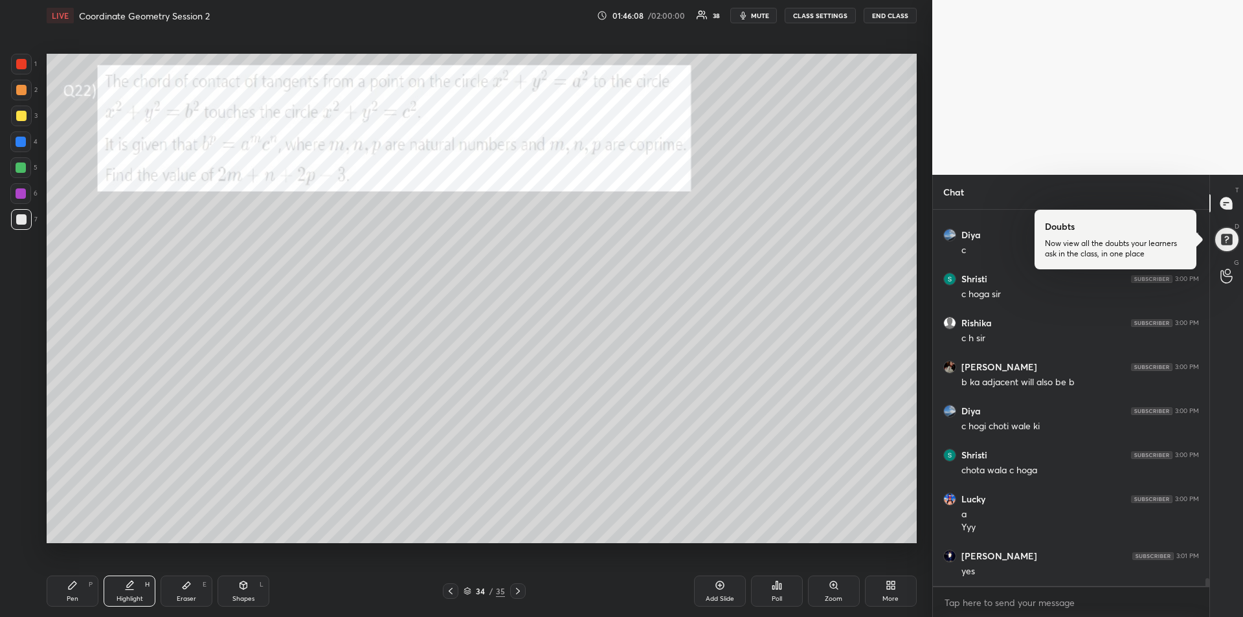
click at [64, 592] on div "Pen P" at bounding box center [73, 590] width 52 height 31
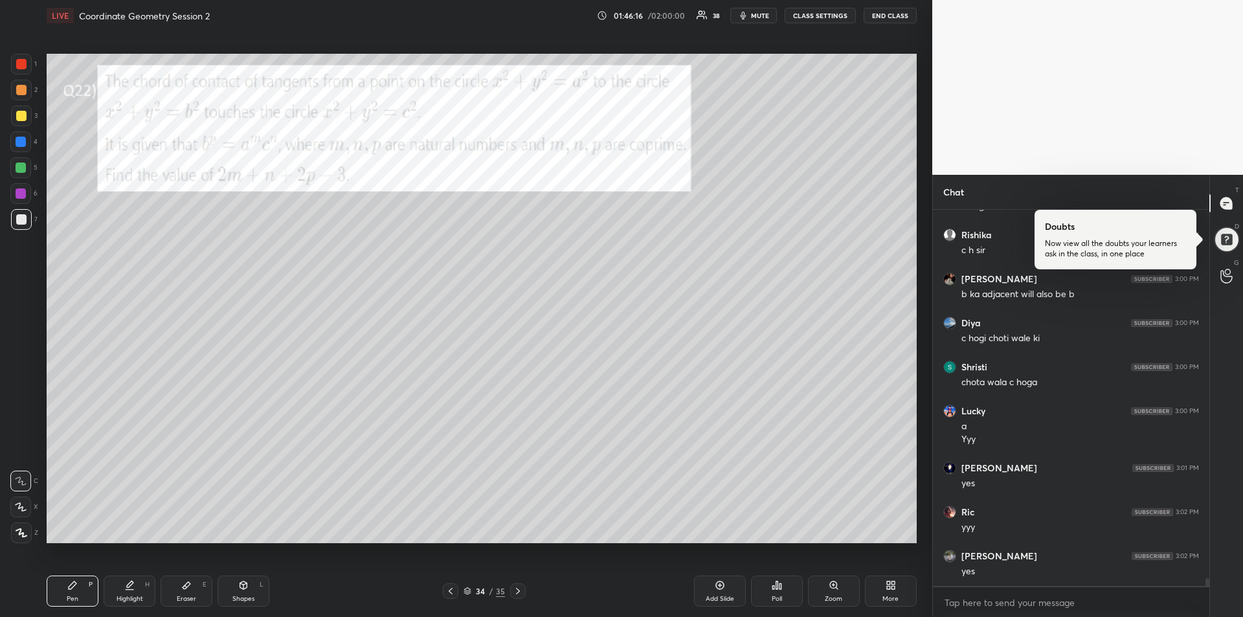
scroll to position [17421, 0]
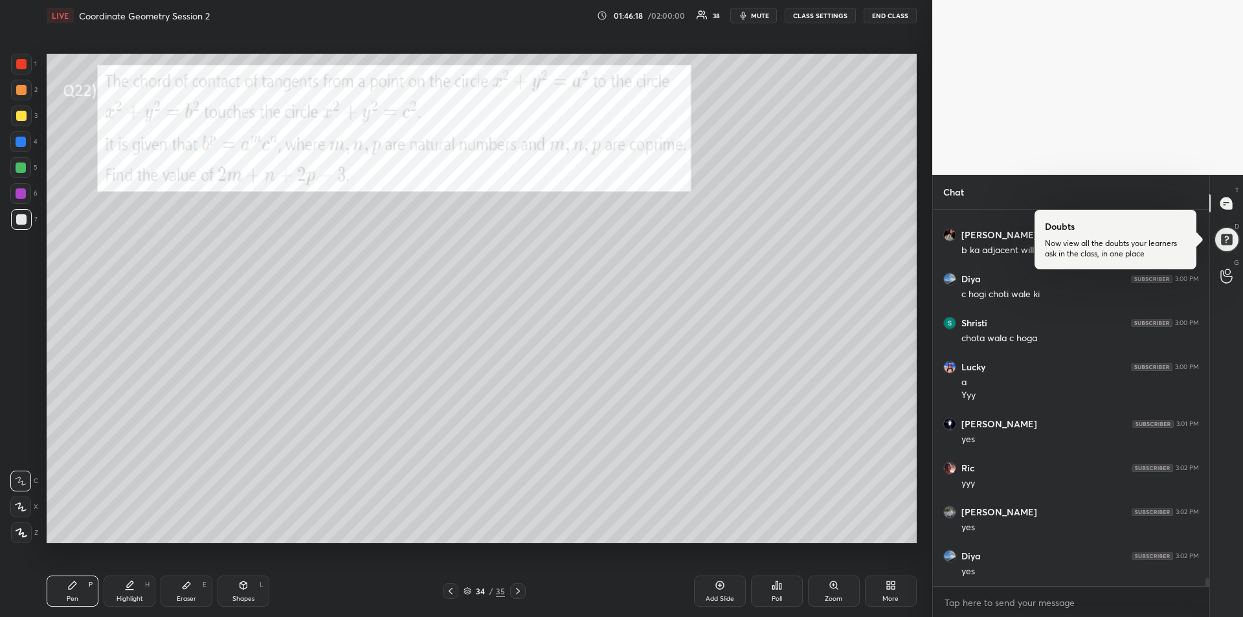
click at [129, 589] on icon at bounding box center [129, 585] width 10 height 10
click at [71, 592] on div "Pen P" at bounding box center [73, 590] width 52 height 31
click at [137, 589] on div "Highlight H" at bounding box center [130, 590] width 52 height 31
click at [67, 582] on icon at bounding box center [72, 585] width 10 height 10
click at [24, 63] on div at bounding box center [21, 64] width 10 height 10
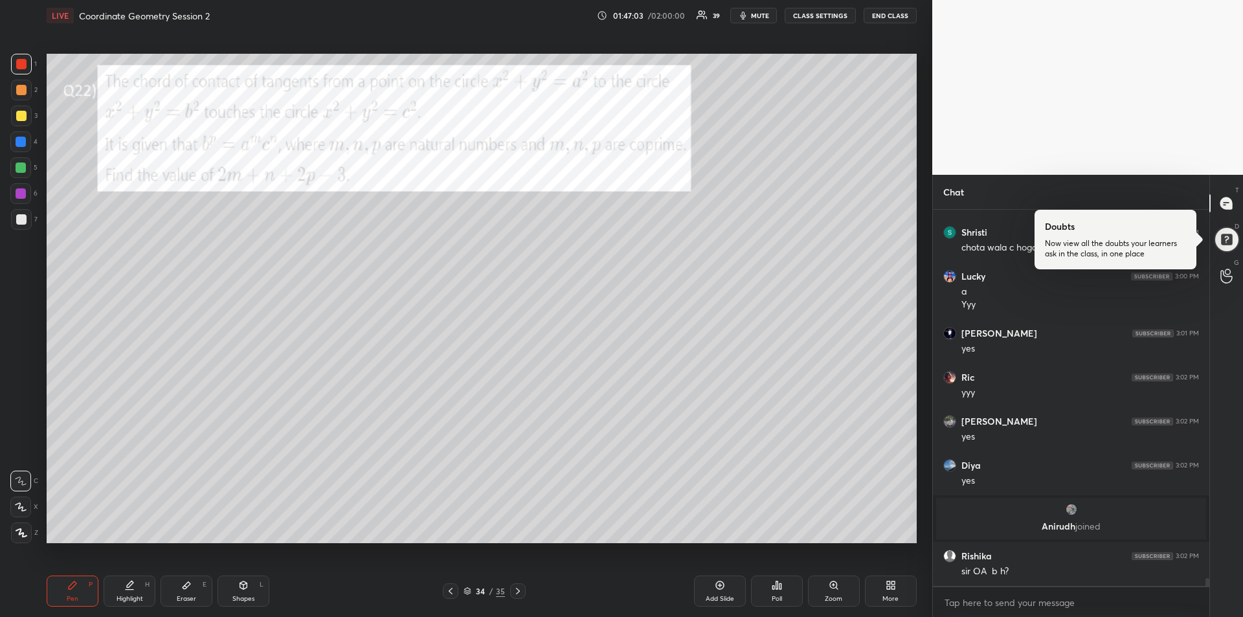
scroll to position [17296, 0]
click at [182, 593] on div "Eraser E" at bounding box center [187, 590] width 52 height 31
click at [74, 597] on div "Pen" at bounding box center [73, 598] width 12 height 6
click at [21, 140] on div at bounding box center [21, 142] width 10 height 10
click at [22, 226] on div at bounding box center [21, 219] width 21 height 21
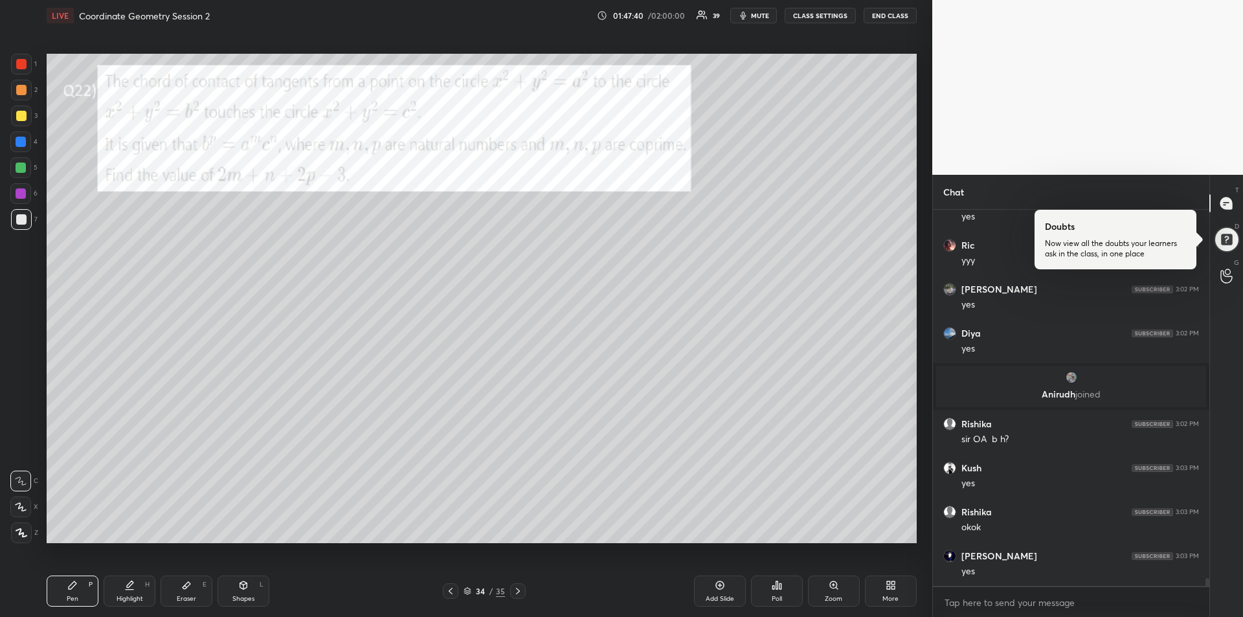
scroll to position [17472, 0]
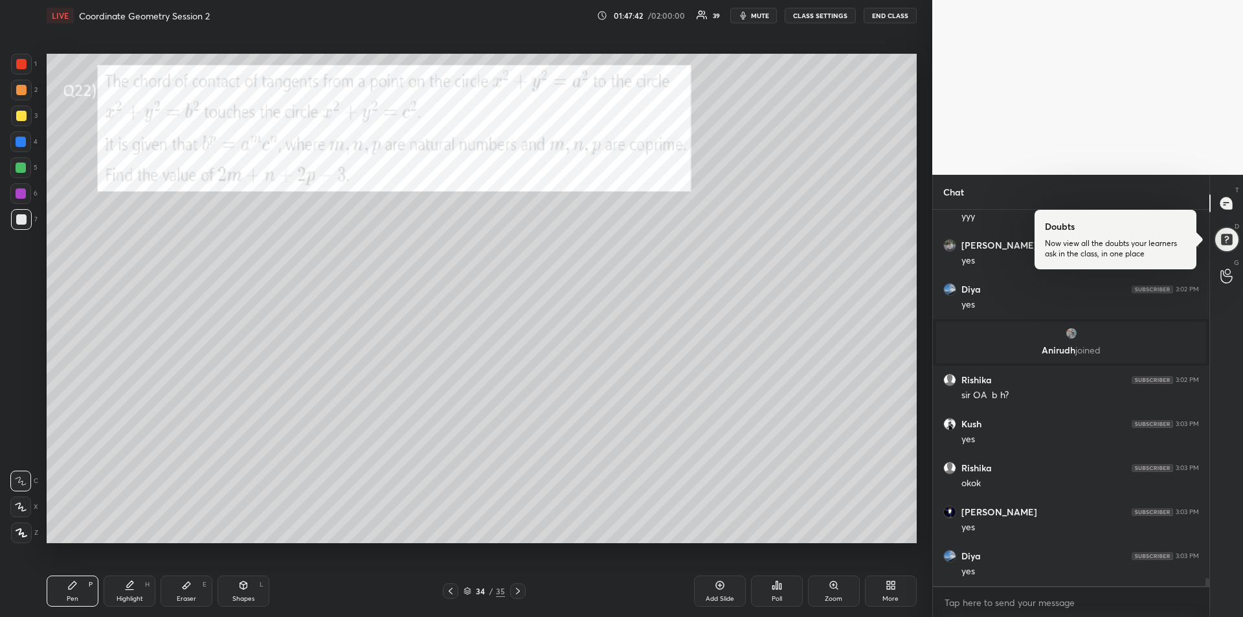
click at [23, 113] on div at bounding box center [21, 116] width 10 height 10
click at [21, 139] on div at bounding box center [21, 142] width 10 height 10
click at [522, 594] on icon at bounding box center [518, 591] width 10 height 10
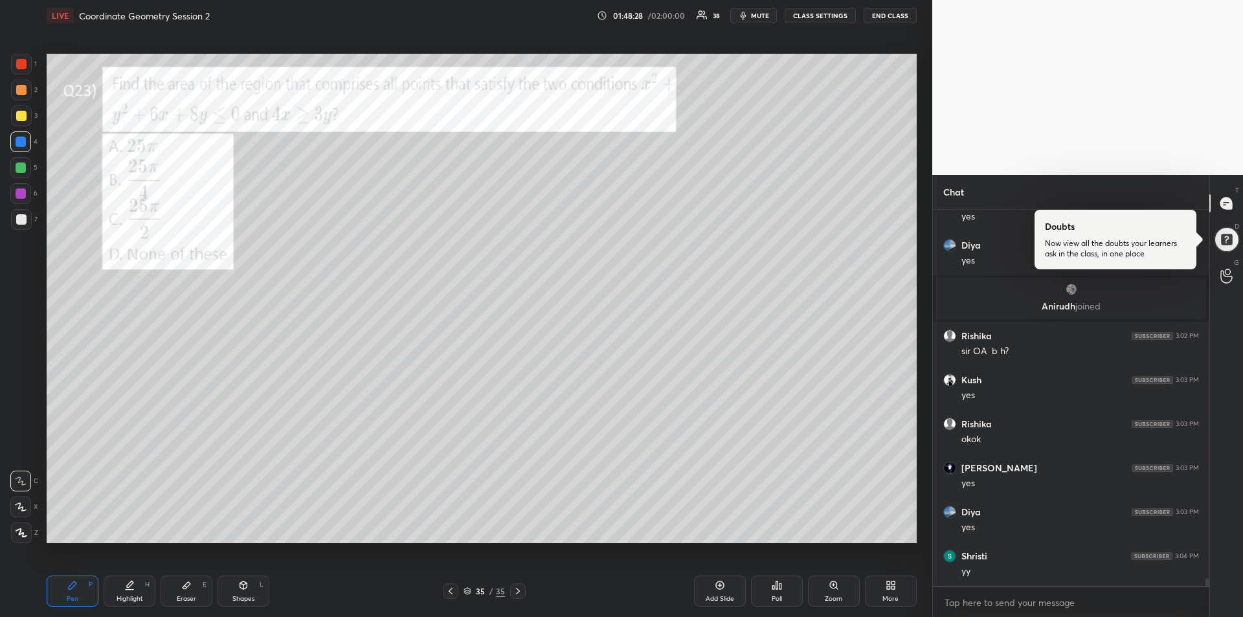
scroll to position [17560, 0]
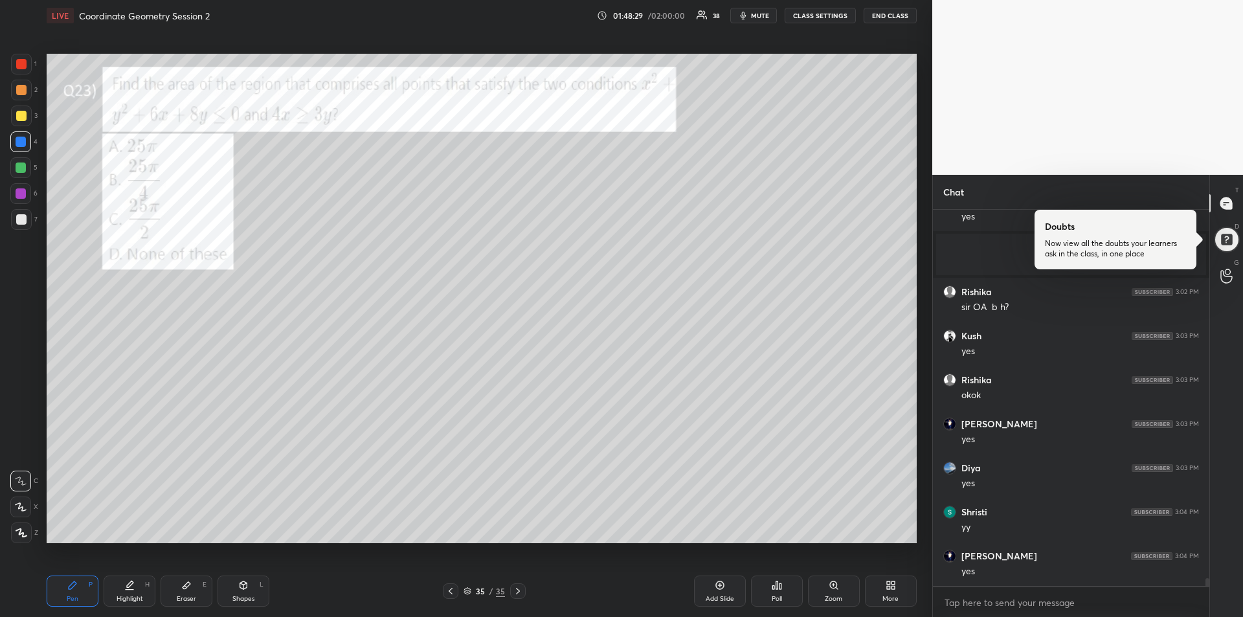
click at [23, 224] on div at bounding box center [21, 219] width 10 height 10
click at [240, 593] on div "Shapes L" at bounding box center [243, 590] width 52 height 31
click at [23, 527] on icon at bounding box center [22, 532] width 10 height 10
click at [72, 583] on icon at bounding box center [73, 585] width 8 height 8
click at [60, 592] on div "Pen P" at bounding box center [73, 590] width 52 height 31
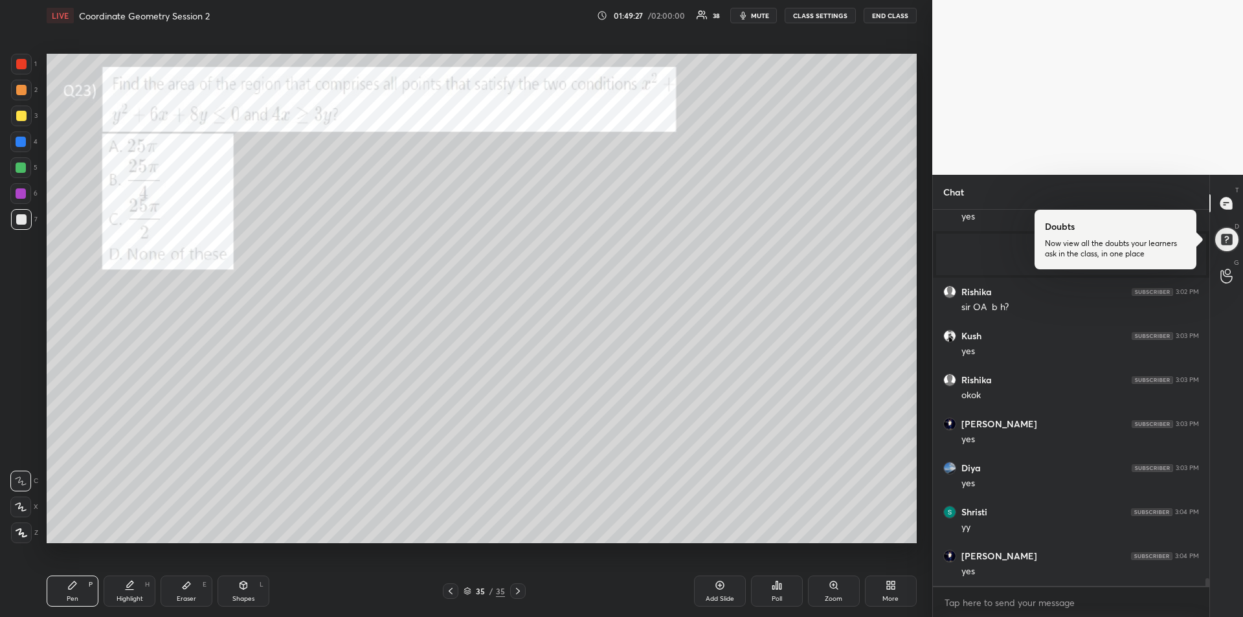
click at [131, 595] on div "Highlight" at bounding box center [129, 598] width 27 height 6
click at [78, 590] on div "Pen P" at bounding box center [73, 590] width 52 height 31
click at [186, 588] on icon at bounding box center [187, 585] width 8 height 7
click at [74, 588] on icon at bounding box center [72, 585] width 10 height 10
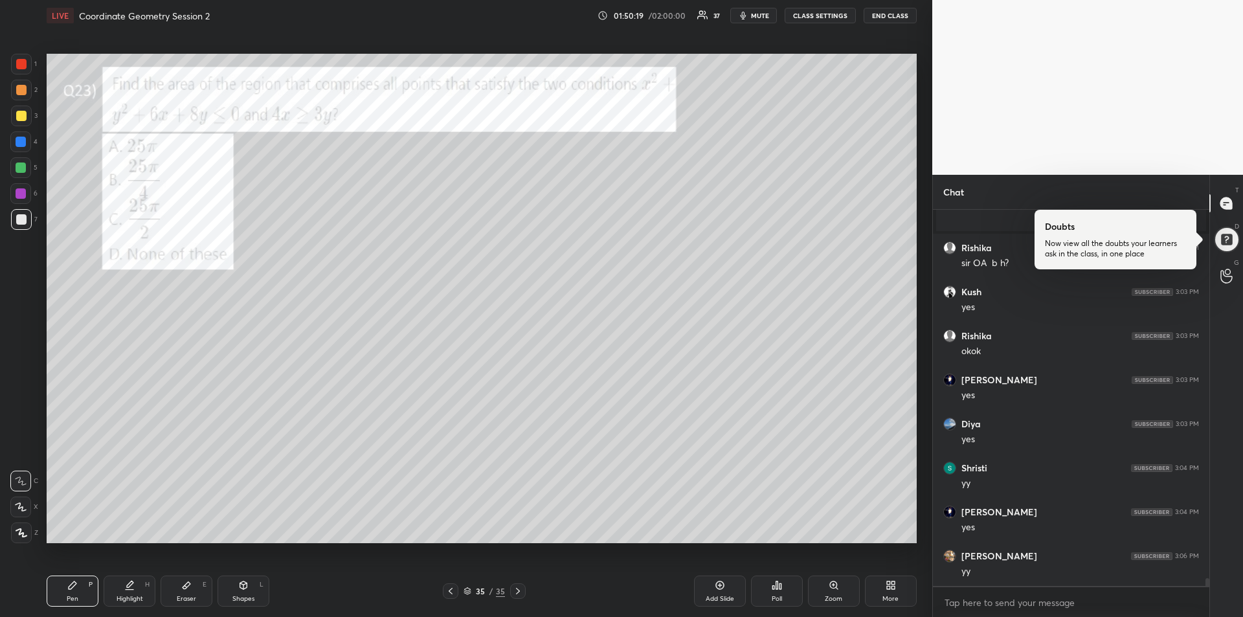
click at [23, 145] on div at bounding box center [21, 142] width 10 height 10
click at [127, 595] on div "Highlight" at bounding box center [129, 598] width 27 height 6
click at [69, 590] on icon at bounding box center [72, 585] width 10 height 10
click at [127, 590] on icon at bounding box center [130, 590] width 8 height 0
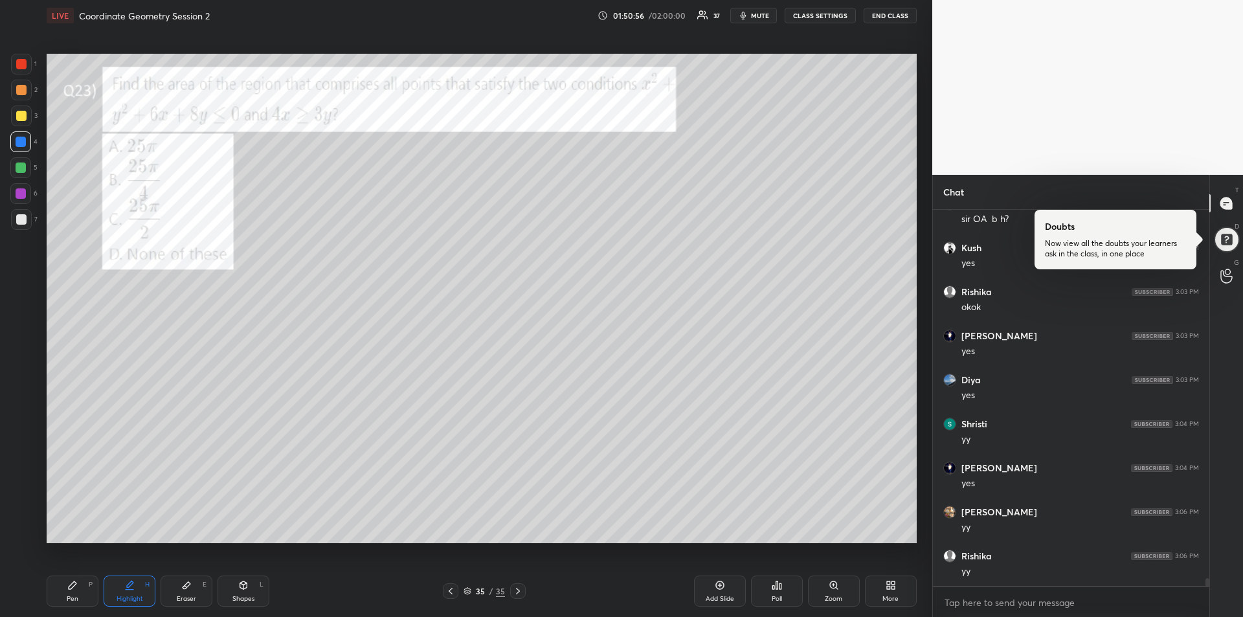
click at [238, 586] on icon at bounding box center [243, 585] width 10 height 10
click at [57, 587] on div "Pen P" at bounding box center [73, 590] width 52 height 31
click at [74, 589] on icon at bounding box center [72, 585] width 10 height 10
click at [242, 588] on icon at bounding box center [243, 585] width 7 height 8
click at [16, 525] on div at bounding box center [21, 532] width 21 height 21
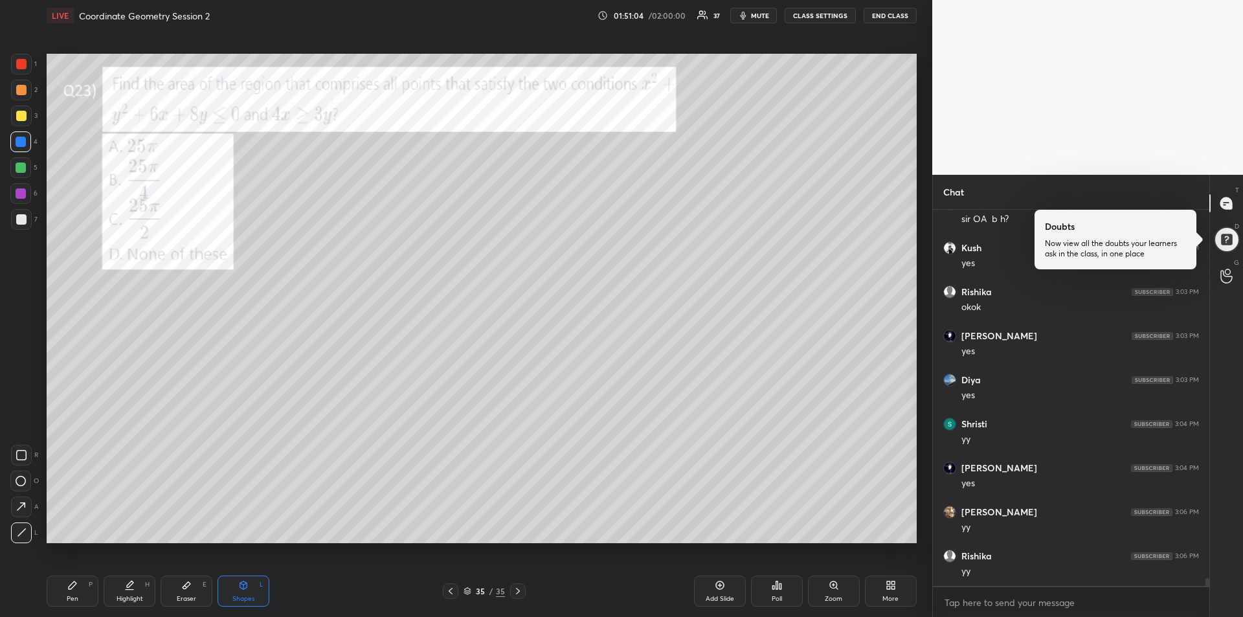
click at [74, 582] on icon at bounding box center [73, 585] width 8 height 8
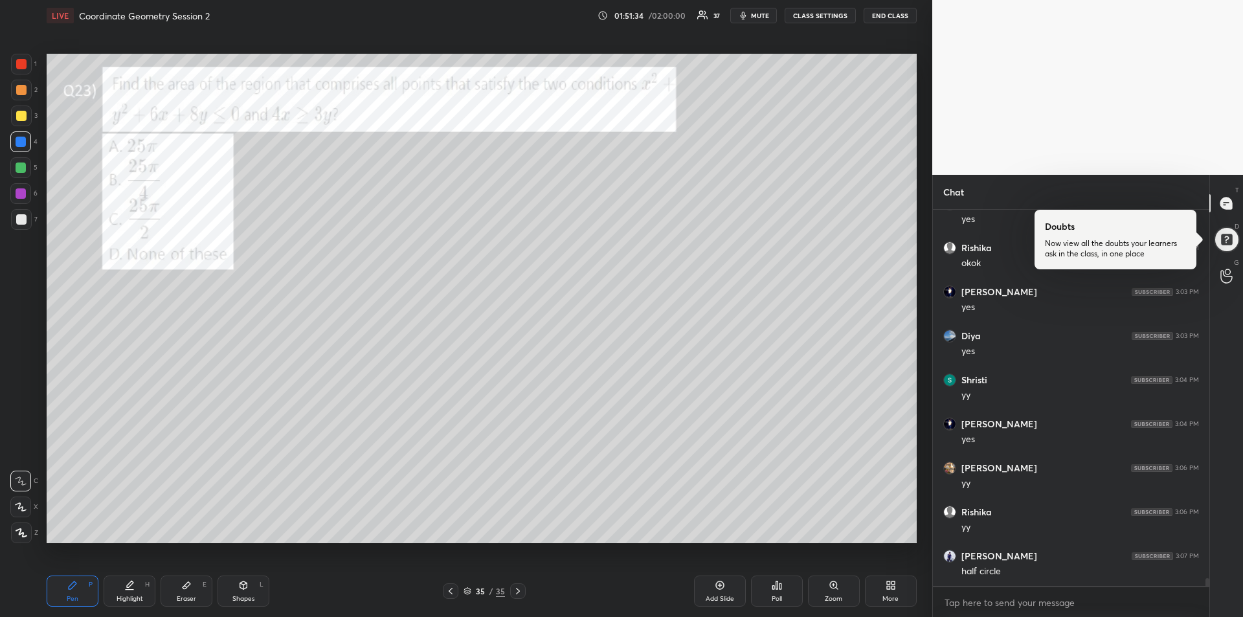
click at [184, 593] on div "Eraser E" at bounding box center [187, 590] width 52 height 31
click at [78, 595] on div "Pen P" at bounding box center [73, 590] width 52 height 31
click at [185, 595] on div "Eraser" at bounding box center [186, 598] width 19 height 6
click at [135, 597] on div "Highlight" at bounding box center [129, 598] width 27 height 6
click at [67, 591] on div "Pen P" at bounding box center [73, 590] width 52 height 31
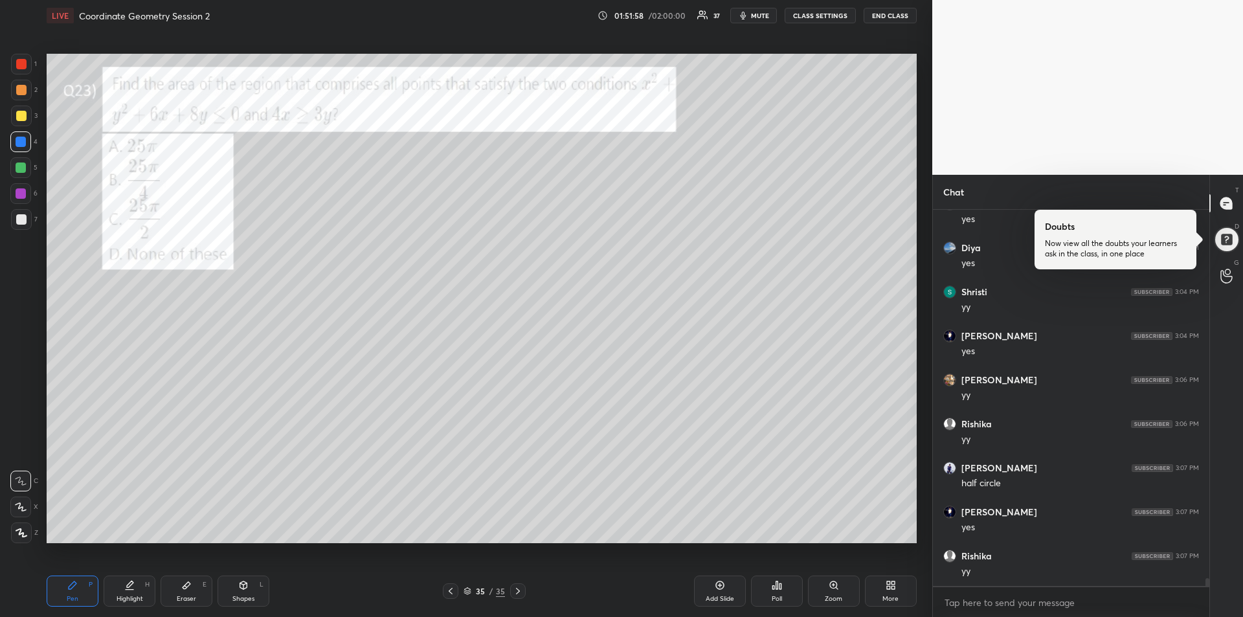
scroll to position [17824, 0]
click at [20, 115] on div at bounding box center [21, 116] width 10 height 10
click at [21, 67] on div at bounding box center [21, 64] width 10 height 10
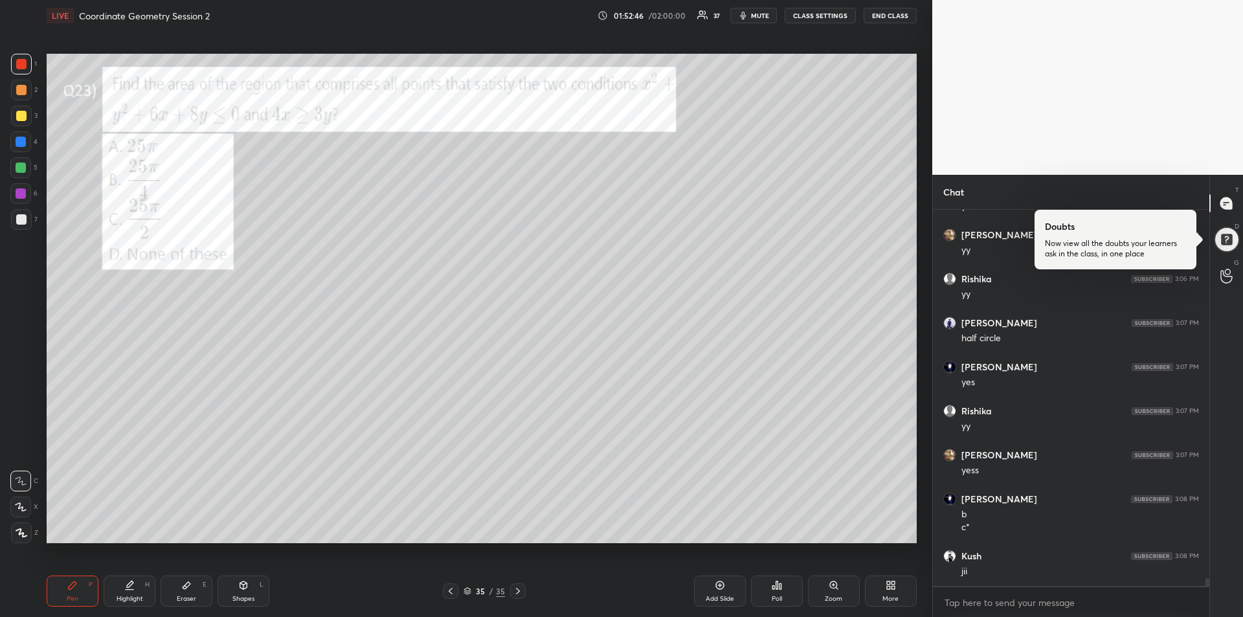
scroll to position [17969, 0]
click at [718, 591] on div "Add Slide" at bounding box center [720, 590] width 52 height 31
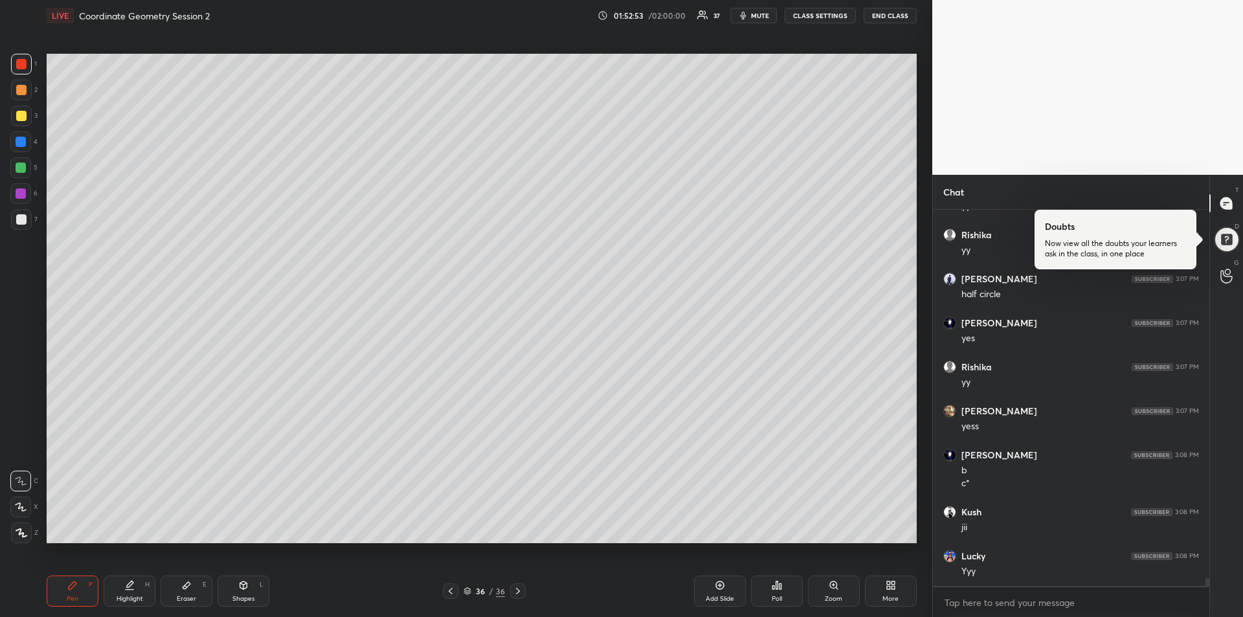
click at [20, 137] on div at bounding box center [21, 142] width 10 height 10
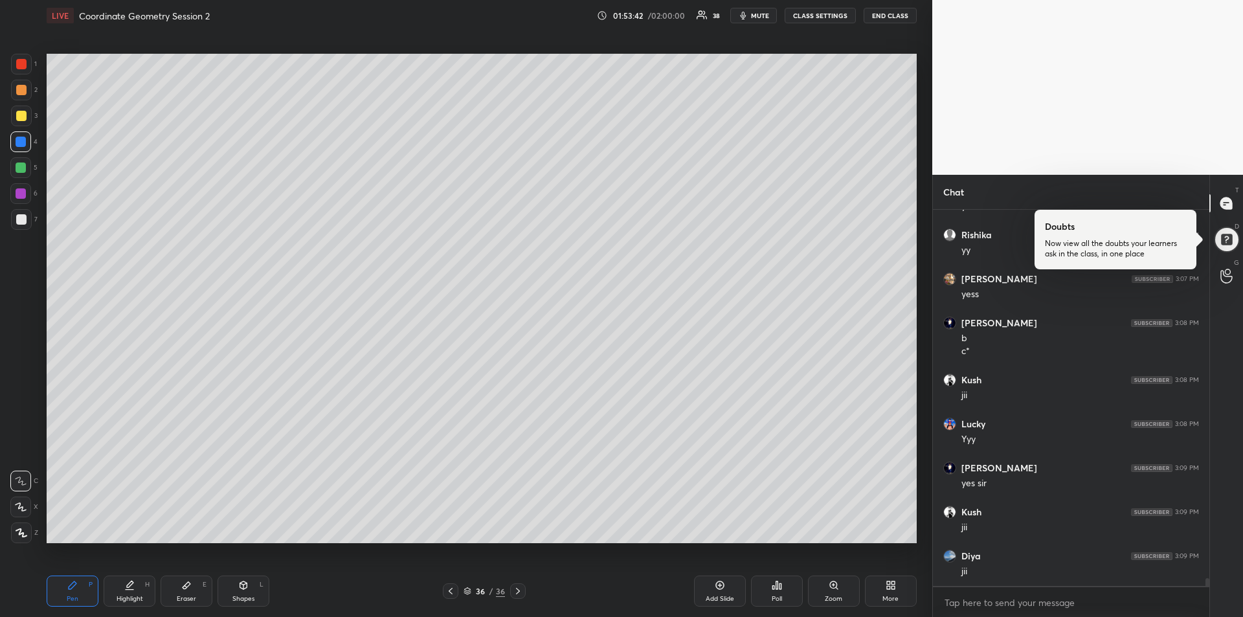
scroll to position [18145, 0]
click at [16, 169] on div at bounding box center [21, 167] width 10 height 10
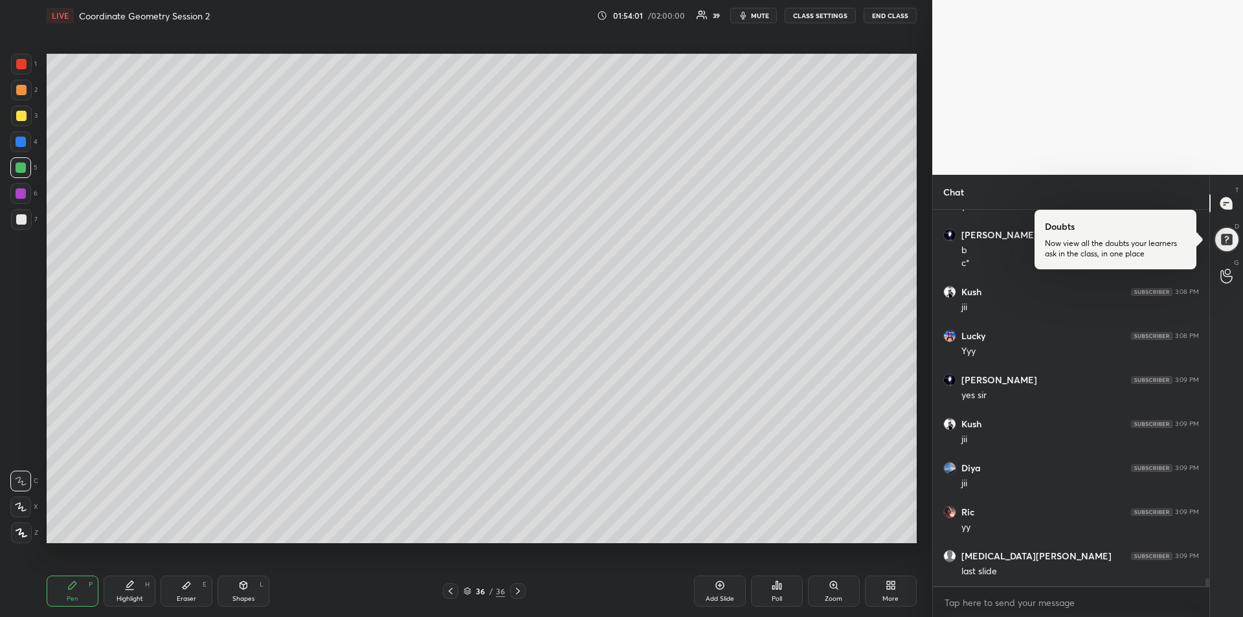
scroll to position [18233, 0]
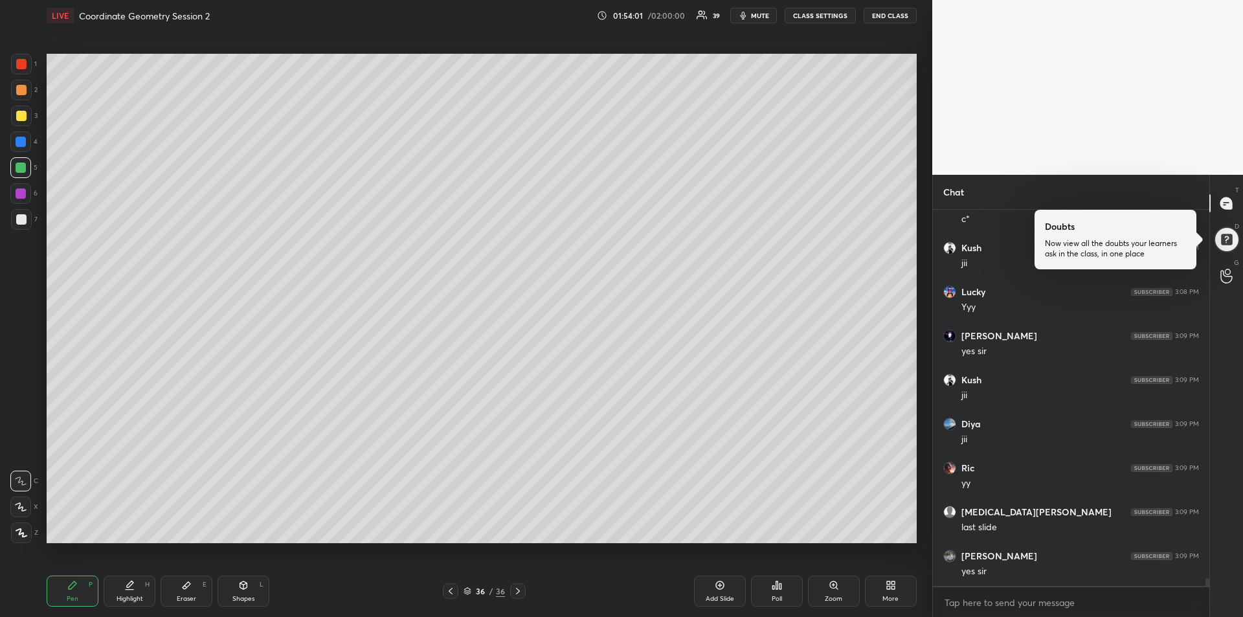
click at [450, 590] on icon at bounding box center [450, 591] width 10 height 10
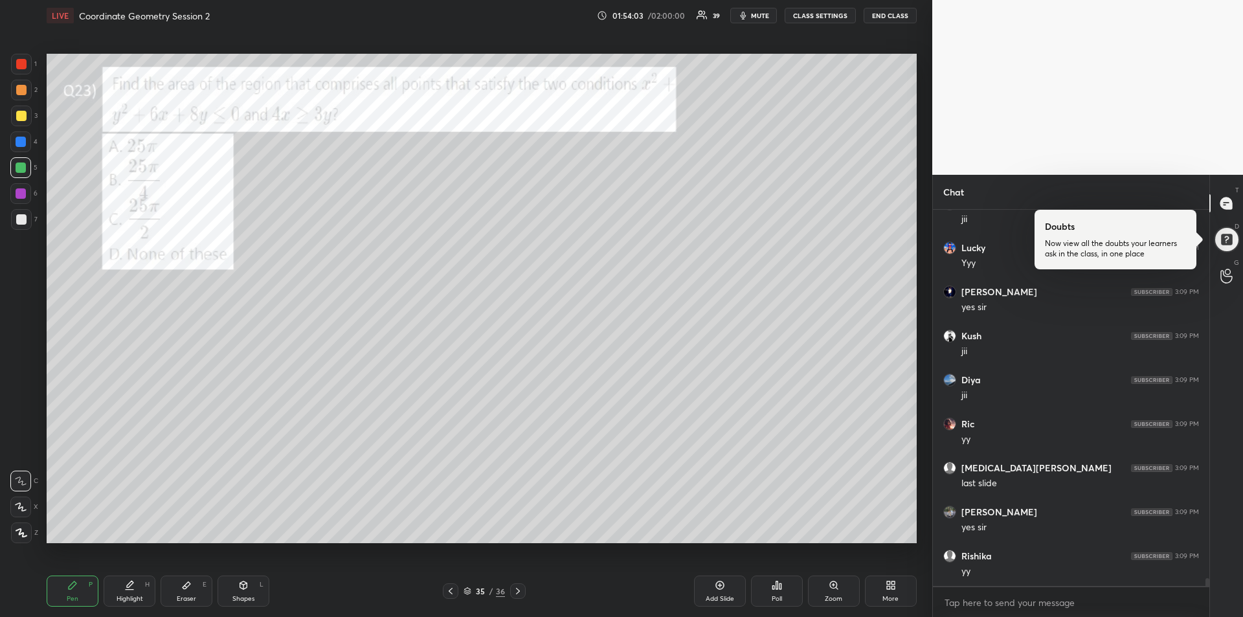
click at [28, 67] on div at bounding box center [21, 64] width 21 height 21
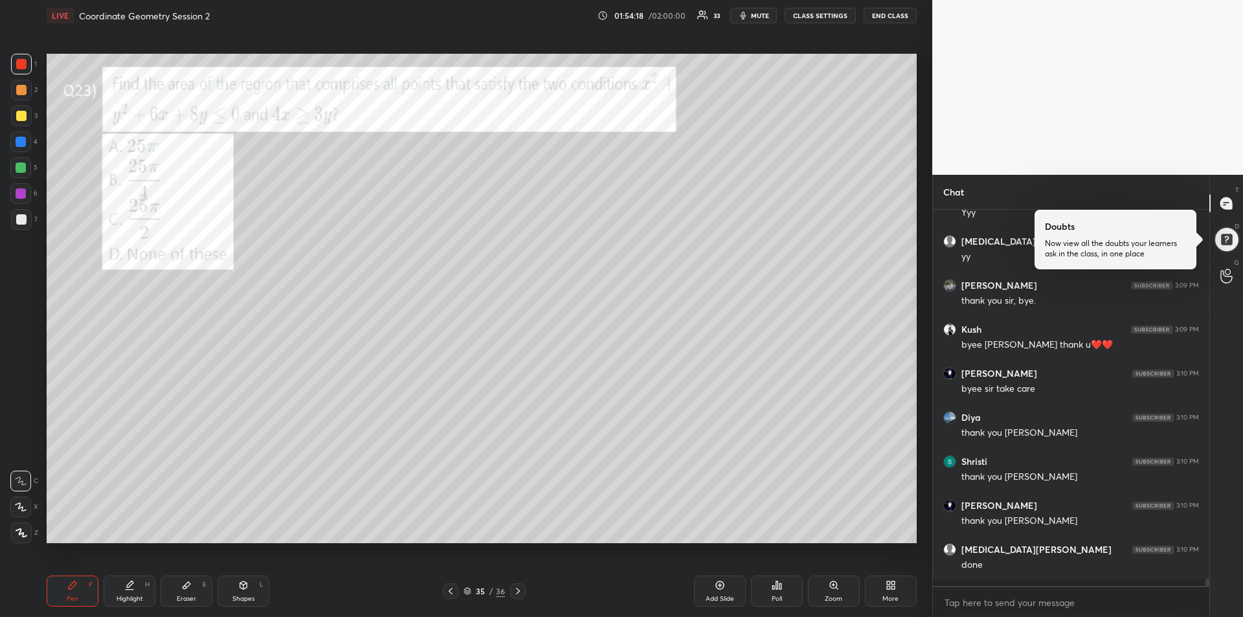
scroll to position [18673, 0]
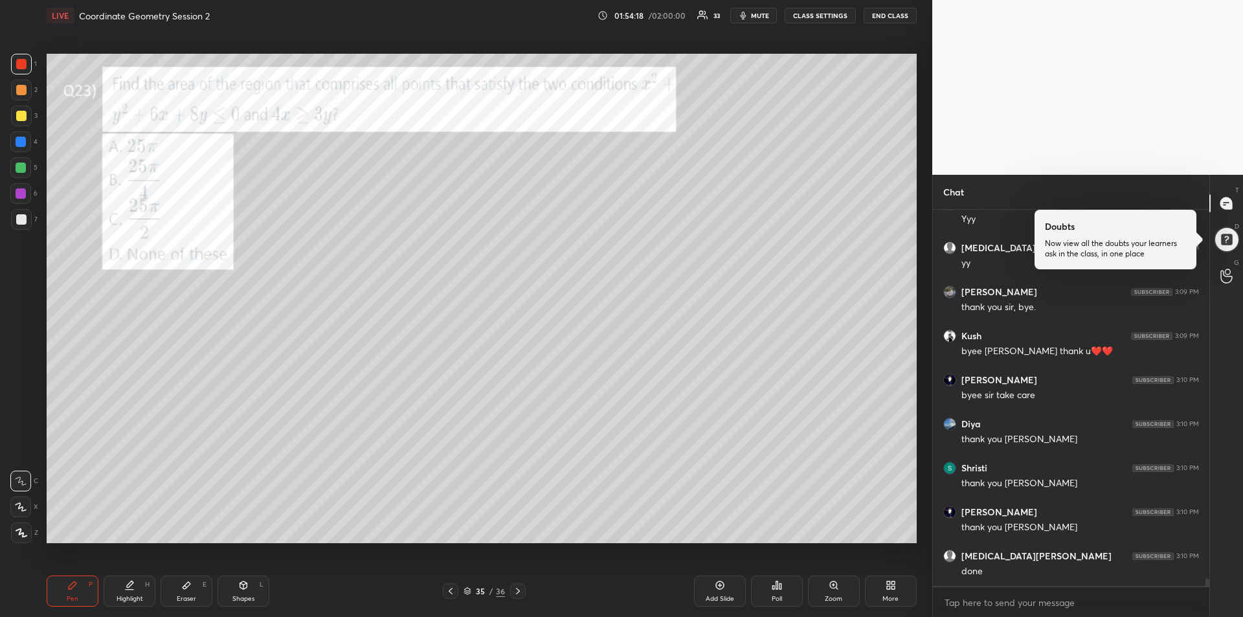
click at [889, 18] on button "END CLASS" at bounding box center [889, 16] width 53 height 16
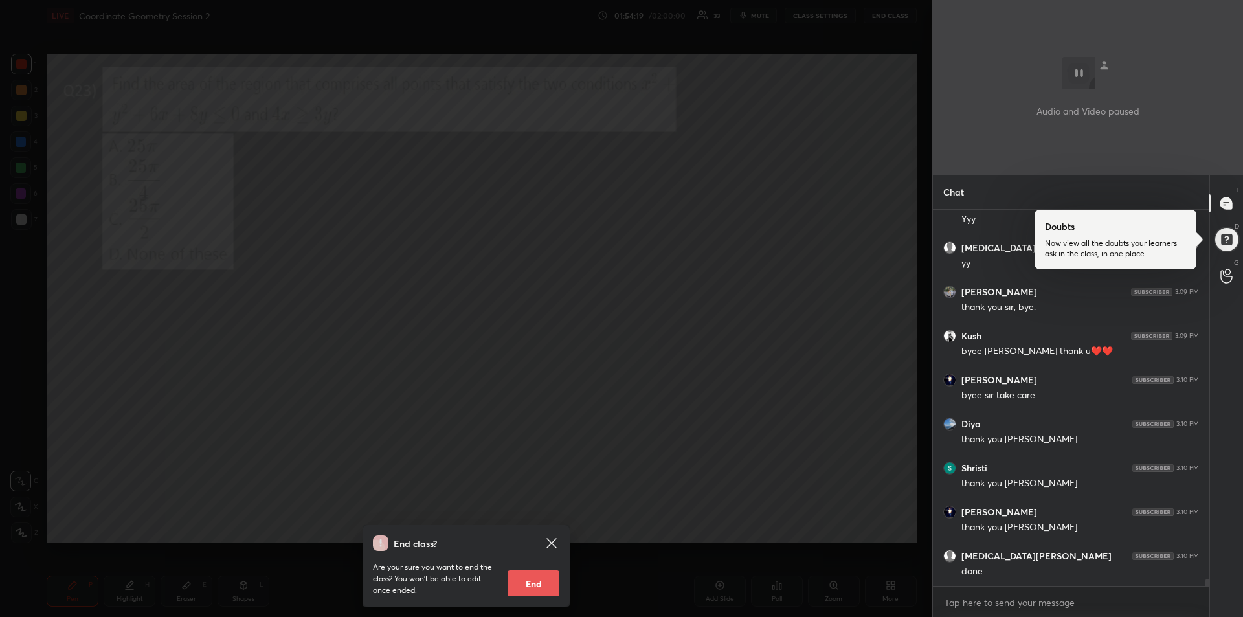
scroll to position [18717, 0]
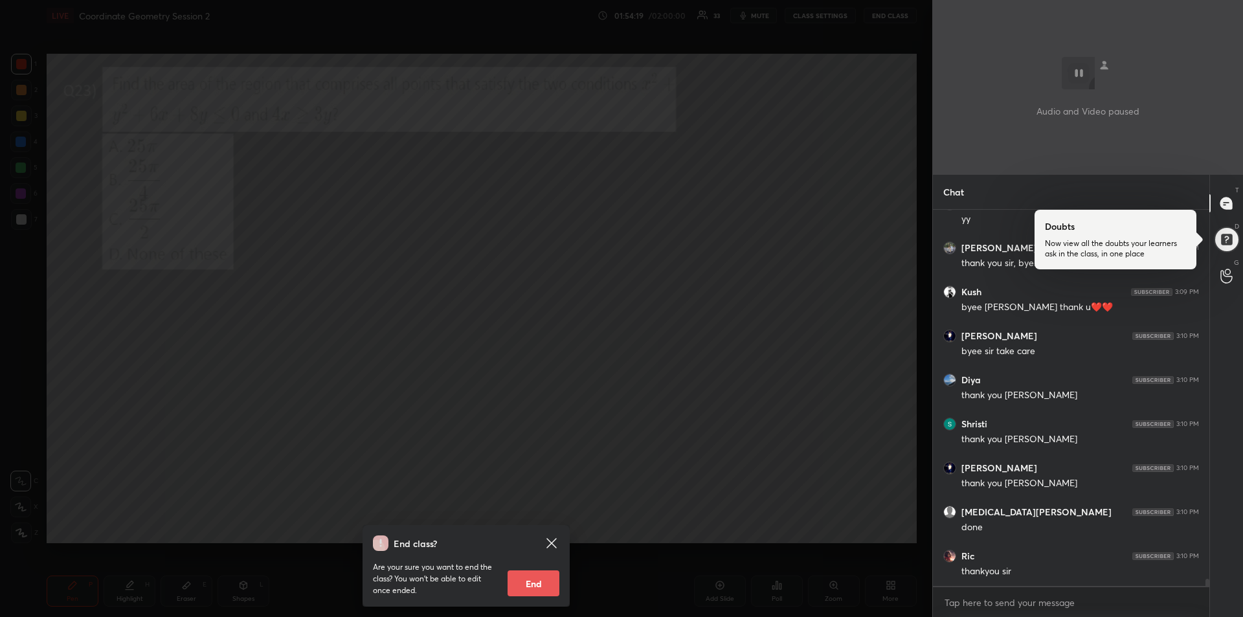
click at [536, 592] on button "End" at bounding box center [533, 583] width 52 height 26
type textarea "x"
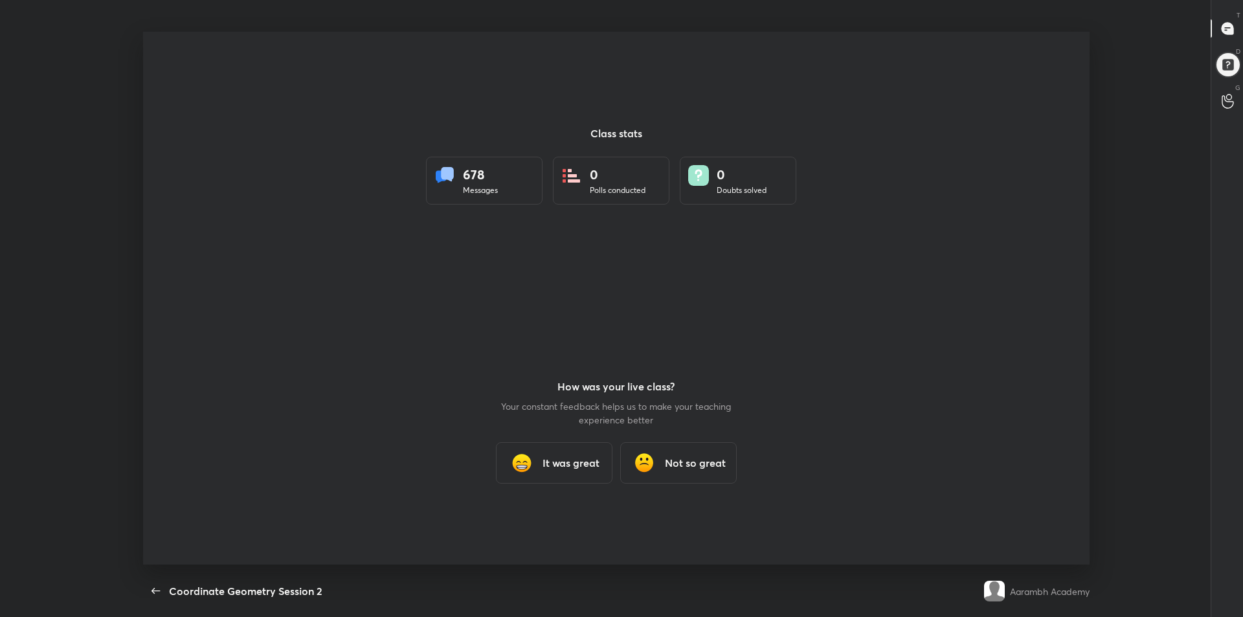
scroll to position [0, 0]
click at [546, 460] on h3 "It was great" at bounding box center [570, 464] width 57 height 16
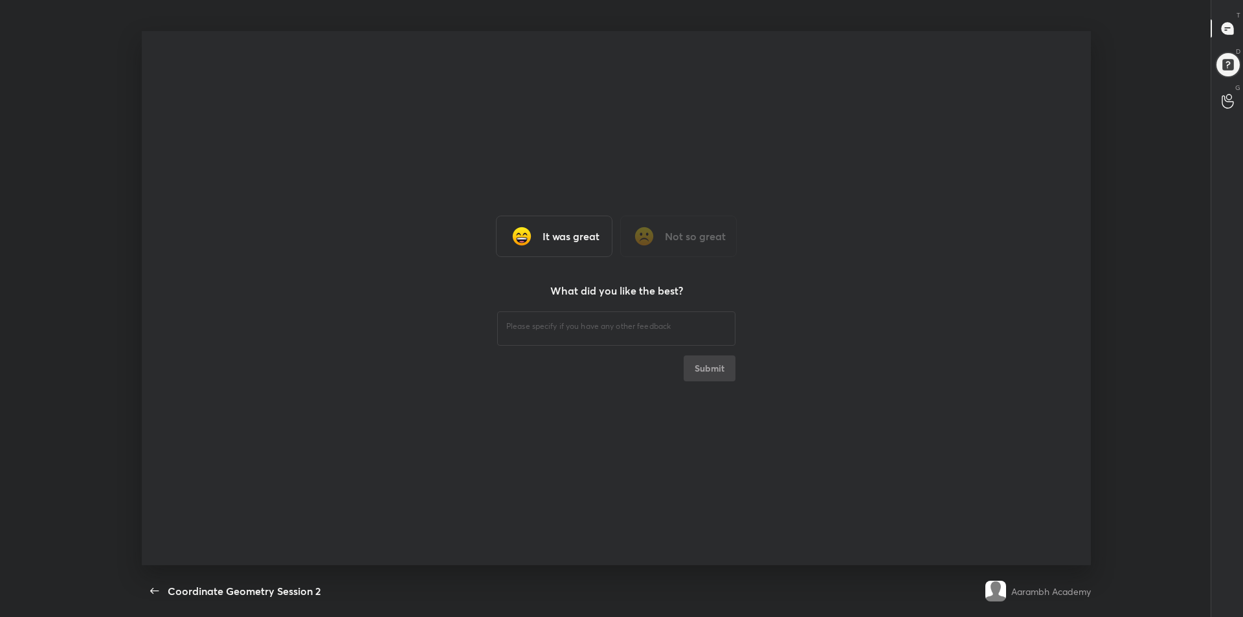
click at [523, 333] on div "​" at bounding box center [616, 327] width 238 height 36
type textarea "gggg"
click at [707, 381] on div "It was great Not so great What did you like the best? gggg ​ Submit" at bounding box center [616, 298] width 949 height 534
click at [707, 364] on button "Submit" at bounding box center [709, 368] width 52 height 26
